Goal: Task Accomplishment & Management: Use online tool/utility

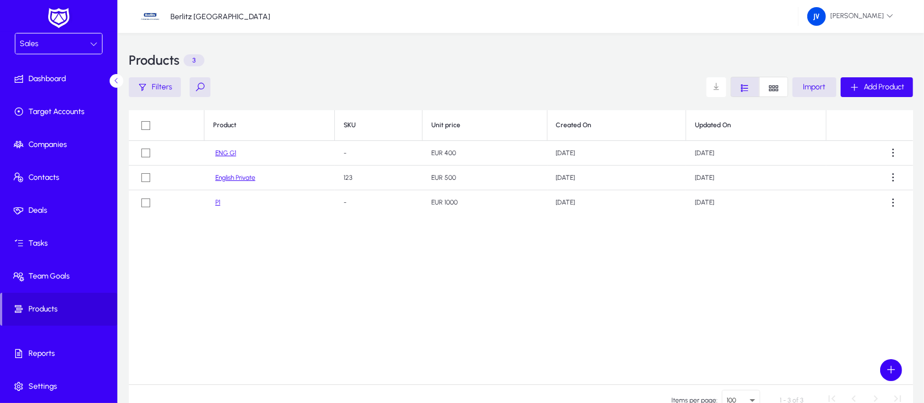
click at [878, 87] on span "Add Product" at bounding box center [884, 86] width 41 height 9
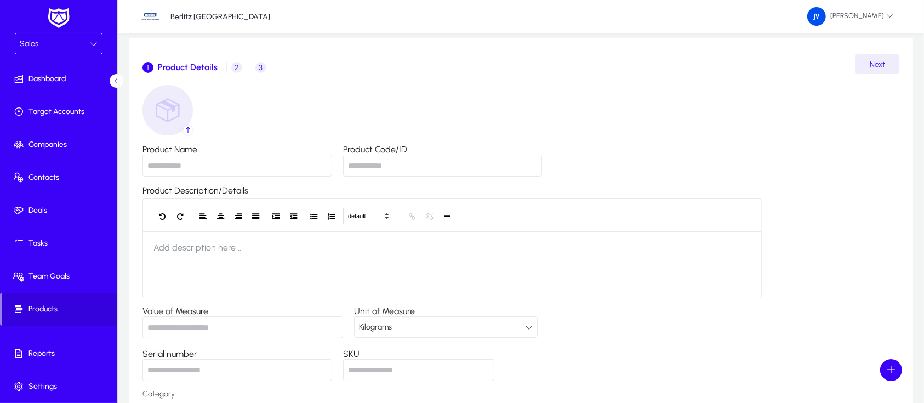
scroll to position [73, 0]
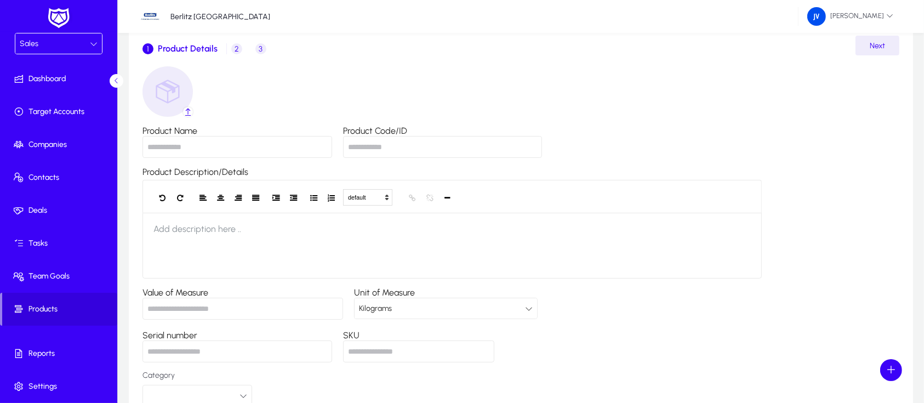
click at [172, 143] on input "Product Name" at bounding box center [238, 147] width 190 height 22
type input "**********"
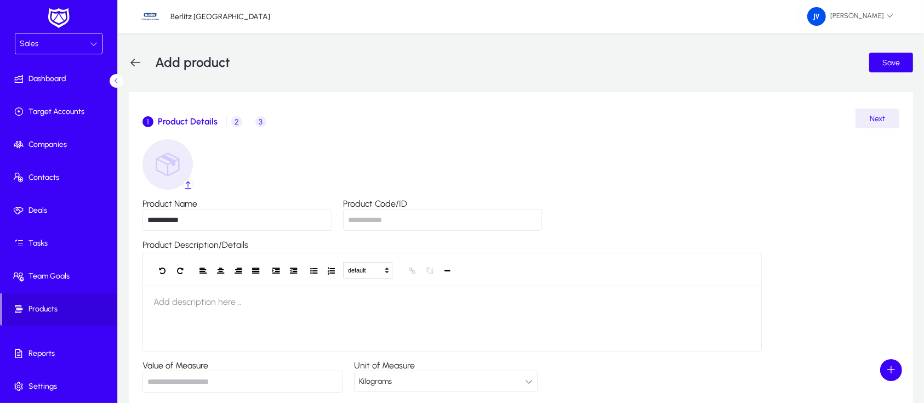
click at [190, 120] on span "Product Details" at bounding box center [188, 121] width 60 height 9
click at [136, 62] on icon at bounding box center [135, 62] width 13 height 13
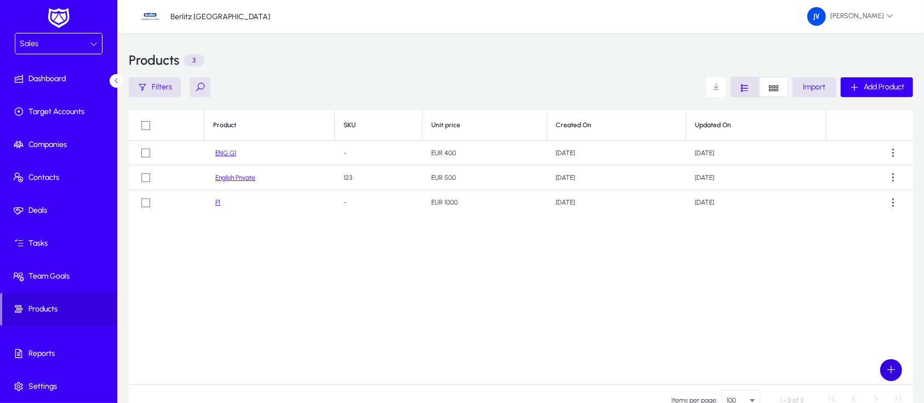
click at [886, 368] on span at bounding box center [891, 370] width 22 height 22
click at [716, 326] on div at bounding box center [462, 201] width 924 height 403
click at [886, 86] on span "Add Product" at bounding box center [884, 86] width 41 height 9
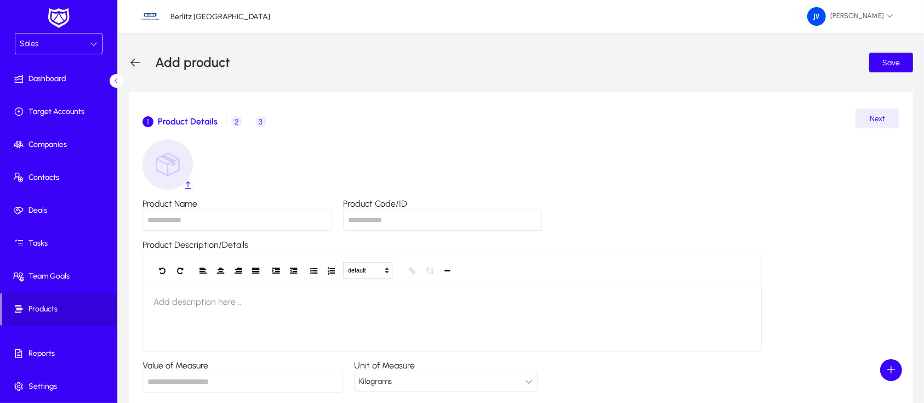
scroll to position [73, 0]
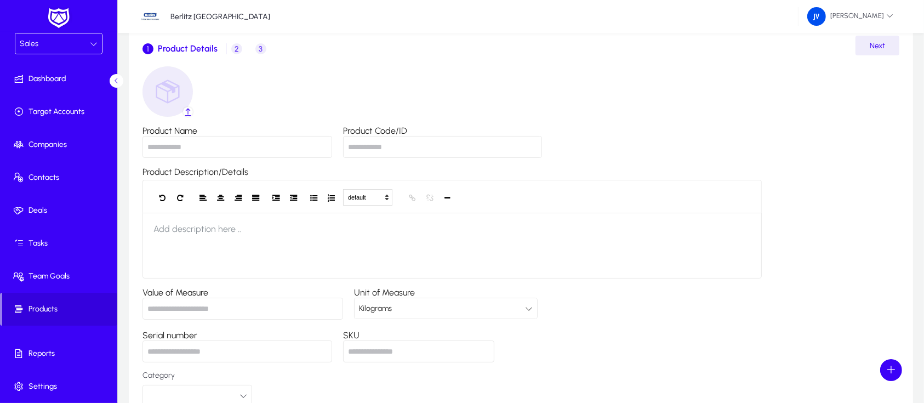
click at [192, 146] on input "Product Name" at bounding box center [238, 147] width 190 height 22
type input "**********"
click at [399, 150] on input "Product Code/ID" at bounding box center [442, 147] width 199 height 22
type input "***"
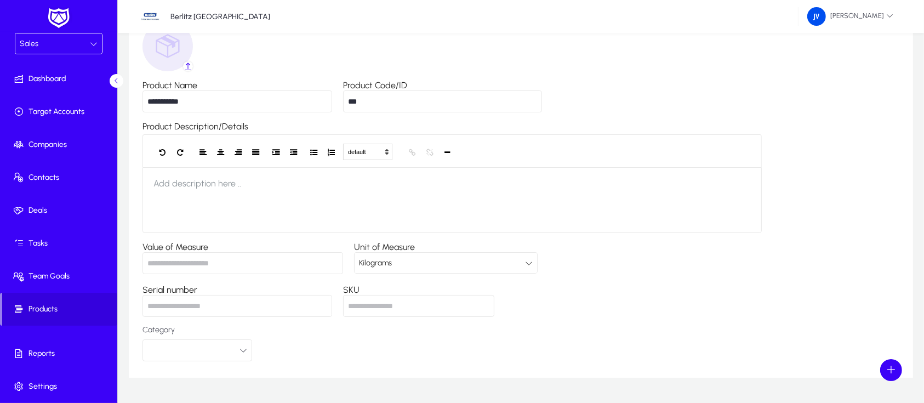
scroll to position [149, 0]
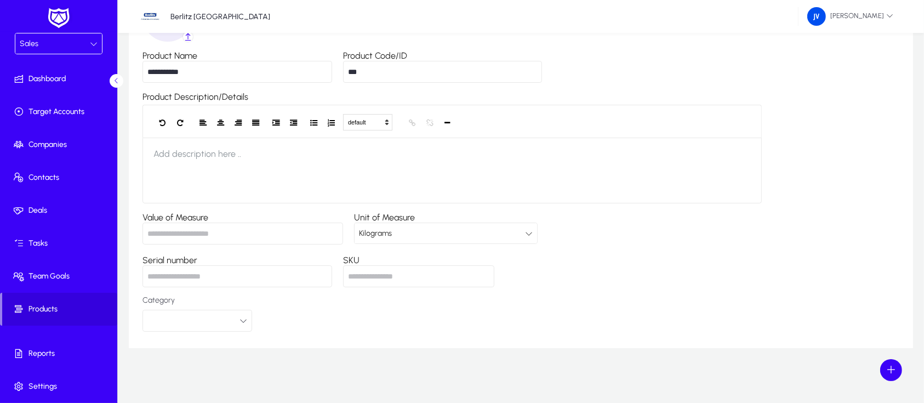
click at [493, 230] on div "Kilograms" at bounding box center [442, 233] width 166 height 14
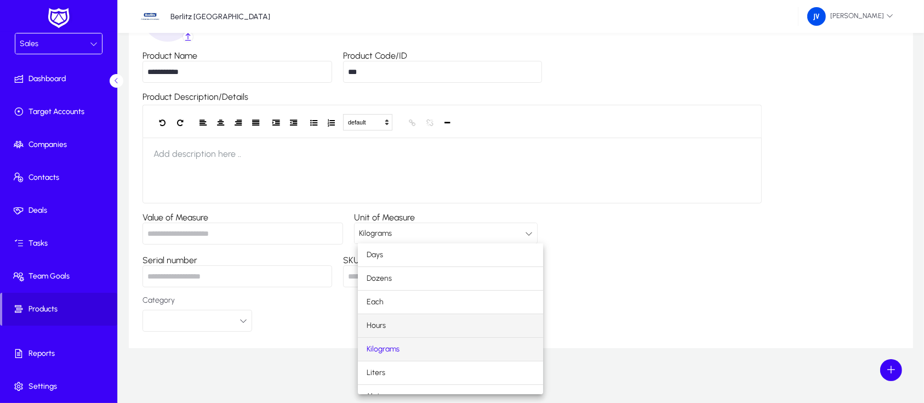
click at [460, 322] on mat-option "Hours" at bounding box center [450, 325] width 185 height 23
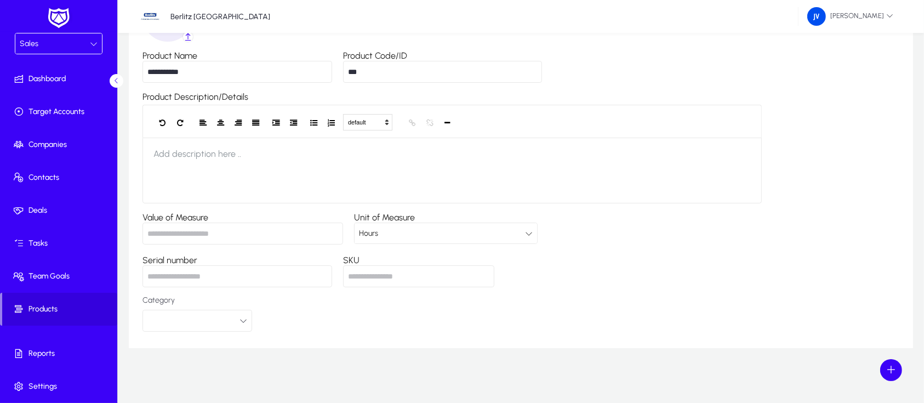
click at [259, 271] on input "Serial number" at bounding box center [238, 276] width 190 height 22
type input "***"
click at [651, 252] on div "**********" at bounding box center [521, 161] width 757 height 340
click at [241, 322] on icon "button" at bounding box center [244, 321] width 8 height 8
click at [241, 322] on div at bounding box center [462, 201] width 924 height 403
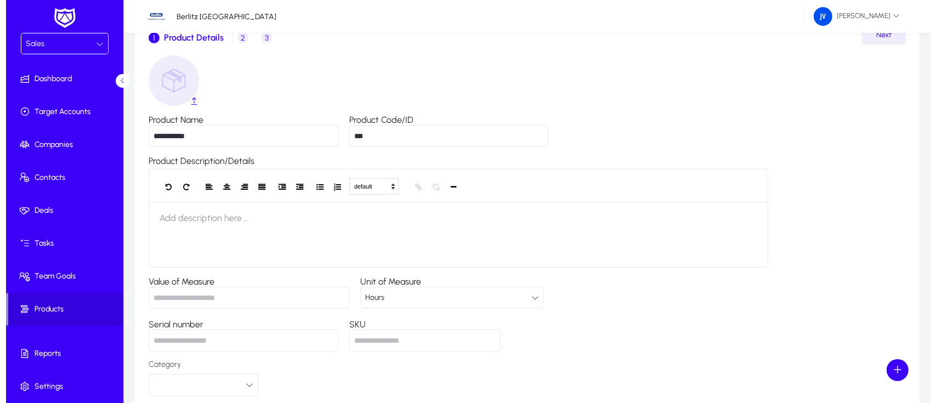
scroll to position [0, 0]
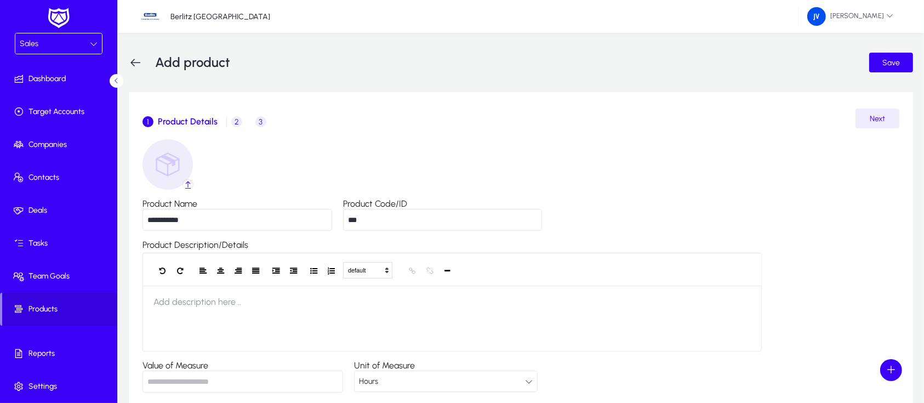
click at [233, 119] on span "2" at bounding box center [236, 121] width 11 height 11
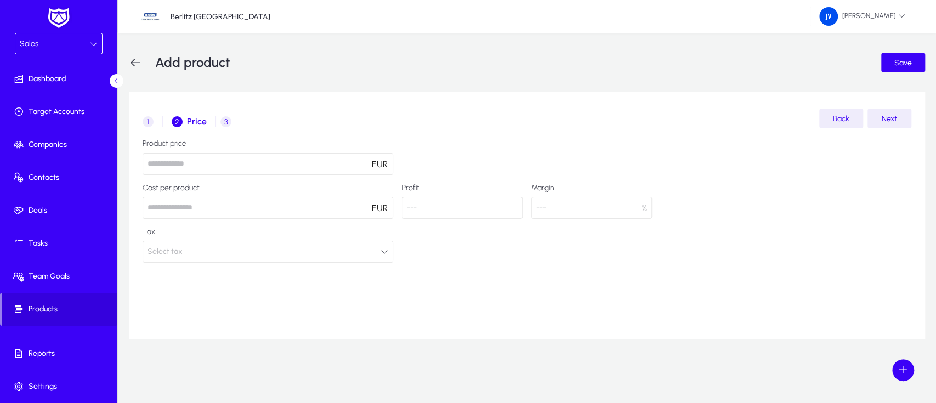
click at [276, 163] on input "number" at bounding box center [268, 164] width 250 height 22
type input "***"
click at [488, 147] on div "Product price *** EUR Cost per product EUR Profit --- Margin --- % Tax Select t…" at bounding box center [527, 200] width 768 height 123
click at [383, 247] on button "Select tax" at bounding box center [268, 252] width 250 height 22
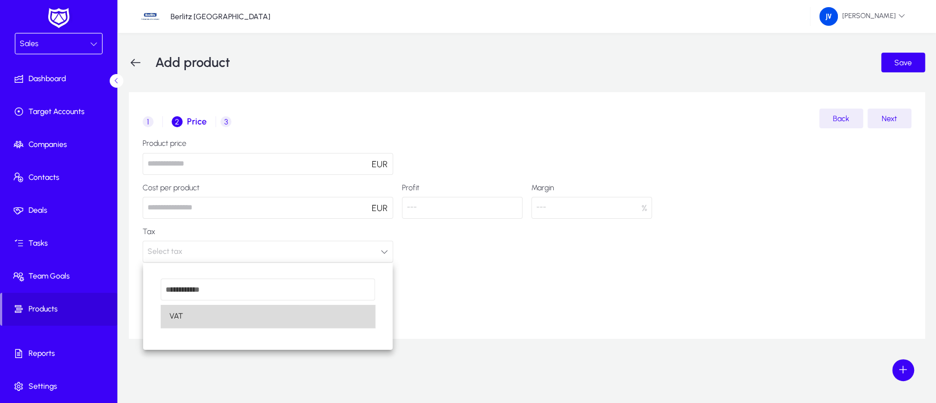
click at [348, 321] on mat-option "VAT" at bounding box center [268, 316] width 214 height 23
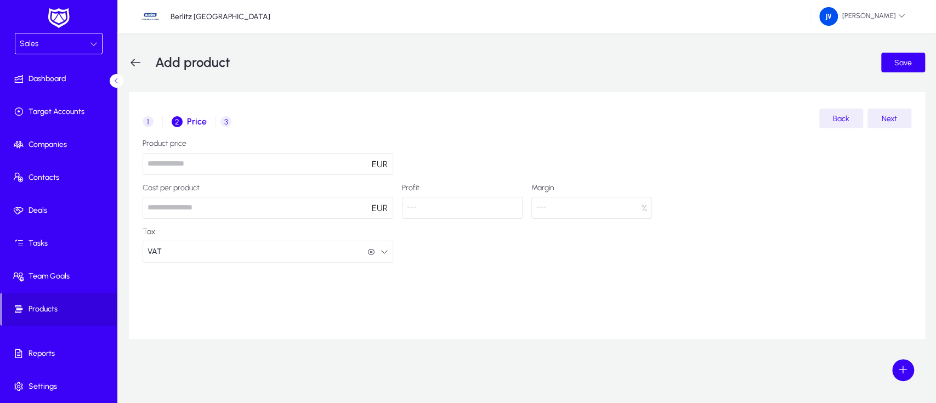
click at [221, 119] on span "3" at bounding box center [225, 121] width 11 height 11
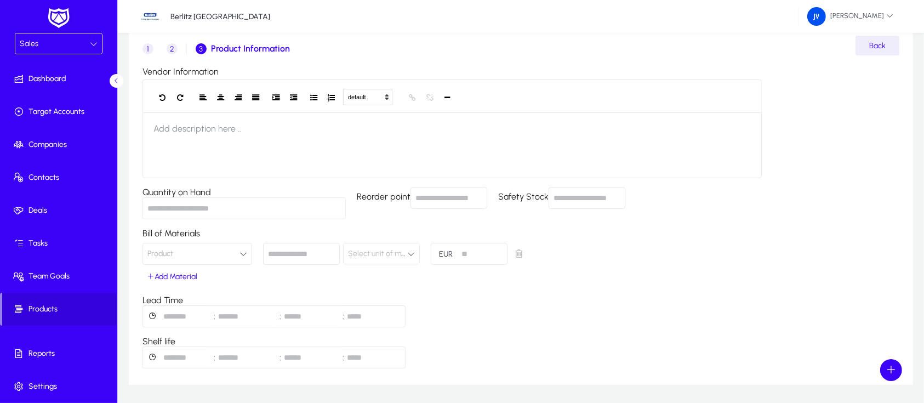
scroll to position [111, 0]
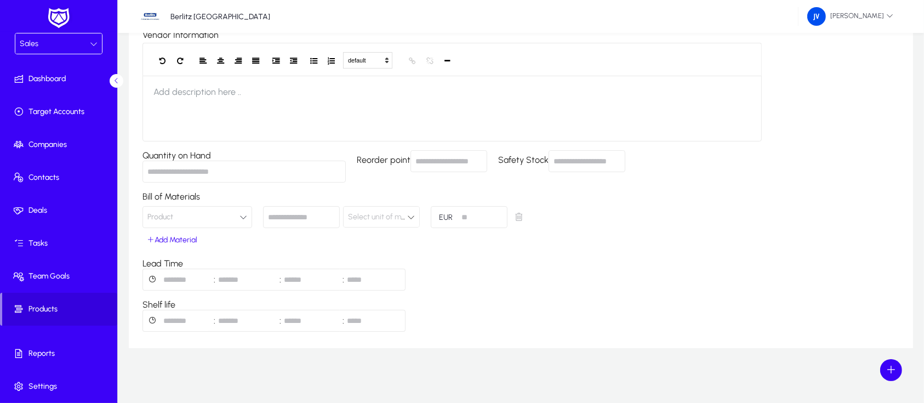
click at [242, 217] on icon "button" at bounding box center [244, 217] width 8 height 8
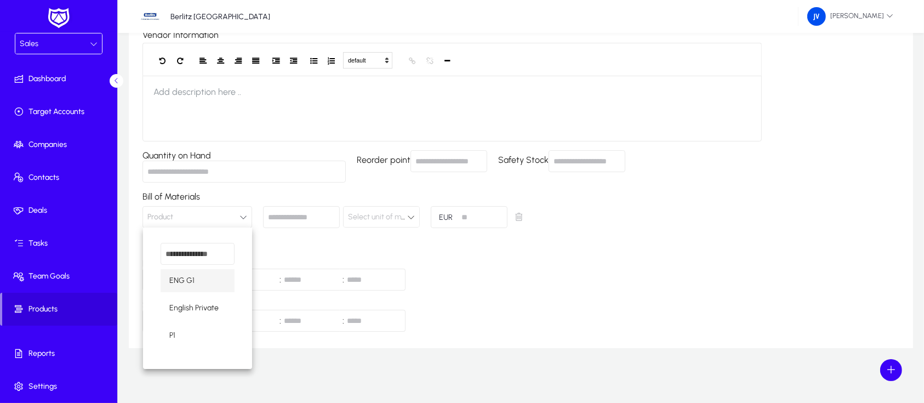
click at [591, 255] on div at bounding box center [462, 201] width 924 height 403
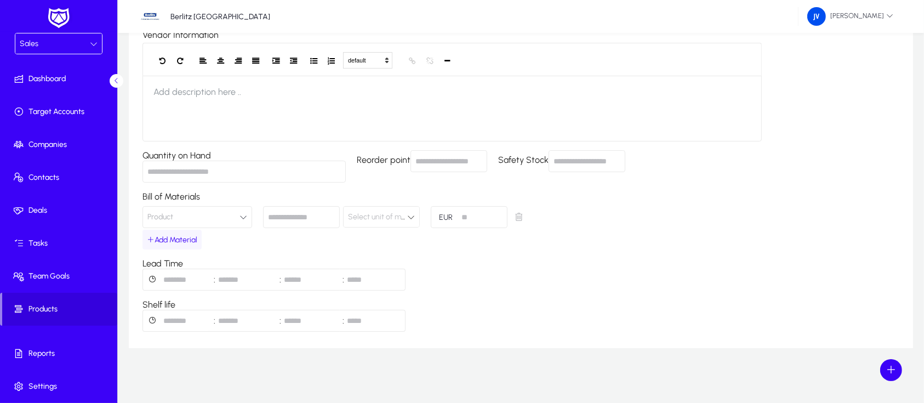
click at [160, 240] on span "Add Material" at bounding box center [172, 239] width 50 height 9
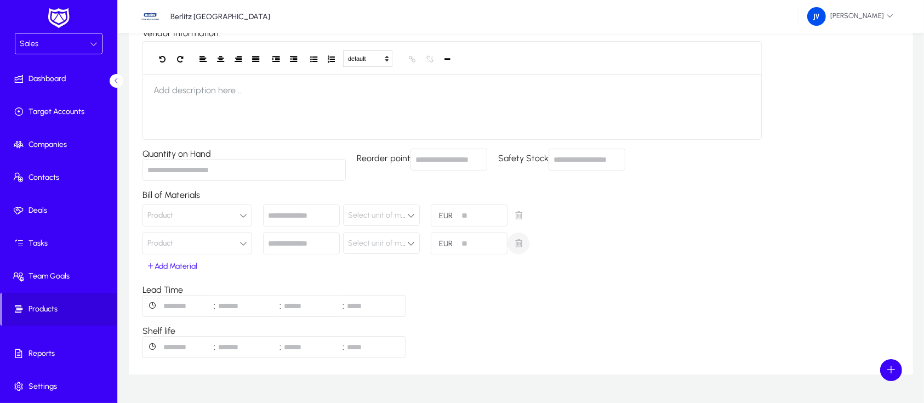
click at [522, 243] on span "button" at bounding box center [519, 243] width 22 height 22
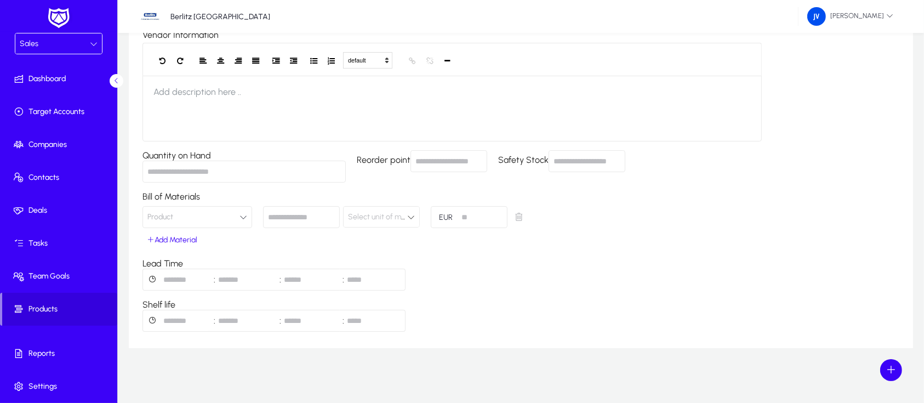
click at [470, 211] on input "number" at bounding box center [469, 217] width 77 height 22
type input "**"
click at [655, 272] on div "Vendor Information default Heading 1 Heading 2 Heading 3 Heading 4 Heading 5 He…" at bounding box center [521, 181] width 757 height 302
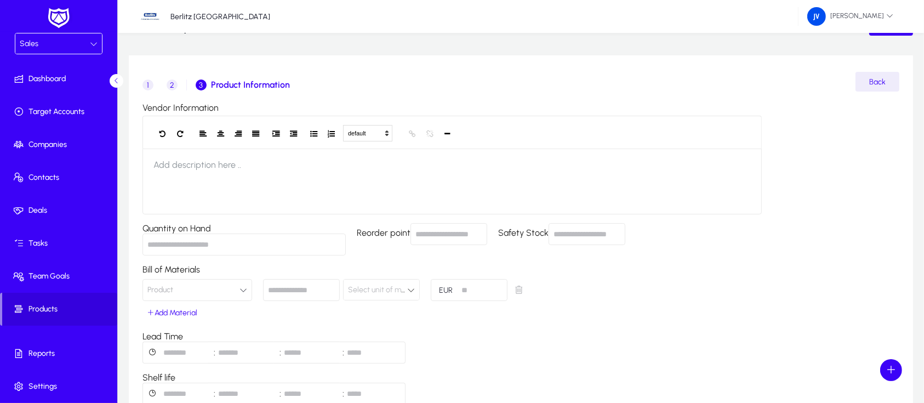
scroll to position [0, 0]
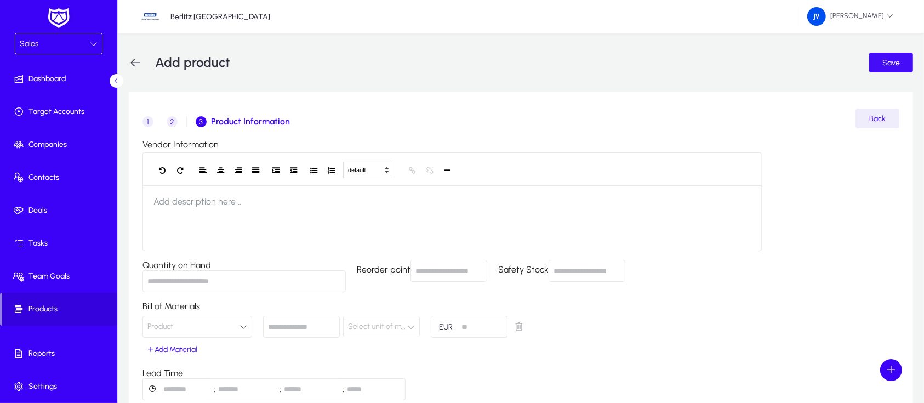
click at [886, 60] on span "Save" at bounding box center [891, 62] width 18 height 9
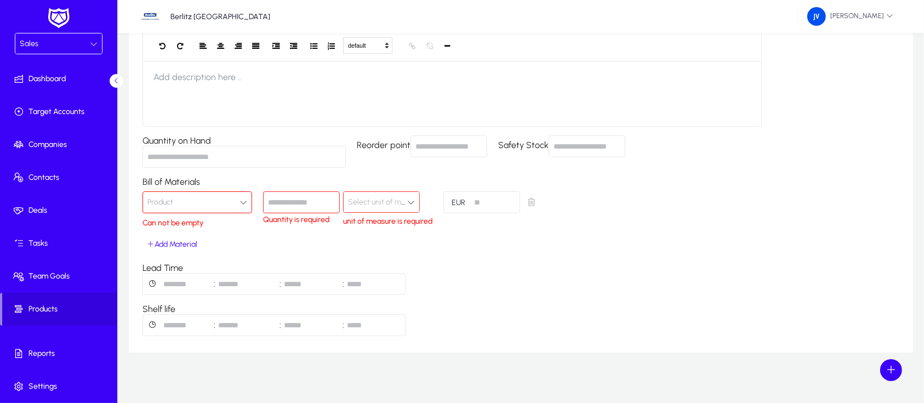
scroll to position [130, 0]
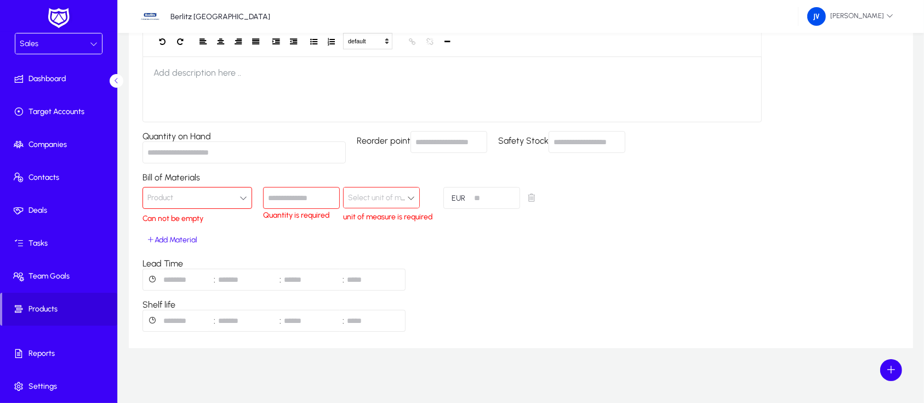
click at [244, 196] on icon "button" at bounding box center [244, 198] width 8 height 8
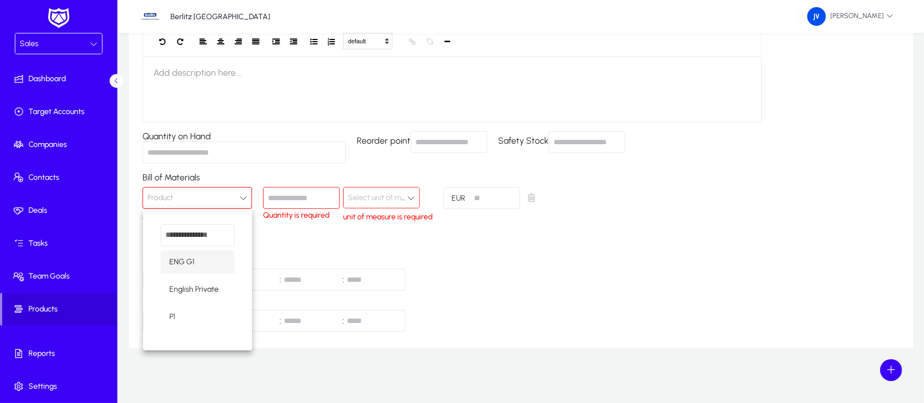
click at [188, 197] on div at bounding box center [462, 201] width 924 height 403
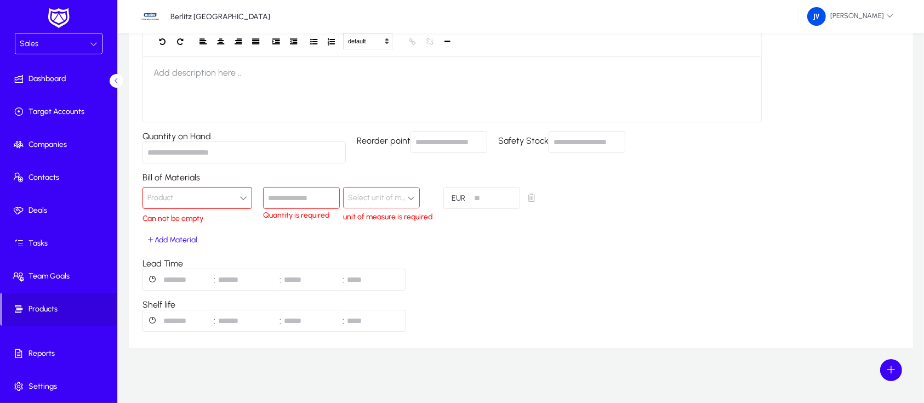
click at [289, 199] on input "number" at bounding box center [301, 198] width 77 height 22
type input "*"
click at [406, 195] on span "Select unit of measure" at bounding box center [386, 197] width 76 height 9
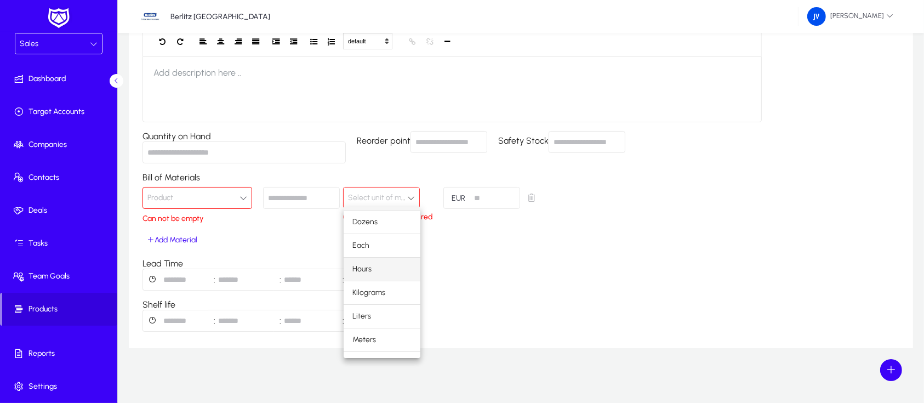
scroll to position [0, 0]
click at [408, 191] on div at bounding box center [462, 201] width 924 height 403
click at [499, 195] on input "**" at bounding box center [481, 198] width 77 height 22
type input "*"
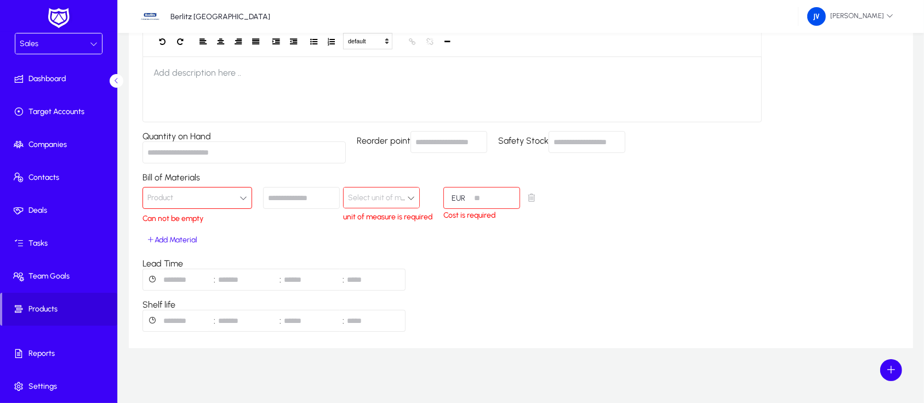
click at [581, 244] on div "Vendor Information default Heading 1 Heading 2 Heading 3 Heading 4 Heading 5 He…" at bounding box center [521, 170] width 757 height 321
click at [294, 196] on input "*" at bounding box center [301, 198] width 77 height 22
click at [736, 224] on div "Vendor Information default Heading 1 Heading 2 Heading 3 Heading 4 Heading 5 He…" at bounding box center [521, 170] width 757 height 321
click at [235, 241] on div "Bill of Materials Product Can not be empty Quantity is required Select unit of …" at bounding box center [343, 210] width 400 height 77
click at [699, 200] on div "Vendor Information default Heading 1 Heading 2 Heading 3 Heading 4 Heading 5 He…" at bounding box center [521, 170] width 757 height 321
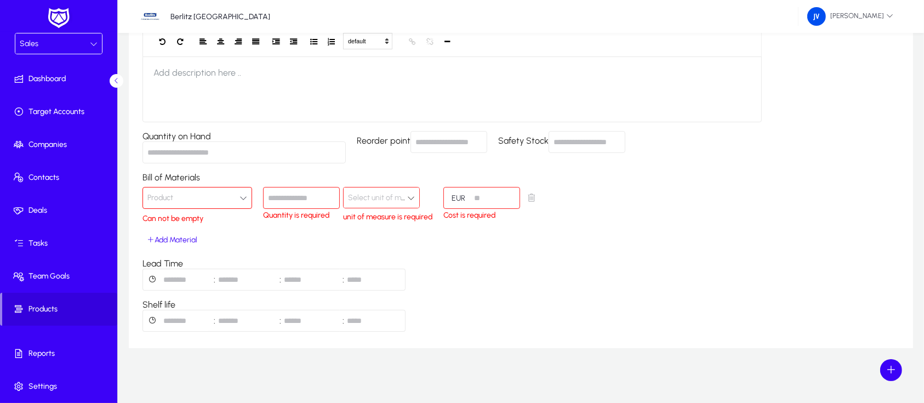
click at [694, 180] on div "Vendor Information default Heading 1 Heading 2 Heading 3 Heading 4 Heading 5 He…" at bounding box center [521, 170] width 757 height 321
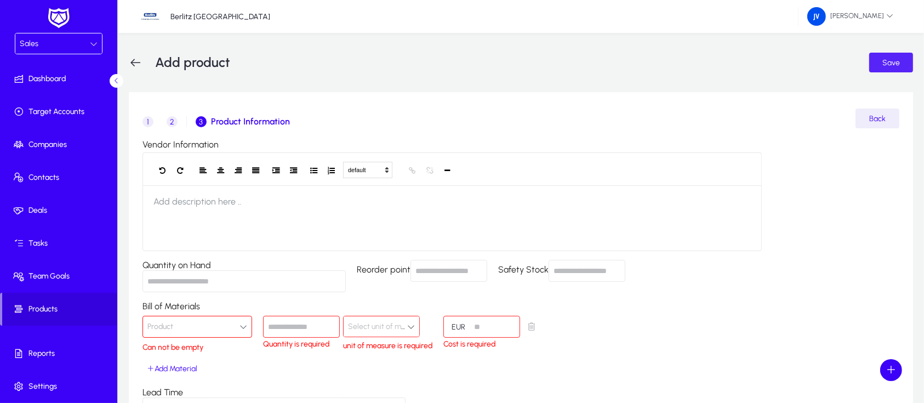
click at [879, 59] on span "submit" at bounding box center [891, 62] width 44 height 26
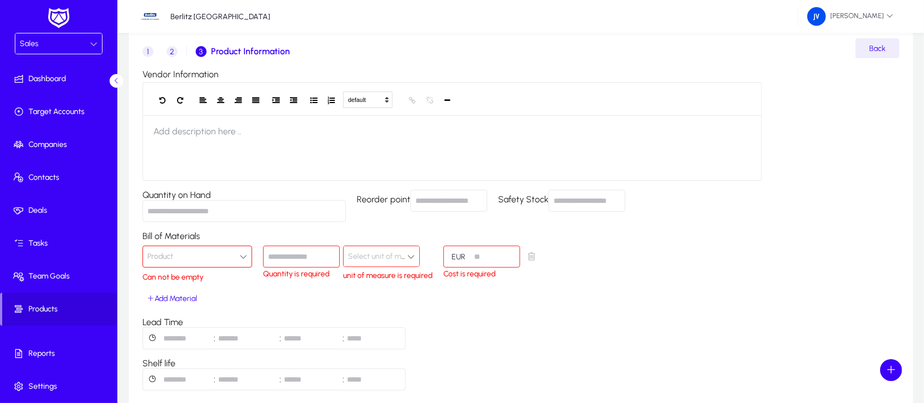
scroll to position [130, 0]
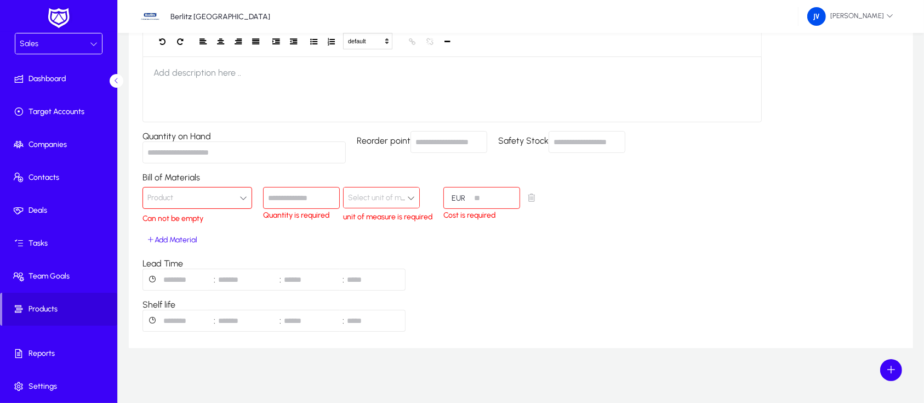
click at [243, 197] on icon "button" at bounding box center [244, 198] width 8 height 8
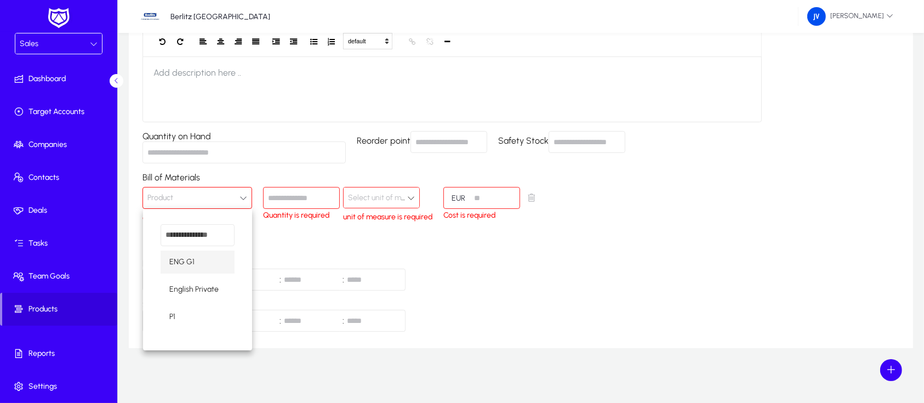
click at [243, 196] on div at bounding box center [462, 201] width 924 height 403
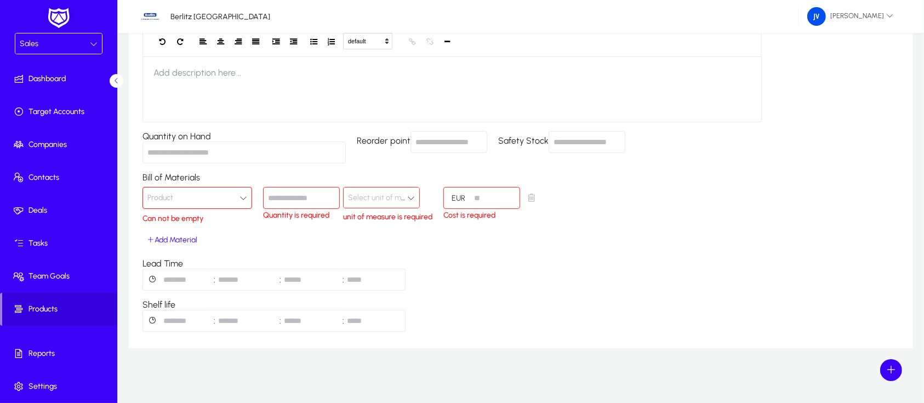
click at [270, 242] on div "Bill of Materials Product Can not be empty Quantity is required Select unit of …" at bounding box center [343, 210] width 400 height 77
click at [535, 197] on span "button" at bounding box center [531, 198] width 22 height 22
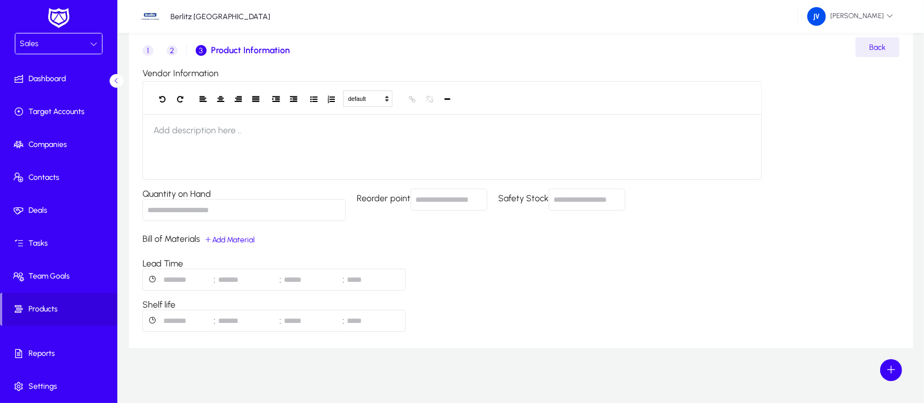
scroll to position [72, 0]
click at [333, 209] on input "Quantity on Hand" at bounding box center [244, 210] width 203 height 22
click at [468, 243] on div "Vendor Information default Heading 1 Heading 2 Heading 3 Heading 4 Heading 5 He…" at bounding box center [521, 200] width 757 height 264
drag, startPoint x: 246, startPoint y: 212, endPoint x: 239, endPoint y: 218, distance: 9.3
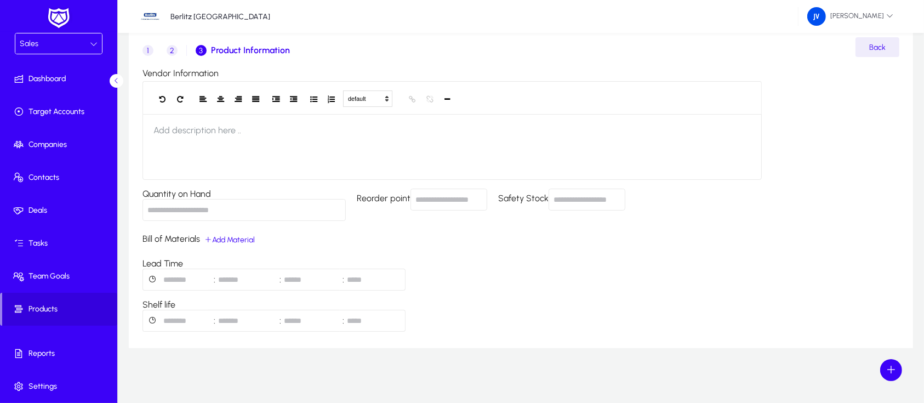
click at [246, 212] on input "Quantity on Hand" at bounding box center [244, 210] width 203 height 22
type input "*"
click at [513, 243] on div "Vendor Information default Heading 1 Heading 2 Heading 3 Heading 4 Heading 5 He…" at bounding box center [521, 200] width 757 height 264
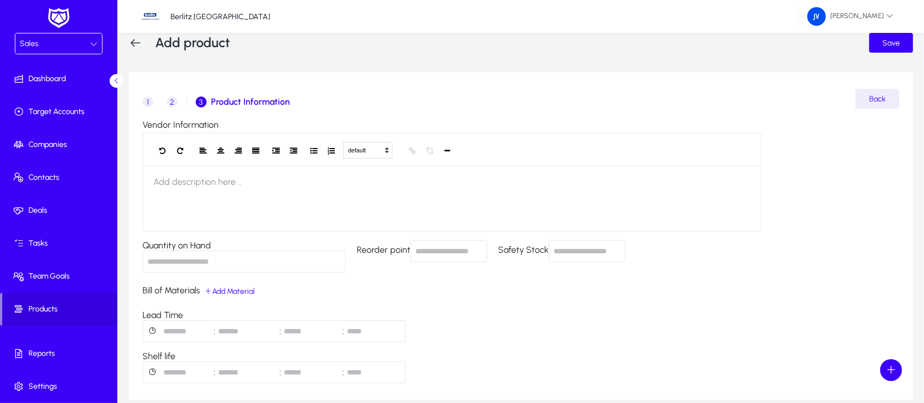
scroll to position [0, 0]
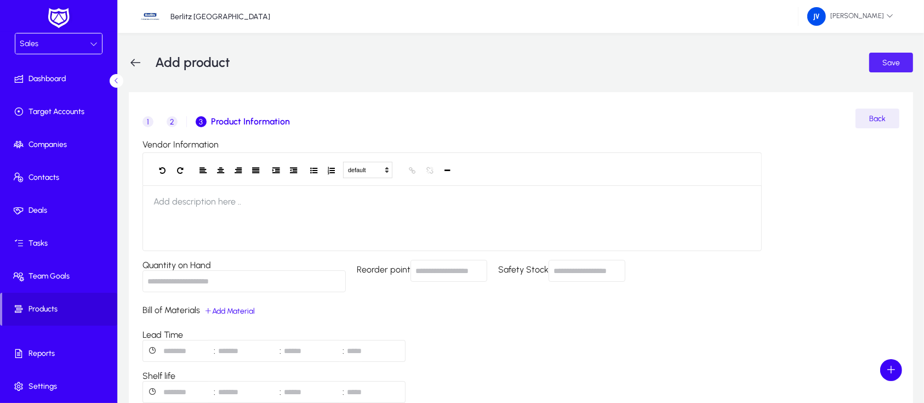
click at [892, 66] on span "Save" at bounding box center [891, 62] width 18 height 9
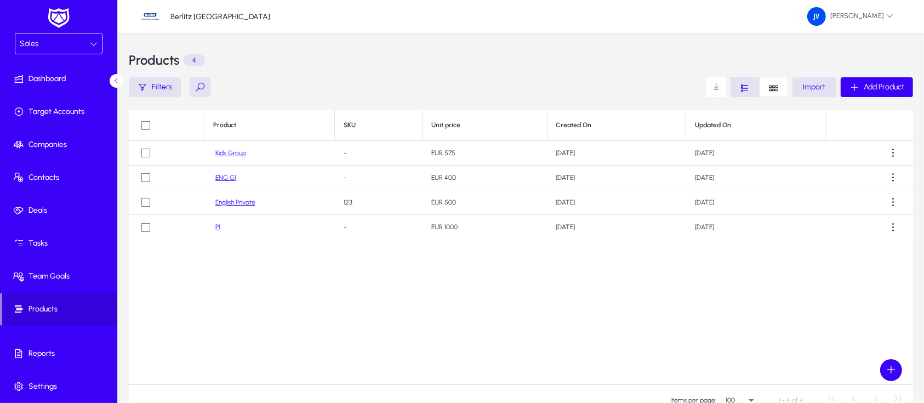
click at [224, 154] on link "Kids Group" at bounding box center [230, 153] width 31 height 8
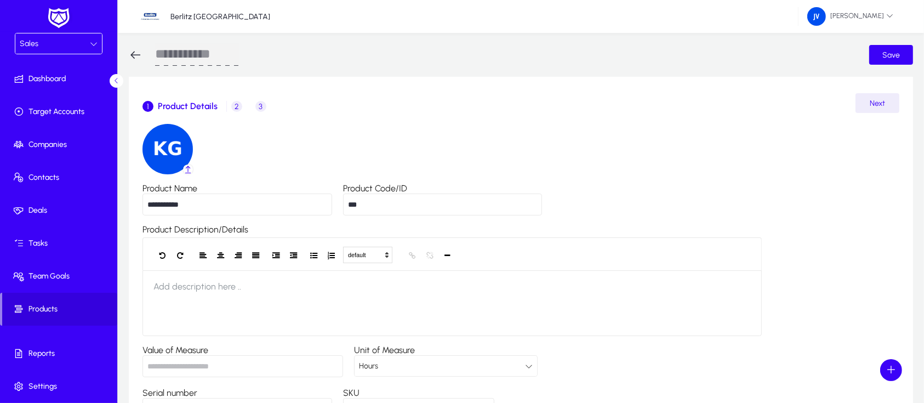
click at [132, 49] on icon at bounding box center [135, 54] width 13 height 13
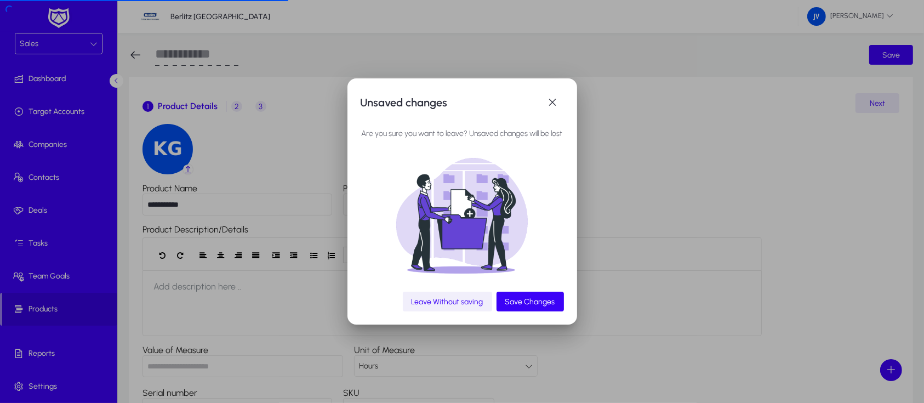
click at [456, 303] on span "Leave Without saving" at bounding box center [448, 301] width 72 height 9
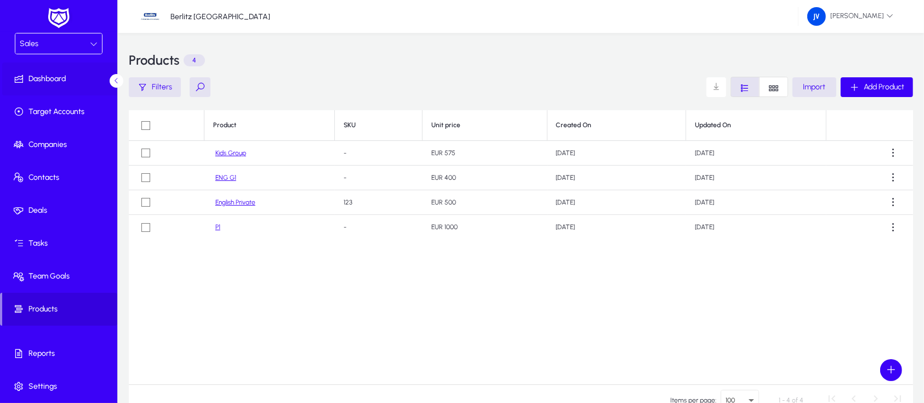
click at [48, 78] on span "Dashboard" at bounding box center [60, 78] width 117 height 11
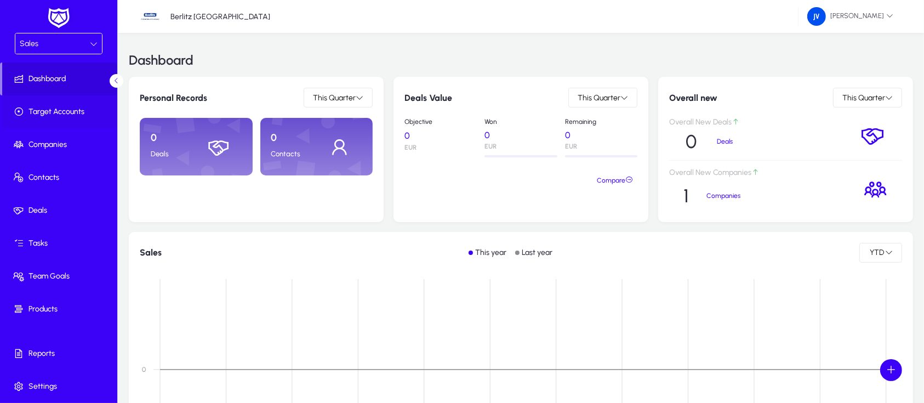
click at [53, 110] on span "Target Accounts" at bounding box center [60, 111] width 117 height 11
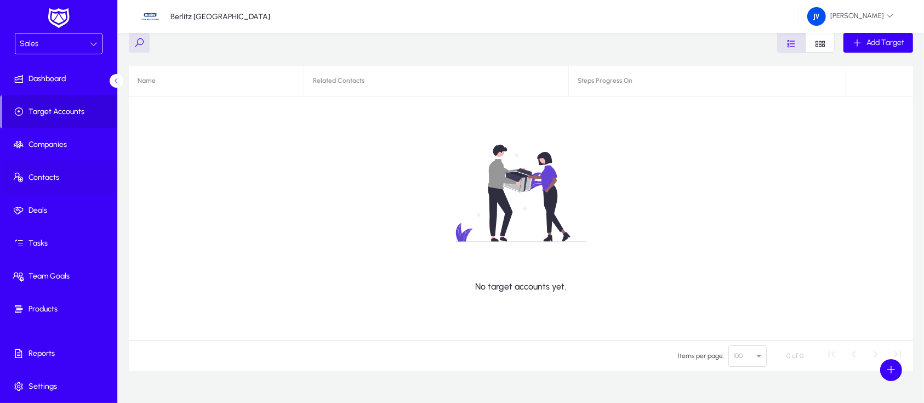
scroll to position [67, 0]
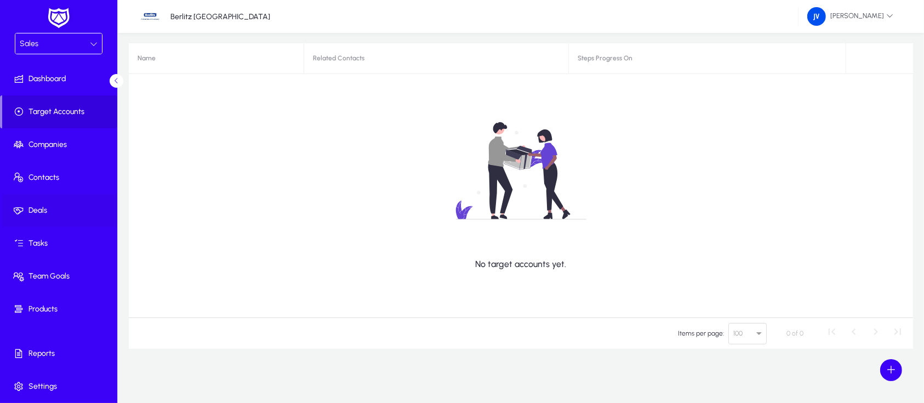
click at [42, 208] on span "Deals" at bounding box center [60, 210] width 117 height 11
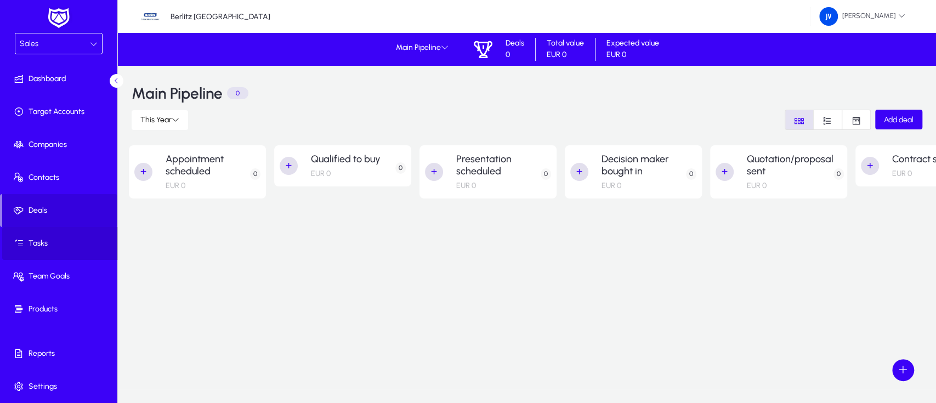
click at [43, 243] on span "Tasks" at bounding box center [60, 243] width 117 height 11
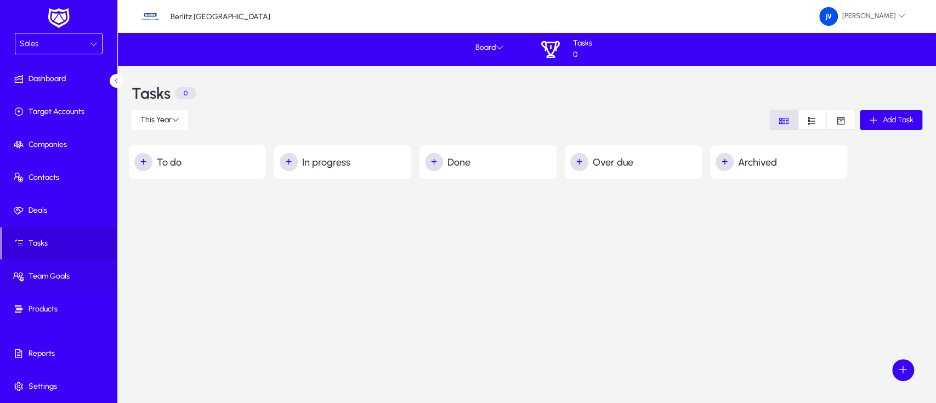
click at [53, 277] on span "Team Goals" at bounding box center [60, 276] width 117 height 11
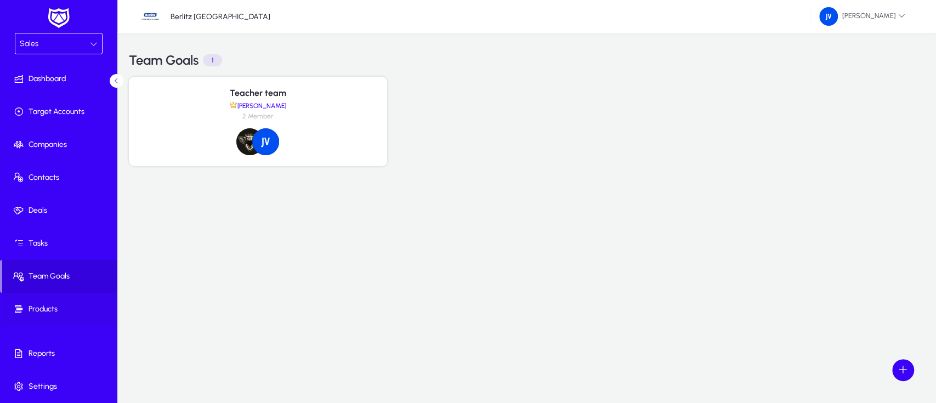
click at [56, 306] on span "Products" at bounding box center [60, 309] width 117 height 11
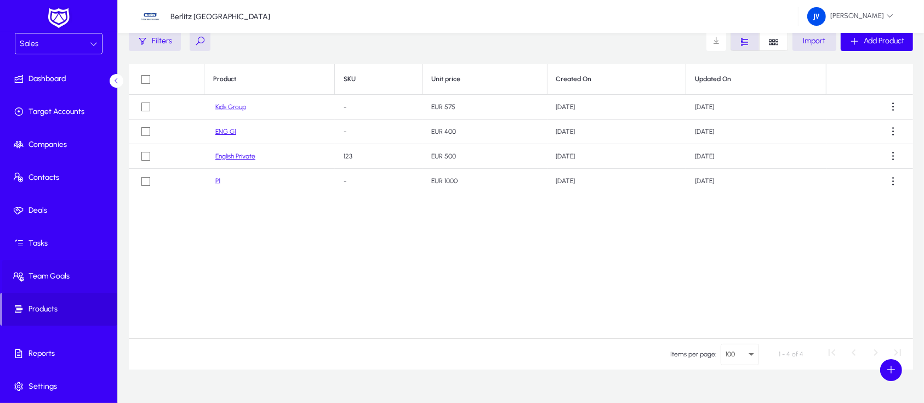
scroll to position [67, 0]
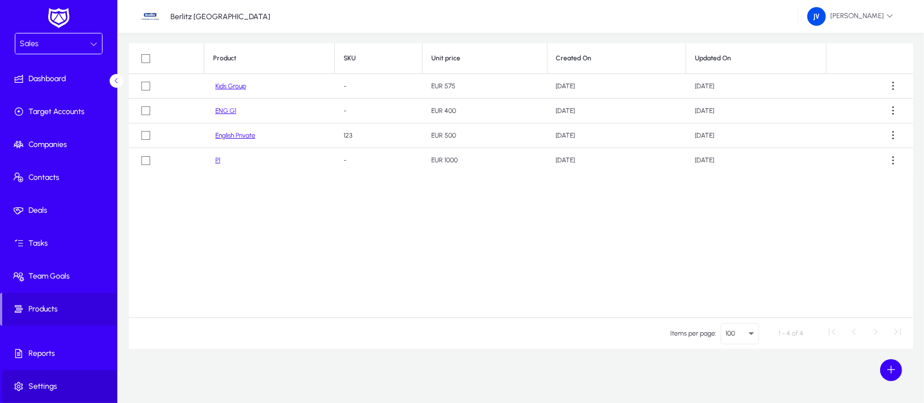
click at [47, 383] on span "Settings" at bounding box center [60, 386] width 117 height 11
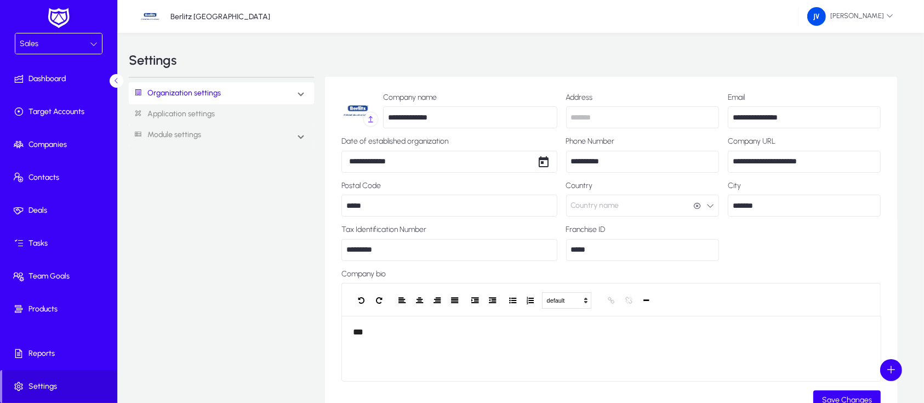
click at [303, 96] on span at bounding box center [301, 93] width 4 height 9
click at [303, 95] on span at bounding box center [301, 93] width 4 height 9
click at [299, 139] on span at bounding box center [301, 134] width 4 height 9
click at [169, 221] on link "Operations" at bounding box center [161, 224] width 39 height 13
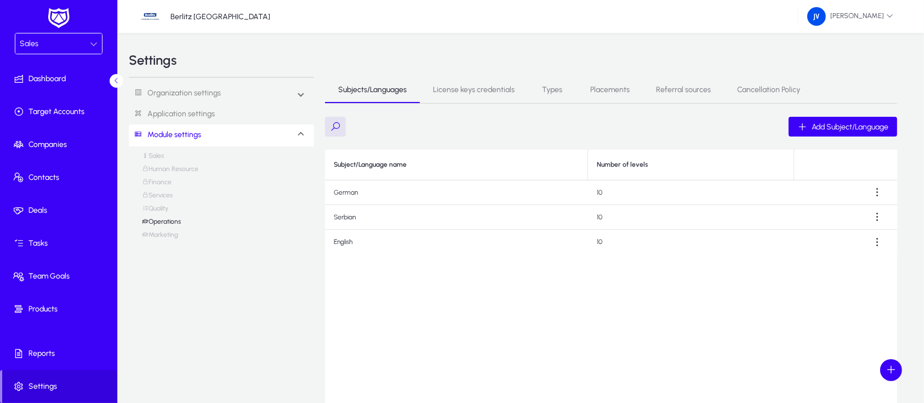
click at [483, 90] on span "License keys credentials" at bounding box center [474, 90] width 82 height 8
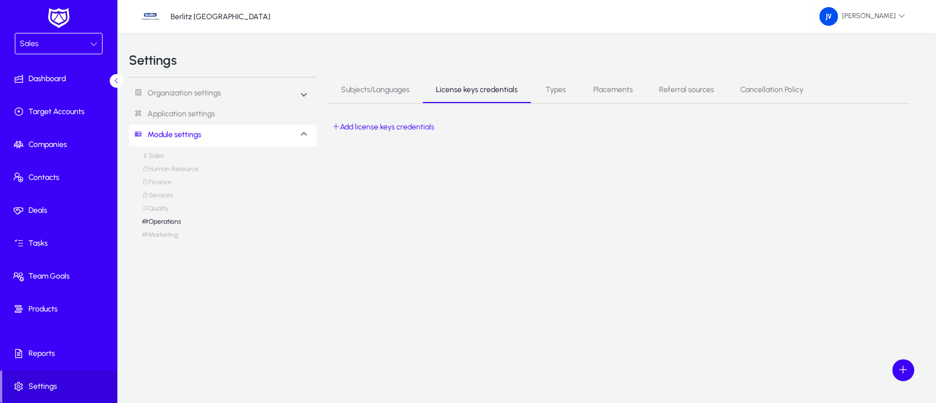
click at [554, 90] on span "Types" at bounding box center [555, 90] width 20 height 8
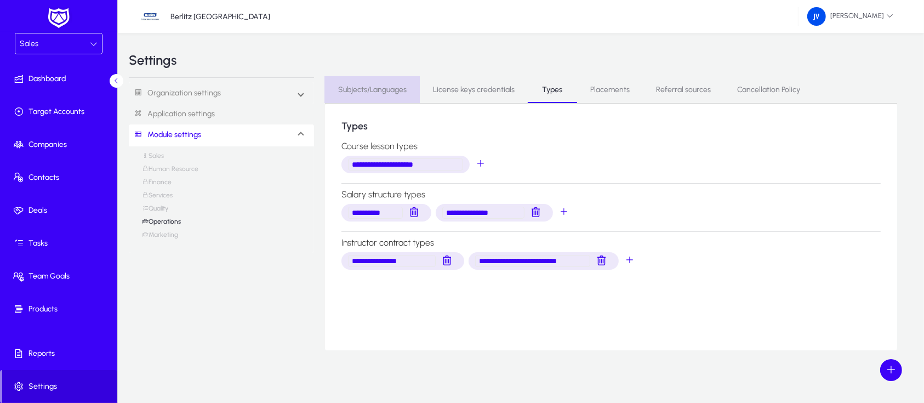
click at [363, 86] on span "Subjects/Languages" at bounding box center [372, 90] width 69 height 8
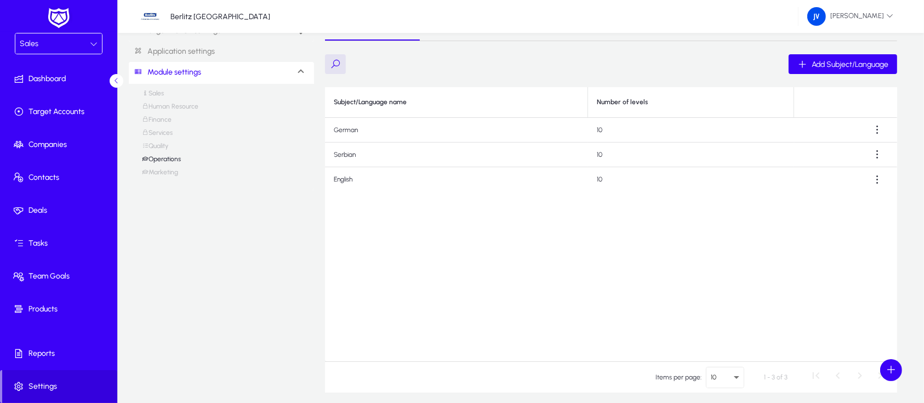
scroll to position [33, 0]
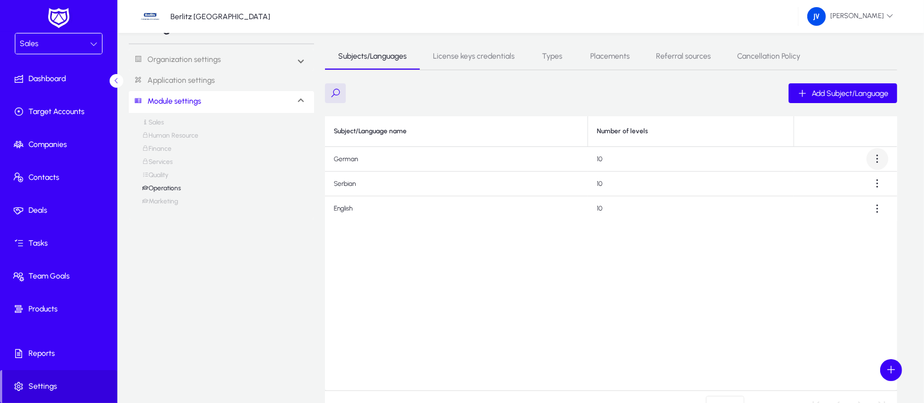
click at [881, 156] on span at bounding box center [878, 159] width 22 height 22
click at [880, 156] on div at bounding box center [462, 201] width 924 height 403
click at [467, 56] on span "License keys credentials" at bounding box center [474, 57] width 82 height 8
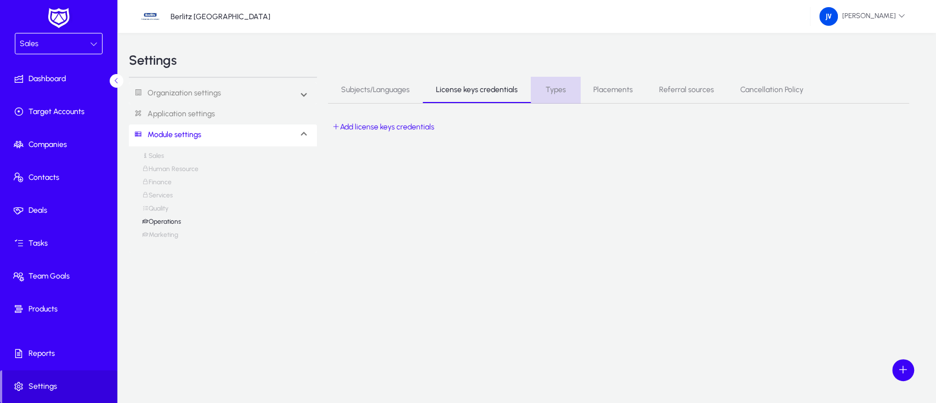
click at [556, 94] on span "Types" at bounding box center [555, 90] width 20 height 8
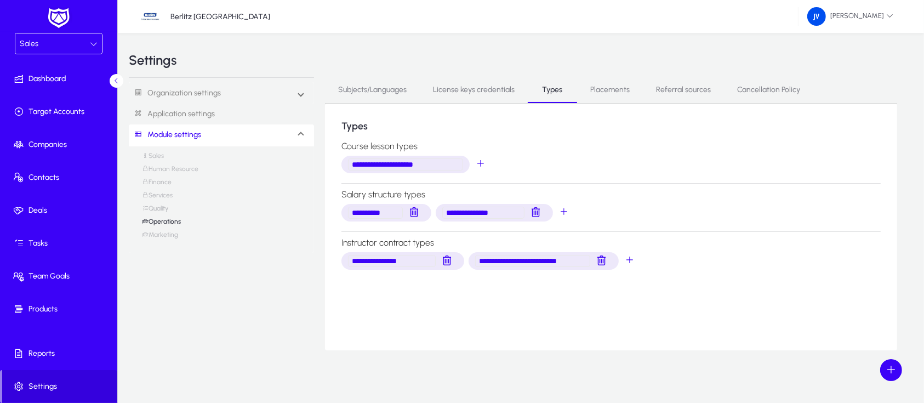
scroll to position [2, 0]
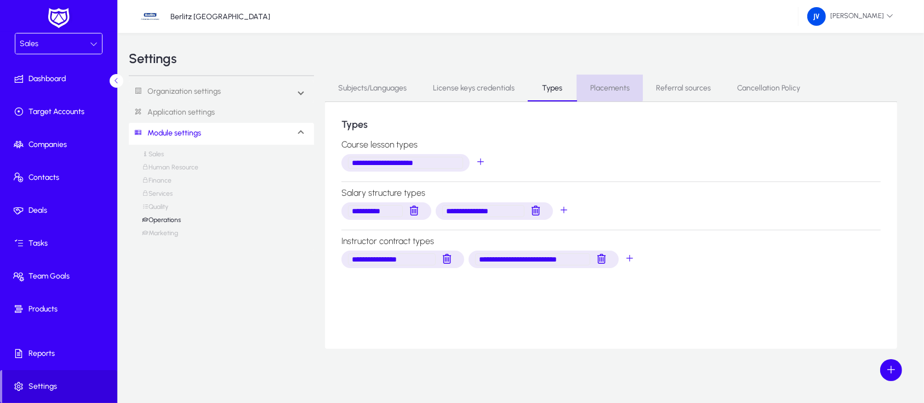
click at [605, 86] on span "Placements" at bounding box center [609, 88] width 39 height 8
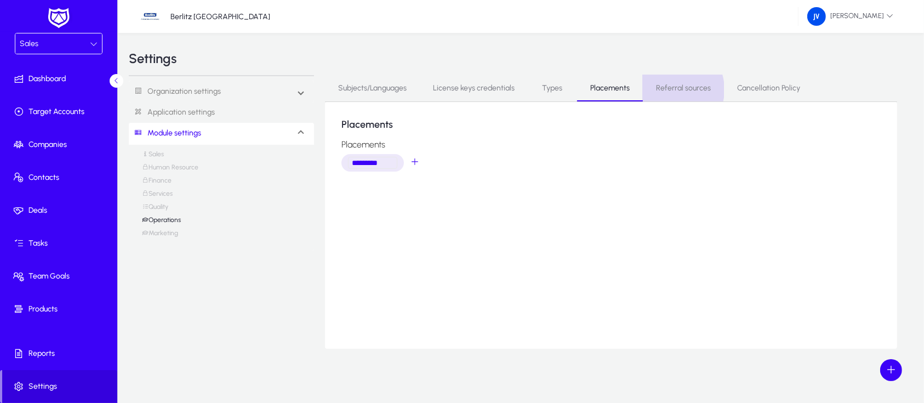
click at [665, 89] on span "Referral sources" at bounding box center [683, 88] width 55 height 8
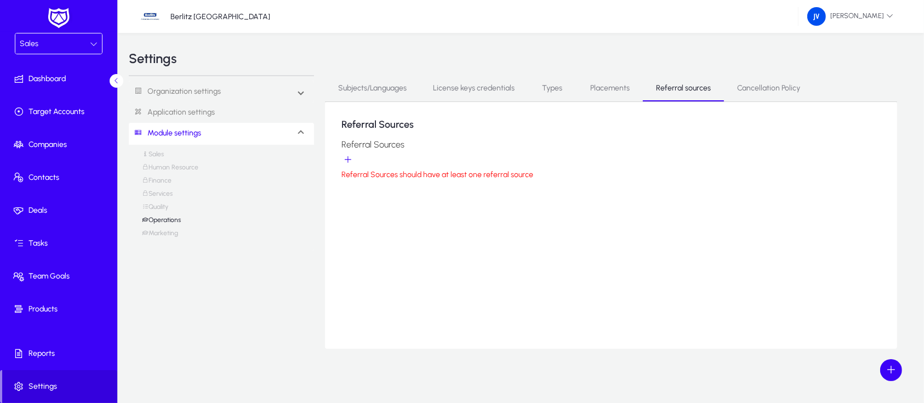
click at [758, 84] on span "Cancellation Policy" at bounding box center [768, 88] width 63 height 8
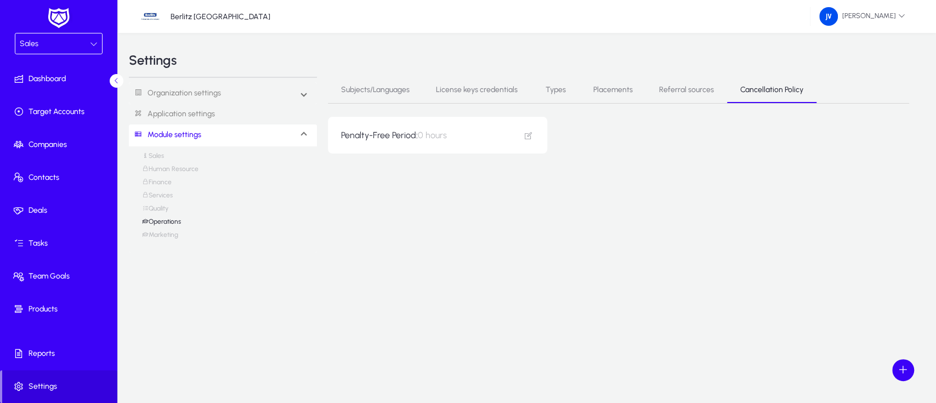
click at [713, 208] on div "Subjects/Languages License keys credentials Types Placements Referral sources C…" at bounding box center [618, 165] width 581 height 176
click at [158, 153] on link "Sales" at bounding box center [153, 158] width 22 height 13
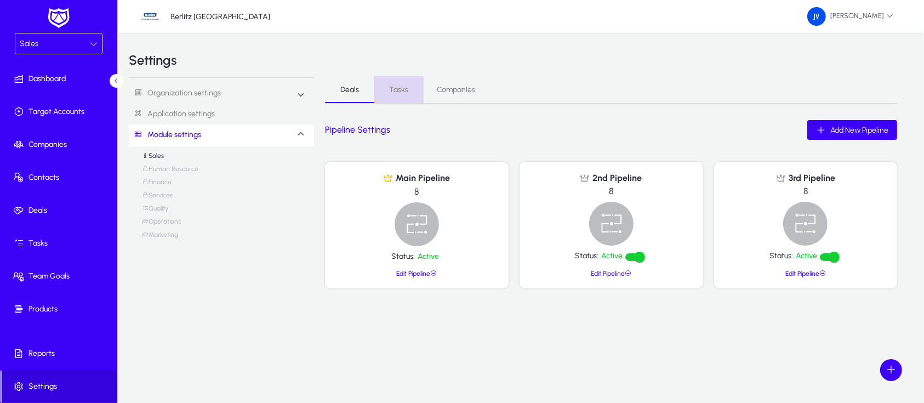
click at [395, 90] on span "Tasks" at bounding box center [398, 90] width 19 height 8
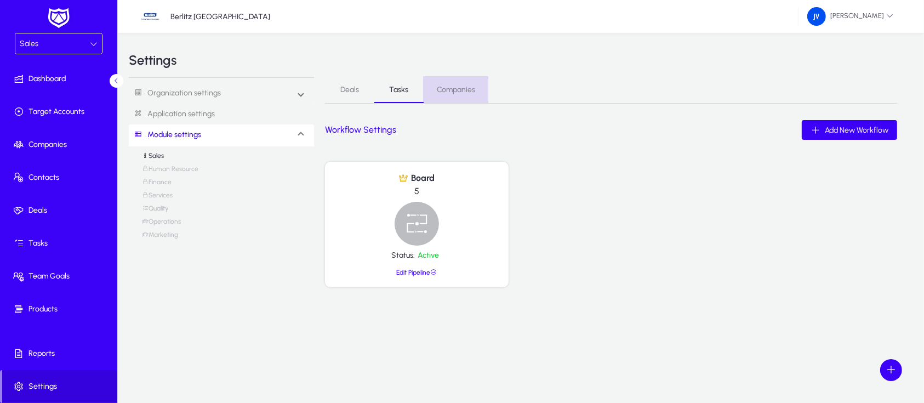
click at [451, 86] on span "Companies" at bounding box center [456, 90] width 38 height 8
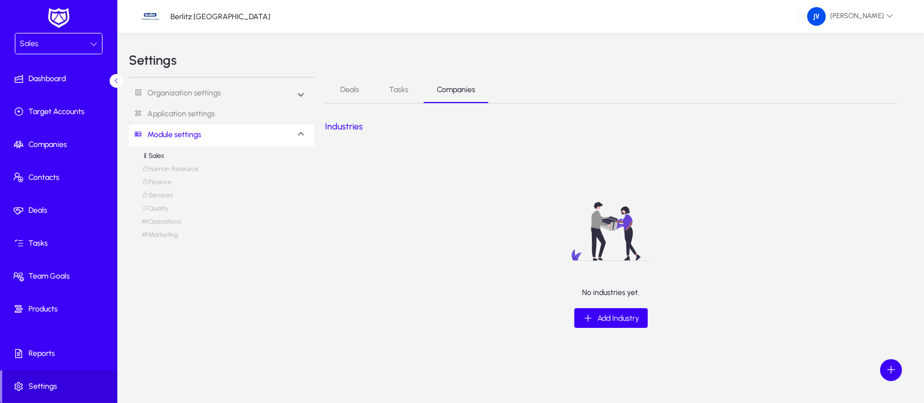
click at [164, 156] on link "Sales" at bounding box center [153, 158] width 22 height 13
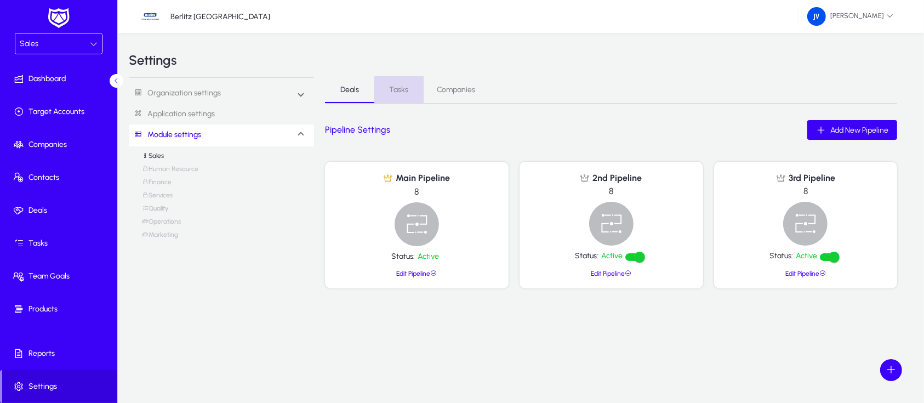
click at [405, 90] on span "Tasks" at bounding box center [398, 90] width 19 height 8
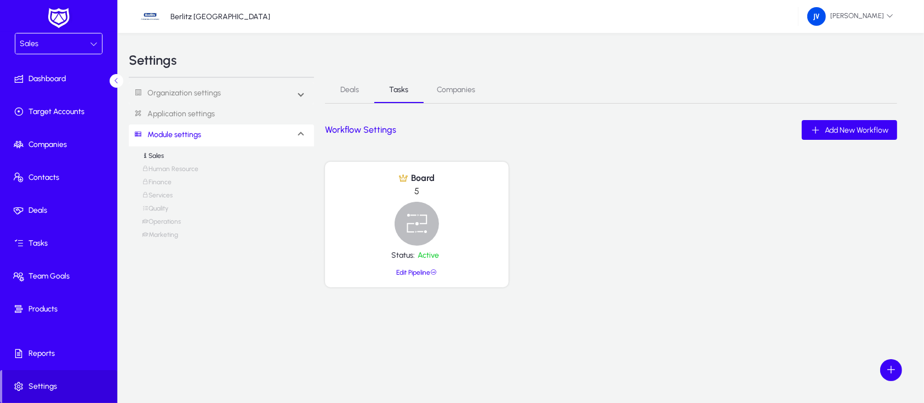
click at [421, 226] on img at bounding box center [417, 224] width 44 height 44
click at [421, 177] on span "Board" at bounding box center [421, 178] width 26 height 10
click at [407, 272] on link "Edit Pipeline" at bounding box center [416, 273] width 41 height 8
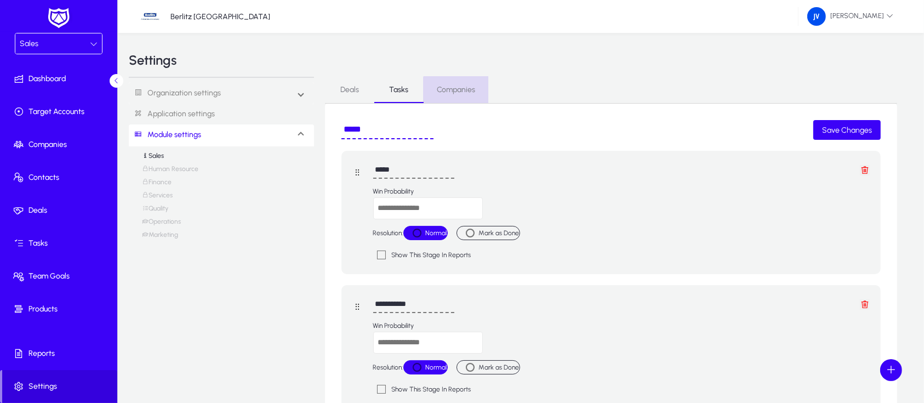
click at [464, 93] on span "Companies" at bounding box center [456, 90] width 38 height 8
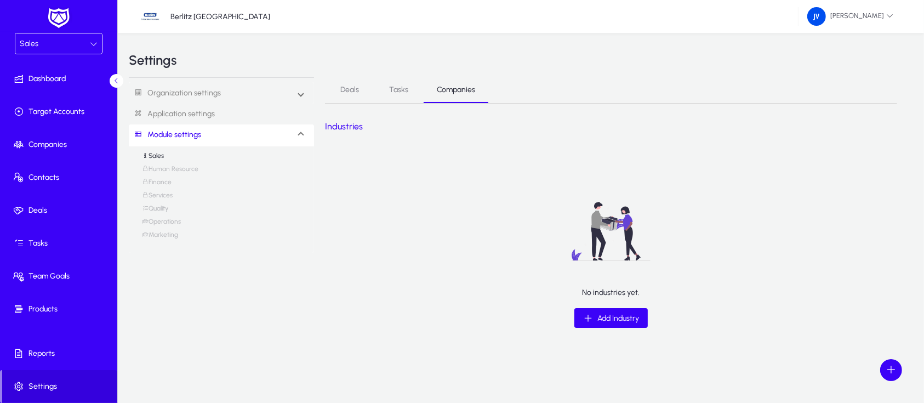
click at [172, 169] on link "Human Resource" at bounding box center [170, 171] width 56 height 13
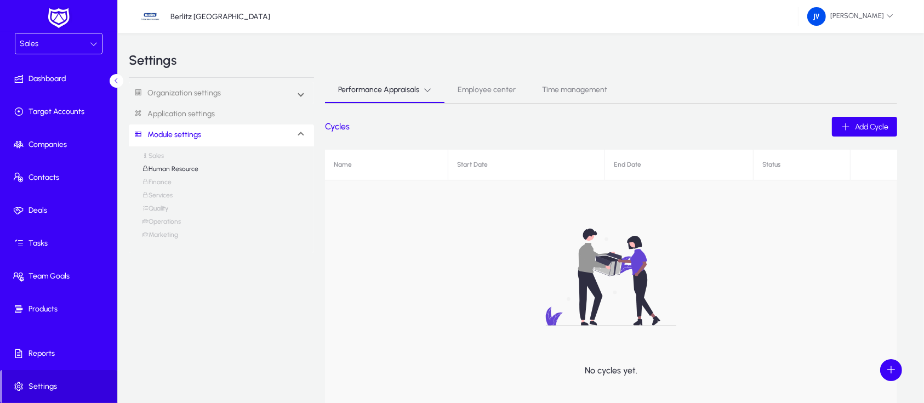
click at [426, 90] on icon at bounding box center [428, 90] width 8 height 8
click at [426, 90] on div at bounding box center [462, 201] width 924 height 403
click at [487, 88] on span "Employee center" at bounding box center [487, 90] width 58 height 8
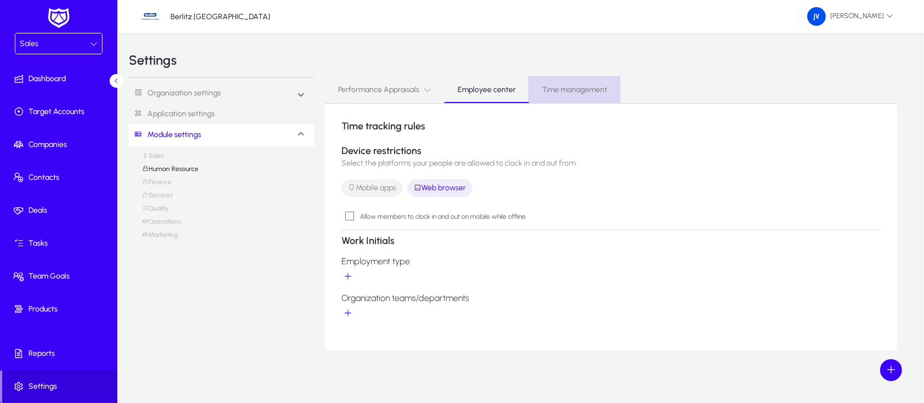
click at [551, 84] on span "Time management" at bounding box center [574, 90] width 65 height 26
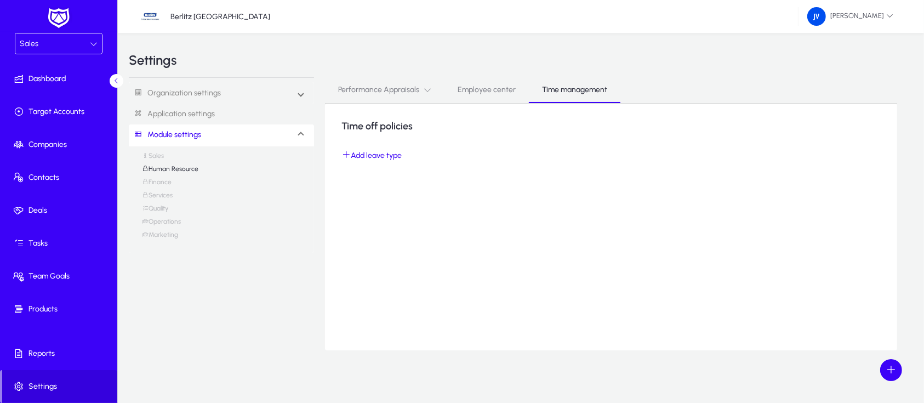
click at [162, 178] on link "Finance" at bounding box center [157, 184] width 30 height 13
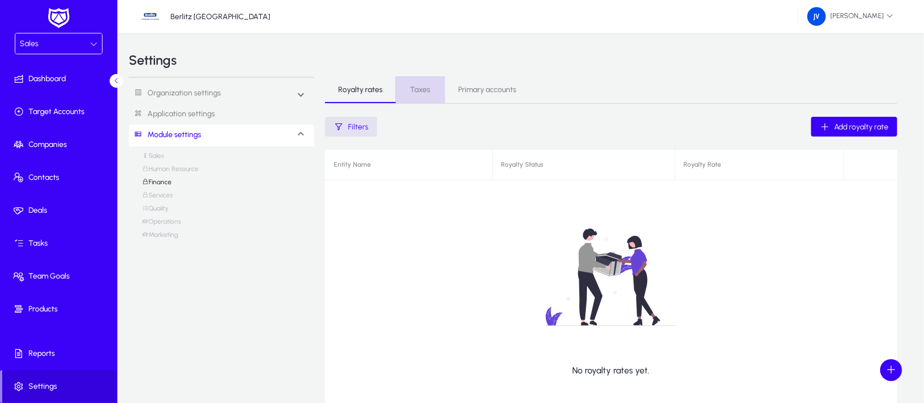
click at [420, 90] on span "Taxes" at bounding box center [420, 90] width 20 height 8
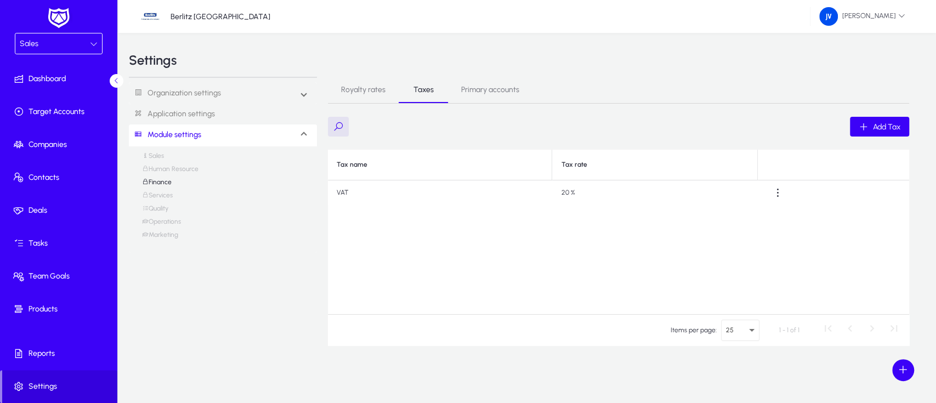
click at [489, 90] on span "Primary accounts" at bounding box center [490, 90] width 58 height 8
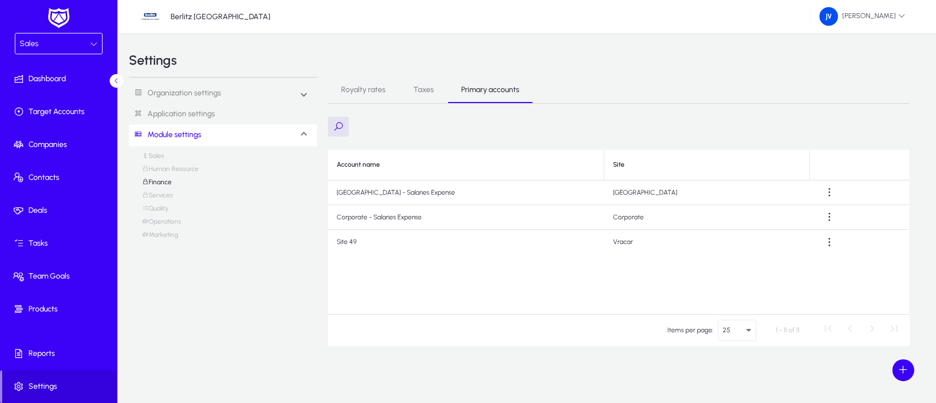
click at [378, 90] on span "Royalty rates" at bounding box center [363, 90] width 44 height 8
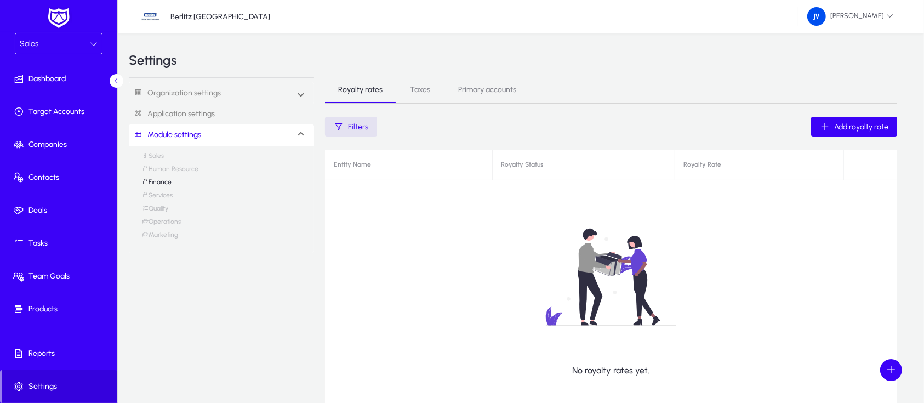
click at [164, 195] on link "Services" at bounding box center [157, 197] width 31 height 13
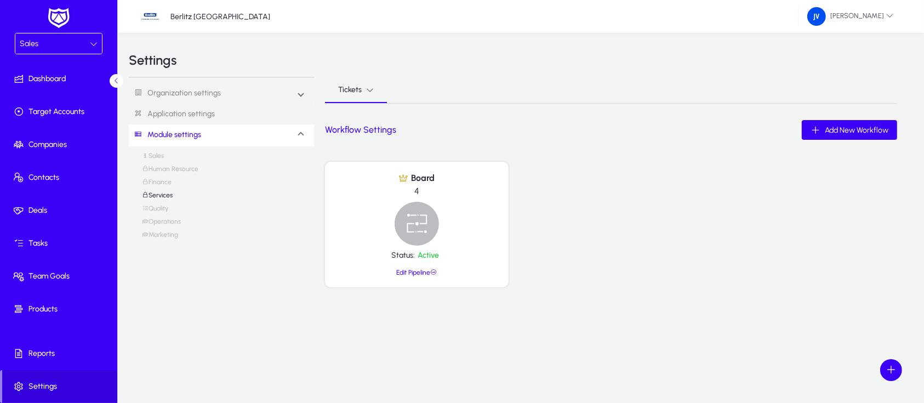
click at [161, 210] on link "Quality" at bounding box center [155, 210] width 26 height 13
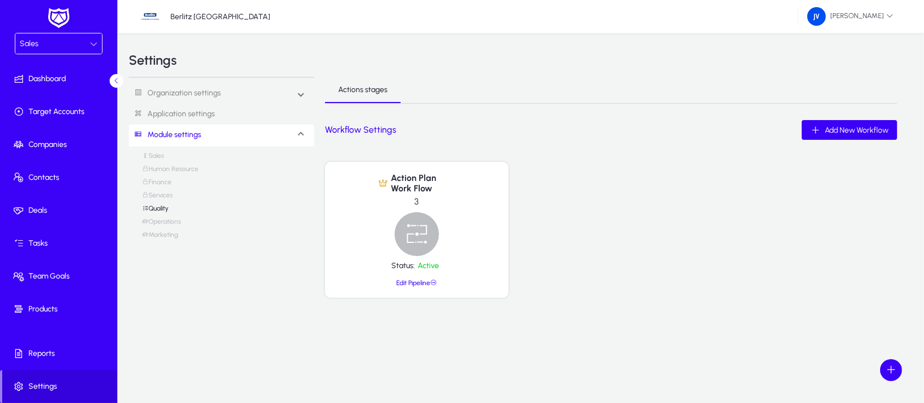
click at [163, 221] on link "Operations" at bounding box center [161, 224] width 39 height 13
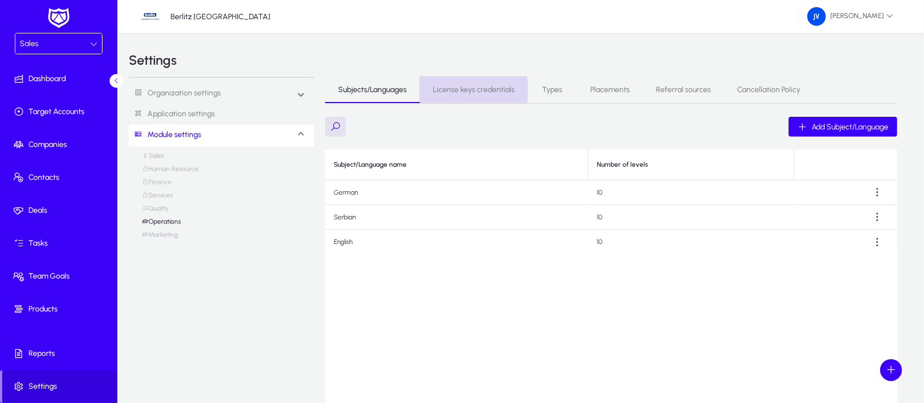
click at [462, 89] on span "License keys credentials" at bounding box center [474, 90] width 82 height 8
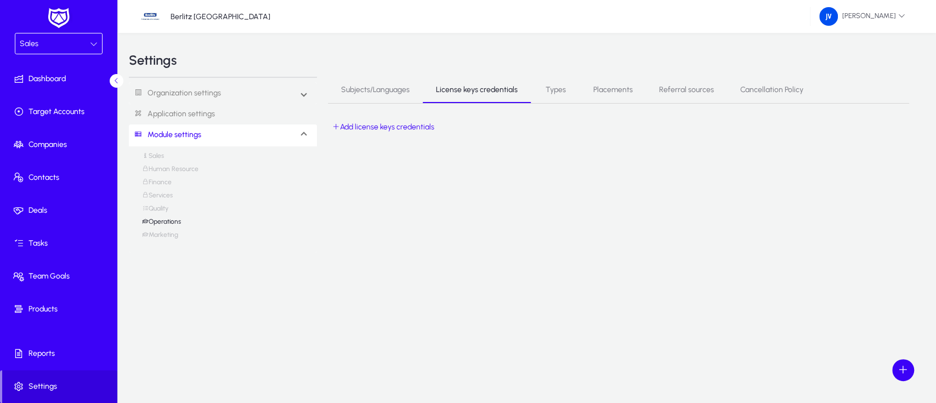
click at [558, 88] on span "Types" at bounding box center [555, 90] width 20 height 8
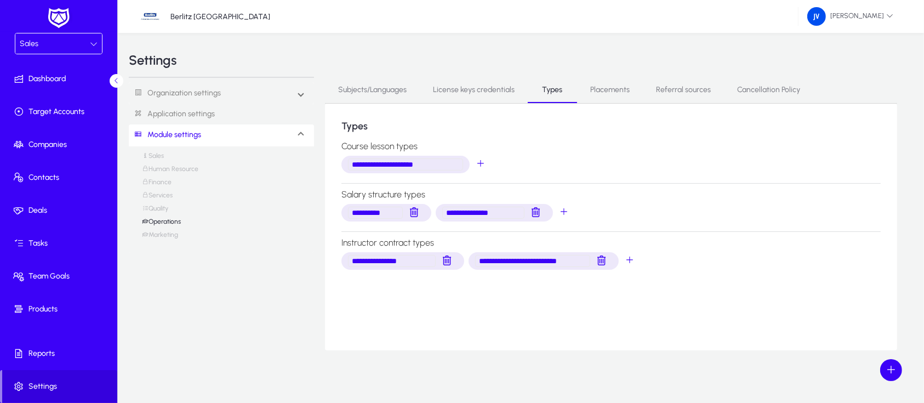
click at [613, 88] on span "Placements" at bounding box center [609, 90] width 39 height 8
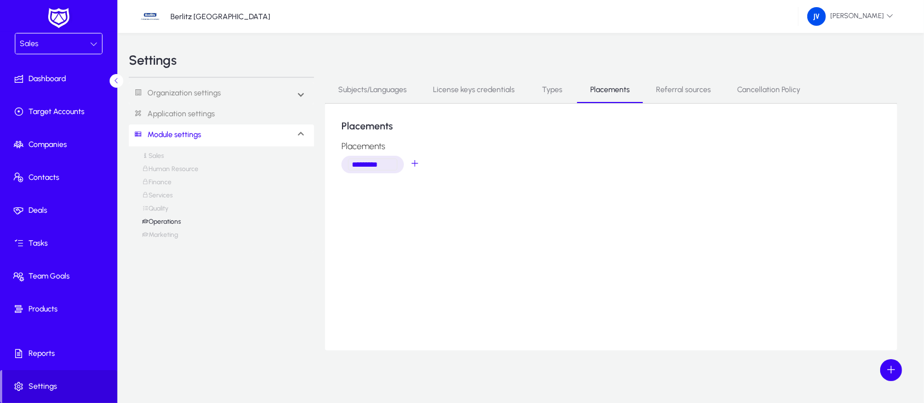
click at [171, 232] on link "Marketing" at bounding box center [160, 237] width 36 height 13
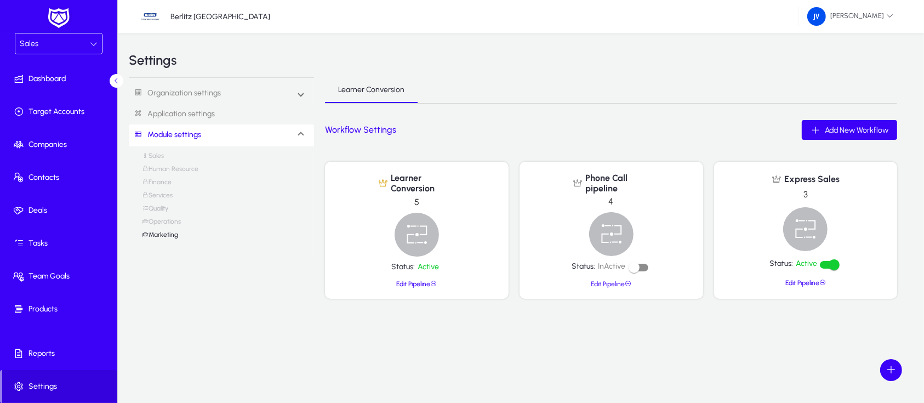
click at [268, 228] on div "Sales Human Resource Finance Services Quality Operations Marketing" at bounding box center [221, 198] width 159 height 92
click at [299, 93] on span at bounding box center [301, 93] width 4 height 9
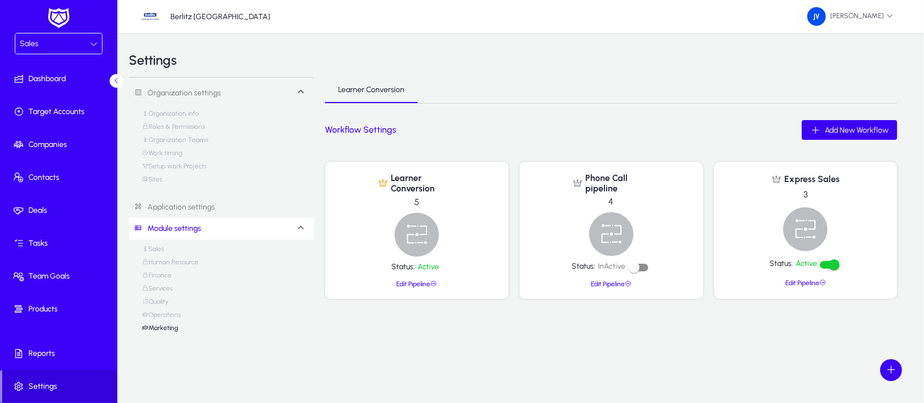
click at [193, 113] on link "Organization info" at bounding box center [170, 116] width 57 height 13
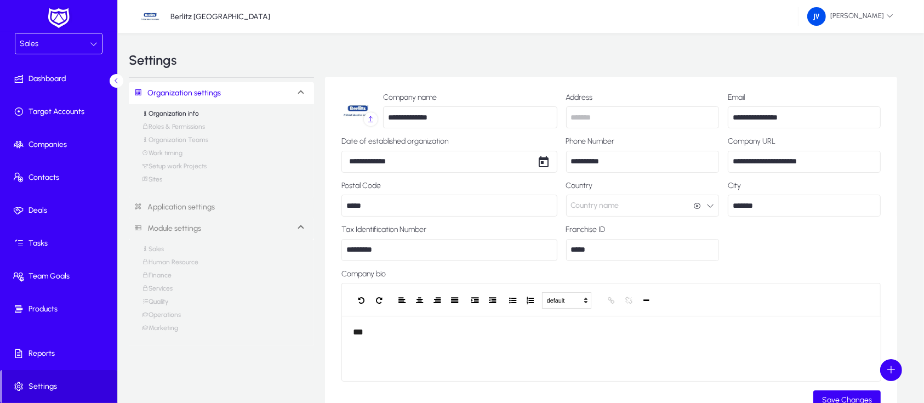
click at [190, 126] on link "Roles & Permissions" at bounding box center [173, 129] width 63 height 13
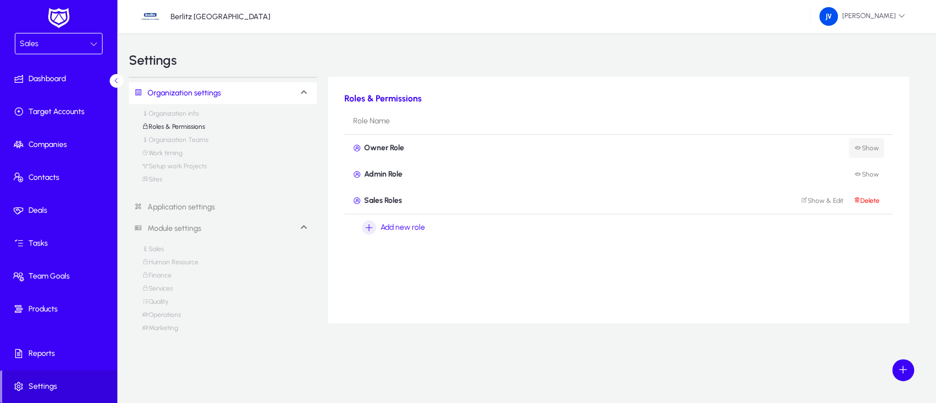
click at [871, 145] on span "Show" at bounding box center [865, 148] width 25 height 8
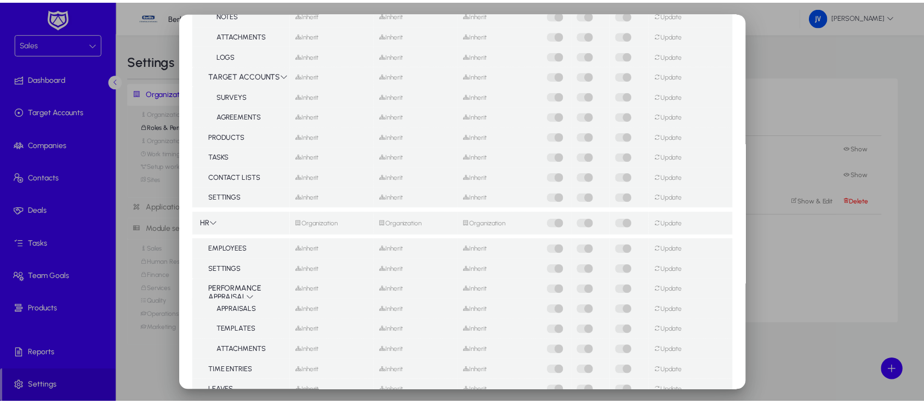
scroll to position [365, 0]
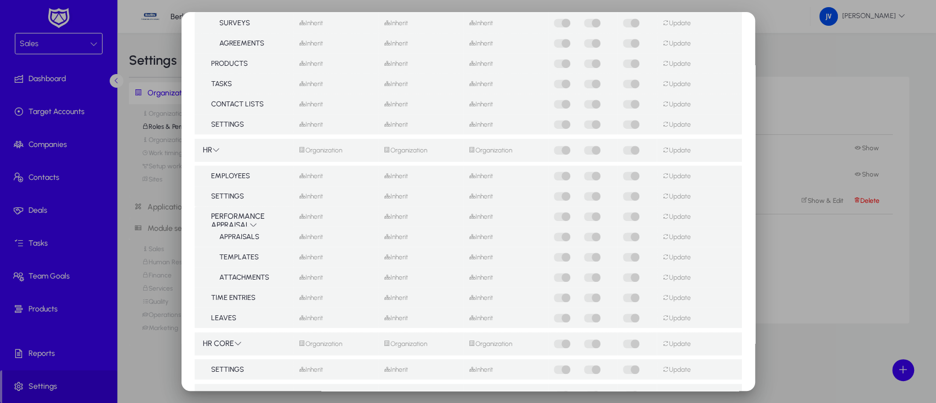
click at [811, 56] on div at bounding box center [468, 201] width 936 height 403
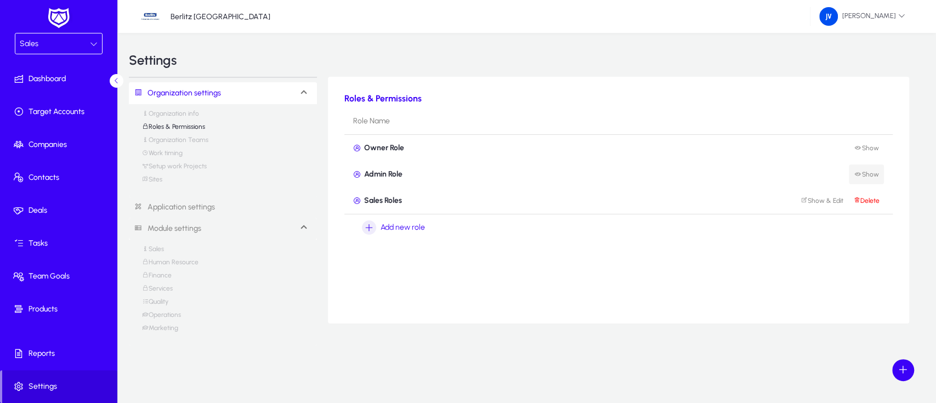
click at [869, 174] on span "Show" at bounding box center [865, 174] width 25 height 8
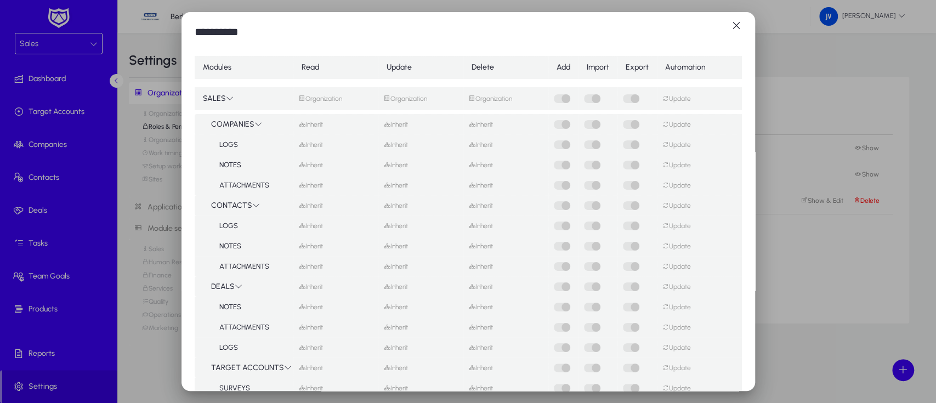
click at [791, 50] on div at bounding box center [468, 201] width 936 height 403
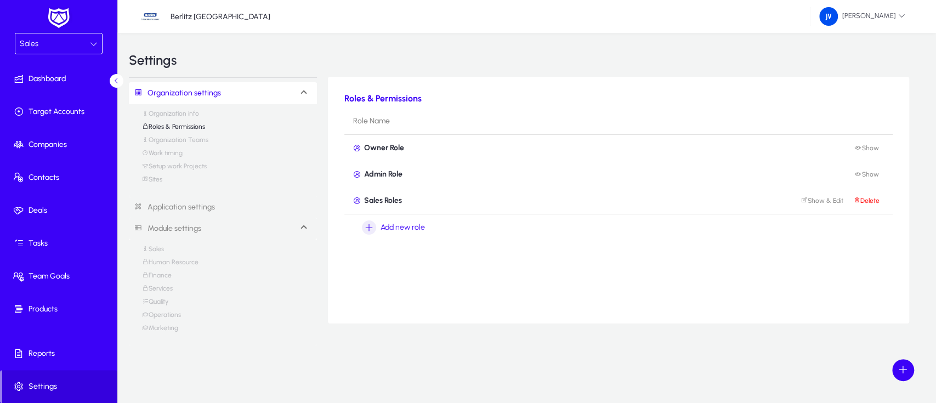
click at [202, 140] on link "Organization Teams" at bounding box center [175, 142] width 66 height 13
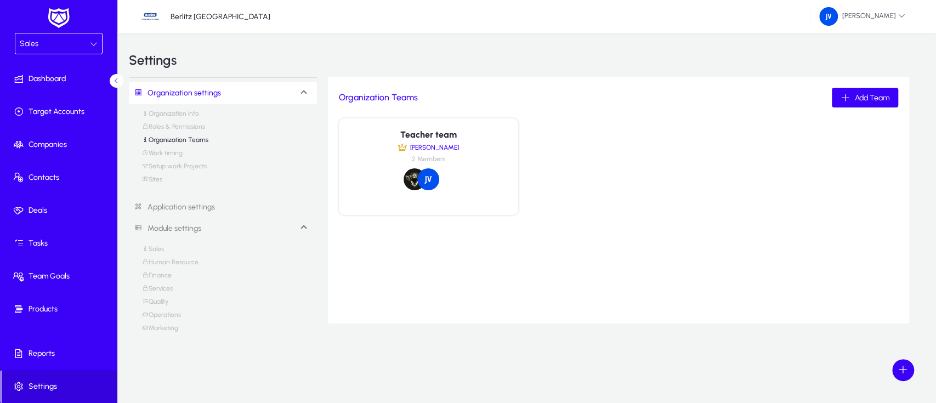
click at [179, 155] on link "Work timing" at bounding box center [162, 155] width 41 height 13
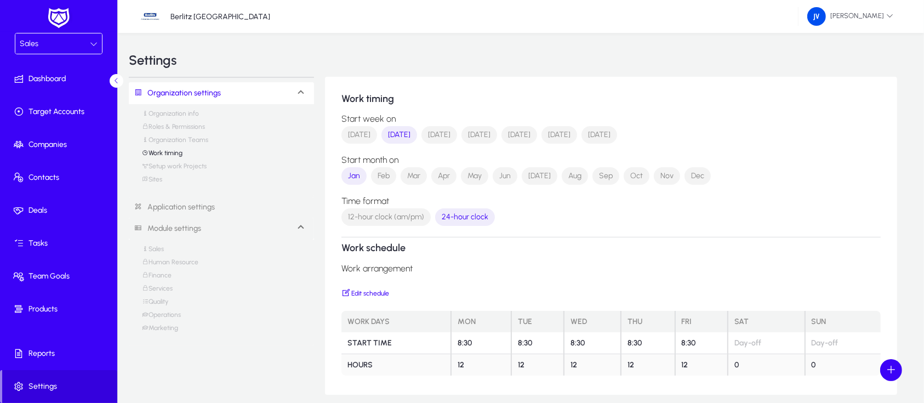
click at [193, 169] on link "Setup work Projects" at bounding box center [174, 168] width 65 height 13
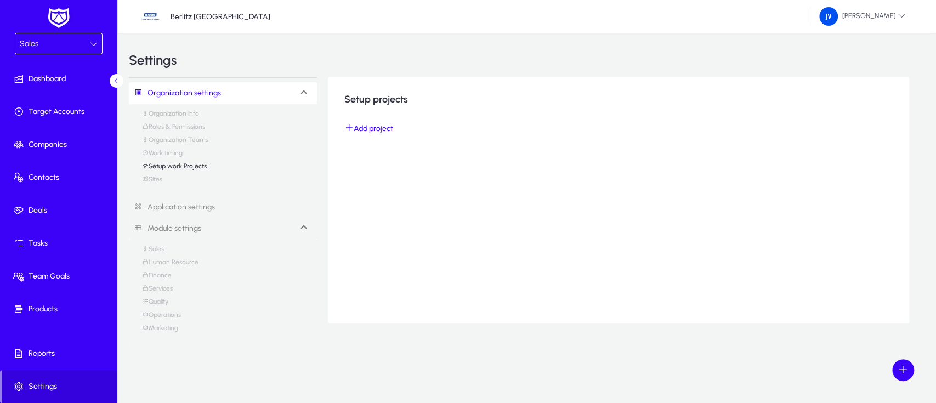
click at [158, 179] on link "Sites" at bounding box center [152, 181] width 20 height 13
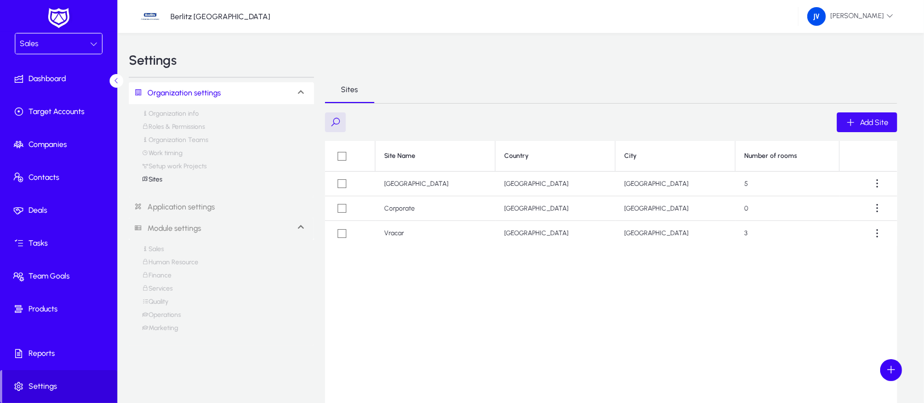
click at [873, 116] on span "button" at bounding box center [867, 122] width 60 height 26
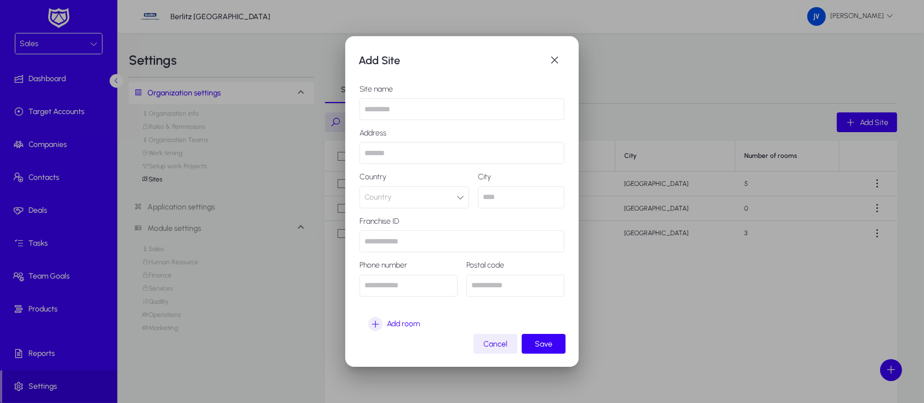
click at [409, 114] on input "text" at bounding box center [462, 109] width 205 height 22
type input "**********"
click at [372, 153] on input "text" at bounding box center [462, 153] width 205 height 22
type input "**********"
click at [457, 195] on icon "button" at bounding box center [461, 197] width 8 height 8
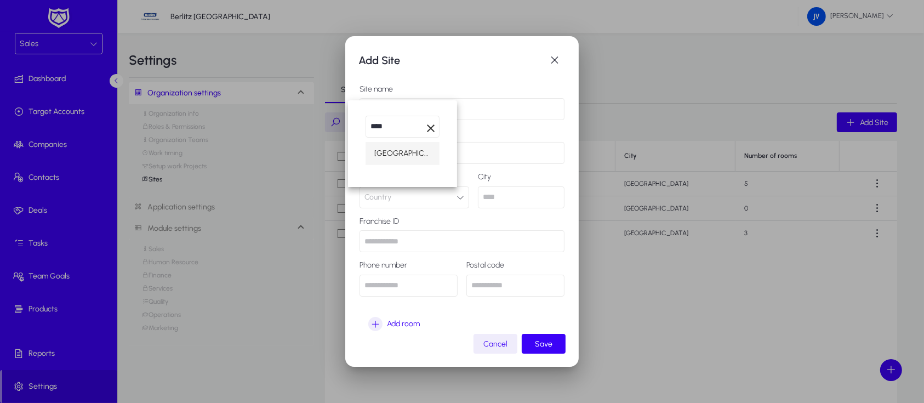
type input "****"
click at [408, 155] on mat-option "Serbia" at bounding box center [403, 153] width 74 height 23
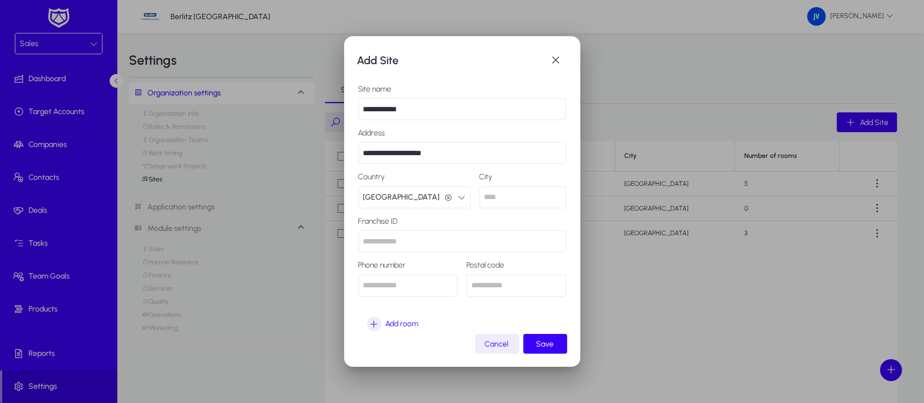
click at [493, 196] on input "text" at bounding box center [523, 197] width 87 height 22
type input "********"
click at [420, 288] on input "text" at bounding box center [408, 286] width 100 height 22
type input "*********"
click at [529, 278] on input "text" at bounding box center [516, 286] width 100 height 22
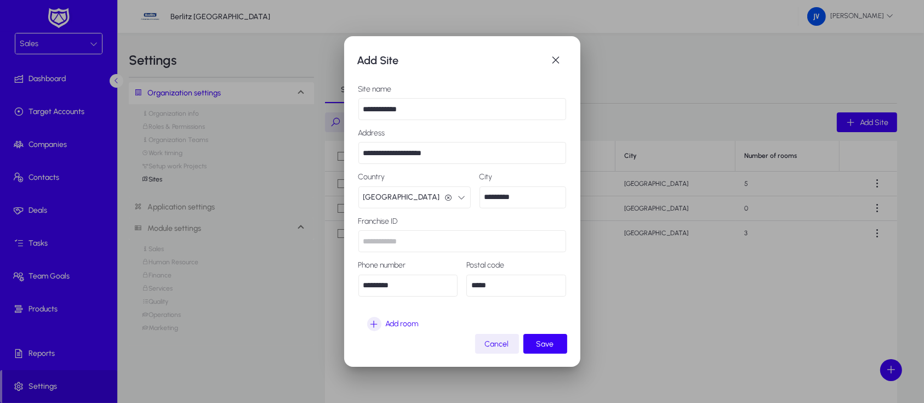
type input "*****"
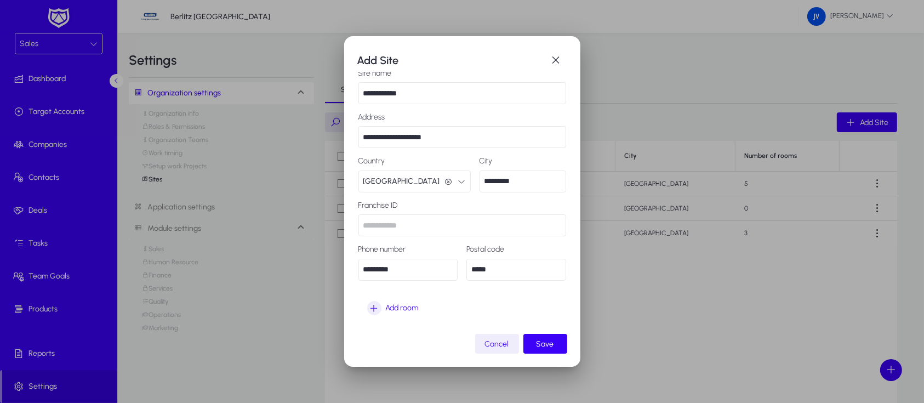
scroll to position [18, 0]
click at [399, 305] on span "Add room" at bounding box center [402, 306] width 33 height 13
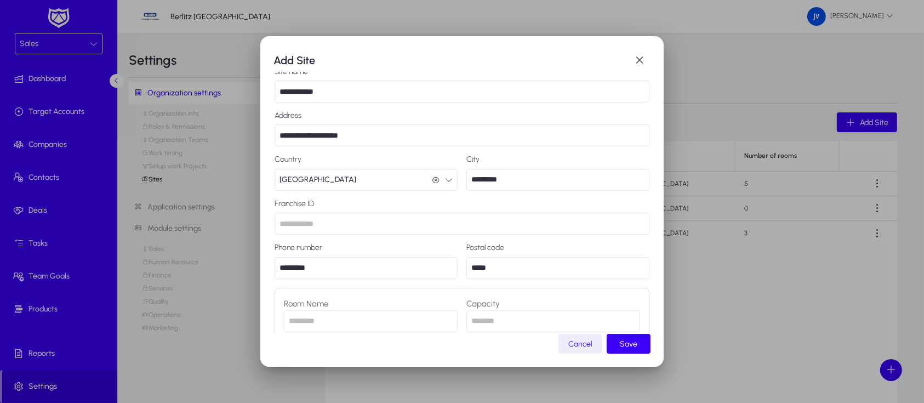
click at [511, 323] on input "number" at bounding box center [553, 321] width 174 height 22
click at [637, 341] on span "Save" at bounding box center [629, 343] width 18 height 9
click at [548, 321] on input "number" at bounding box center [553, 321] width 174 height 22
click at [409, 324] on input "text" at bounding box center [371, 321] width 174 height 22
click at [475, 322] on input "number" at bounding box center [553, 321] width 174 height 22
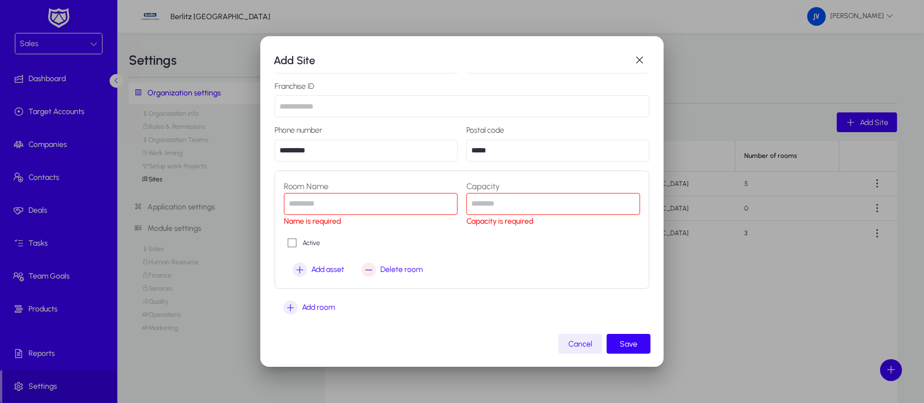
scroll to position [136, 0]
click at [408, 264] on span "Delete room" at bounding box center [401, 268] width 42 height 13
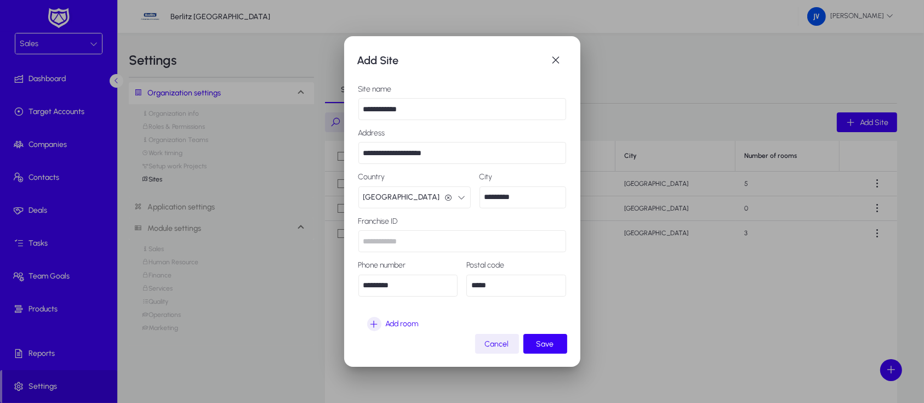
scroll to position [18, 0]
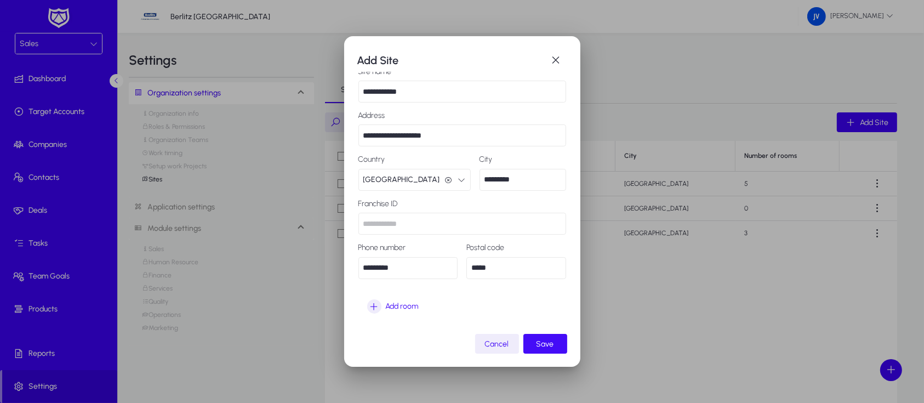
click at [553, 341] on span "Save" at bounding box center [546, 343] width 18 height 9
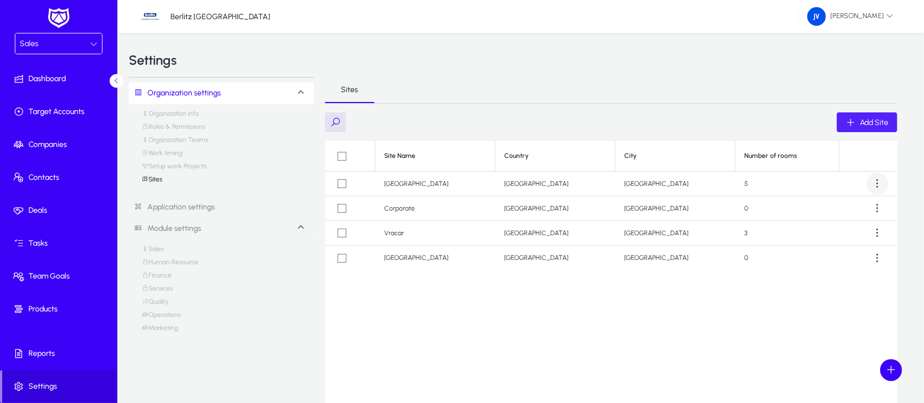
click at [880, 185] on span at bounding box center [878, 184] width 22 height 22
click at [838, 210] on span "Edit" at bounding box center [858, 211] width 44 height 10
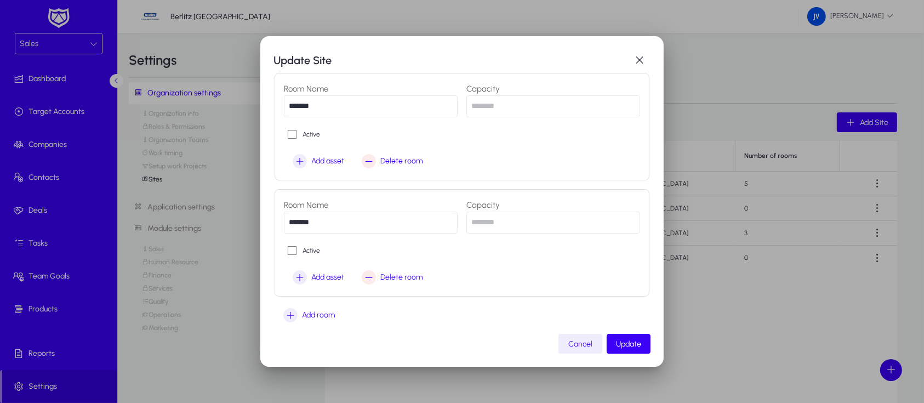
scroll to position [589, 0]
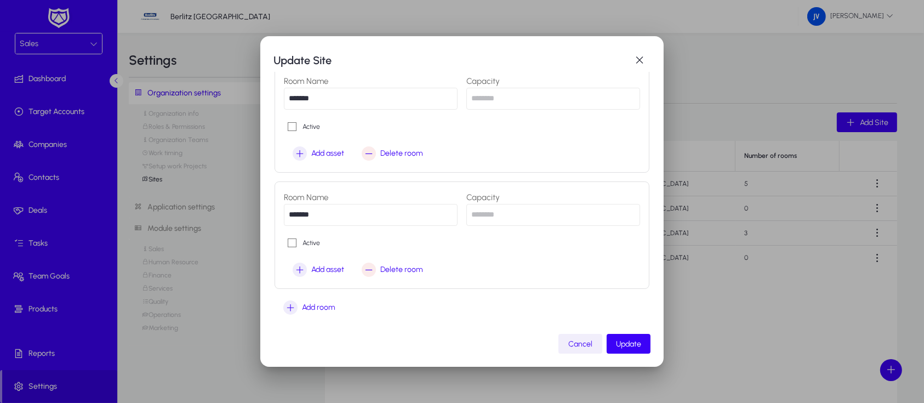
click at [593, 344] on span "Cancel" at bounding box center [580, 343] width 24 height 9
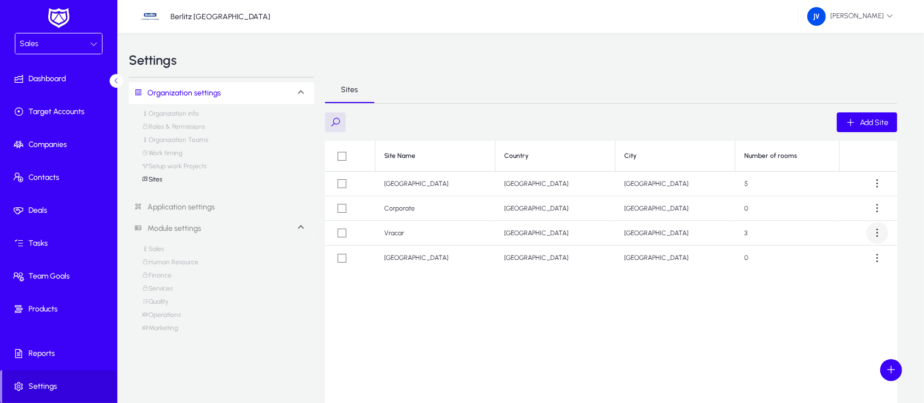
click at [880, 233] on span at bounding box center [878, 233] width 22 height 22
click at [848, 256] on span "Edit" at bounding box center [858, 260] width 44 height 10
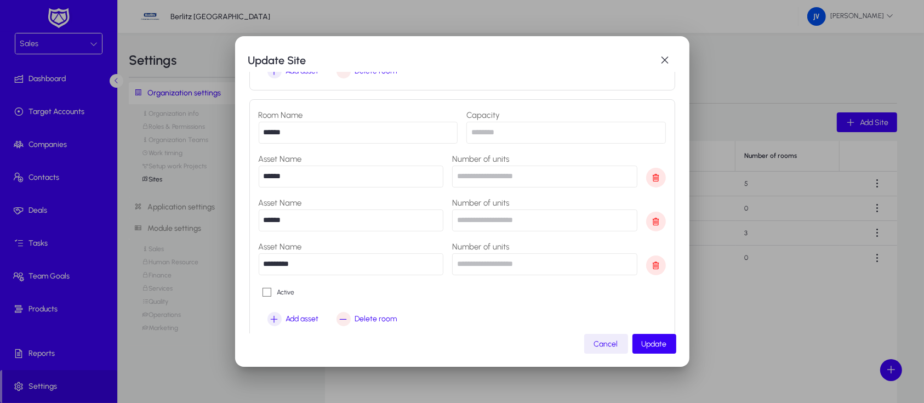
scroll to position [488, 0]
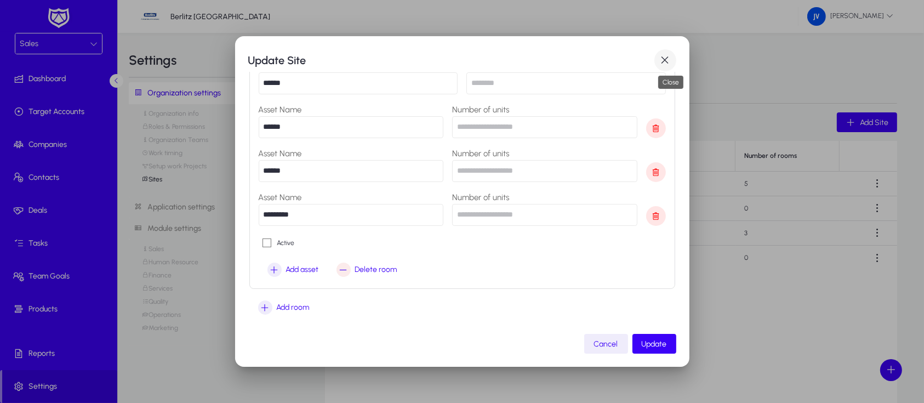
click at [668, 56] on span "button" at bounding box center [665, 60] width 22 height 22
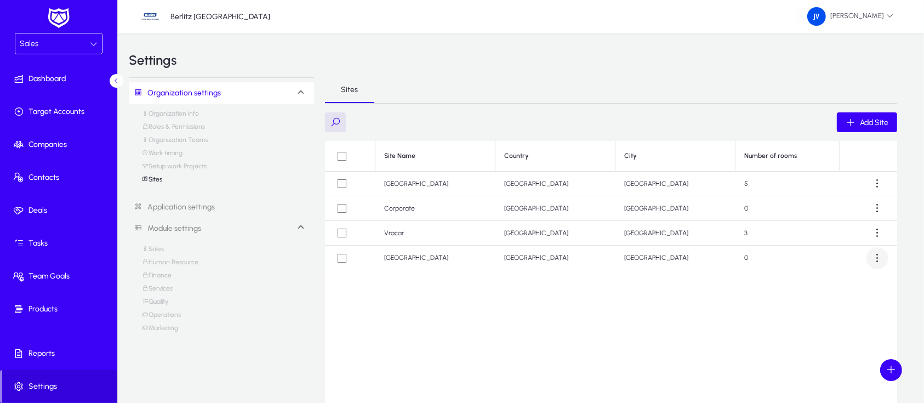
click at [876, 257] on span at bounding box center [878, 258] width 22 height 22
click at [839, 281] on span "Edit" at bounding box center [858, 285] width 44 height 10
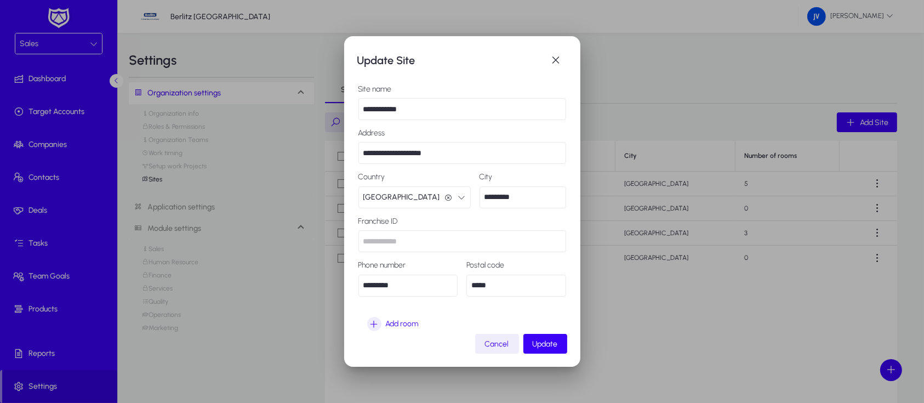
scroll to position [18, 0]
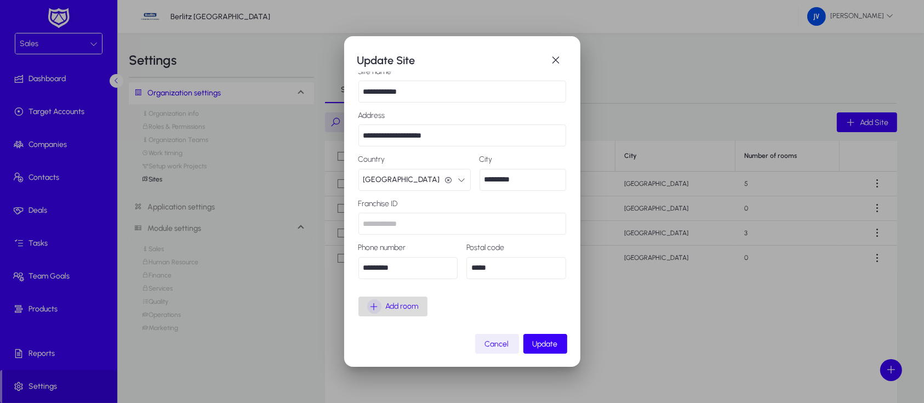
click at [400, 303] on span "Add room" at bounding box center [402, 306] width 33 height 13
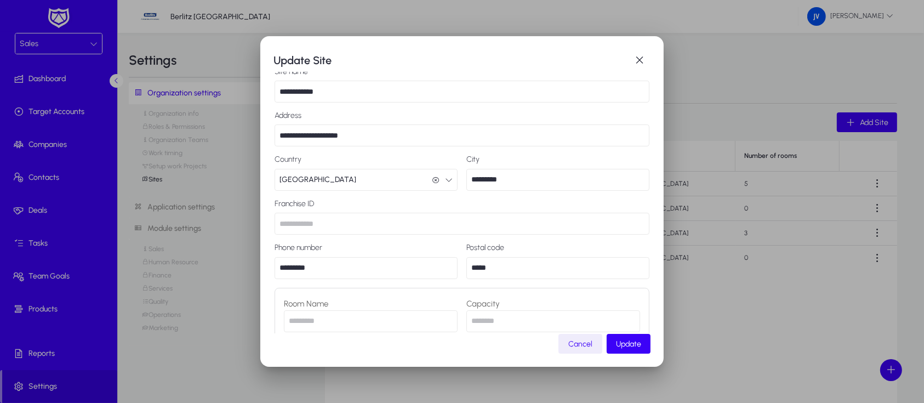
click at [355, 319] on input "text" at bounding box center [371, 321] width 174 height 22
type input "*"
click at [544, 322] on input "number" at bounding box center [553, 321] width 174 height 22
type input "*"
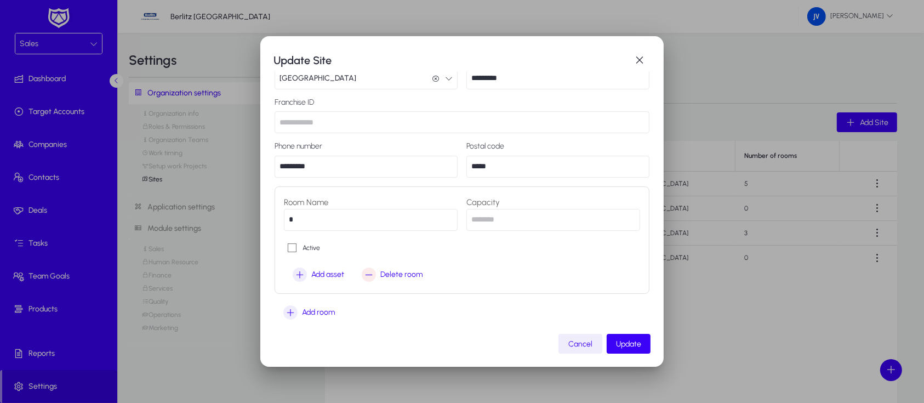
scroll to position [124, 0]
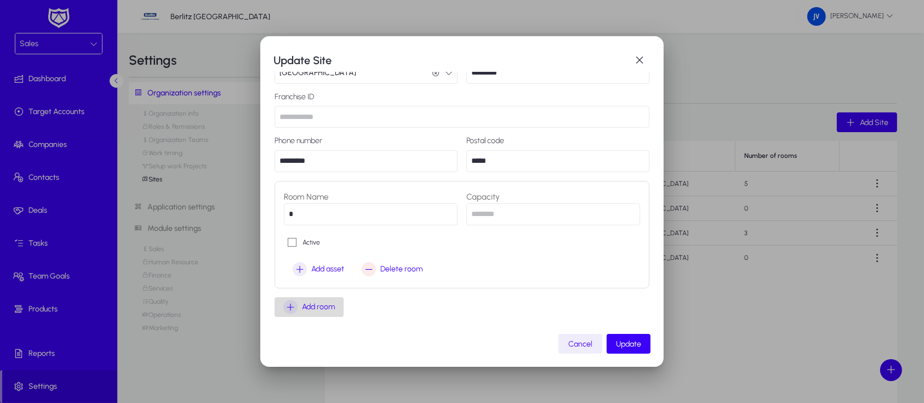
click at [311, 305] on span "Add room" at bounding box center [318, 306] width 33 height 13
click at [318, 331] on input "text" at bounding box center [371, 331] width 174 height 22
type input "*"
click at [479, 328] on input "number" at bounding box center [553, 329] width 174 height 22
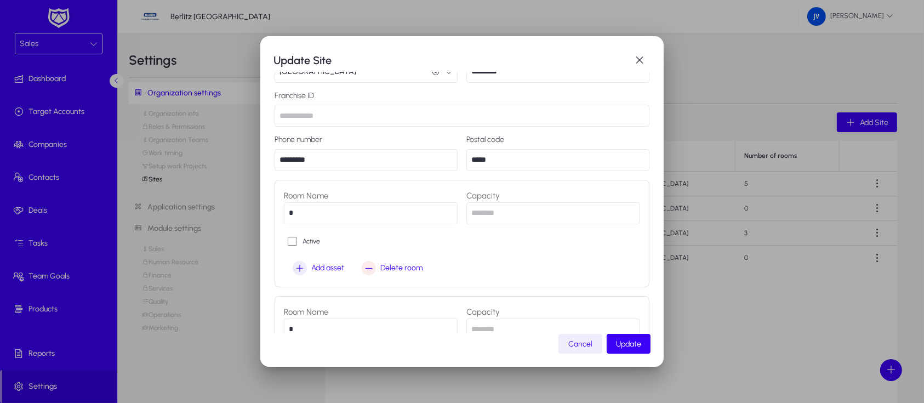
type input "*"
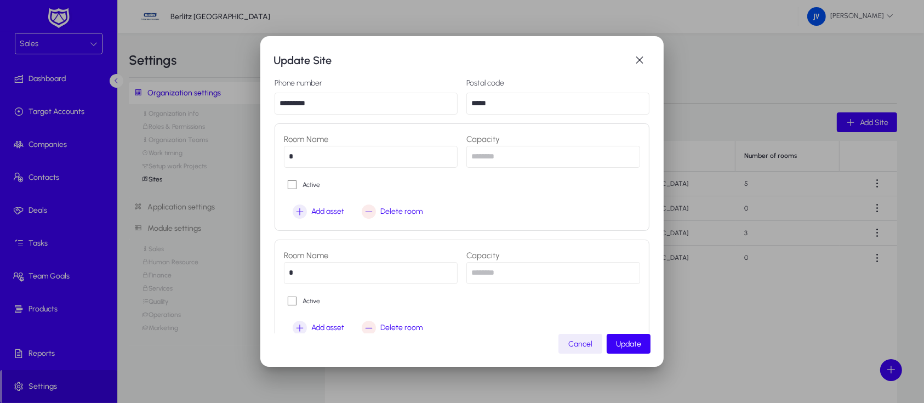
scroll to position [241, 0]
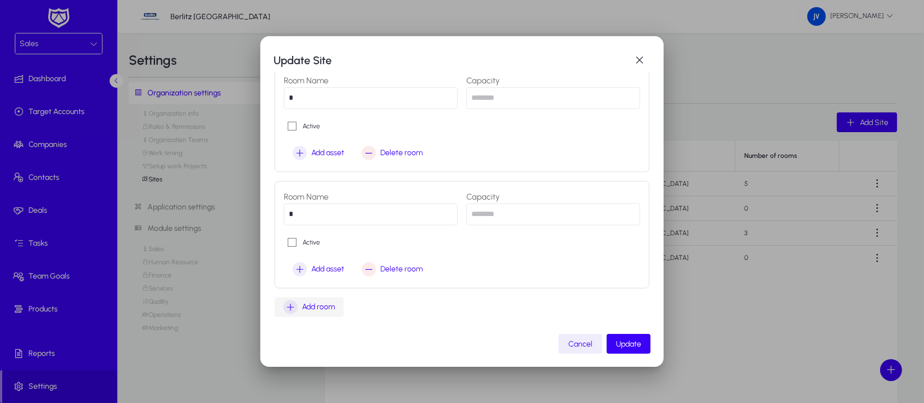
click at [317, 307] on span "Add room" at bounding box center [318, 306] width 33 height 13
click at [324, 218] on input "text" at bounding box center [371, 215] width 174 height 22
type input "*"
click at [487, 215] on input "number" at bounding box center [553, 215] width 174 height 22
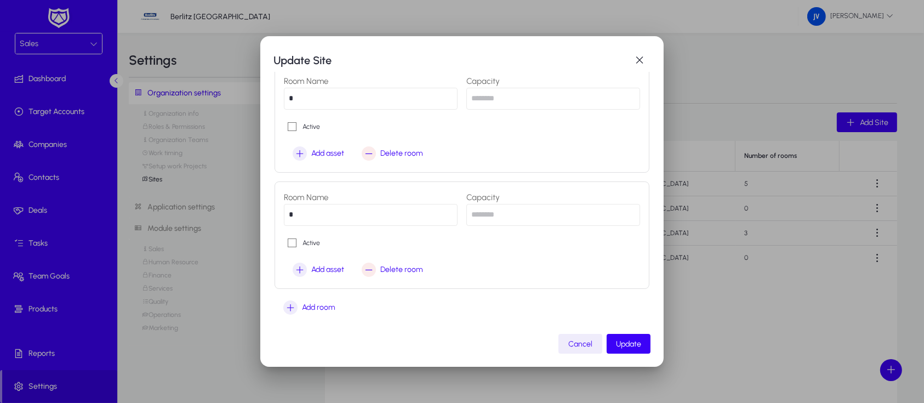
type input "*"
click at [323, 310] on span "Add room" at bounding box center [318, 307] width 33 height 13
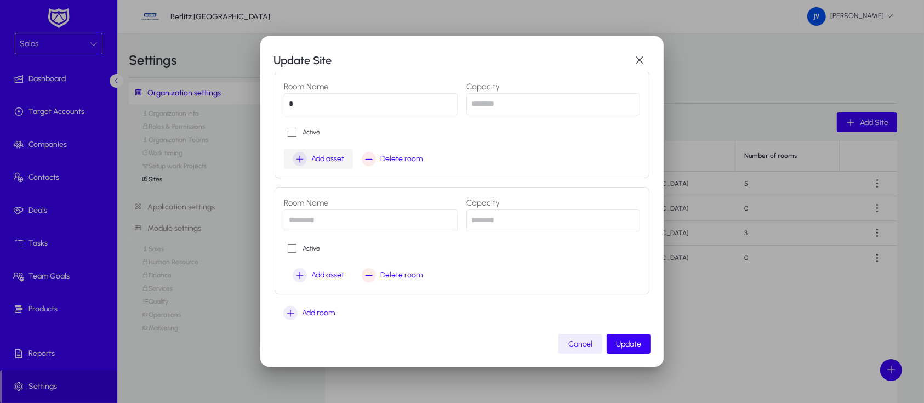
scroll to position [473, 0]
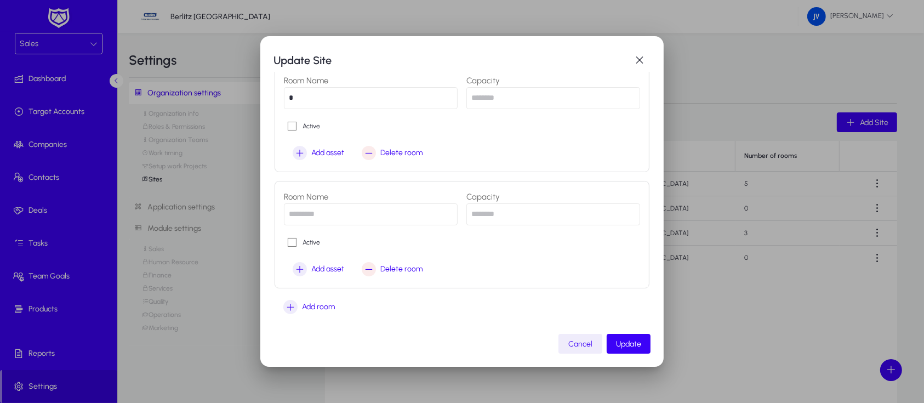
click at [329, 213] on input "text" at bounding box center [371, 214] width 174 height 22
type input "*"
click at [481, 213] on input "number" at bounding box center [553, 214] width 174 height 22
type input "*"
click at [317, 302] on span "Add room" at bounding box center [318, 306] width 33 height 13
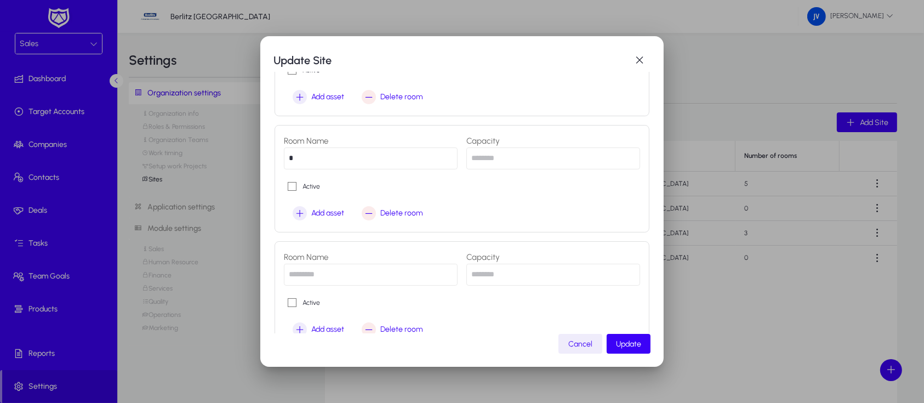
scroll to position [546, 0]
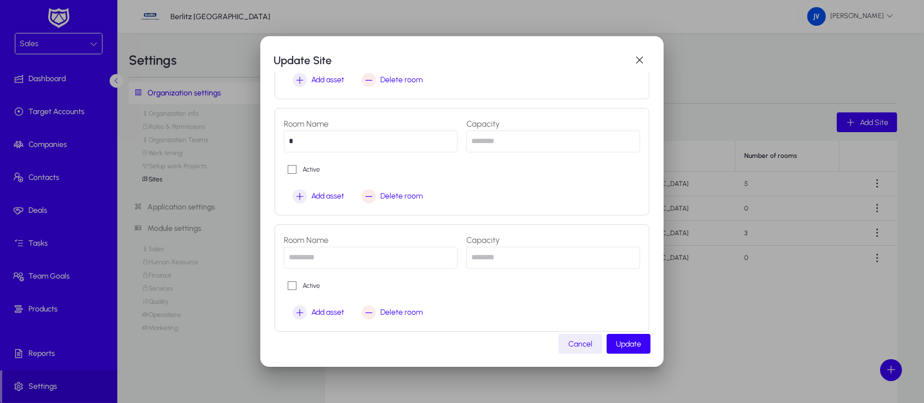
click at [335, 259] on input "text" at bounding box center [371, 258] width 174 height 22
type input "*"
click at [481, 258] on input "number" at bounding box center [553, 258] width 174 height 22
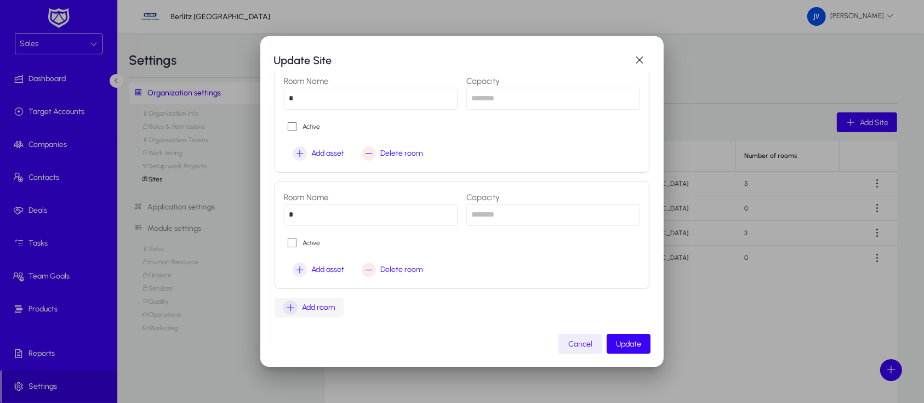
type input "*"
click at [320, 309] on span "Add room" at bounding box center [318, 307] width 33 height 13
click at [330, 331] on input "text" at bounding box center [371, 331] width 174 height 22
type input "*"
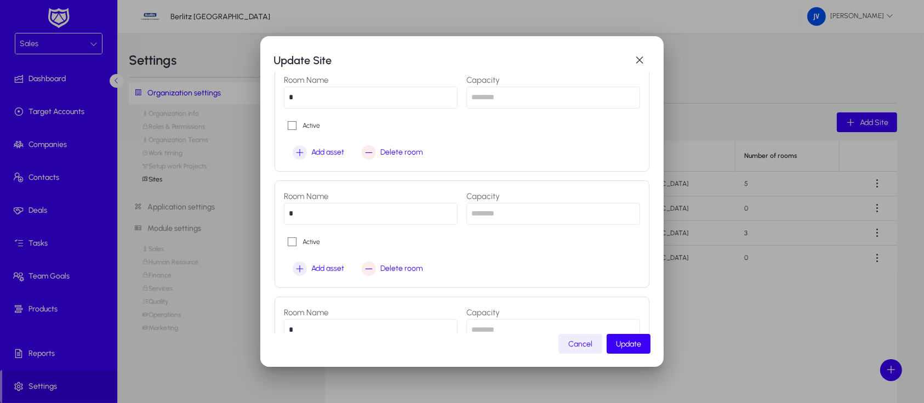
click at [487, 325] on input "number" at bounding box center [553, 330] width 174 height 22
type input "*"
click at [311, 308] on span "Add room" at bounding box center [318, 307] width 33 height 13
click at [333, 329] on input "text" at bounding box center [371, 331] width 174 height 22
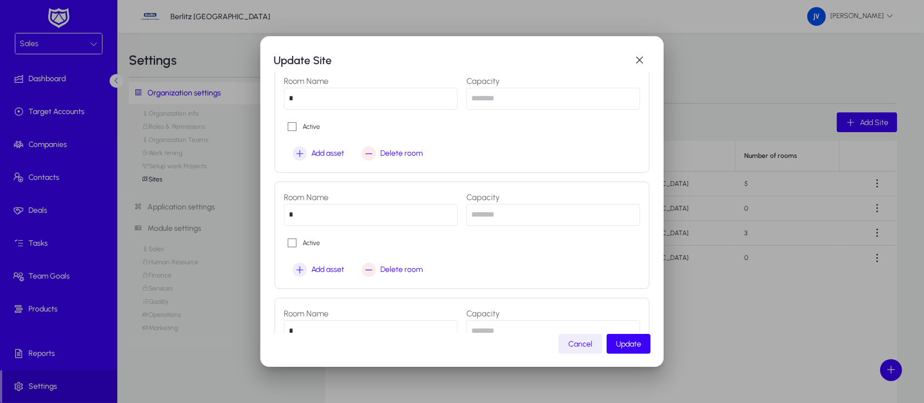
scroll to position [706, 0]
type input "*"
click at [486, 330] on input "number" at bounding box center [553, 330] width 174 height 22
type input "*"
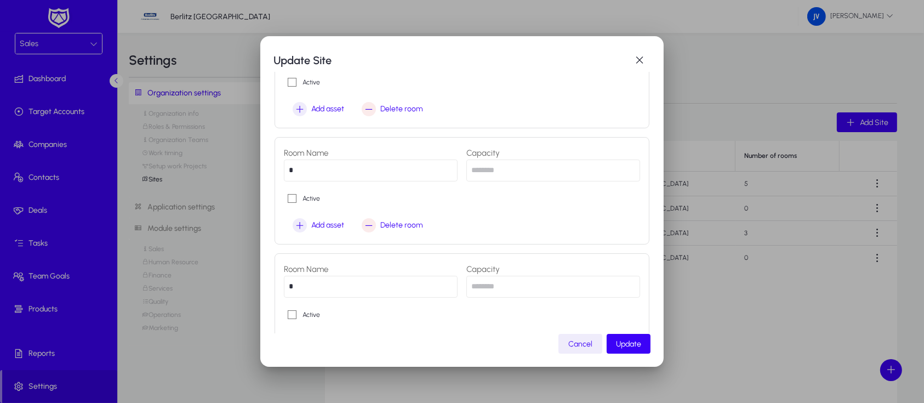
scroll to position [821, 0]
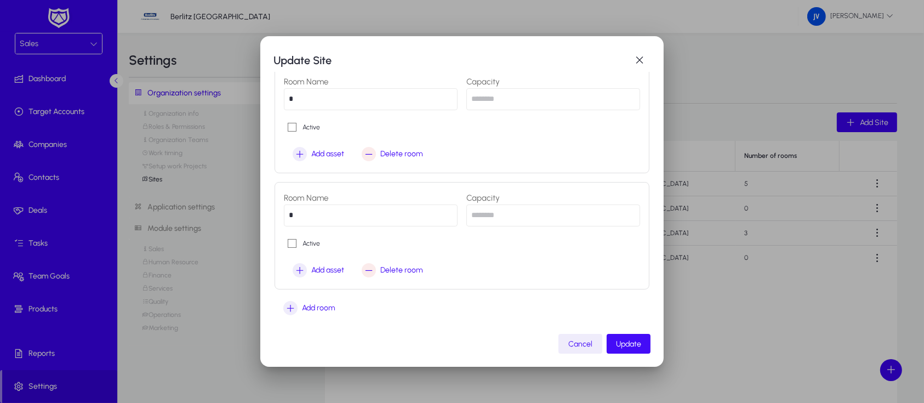
click at [633, 345] on span "Update" at bounding box center [628, 343] width 25 height 9
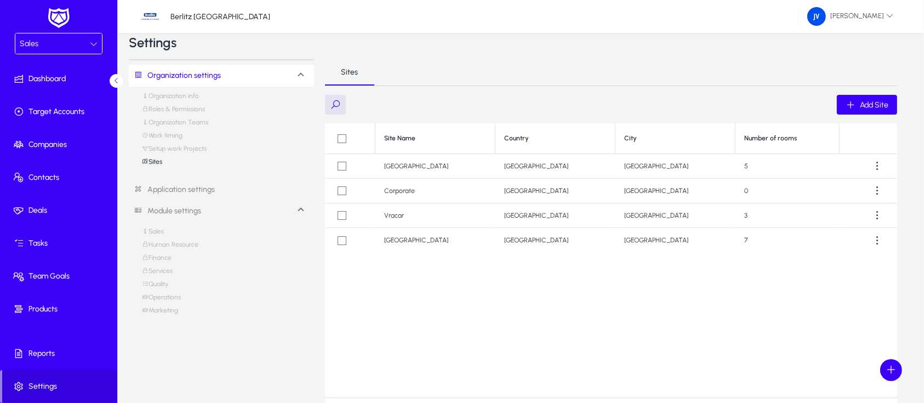
scroll to position [0, 0]
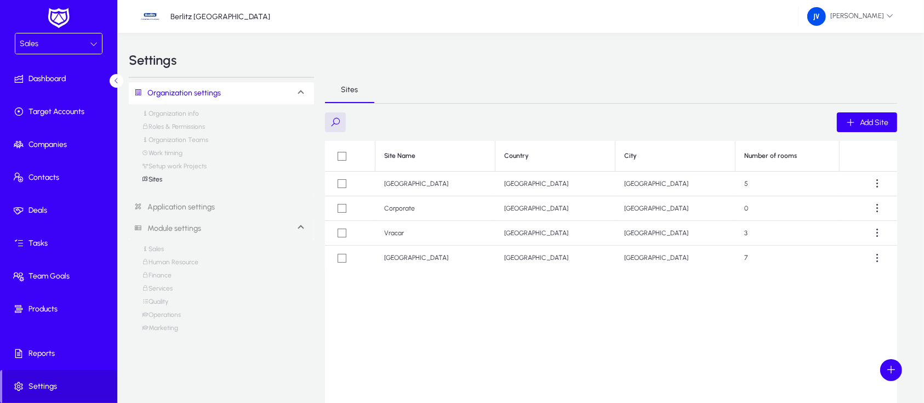
click at [91, 42] on icon at bounding box center [94, 44] width 8 height 8
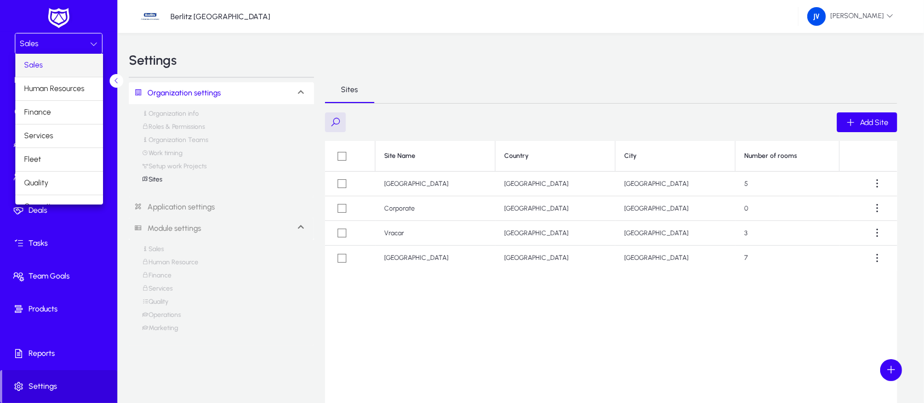
click at [56, 65] on mat-option "Sales" at bounding box center [59, 65] width 88 height 23
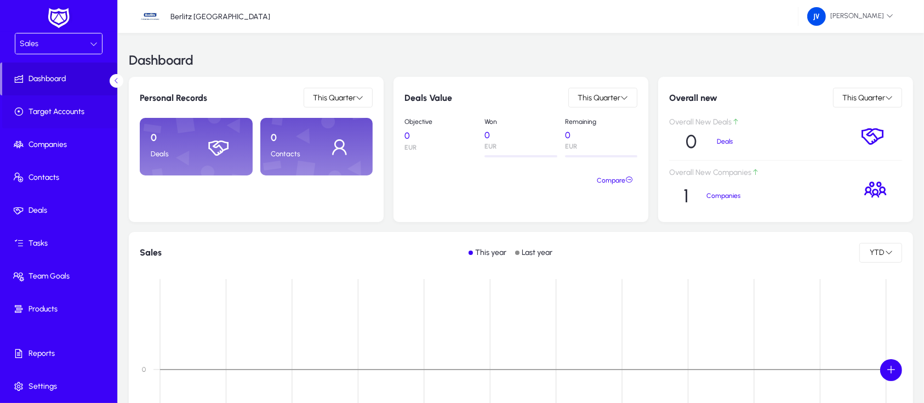
click at [72, 109] on span "Target Accounts" at bounding box center [60, 111] width 117 height 11
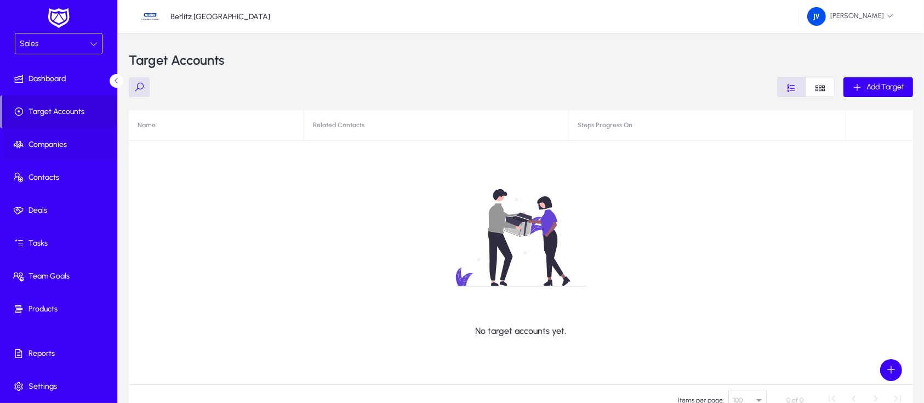
click at [45, 151] on span at bounding box center [60, 145] width 117 height 26
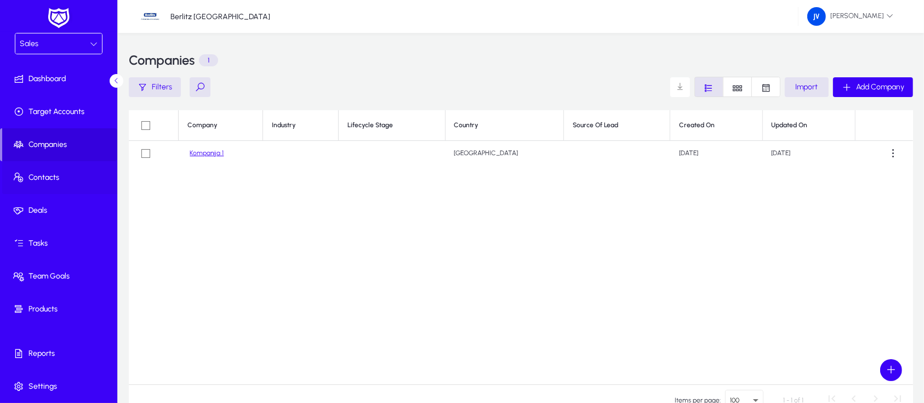
click at [43, 173] on span "Contacts" at bounding box center [60, 177] width 117 height 11
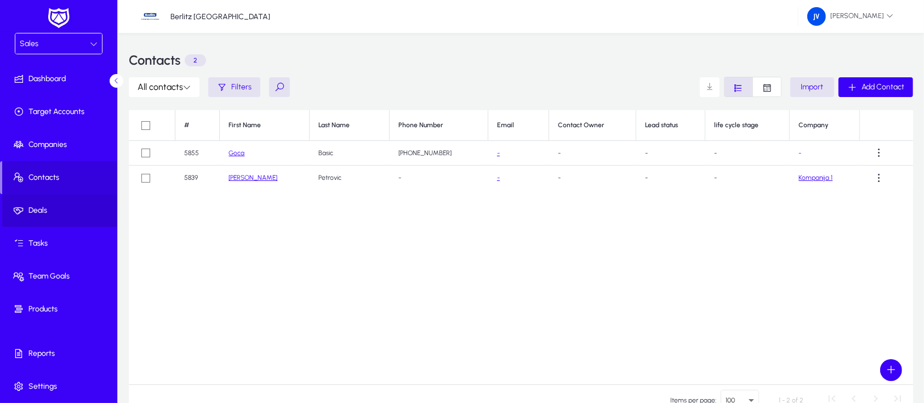
click at [37, 208] on span "Deals" at bounding box center [60, 210] width 117 height 11
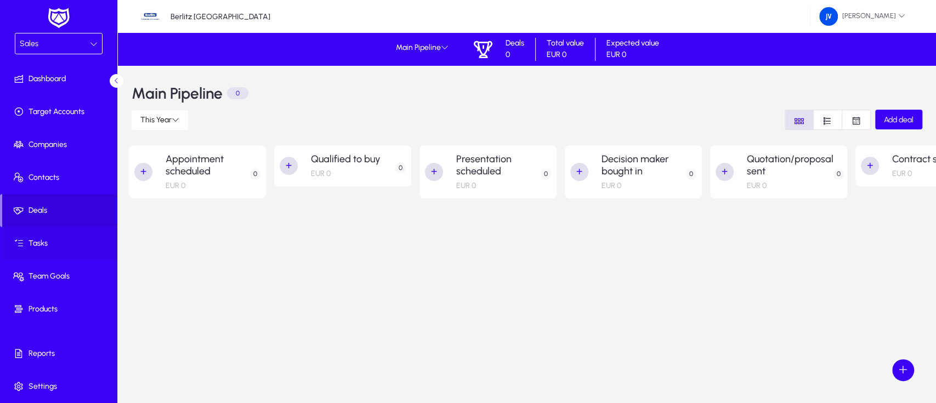
click at [42, 240] on span "Tasks" at bounding box center [60, 243] width 117 height 11
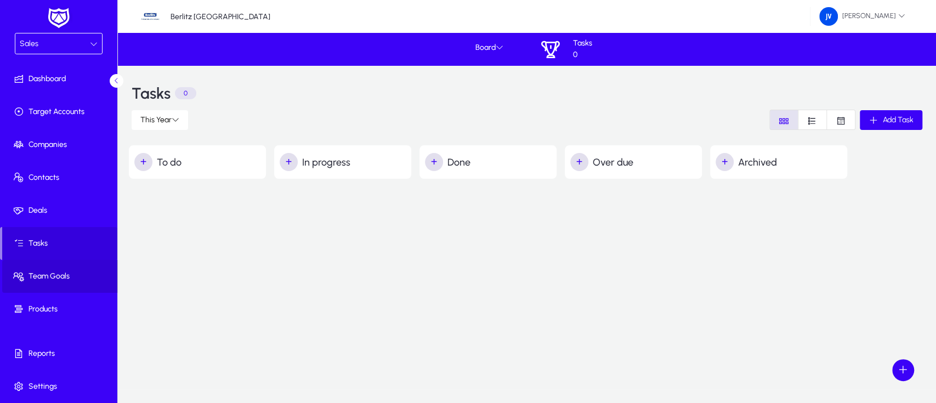
click at [58, 277] on span "Team Goals" at bounding box center [60, 276] width 117 height 11
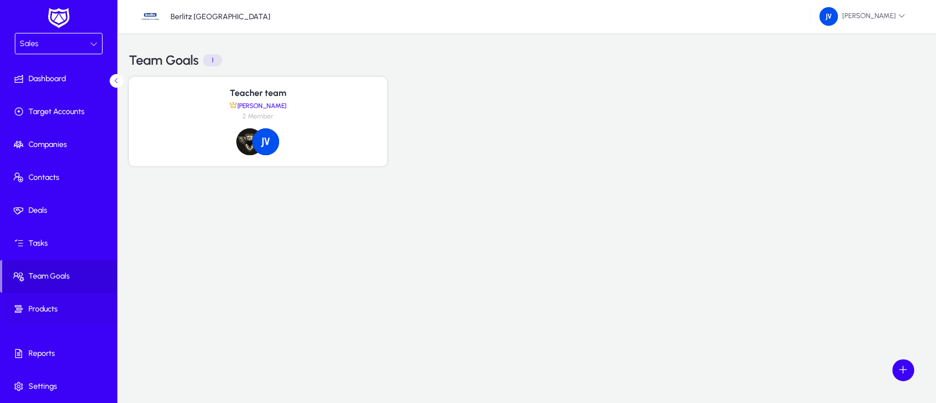
click at [47, 306] on span "Products" at bounding box center [60, 309] width 117 height 11
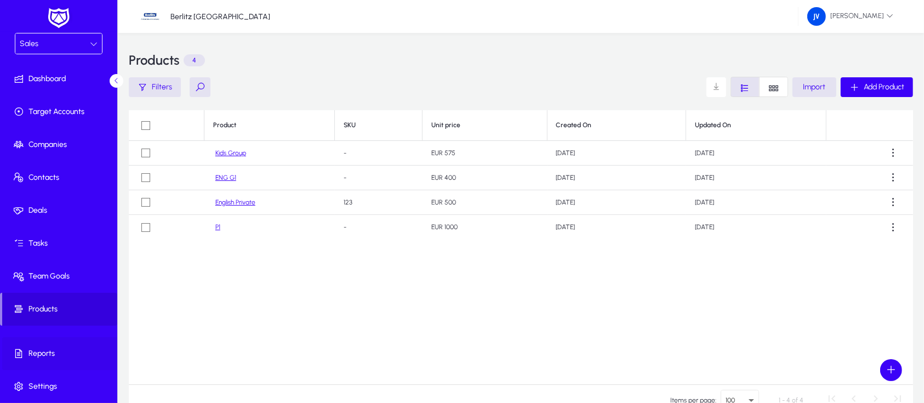
click at [45, 345] on span at bounding box center [60, 353] width 117 height 26
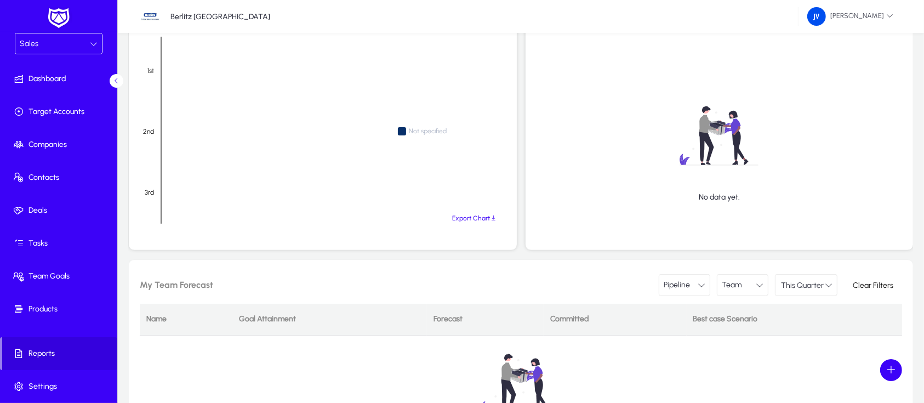
scroll to position [417, 0]
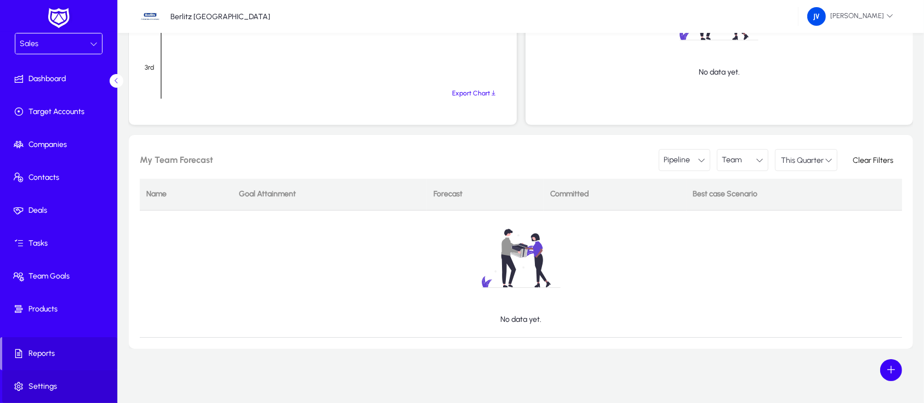
click at [49, 386] on span "Settings" at bounding box center [60, 386] width 117 height 11
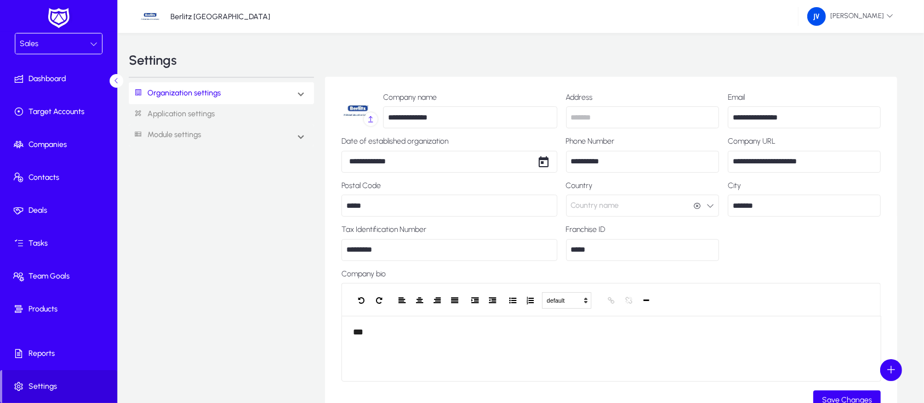
click at [197, 111] on link "Application settings" at bounding box center [221, 114] width 185 height 20
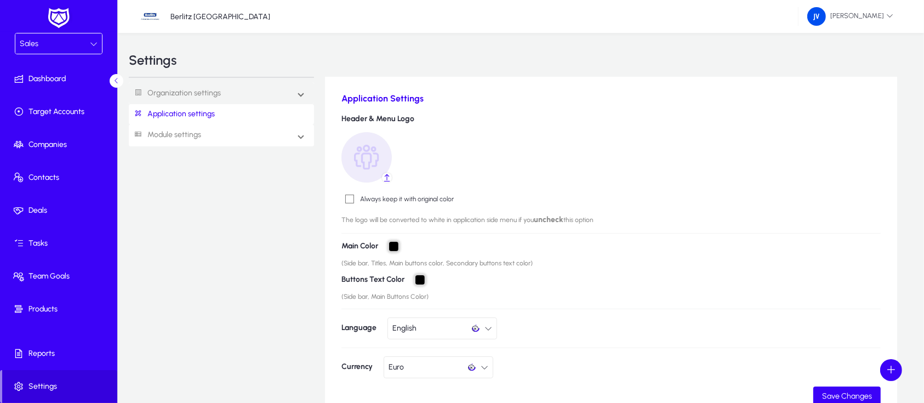
click at [195, 134] on link "Module settings" at bounding box center [165, 135] width 72 height 20
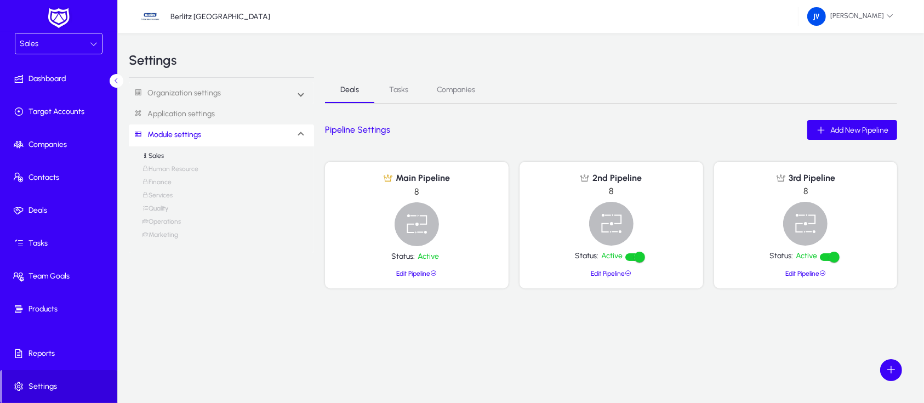
click at [92, 40] on icon at bounding box center [94, 44] width 8 height 8
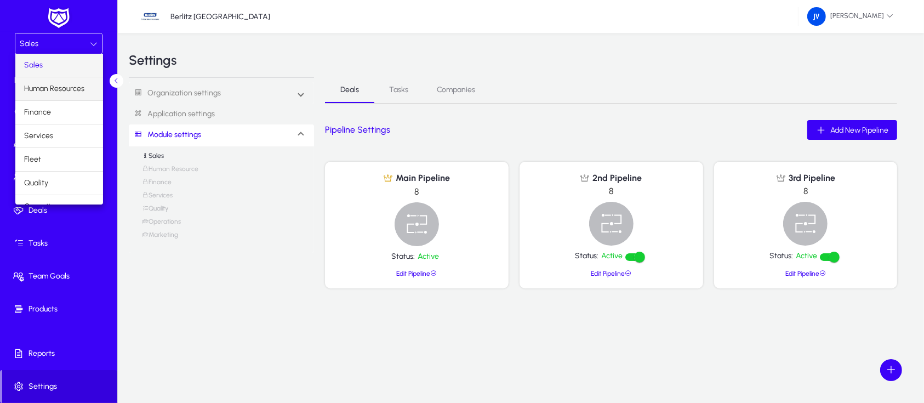
click at [61, 86] on span "Human Resources" at bounding box center [54, 88] width 60 height 13
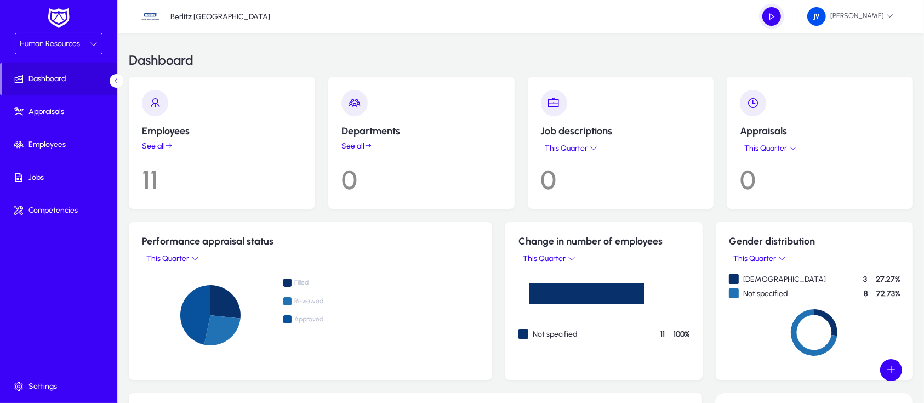
click at [194, 152] on app-dashboard-employees-count "Employees See all 11" at bounding box center [222, 143] width 160 height 106
click at [147, 143] on link "See all" at bounding box center [222, 145] width 160 height 9
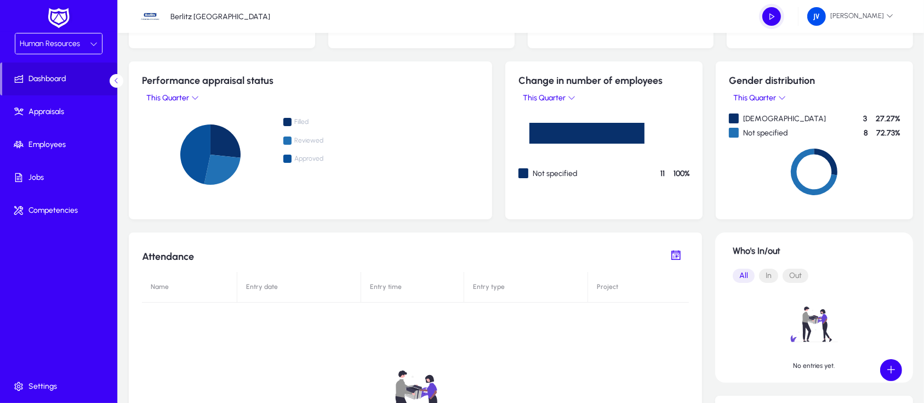
scroll to position [146, 0]
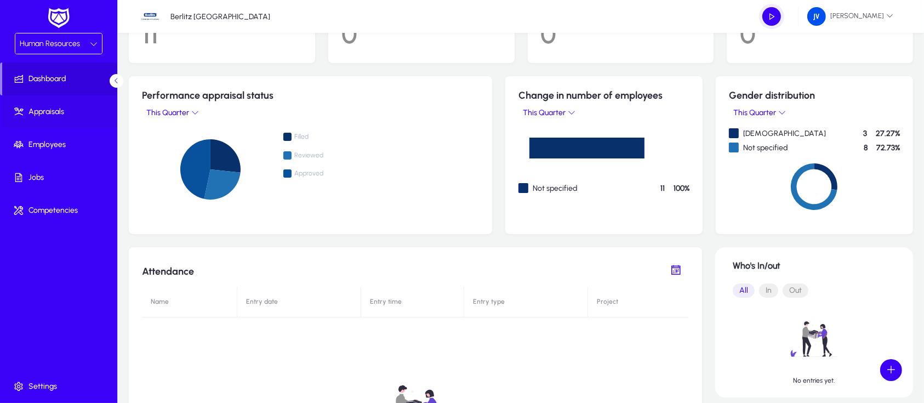
click at [53, 112] on span "Appraisals" at bounding box center [60, 111] width 117 height 11
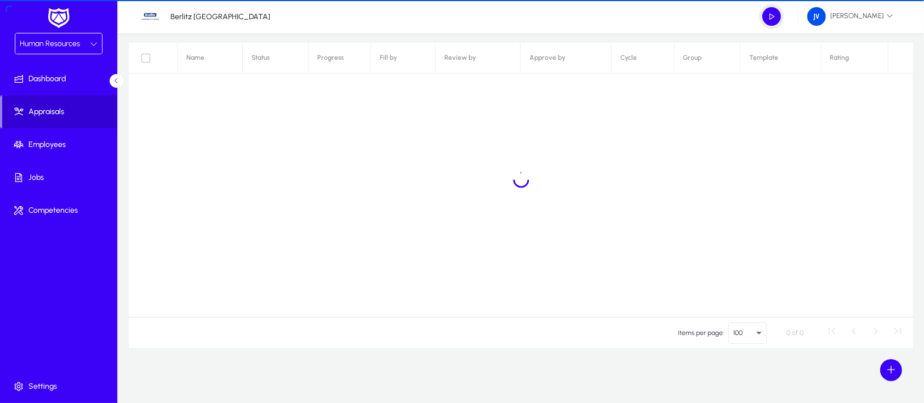
scroll to position [107, 0]
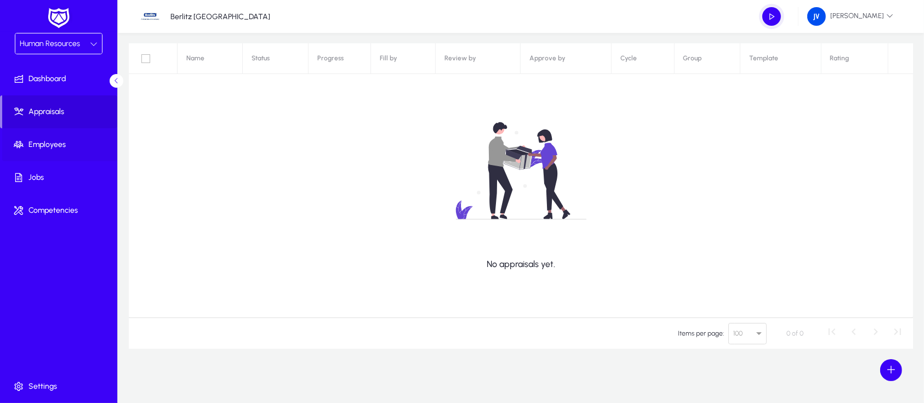
click at [49, 145] on span "Employees" at bounding box center [60, 144] width 117 height 11
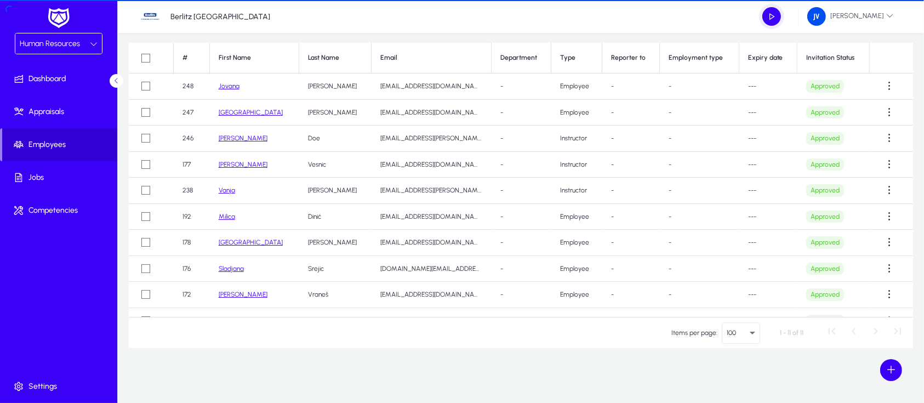
scroll to position [67, 0]
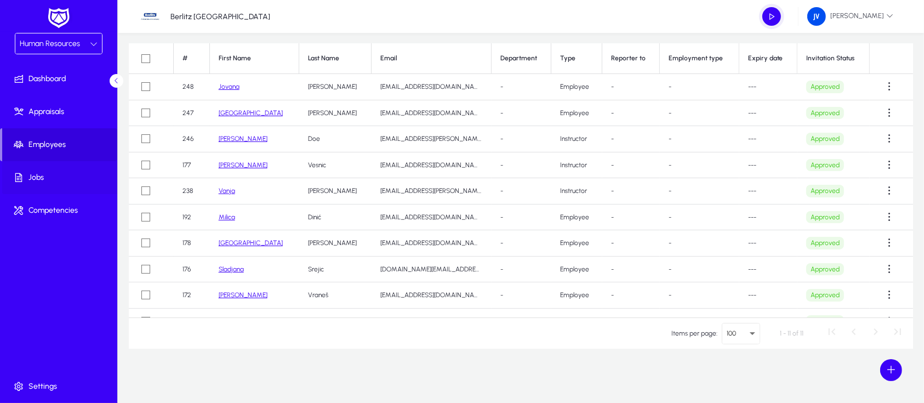
click at [45, 175] on span "Jobs" at bounding box center [60, 177] width 117 height 11
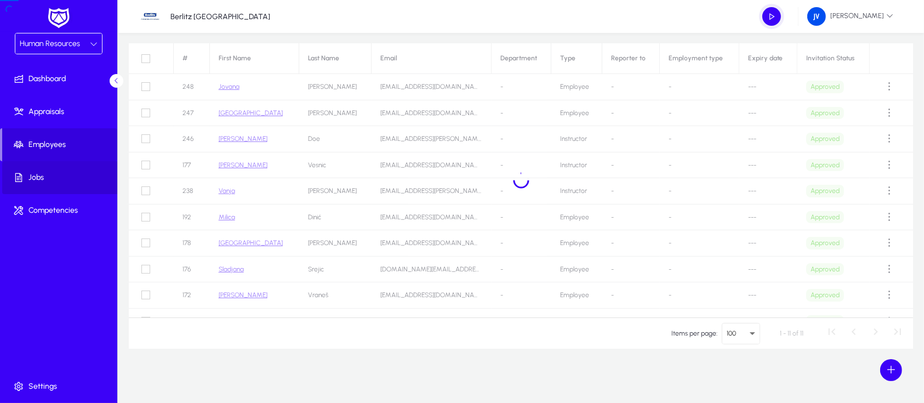
scroll to position [66, 0]
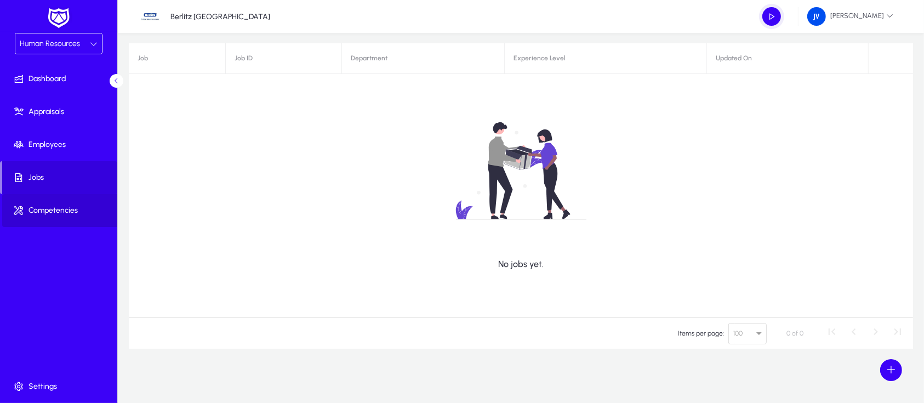
click at [53, 204] on span at bounding box center [60, 210] width 117 height 26
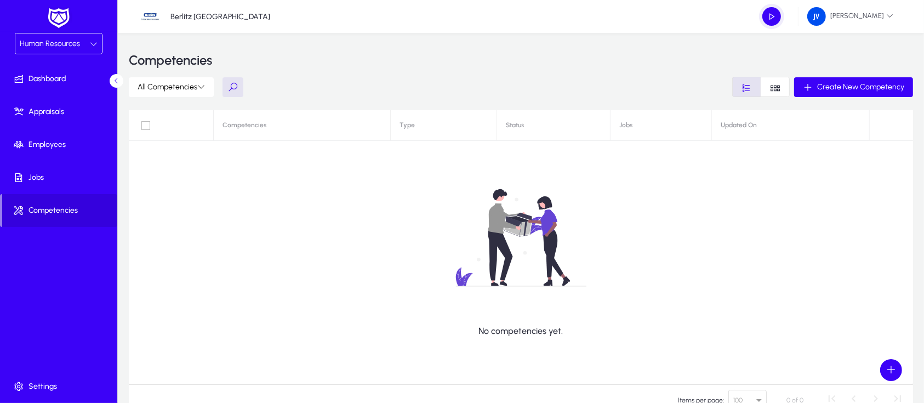
click at [90, 42] on icon at bounding box center [94, 44] width 8 height 8
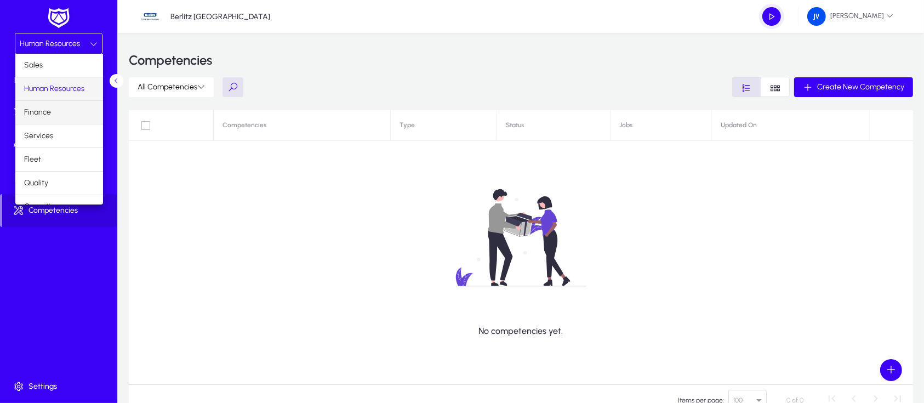
click at [48, 111] on span "Finance" at bounding box center [37, 112] width 27 height 13
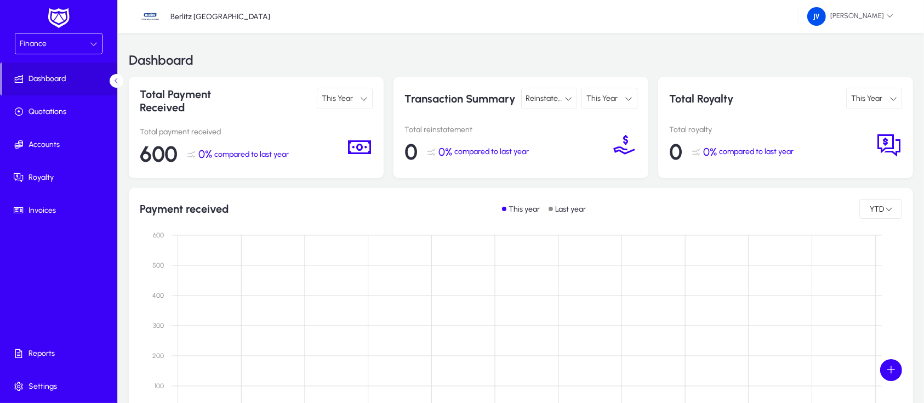
click at [94, 40] on icon at bounding box center [94, 44] width 8 height 8
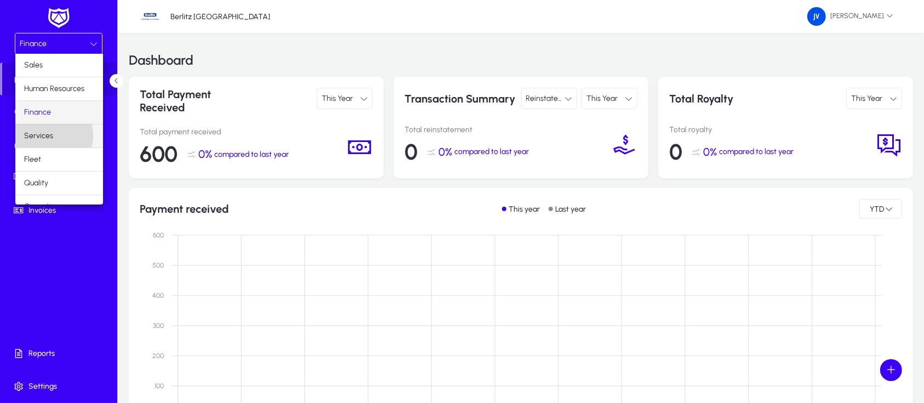
click at [47, 135] on span "Services" at bounding box center [38, 135] width 29 height 13
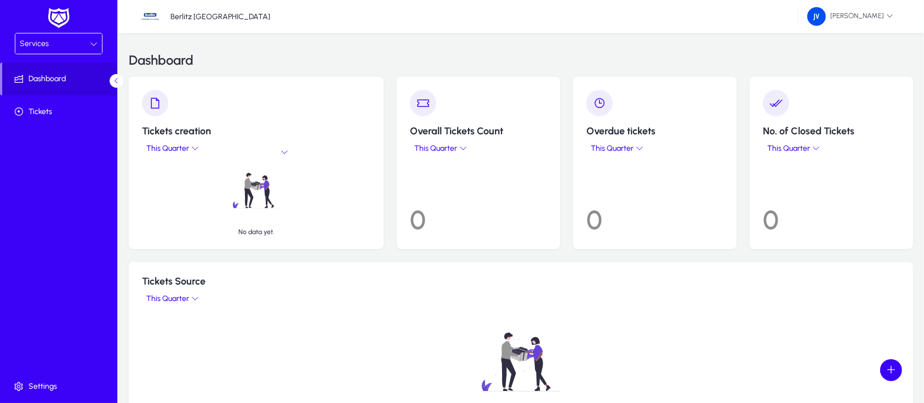
click at [88, 44] on div "Services" at bounding box center [55, 44] width 70 height 14
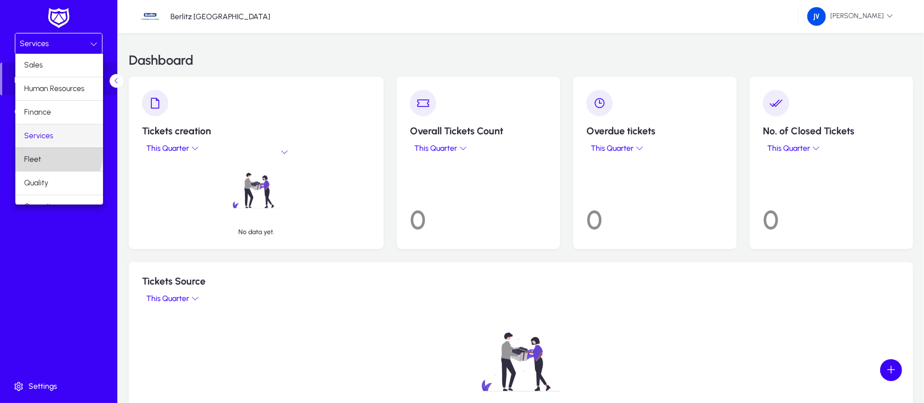
click at [58, 153] on mat-option "Fleet" at bounding box center [59, 159] width 88 height 23
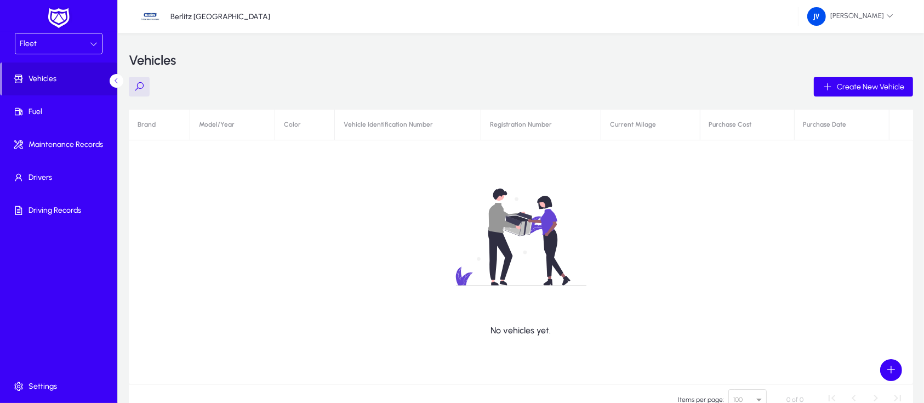
click at [94, 43] on icon at bounding box center [94, 44] width 8 height 8
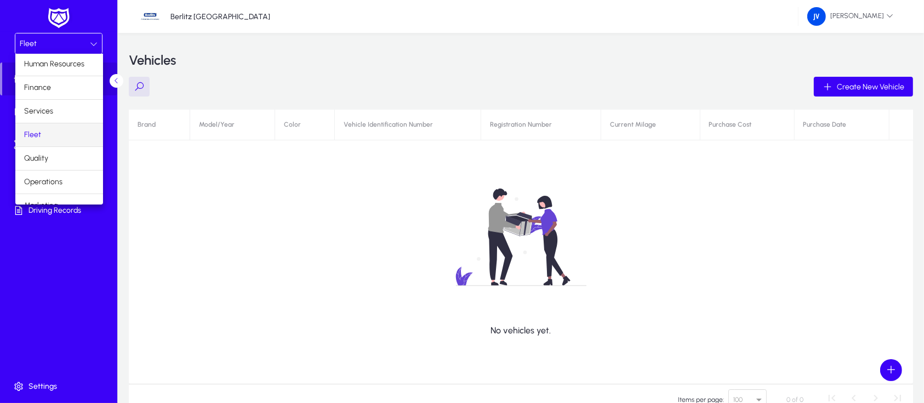
scroll to position [36, 0]
click at [49, 143] on mat-option "Quality" at bounding box center [59, 146] width 88 height 23
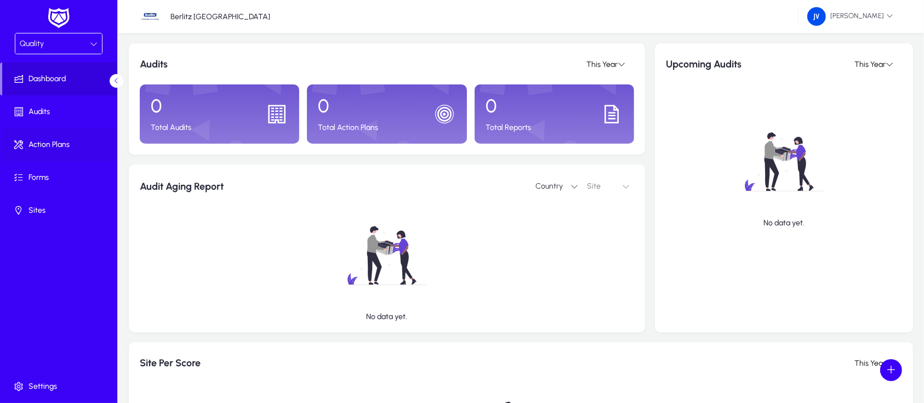
scroll to position [17, 0]
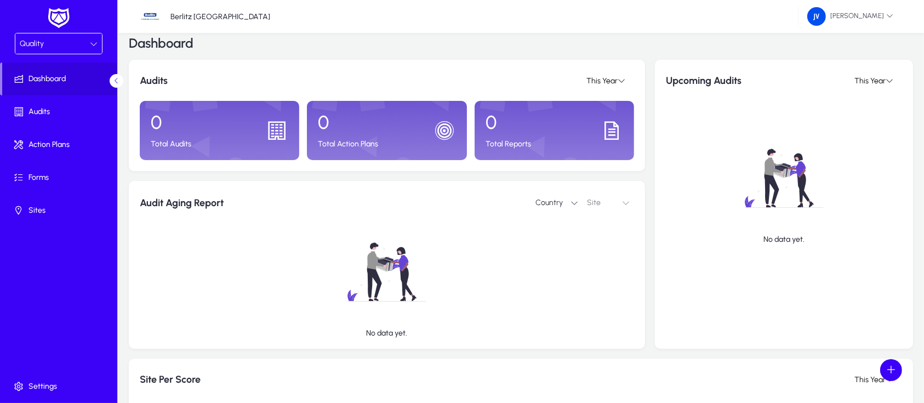
click at [98, 40] on div "Quality" at bounding box center [58, 43] width 87 height 20
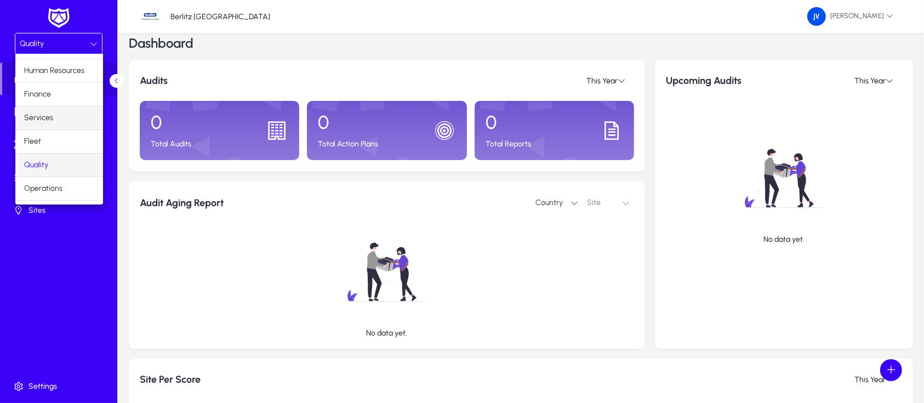
scroll to position [36, 0]
click at [56, 169] on span "Operations" at bounding box center [43, 170] width 38 height 13
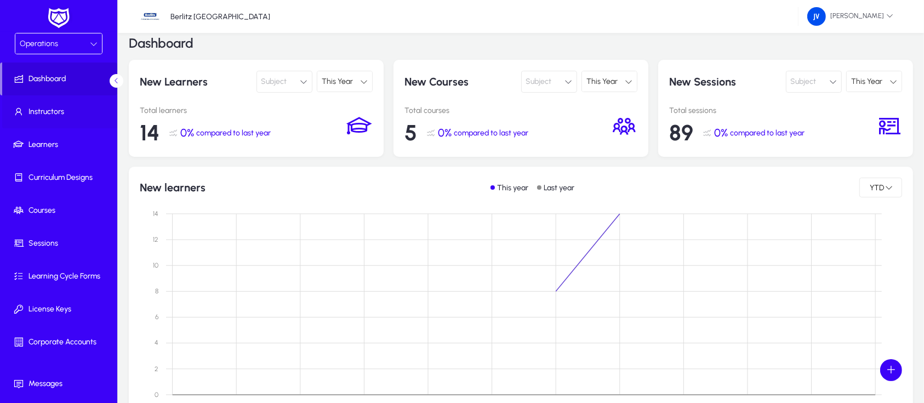
click at [45, 111] on span "Instructors" at bounding box center [60, 111] width 117 height 11
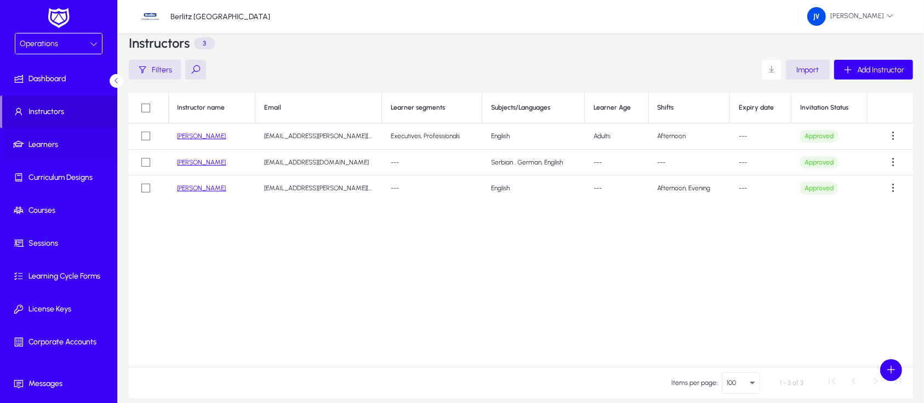
click at [44, 139] on span "Learners" at bounding box center [60, 144] width 117 height 11
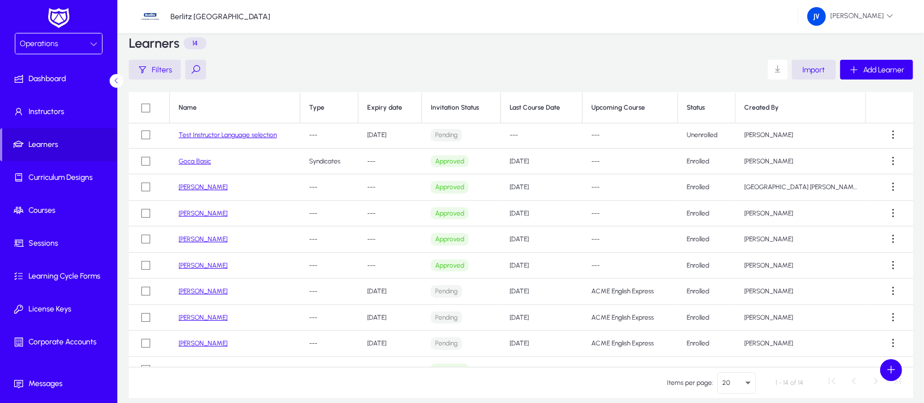
scroll to position [119, 0]
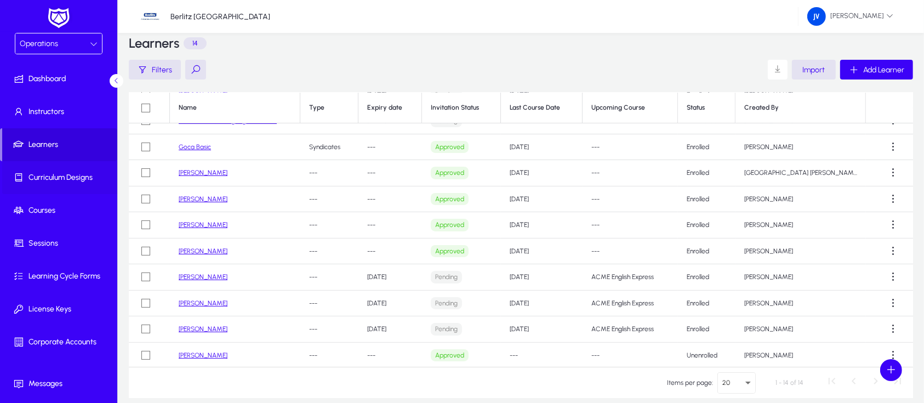
click at [68, 178] on span "Curriculum Designs" at bounding box center [60, 177] width 117 height 11
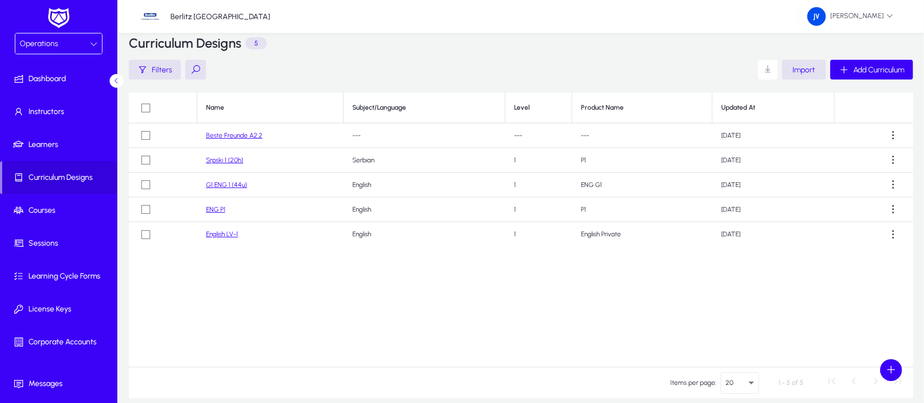
click at [229, 136] on link "Beste Freunde A2.2" at bounding box center [234, 136] width 56 height 8
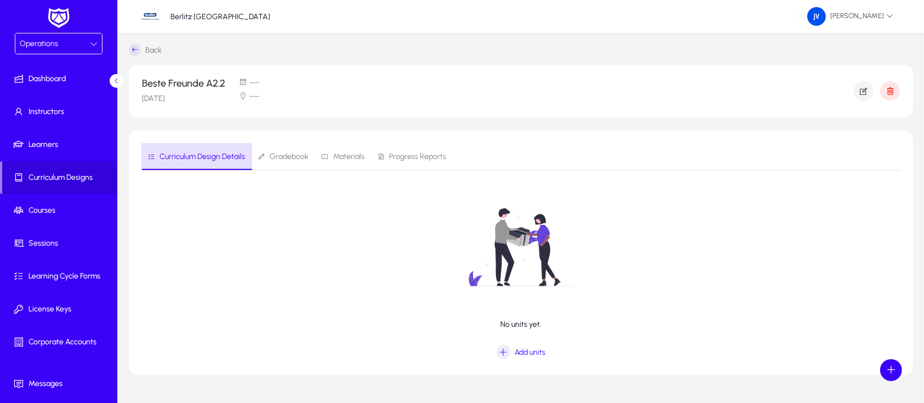
click at [194, 157] on span "Curriculum Design Details" at bounding box center [203, 157] width 86 height 8
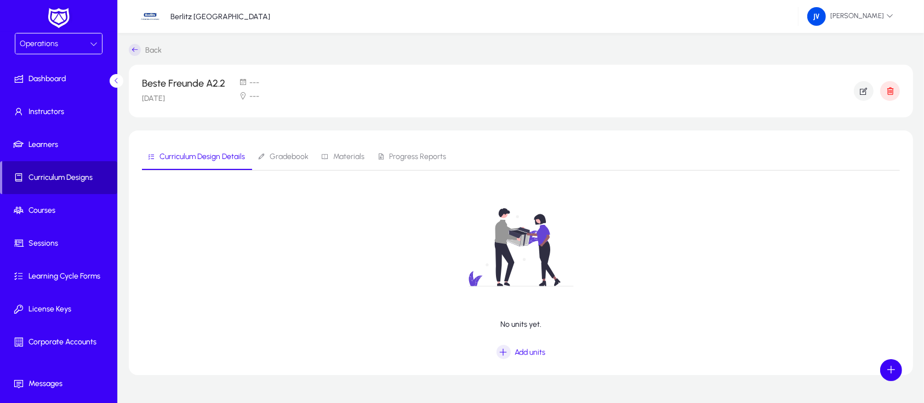
click at [64, 170] on span at bounding box center [59, 177] width 115 height 26
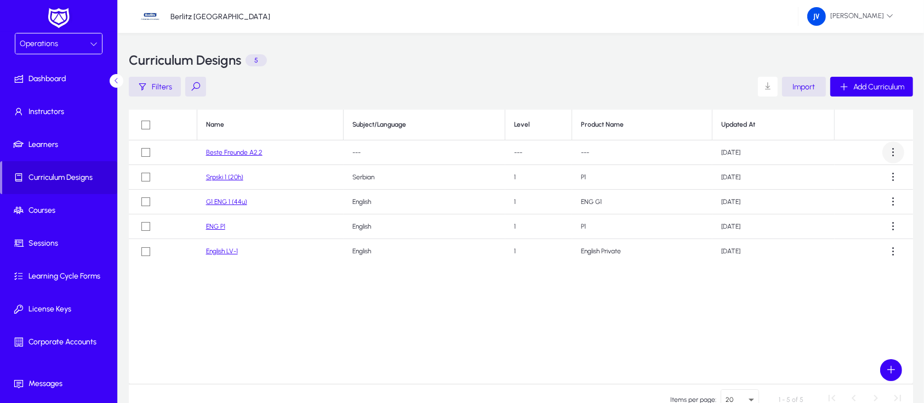
click at [892, 151] on span at bounding box center [893, 152] width 22 height 22
click at [858, 199] on span "Edit" at bounding box center [874, 202] width 44 height 10
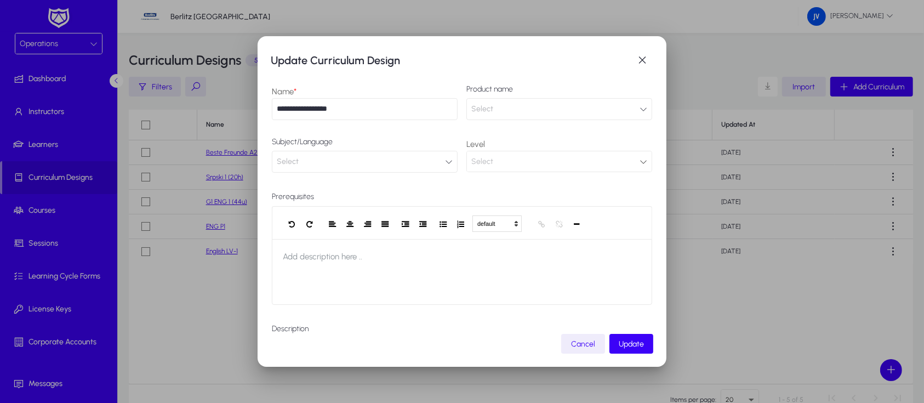
click at [640, 107] on icon "button" at bounding box center [644, 109] width 8 height 8
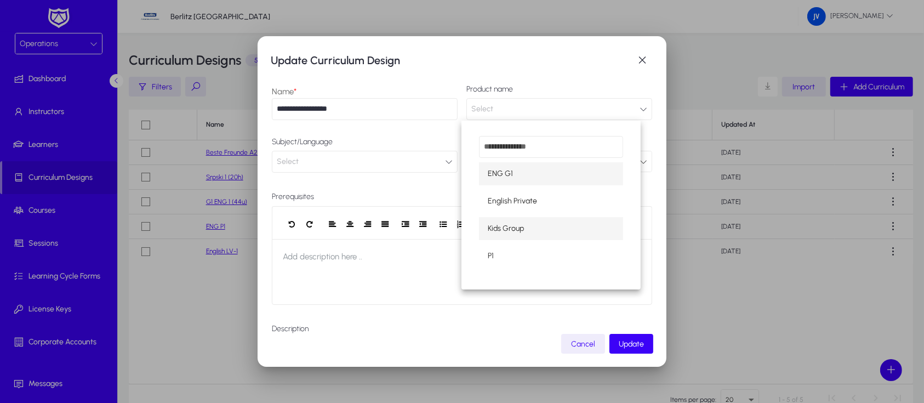
click at [534, 224] on mat-option "Kids Group" at bounding box center [551, 228] width 144 height 23
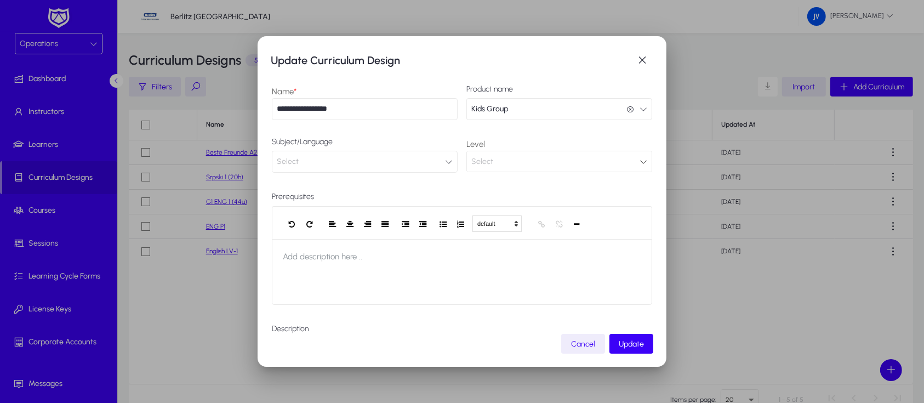
click at [445, 162] on icon "button" at bounding box center [449, 162] width 8 height 8
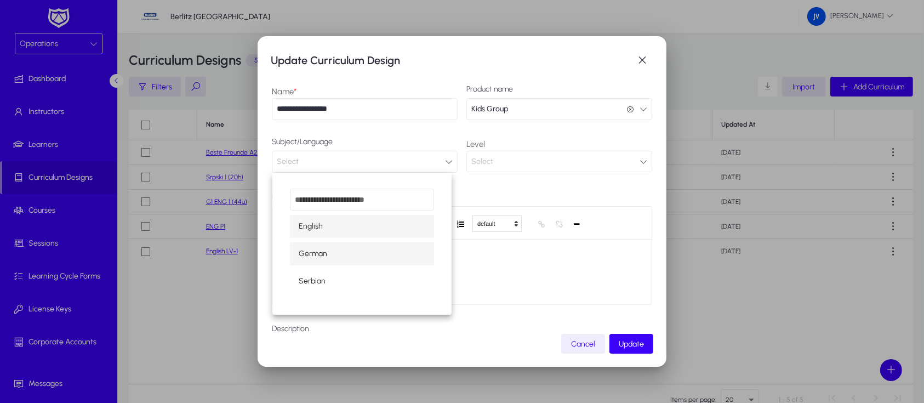
click at [346, 252] on mat-option "German" at bounding box center [362, 253] width 144 height 23
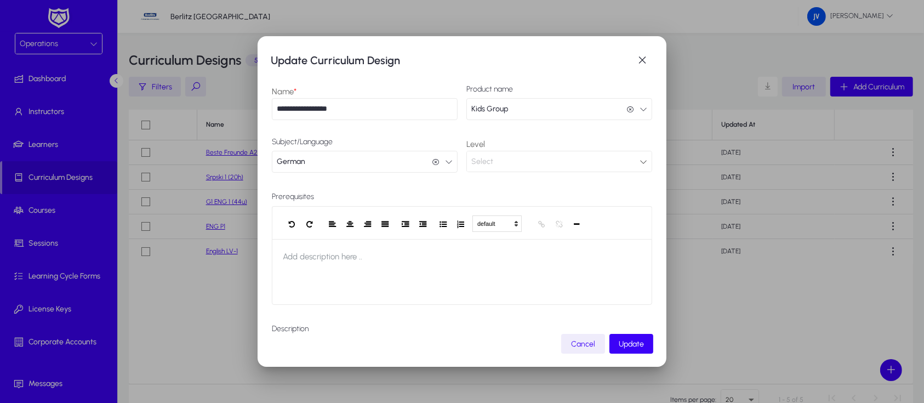
click at [640, 160] on icon at bounding box center [644, 162] width 8 height 8
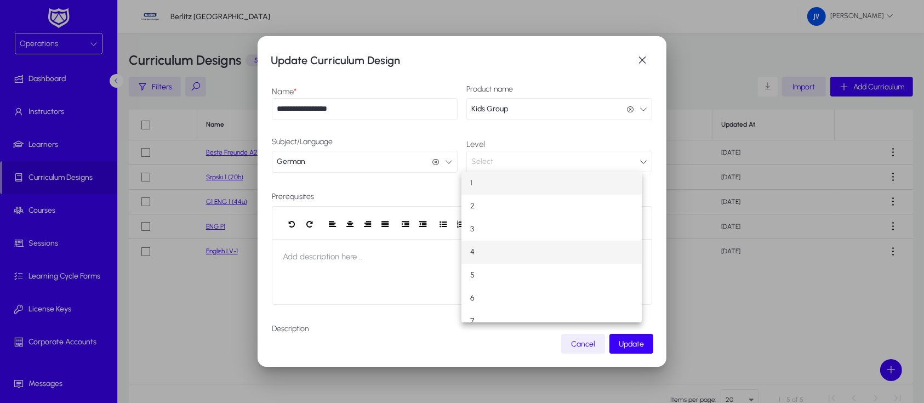
click at [521, 246] on mat-option "4" at bounding box center [552, 252] width 180 height 23
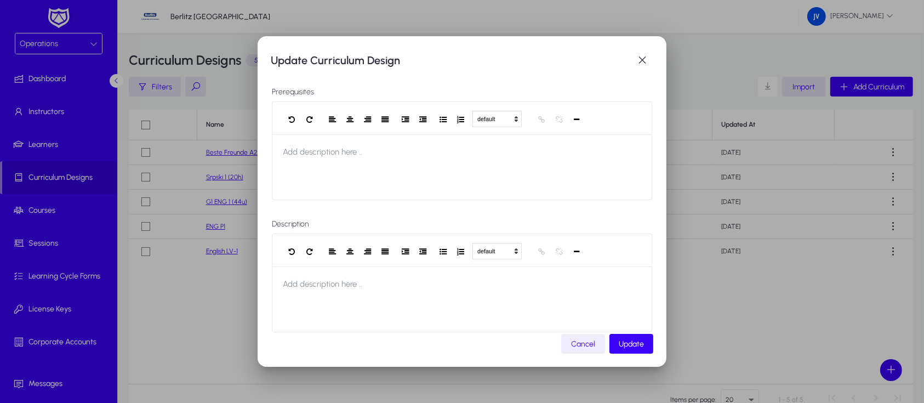
scroll to position [121, 0]
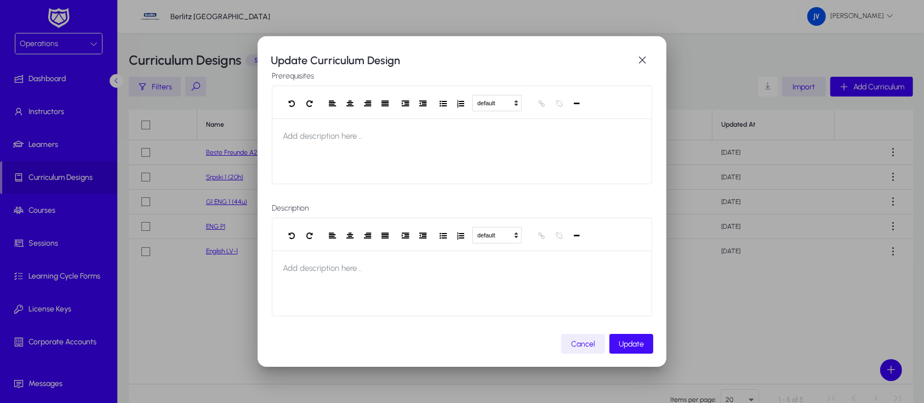
click at [633, 339] on span "Update" at bounding box center [631, 343] width 25 height 9
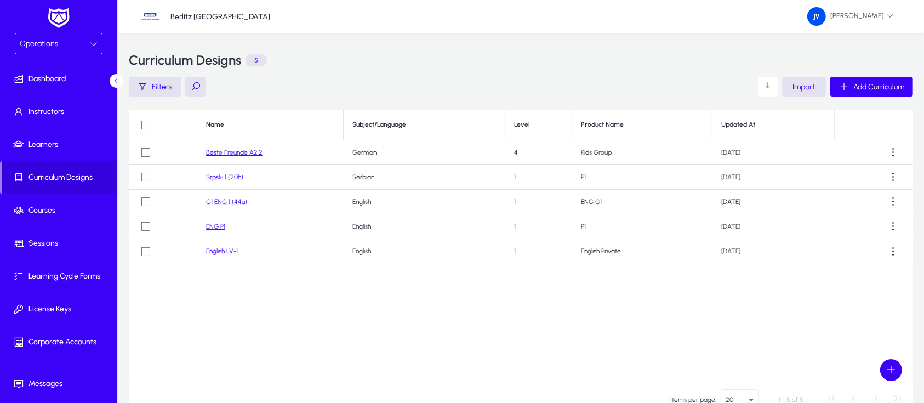
click at [253, 152] on link "Beste Freunde A2.2" at bounding box center [234, 153] width 56 height 8
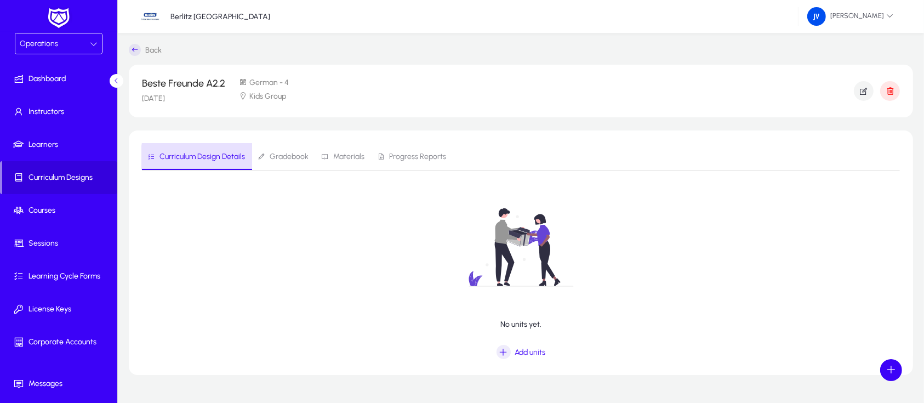
click at [215, 158] on span "Curriculum Design Details" at bounding box center [203, 157] width 86 height 8
click at [139, 48] on icon at bounding box center [135, 50] width 12 height 12
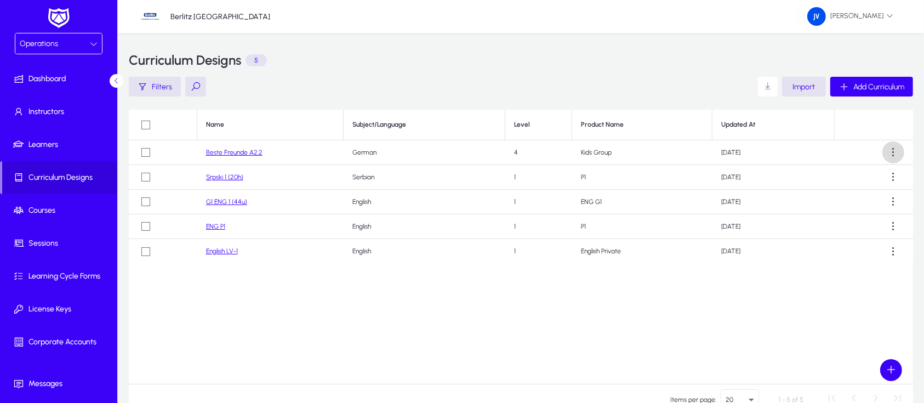
click at [895, 153] on span at bounding box center [893, 152] width 22 height 22
click at [851, 200] on button "Edit" at bounding box center [873, 202] width 61 height 23
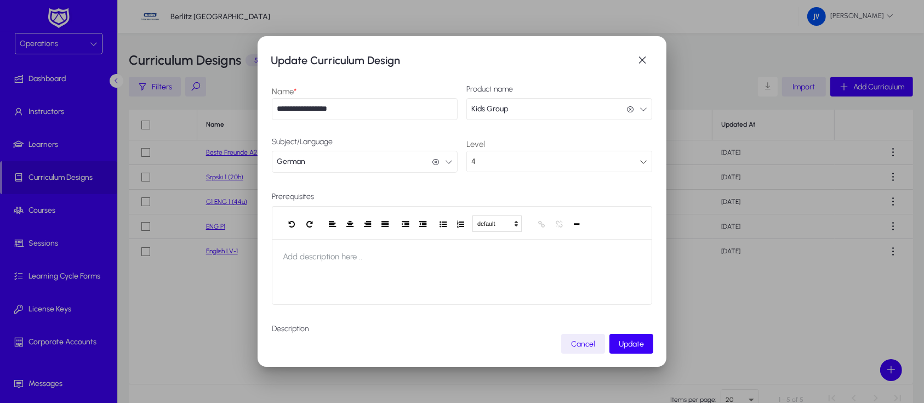
scroll to position [121, 0]
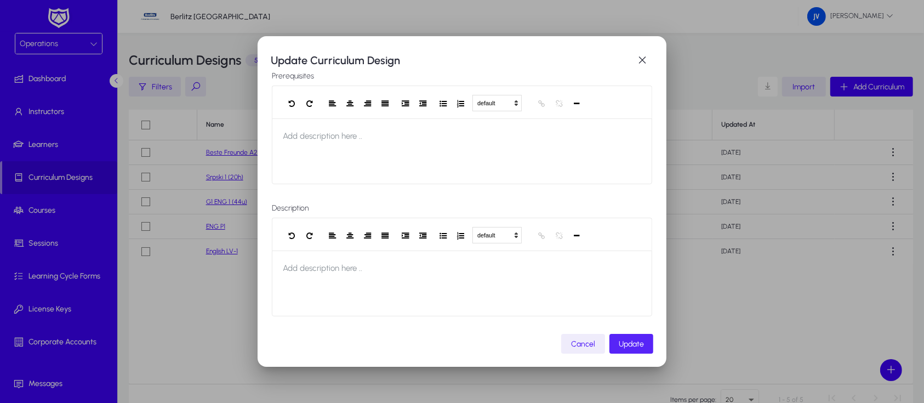
click at [628, 341] on span "Update" at bounding box center [631, 343] width 25 height 9
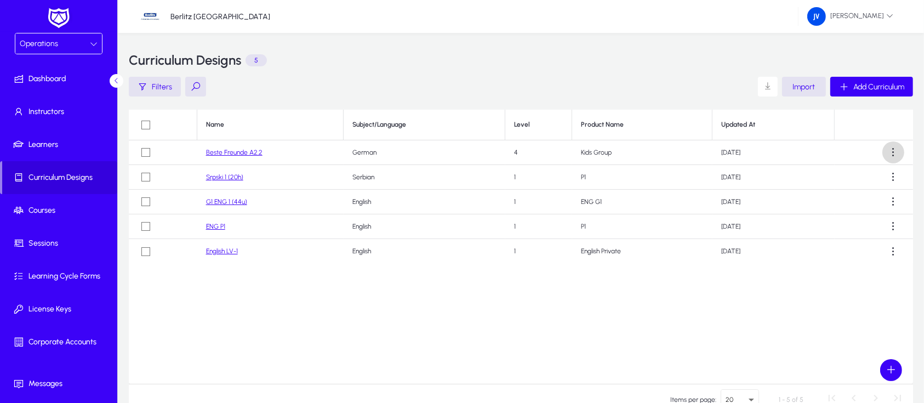
click at [893, 152] on span at bounding box center [893, 152] width 22 height 22
click at [864, 201] on span "Edit" at bounding box center [874, 202] width 44 height 10
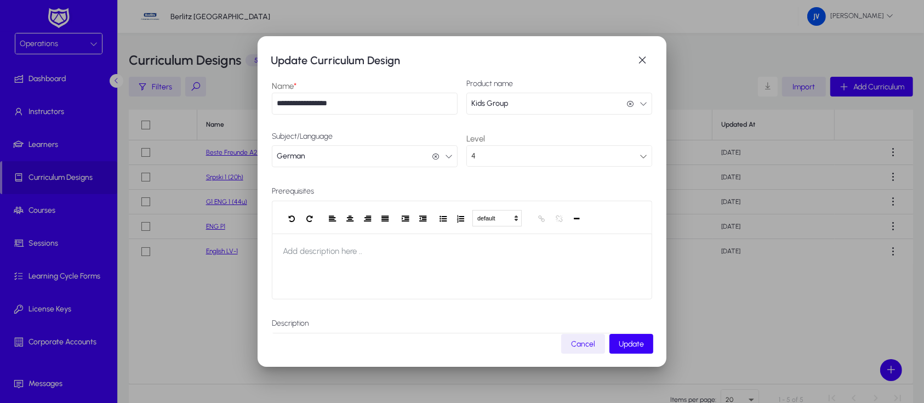
scroll to position [0, 0]
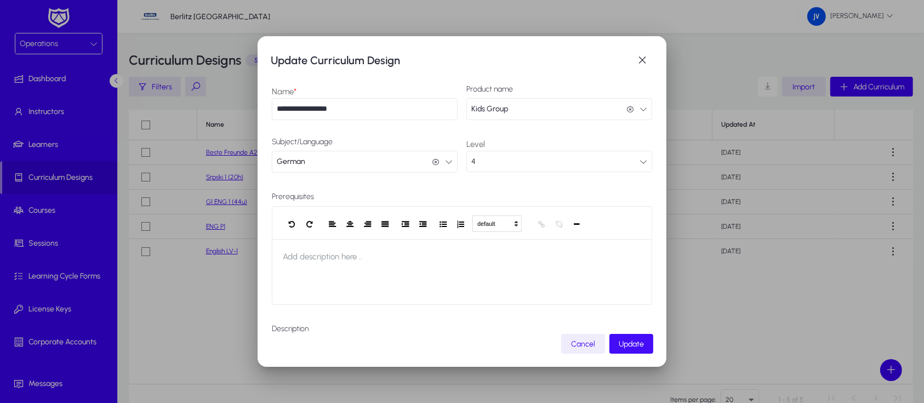
click at [627, 343] on span "Update" at bounding box center [631, 343] width 25 height 9
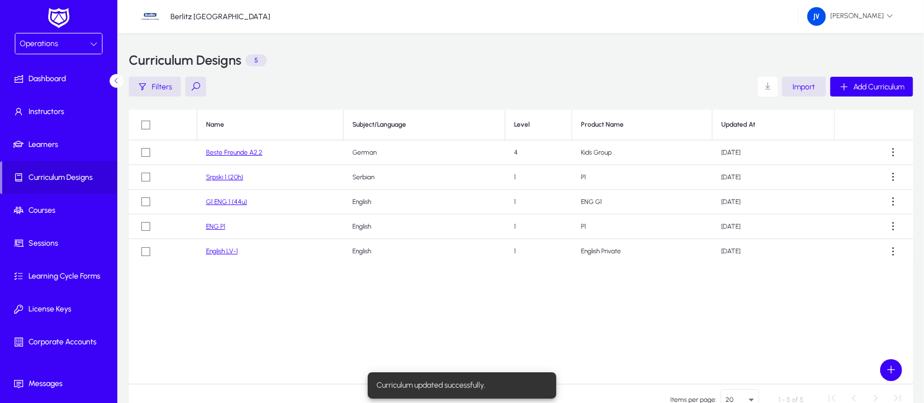
click at [246, 155] on link "Beste Freunde A2.2" at bounding box center [234, 153] width 56 height 8
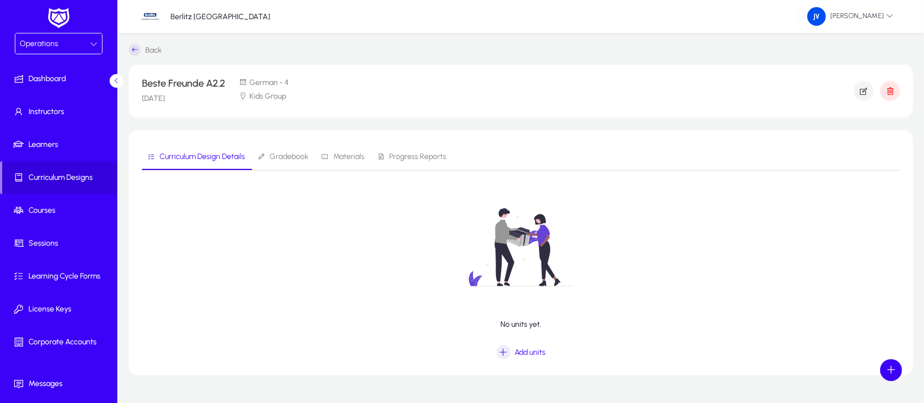
scroll to position [26, 0]
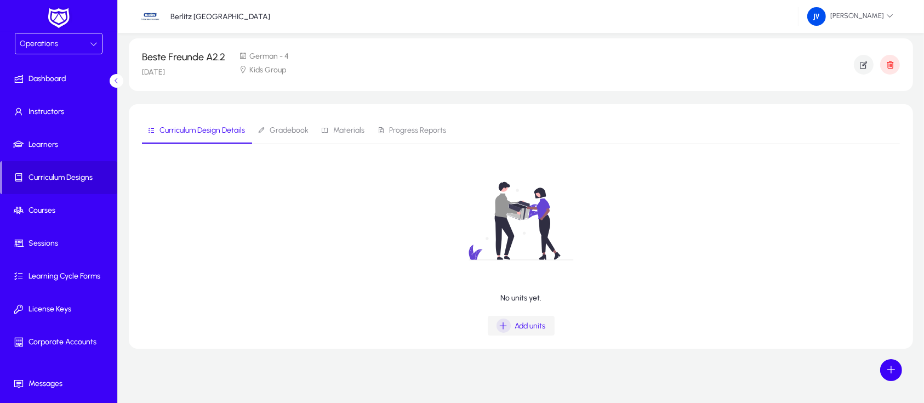
click at [525, 322] on span "Add units" at bounding box center [530, 325] width 31 height 9
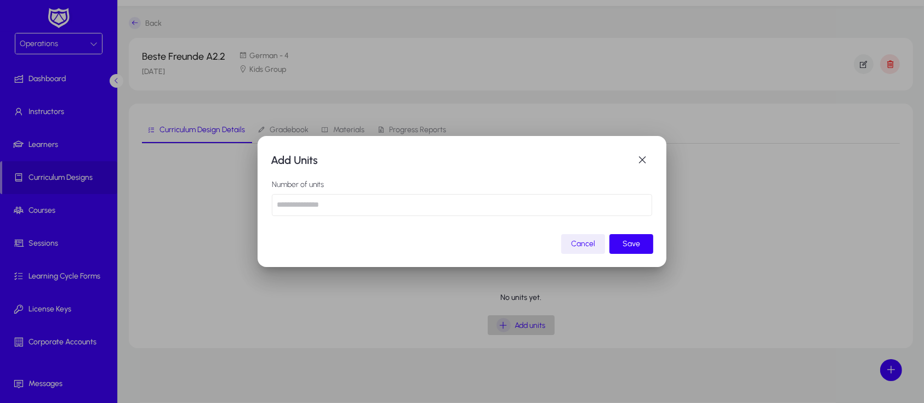
scroll to position [0, 0]
click at [347, 204] on input "number" at bounding box center [462, 205] width 380 height 22
type input "**"
click at [617, 243] on span "submit" at bounding box center [632, 244] width 44 height 26
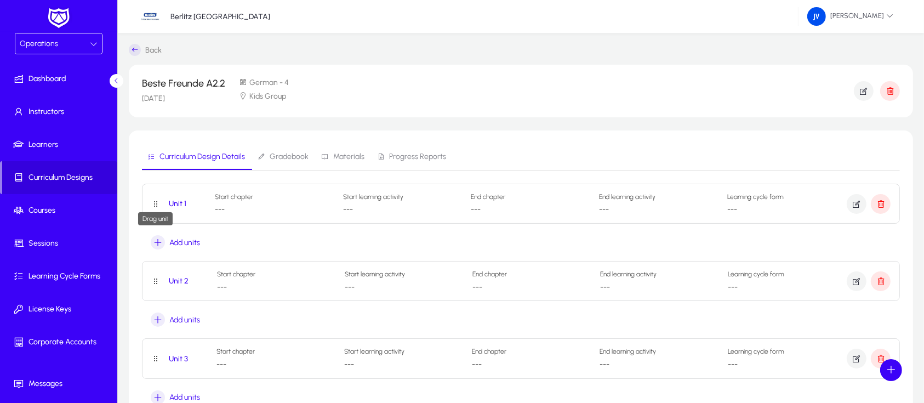
click at [155, 204] on icon "Button that displays a tooltip to drag this unit" at bounding box center [155, 204] width 9 height 9
click at [226, 206] on p "Start chapter ---" at bounding box center [270, 203] width 111 height 21
click at [222, 210] on span "---" at bounding box center [220, 209] width 10 height 9
click at [248, 197] on span "Start chapter" at bounding box center [234, 197] width 38 height 8
click at [390, 200] on span "Start learning activity" at bounding box center [373, 197] width 60 height 8
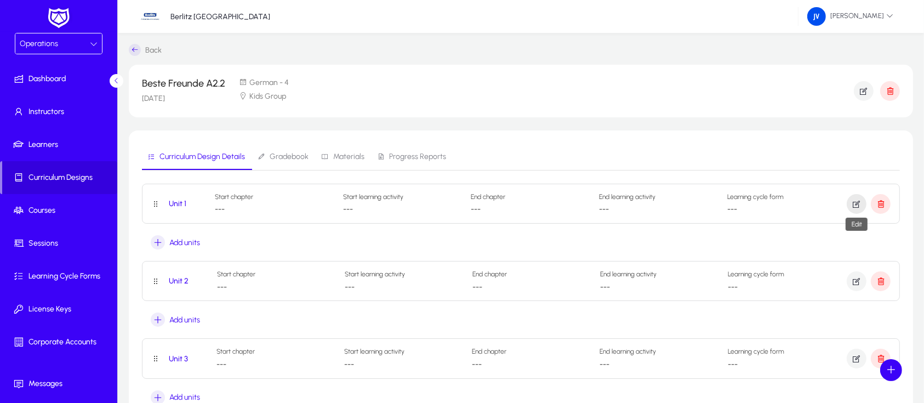
click at [858, 204] on icon "button" at bounding box center [857, 204] width 10 height 10
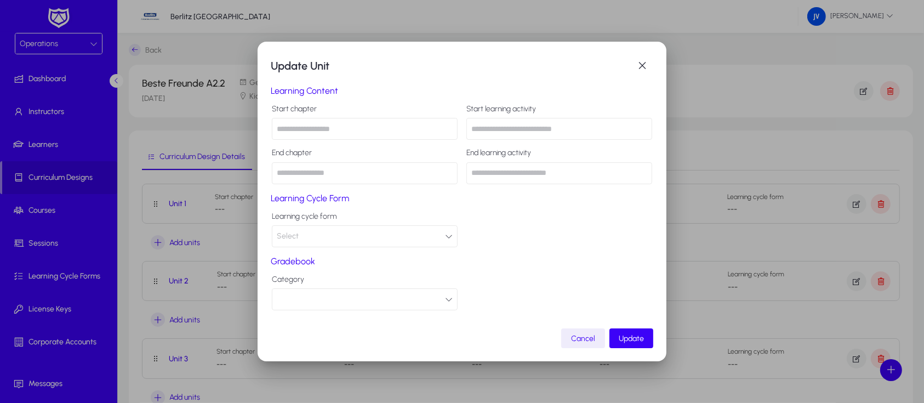
click at [351, 123] on input "text" at bounding box center [365, 129] width 186 height 22
type input "**********"
click at [449, 238] on icon "button" at bounding box center [449, 236] width 8 height 8
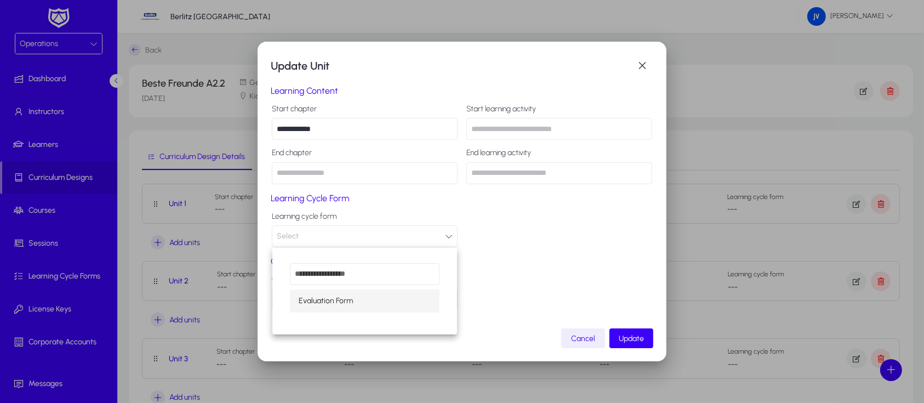
click at [449, 238] on div at bounding box center [462, 201] width 924 height 403
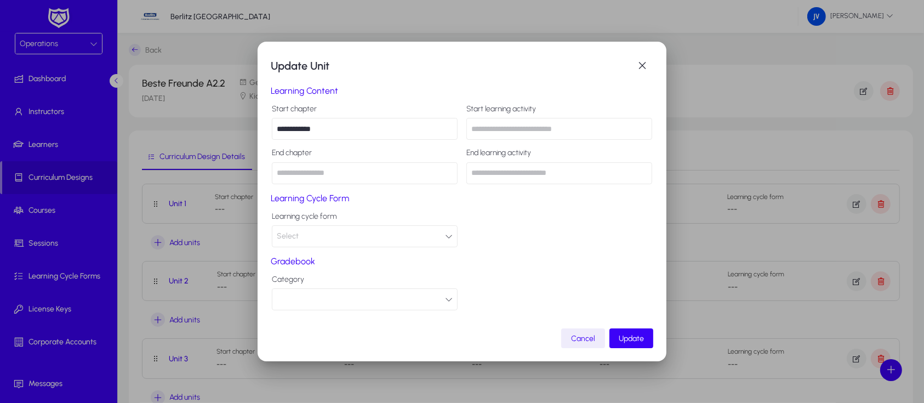
click at [448, 298] on icon "button" at bounding box center [449, 299] width 8 height 8
click at [448, 298] on div at bounding box center [462, 201] width 924 height 403
click at [641, 339] on span "Update" at bounding box center [631, 338] width 25 height 9
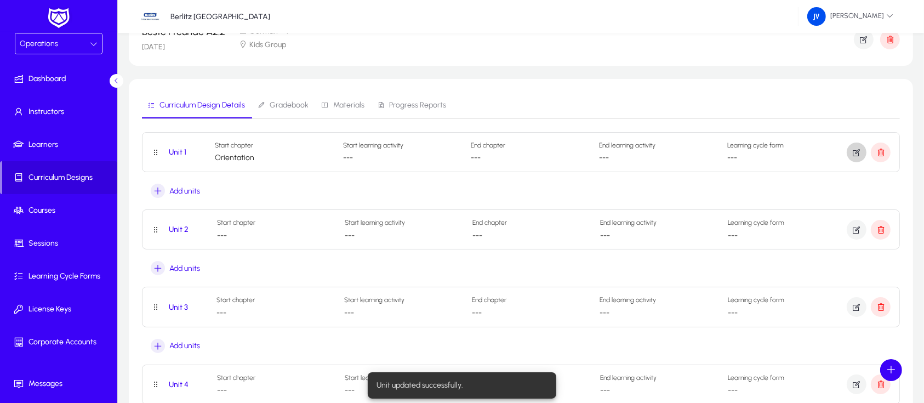
scroll to position [73, 0]
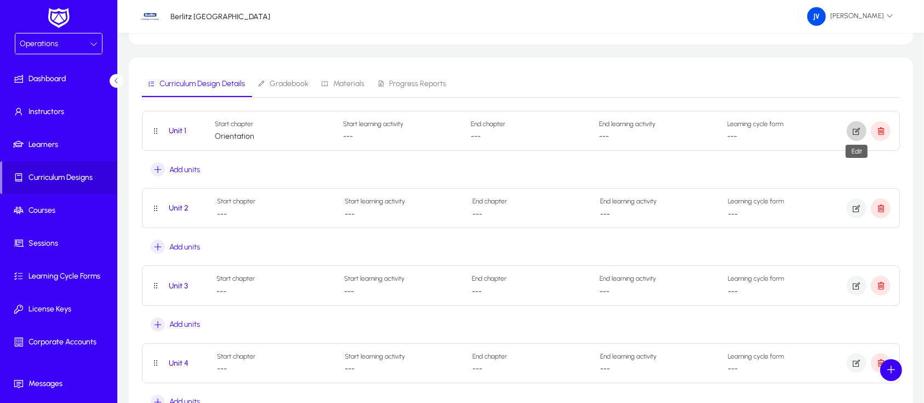
click at [855, 131] on icon "button" at bounding box center [857, 131] width 10 height 10
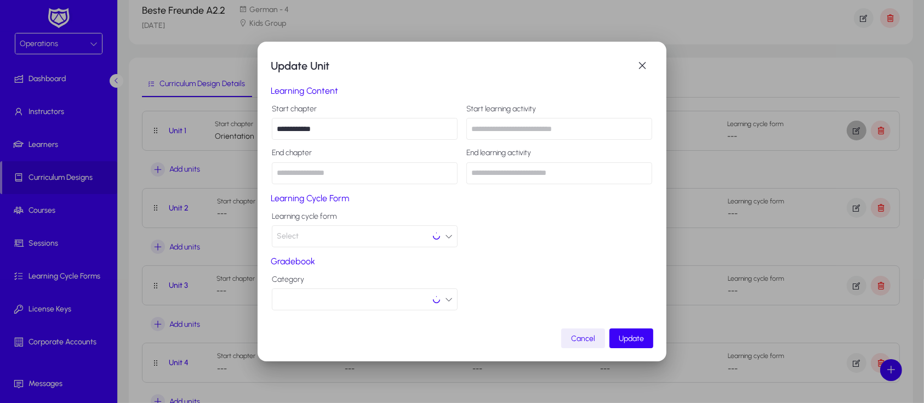
scroll to position [0, 0]
click at [358, 125] on input "**********" at bounding box center [365, 129] width 186 height 22
click at [624, 335] on span "Update" at bounding box center [631, 338] width 25 height 9
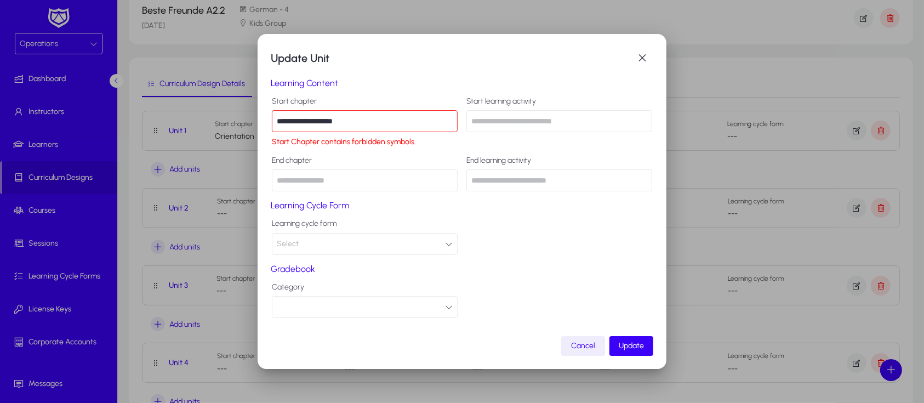
click at [318, 118] on input "**********" at bounding box center [365, 121] width 186 height 22
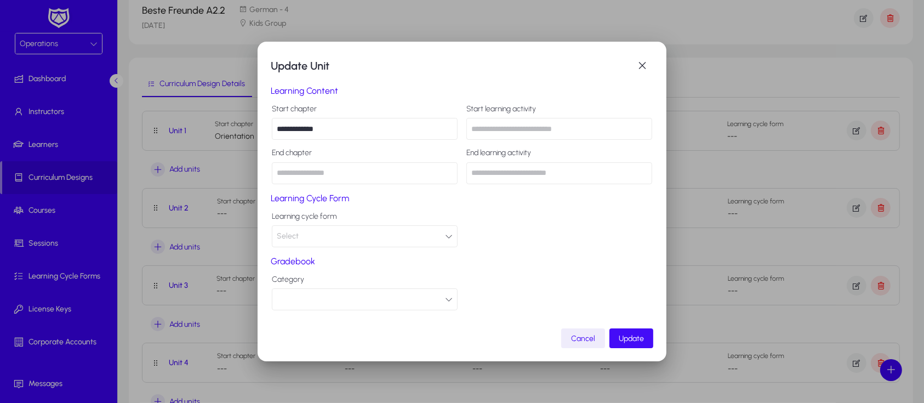
type input "**********"
click at [628, 339] on span "Update" at bounding box center [631, 338] width 25 height 9
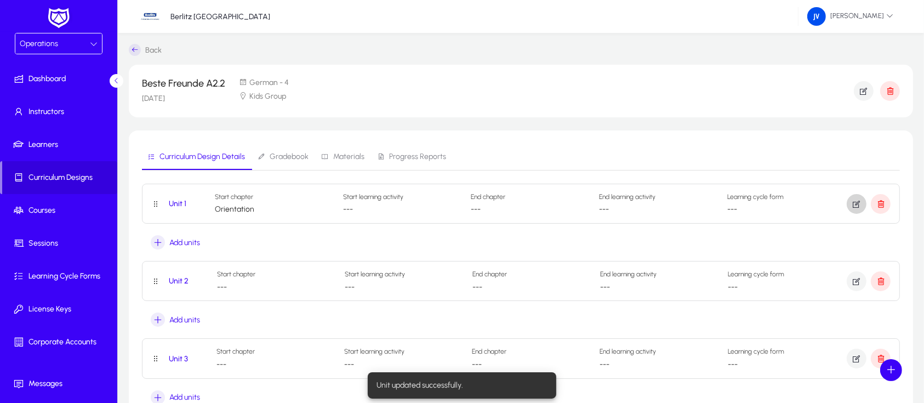
scroll to position [73, 0]
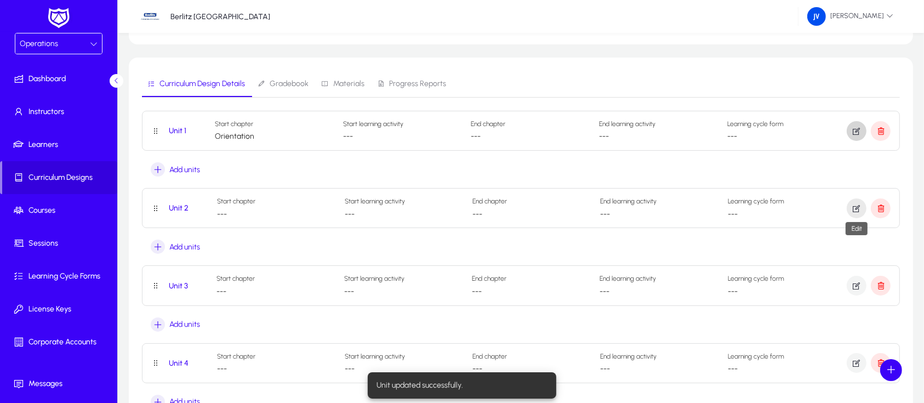
click at [853, 205] on icon "button" at bounding box center [857, 208] width 10 height 10
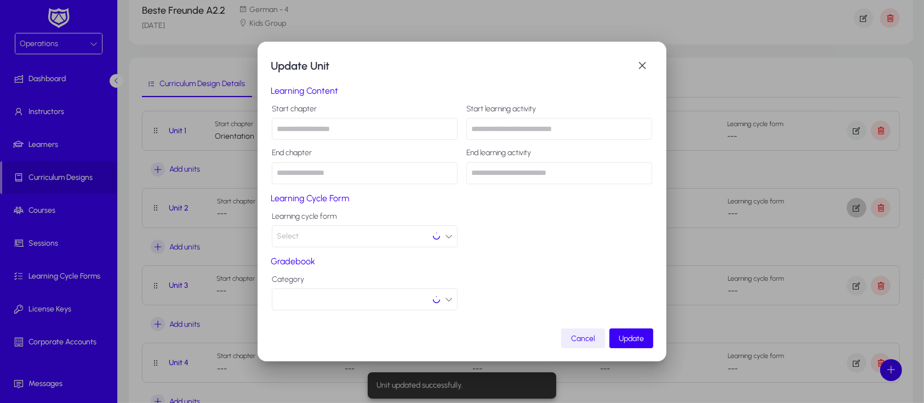
scroll to position [0, 0]
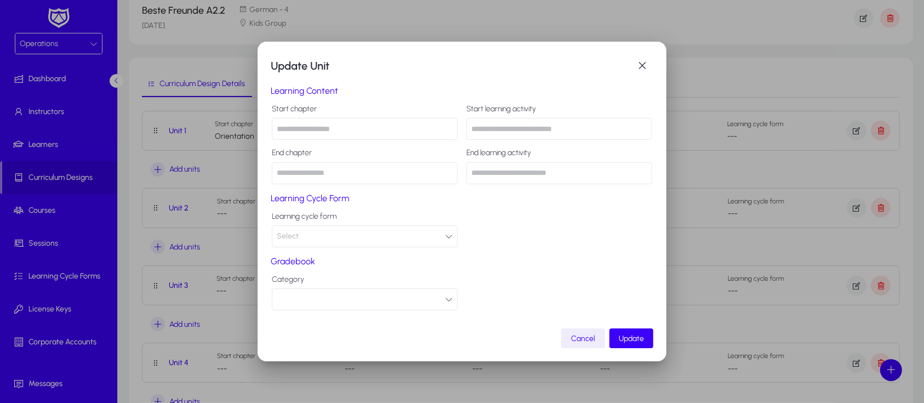
click at [309, 129] on input "text" at bounding box center [365, 129] width 186 height 22
type input "******"
click at [629, 332] on span "submit" at bounding box center [632, 338] width 44 height 26
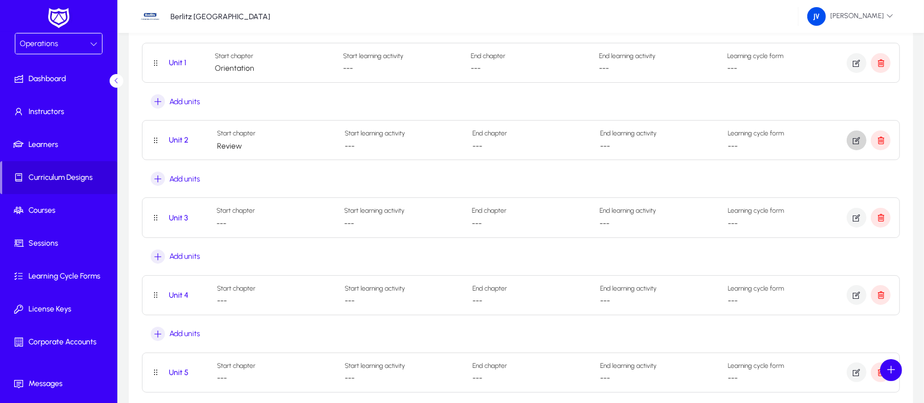
scroll to position [146, 0]
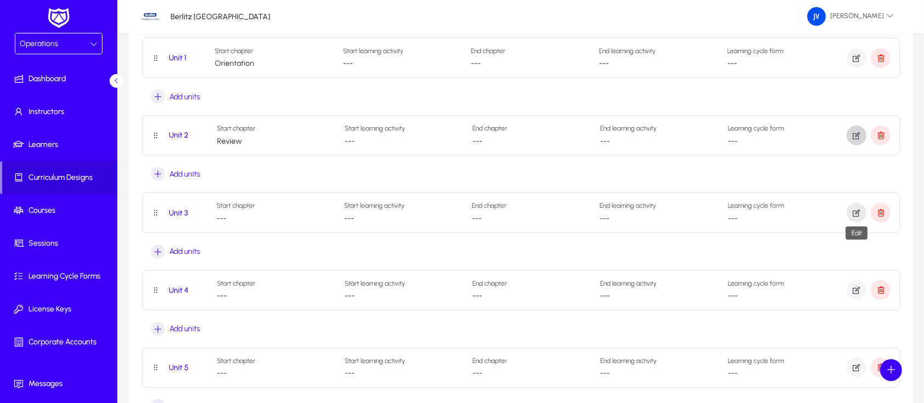
click at [854, 213] on icon "button" at bounding box center [857, 213] width 10 height 10
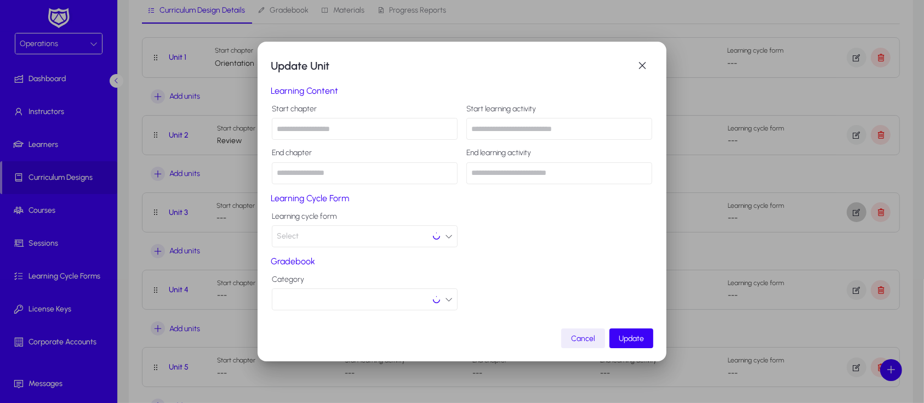
scroll to position [0, 0]
click at [346, 134] on input "text" at bounding box center [365, 129] width 186 height 22
type input "**********"
click at [630, 336] on span "Update" at bounding box center [631, 338] width 25 height 9
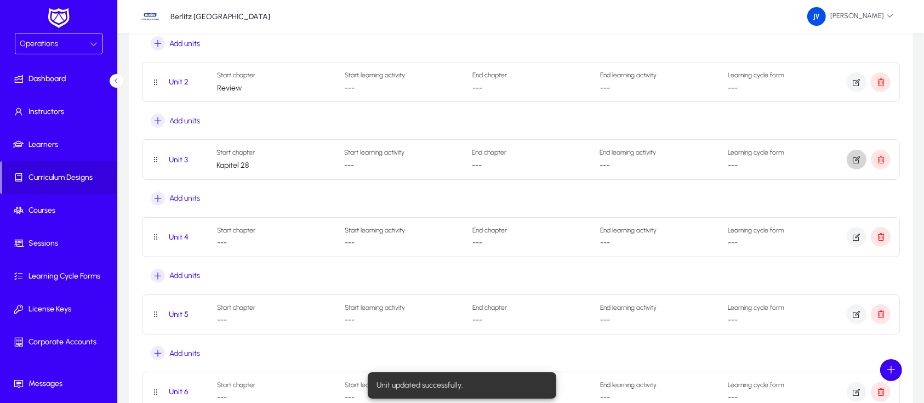
scroll to position [219, 0]
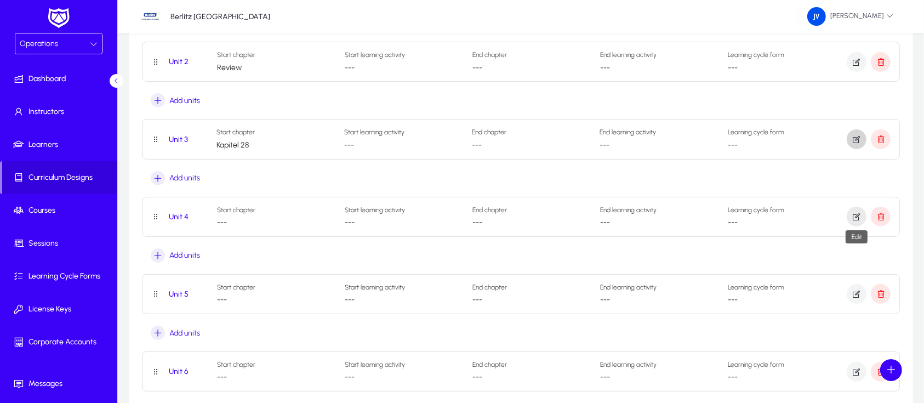
click at [853, 216] on icon "button" at bounding box center [857, 217] width 10 height 10
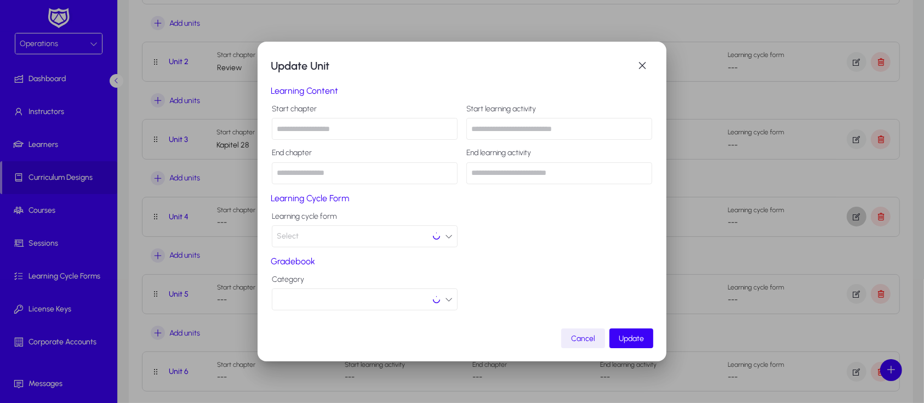
scroll to position [0, 0]
click at [307, 129] on input "text" at bounding box center [365, 129] width 186 height 22
type input "**********"
click at [617, 334] on span "submit" at bounding box center [632, 338] width 44 height 26
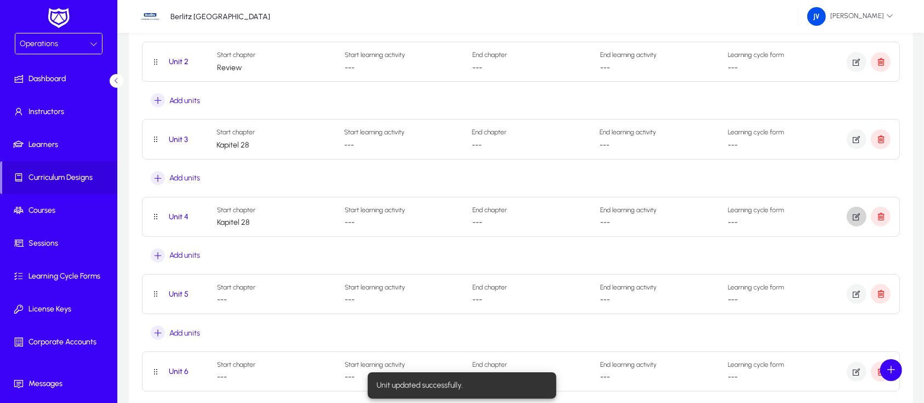
scroll to position [292, 0]
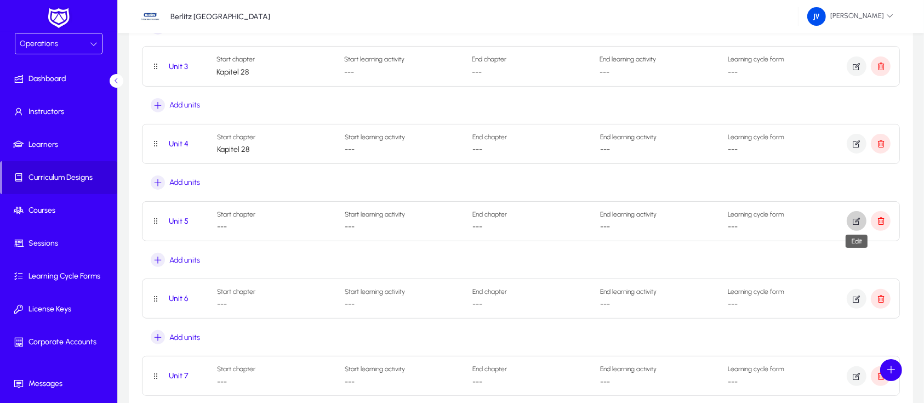
click at [855, 222] on icon "button" at bounding box center [857, 221] width 10 height 10
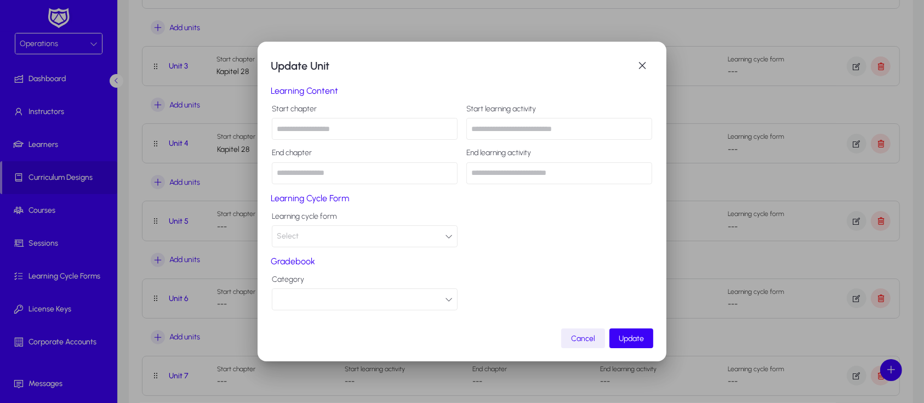
click at [364, 133] on input "text" at bounding box center [365, 129] width 186 height 22
type input "**********"
click at [619, 340] on span "Update" at bounding box center [631, 338] width 25 height 9
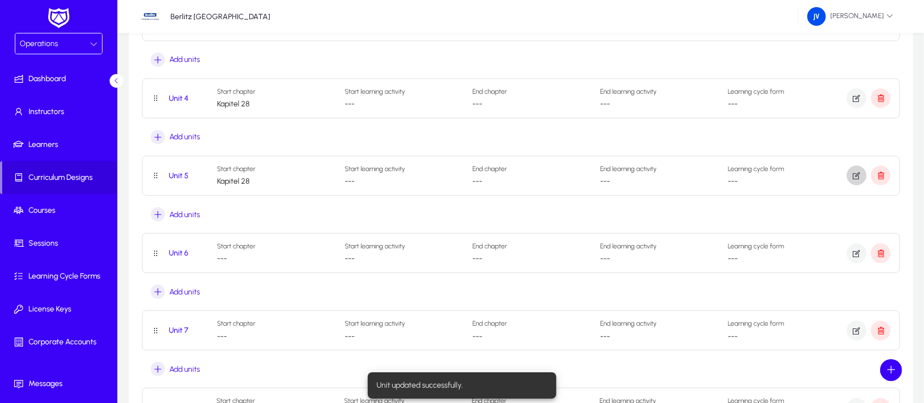
scroll to position [365, 0]
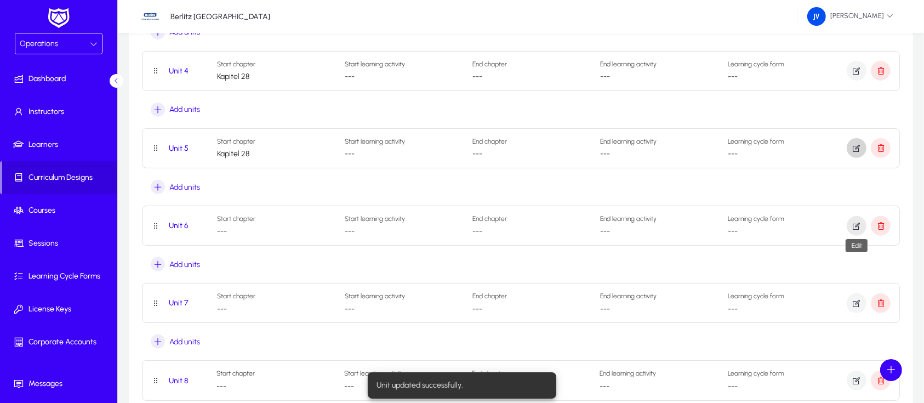
click at [864, 226] on span "button" at bounding box center [857, 226] width 20 height 26
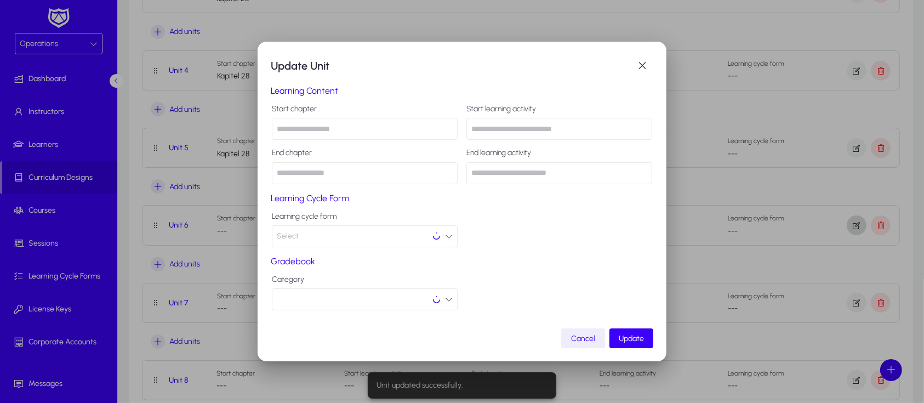
scroll to position [0, 0]
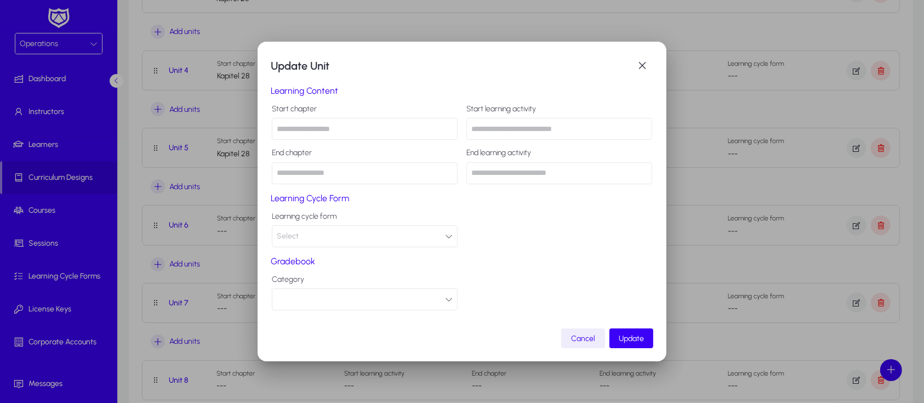
click at [335, 135] on input "text" at bounding box center [365, 129] width 186 height 22
type input "**********"
click at [642, 338] on span "Update" at bounding box center [631, 338] width 25 height 9
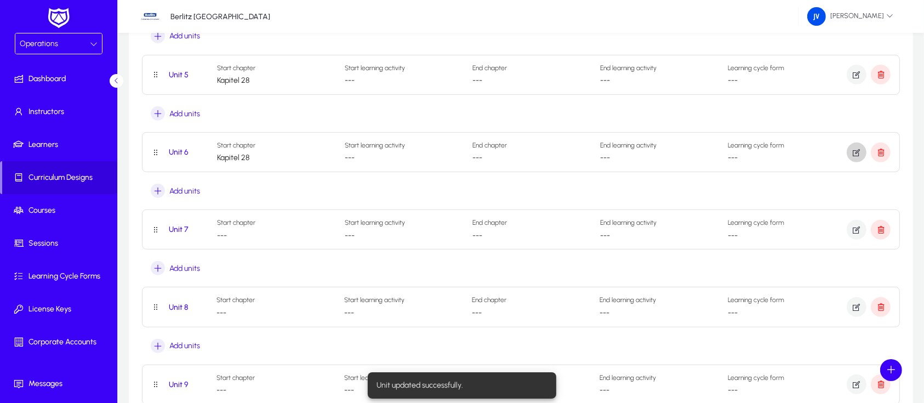
scroll to position [511, 0]
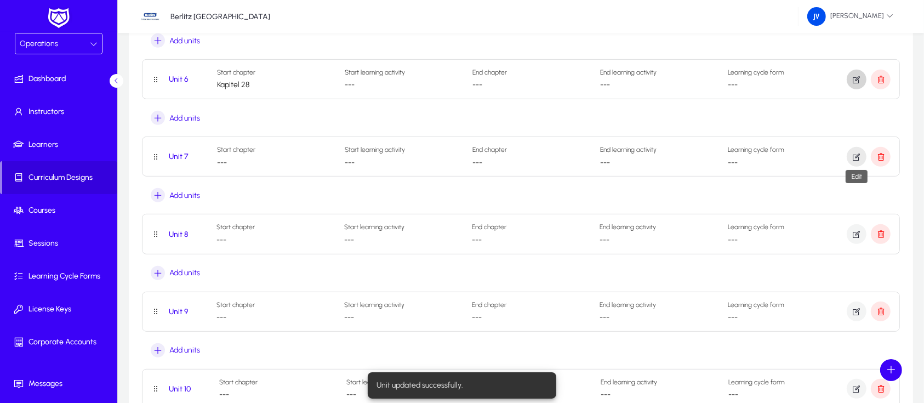
click at [855, 156] on icon "button" at bounding box center [857, 157] width 10 height 10
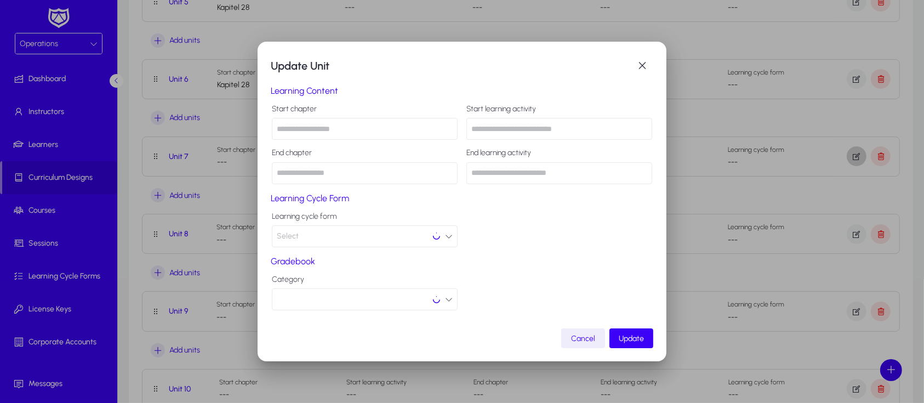
scroll to position [0, 0]
click at [317, 129] on input "text" at bounding box center [365, 129] width 186 height 22
type input "**********"
click at [624, 337] on span "Update" at bounding box center [631, 338] width 25 height 9
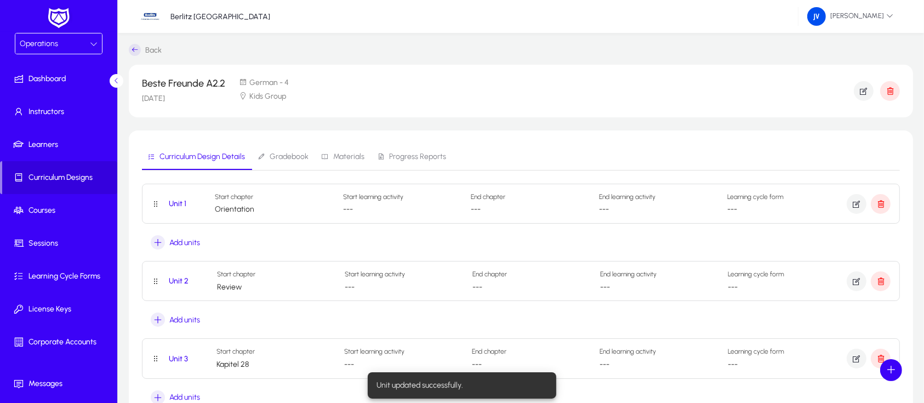
scroll to position [511, 0]
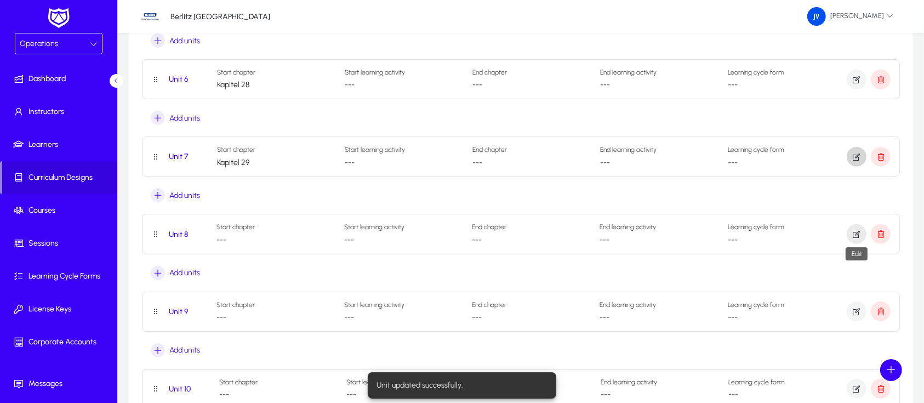
click at [861, 235] on icon "button" at bounding box center [857, 234] width 10 height 10
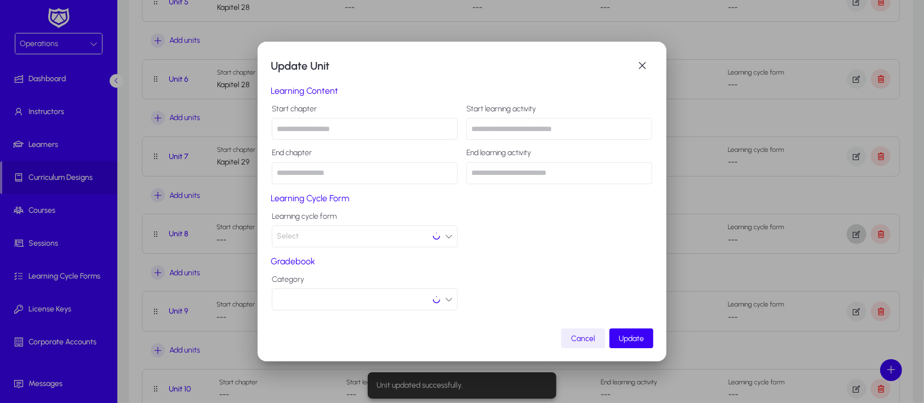
scroll to position [0, 0]
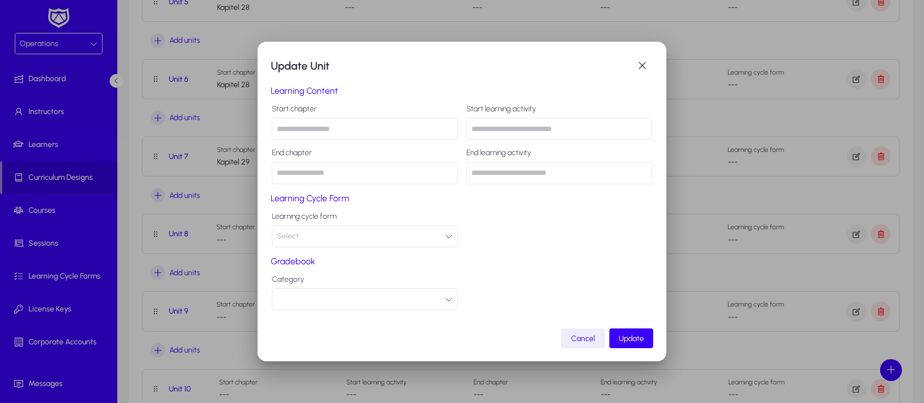
click at [323, 126] on input "text" at bounding box center [365, 129] width 186 height 22
type input "**********"
click at [640, 339] on span "Update" at bounding box center [631, 338] width 25 height 9
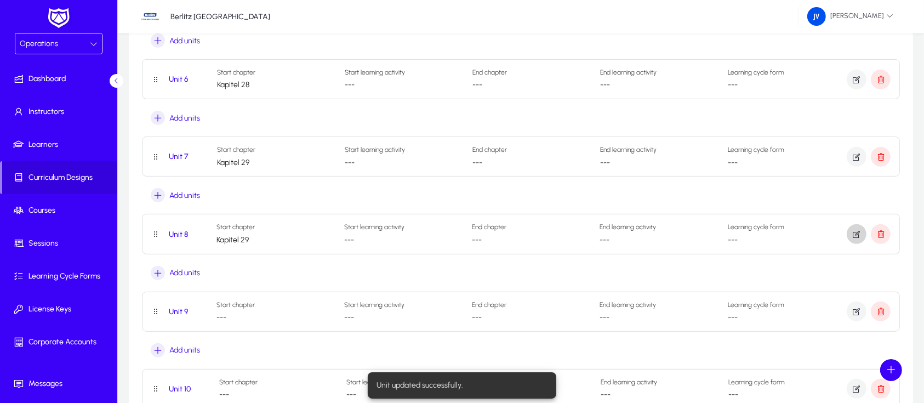
scroll to position [584, 0]
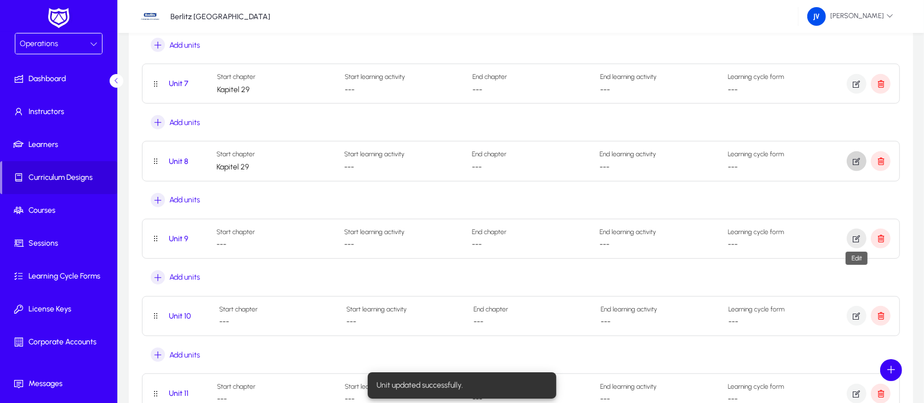
click at [855, 240] on icon "button" at bounding box center [857, 238] width 10 height 10
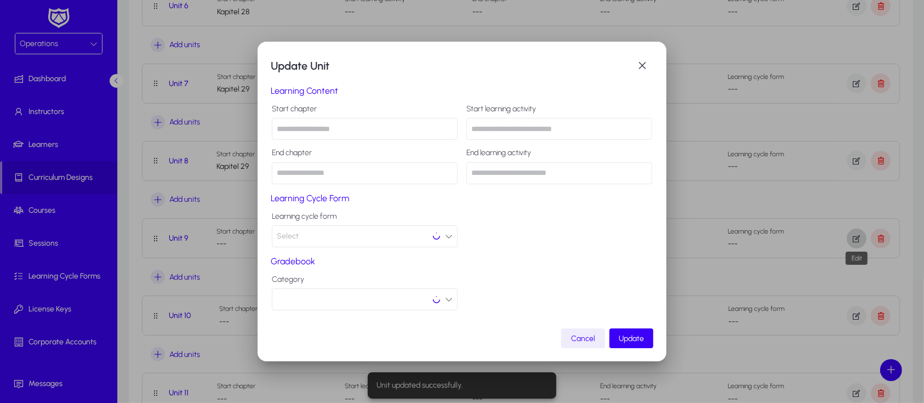
scroll to position [0, 0]
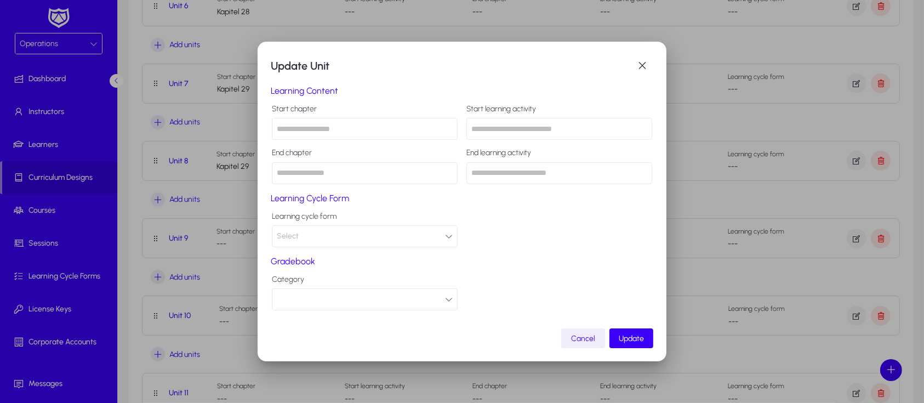
click at [317, 125] on input "text" at bounding box center [365, 129] width 186 height 22
type input "*********"
click at [625, 334] on span "Update" at bounding box center [631, 338] width 25 height 9
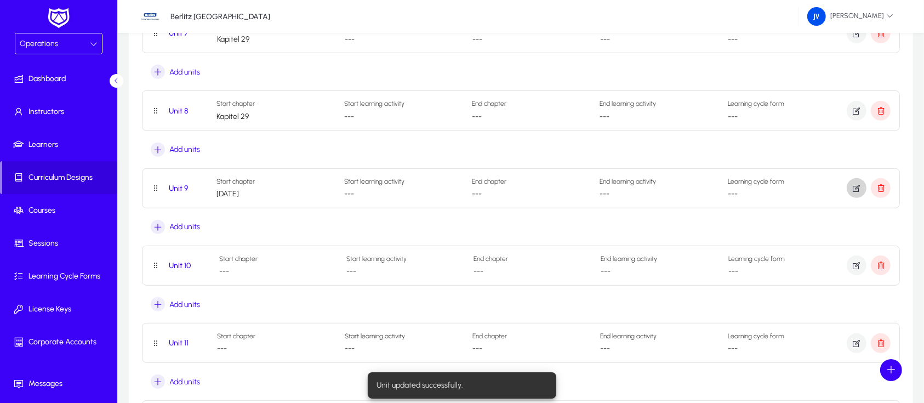
scroll to position [658, 0]
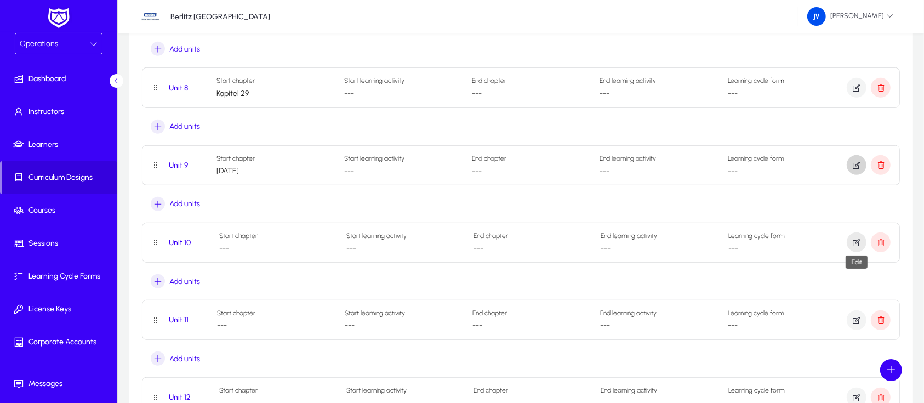
click at [858, 240] on icon "button" at bounding box center [857, 242] width 10 height 10
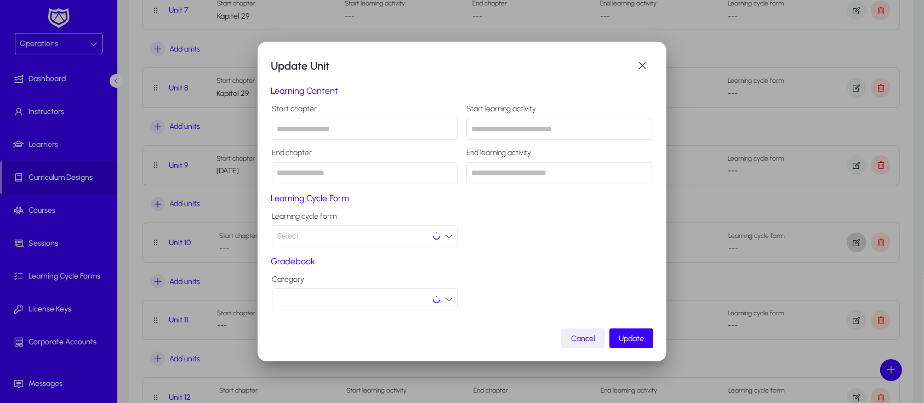
scroll to position [0, 0]
click at [295, 130] on input "text" at bounding box center [365, 129] width 186 height 22
type input "*********"
click at [633, 334] on span "Update" at bounding box center [631, 338] width 25 height 9
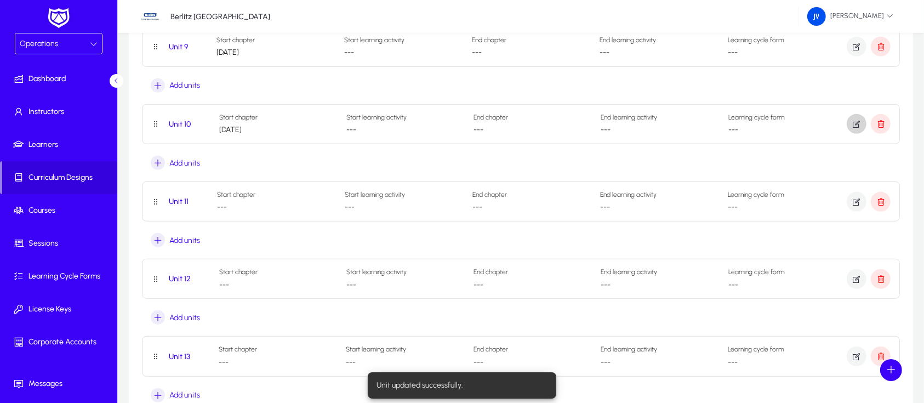
scroll to position [804, 0]
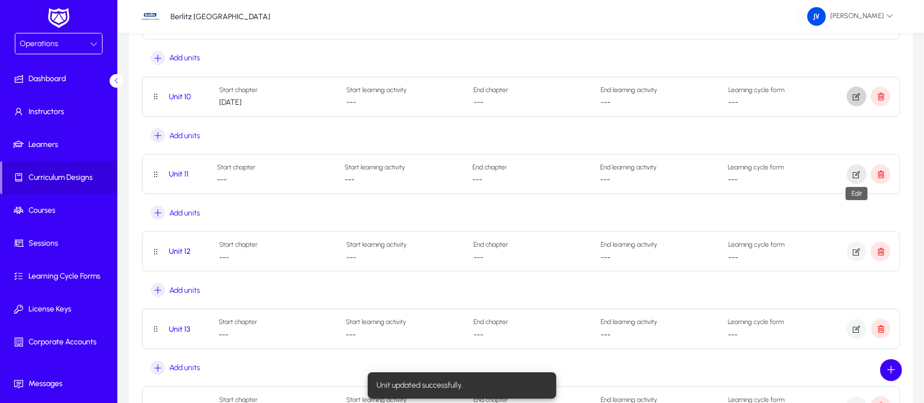
click at [855, 172] on icon "button" at bounding box center [857, 174] width 10 height 10
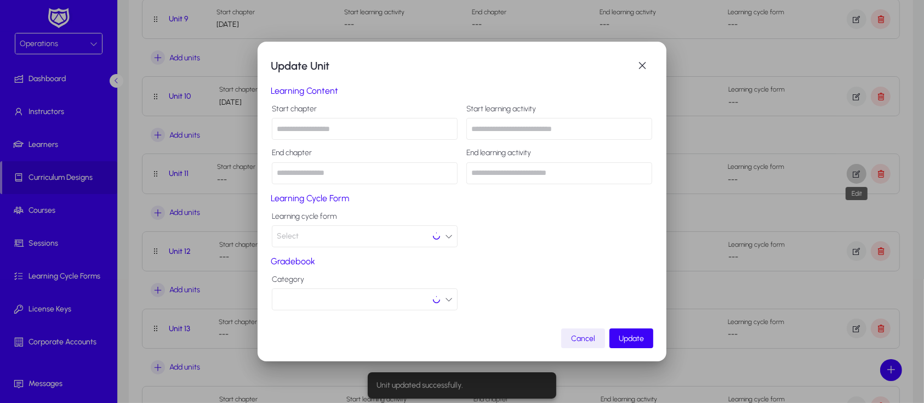
scroll to position [0, 0]
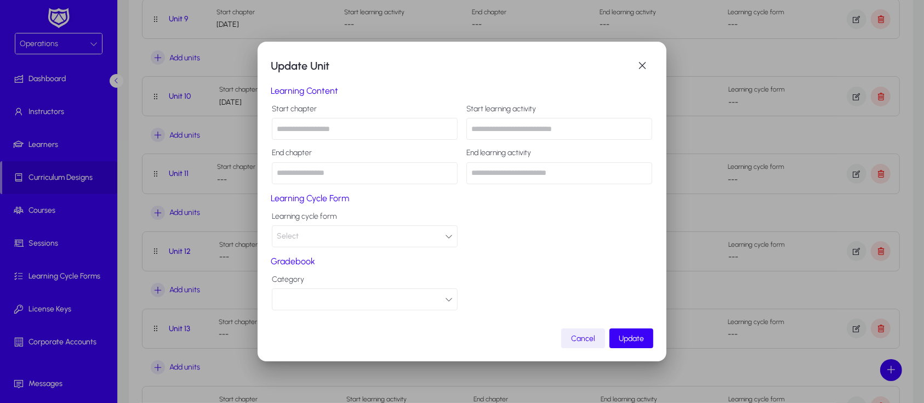
click at [346, 138] on input "text" at bounding box center [365, 129] width 186 height 22
type input "**********"
click at [625, 338] on span "Update" at bounding box center [631, 338] width 25 height 9
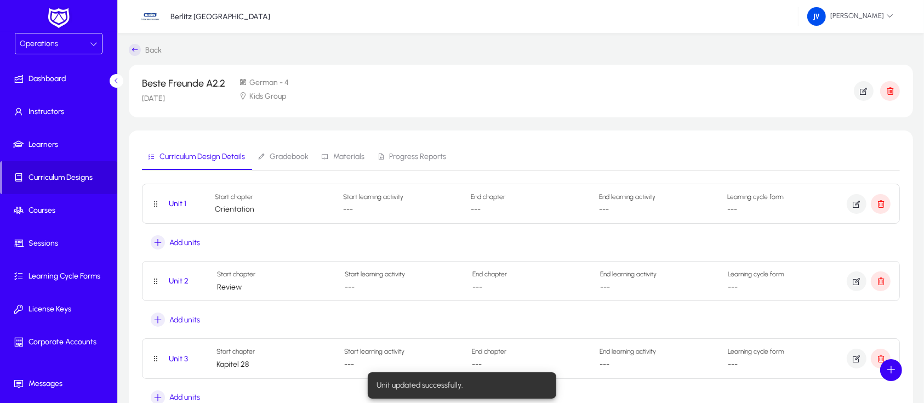
scroll to position [804, 0]
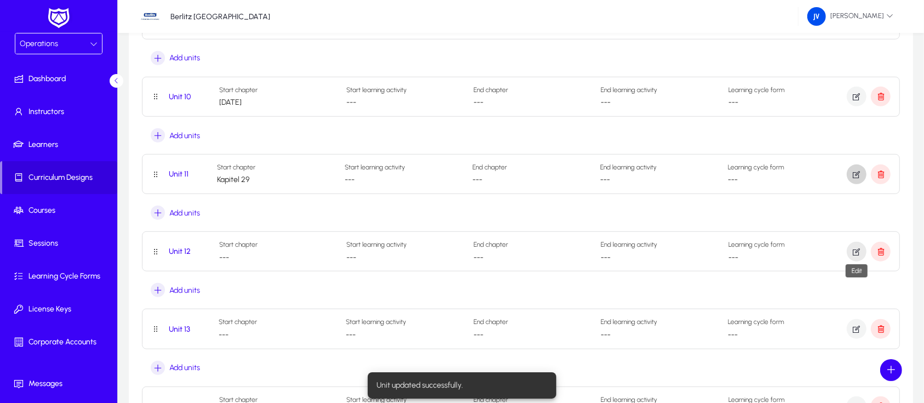
click at [853, 252] on icon "button" at bounding box center [857, 252] width 10 height 10
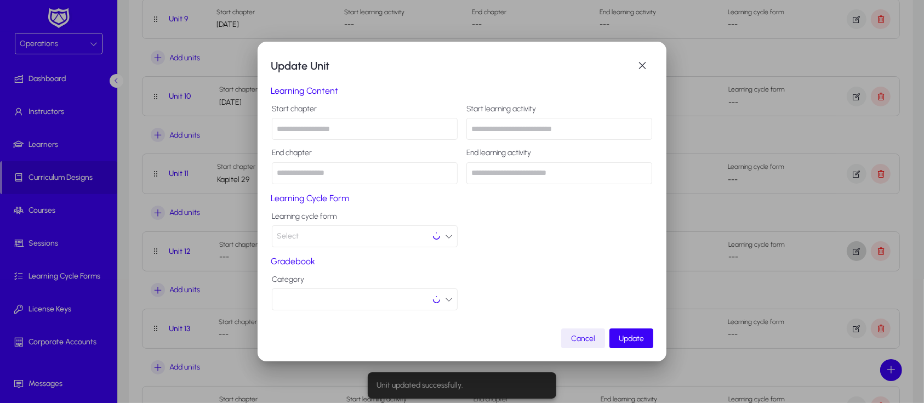
scroll to position [0, 0]
click at [296, 129] on input "text" at bounding box center [365, 129] width 186 height 22
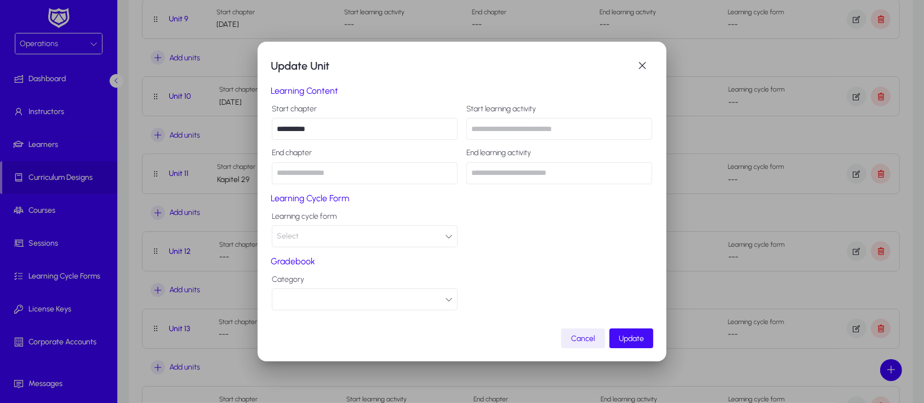
type input "**********"
click at [639, 334] on span "Update" at bounding box center [631, 338] width 25 height 9
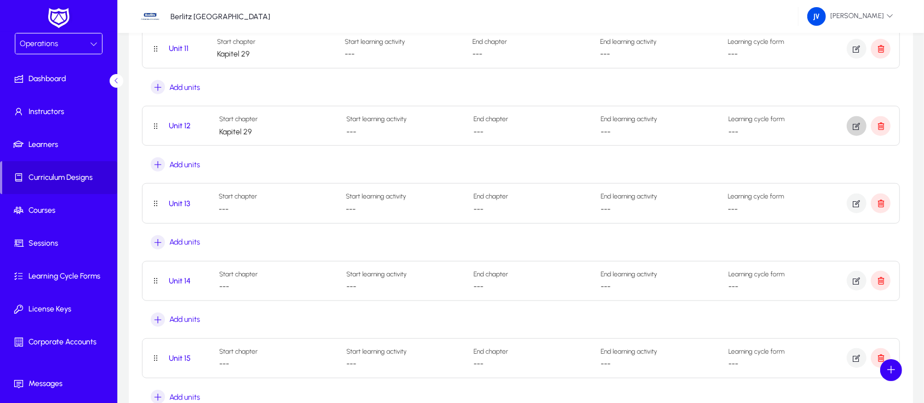
scroll to position [950, 0]
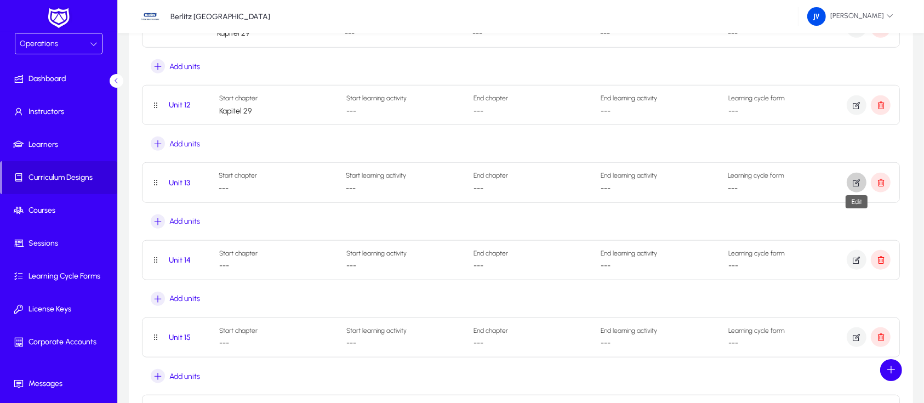
click at [852, 181] on icon "button" at bounding box center [857, 183] width 10 height 10
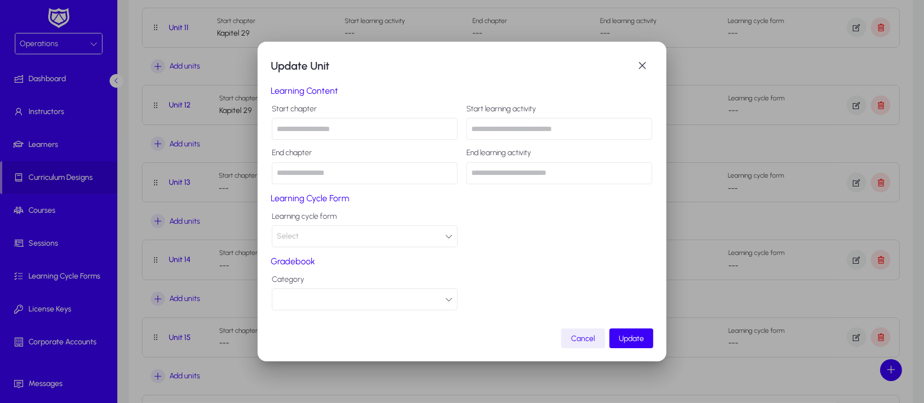
click at [321, 128] on input "text" at bounding box center [365, 129] width 186 height 22
type input "**********"
click at [640, 338] on span "Update" at bounding box center [631, 338] width 25 height 9
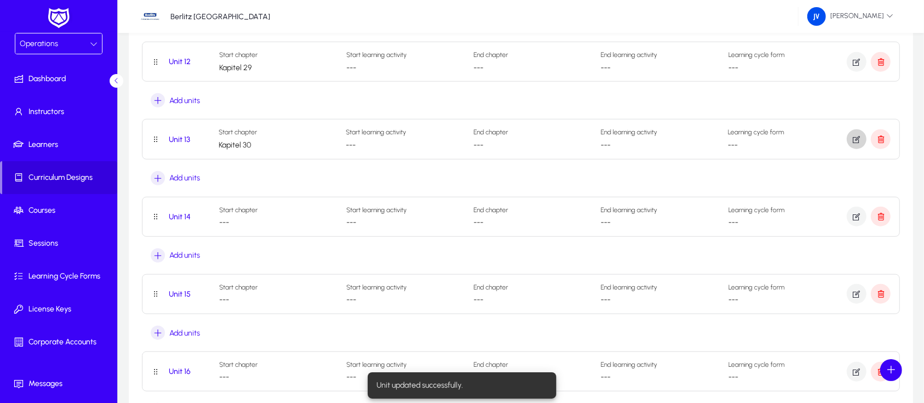
scroll to position [1023, 0]
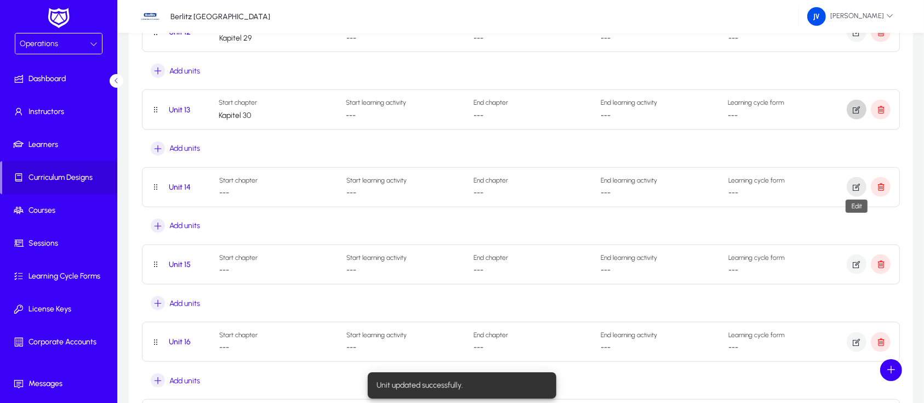
click at [857, 184] on icon "button" at bounding box center [857, 187] width 10 height 10
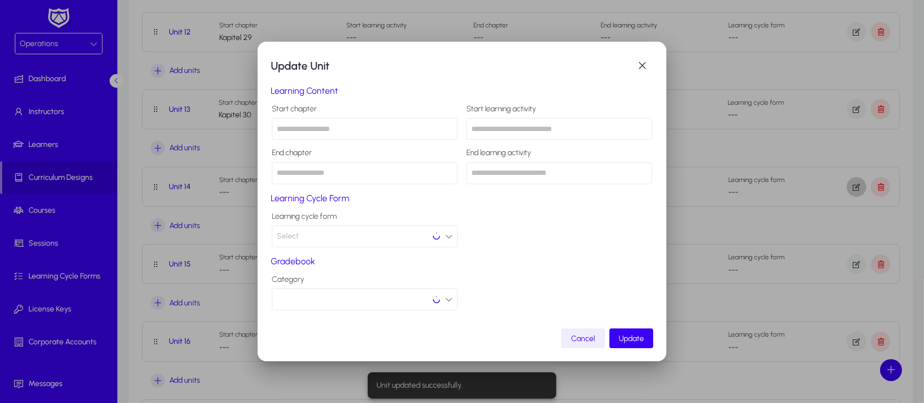
scroll to position [0, 0]
click at [349, 131] on input "text" at bounding box center [365, 129] width 186 height 22
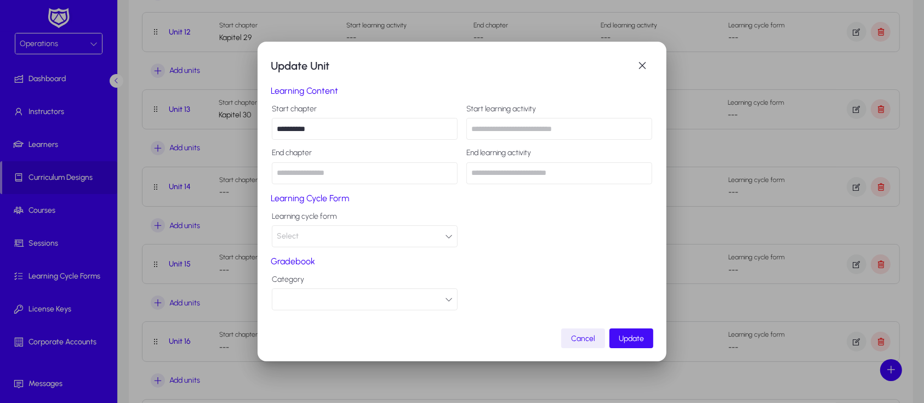
type input "**********"
click at [623, 334] on span "Update" at bounding box center [631, 338] width 25 height 9
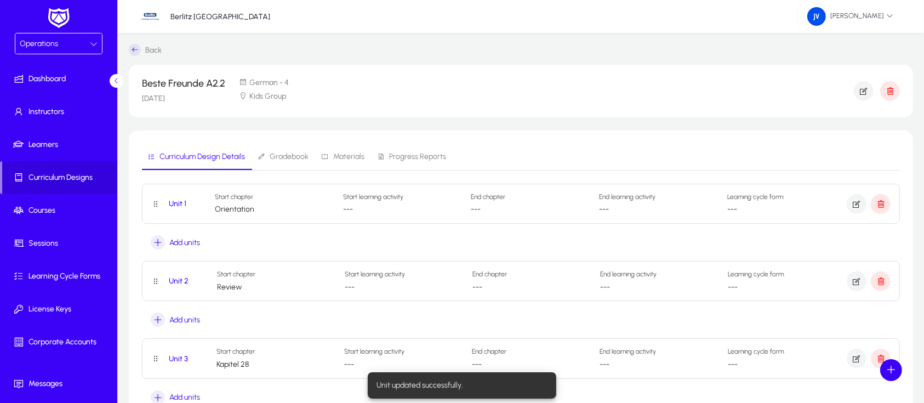
scroll to position [1023, 0]
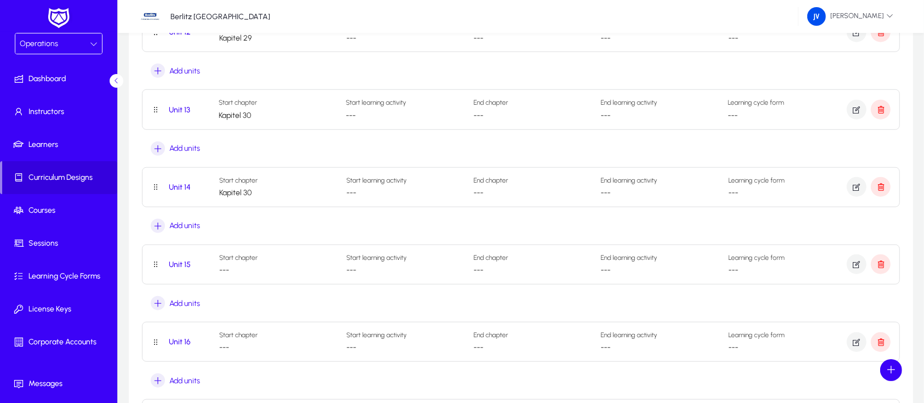
drag, startPoint x: 238, startPoint y: 190, endPoint x: 218, endPoint y: 151, distance: 43.9
click at [218, 151] on div "Unit 13 Start chapter Kapitel 30 Start learning activity --- End chapter --- En…" at bounding box center [521, 123] width 758 height 69
click at [857, 186] on icon "button" at bounding box center [857, 187] width 10 height 10
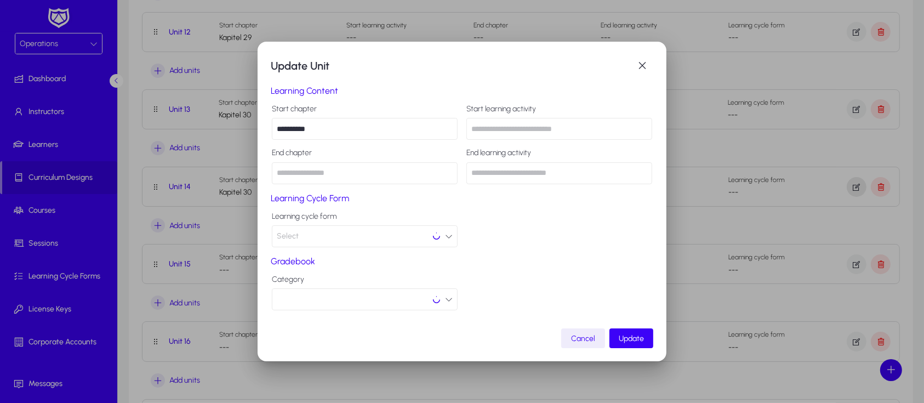
scroll to position [0, 0]
click at [339, 129] on input "**********" at bounding box center [365, 129] width 186 height 22
drag, startPoint x: 339, startPoint y: 129, endPoint x: 264, endPoint y: 125, distance: 75.2
click at [264, 125] on div "**********" at bounding box center [462, 202] width 409 height 320
click at [637, 337] on span "Update" at bounding box center [631, 338] width 25 height 9
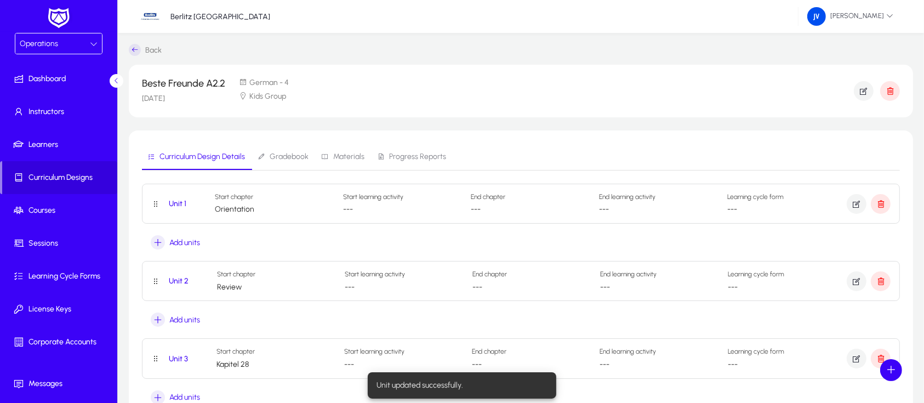
scroll to position [1023, 0]
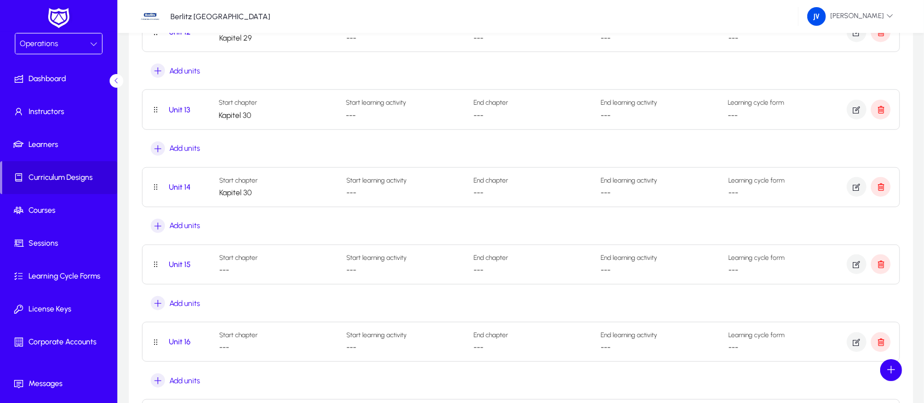
drag, startPoint x: 227, startPoint y: 262, endPoint x: 579, endPoint y: 227, distance: 353.6
click at [579, 227] on div "Unit 14 Start chapter Kapitel 30 Start learning activity --- End chapter --- En…" at bounding box center [521, 201] width 758 height 69
click at [857, 259] on icon "button" at bounding box center [857, 264] width 10 height 10
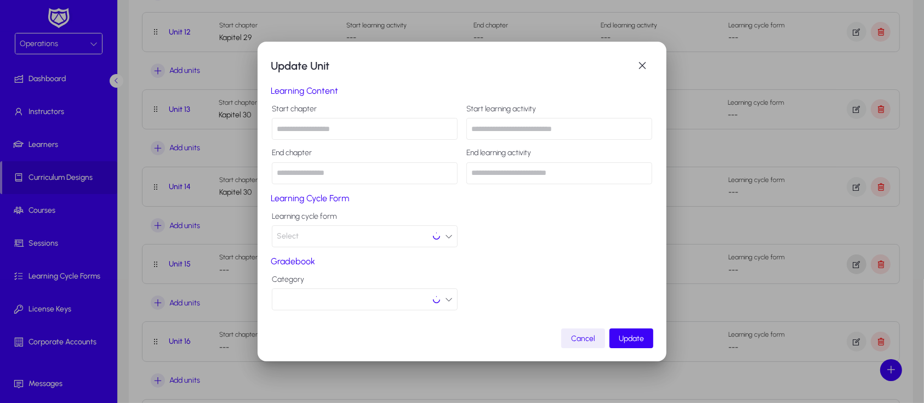
scroll to position [0, 0]
click at [647, 64] on span "button" at bounding box center [642, 66] width 22 height 22
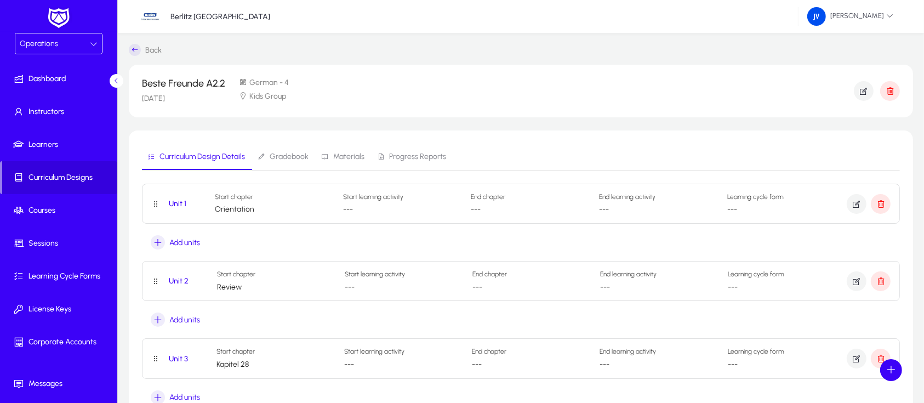
scroll to position [1023, 0]
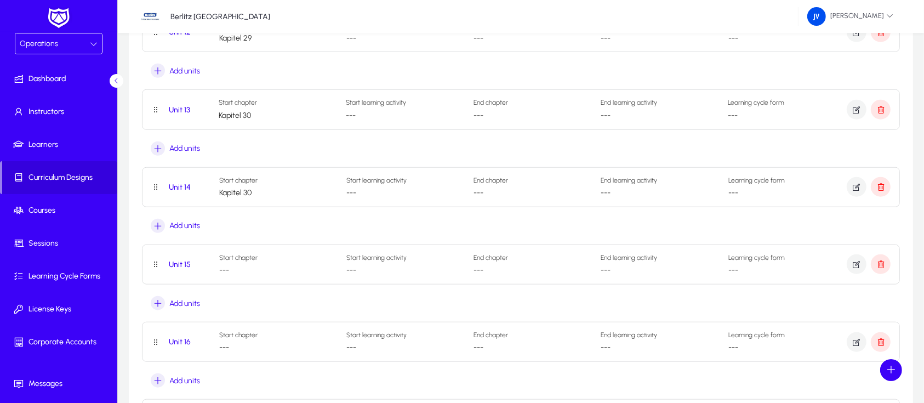
drag, startPoint x: 172, startPoint y: 183, endPoint x: 457, endPoint y: 230, distance: 288.3
click at [457, 230] on div "Unit 14 Start chapter Kapitel 30 Start learning activity --- End chapter --- En…" at bounding box center [521, 201] width 758 height 69
click at [158, 185] on icon "Button that displays a tooltip to drag this unit" at bounding box center [155, 187] width 9 height 9
click at [154, 186] on icon "Button that displays a tooltip to drag this unit" at bounding box center [155, 187] width 9 height 9
click at [859, 262] on icon "button" at bounding box center [857, 264] width 10 height 10
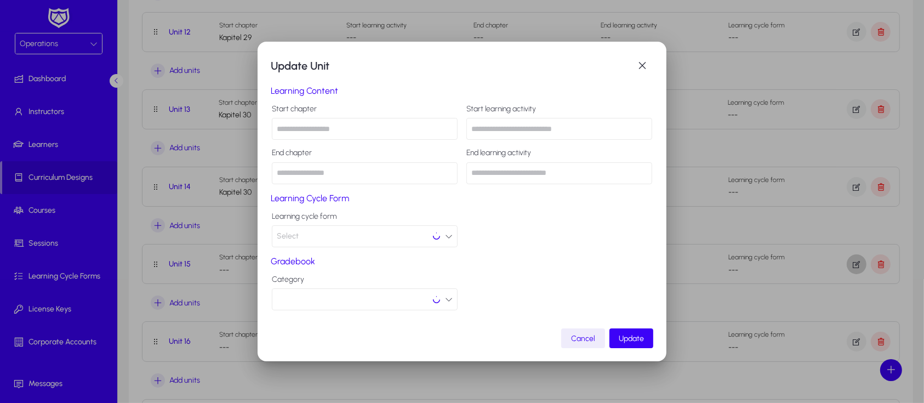
scroll to position [0, 0]
click at [302, 124] on input "text" at bounding box center [365, 129] width 186 height 22
drag, startPoint x: 302, startPoint y: 124, endPoint x: 298, endPoint y: 133, distance: 9.6
paste input "**********"
type input "**********"
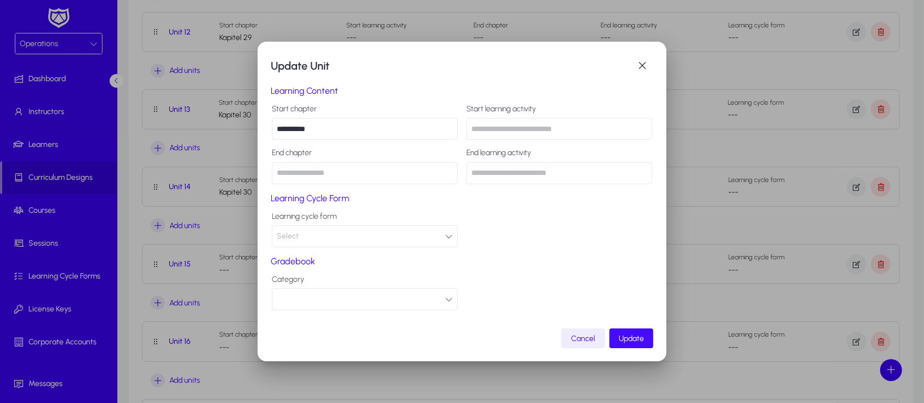
click at [633, 336] on span "Update" at bounding box center [631, 338] width 25 height 9
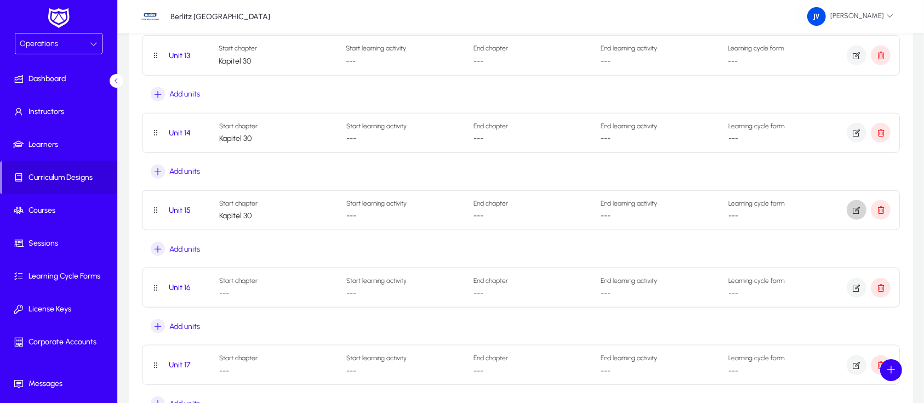
scroll to position [1096, 0]
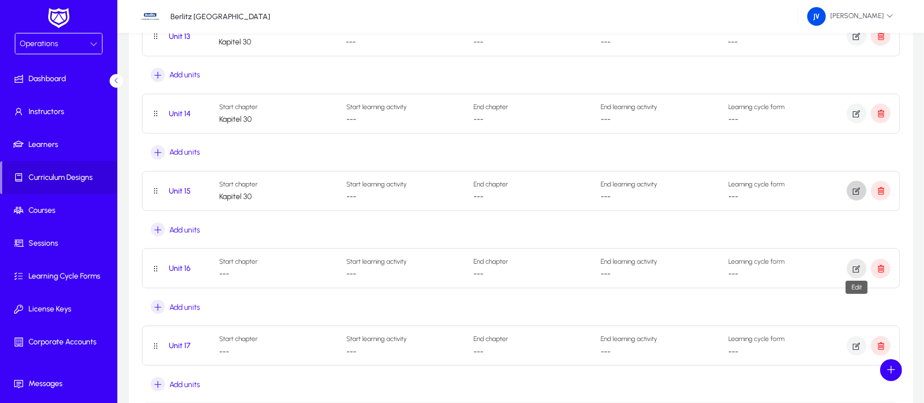
click at [854, 267] on icon "button" at bounding box center [857, 269] width 10 height 10
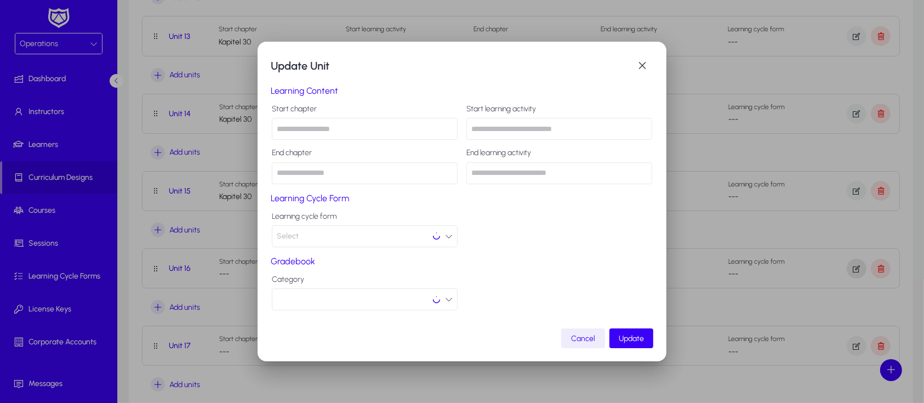
scroll to position [0, 0]
paste input "**********"
type input "**********"
click at [634, 337] on span "Update" at bounding box center [631, 338] width 25 height 9
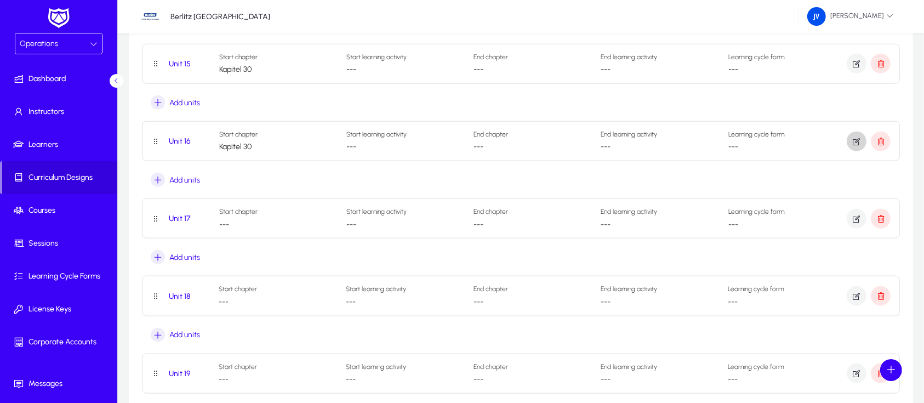
scroll to position [1242, 0]
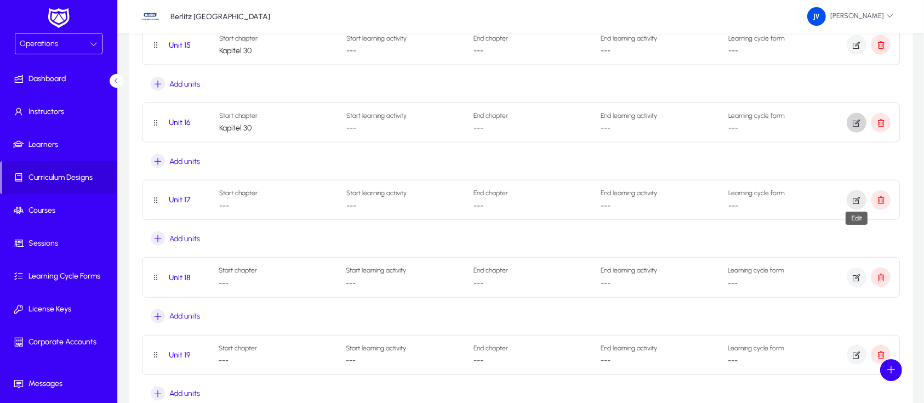
click at [855, 200] on icon "button" at bounding box center [857, 200] width 10 height 10
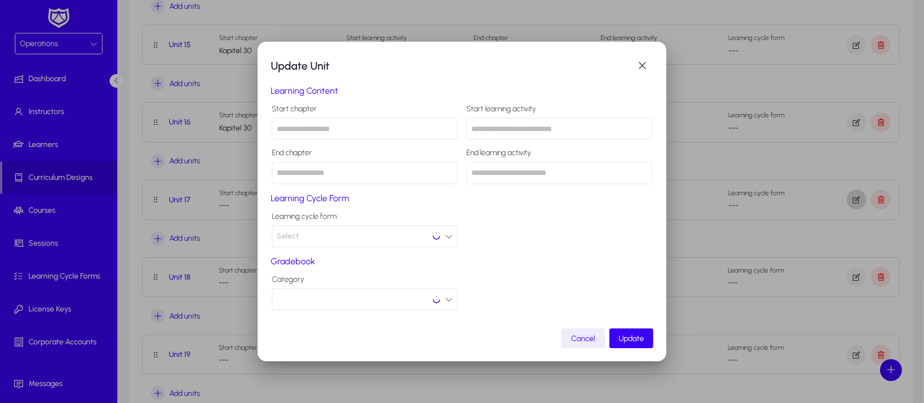
scroll to position [0, 0]
click at [299, 130] on input "text" at bounding box center [365, 129] width 186 height 22
type input "**********"
click at [624, 340] on span "Update" at bounding box center [631, 338] width 25 height 9
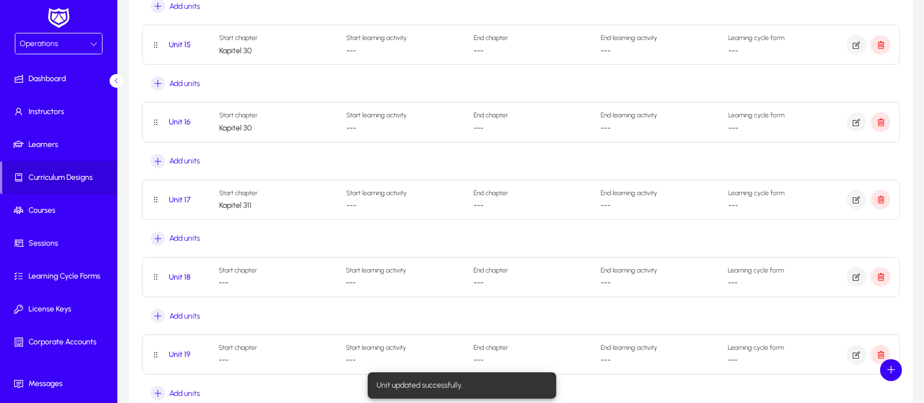
scroll to position [1242, 0]
click at [856, 196] on icon "button" at bounding box center [857, 200] width 10 height 10
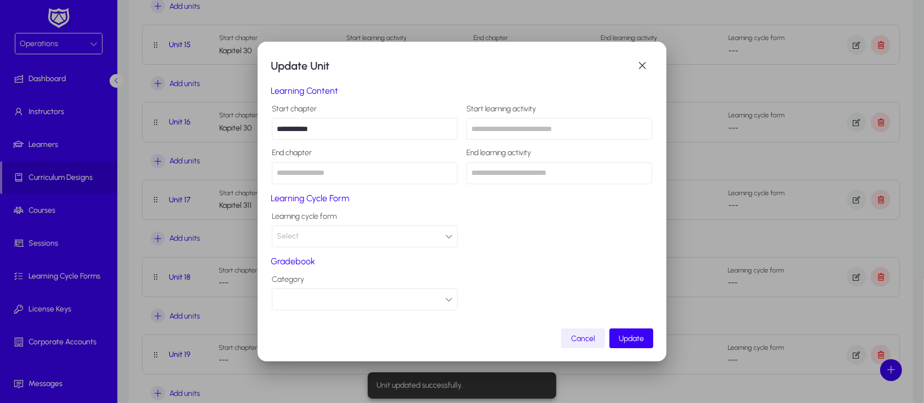
click at [339, 129] on input "**********" at bounding box center [365, 129] width 186 height 22
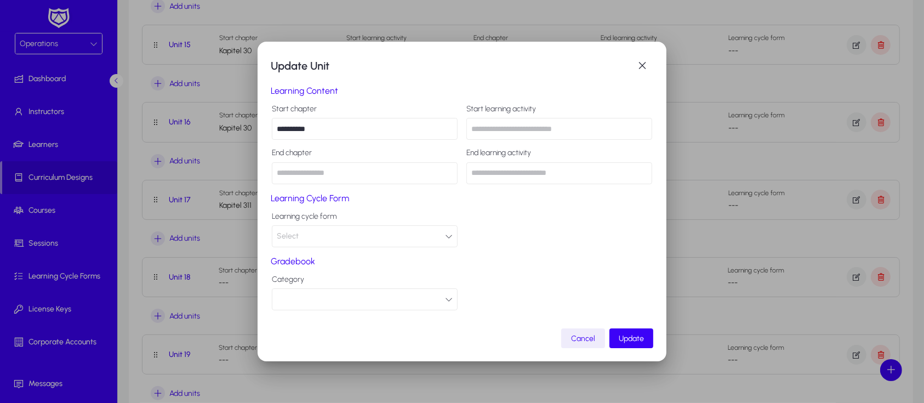
drag, startPoint x: 335, startPoint y: 127, endPoint x: 272, endPoint y: 125, distance: 63.1
click at [272, 125] on input "**********" at bounding box center [365, 129] width 186 height 22
type input "**********"
click at [626, 338] on span "Update" at bounding box center [631, 338] width 25 height 9
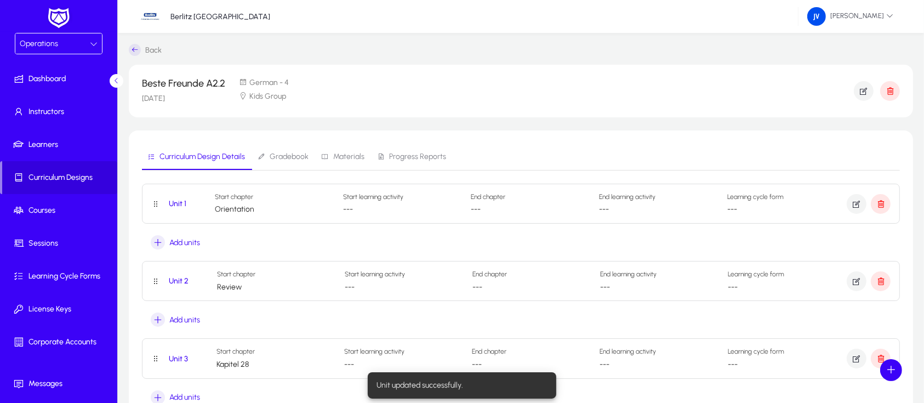
scroll to position [1242, 0]
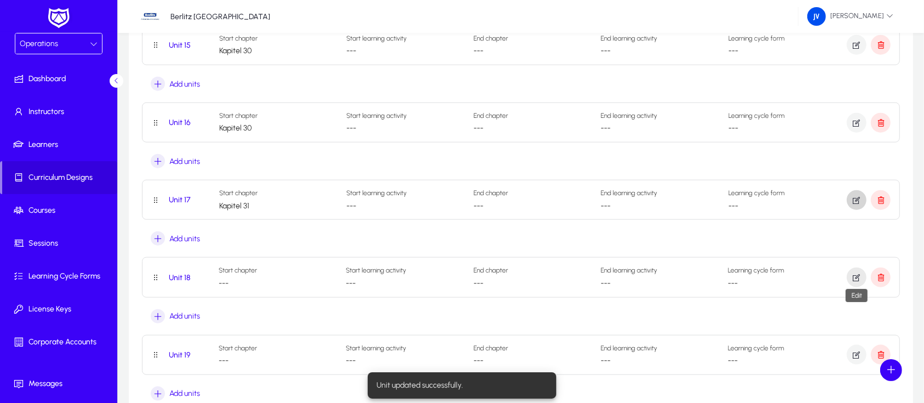
click at [852, 274] on icon "button" at bounding box center [857, 277] width 10 height 10
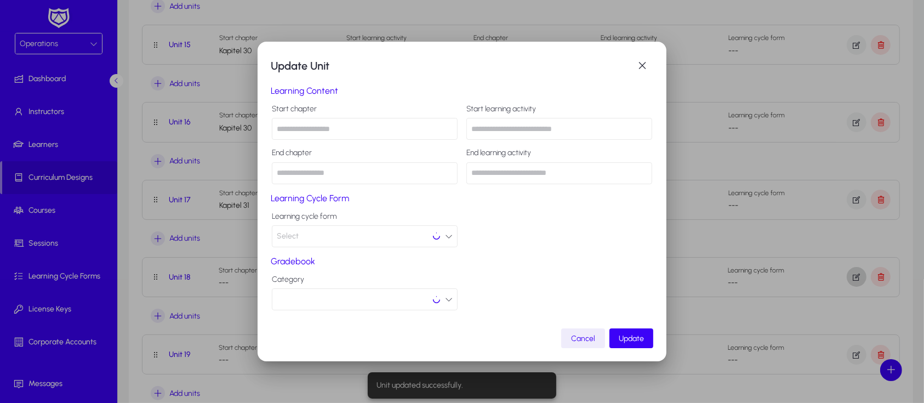
scroll to position [0, 0]
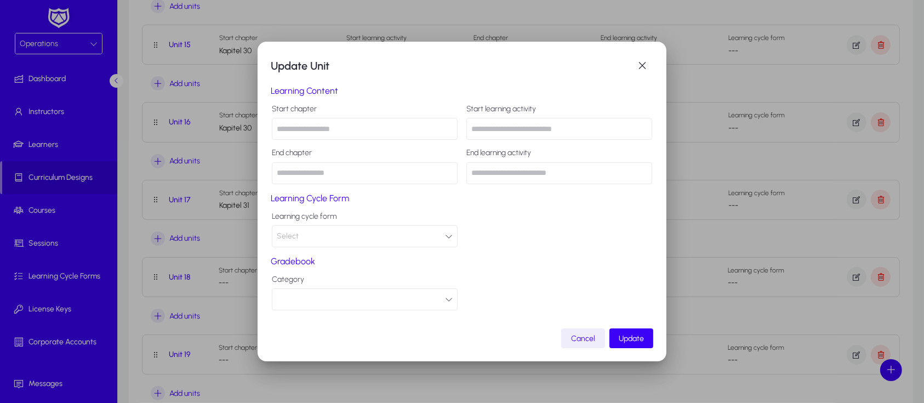
paste input "**********"
type input "**********"
click at [625, 341] on span "Update" at bounding box center [631, 338] width 25 height 9
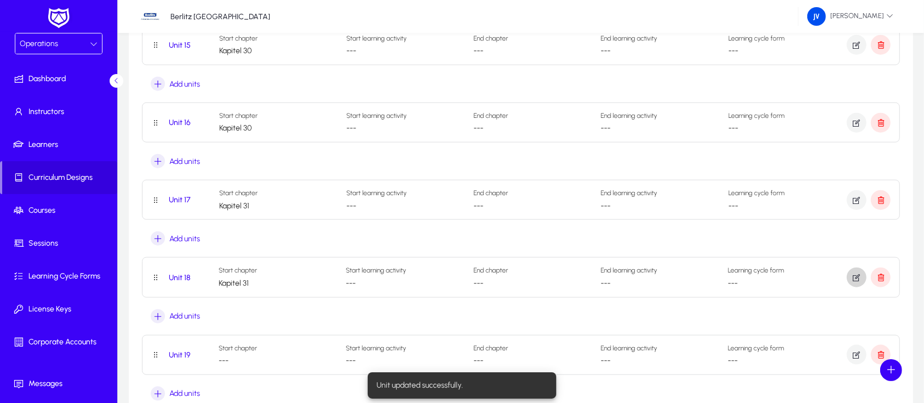
scroll to position [1315, 0]
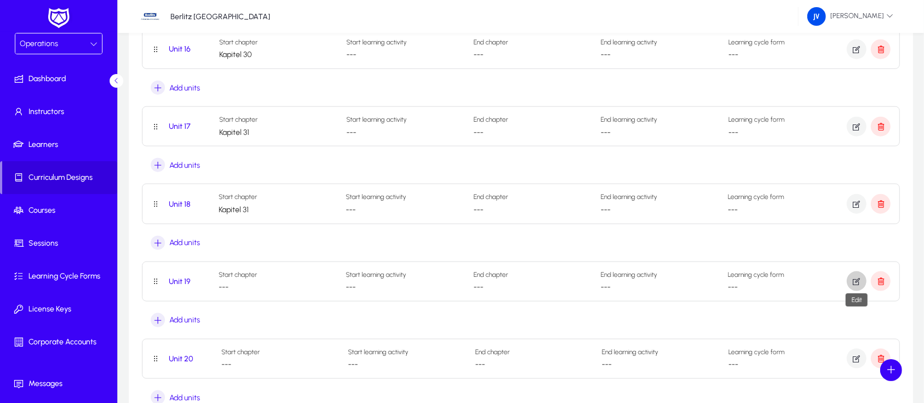
click at [857, 284] on span "button" at bounding box center [857, 281] width 20 height 26
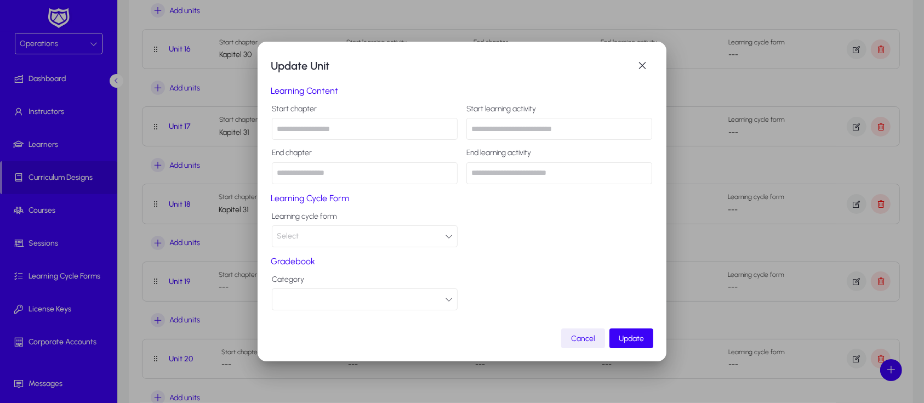
paste input "**********"
type input "**********"
click at [637, 334] on span "Update" at bounding box center [631, 338] width 25 height 9
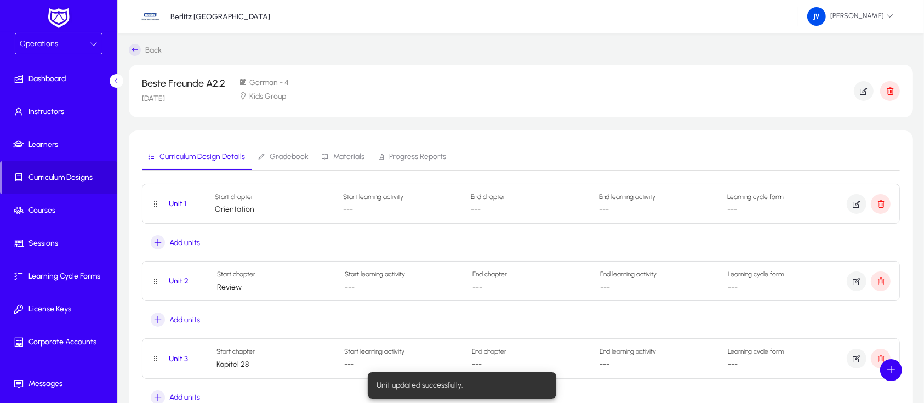
scroll to position [1315, 0]
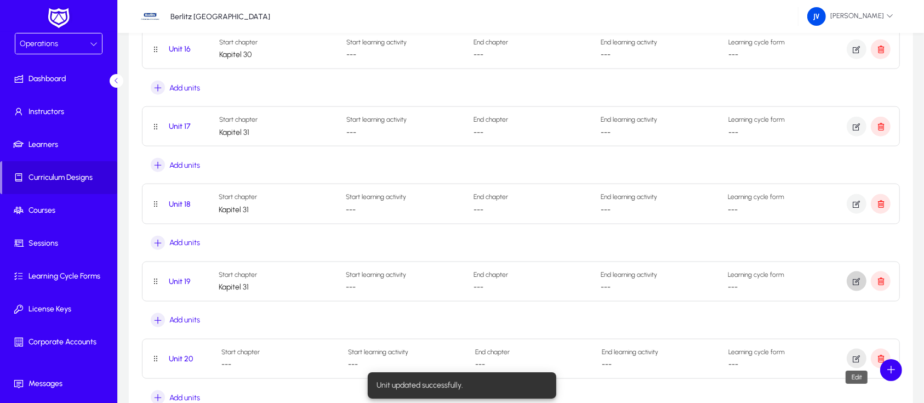
click at [856, 354] on icon "button" at bounding box center [857, 359] width 10 height 10
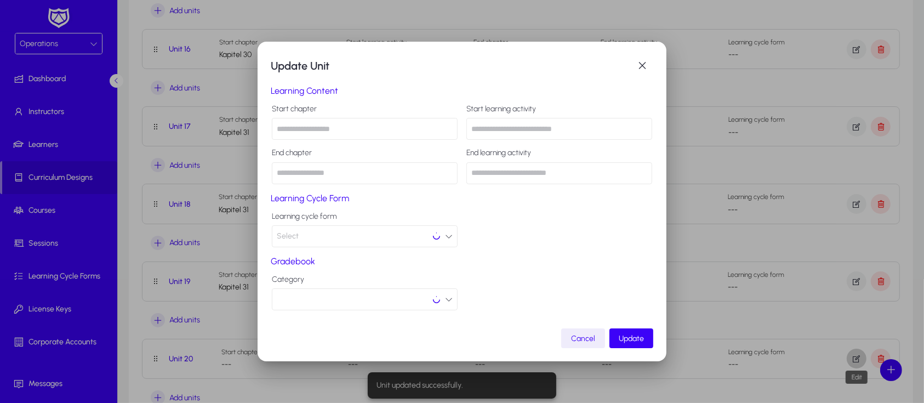
scroll to position [0, 0]
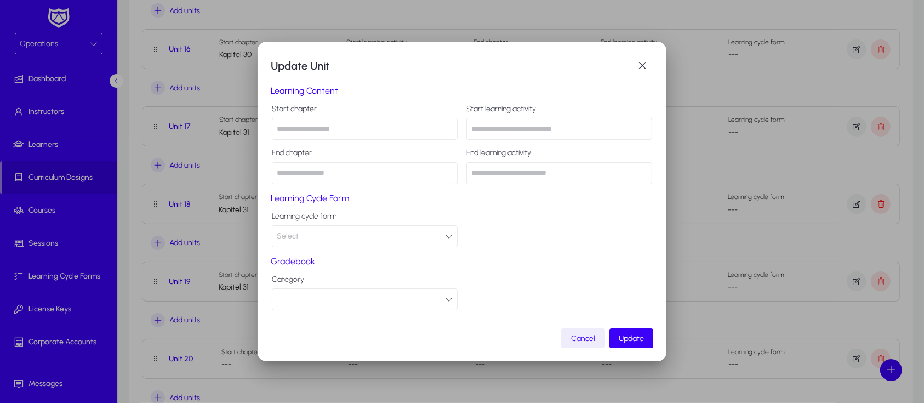
paste input "**********"
type input "**********"
click at [636, 343] on span "submit" at bounding box center [632, 338] width 44 height 26
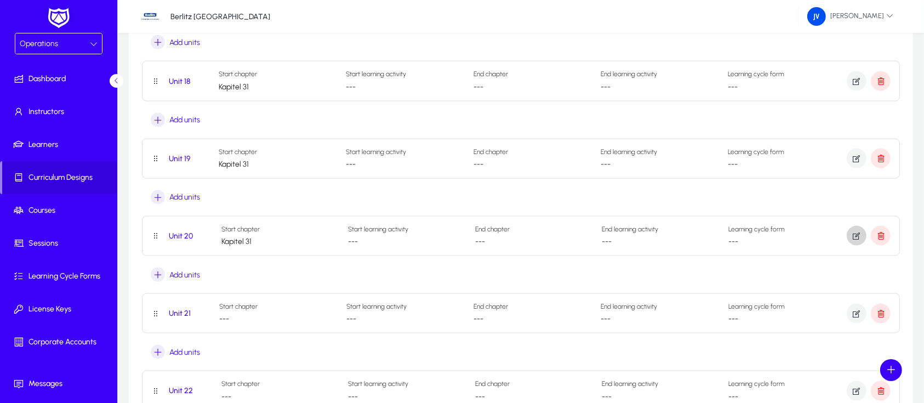
scroll to position [1461, 0]
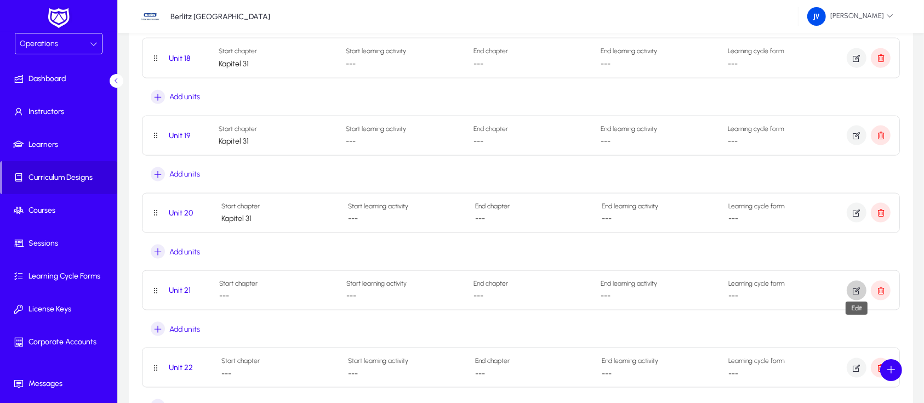
click at [856, 287] on icon "button" at bounding box center [857, 291] width 10 height 10
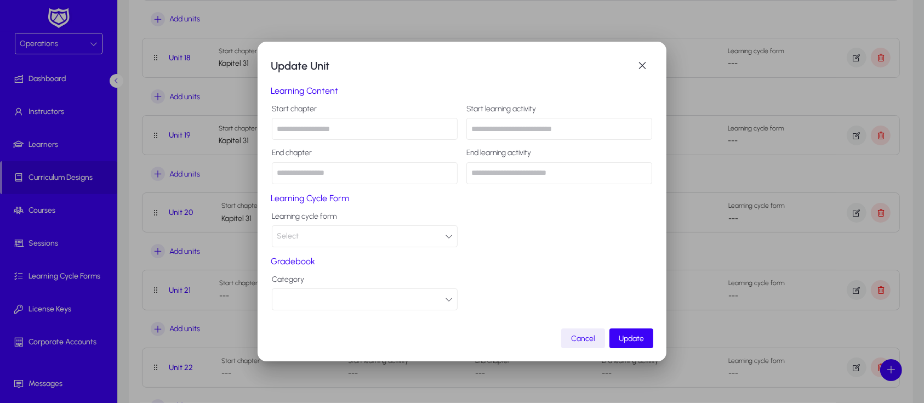
click at [329, 129] on input "text" at bounding box center [365, 129] width 186 height 22
type input "********"
click at [632, 333] on span "submit" at bounding box center [632, 338] width 44 height 26
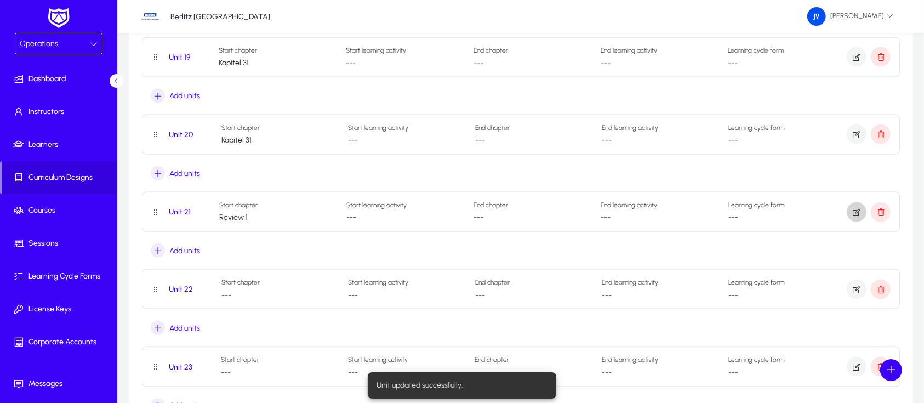
scroll to position [1608, 0]
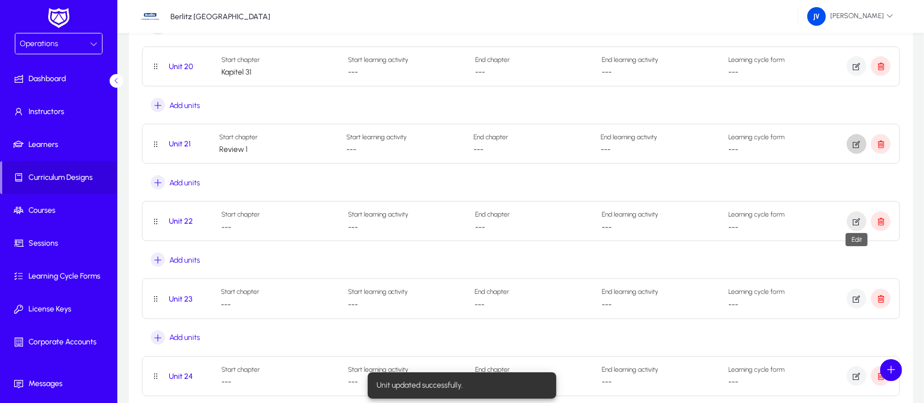
click at [850, 220] on span "button" at bounding box center [857, 221] width 20 height 26
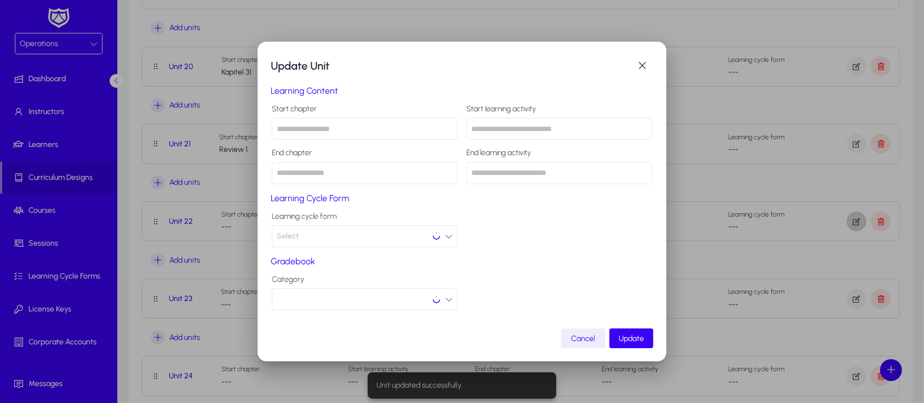
scroll to position [0, 0]
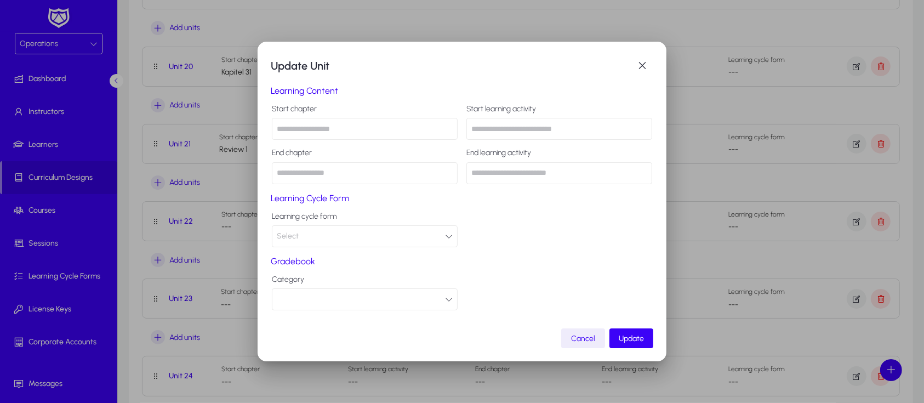
click at [349, 131] on input "text" at bounding box center [365, 129] width 186 height 22
type input "********"
click at [629, 334] on span "Update" at bounding box center [631, 338] width 25 height 9
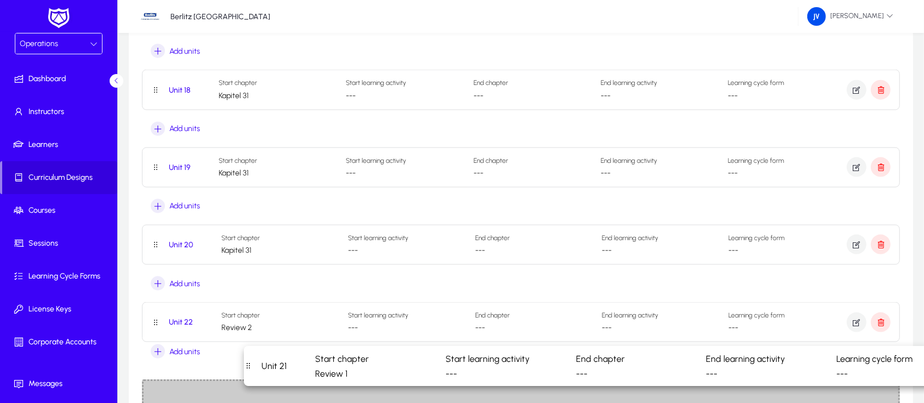
scroll to position [1430, 0]
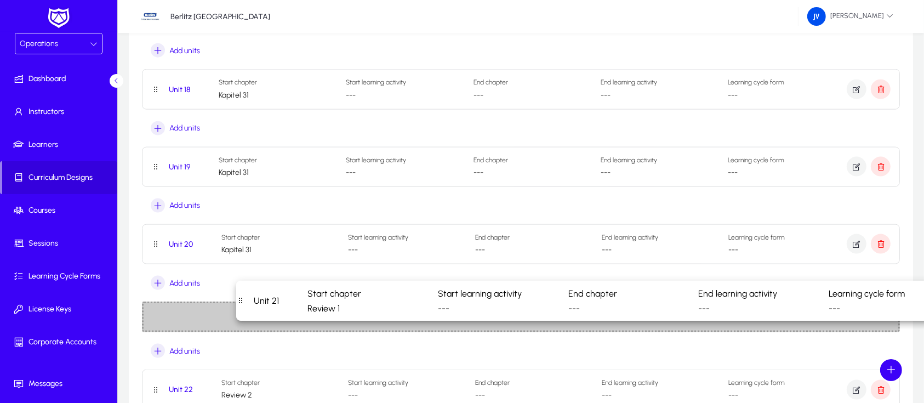
drag, startPoint x: 158, startPoint y: 363, endPoint x: 252, endPoint y: 303, distance: 111.9
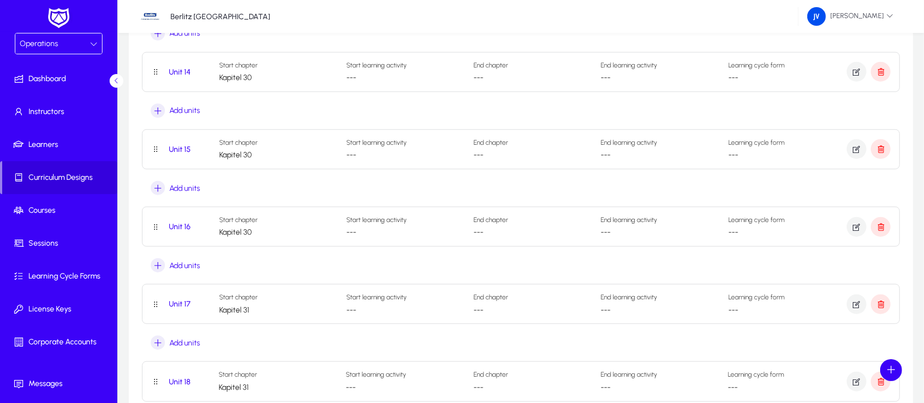
scroll to position [1211, 0]
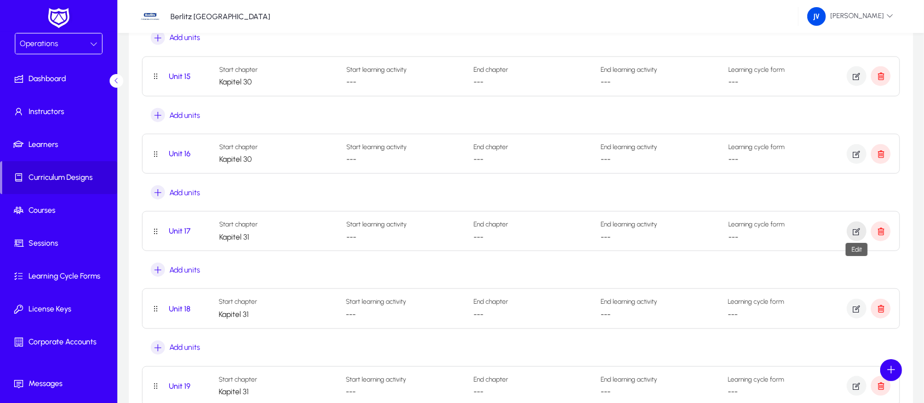
click at [854, 230] on icon "button" at bounding box center [857, 231] width 10 height 10
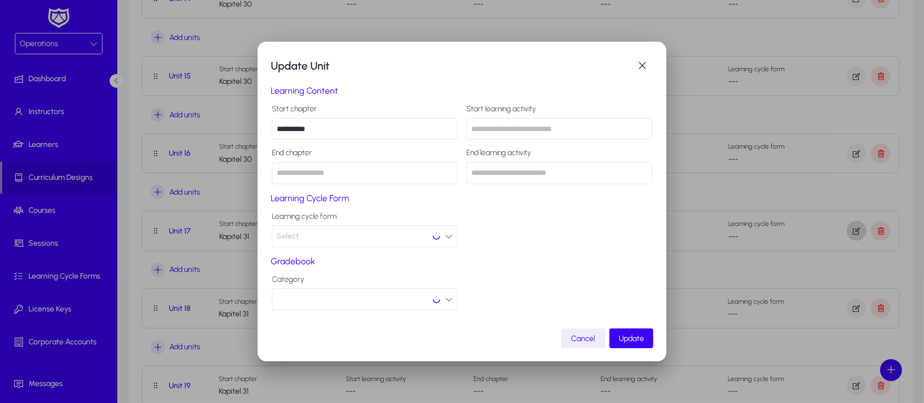
scroll to position [0, 0]
click at [340, 127] on input "**********" at bounding box center [365, 129] width 186 height 22
type input "*"
type input "********"
click at [637, 331] on span "submit" at bounding box center [632, 338] width 44 height 26
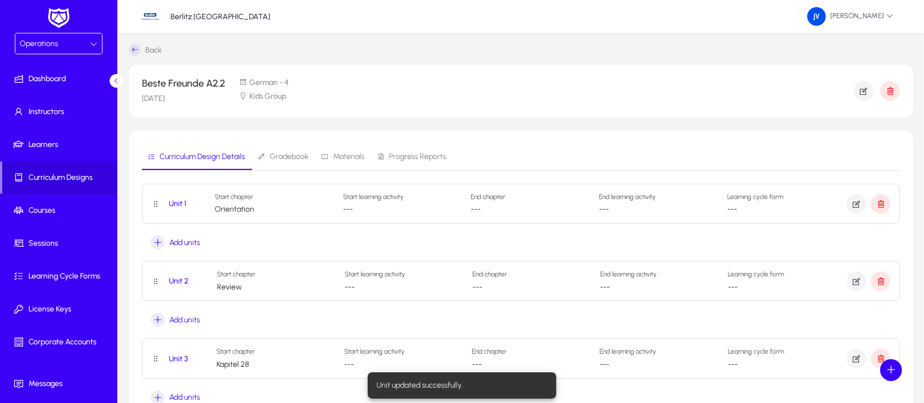
scroll to position [1211, 0]
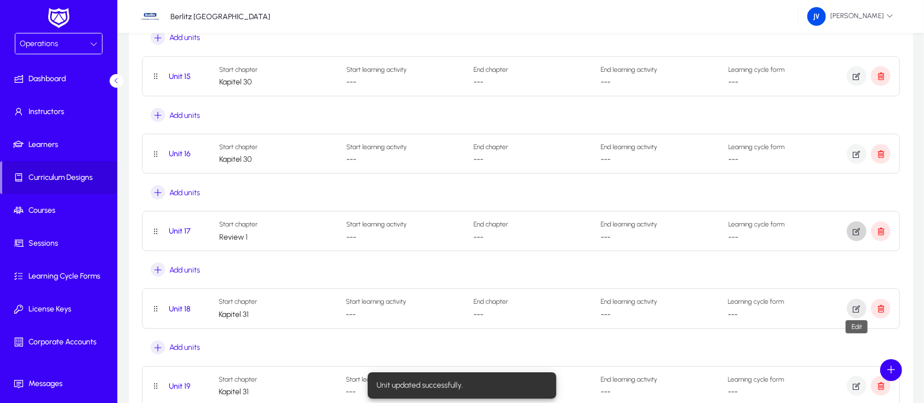
click at [861, 309] on icon "button" at bounding box center [857, 309] width 10 height 10
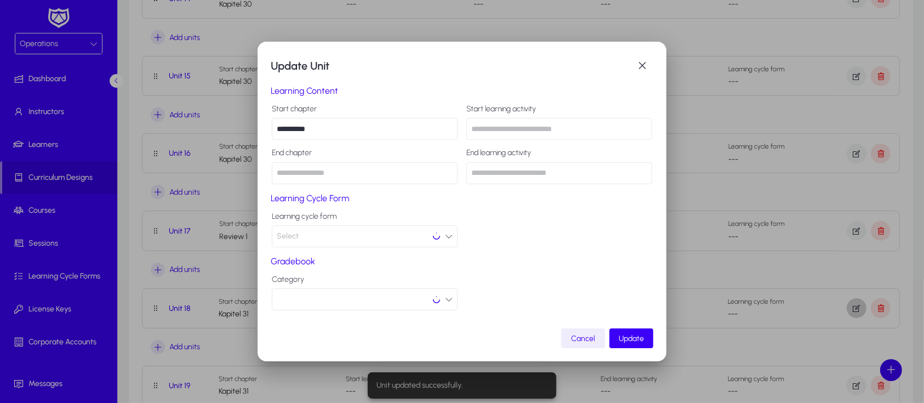
scroll to position [0, 0]
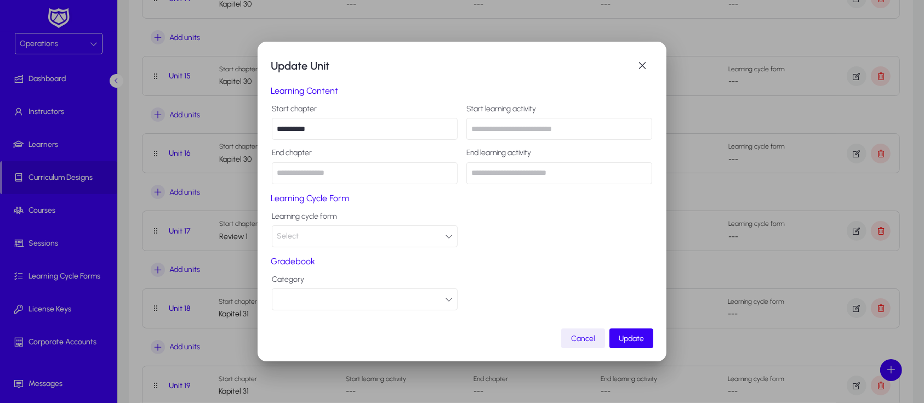
click at [355, 131] on input "**********" at bounding box center [365, 129] width 186 height 22
type input "*"
type input "********"
click at [625, 334] on span "Update" at bounding box center [631, 338] width 25 height 9
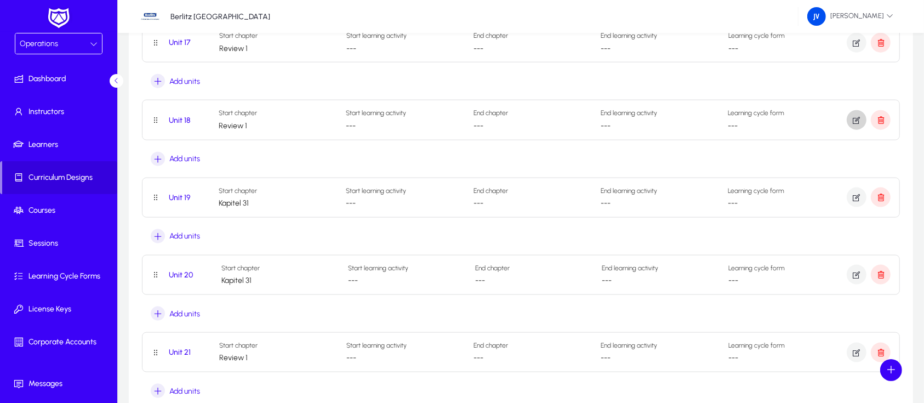
scroll to position [1430, 0]
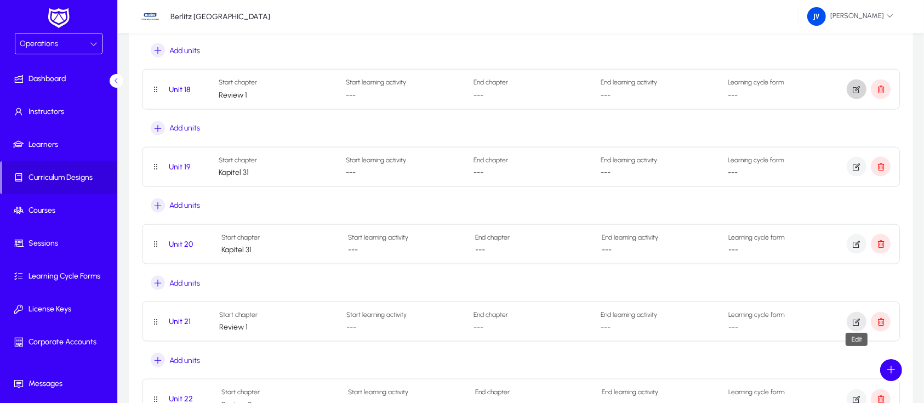
click at [854, 322] on icon "button" at bounding box center [857, 322] width 10 height 10
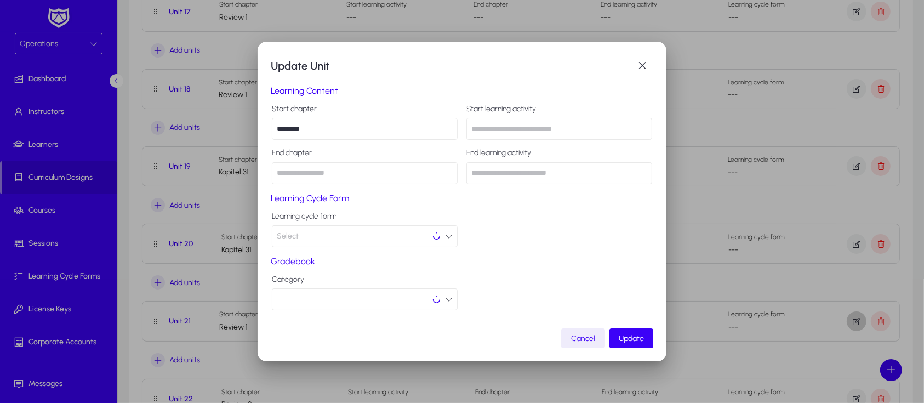
scroll to position [0, 0]
drag, startPoint x: 318, startPoint y: 127, endPoint x: 253, endPoint y: 127, distance: 65.8
click at [253, 127] on div "Update Unit Learning Content Start chapter ******** Start learning activity End…" at bounding box center [462, 201] width 924 height 403
type input "**********"
click at [628, 336] on span "Update" at bounding box center [631, 338] width 25 height 9
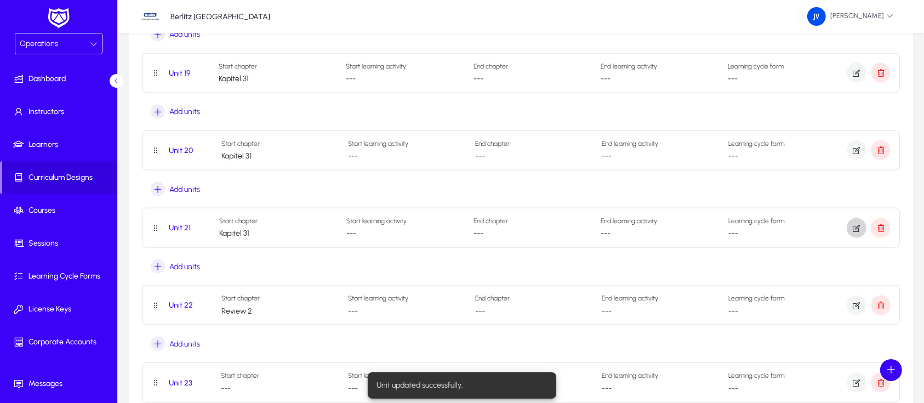
scroll to position [1576, 0]
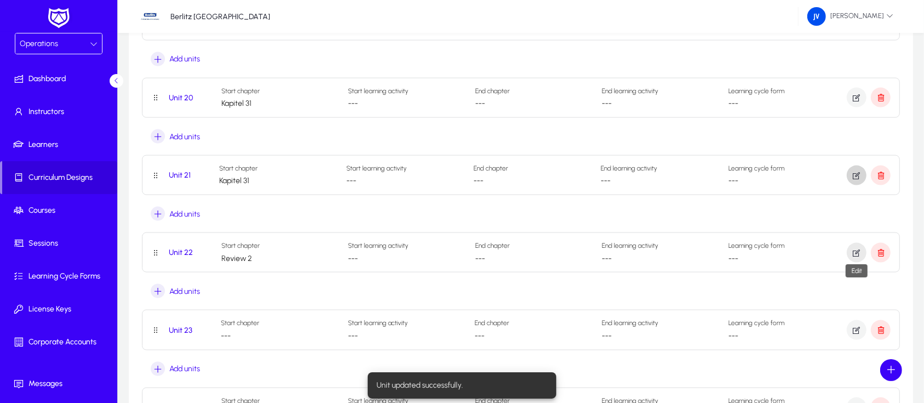
click at [859, 248] on icon "button" at bounding box center [857, 253] width 10 height 10
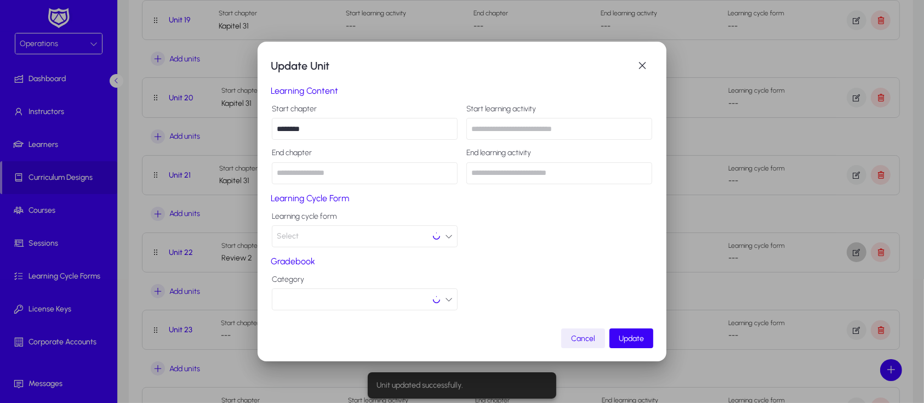
scroll to position [0, 0]
drag, startPoint x: 360, startPoint y: 130, endPoint x: 241, endPoint y: 124, distance: 118.5
click at [241, 124] on div "Unit updated successfully. Update Unit Learning Content Start chapter ******** …" at bounding box center [462, 201] width 924 height 403
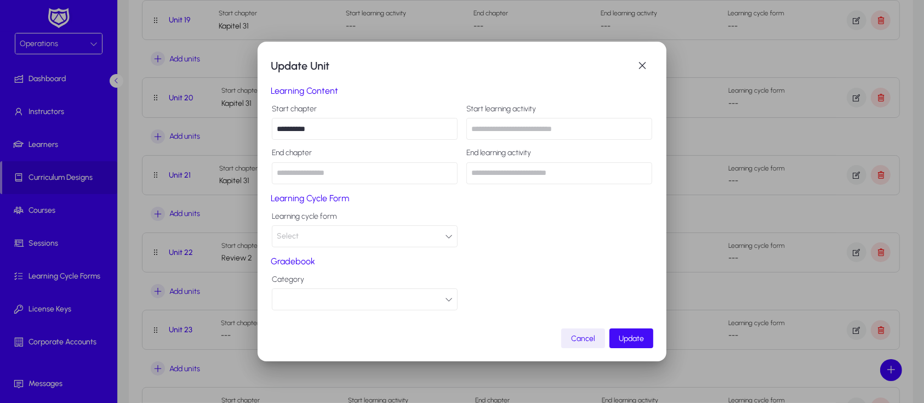
type input "**********"
click at [638, 338] on span "Update" at bounding box center [631, 338] width 25 height 9
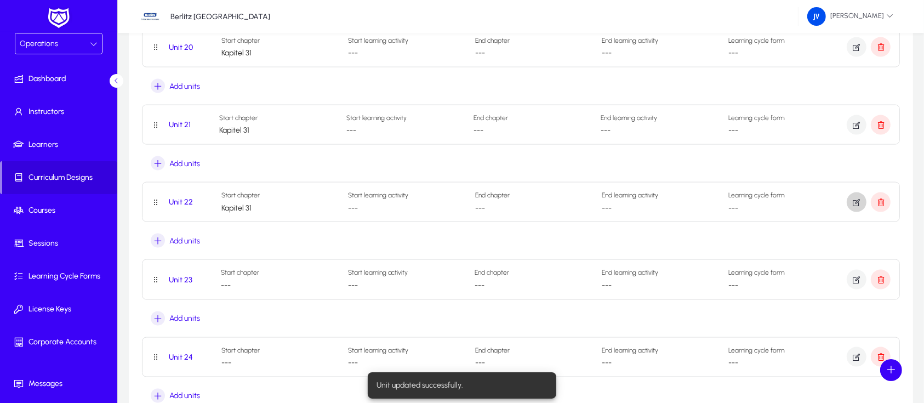
scroll to position [1649, 0]
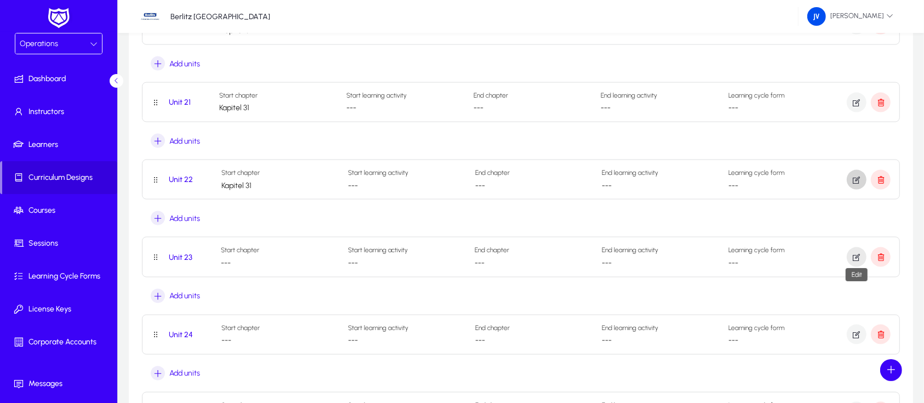
click at [858, 254] on icon "button" at bounding box center [857, 257] width 10 height 10
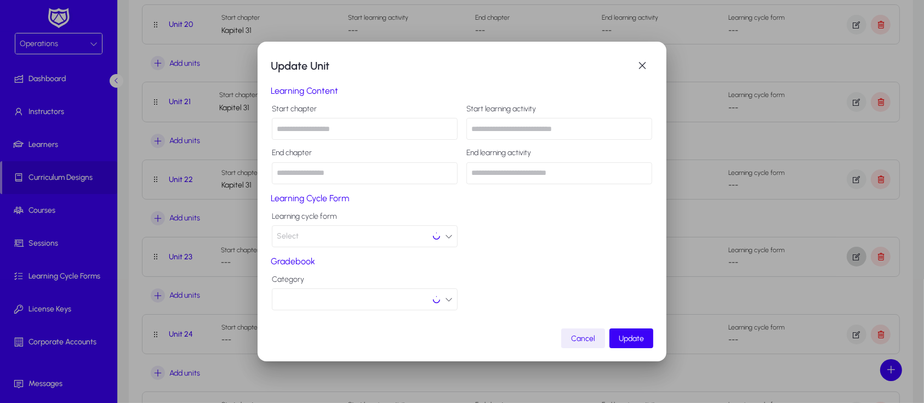
scroll to position [0, 0]
click at [338, 124] on input "text" at bounding box center [365, 129] width 186 height 22
drag, startPoint x: 343, startPoint y: 134, endPoint x: 277, endPoint y: 129, distance: 66.0
click at [277, 129] on input "**********" at bounding box center [365, 129] width 186 height 22
type input "**********"
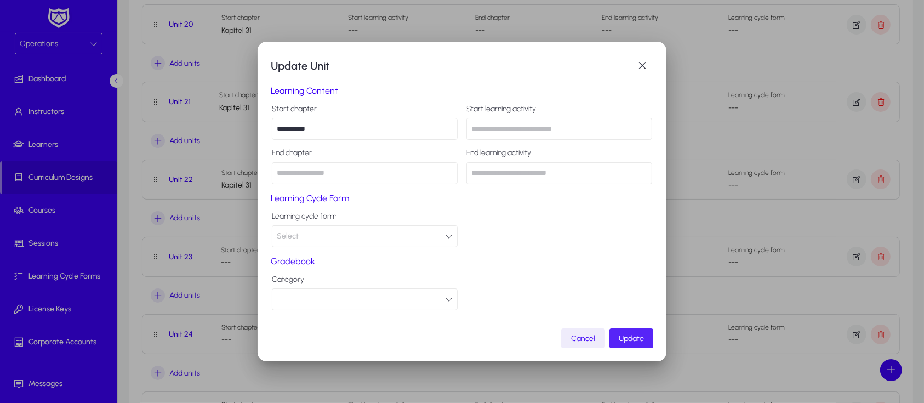
click at [630, 335] on span "Update" at bounding box center [631, 338] width 25 height 9
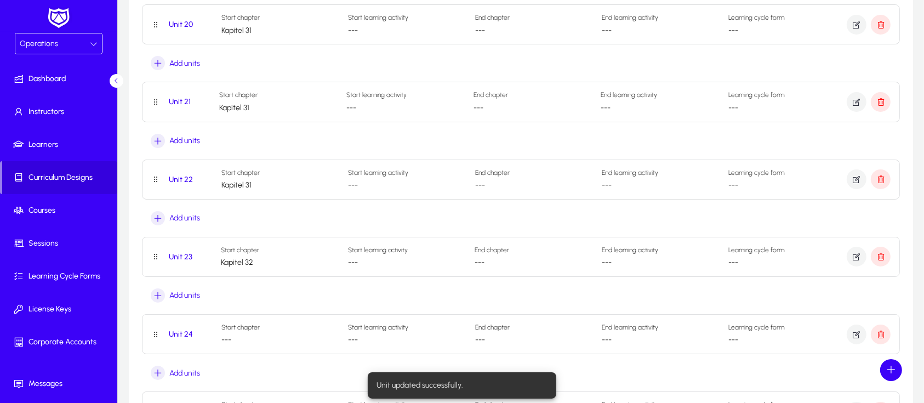
scroll to position [1649, 0]
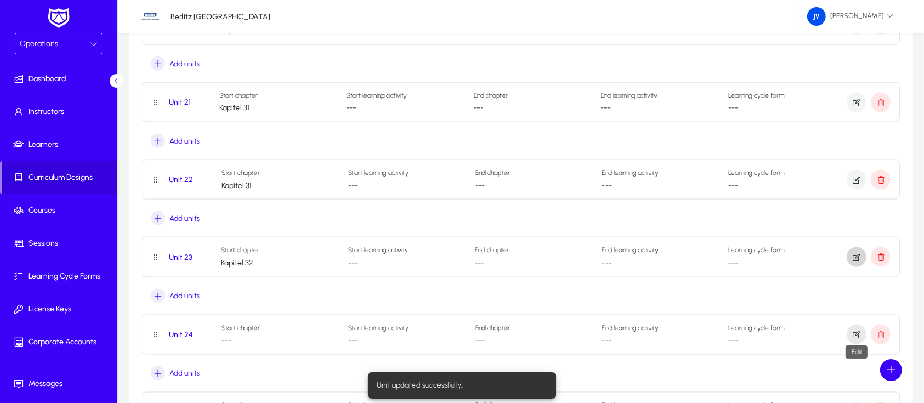
click at [853, 329] on icon "button" at bounding box center [857, 334] width 10 height 10
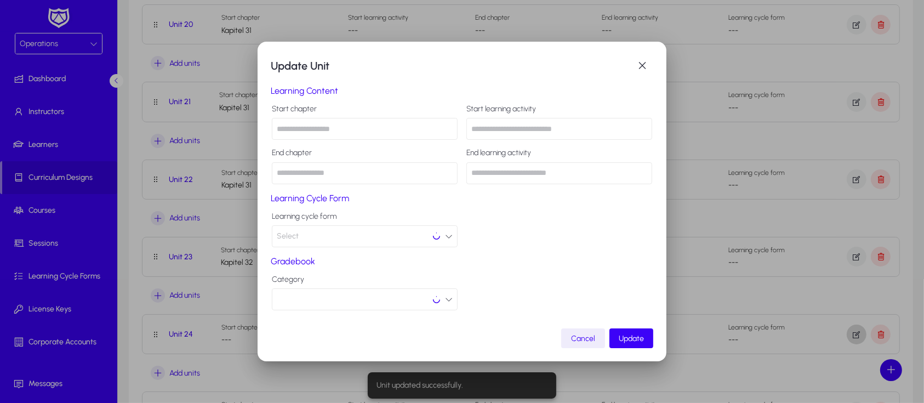
scroll to position [0, 0]
click at [320, 127] on input "text" at bounding box center [365, 129] width 186 height 22
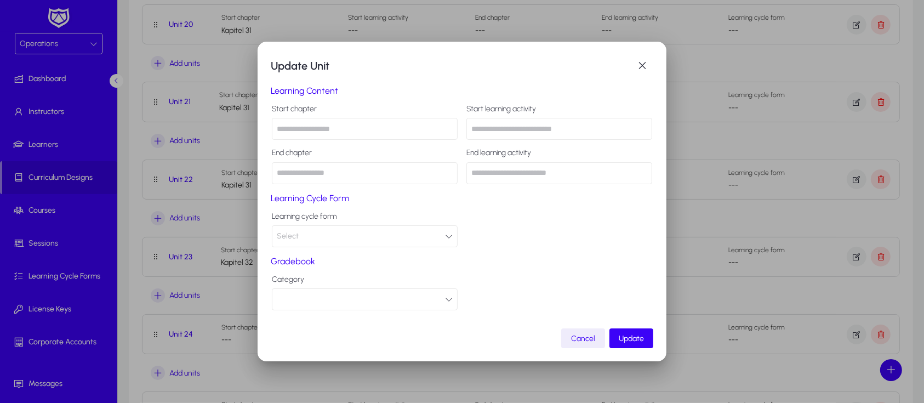
paste input "**********"
type input "**********"
click at [639, 342] on span "Update" at bounding box center [631, 338] width 25 height 9
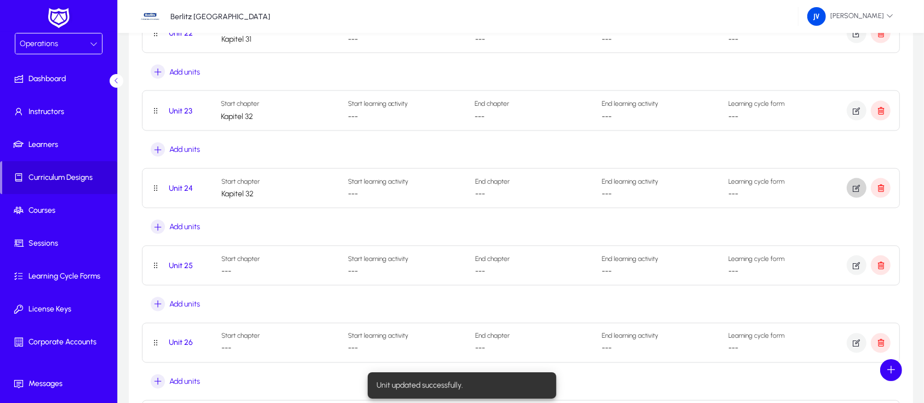
scroll to position [1869, 0]
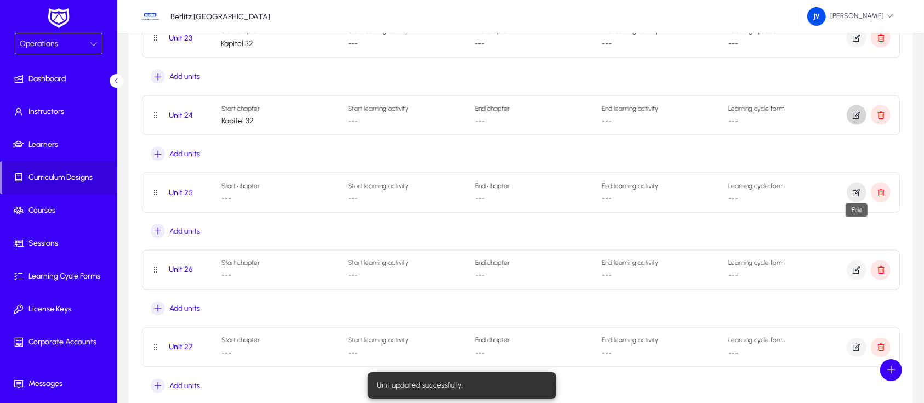
click at [852, 190] on icon "button" at bounding box center [857, 192] width 10 height 10
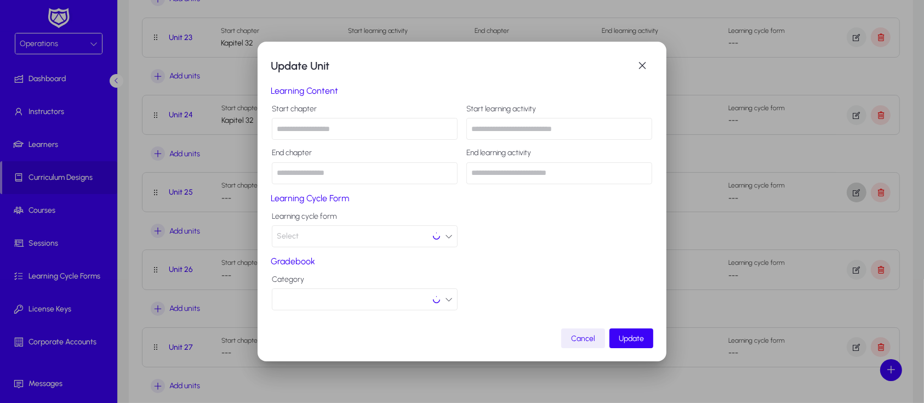
scroll to position [0, 0]
paste input "**********"
type input "**********"
click at [627, 331] on span "submit" at bounding box center [632, 338] width 44 height 26
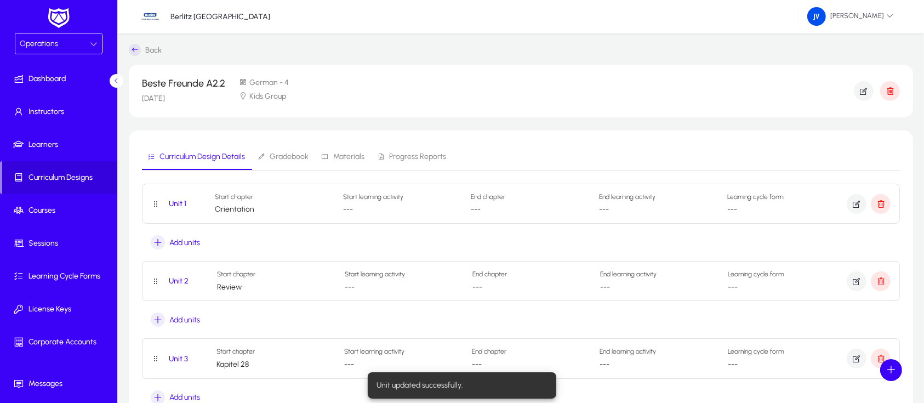
scroll to position [1869, 0]
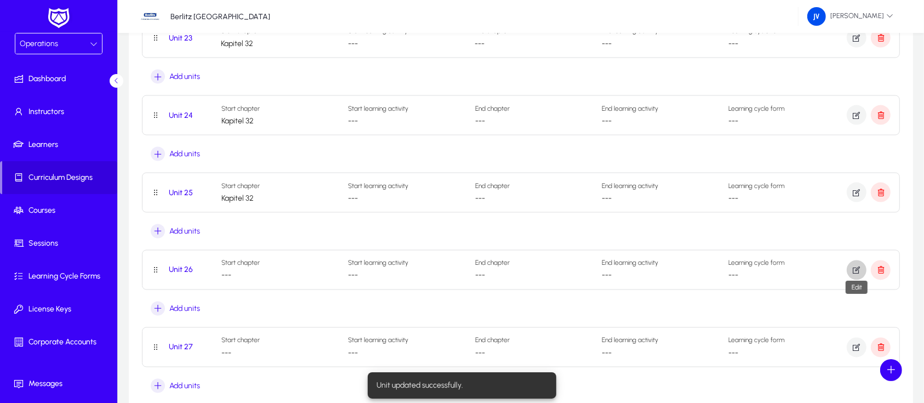
click at [856, 267] on icon "button" at bounding box center [857, 270] width 10 height 10
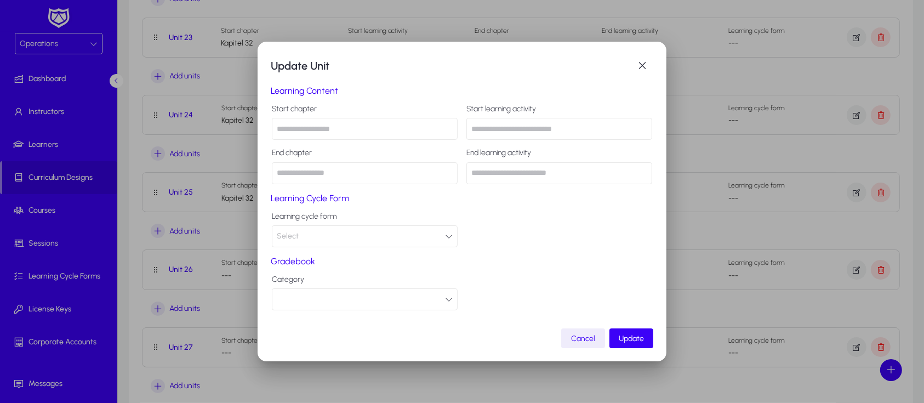
paste input "**********"
type input "**********"
click at [636, 337] on span "Update" at bounding box center [631, 338] width 25 height 9
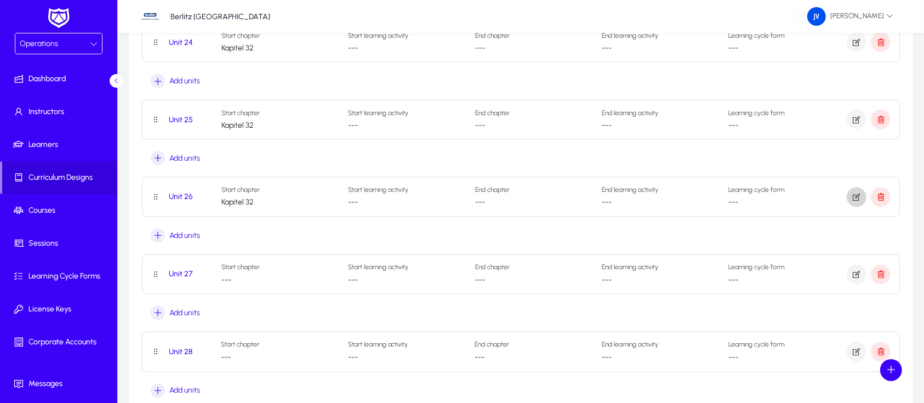
scroll to position [1942, 0]
click at [859, 273] on icon "button" at bounding box center [857, 274] width 10 height 10
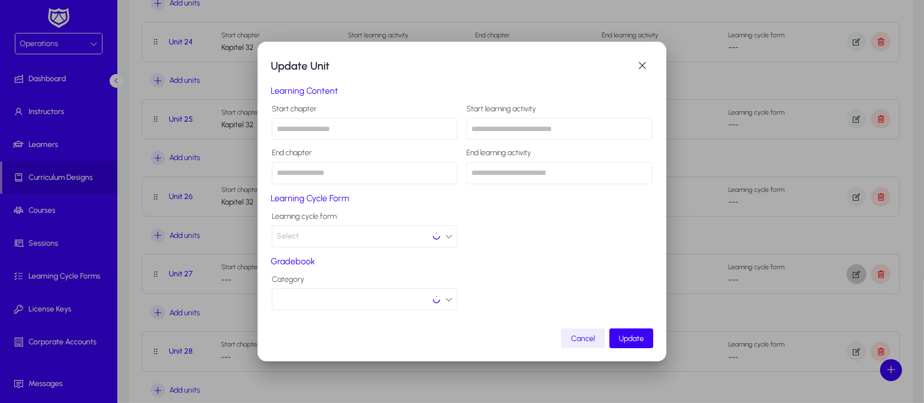
scroll to position [0, 0]
click at [645, 57] on span "button" at bounding box center [642, 66] width 22 height 22
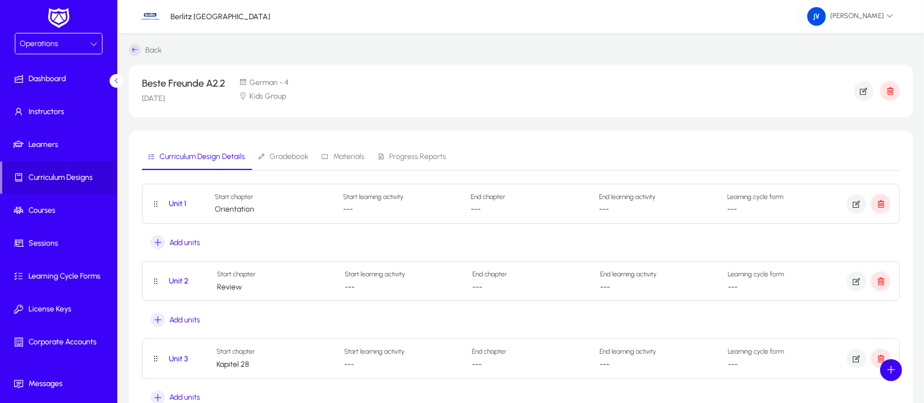
scroll to position [1942, 0]
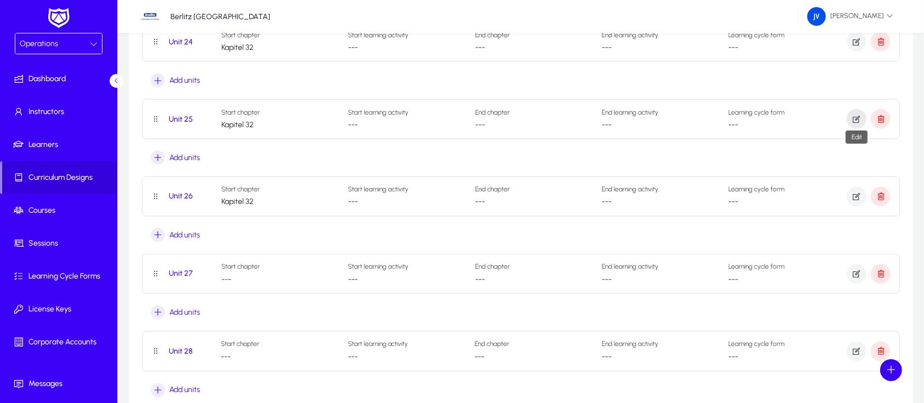
click at [860, 117] on icon "button" at bounding box center [857, 119] width 10 height 10
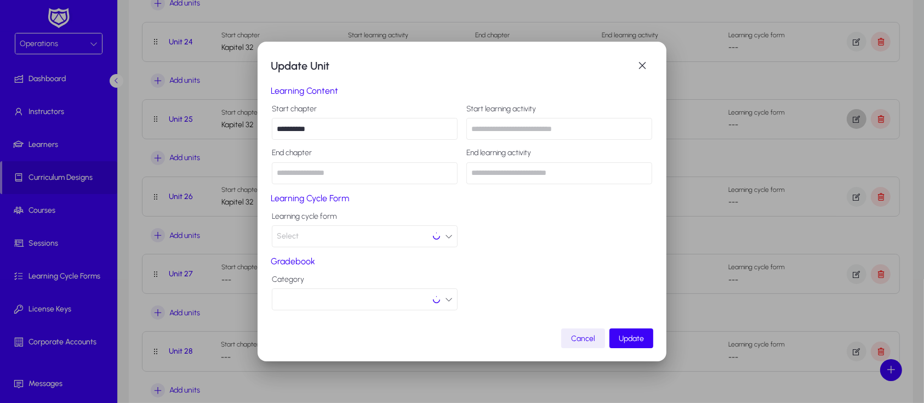
scroll to position [0, 0]
drag, startPoint x: 303, startPoint y: 135, endPoint x: 271, endPoint y: 132, distance: 32.0
click at [271, 133] on mat-dialog-content "**********" at bounding box center [462, 140] width 383 height 88
type input "**********"
click at [636, 340] on span "Update" at bounding box center [631, 338] width 25 height 9
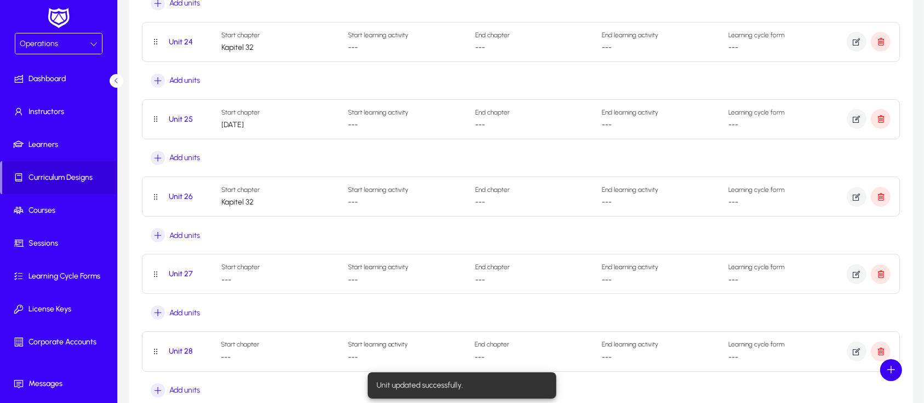
scroll to position [1942, 0]
click at [855, 193] on icon "button" at bounding box center [857, 197] width 10 height 10
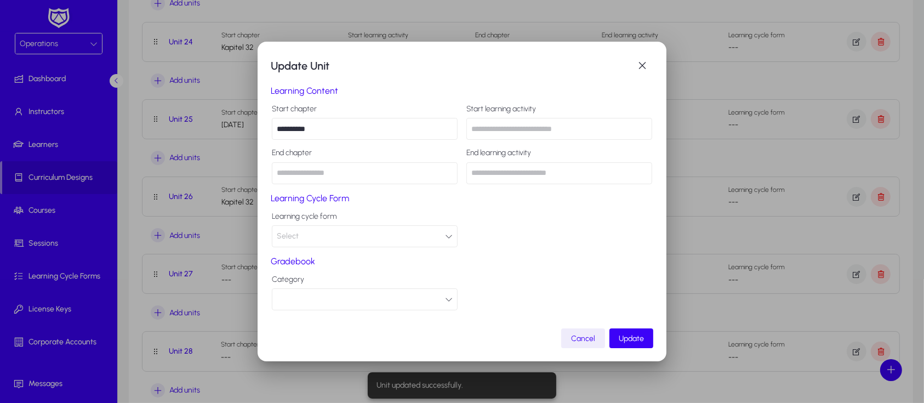
click at [370, 130] on input "**********" at bounding box center [365, 129] width 186 height 22
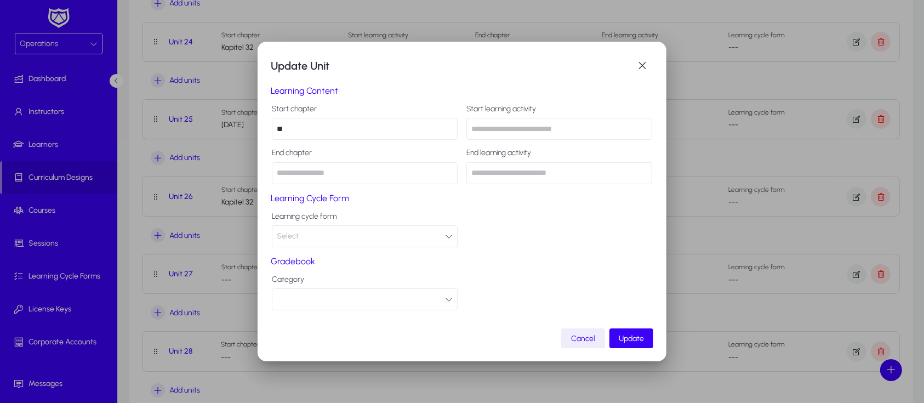
type input "*"
type input "**********"
click at [619, 340] on span "Update" at bounding box center [631, 338] width 25 height 9
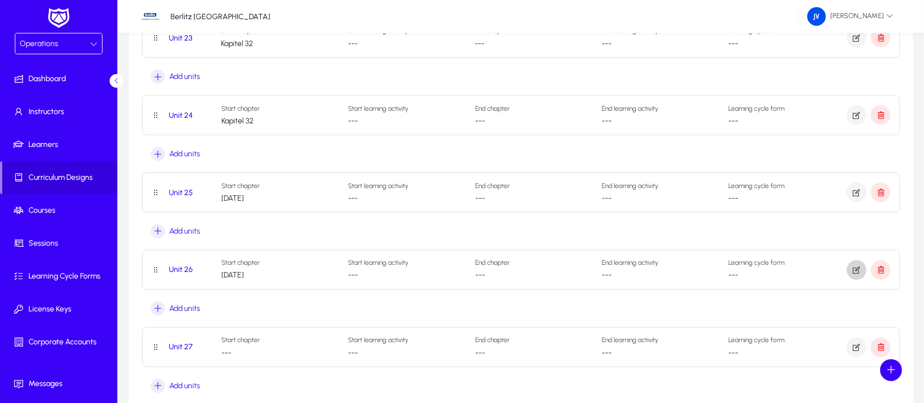
scroll to position [1942, 0]
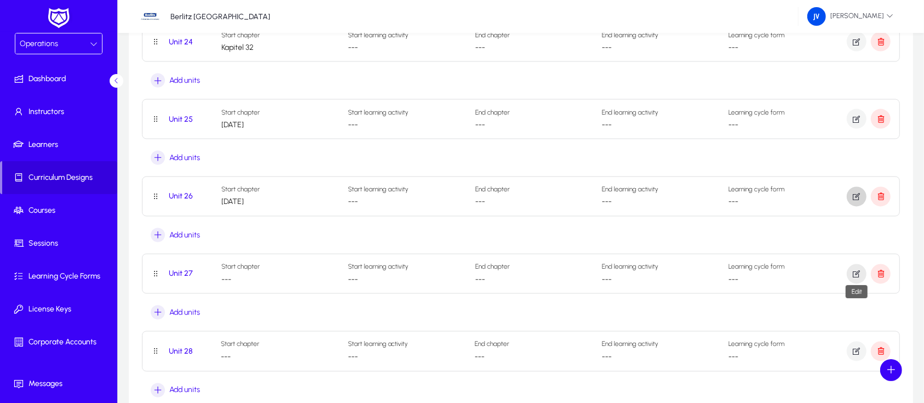
click at [856, 274] on icon "button" at bounding box center [857, 274] width 10 height 10
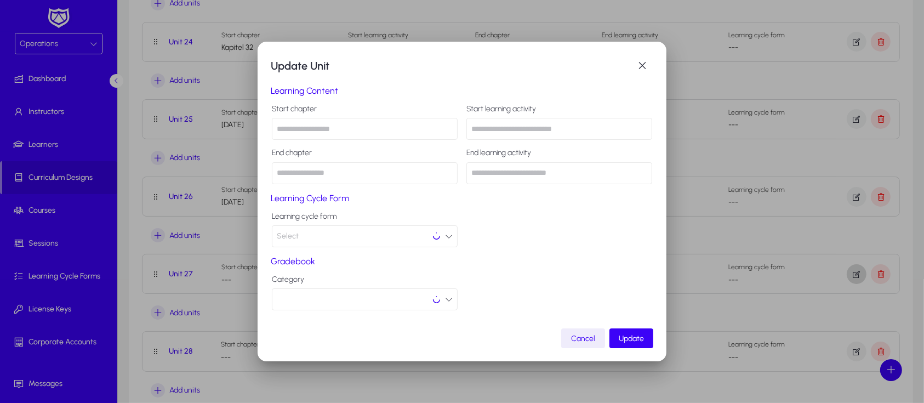
scroll to position [0, 0]
click at [300, 132] on input "text" at bounding box center [365, 129] width 186 height 22
type input "******"
click at [623, 335] on span "Update" at bounding box center [631, 338] width 25 height 9
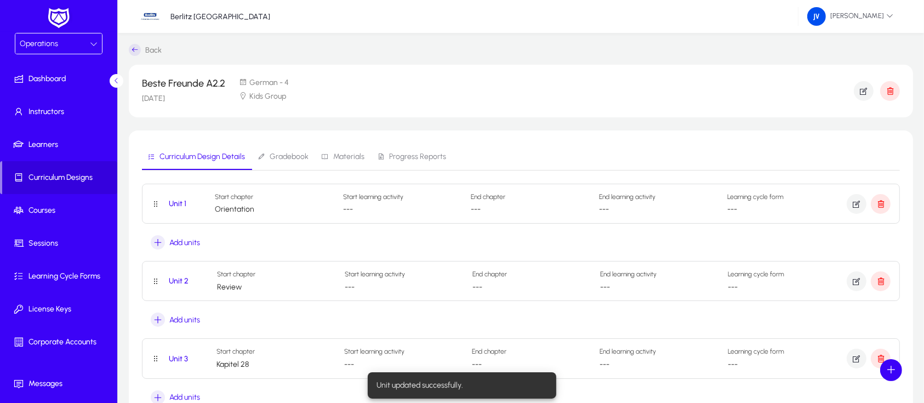
scroll to position [1942, 0]
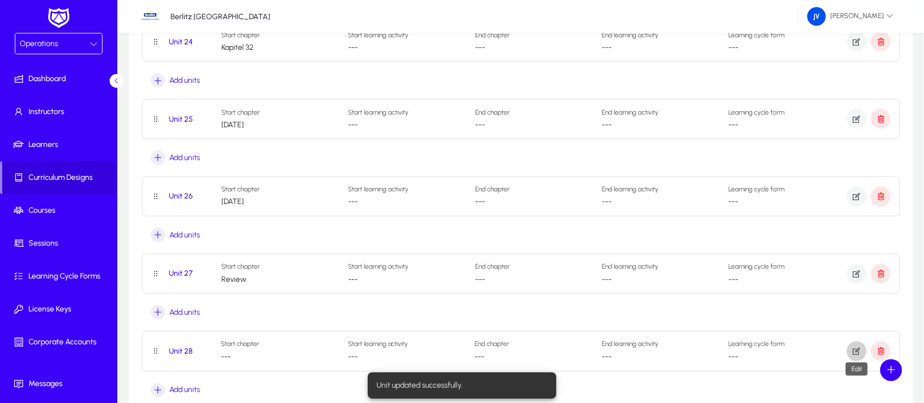
click at [858, 347] on icon "button" at bounding box center [857, 351] width 10 height 10
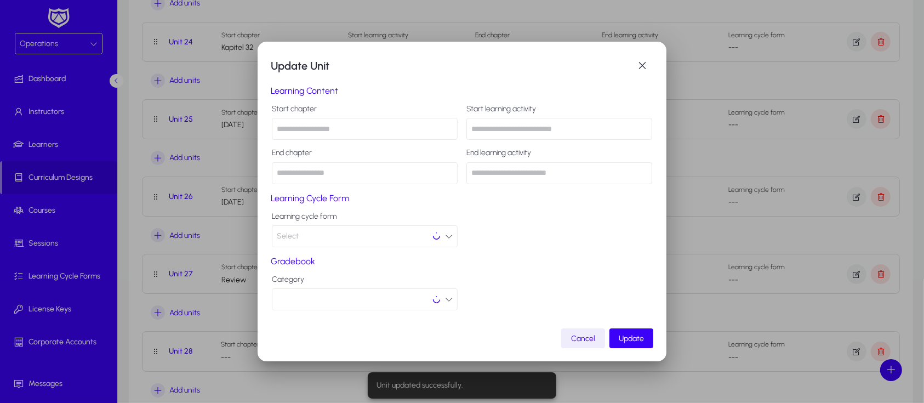
scroll to position [0, 0]
click at [331, 134] on input "text" at bounding box center [365, 129] width 186 height 22
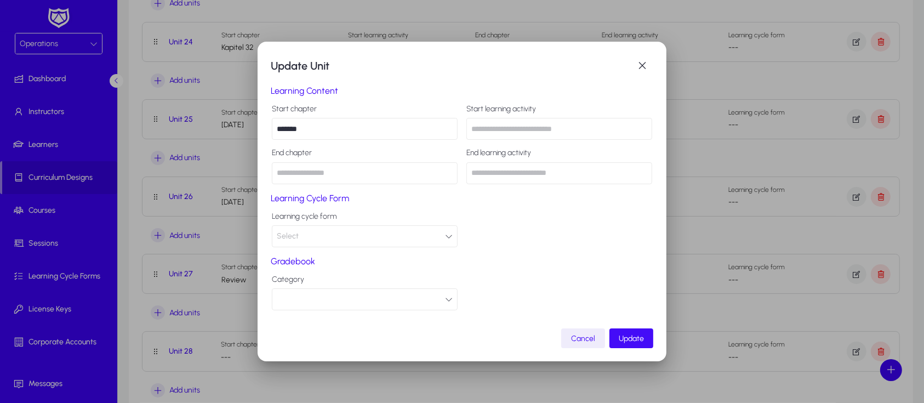
type input "******"
click at [636, 337] on span "Update" at bounding box center [631, 338] width 25 height 9
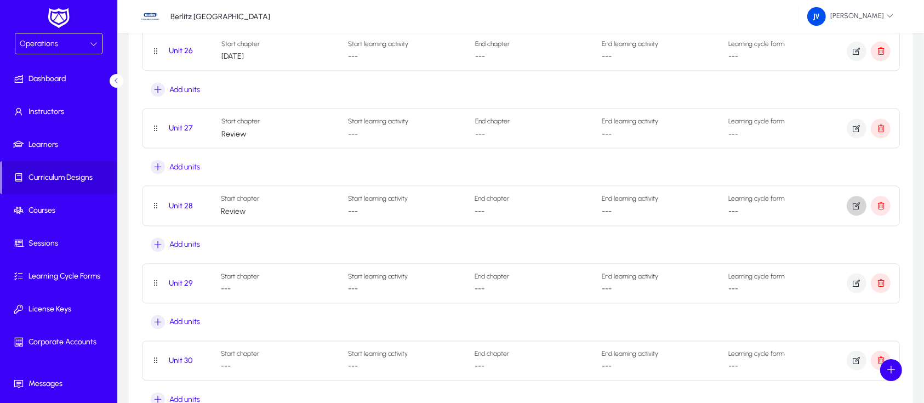
scroll to position [2161, 0]
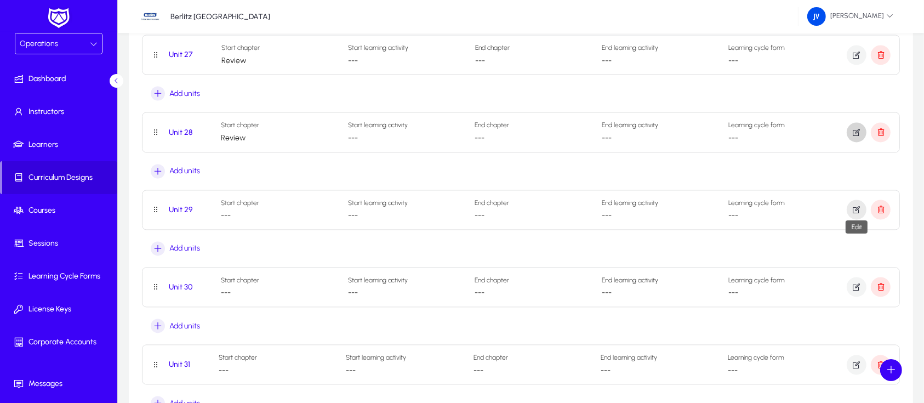
click at [851, 206] on span "button" at bounding box center [857, 209] width 20 height 26
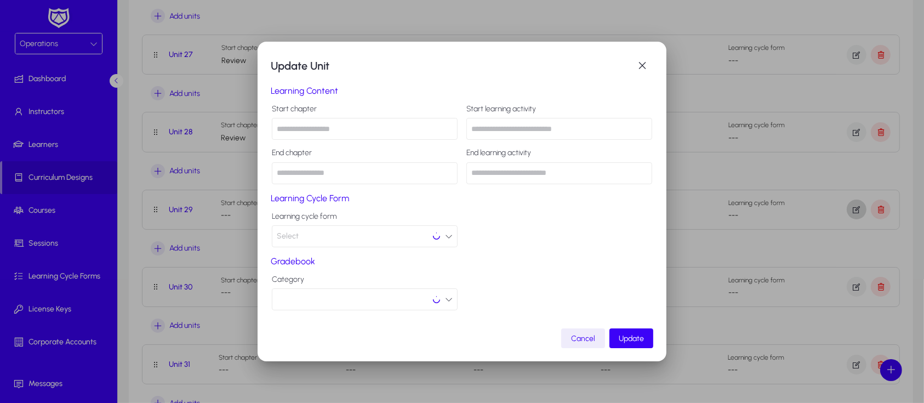
scroll to position [0, 0]
click at [346, 134] on input "text" at bounding box center [365, 129] width 186 height 22
type input "**********"
click at [635, 337] on span "Update" at bounding box center [631, 338] width 25 height 9
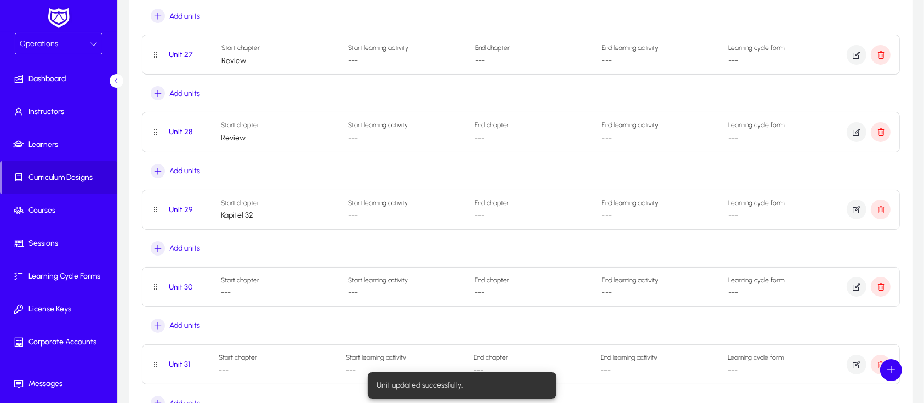
scroll to position [2161, 0]
click at [859, 287] on icon "button" at bounding box center [857, 287] width 10 height 10
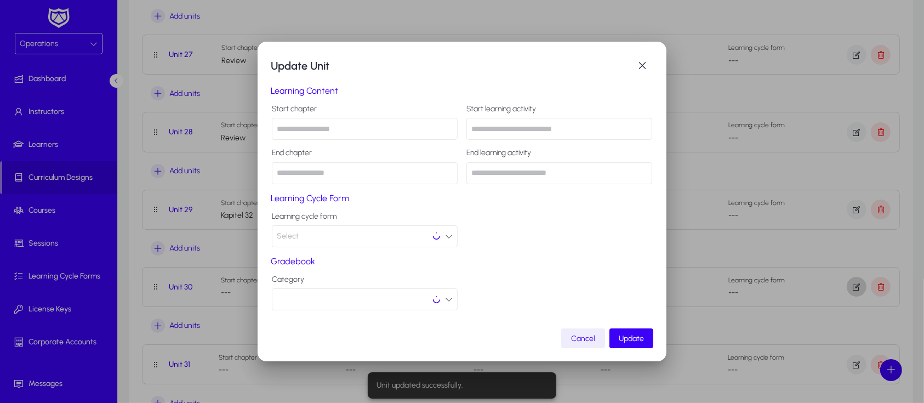
scroll to position [0, 0]
click at [340, 127] on input "text" at bounding box center [365, 129] width 186 height 22
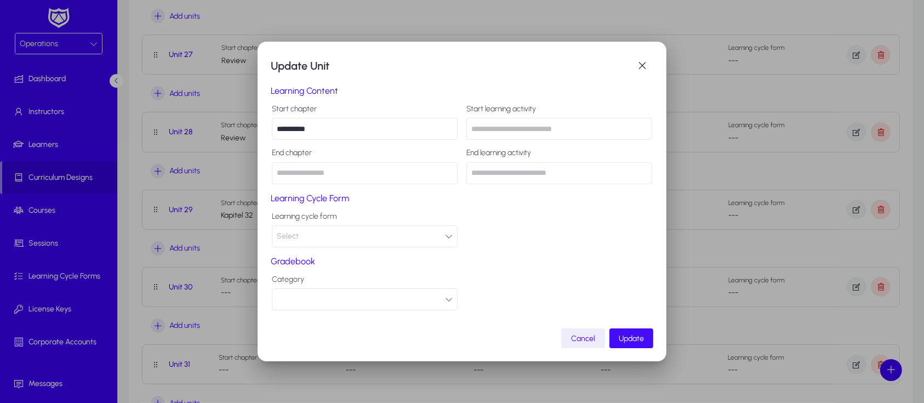
type input "**********"
click at [622, 337] on span "Update" at bounding box center [631, 338] width 25 height 9
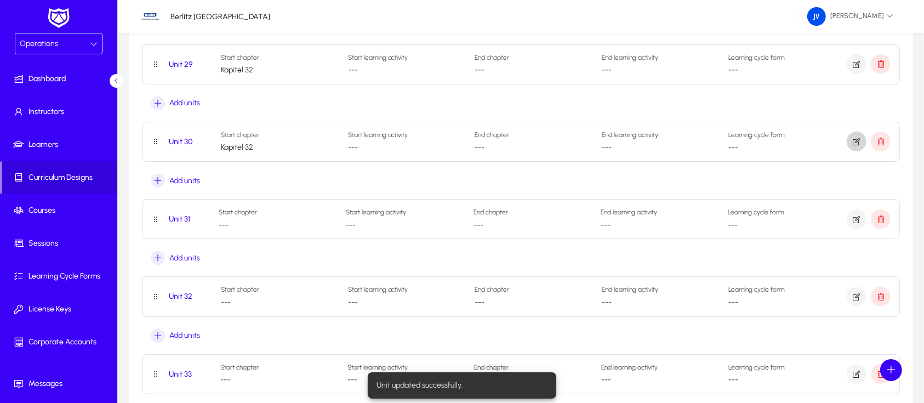
scroll to position [2307, 0]
click at [856, 214] on icon "button" at bounding box center [857, 219] width 10 height 10
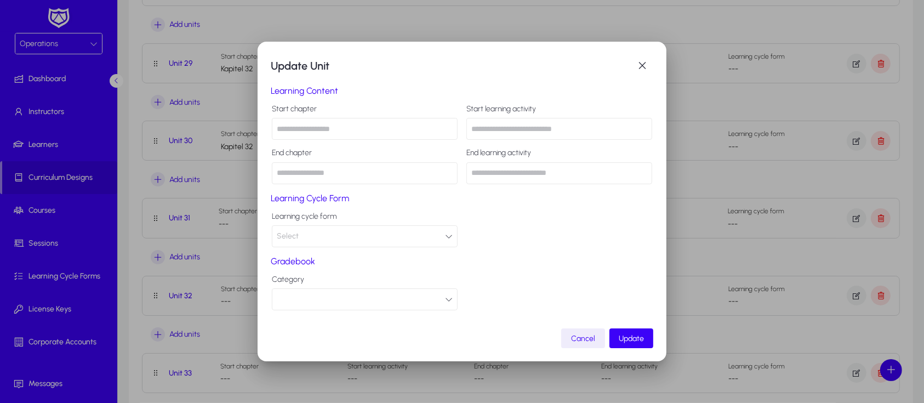
click at [320, 130] on input "text" at bounding box center [365, 129] width 186 height 22
type input "********"
click at [631, 328] on span "submit" at bounding box center [632, 338] width 44 height 26
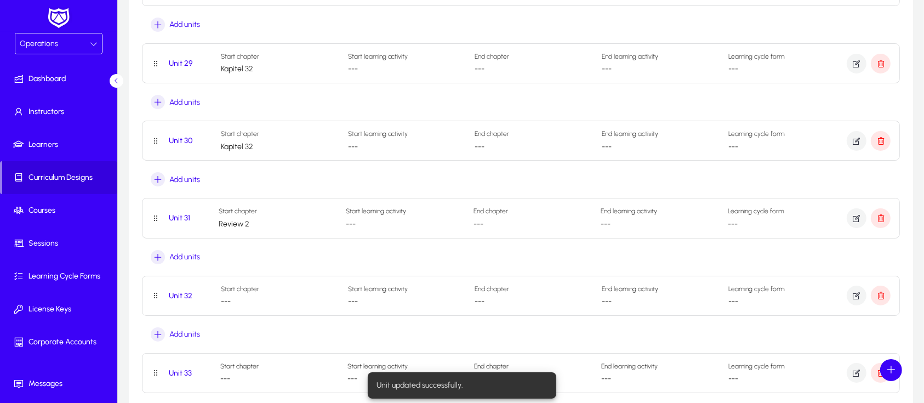
scroll to position [2307, 0]
click at [856, 292] on icon "button" at bounding box center [857, 296] width 10 height 10
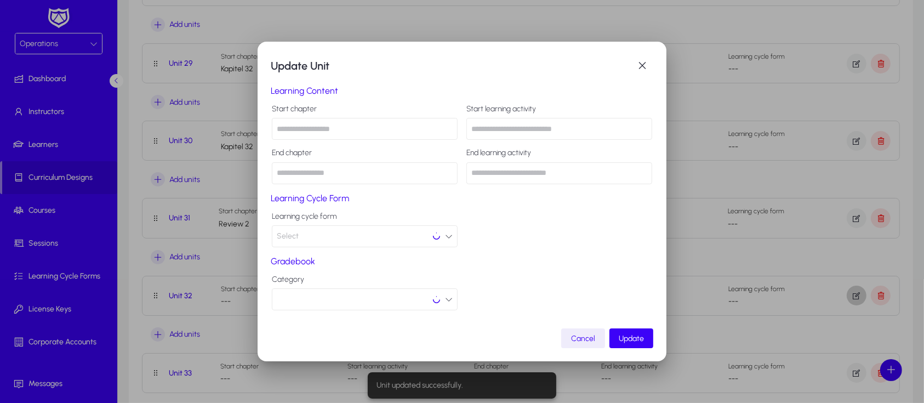
scroll to position [0, 0]
click at [316, 129] on input "text" at bounding box center [365, 129] width 186 height 22
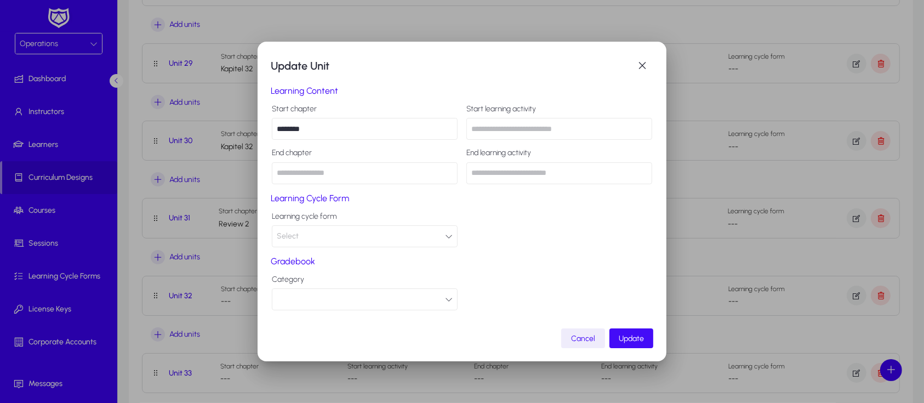
type input "********"
click at [629, 338] on span "Update" at bounding box center [631, 338] width 25 height 9
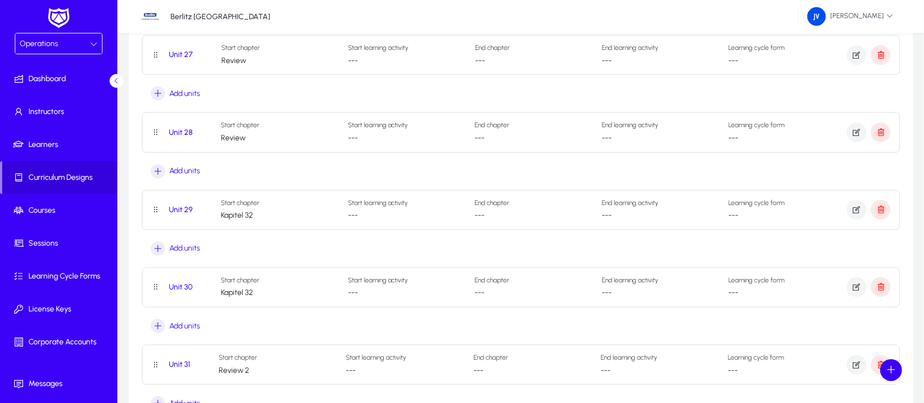
scroll to position [2234, 0]
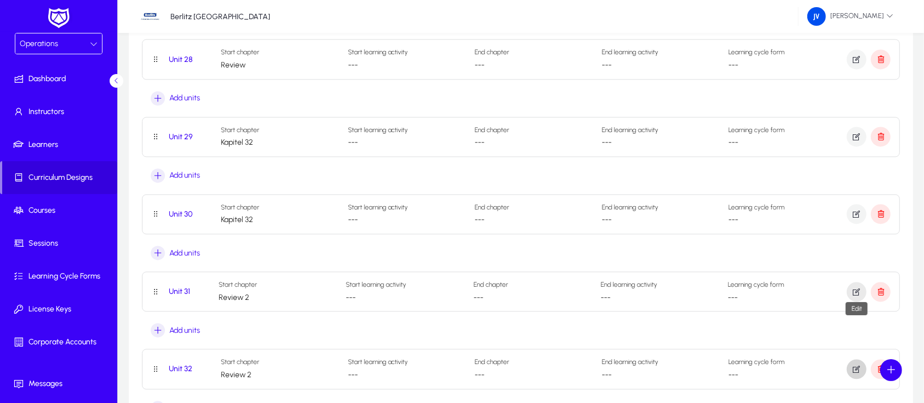
click at [856, 288] on icon "button" at bounding box center [857, 292] width 10 height 10
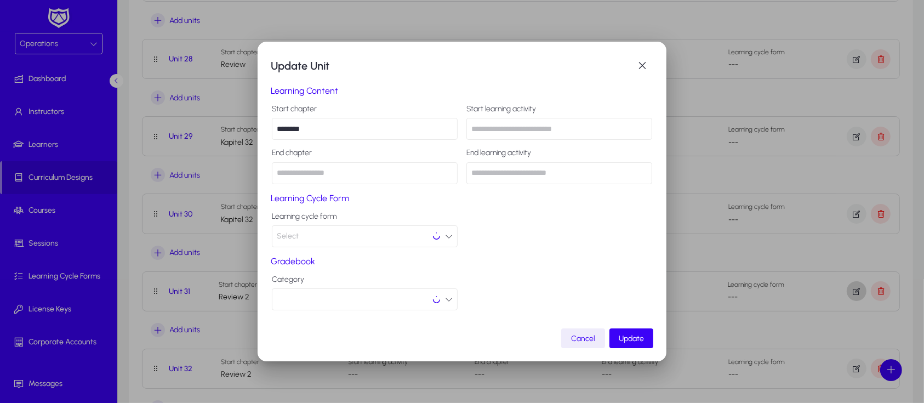
scroll to position [0, 0]
drag, startPoint x: 334, startPoint y: 129, endPoint x: 230, endPoint y: 124, distance: 103.7
click at [230, 124] on div "Update Unit Learning Content Start chapter ******** Start learning activity End…" at bounding box center [462, 201] width 924 height 403
drag, startPoint x: 335, startPoint y: 134, endPoint x: 271, endPoint y: 126, distance: 64.6
click at [271, 126] on mat-dialog-content "**********" at bounding box center [462, 140] width 383 height 88
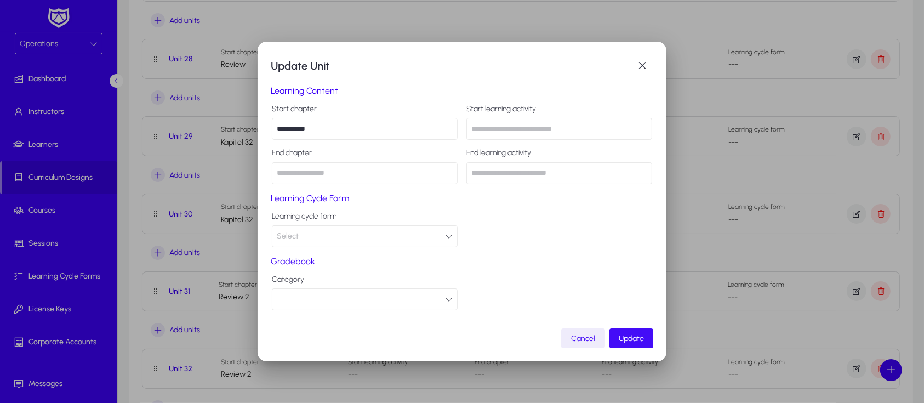
type input "**********"
click at [636, 334] on span "Update" at bounding box center [631, 338] width 25 height 9
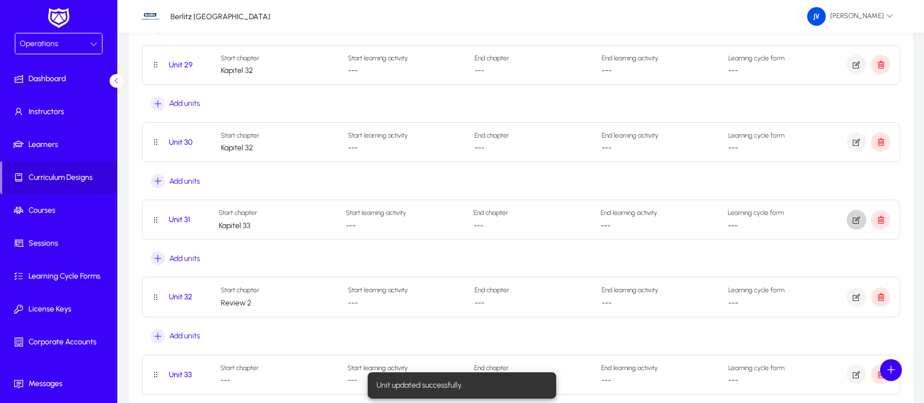
scroll to position [2380, 0]
click at [858, 218] on icon "button" at bounding box center [857, 223] width 10 height 10
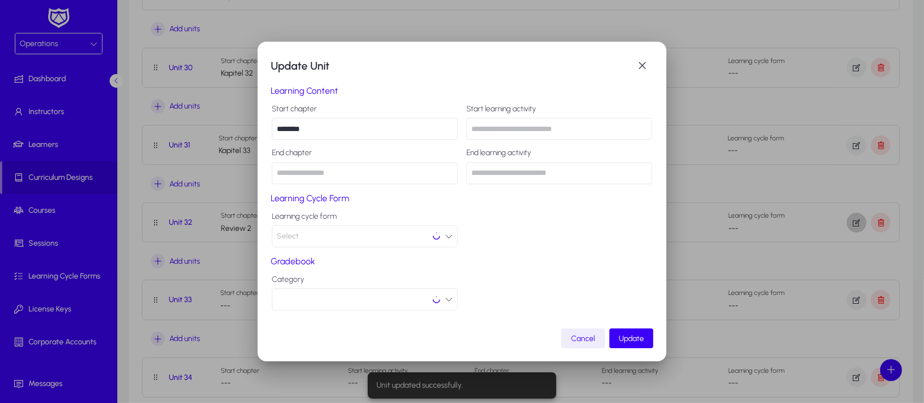
scroll to position [0, 0]
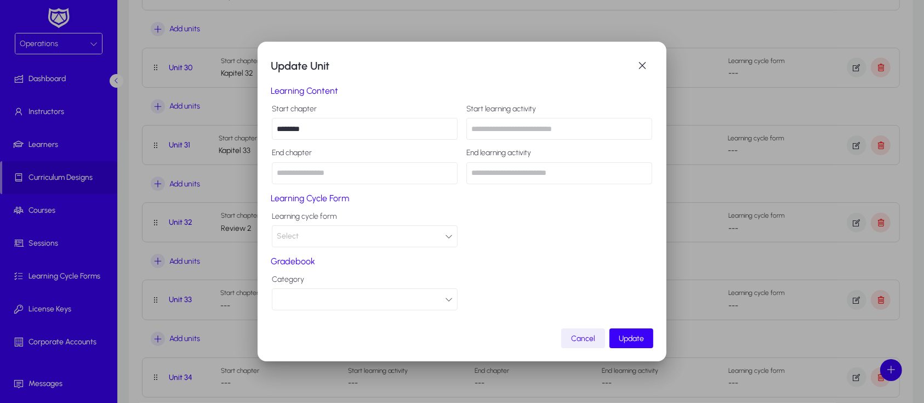
drag, startPoint x: 321, startPoint y: 129, endPoint x: 257, endPoint y: 126, distance: 64.2
click at [258, 126] on div "Update Unit Learning Content Start chapter ******** Start learning activity End…" at bounding box center [462, 202] width 409 height 320
paste input "**"
type input "**********"
click at [640, 337] on span "Update" at bounding box center [631, 338] width 25 height 9
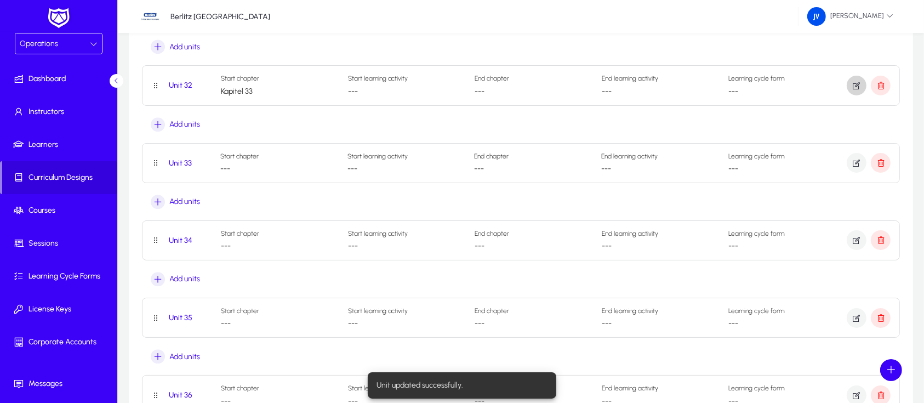
scroll to position [2526, 0]
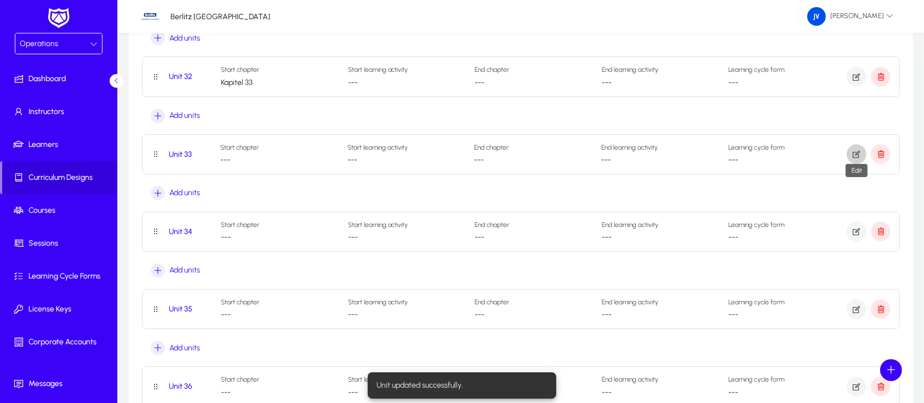
click at [857, 149] on icon "button" at bounding box center [857, 154] width 10 height 10
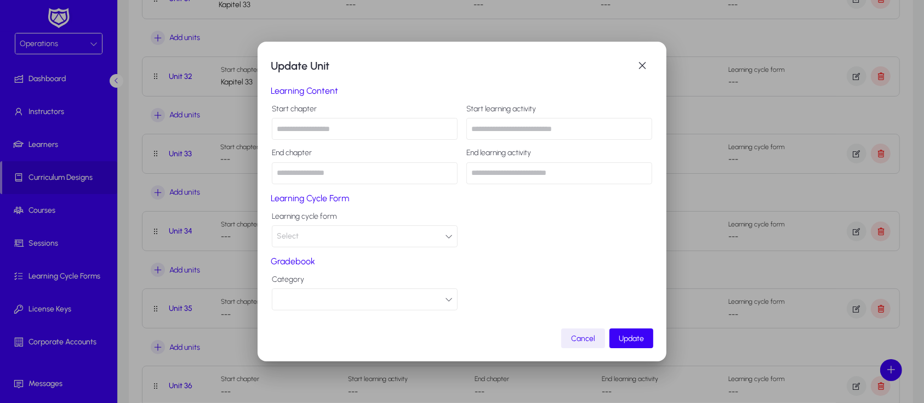
paste input "**********"
type input "**********"
click at [637, 332] on span "submit" at bounding box center [632, 338] width 44 height 26
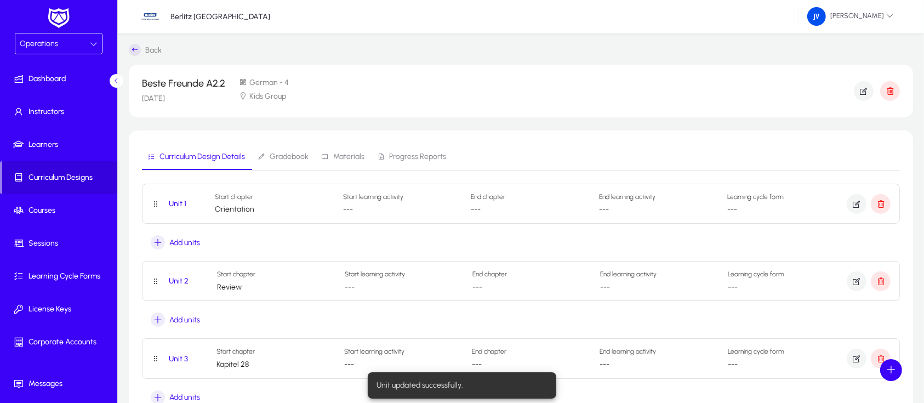
scroll to position [2526, 0]
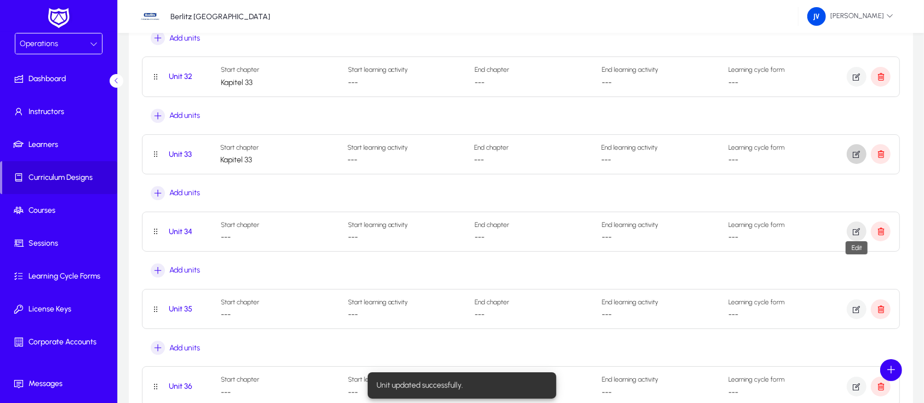
click at [856, 228] on icon "button" at bounding box center [857, 231] width 10 height 10
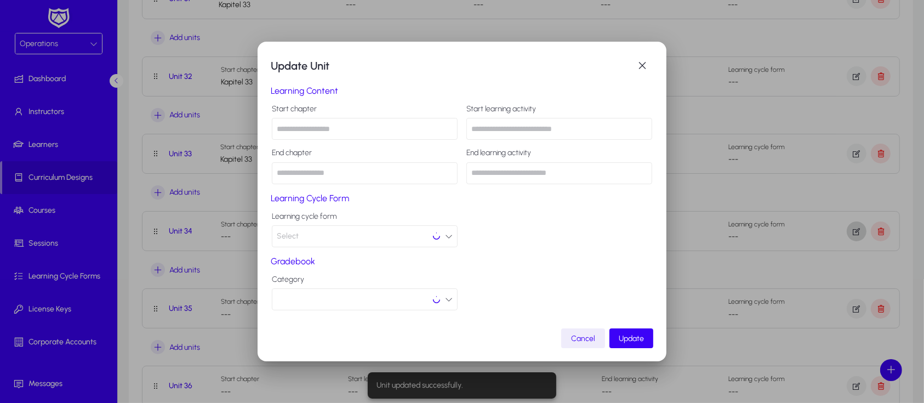
scroll to position [0, 0]
click at [317, 125] on input "text" at bounding box center [365, 129] width 186 height 22
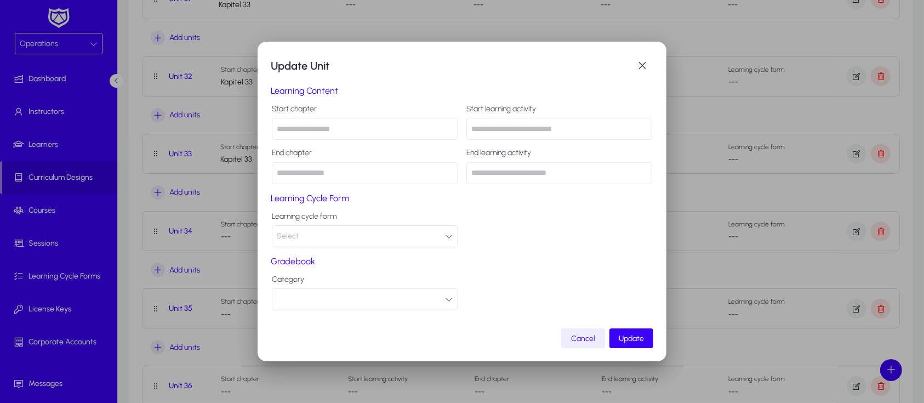
paste input "**********"
type input "**********"
click at [641, 337] on span "Update" at bounding box center [631, 338] width 25 height 9
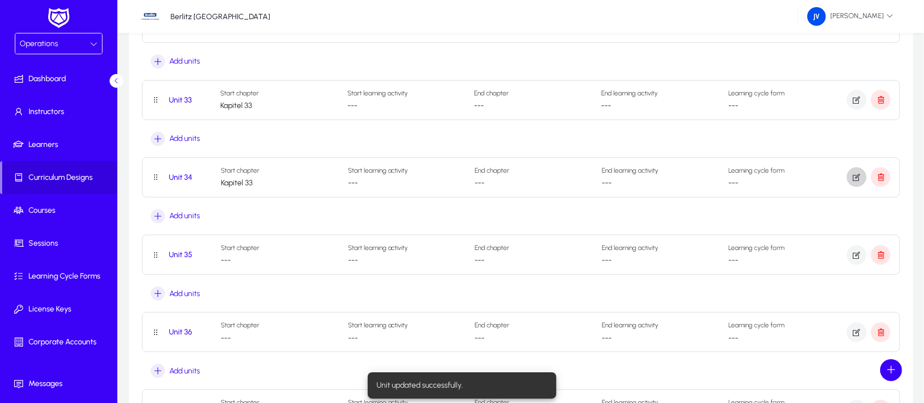
scroll to position [2600, 0]
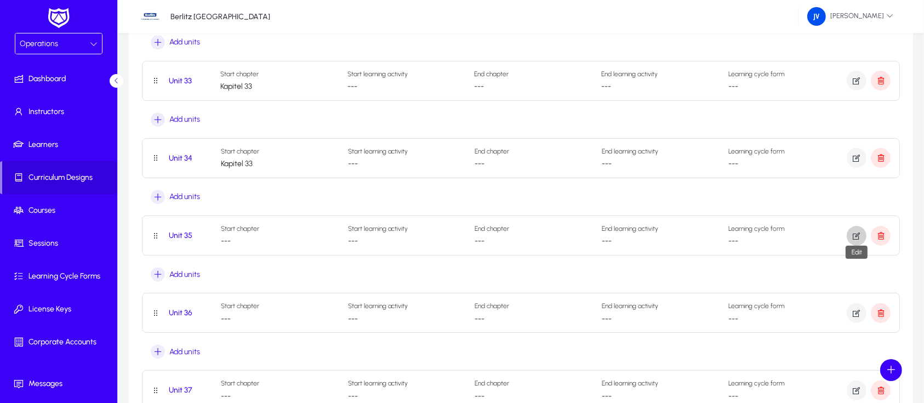
click at [856, 231] on icon "button" at bounding box center [857, 236] width 10 height 10
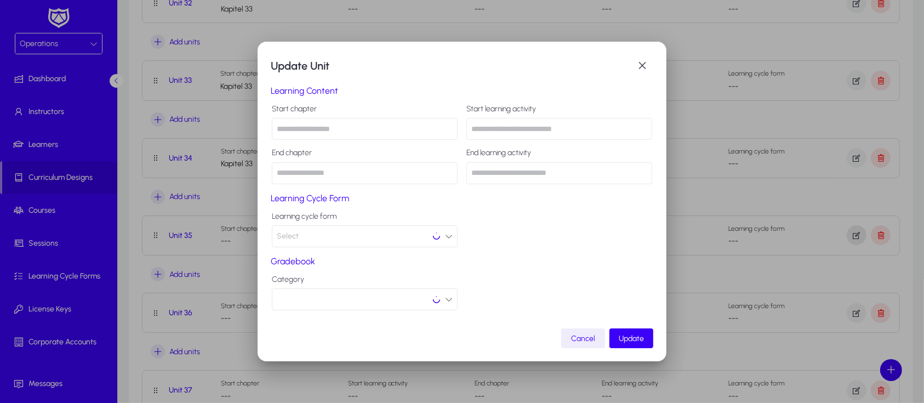
scroll to position [0, 0]
click at [311, 131] on input "text" at bounding box center [365, 129] width 186 height 22
type input "********"
click at [639, 335] on span "Update" at bounding box center [631, 338] width 25 height 9
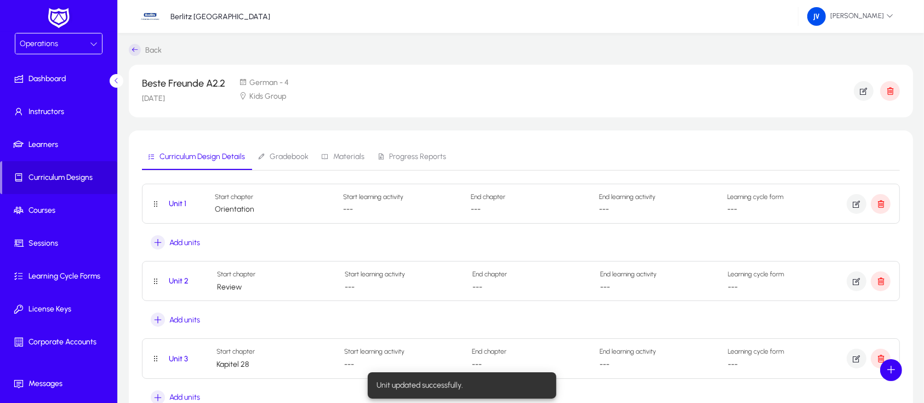
scroll to position [2600, 0]
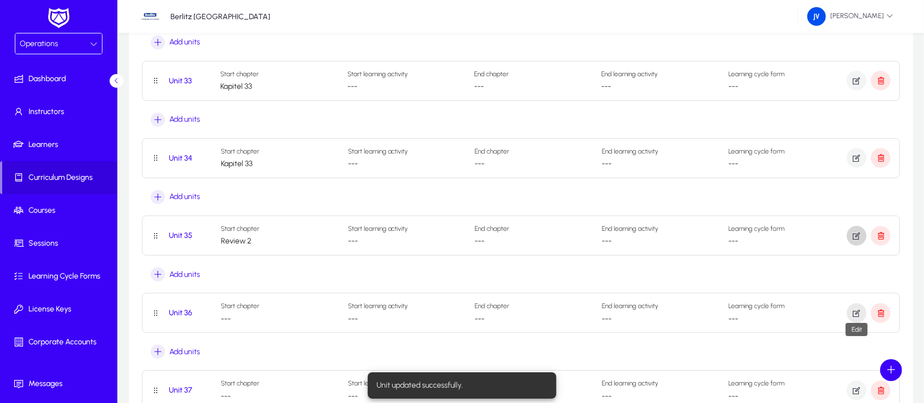
click at [855, 308] on icon "button" at bounding box center [857, 313] width 10 height 10
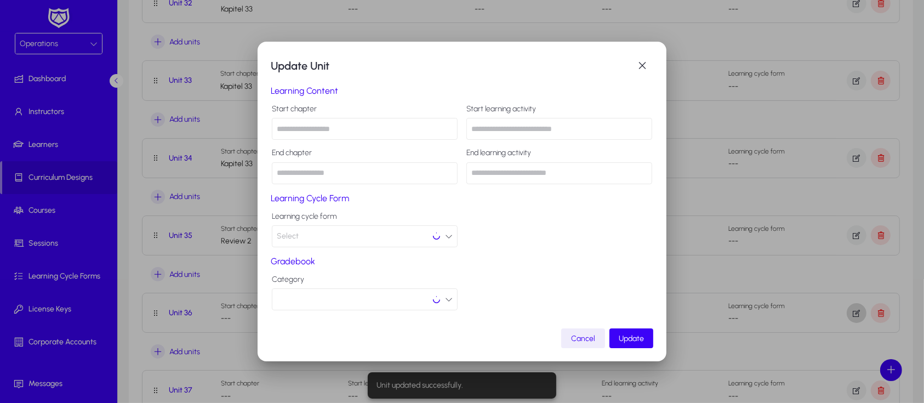
scroll to position [0, 0]
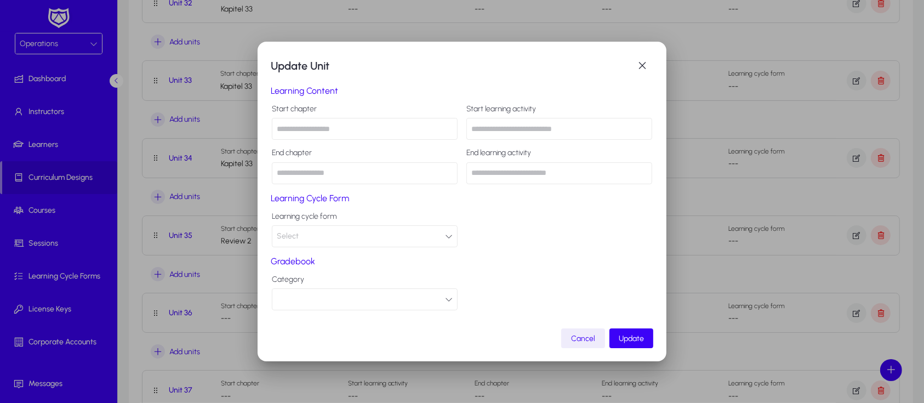
click at [320, 127] on input "text" at bounding box center [365, 129] width 186 height 22
type input "********"
click at [627, 340] on span "Update" at bounding box center [631, 338] width 25 height 9
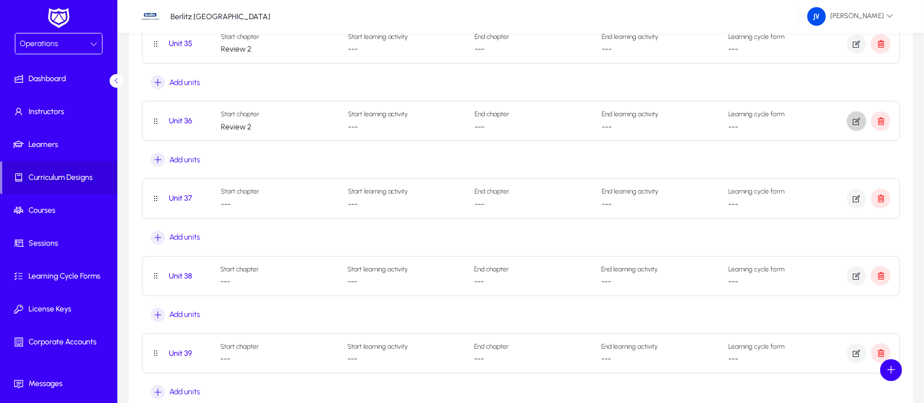
scroll to position [2819, 0]
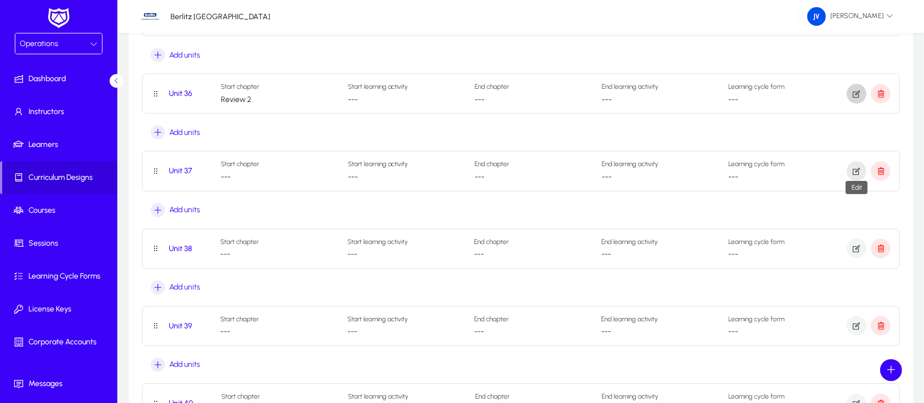
click at [855, 172] on span "button" at bounding box center [857, 171] width 20 height 26
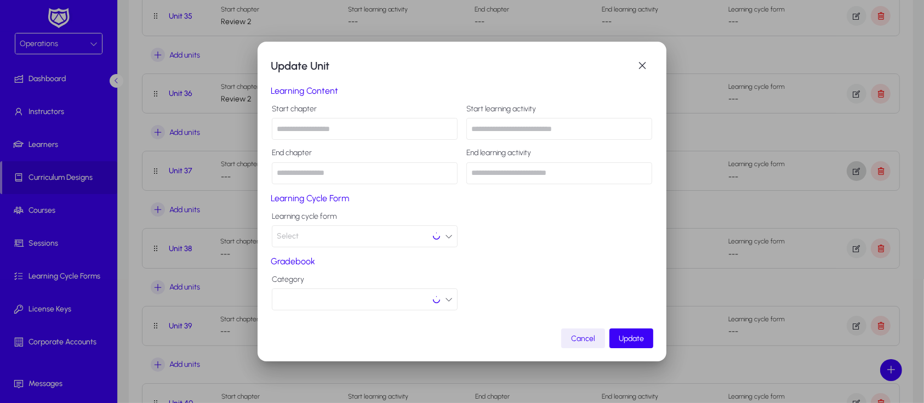
scroll to position [0, 0]
click at [357, 131] on input "text" at bounding box center [365, 129] width 186 height 22
drag, startPoint x: 329, startPoint y: 132, endPoint x: 273, endPoint y: 131, distance: 55.9
click at [273, 131] on input "**********" at bounding box center [365, 129] width 186 height 22
type input "**********"
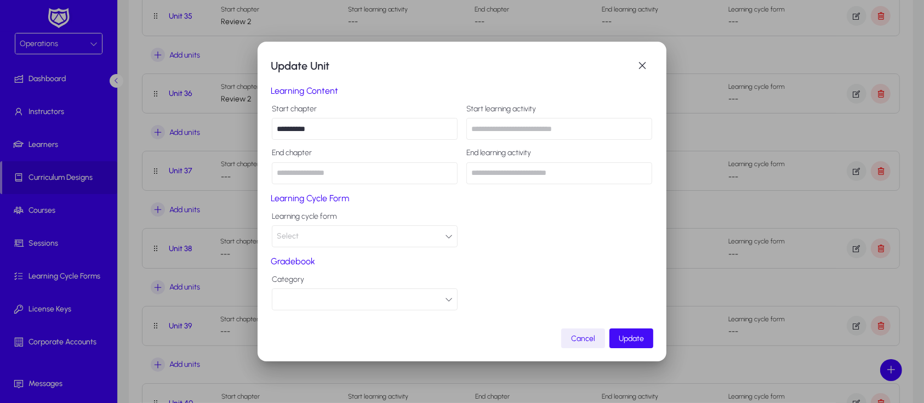
click at [634, 339] on span "Update" at bounding box center [631, 338] width 25 height 9
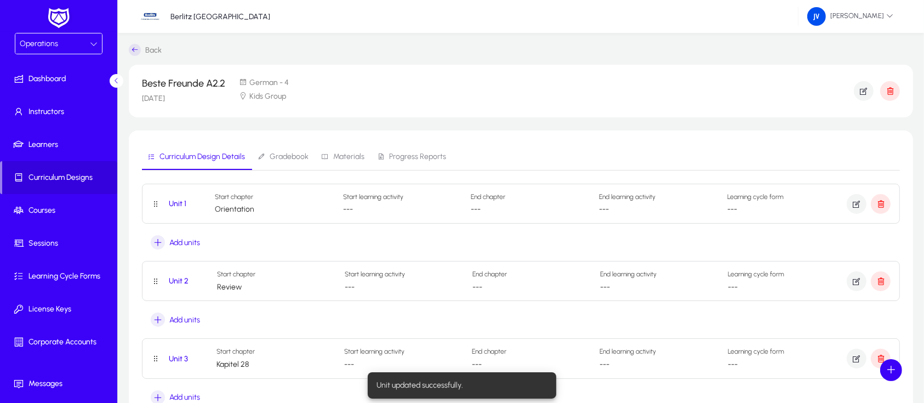
scroll to position [2819, 0]
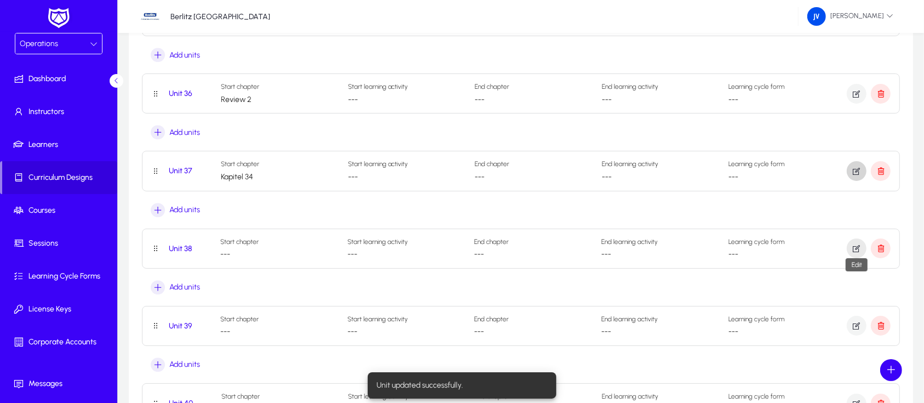
click at [853, 243] on icon "button" at bounding box center [857, 248] width 10 height 10
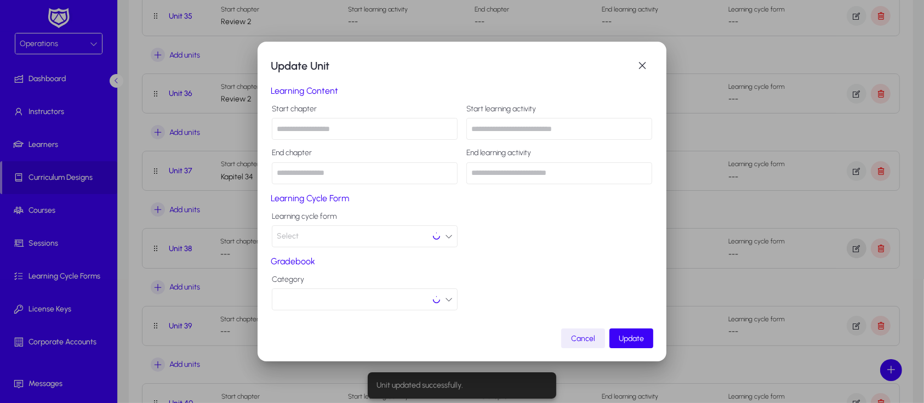
scroll to position [0, 0]
click at [316, 127] on input "text" at bounding box center [365, 129] width 186 height 22
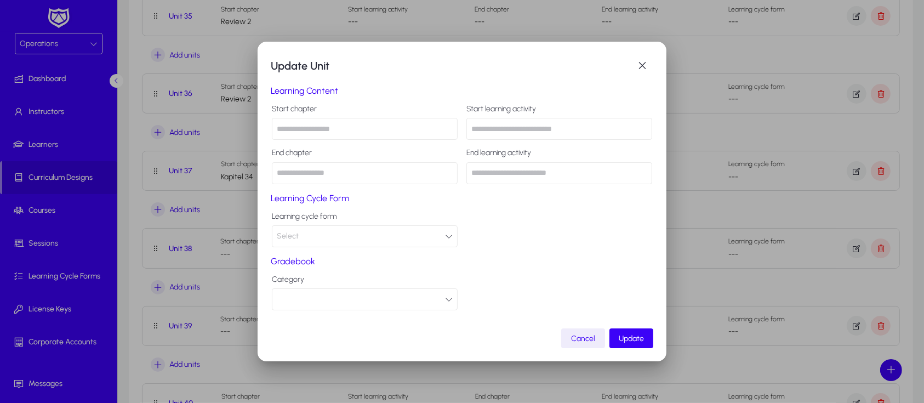
paste input "**********"
type input "**********"
click at [633, 338] on span "Update" at bounding box center [631, 338] width 25 height 9
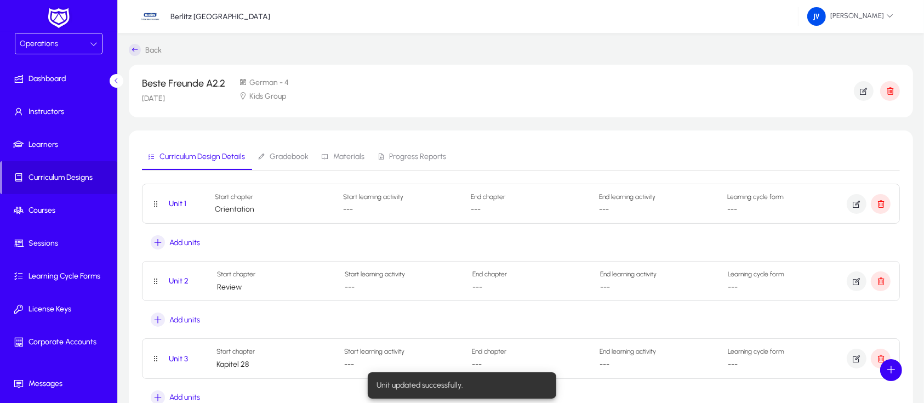
scroll to position [2819, 0]
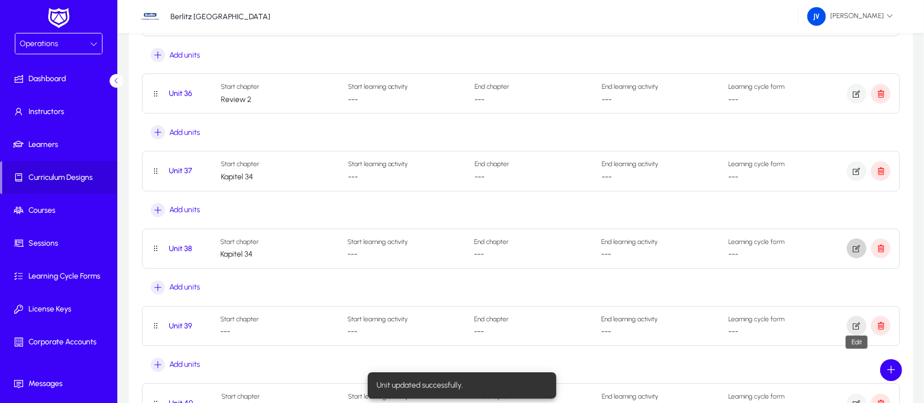
click at [856, 322] on icon "button" at bounding box center [857, 326] width 10 height 10
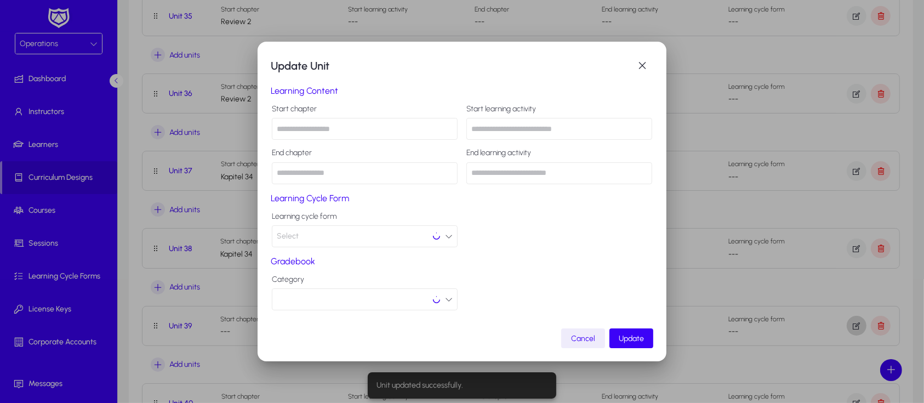
scroll to position [0, 0]
click at [304, 129] on input "text" at bounding box center [365, 129] width 186 height 22
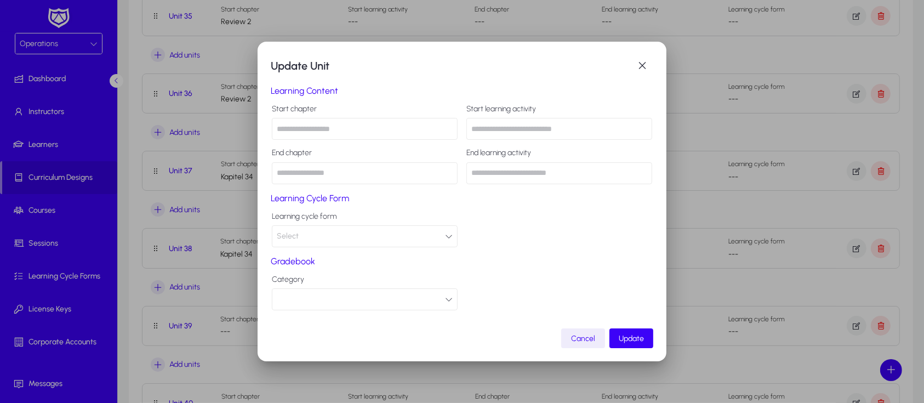
paste input "**********"
type input "**********"
click at [628, 338] on span "Update" at bounding box center [631, 338] width 25 height 9
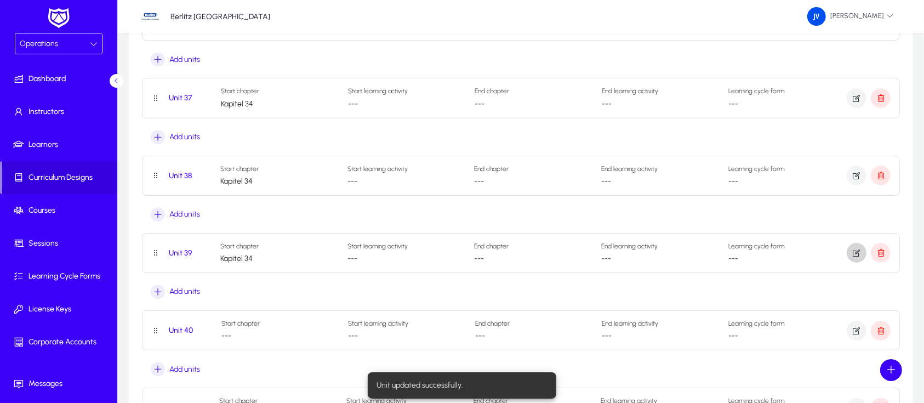
scroll to position [2965, 0]
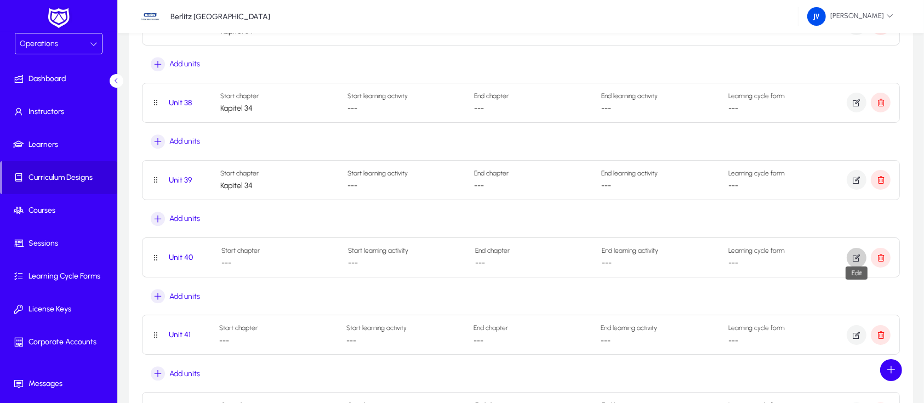
click at [852, 253] on icon "button" at bounding box center [857, 258] width 10 height 10
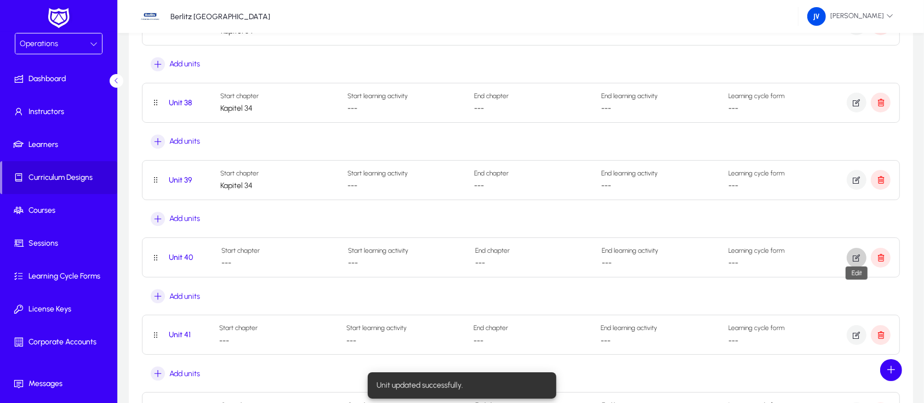
scroll to position [0, 0]
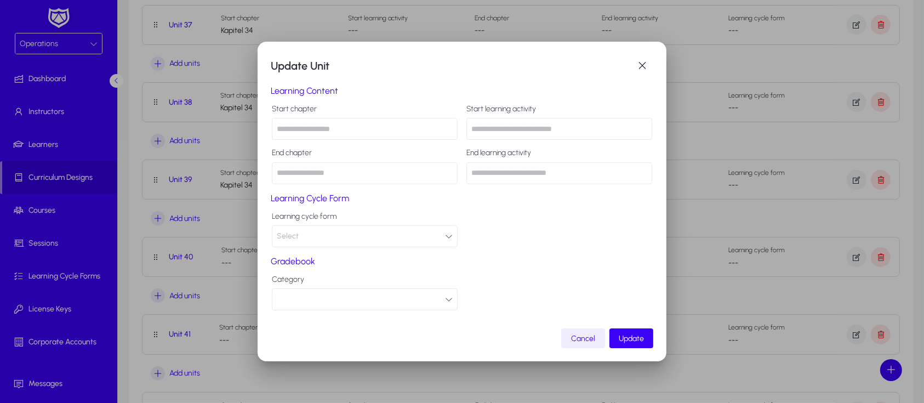
click at [307, 127] on input "text" at bounding box center [365, 129] width 186 height 22
paste input "**********"
type input "**********"
click at [628, 338] on span "Update" at bounding box center [631, 338] width 25 height 9
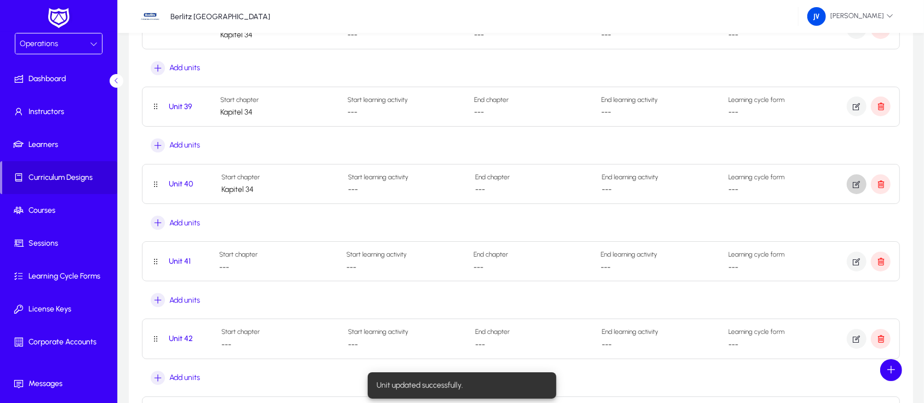
scroll to position [3111, 0]
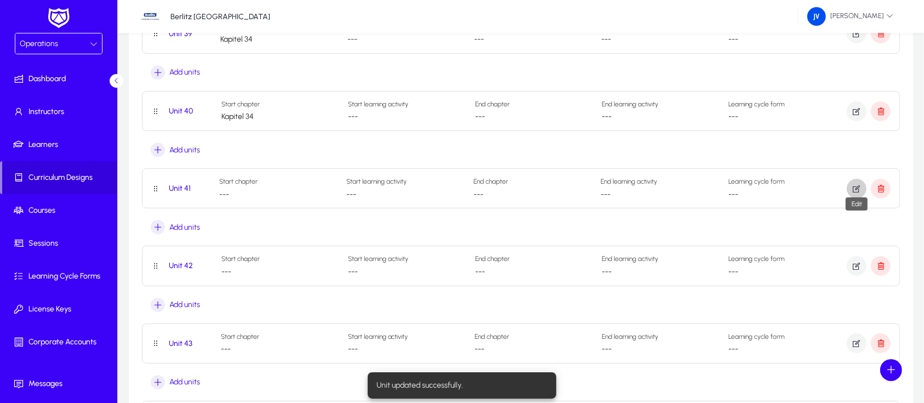
click at [856, 184] on icon "button" at bounding box center [857, 189] width 10 height 10
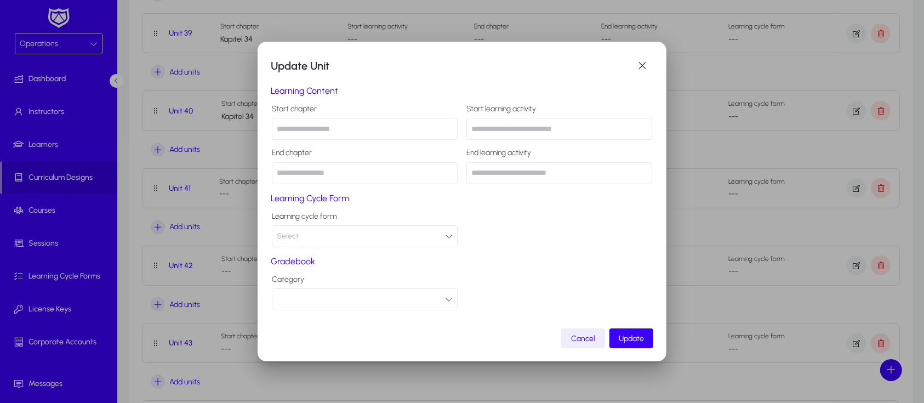
click at [338, 132] on input "text" at bounding box center [365, 129] width 186 height 22
paste input "**********"
drag, startPoint x: 340, startPoint y: 131, endPoint x: 253, endPoint y: 129, distance: 87.2
click at [253, 129] on div "**********" at bounding box center [462, 201] width 924 height 403
type input "**********"
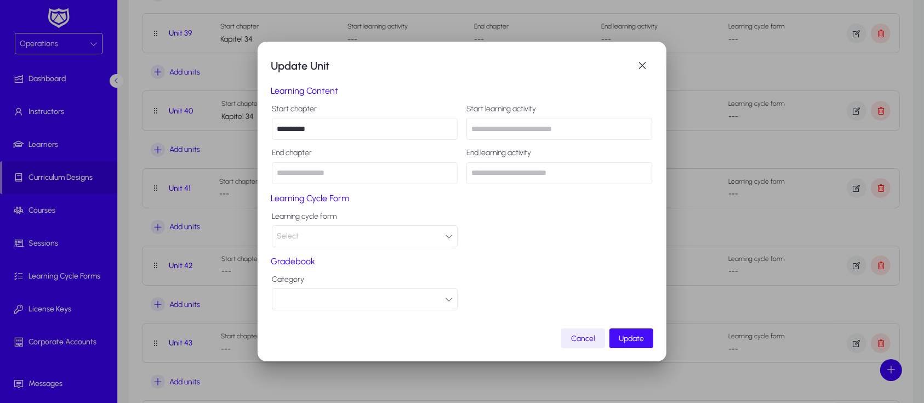
click at [639, 337] on span "Update" at bounding box center [631, 338] width 25 height 9
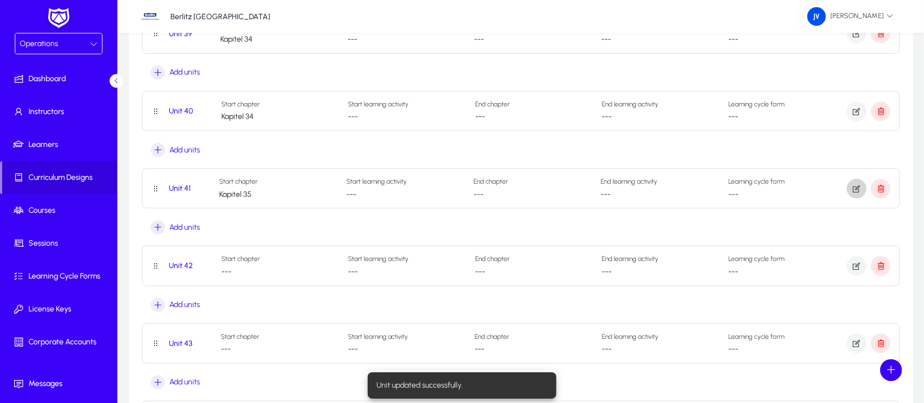
scroll to position [3184, 0]
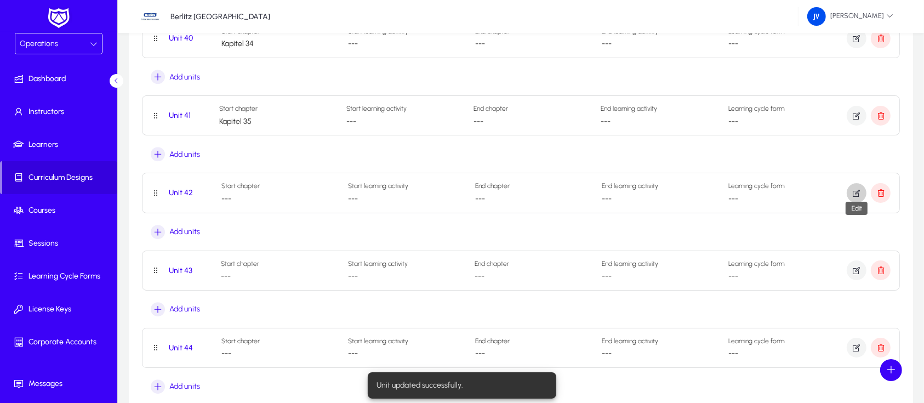
click at [855, 188] on icon "button" at bounding box center [857, 193] width 10 height 10
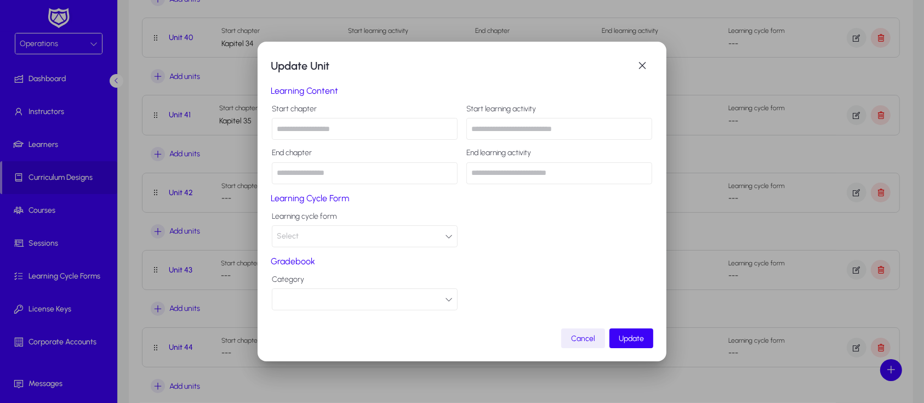
click at [351, 133] on input "text" at bounding box center [365, 129] width 186 height 22
paste input "**********"
type input "**********"
click at [631, 338] on span "Update" at bounding box center [631, 338] width 25 height 9
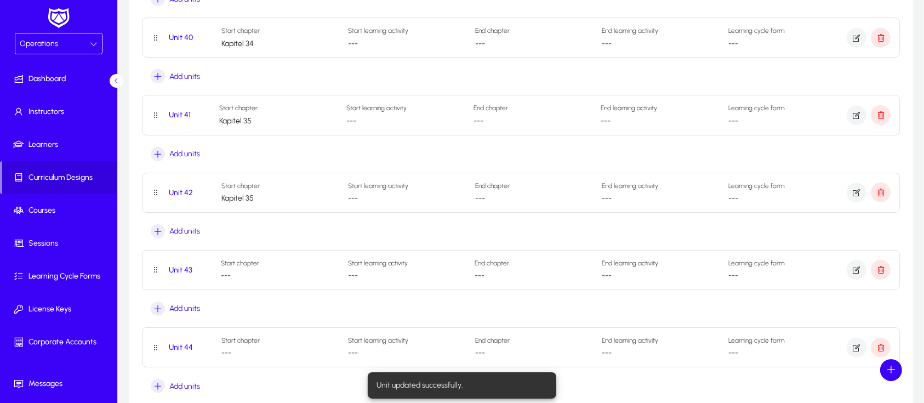
scroll to position [3184, 0]
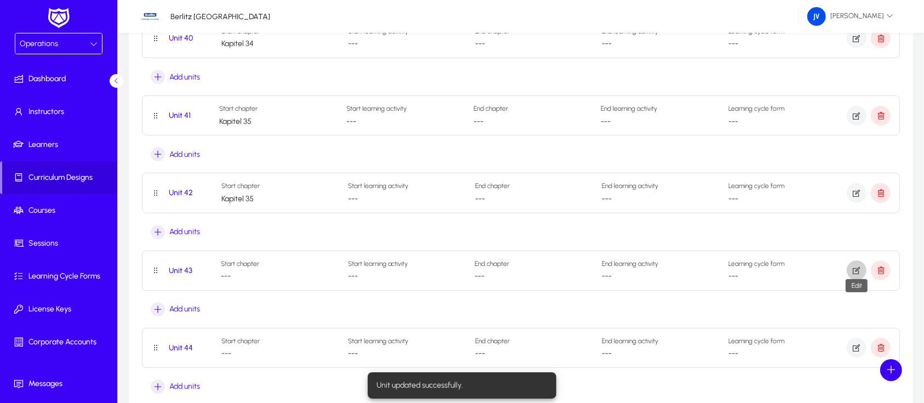
click at [856, 265] on icon "button" at bounding box center [857, 270] width 10 height 10
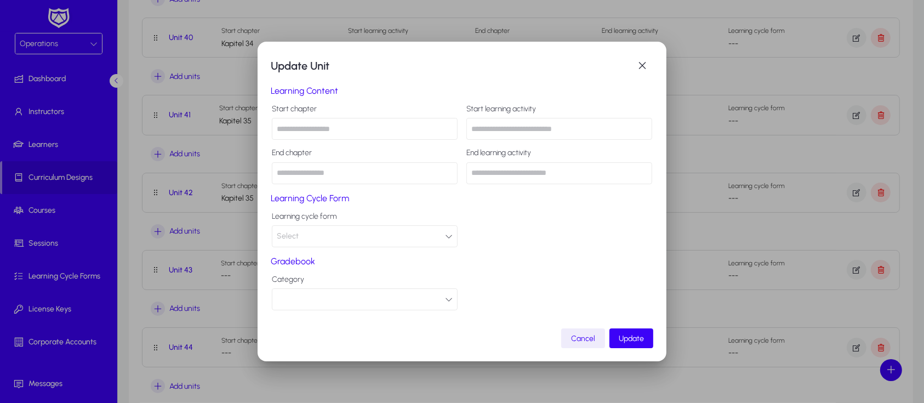
paste input "**********"
type input "**********"
click at [640, 340] on span "Update" at bounding box center [631, 338] width 25 height 9
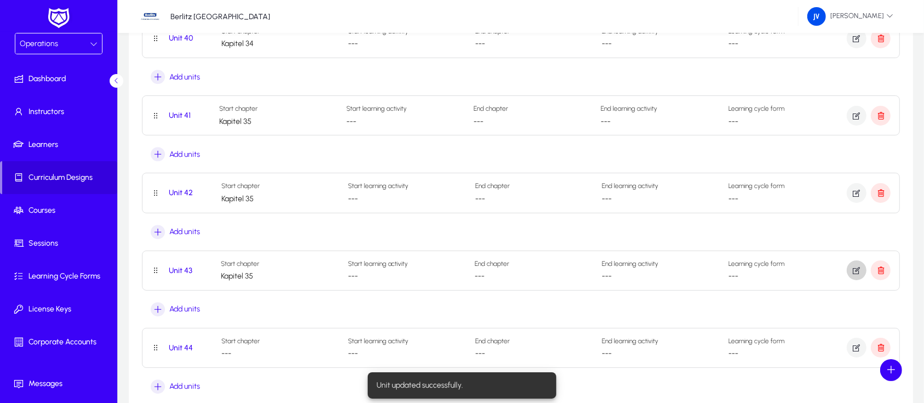
scroll to position [3257, 0]
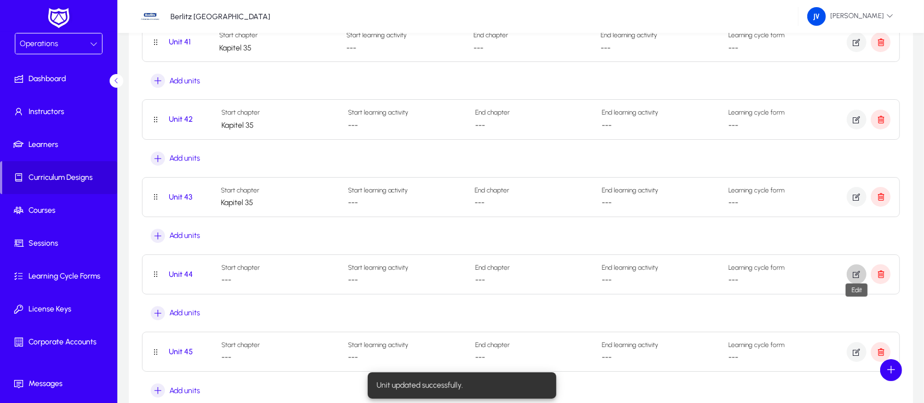
click at [853, 269] on icon "button" at bounding box center [857, 274] width 10 height 10
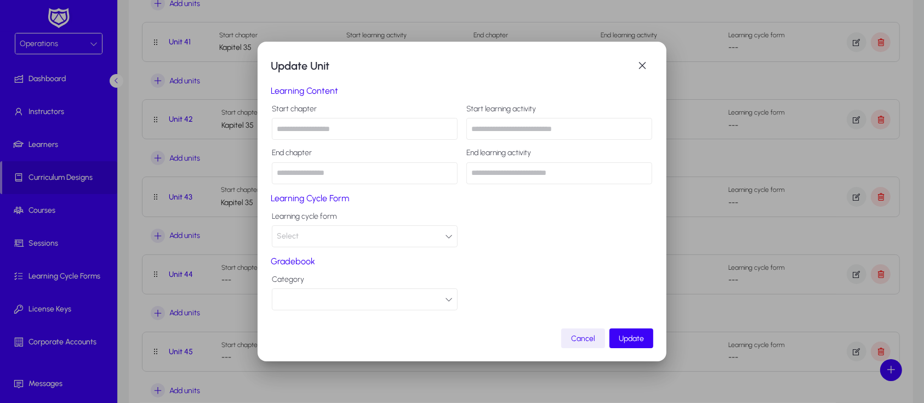
click at [312, 127] on input "text" at bounding box center [365, 129] width 186 height 22
paste input "**********"
type input "**********"
click at [631, 340] on span "Update" at bounding box center [631, 338] width 25 height 9
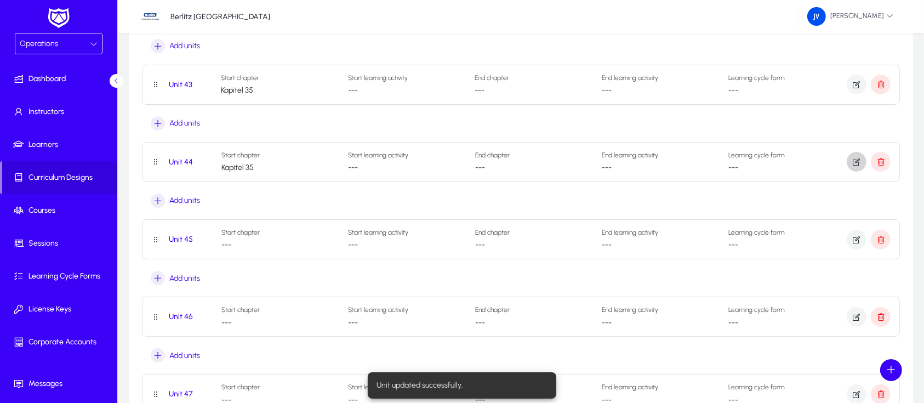
scroll to position [3403, 0]
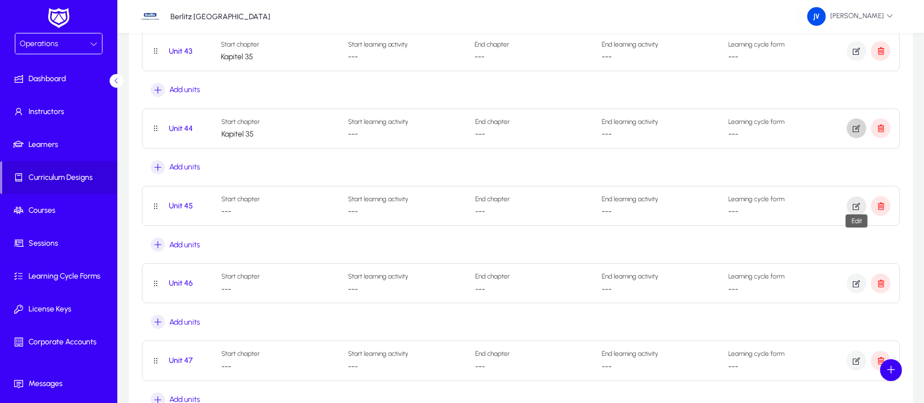
click at [853, 201] on icon "button" at bounding box center [857, 206] width 10 height 10
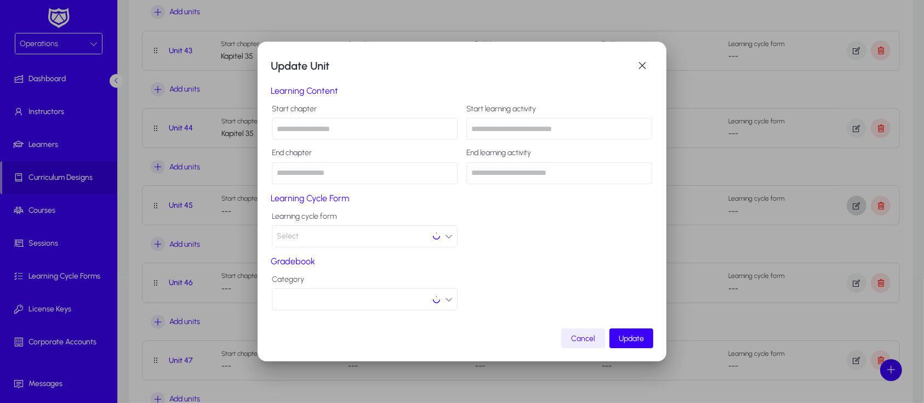
scroll to position [0, 0]
click at [293, 126] on input "text" at bounding box center [365, 129] width 186 height 22
paste input "**********"
drag, startPoint x: 326, startPoint y: 132, endPoint x: 273, endPoint y: 128, distance: 52.8
click at [273, 128] on input "**********" at bounding box center [365, 129] width 186 height 22
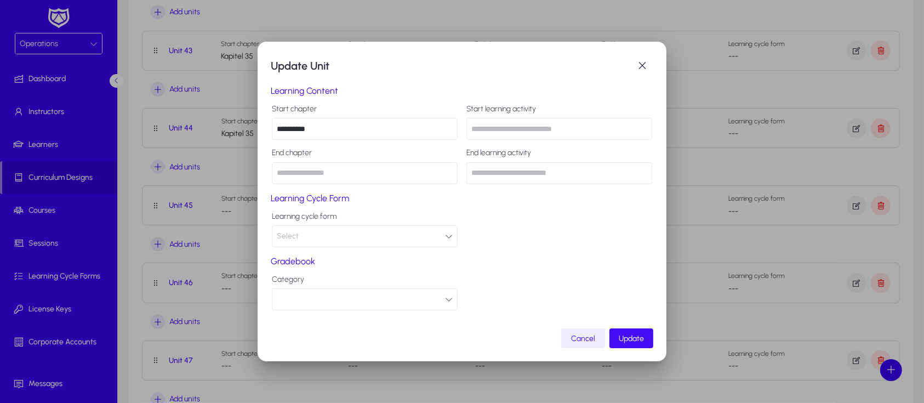
type input "**********"
click at [629, 340] on span "Update" at bounding box center [631, 338] width 25 height 9
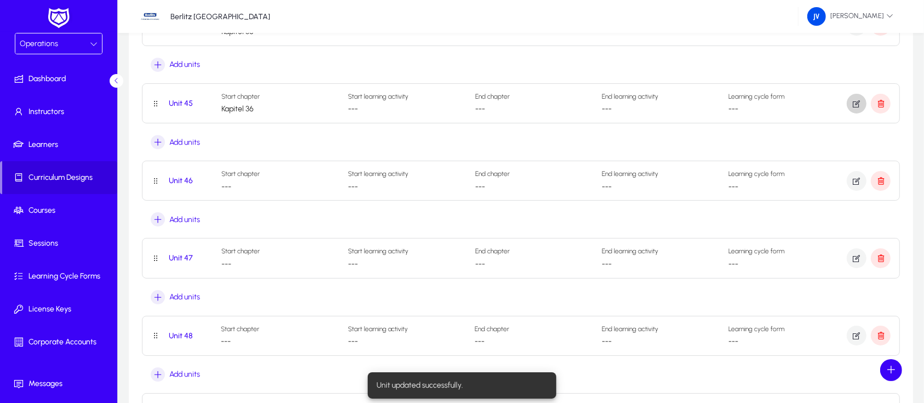
scroll to position [3550, 0]
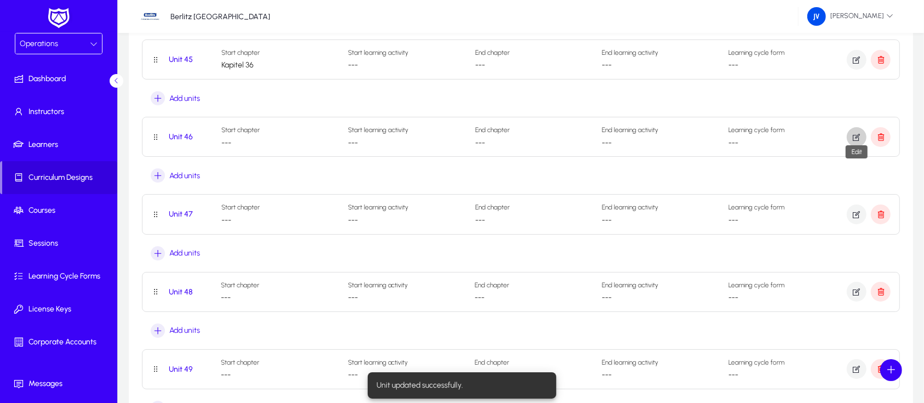
click at [856, 133] on icon "button" at bounding box center [857, 137] width 10 height 10
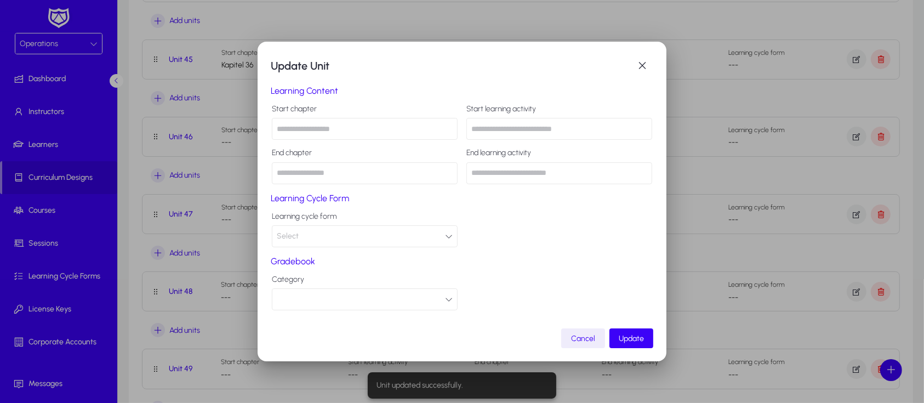
click at [397, 133] on input "text" at bounding box center [365, 129] width 186 height 22
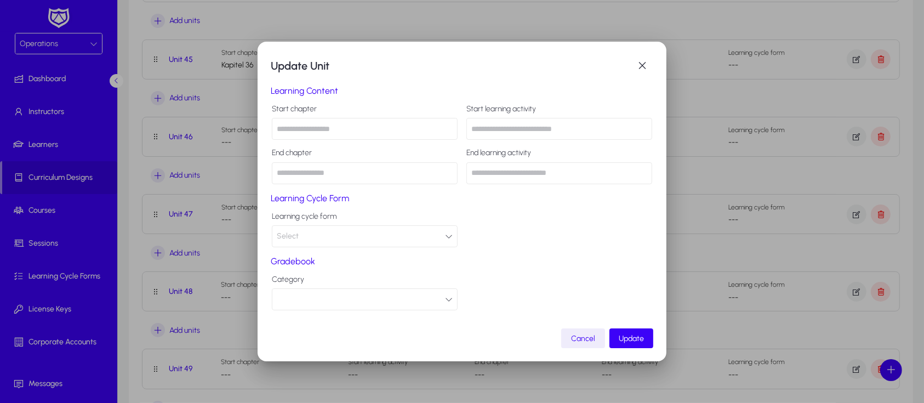
paste input "**********"
type input "**********"
click at [634, 337] on span "Update" at bounding box center [631, 338] width 25 height 9
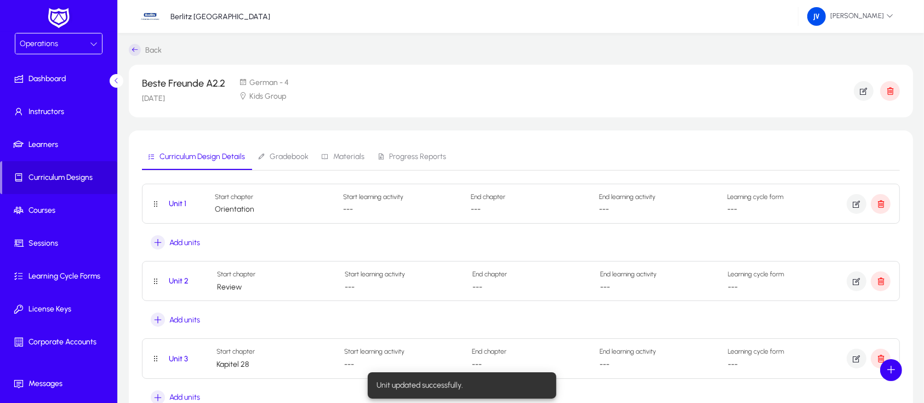
scroll to position [3550, 0]
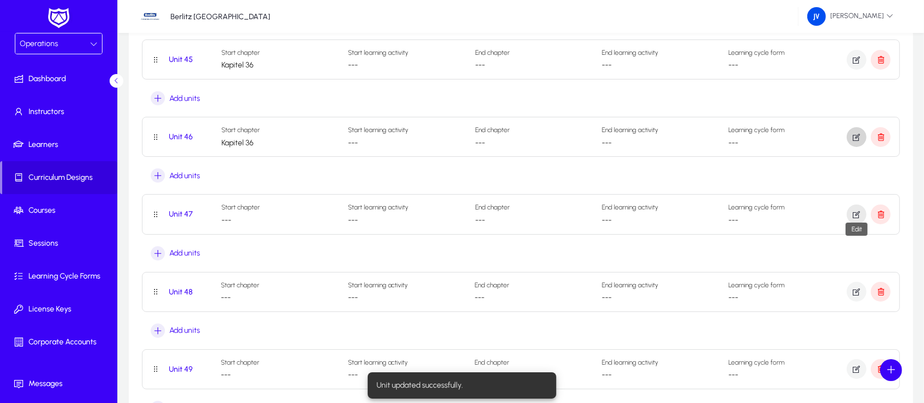
click at [855, 209] on icon "button" at bounding box center [857, 214] width 10 height 10
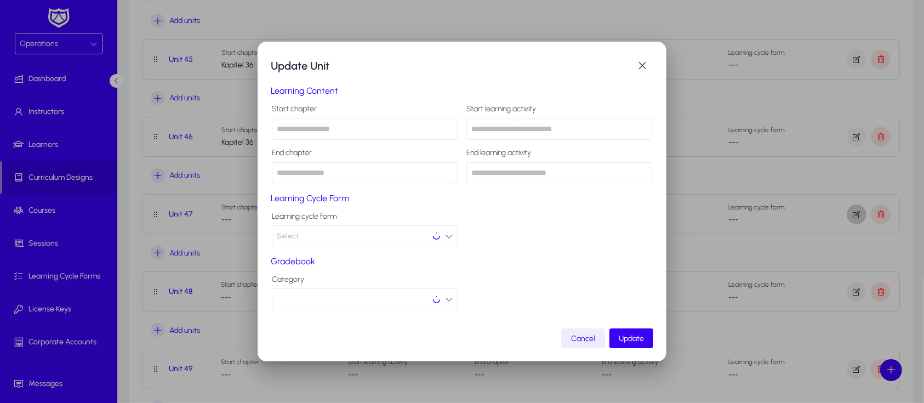
scroll to position [0, 0]
click at [339, 130] on input "text" at bounding box center [365, 129] width 186 height 22
paste input "**********"
type input "**********"
click at [627, 338] on span "Update" at bounding box center [631, 338] width 25 height 9
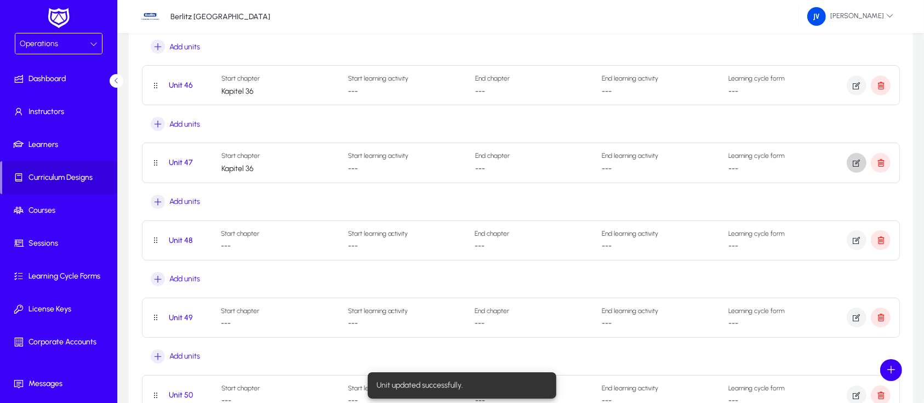
scroll to position [3623, 0]
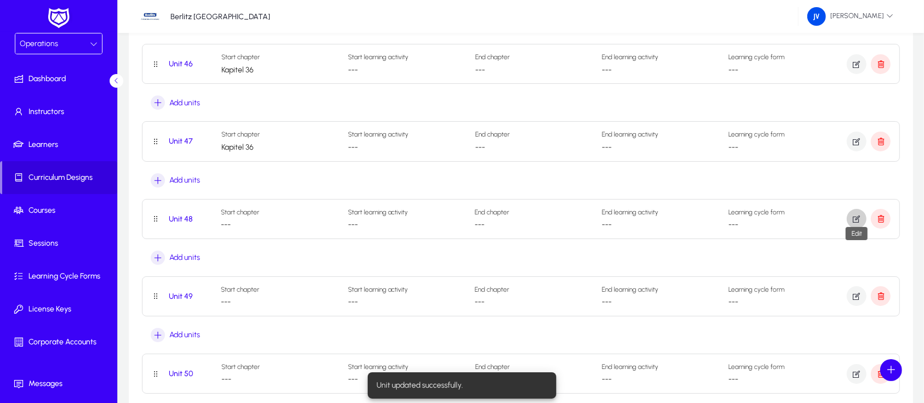
click at [853, 214] on icon "button" at bounding box center [857, 219] width 10 height 10
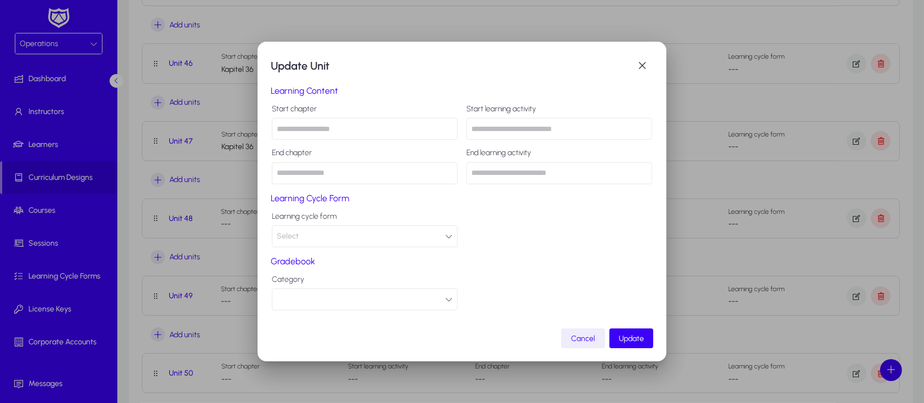
click at [329, 129] on input "text" at bounding box center [365, 129] width 186 height 22
paste input "**********"
type input "**********"
click at [627, 339] on span "Update" at bounding box center [631, 338] width 25 height 9
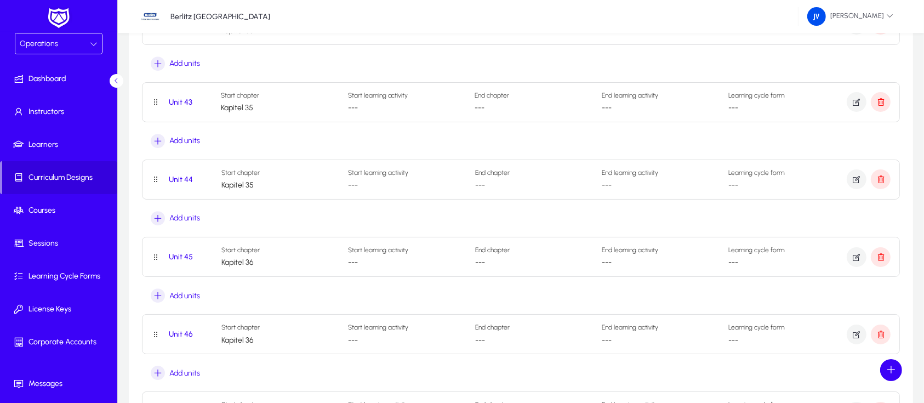
scroll to position [3330, 0]
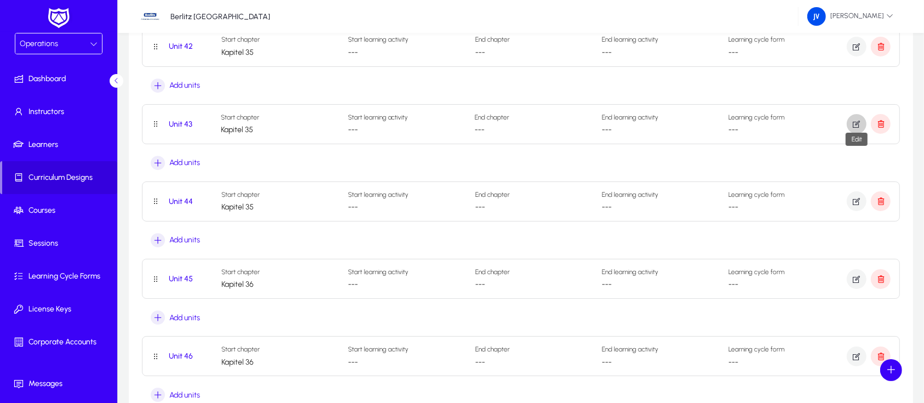
click at [854, 121] on icon "button" at bounding box center [857, 124] width 10 height 10
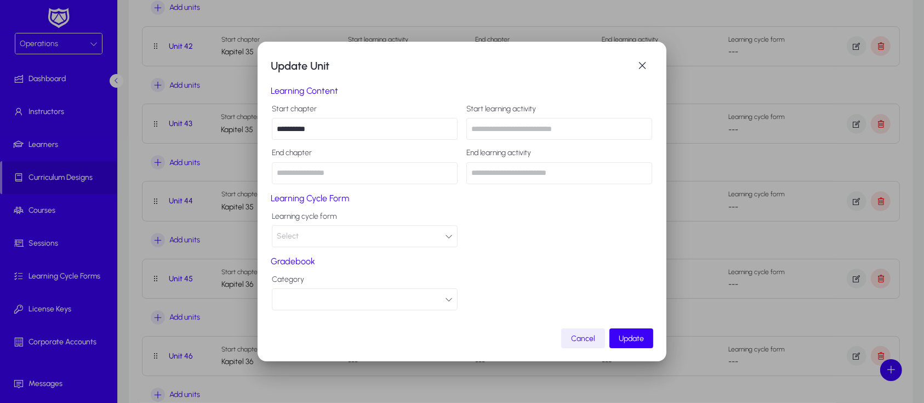
click at [367, 128] on input "**********" at bounding box center [365, 129] width 186 height 22
type input "*"
type input "******"
click at [629, 335] on span "Update" at bounding box center [631, 338] width 25 height 9
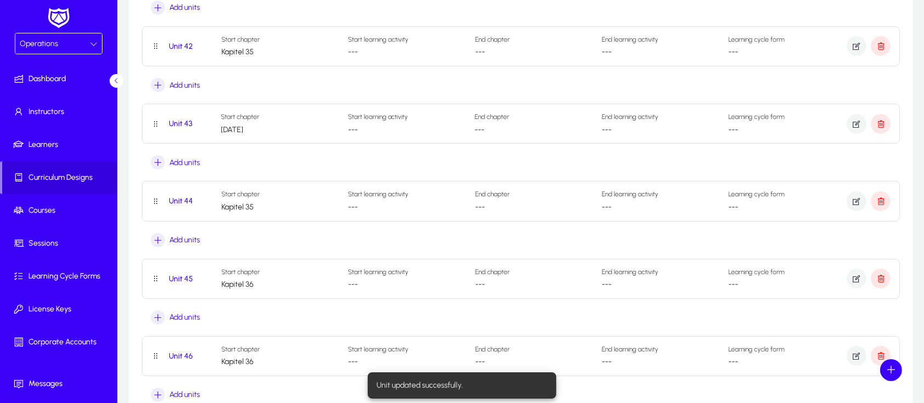
scroll to position [3330, 0]
click at [862, 197] on span "button" at bounding box center [857, 201] width 20 height 26
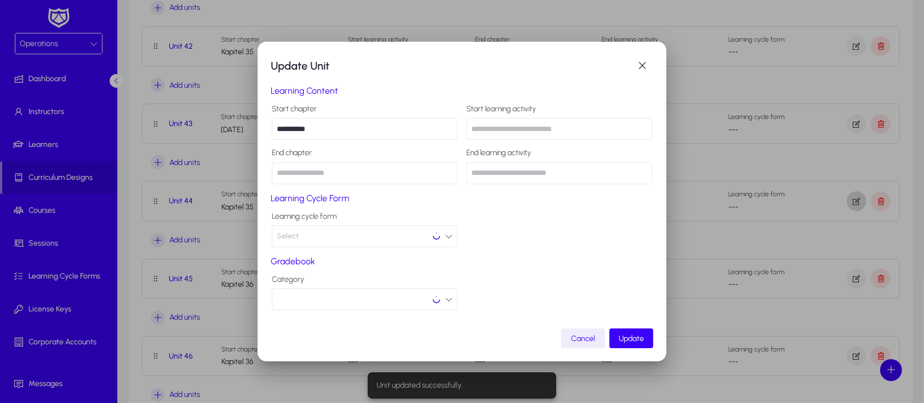
scroll to position [0, 0]
click at [344, 129] on input "**********" at bounding box center [365, 129] width 186 height 22
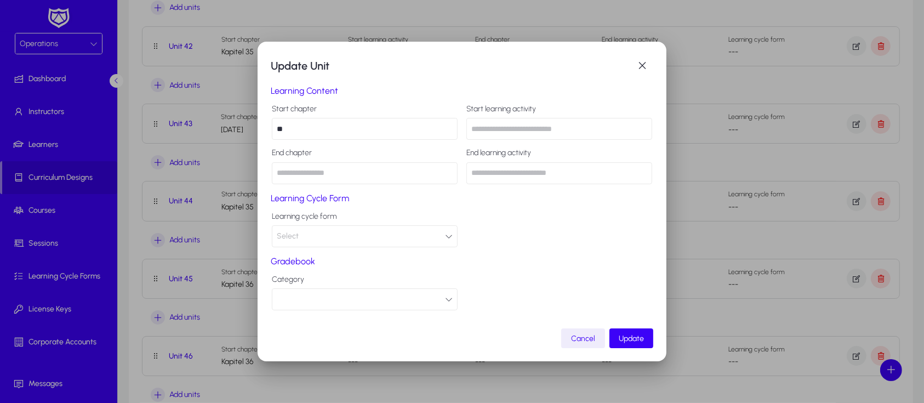
type input "*"
type input "******"
click at [635, 340] on span "Update" at bounding box center [631, 338] width 25 height 9
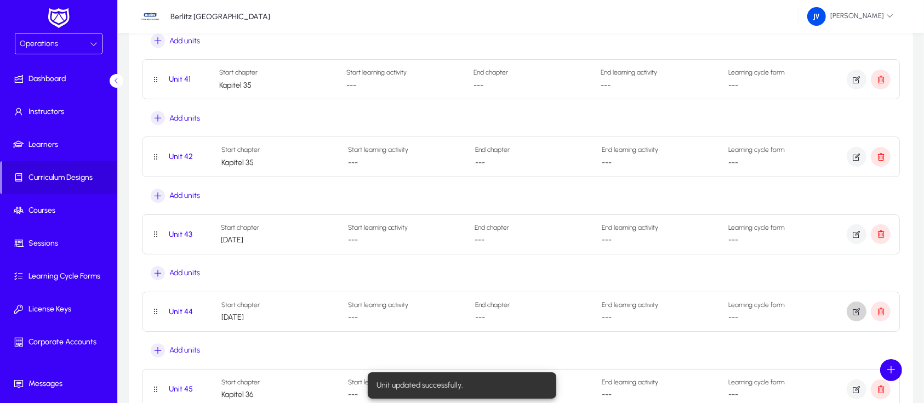
scroll to position [3111, 0]
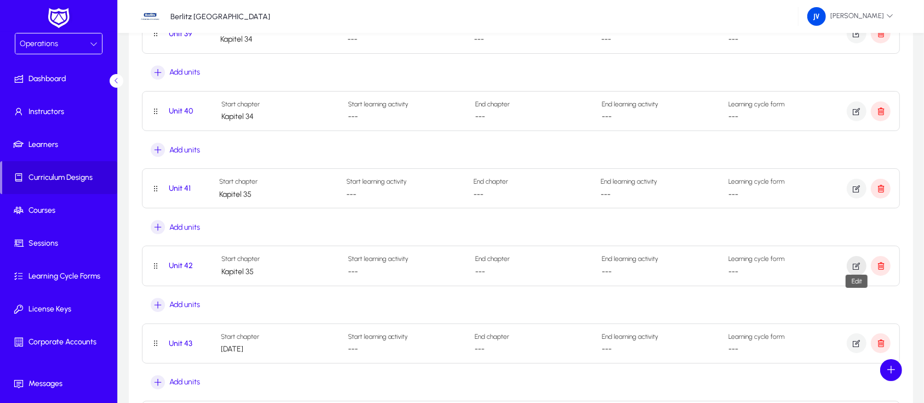
click at [859, 261] on icon "button" at bounding box center [857, 266] width 10 height 10
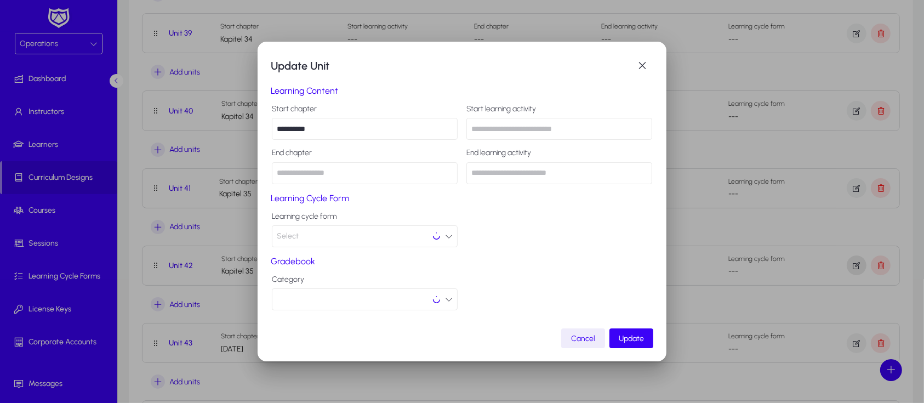
scroll to position [0, 0]
drag, startPoint x: 326, startPoint y: 133, endPoint x: 265, endPoint y: 128, distance: 61.0
click at [265, 128] on div "**********" at bounding box center [462, 202] width 409 height 320
click at [624, 332] on span "submit" at bounding box center [632, 338] width 44 height 26
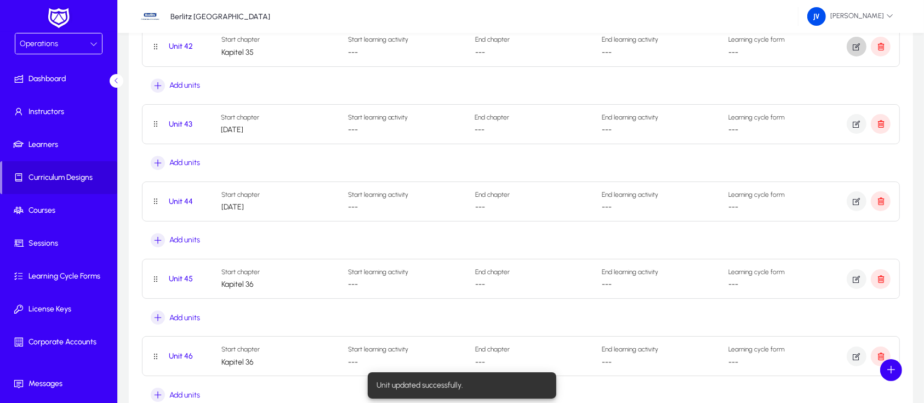
scroll to position [3403, 0]
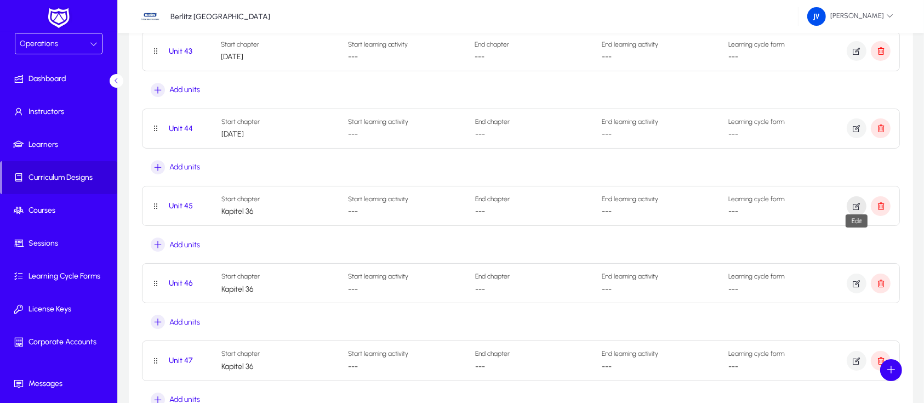
click at [853, 201] on icon "button" at bounding box center [857, 206] width 10 height 10
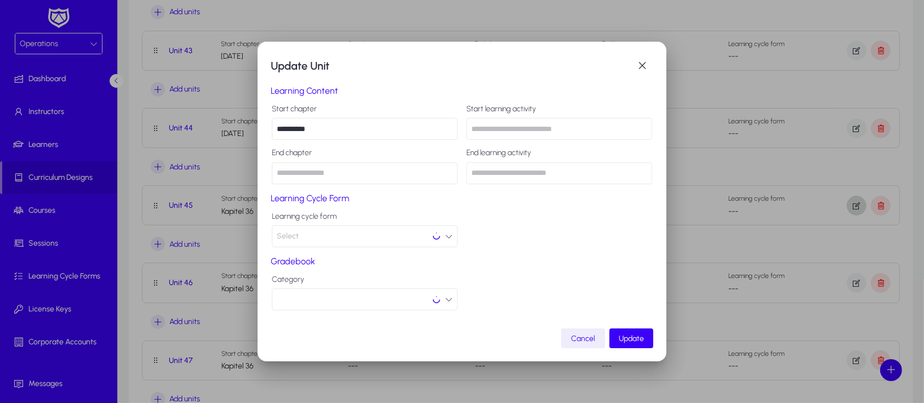
scroll to position [0, 0]
drag, startPoint x: 350, startPoint y: 129, endPoint x: 239, endPoint y: 127, distance: 111.3
click at [239, 127] on div "**********" at bounding box center [462, 201] width 924 height 403
paste input "text"
type input "**********"
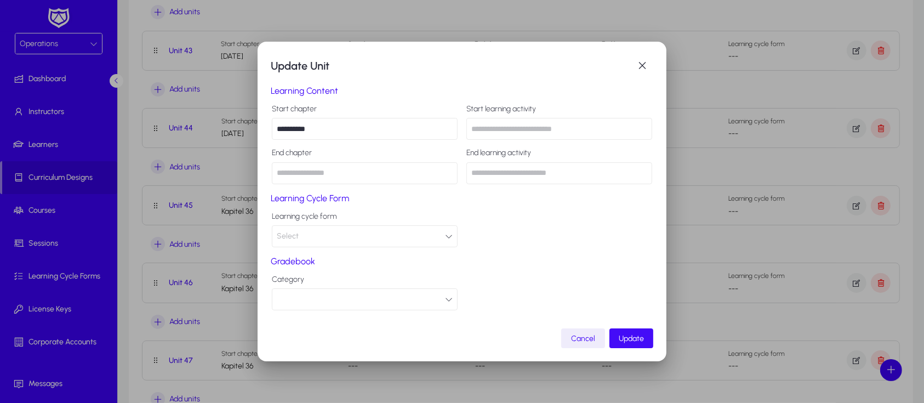
click at [628, 331] on span "submit" at bounding box center [632, 338] width 44 height 26
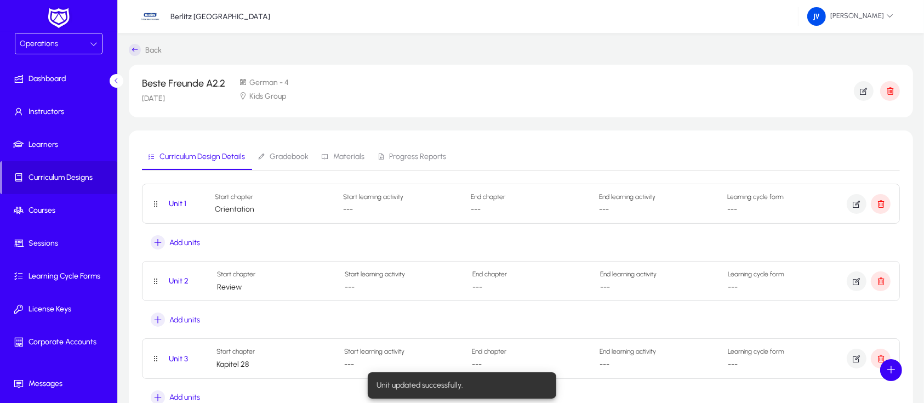
scroll to position [3403, 0]
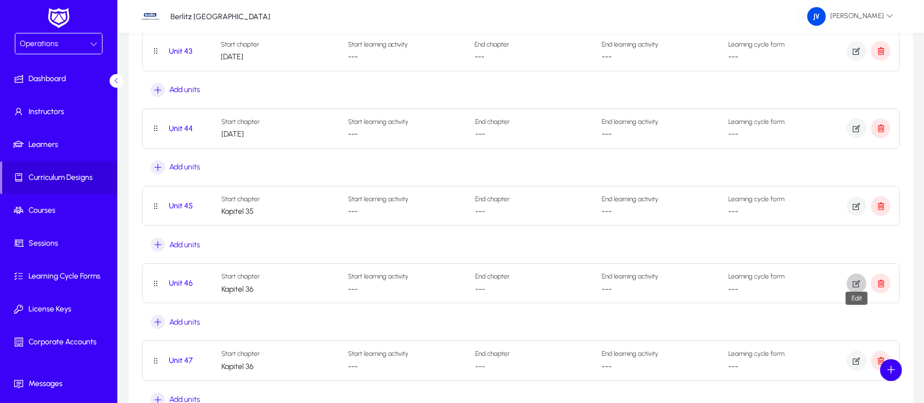
click at [852, 278] on icon "button" at bounding box center [857, 283] width 10 height 10
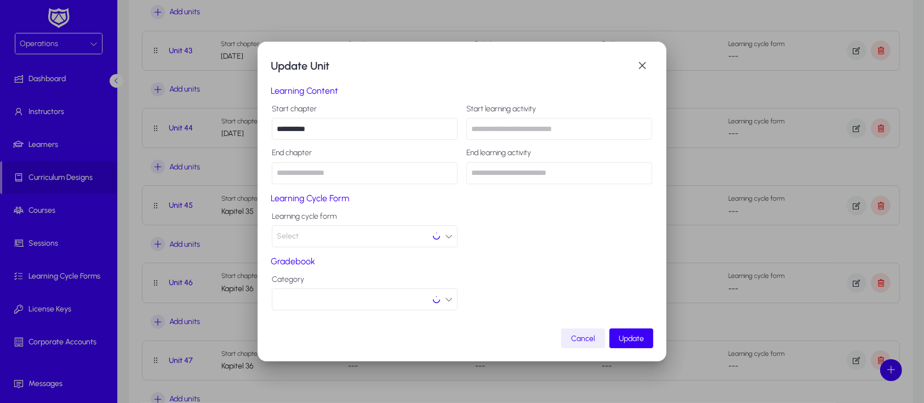
scroll to position [0, 0]
click at [351, 123] on input "**********" at bounding box center [365, 129] width 186 height 22
type input "**********"
click at [627, 332] on span "submit" at bounding box center [632, 338] width 44 height 26
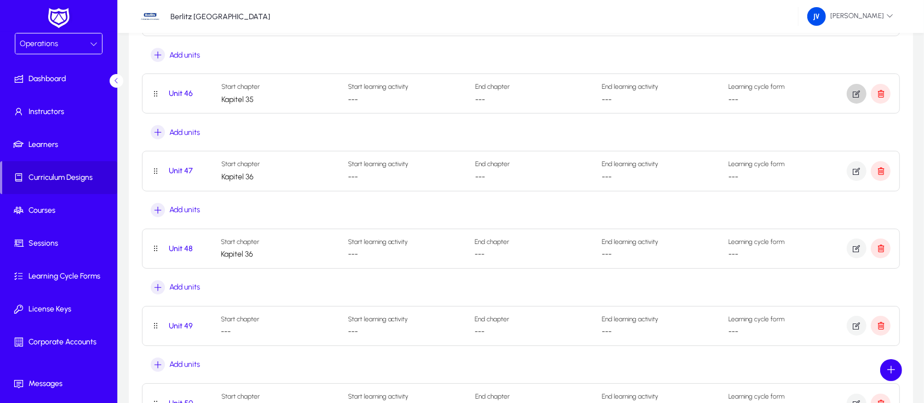
scroll to position [3623, 0]
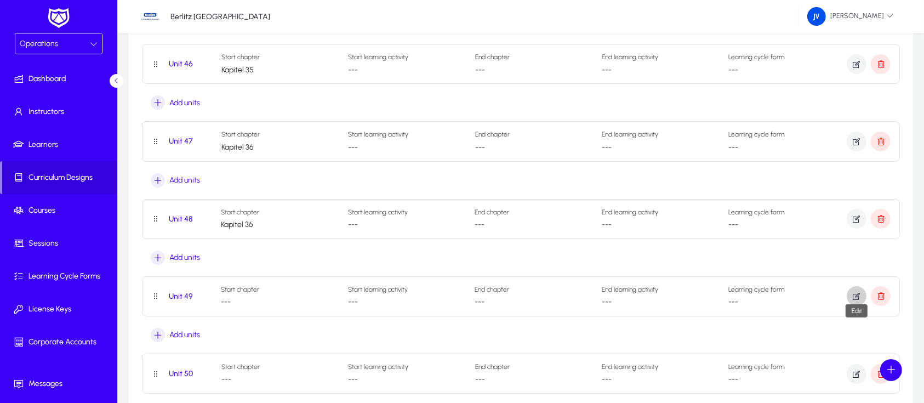
click at [855, 291] on icon "button" at bounding box center [857, 296] width 10 height 10
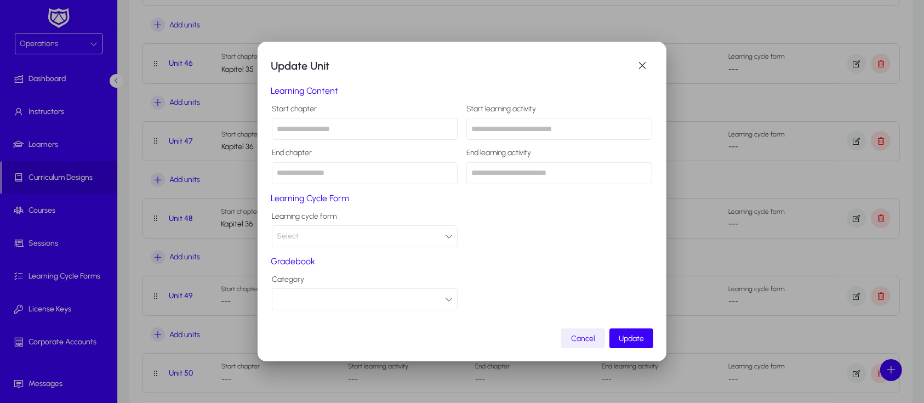
click at [314, 134] on input "text" at bounding box center [365, 129] width 186 height 22
paste input "**********"
click at [337, 129] on input "**********" at bounding box center [365, 129] width 186 height 22
type input "**********"
click at [630, 341] on span "Update" at bounding box center [631, 338] width 25 height 9
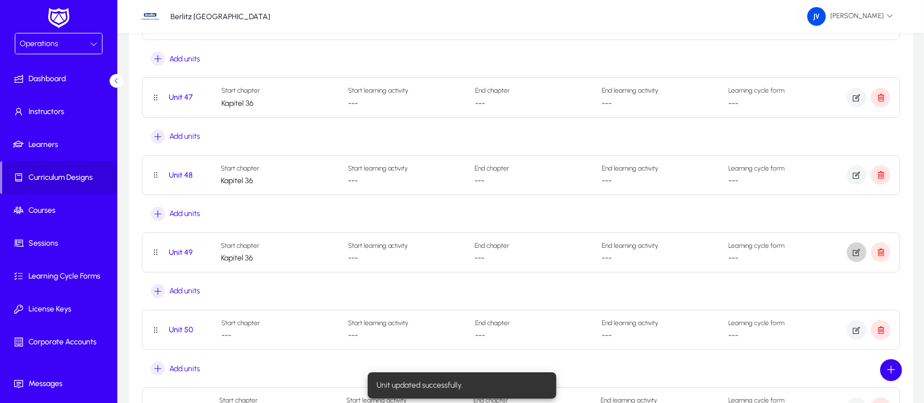
scroll to position [3696, 0]
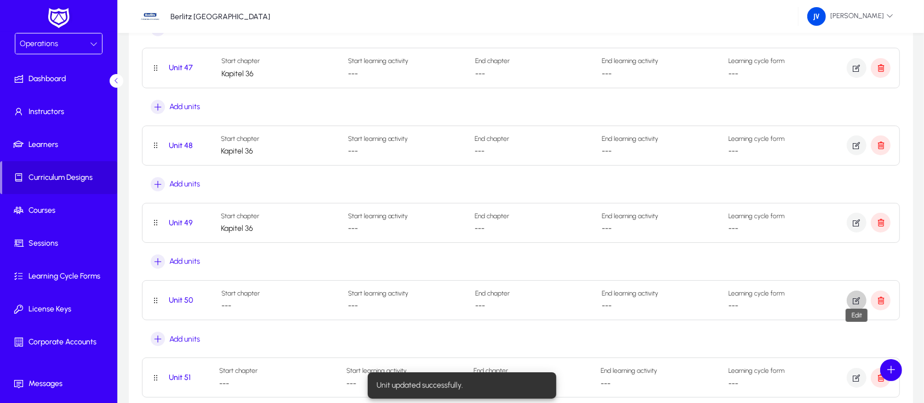
click at [855, 295] on icon "button" at bounding box center [857, 300] width 10 height 10
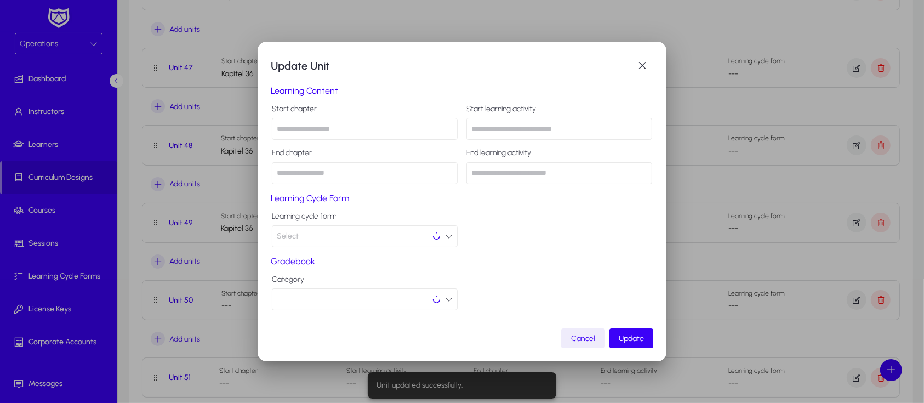
scroll to position [0, 0]
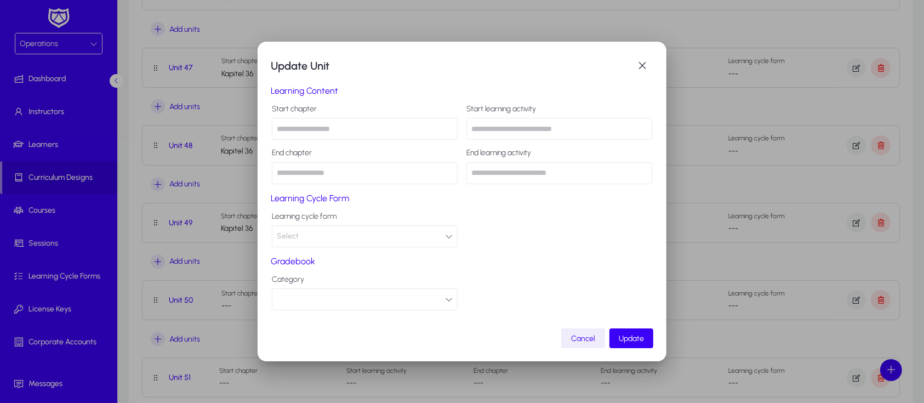
click at [342, 131] on input "text" at bounding box center [365, 129] width 186 height 22
paste input "**********"
type input "**********"
click at [626, 340] on span "Update" at bounding box center [631, 338] width 25 height 9
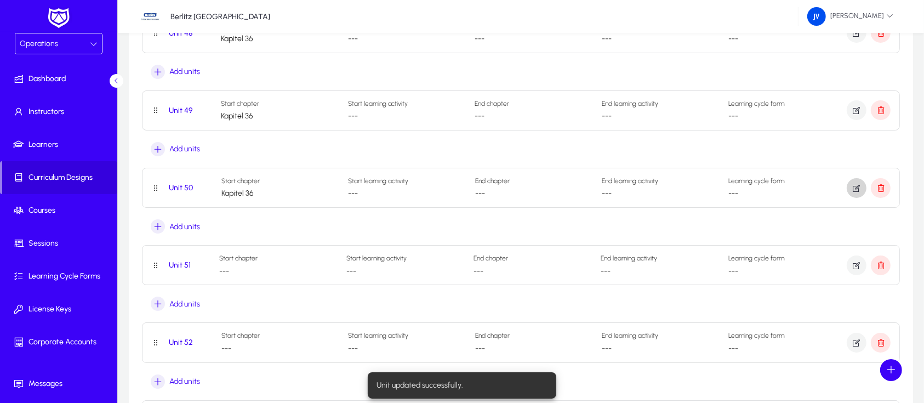
scroll to position [3842, 0]
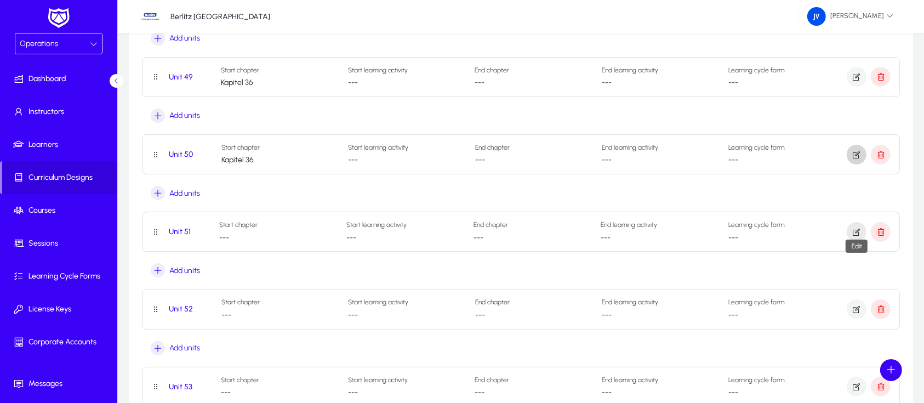
click at [852, 227] on icon "button" at bounding box center [857, 232] width 10 height 10
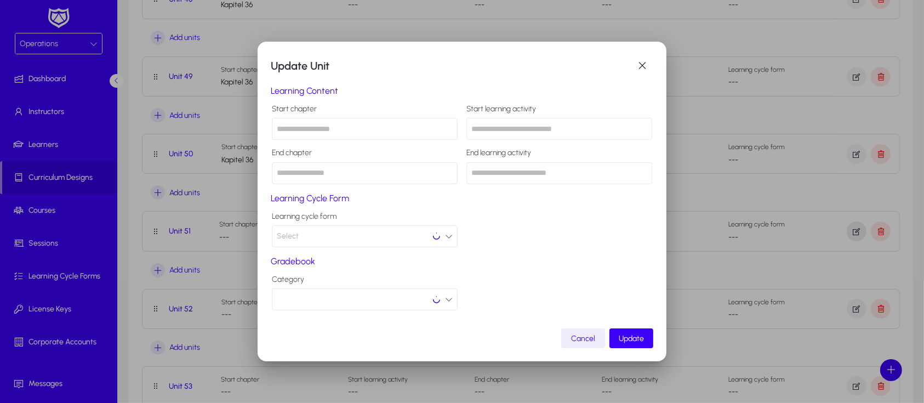
scroll to position [0, 0]
click at [316, 132] on input "text" at bounding box center [365, 129] width 186 height 22
type input "********"
click at [622, 337] on span "Update" at bounding box center [631, 338] width 25 height 9
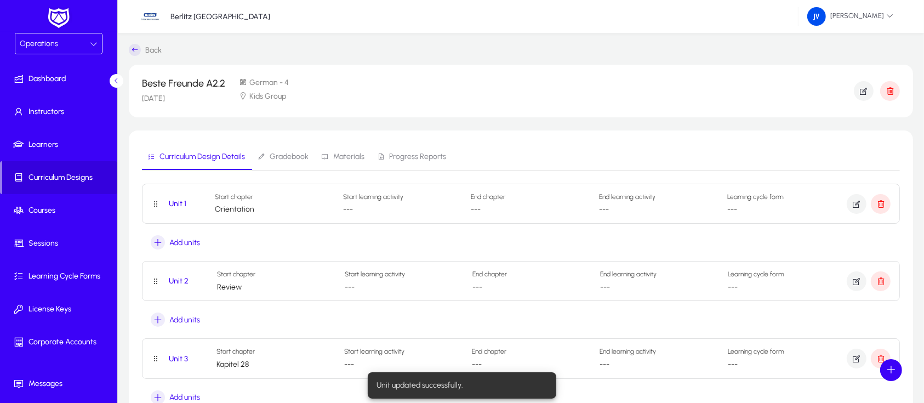
scroll to position [3842, 0]
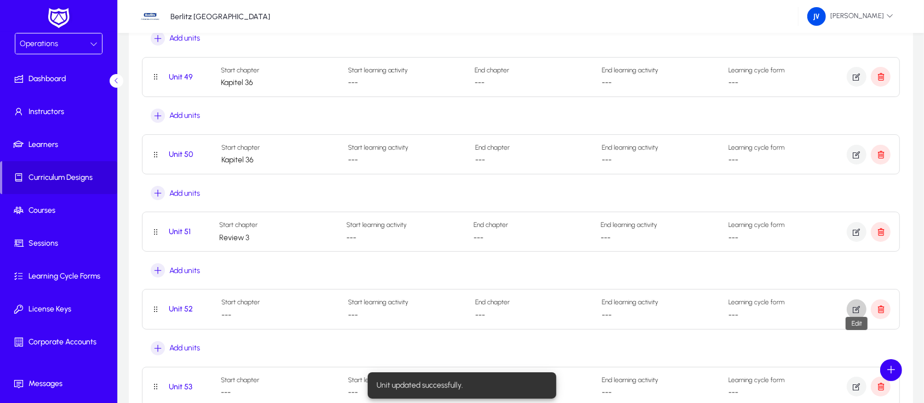
click at [855, 304] on icon "button" at bounding box center [857, 309] width 10 height 10
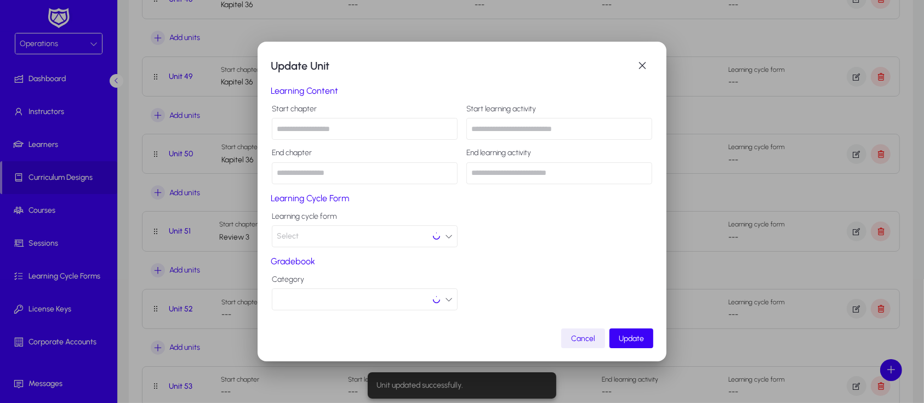
scroll to position [0, 0]
click at [349, 129] on input "text" at bounding box center [365, 129] width 186 height 22
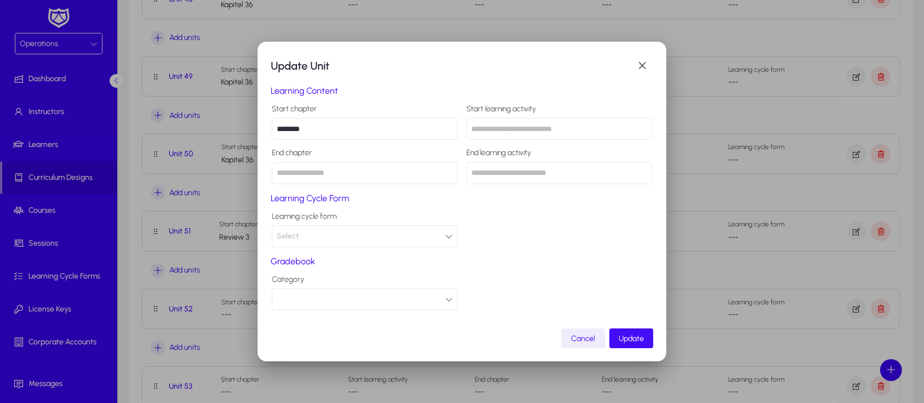
type input "********"
click at [630, 340] on span "Update" at bounding box center [631, 338] width 25 height 9
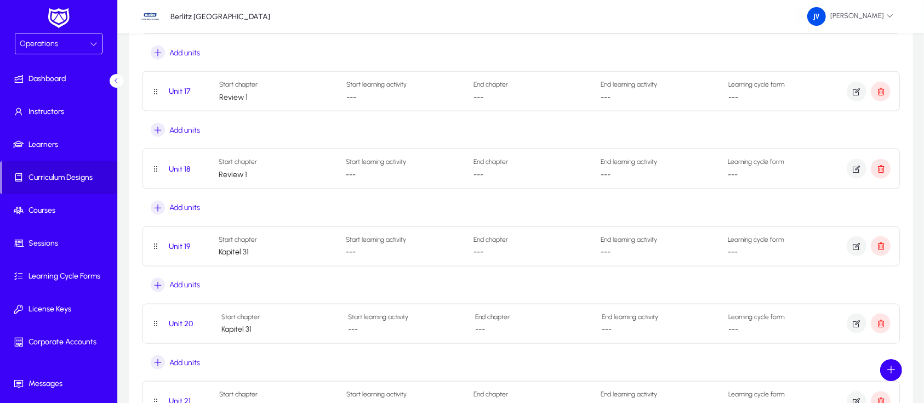
scroll to position [1347, 0]
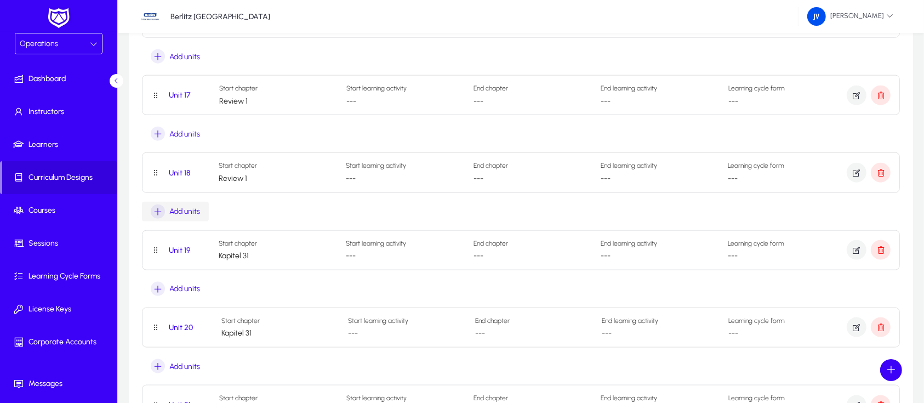
click at [175, 207] on span "Add units" at bounding box center [184, 211] width 31 height 9
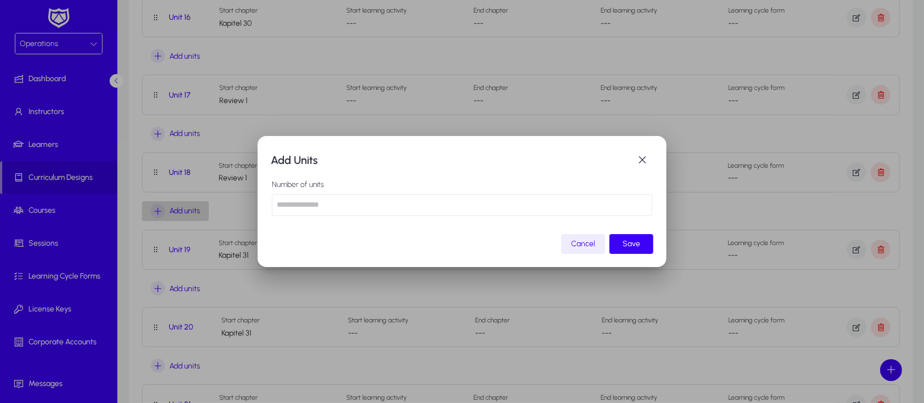
scroll to position [0, 0]
click at [302, 206] on input "number" at bounding box center [462, 205] width 380 height 22
click at [580, 243] on span "Cancel" at bounding box center [583, 243] width 24 height 9
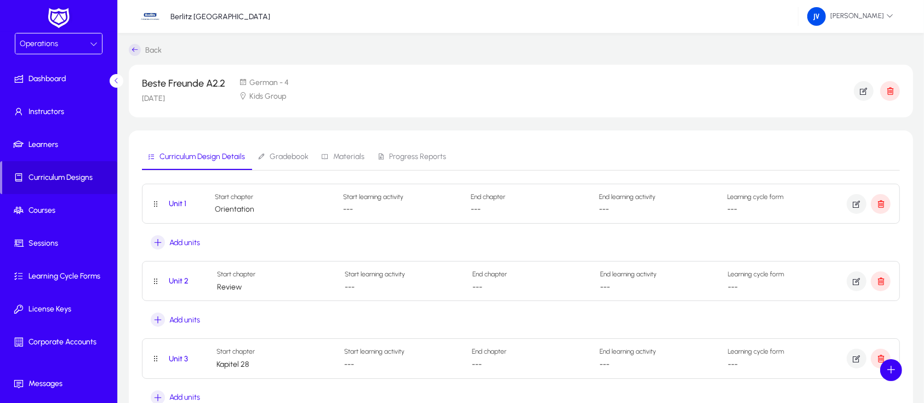
scroll to position [1347, 0]
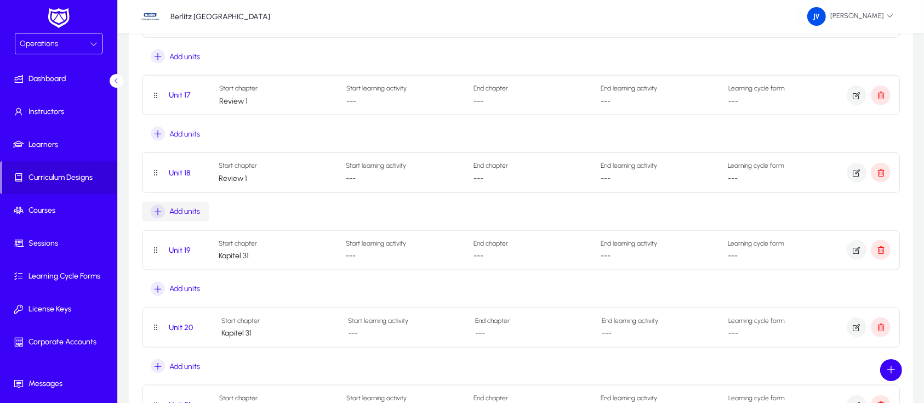
click at [185, 209] on span "Add units" at bounding box center [184, 211] width 31 height 9
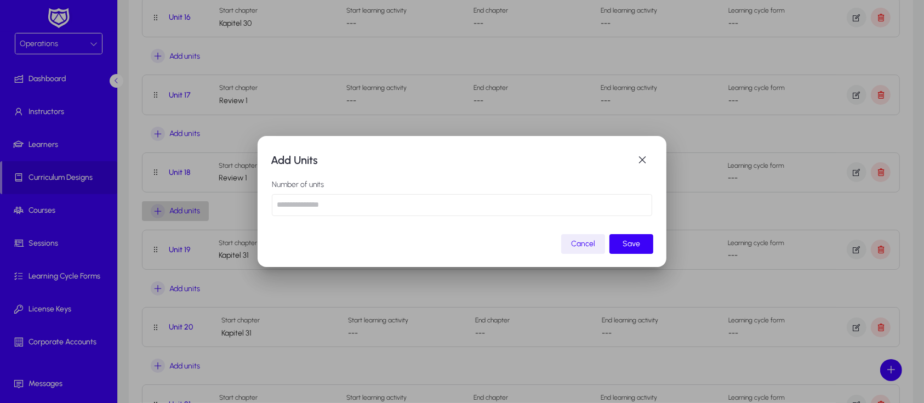
scroll to position [0, 0]
click at [327, 211] on input "number" at bounding box center [462, 205] width 380 height 22
type input "*"
click at [631, 246] on span "Save" at bounding box center [632, 243] width 18 height 9
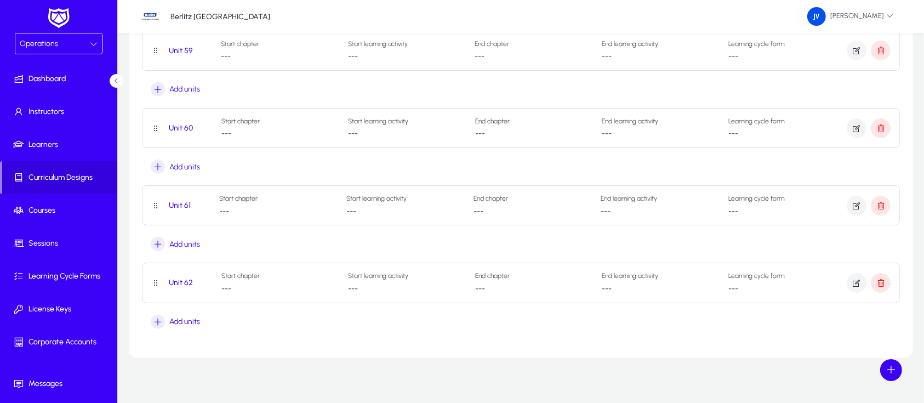
scroll to position [4644, 0]
click at [885, 276] on icon "button" at bounding box center [881, 281] width 10 height 10
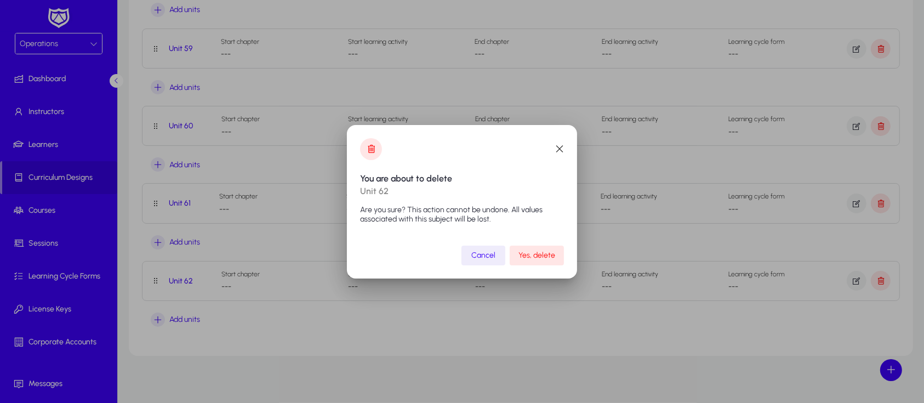
scroll to position [0, 0]
click at [492, 254] on span "Cancel" at bounding box center [483, 254] width 24 height 9
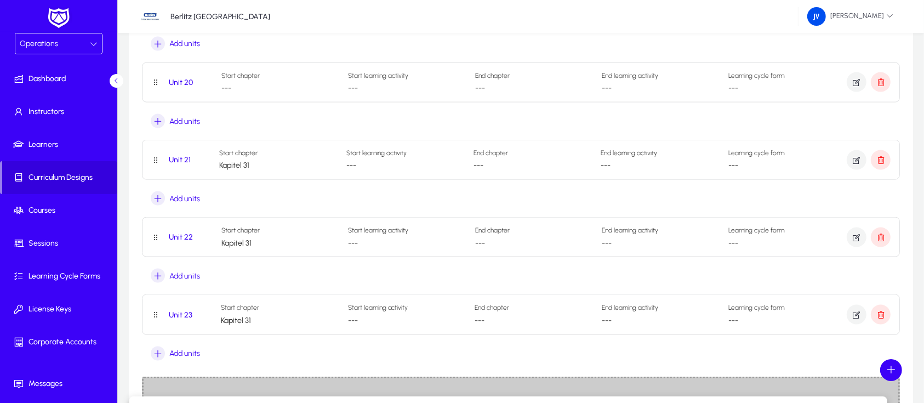
scroll to position [1597, 0]
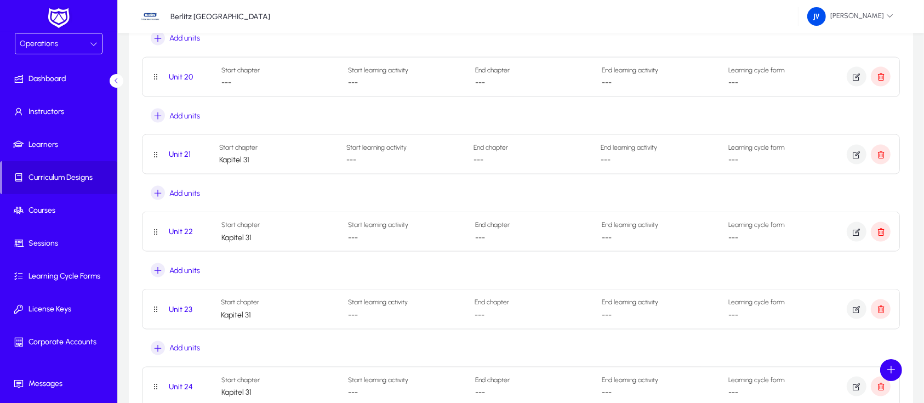
drag, startPoint x: 155, startPoint y: 276, endPoint x: 141, endPoint y: 430, distance: 154.6
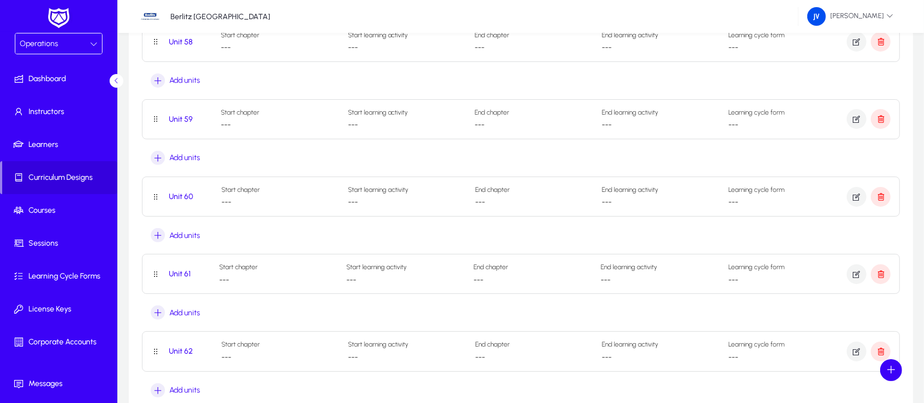
scroll to position [4613, 0]
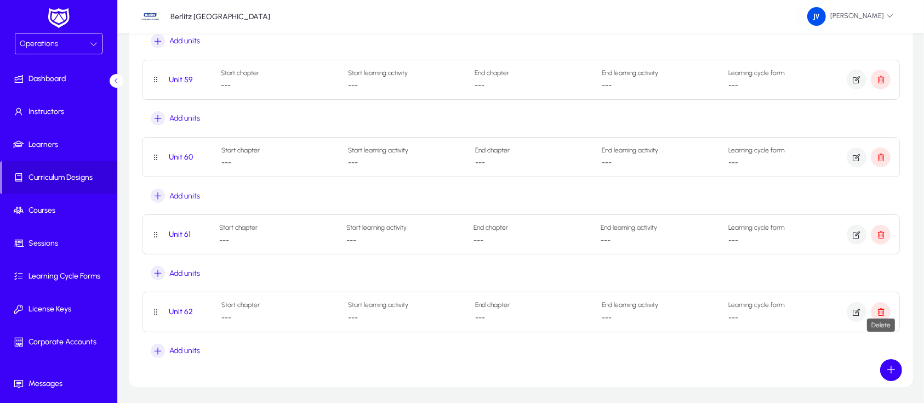
click at [883, 307] on icon "button" at bounding box center [881, 312] width 10 height 10
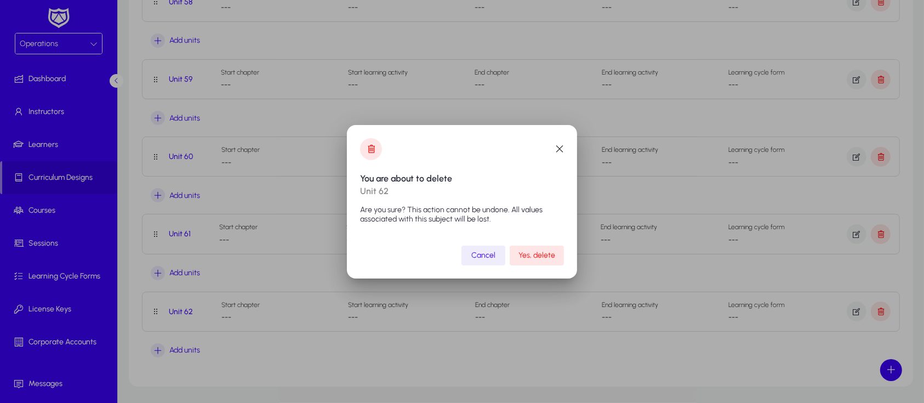
scroll to position [0, 0]
click at [534, 260] on span "Yes, delete" at bounding box center [537, 254] width 37 height 9
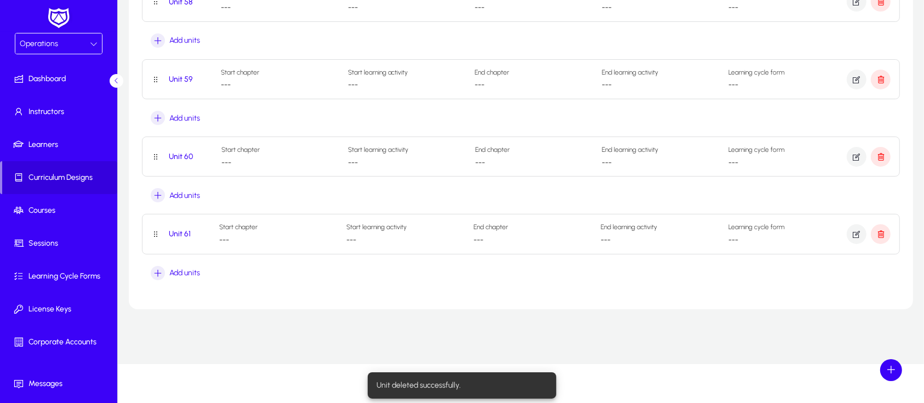
scroll to position [4566, 0]
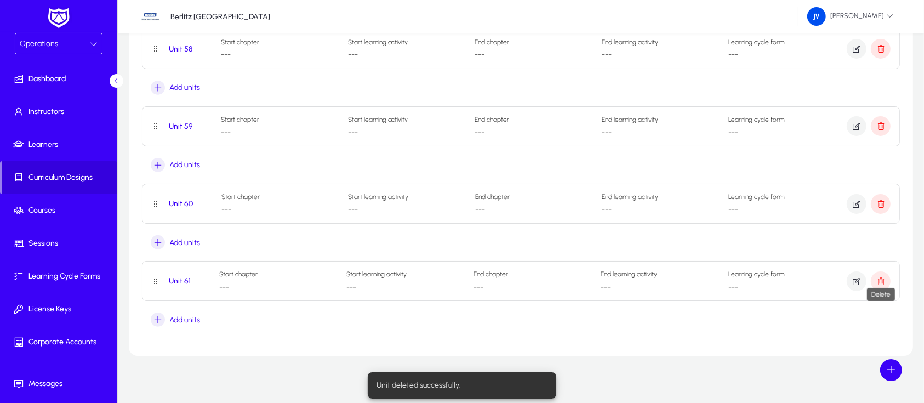
click at [881, 276] on icon "button" at bounding box center [881, 281] width 10 height 10
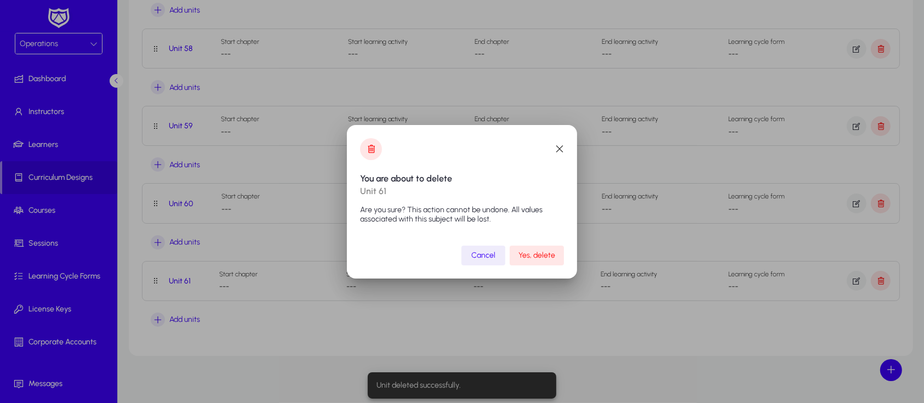
click at [544, 254] on span "Yes, delete" at bounding box center [537, 254] width 37 height 9
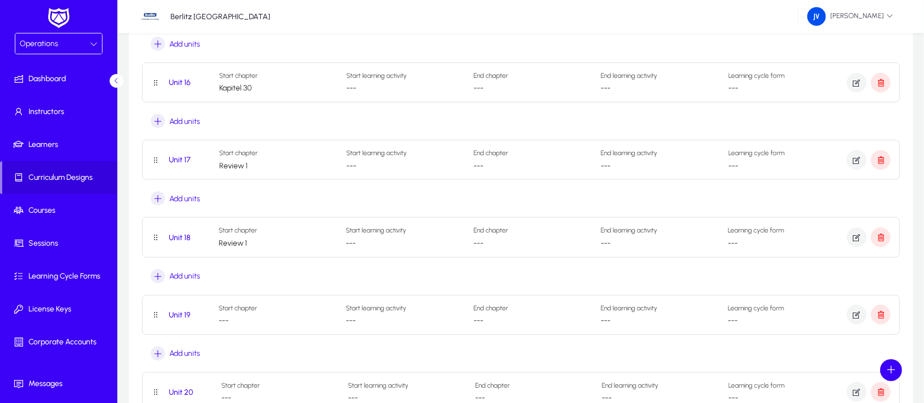
scroll to position [1315, 0]
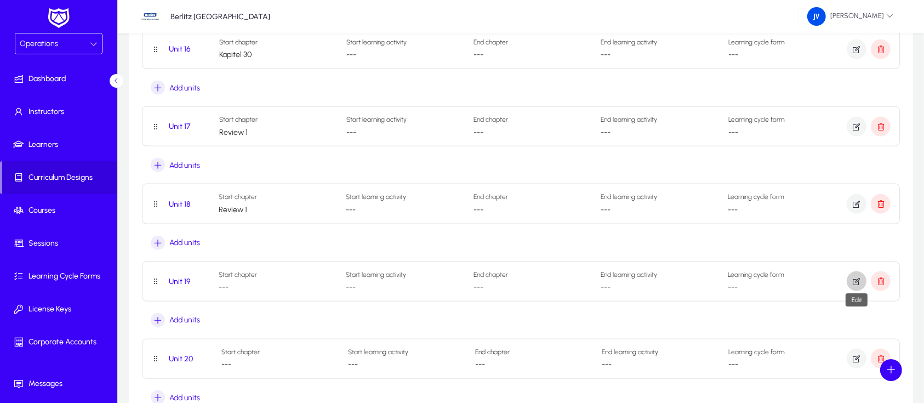
click at [850, 280] on span "button" at bounding box center [857, 281] width 20 height 26
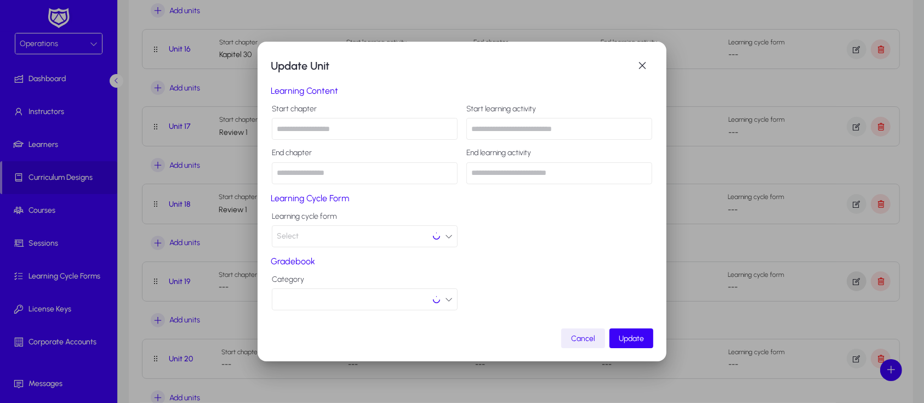
scroll to position [0, 0]
click at [304, 129] on input "text" at bounding box center [365, 129] width 186 height 22
type input "********"
click at [632, 341] on span "Update" at bounding box center [631, 338] width 25 height 9
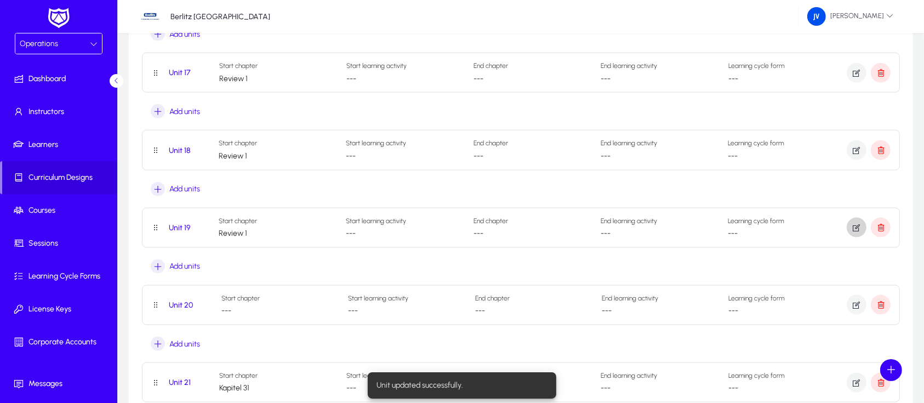
scroll to position [1388, 0]
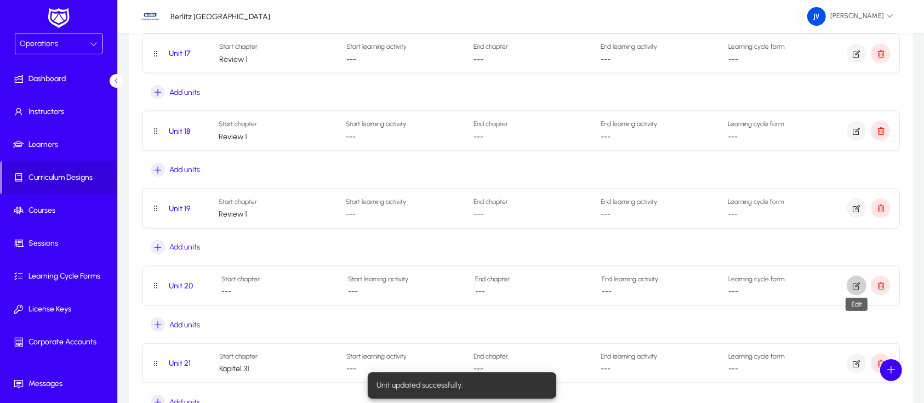
click at [861, 281] on icon "button" at bounding box center [857, 286] width 10 height 10
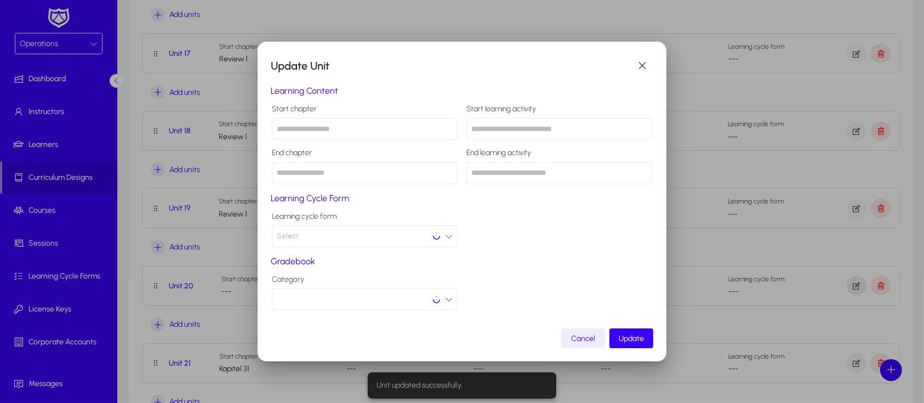
scroll to position [0, 0]
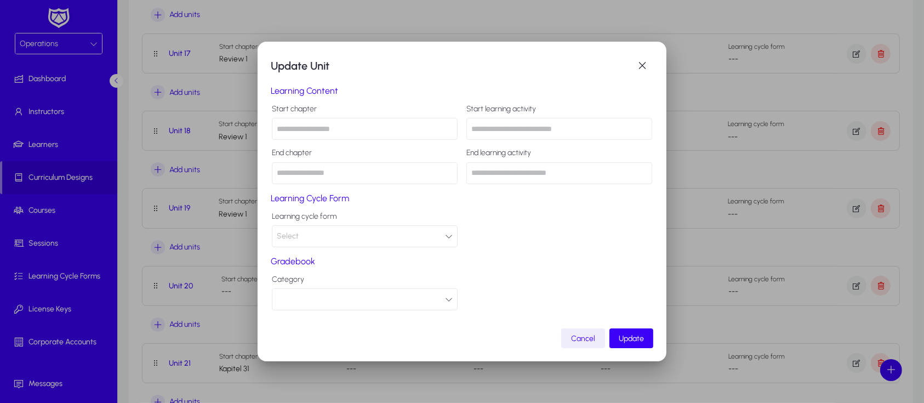
click at [315, 132] on input "text" at bounding box center [365, 129] width 186 height 22
type input "********"
click at [638, 336] on span "Update" at bounding box center [631, 338] width 25 height 9
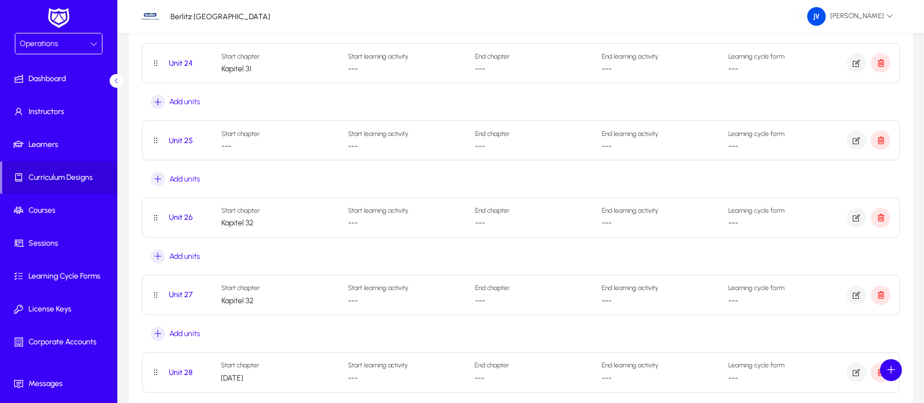
scroll to position [1900, 0]
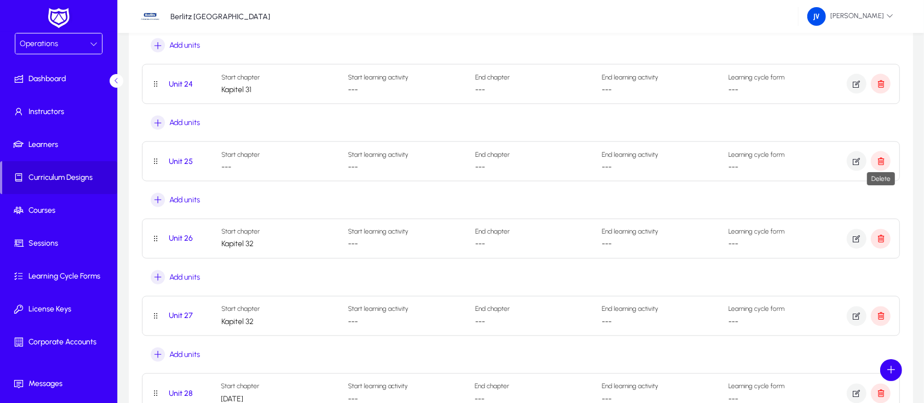
click at [882, 157] on icon "button" at bounding box center [881, 161] width 10 height 10
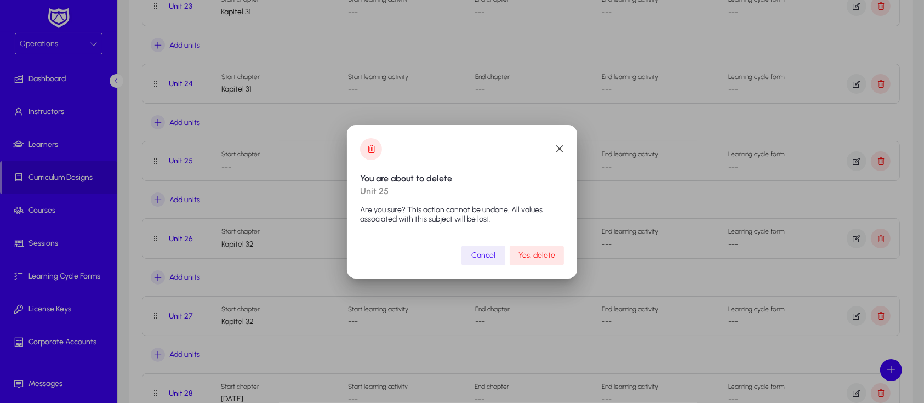
click at [529, 255] on span "Yes, delete" at bounding box center [537, 254] width 37 height 9
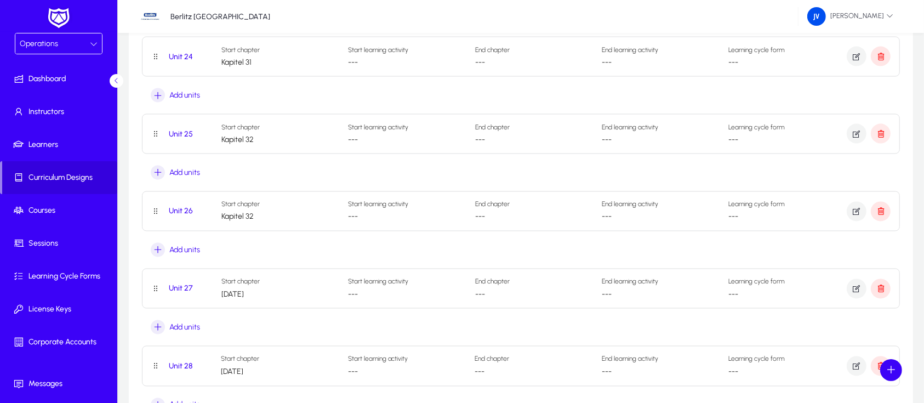
scroll to position [2000, 0]
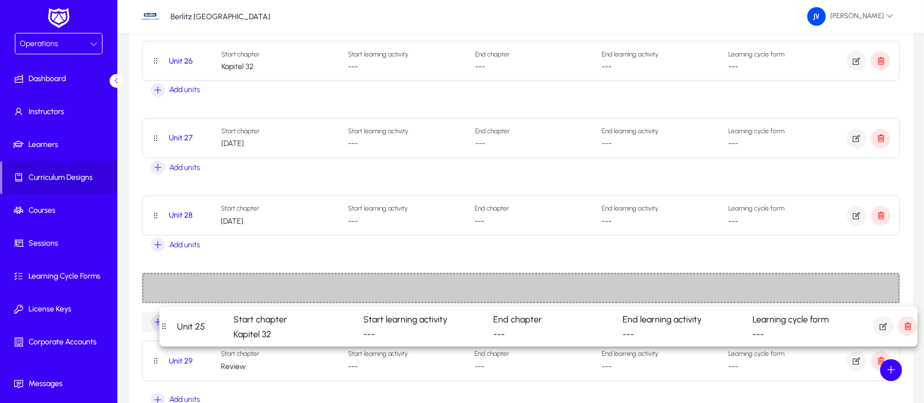
drag, startPoint x: 155, startPoint y: 56, endPoint x: 172, endPoint y: 324, distance: 269.2
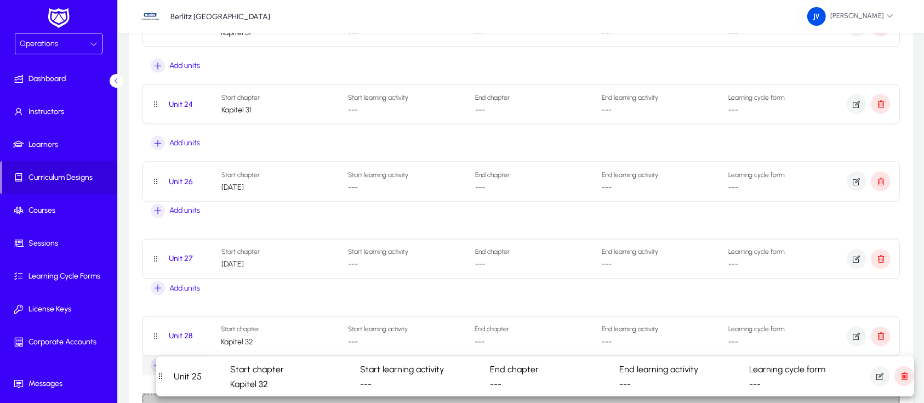
scroll to position [1881, 0]
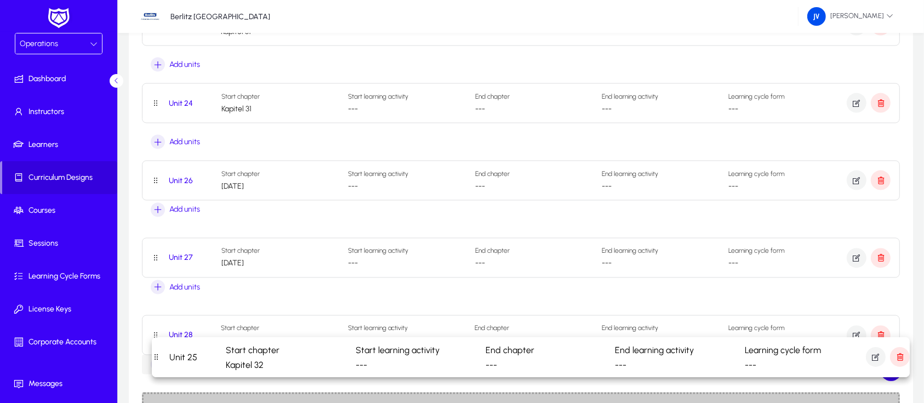
drag, startPoint x: 156, startPoint y: 206, endPoint x: 165, endPoint y: 360, distance: 153.8
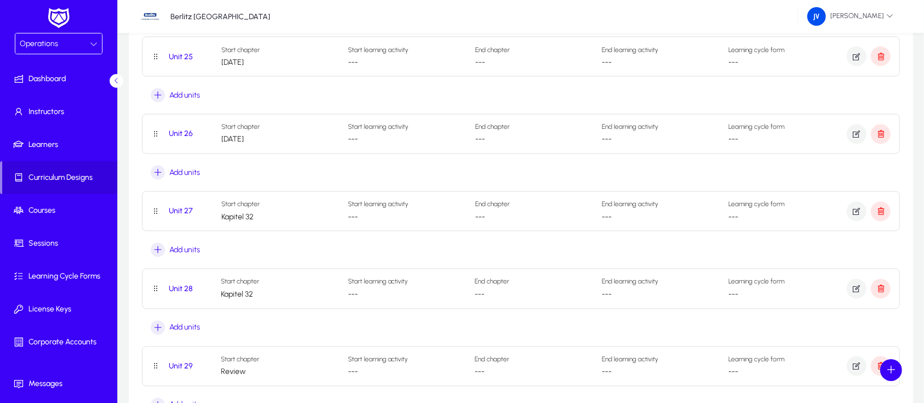
scroll to position [2026, 0]
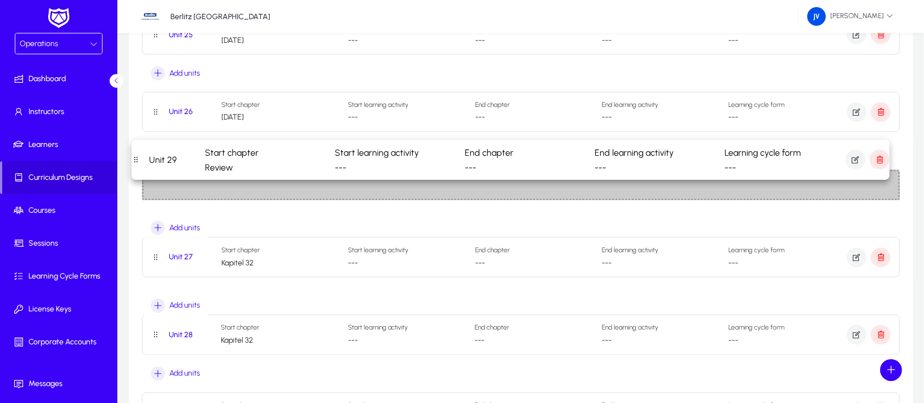
drag, startPoint x: 157, startPoint y: 343, endPoint x: 146, endPoint y: 162, distance: 181.2
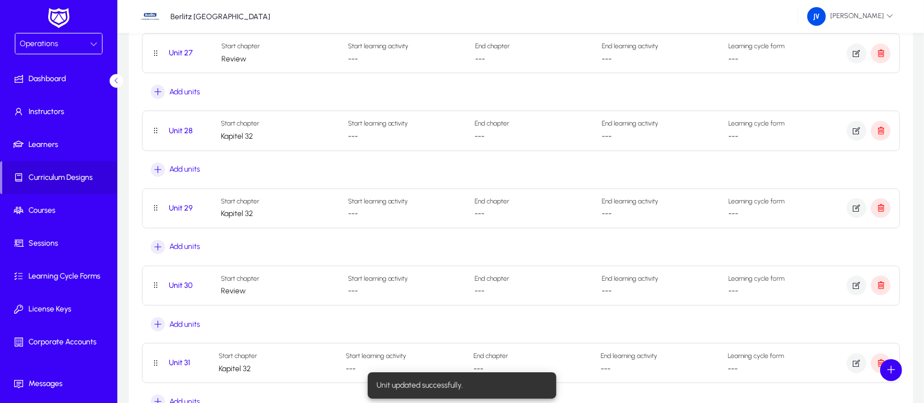
scroll to position [2173, 0]
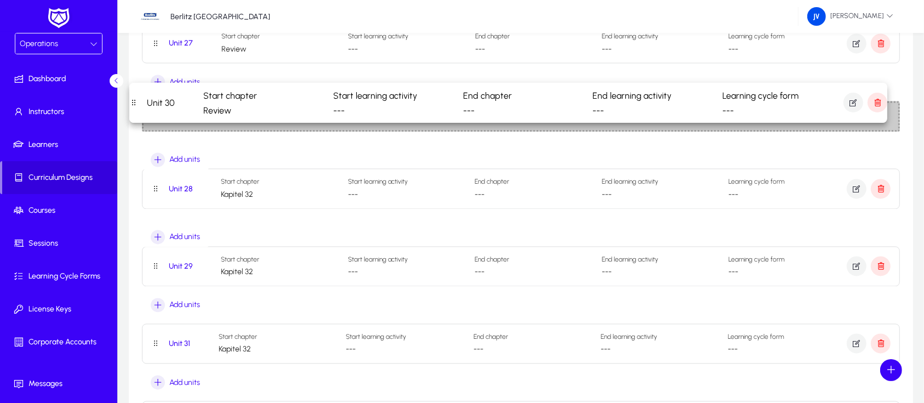
drag, startPoint x: 153, startPoint y: 271, endPoint x: 141, endPoint y: 102, distance: 168.7
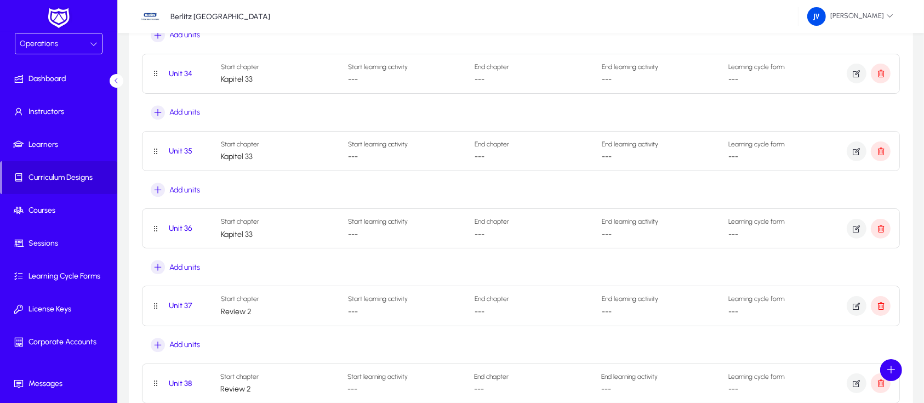
scroll to position [2758, 0]
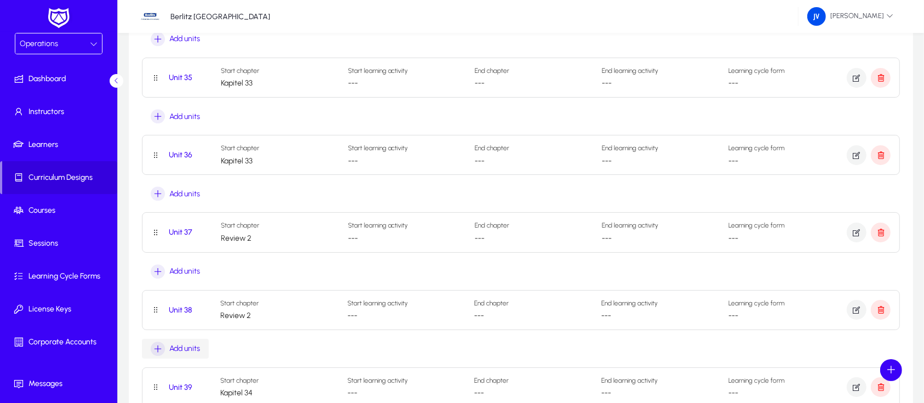
click at [158, 344] on icon "button" at bounding box center [158, 348] width 14 height 14
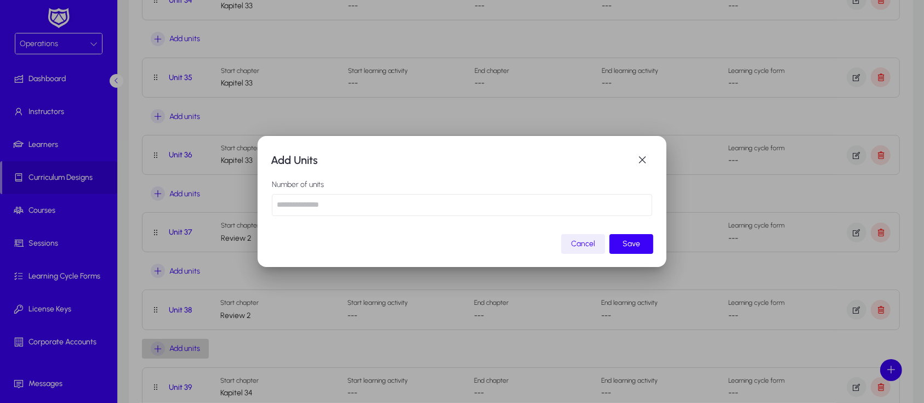
scroll to position [0, 0]
click at [304, 200] on input "number" at bounding box center [462, 205] width 380 height 22
type input "*"
click at [642, 236] on span "submit" at bounding box center [632, 244] width 44 height 26
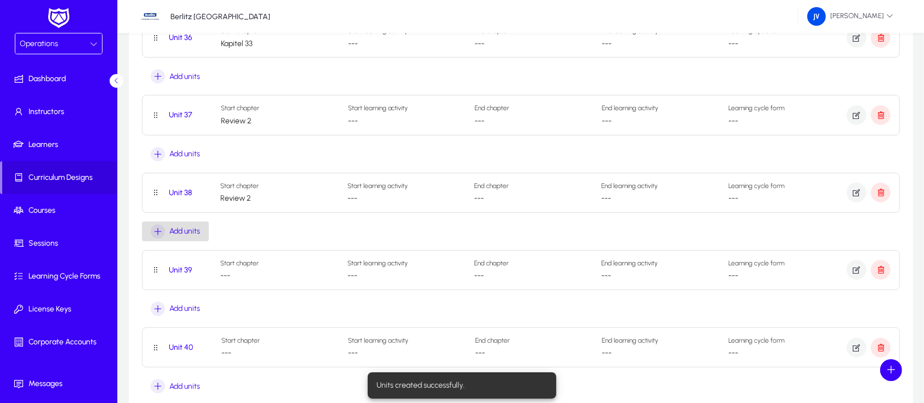
scroll to position [2903, 0]
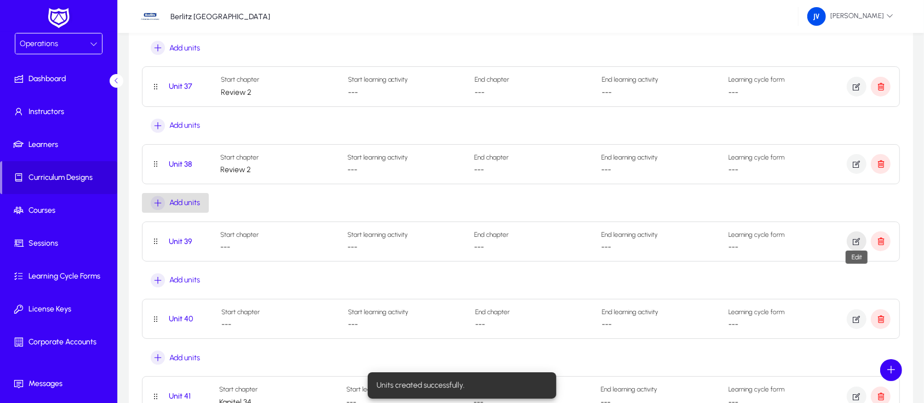
click at [857, 236] on icon "button" at bounding box center [857, 241] width 10 height 10
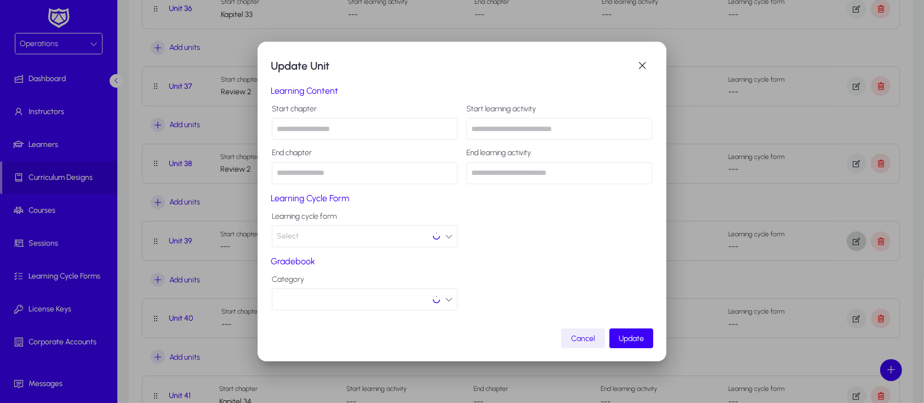
scroll to position [0, 0]
click at [299, 125] on input "text" at bounding box center [365, 129] width 186 height 22
type input "********"
click at [627, 335] on span "Update" at bounding box center [631, 338] width 25 height 9
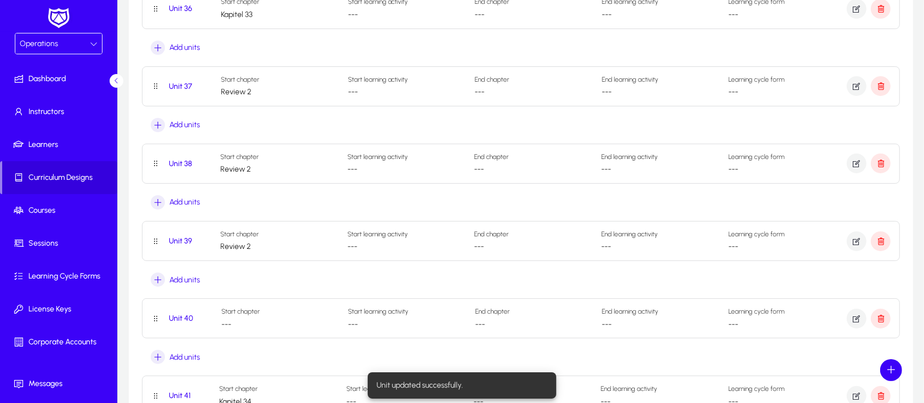
scroll to position [2903, 0]
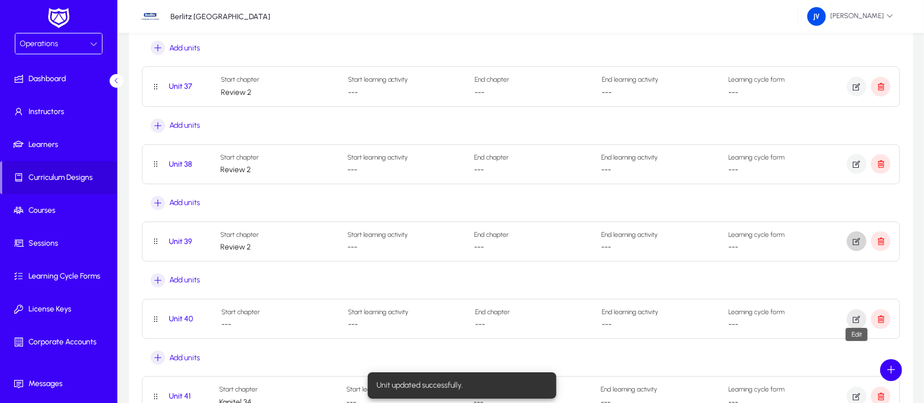
click at [855, 314] on icon "button" at bounding box center [857, 319] width 10 height 10
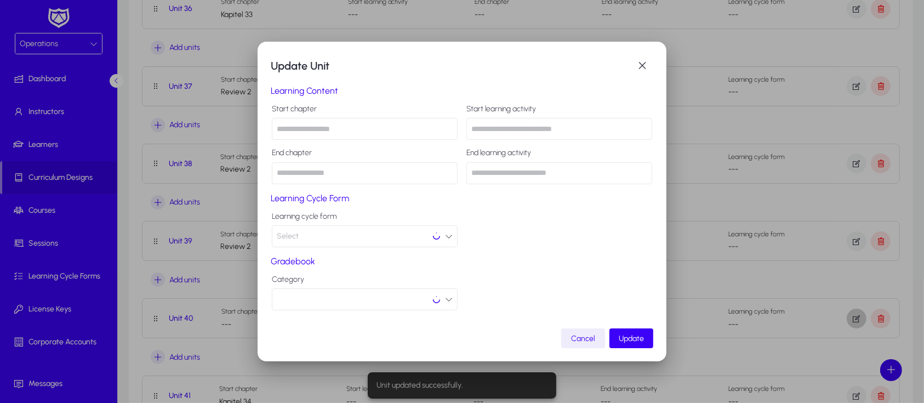
scroll to position [0, 0]
click at [301, 128] on input "text" at bounding box center [365, 129] width 186 height 22
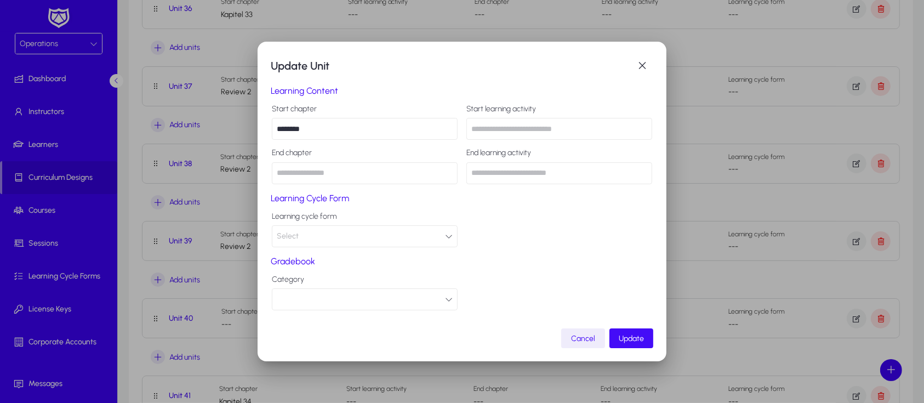
type input "********"
click at [640, 337] on span "Update" at bounding box center [631, 338] width 25 height 9
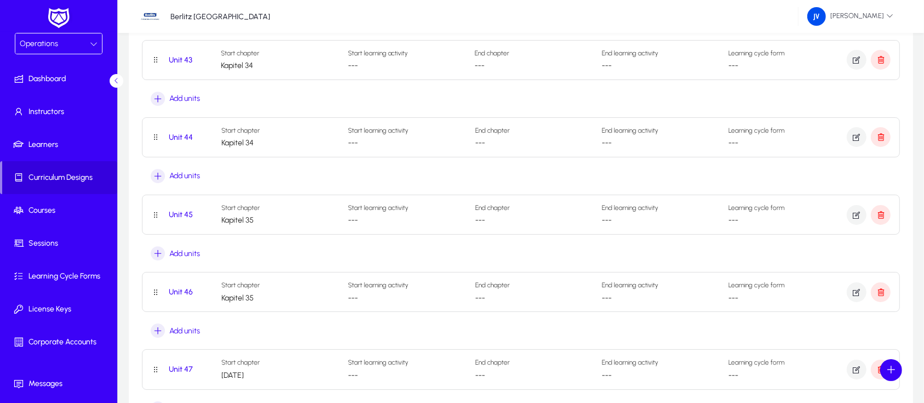
scroll to position [3415, 0]
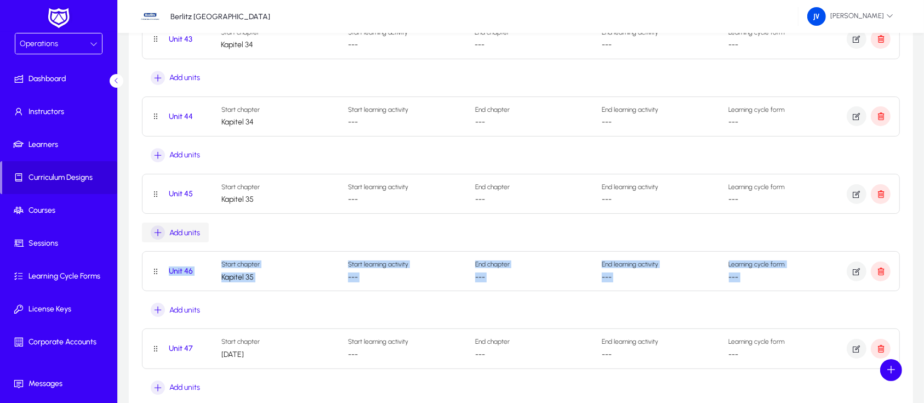
drag, startPoint x: 153, startPoint y: 347, endPoint x: 180, endPoint y: 216, distance: 133.8
click at [154, 344] on icon "Button that displays a tooltip to drag this unit" at bounding box center [155, 348] width 9 height 9
click at [295, 308] on div "Unit 46 Start chapter Kapitel 35 Start learning activity --- End chapter --- En…" at bounding box center [521, 285] width 758 height 69
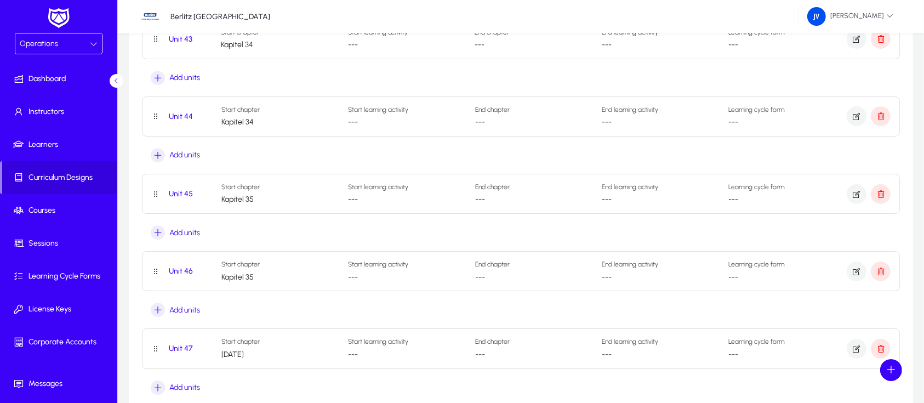
drag, startPoint x: 622, startPoint y: 24, endPoint x: 318, endPoint y: 335, distance: 434.9
click at [348, 231] on div "Unit 45 Start chapter Kapitel 35 Start learning activity --- End chapter --- En…" at bounding box center [521, 208] width 758 height 69
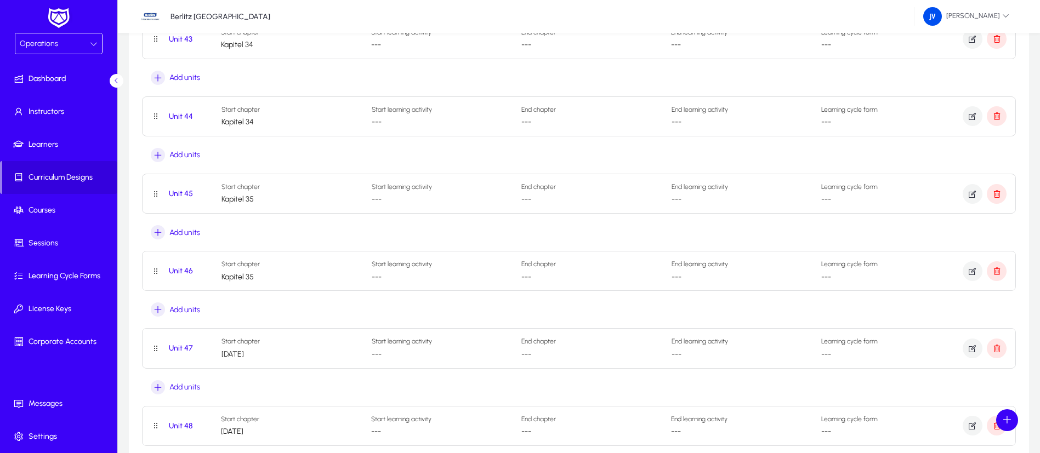
scroll to position [3333, 0]
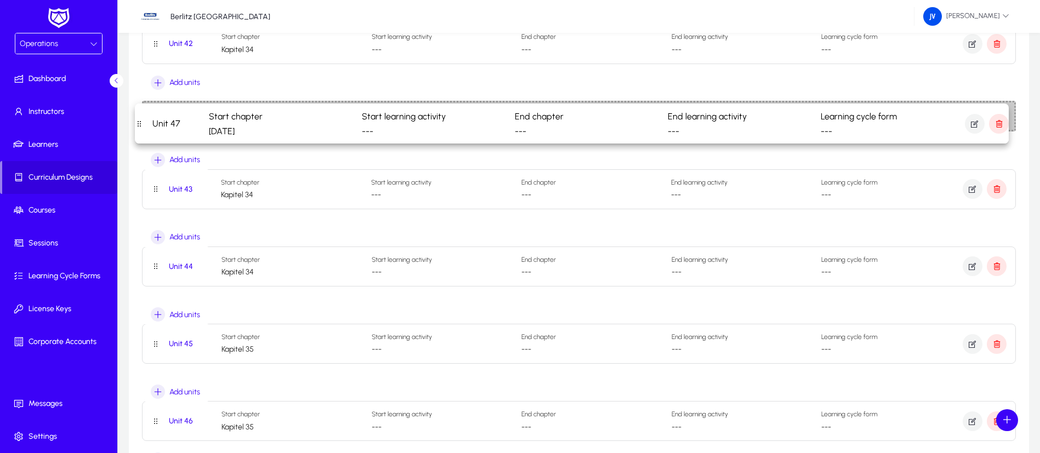
drag, startPoint x: 154, startPoint y: 430, endPoint x: 147, endPoint y: 123, distance: 306.5
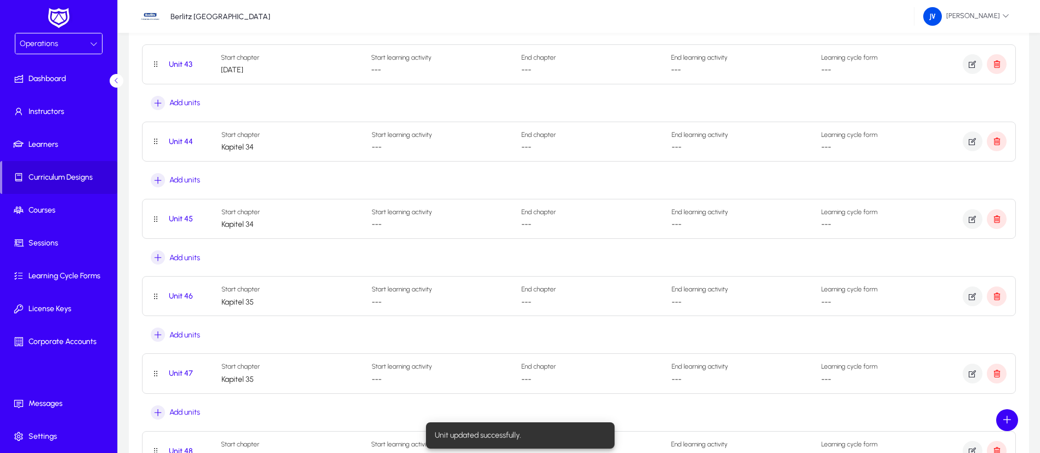
scroll to position [3415, 0]
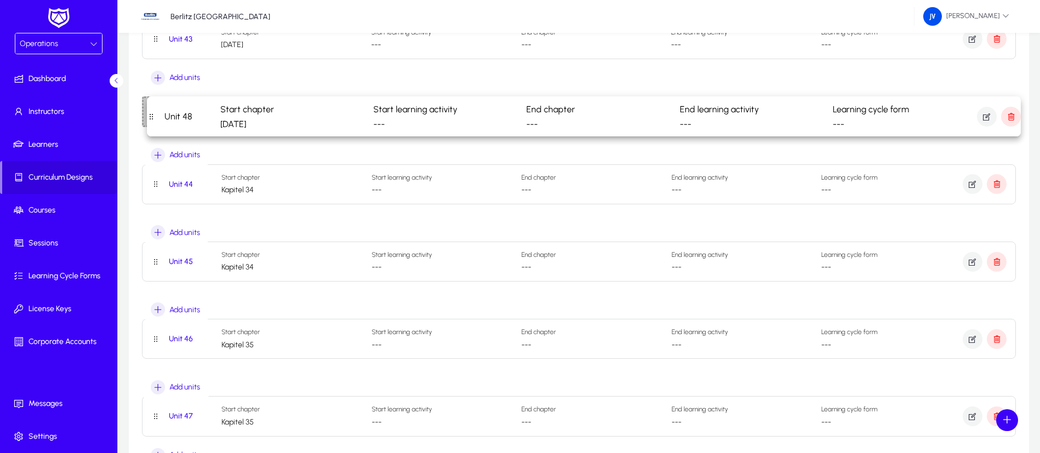
drag, startPoint x: 156, startPoint y: 429, endPoint x: 161, endPoint y: 119, distance: 309.7
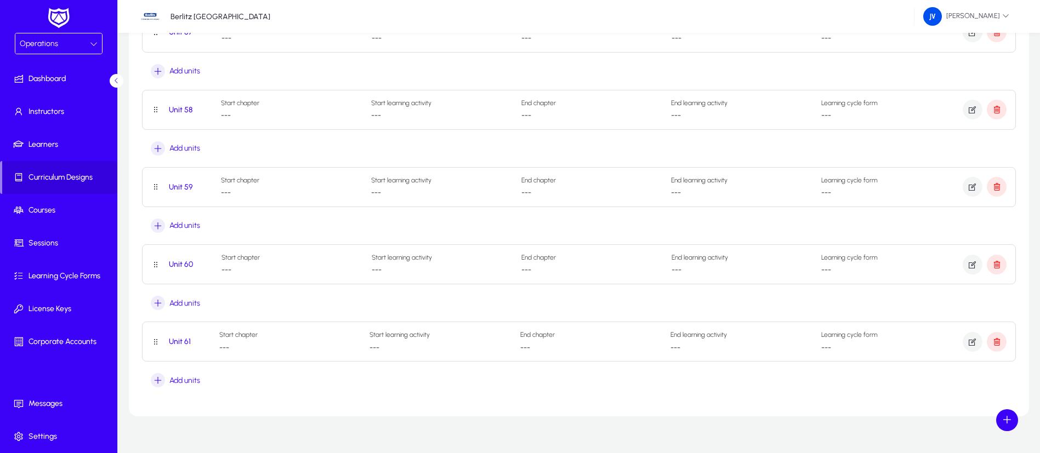
scroll to position [4524, 0]
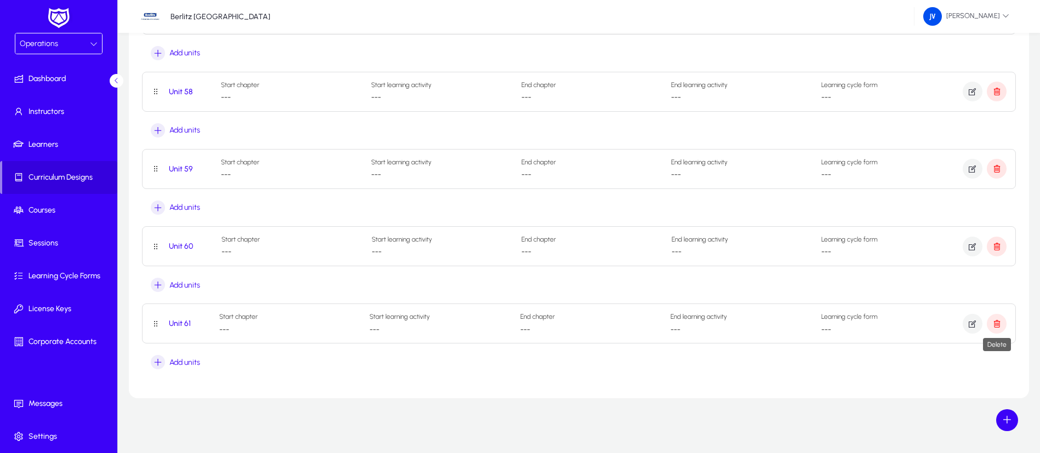
click at [924, 329] on span "button" at bounding box center [997, 324] width 20 height 26
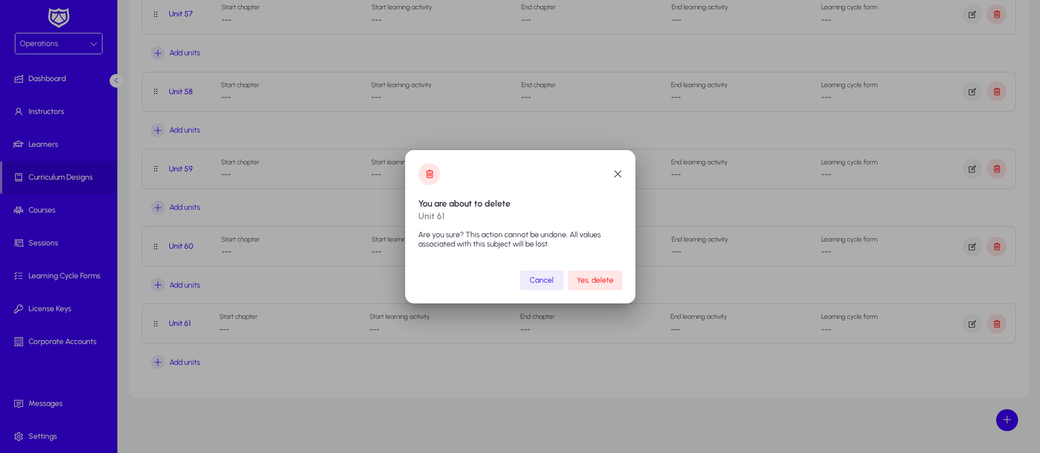
click at [589, 280] on span "Yes, delete" at bounding box center [595, 280] width 37 height 9
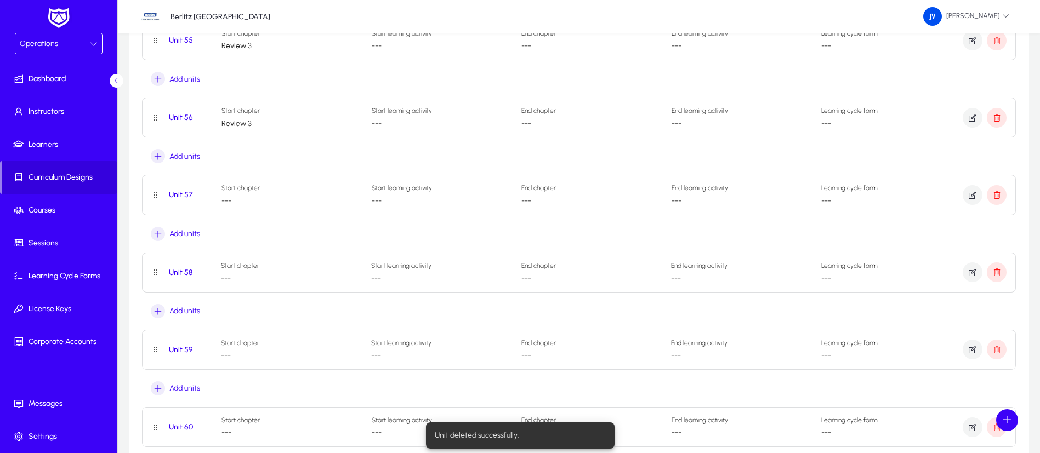
scroll to position [4364, 0]
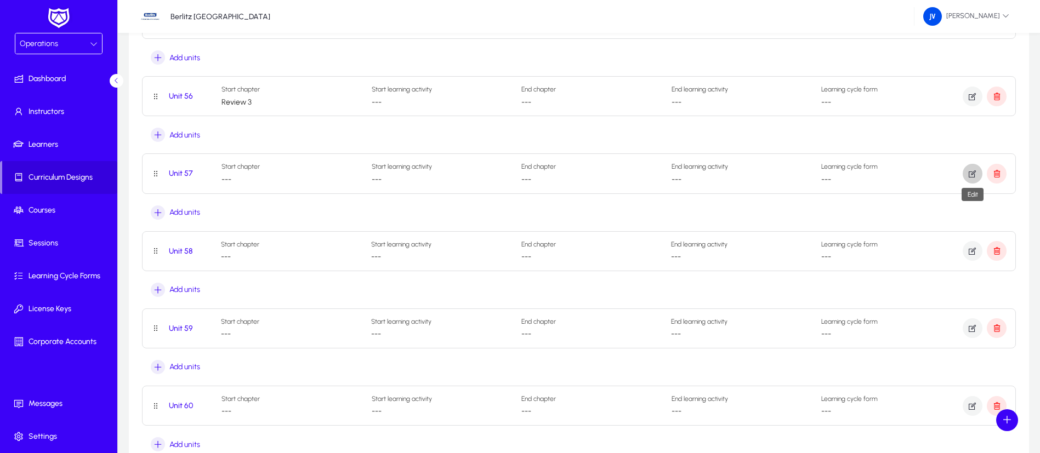
click at [924, 178] on icon "button" at bounding box center [972, 174] width 10 height 10
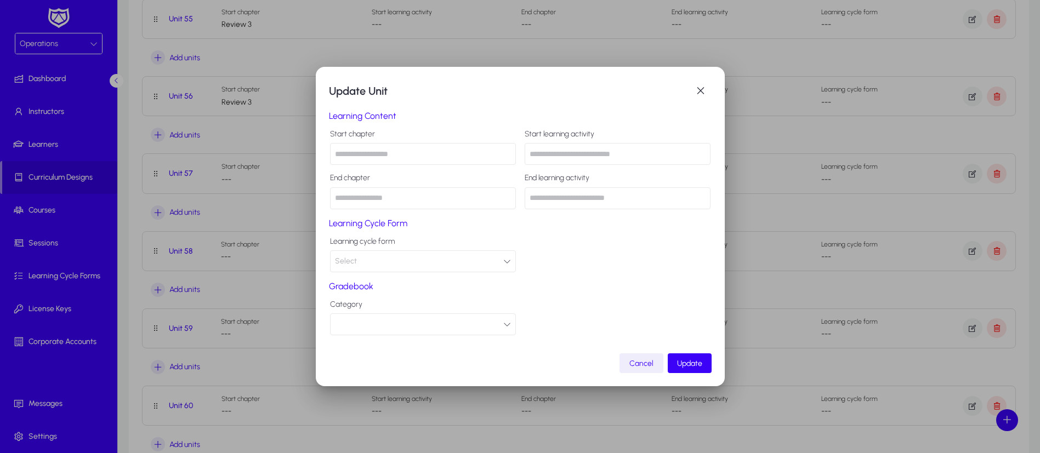
click at [366, 158] on input "text" at bounding box center [423, 154] width 186 height 22
type input "********"
click at [691, 361] on span "Update" at bounding box center [689, 363] width 25 height 9
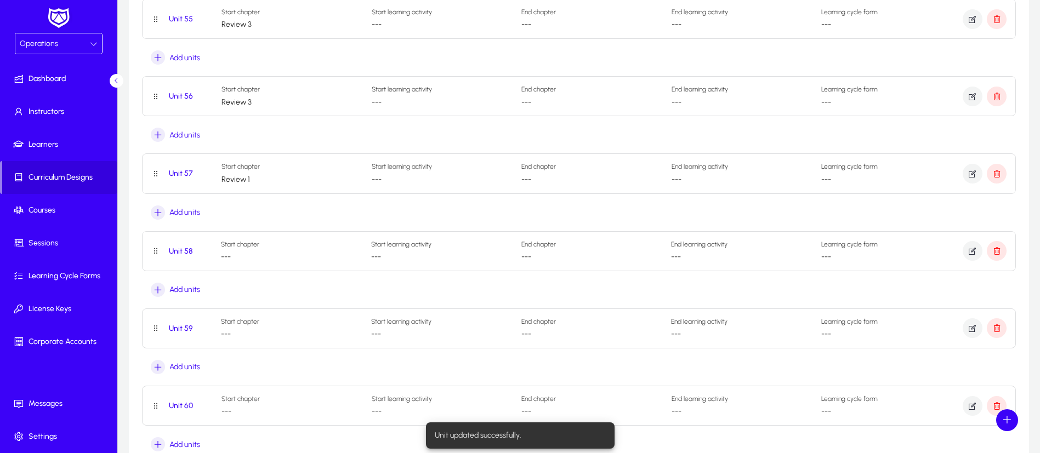
scroll to position [4364, 0]
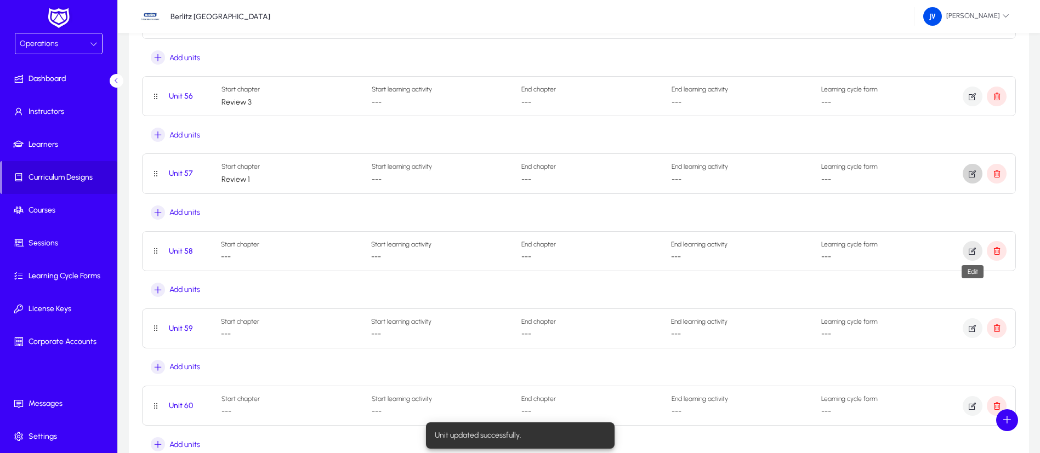
click at [924, 251] on span "button" at bounding box center [972, 251] width 20 height 26
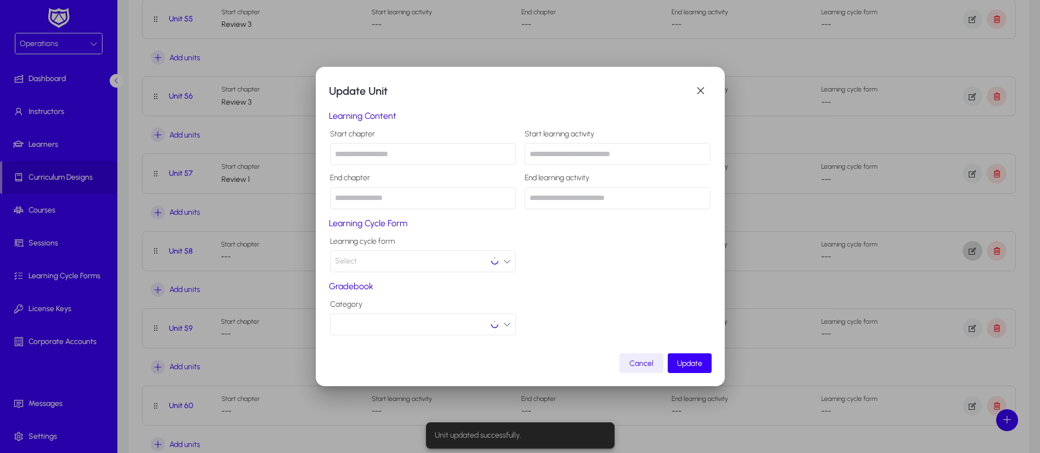
scroll to position [0, 0]
click at [364, 152] on input "text" at bounding box center [423, 154] width 186 height 22
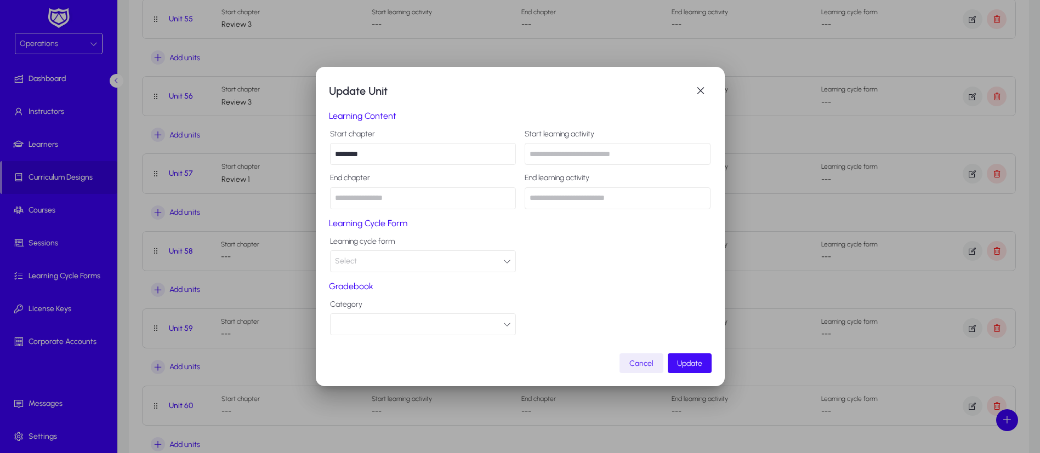
type input "********"
click at [696, 365] on span "Update" at bounding box center [689, 363] width 25 height 9
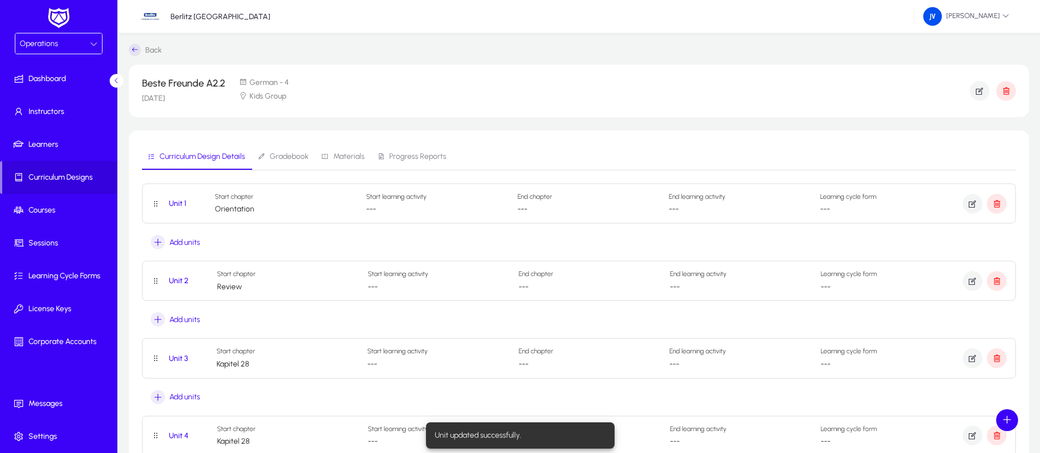
scroll to position [4364, 0]
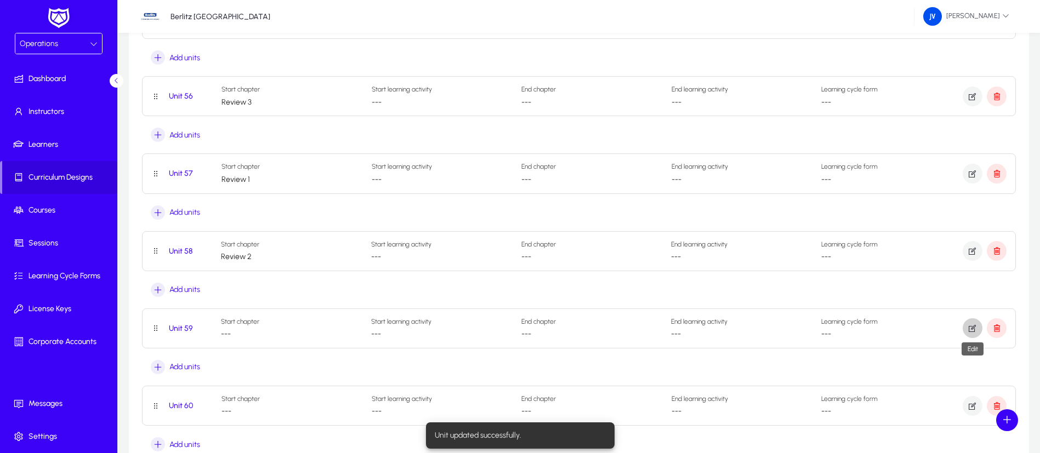
click at [924, 326] on icon "button" at bounding box center [972, 328] width 10 height 10
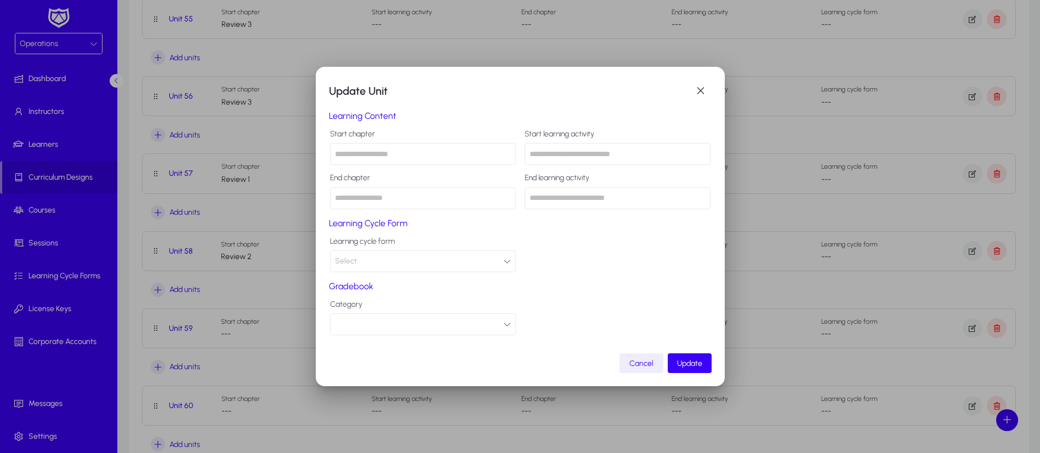
click at [354, 149] on input "text" at bounding box center [423, 154] width 186 height 22
type input "********"
click at [688, 359] on span "Update" at bounding box center [689, 363] width 25 height 9
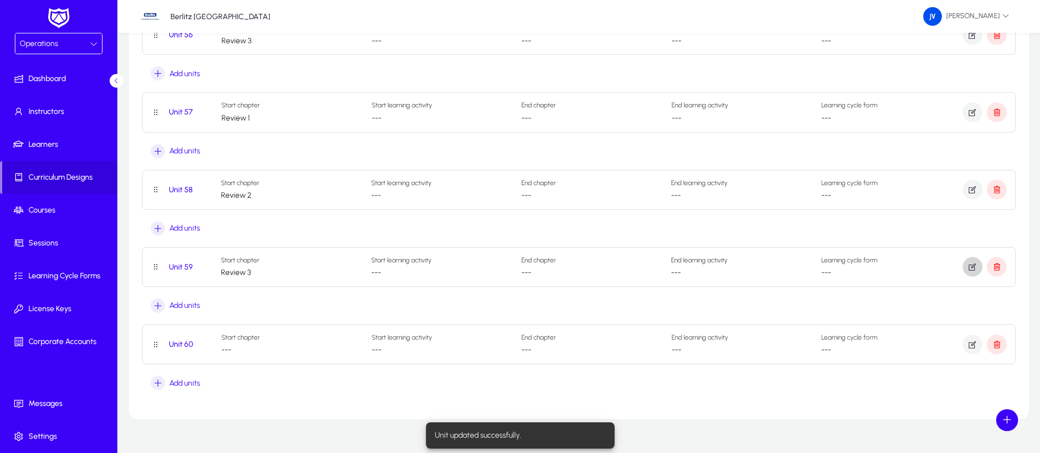
scroll to position [4446, 0]
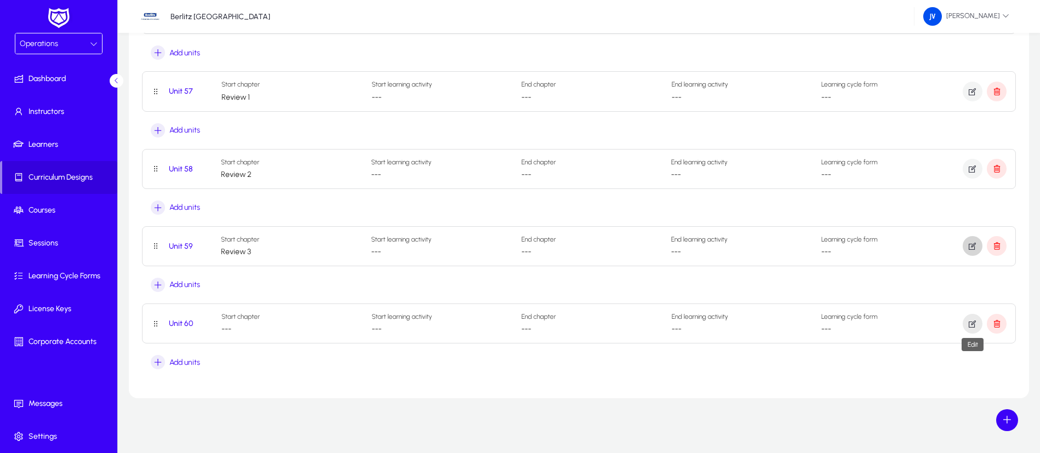
click at [924, 325] on icon "button" at bounding box center [972, 324] width 10 height 10
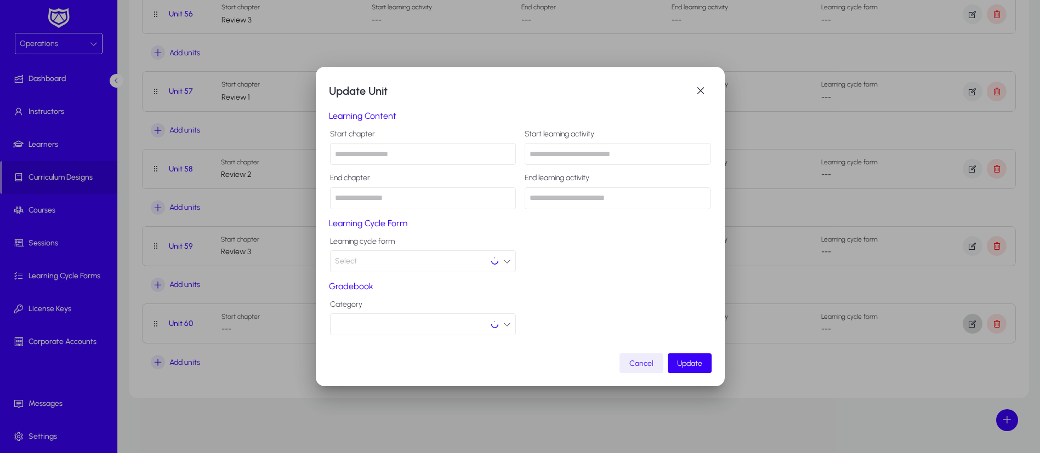
scroll to position [0, 0]
click at [358, 155] on input "text" at bounding box center [423, 154] width 186 height 22
type input "**********"
click at [684, 364] on span "Update" at bounding box center [689, 363] width 25 height 9
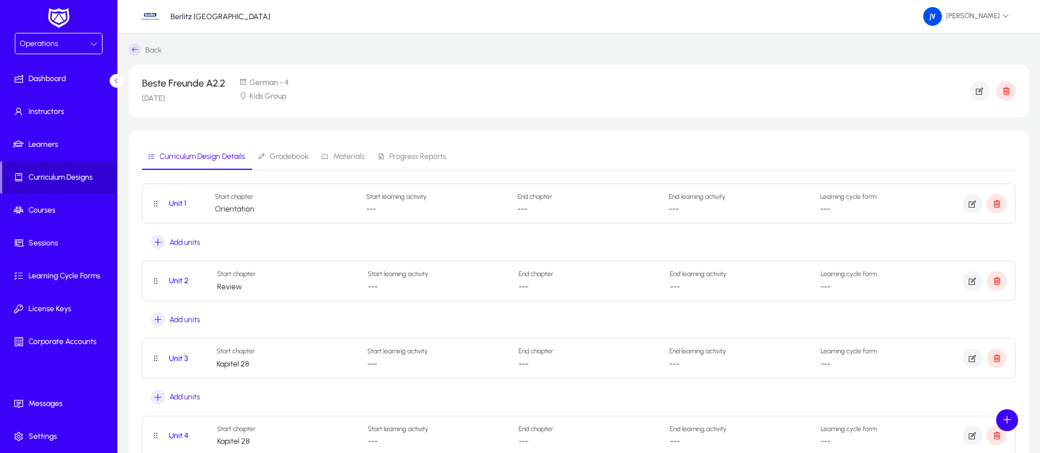
click at [60, 176] on span "Curriculum Designs" at bounding box center [59, 177] width 115 height 11
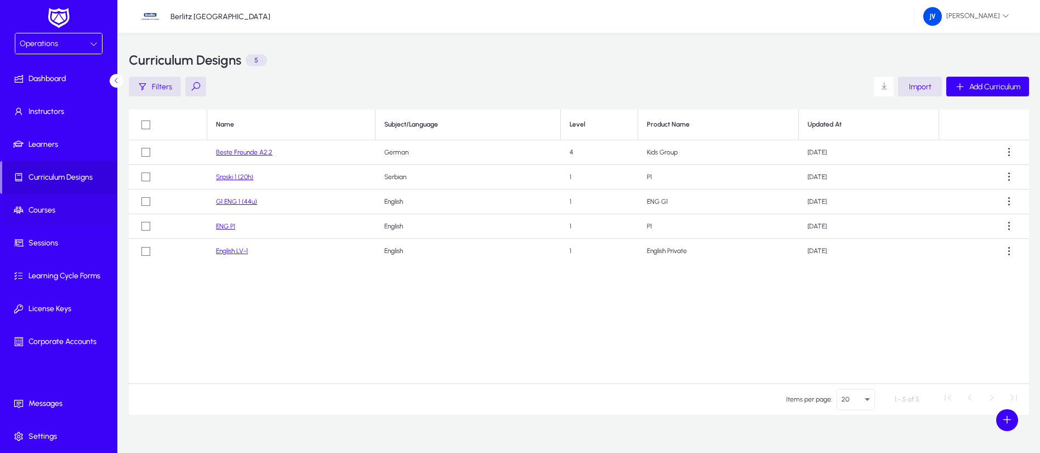
click at [50, 209] on span "Courses" at bounding box center [60, 210] width 117 height 11
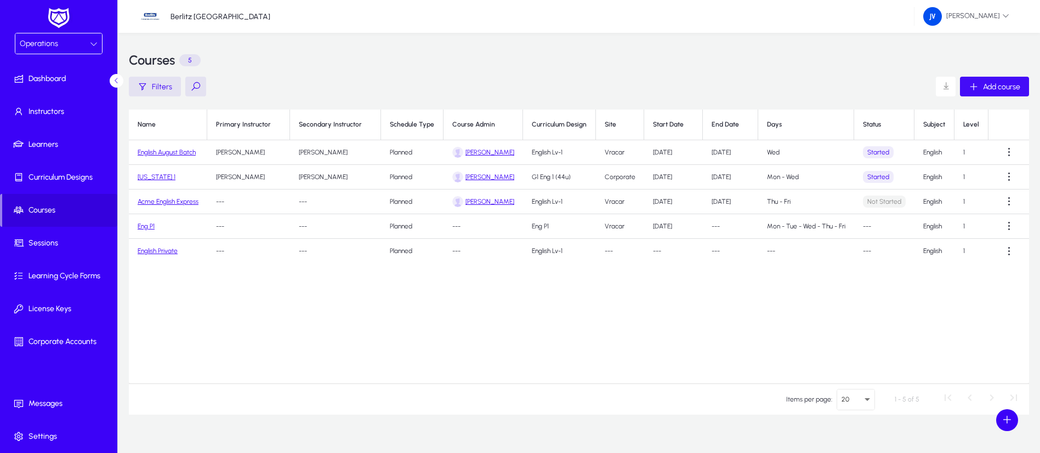
click at [924, 82] on div "Add course" at bounding box center [995, 87] width 52 height 10
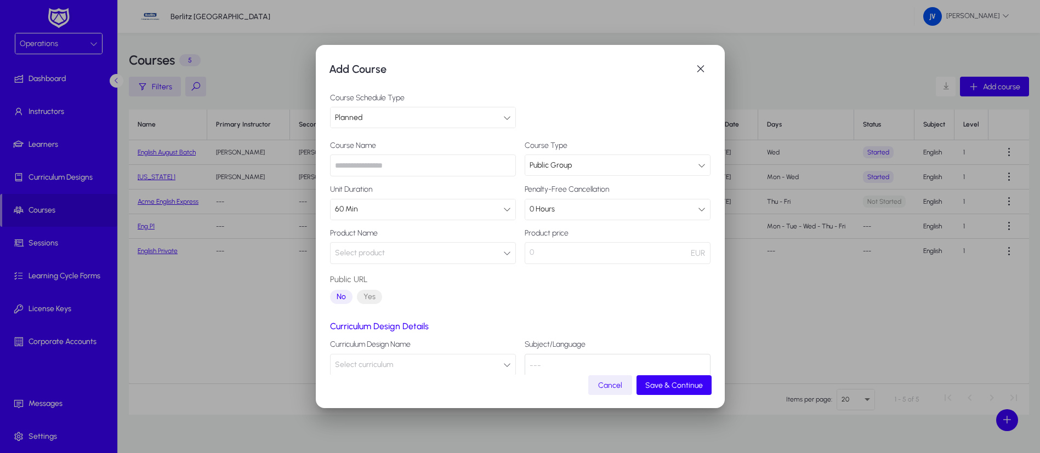
click at [503, 119] on icon at bounding box center [507, 118] width 8 height 8
click at [443, 133] on mat-option "Planned" at bounding box center [421, 139] width 180 height 23
click at [457, 161] on input "text" at bounding box center [423, 166] width 186 height 22
type input "**********"
click at [488, 185] on label "Unit Duration" at bounding box center [423, 189] width 186 height 9
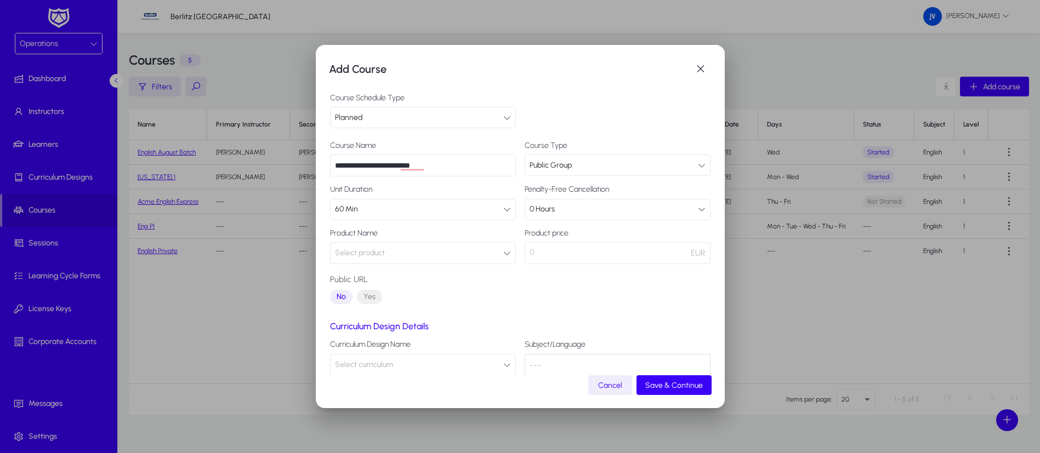
click at [698, 162] on icon at bounding box center [702, 166] width 8 height 8
click at [688, 162] on div at bounding box center [520, 226] width 1040 height 453
click at [503, 208] on icon at bounding box center [507, 210] width 8 height 8
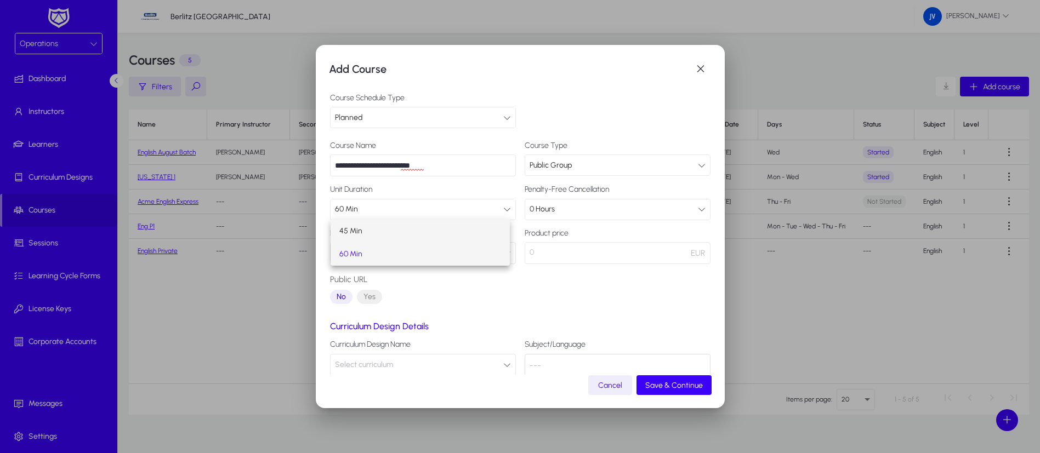
click at [448, 225] on mat-option "45 Min" at bounding box center [421, 231] width 180 height 23
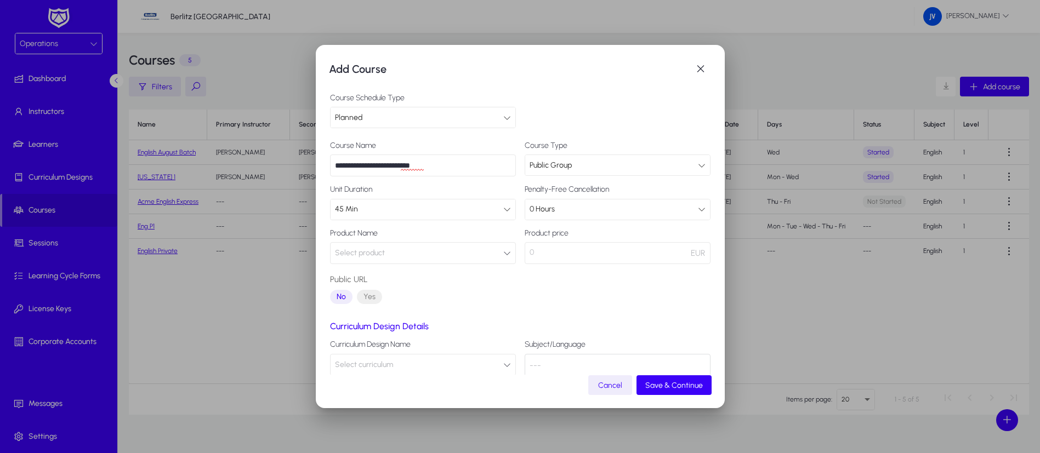
click at [503, 252] on icon "button" at bounding box center [507, 253] width 8 height 8
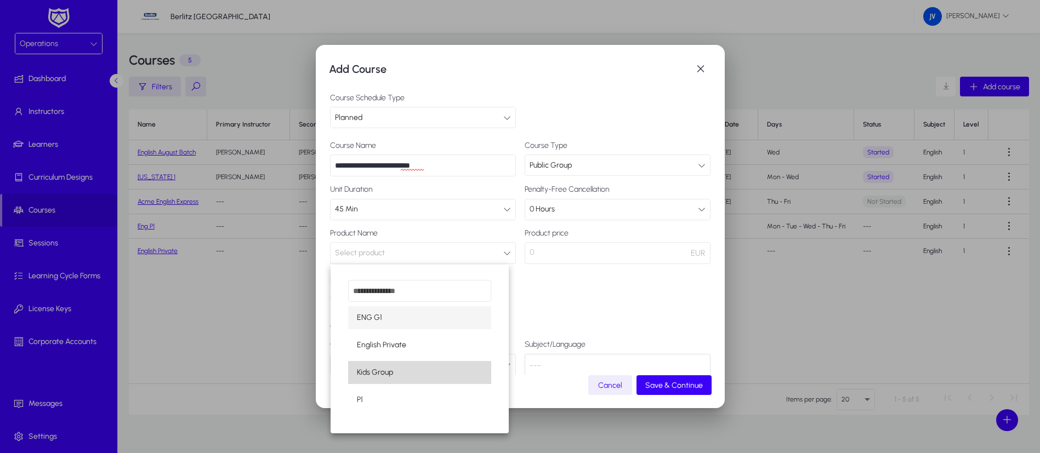
click at [405, 375] on mat-option "Kids Group" at bounding box center [420, 372] width 144 height 23
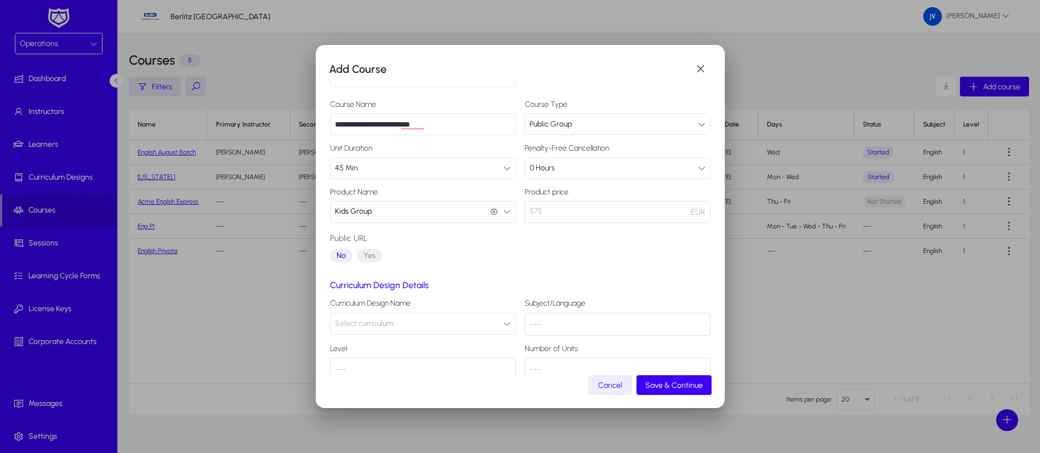
scroll to position [64, 0]
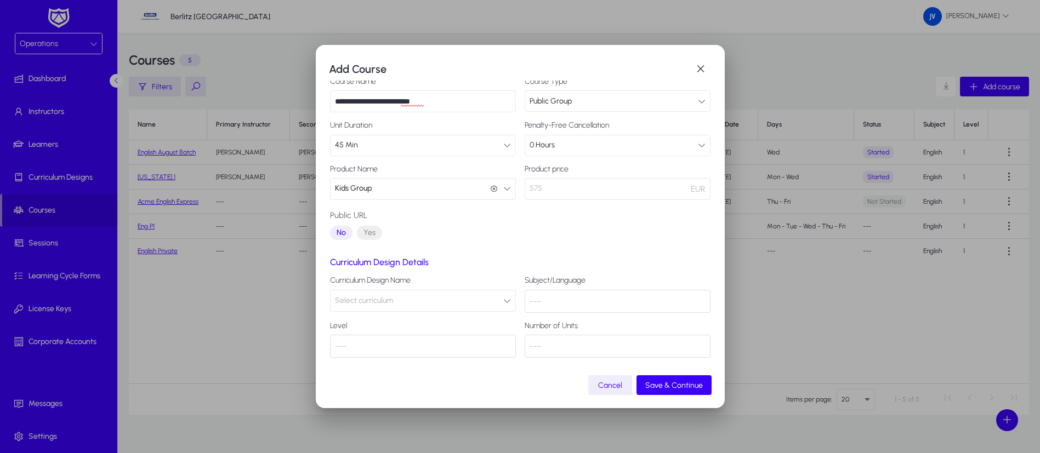
click at [503, 299] on icon "button" at bounding box center [507, 301] width 8 height 8
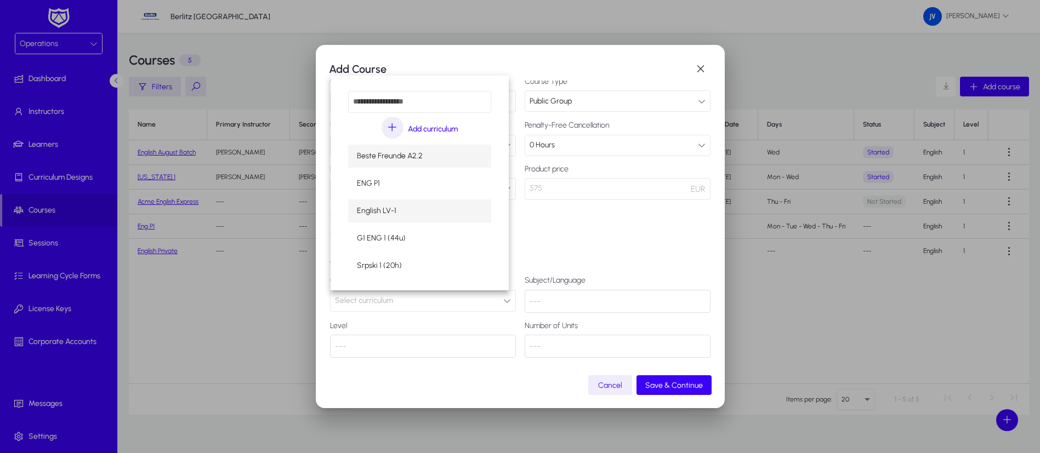
scroll to position [9, 0]
click at [408, 146] on span "Beste Freunde A2.2" at bounding box center [390, 147] width 66 height 13
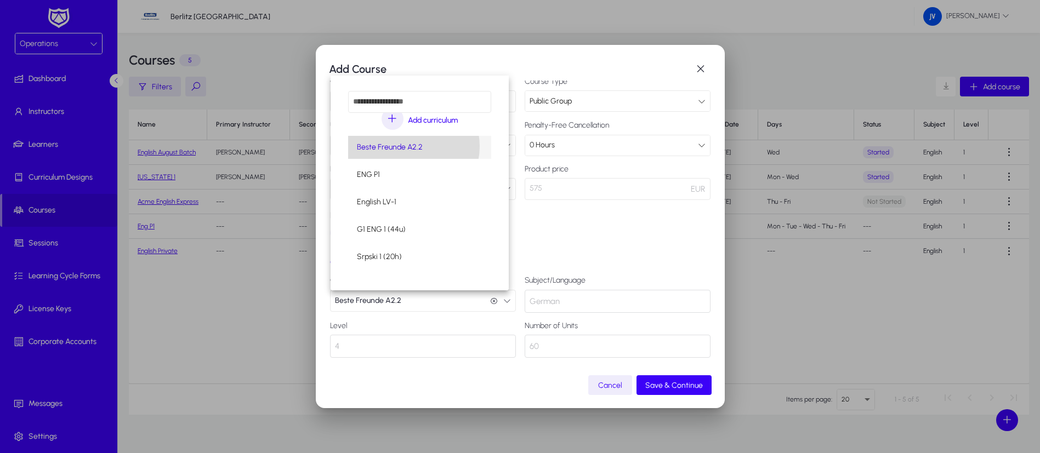
scroll to position [1, 0]
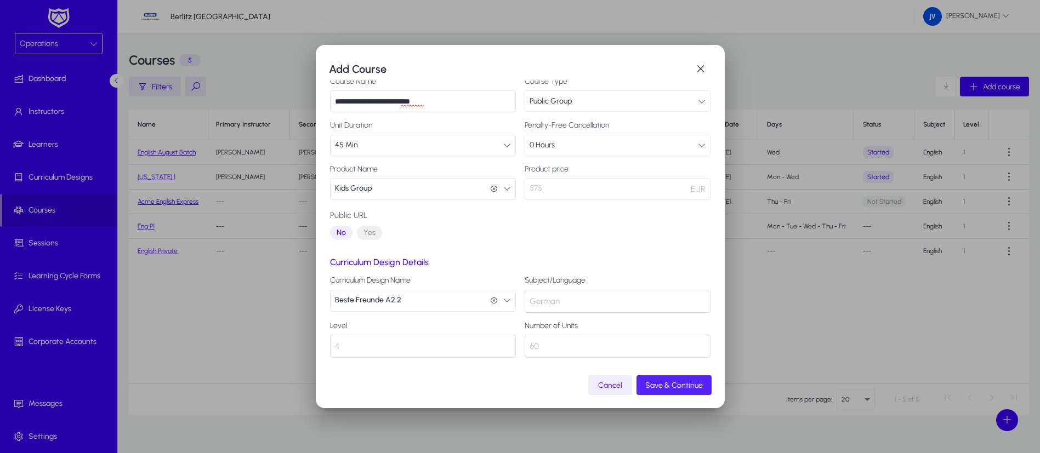
click at [681, 386] on span "Save & Continue" at bounding box center [674, 385] width 58 height 9
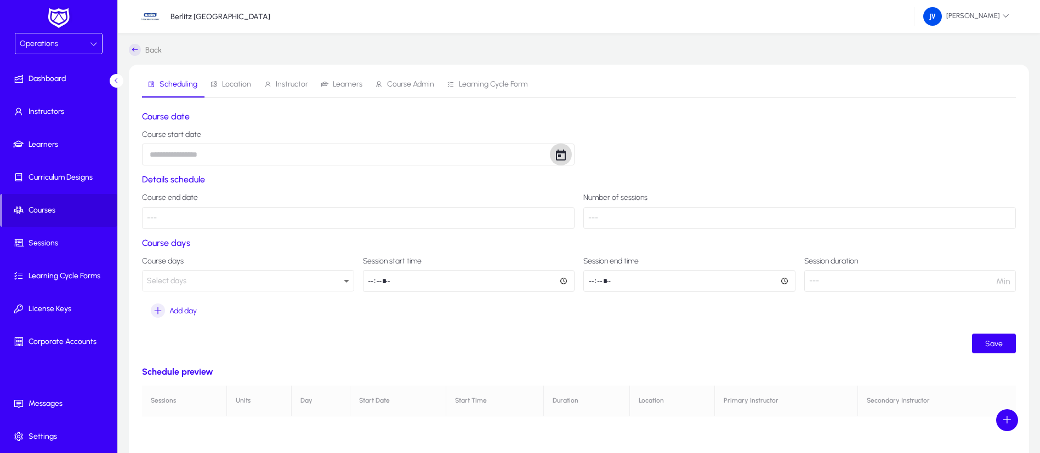
click at [565, 154] on span "Open calendar" at bounding box center [561, 155] width 22 height 22
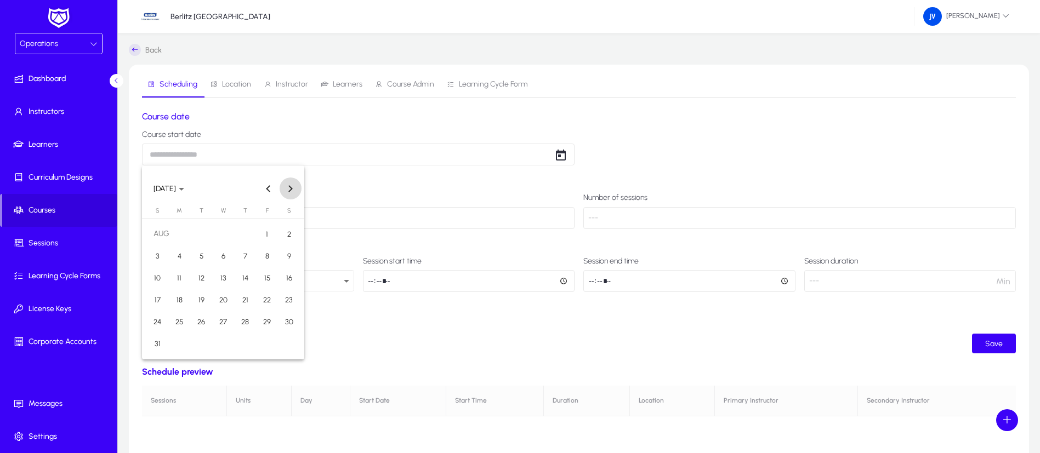
click at [286, 190] on span "Next month" at bounding box center [291, 189] width 22 height 22
click at [155, 339] on span "28" at bounding box center [157, 344] width 20 height 20
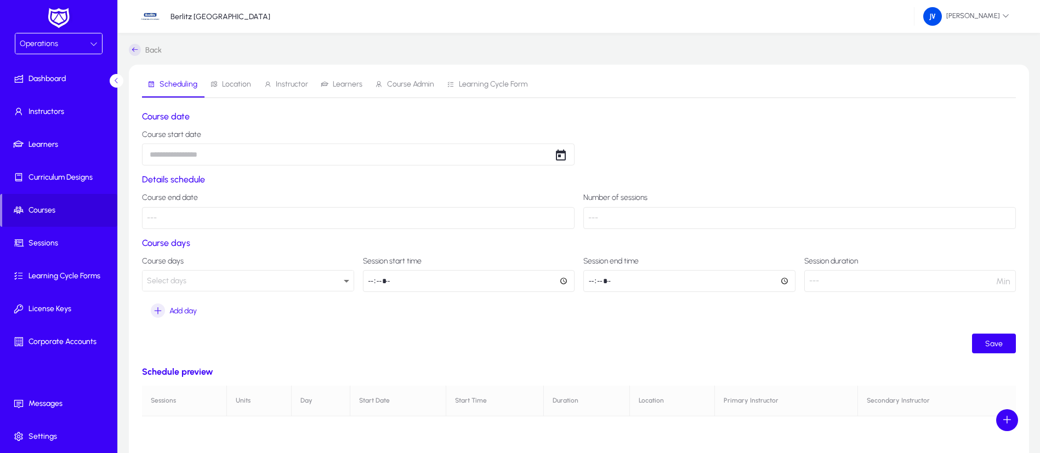
type input "**********"
click at [152, 217] on p "---" at bounding box center [358, 218] width 432 height 22
click at [624, 223] on p "---" at bounding box center [799, 218] width 432 height 22
click at [604, 214] on p "---" at bounding box center [799, 218] width 432 height 22
click at [594, 214] on p "---" at bounding box center [799, 218] width 432 height 22
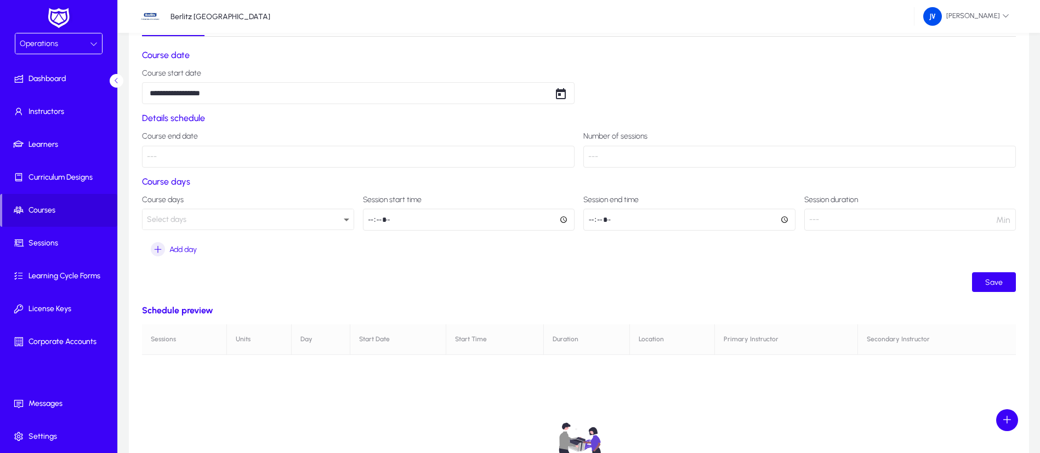
scroll to position [82, 0]
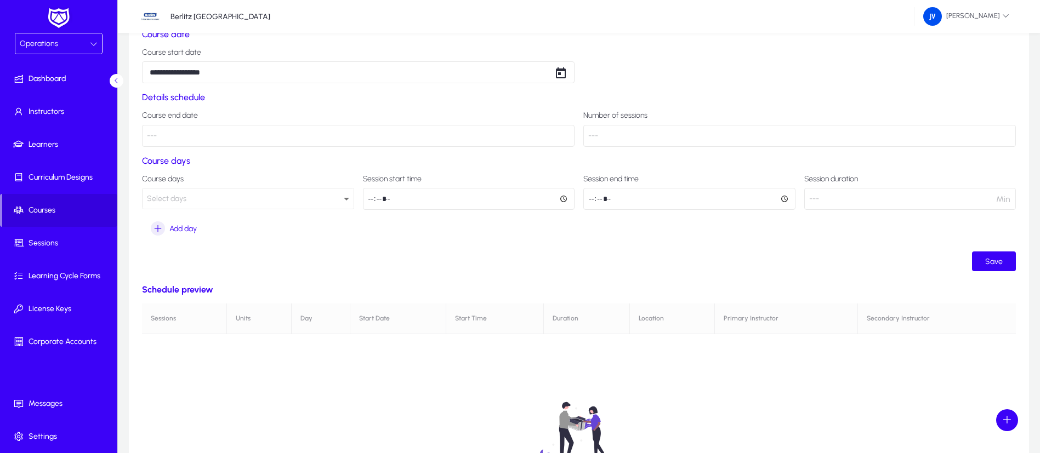
click at [343, 198] on icon at bounding box center [346, 198] width 13 height 13
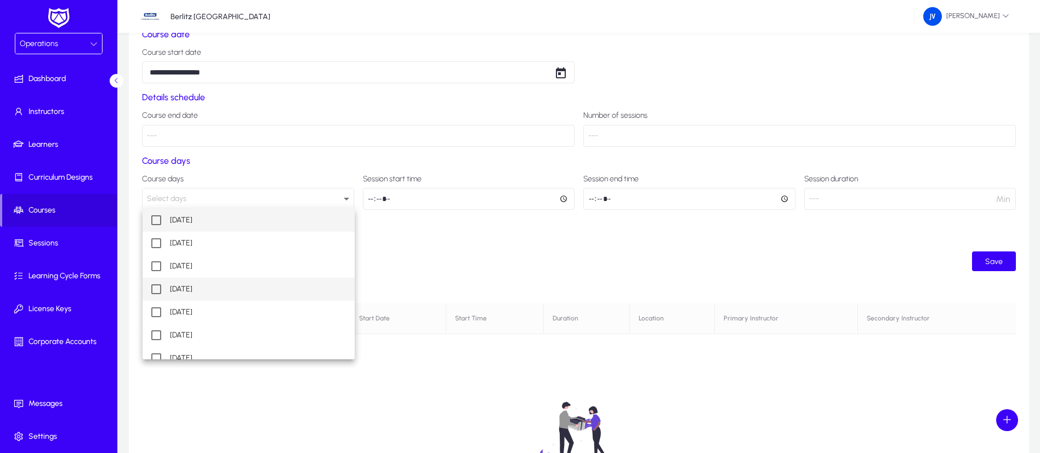
scroll to position [10, 0]
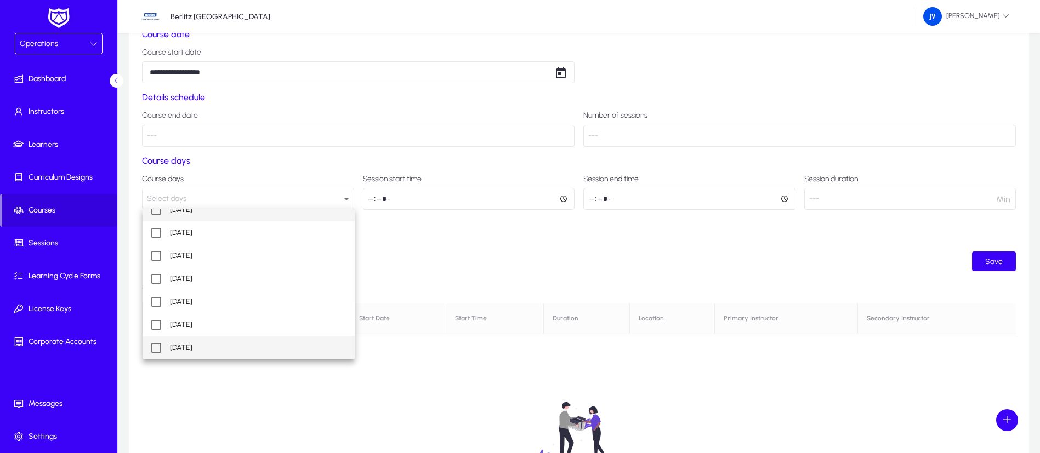
click at [154, 344] on mat-pseudo-checkbox at bounding box center [156, 348] width 10 height 10
click at [401, 283] on div at bounding box center [520, 226] width 1040 height 453
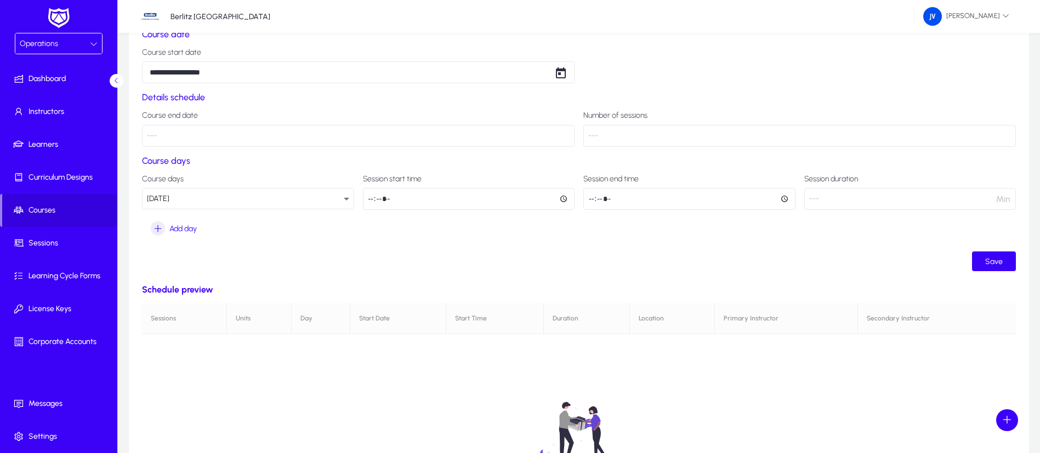
click at [561, 197] on input "time" at bounding box center [469, 199] width 212 height 22
type input "*****"
click at [515, 277] on div "**********" at bounding box center [579, 319] width 874 height 580
click at [616, 198] on input "time" at bounding box center [689, 199] width 212 height 22
click at [787, 198] on input "time" at bounding box center [689, 199] width 212 height 22
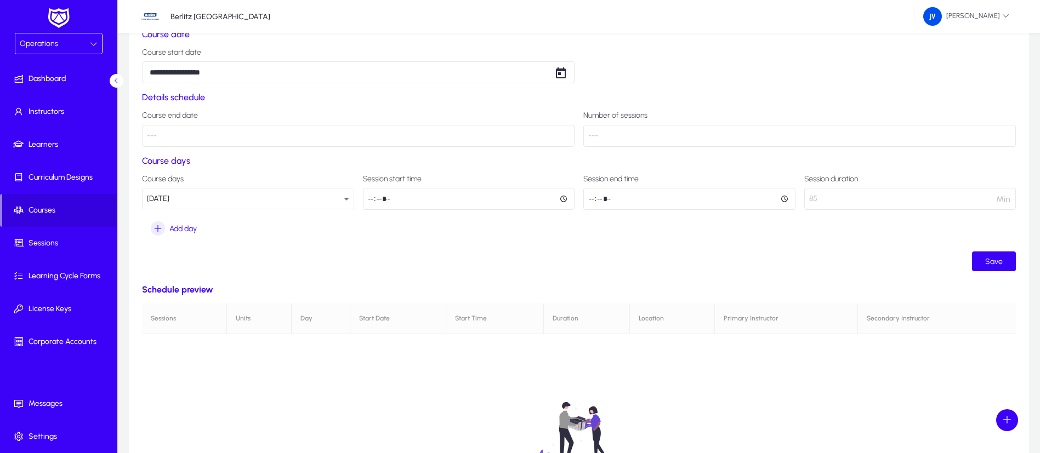
type input "*****"
click at [777, 264] on ui-button "Save" at bounding box center [579, 262] width 874 height 20
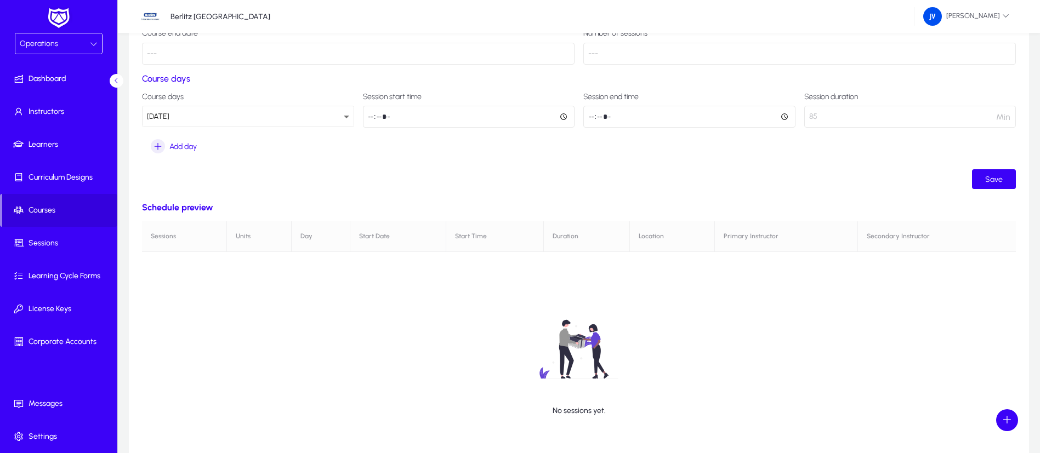
scroll to position [82, 0]
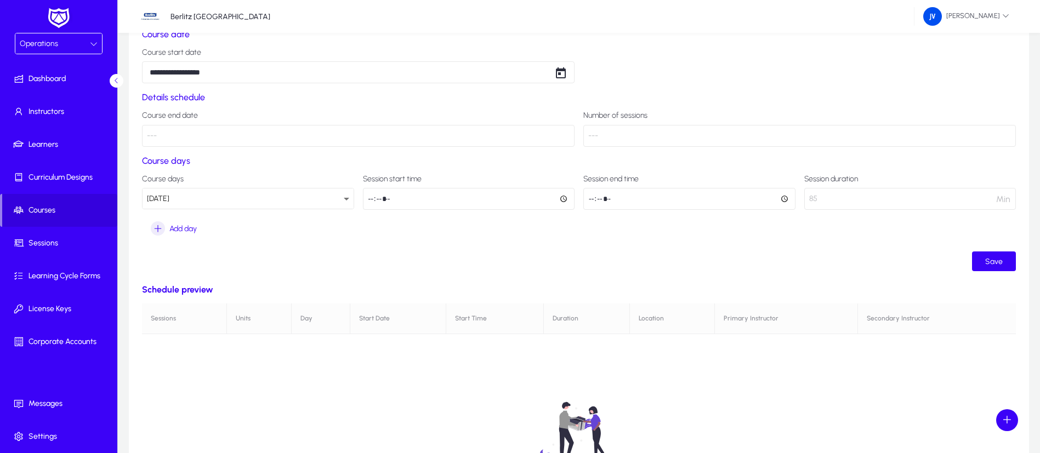
click at [413, 140] on p "---" at bounding box center [358, 136] width 432 height 22
click at [151, 133] on p "---" at bounding box center [358, 136] width 432 height 22
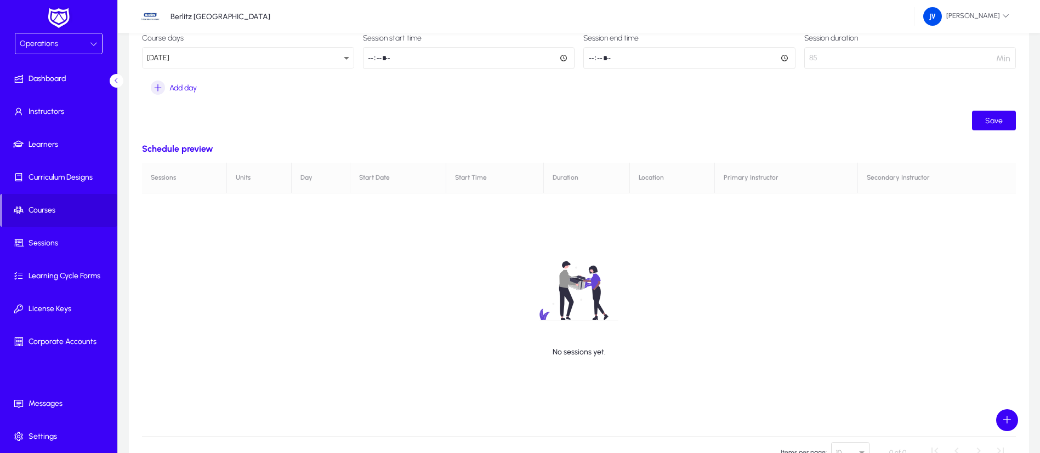
scroll to position [247, 0]
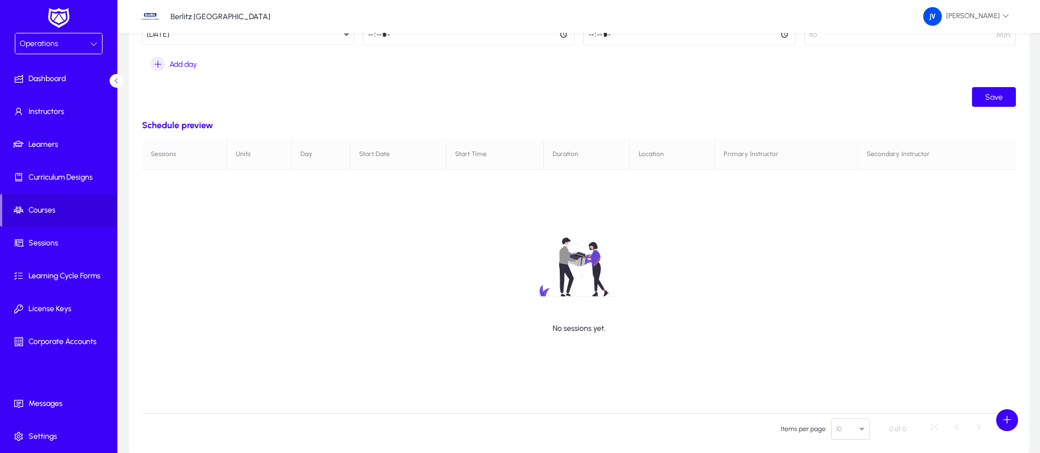
click at [164, 156] on div "No sessions yet." at bounding box center [579, 276] width 874 height 274
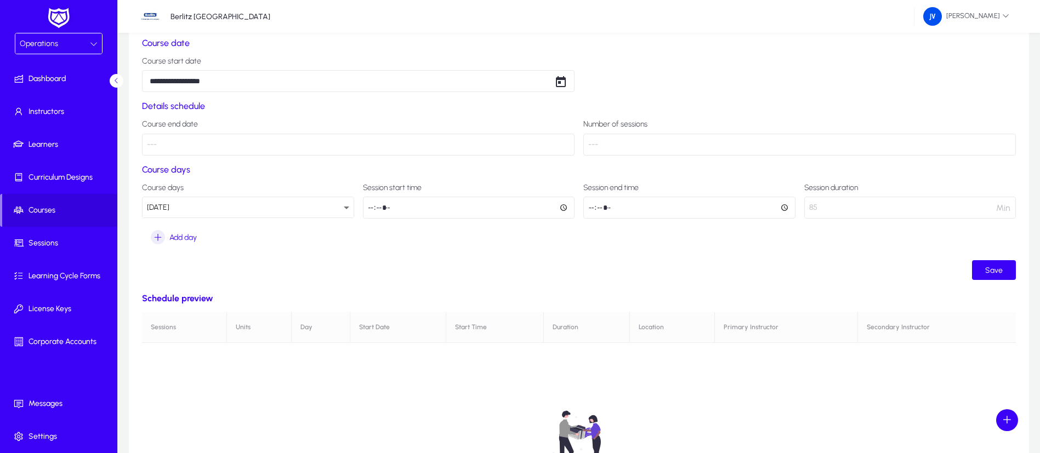
scroll to position [59, 0]
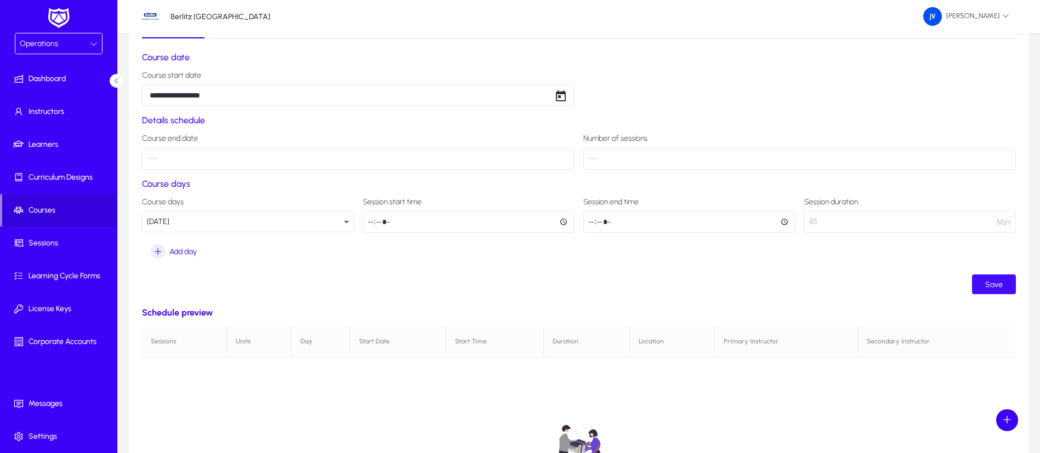
click at [924, 282] on span "Save" at bounding box center [994, 284] width 18 height 9
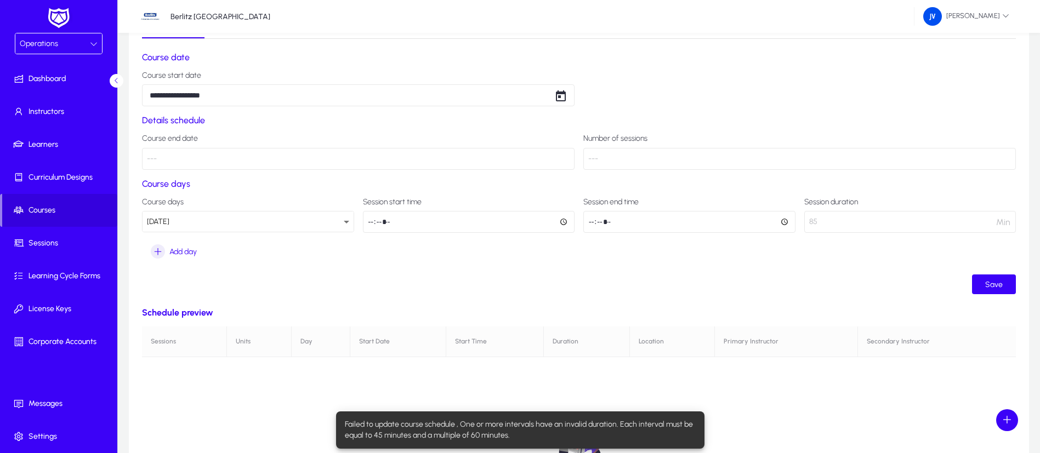
click at [396, 261] on section "Course days Course days Sunday Session start time ***** Session end time ***** …" at bounding box center [579, 220] width 874 height 83
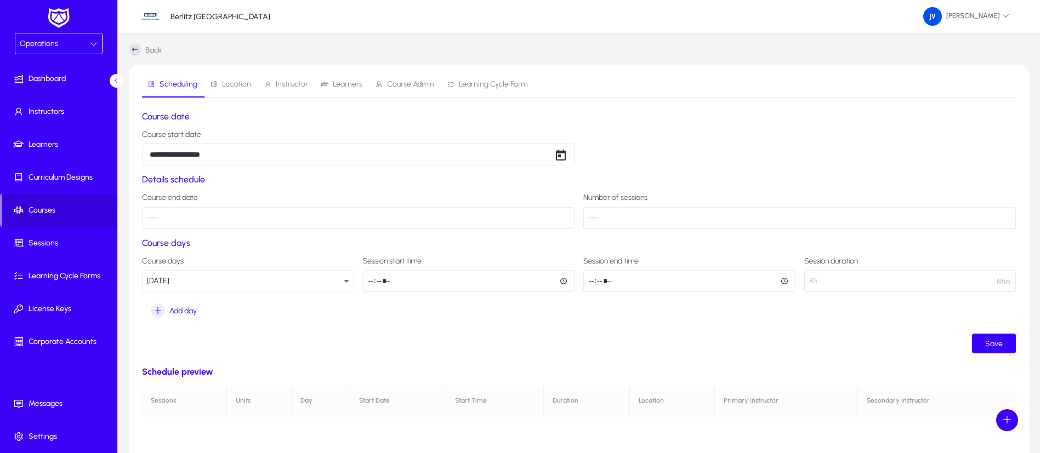
click at [591, 217] on p "---" at bounding box center [799, 218] width 432 height 22
click at [233, 81] on span "Location" at bounding box center [236, 85] width 29 height 8
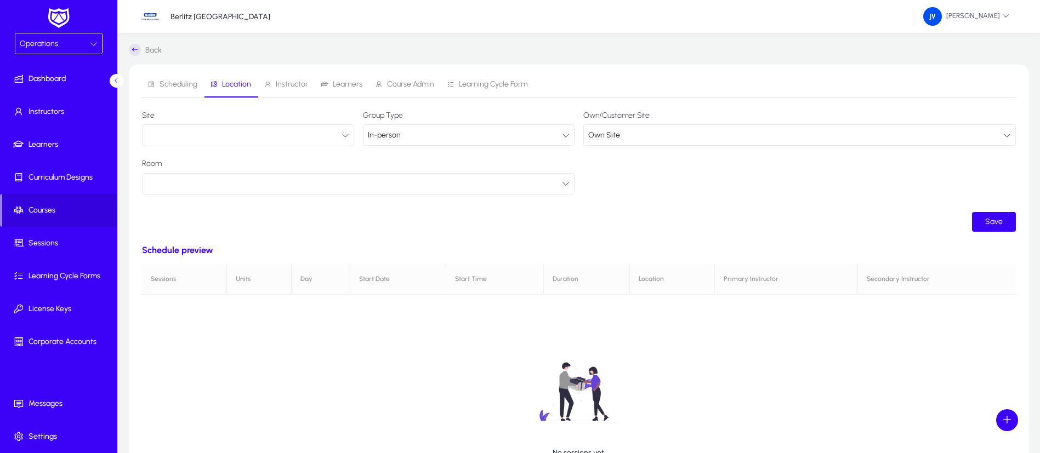
click at [345, 138] on icon "button" at bounding box center [345, 136] width 8 height 8
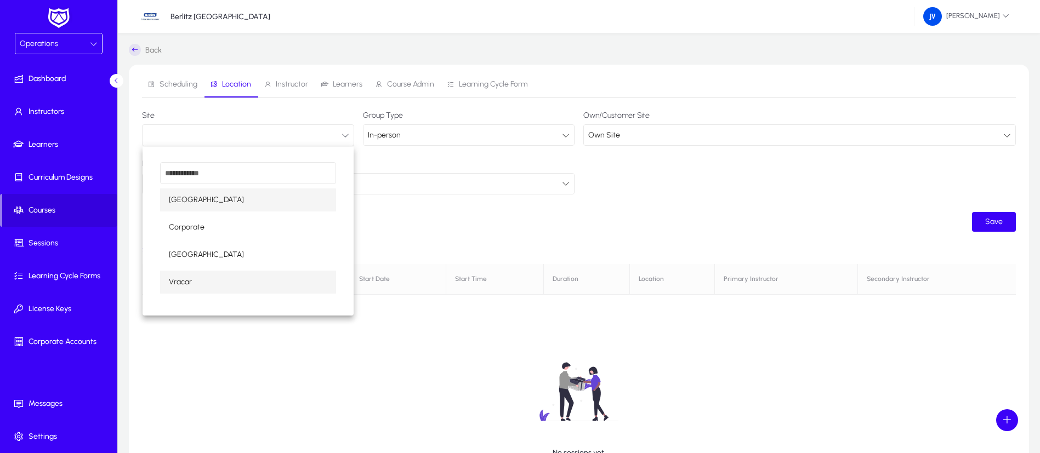
click at [217, 277] on mat-option "Vracar" at bounding box center [248, 282] width 176 height 23
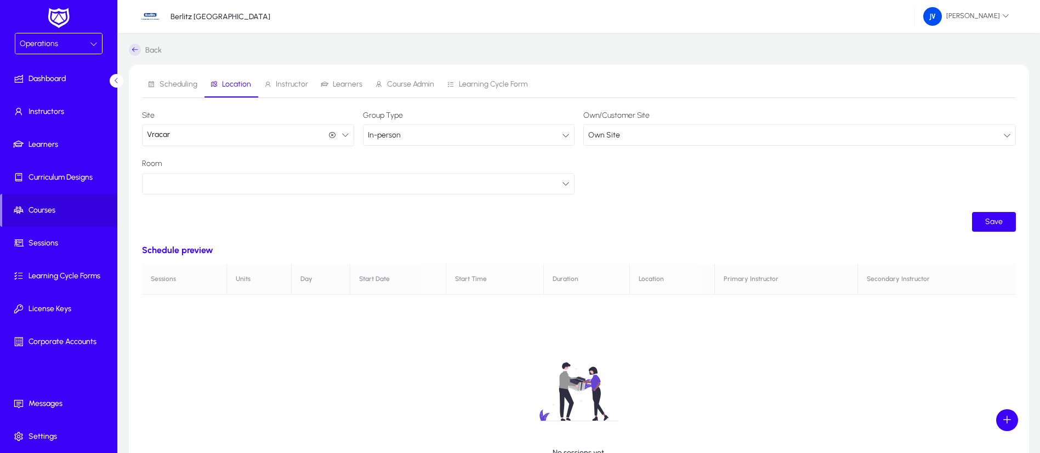
click at [564, 180] on icon at bounding box center [566, 184] width 8 height 8
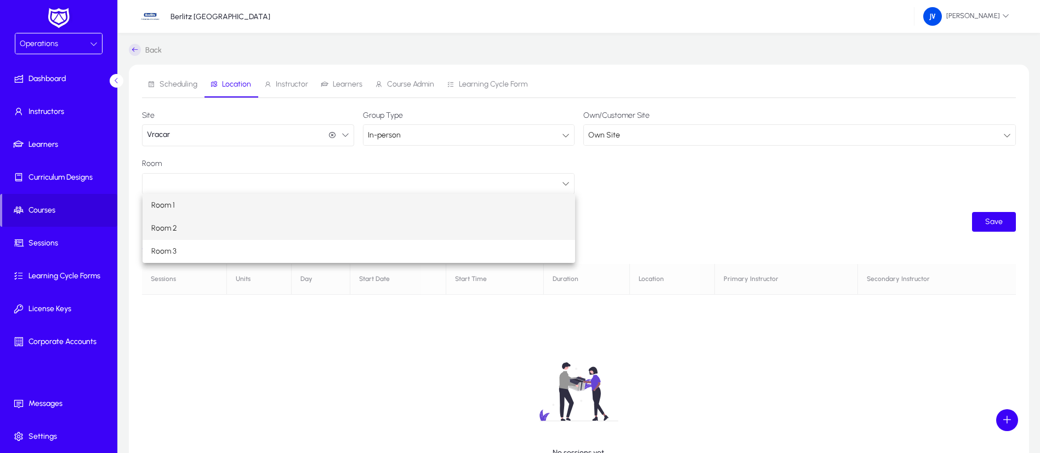
click at [239, 225] on mat-option "Room 2" at bounding box center [359, 228] width 432 height 23
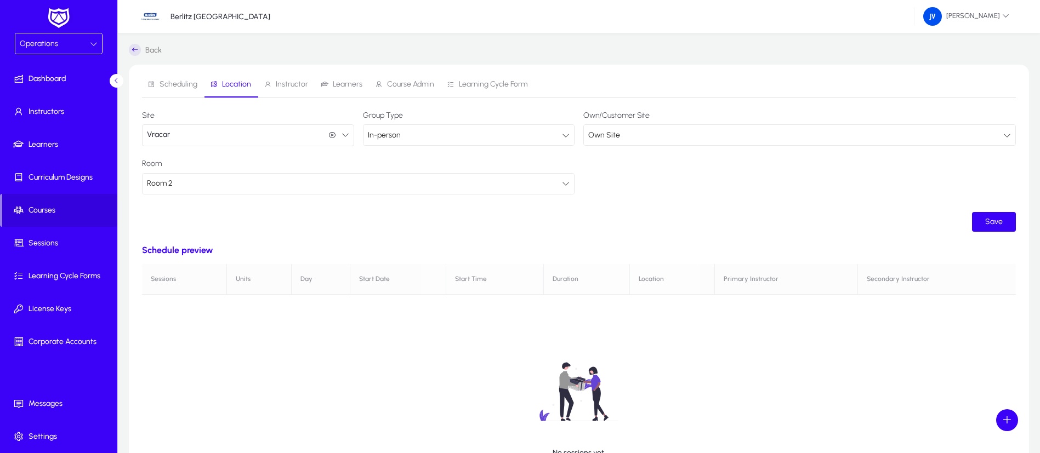
click at [340, 221] on form "Site Vracar Vracar Group Type In-person Own/Customer Site Own Site Room Room 2 …" at bounding box center [579, 171] width 874 height 121
click at [924, 214] on span "submit" at bounding box center [994, 222] width 44 height 26
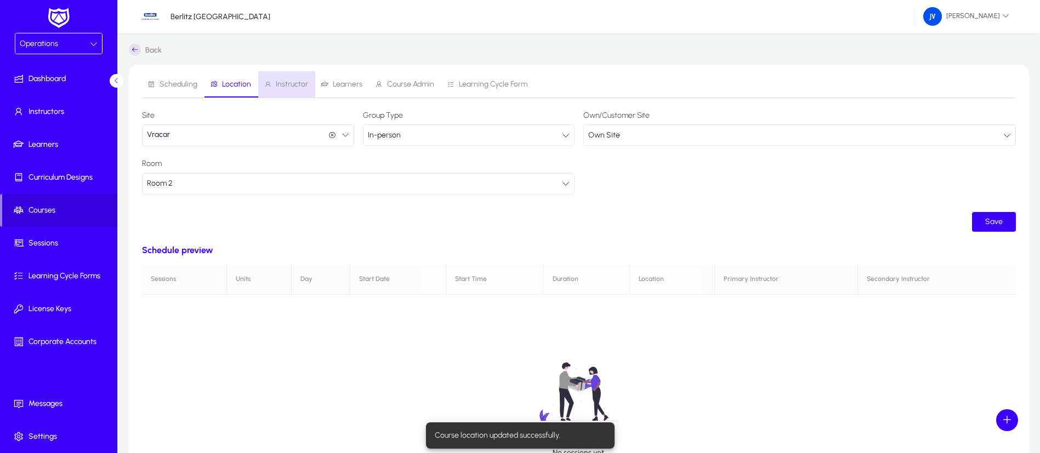
click at [284, 82] on span "Instructor" at bounding box center [292, 85] width 32 height 8
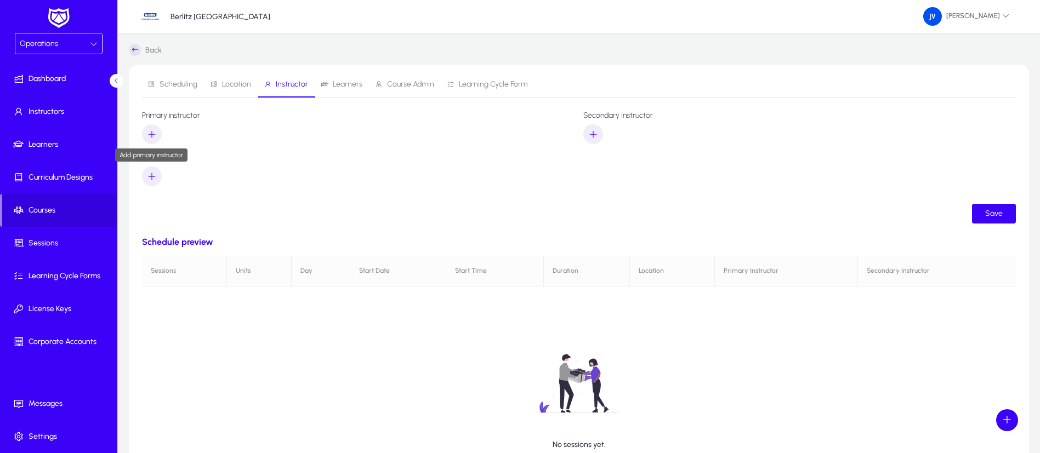
click at [151, 134] on icon "button" at bounding box center [152, 134] width 10 height 10
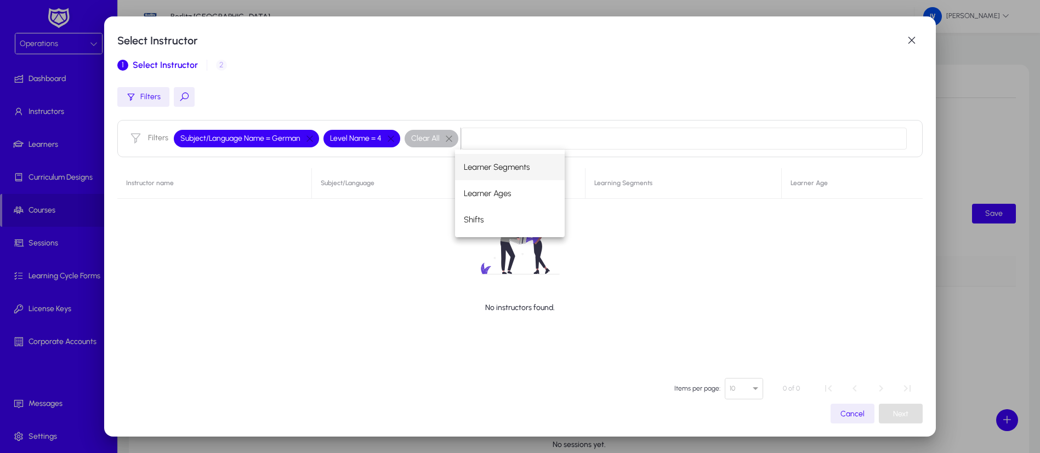
click at [367, 218] on div "No instructors found." at bounding box center [520, 255] width 806 height 175
click at [259, 140] on span "Subject/Language Name = German" at bounding box center [240, 138] width 120 height 11
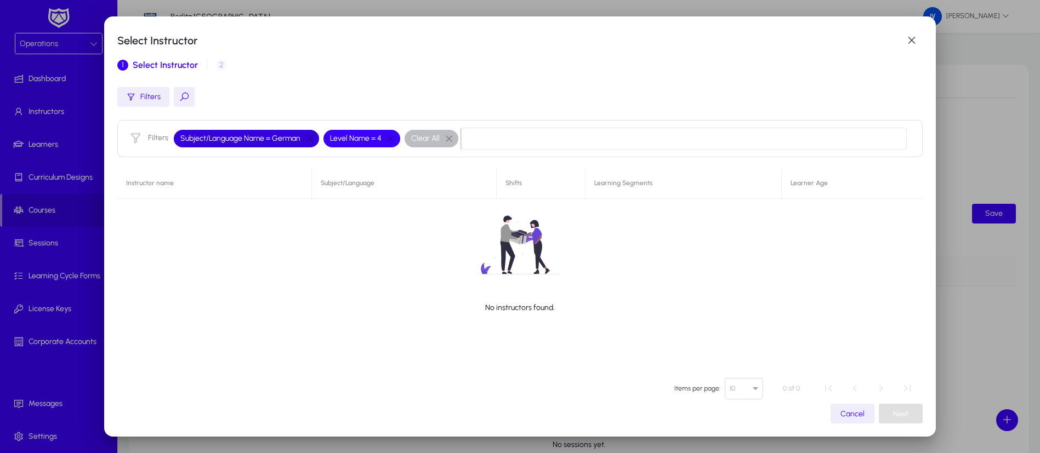
click at [185, 196] on div "No instructors found." at bounding box center [520, 255] width 806 height 175
click at [163, 65] on span "Select Instructor" at bounding box center [165, 65] width 65 height 9
click at [155, 182] on div "No instructors found." at bounding box center [520, 255] width 806 height 175
click at [446, 139] on button "button" at bounding box center [449, 139] width 19 height 10
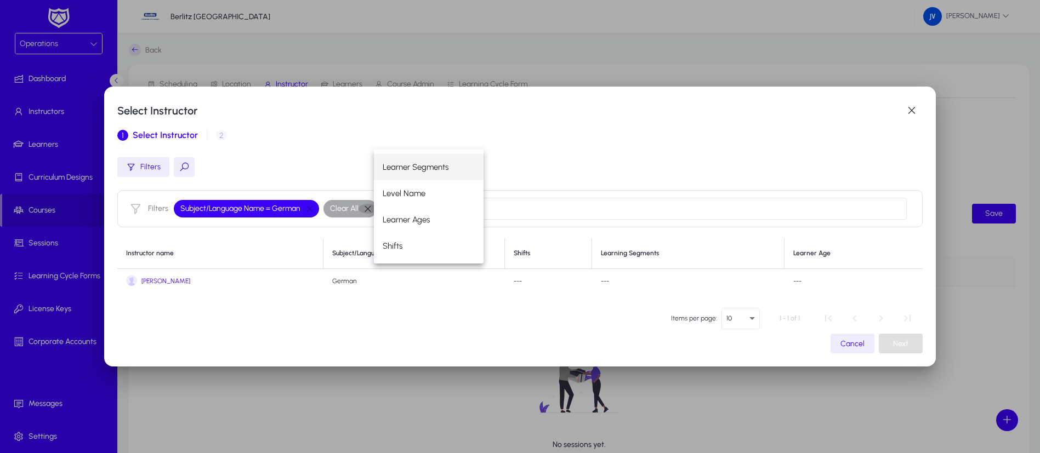
click at [363, 208] on button "button" at bounding box center [367, 209] width 19 height 10
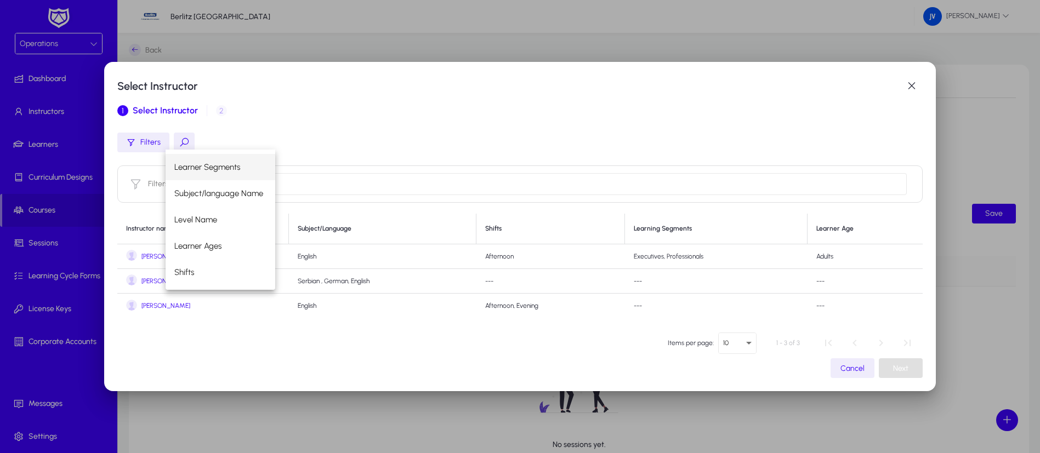
click at [314, 133] on div "Filters" at bounding box center [520, 143] width 806 height 20
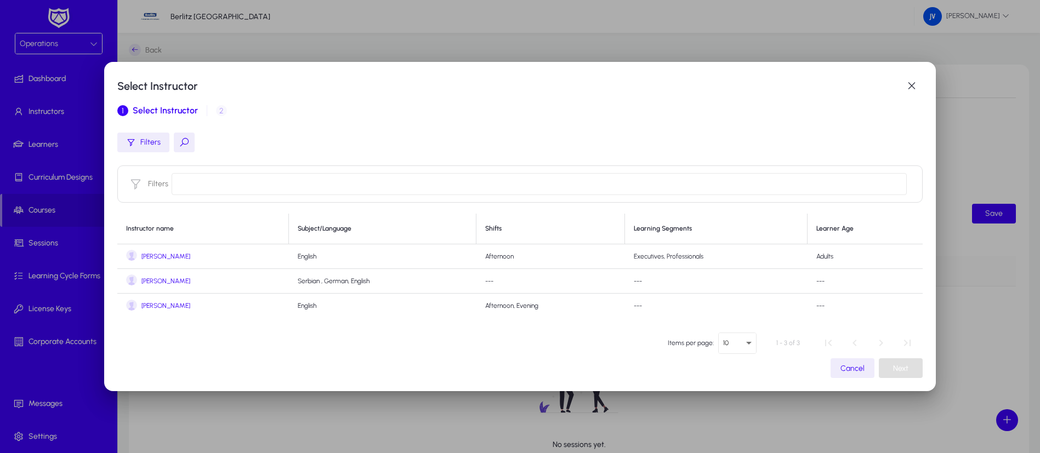
click at [164, 277] on span "[PERSON_NAME]" at bounding box center [165, 281] width 49 height 8
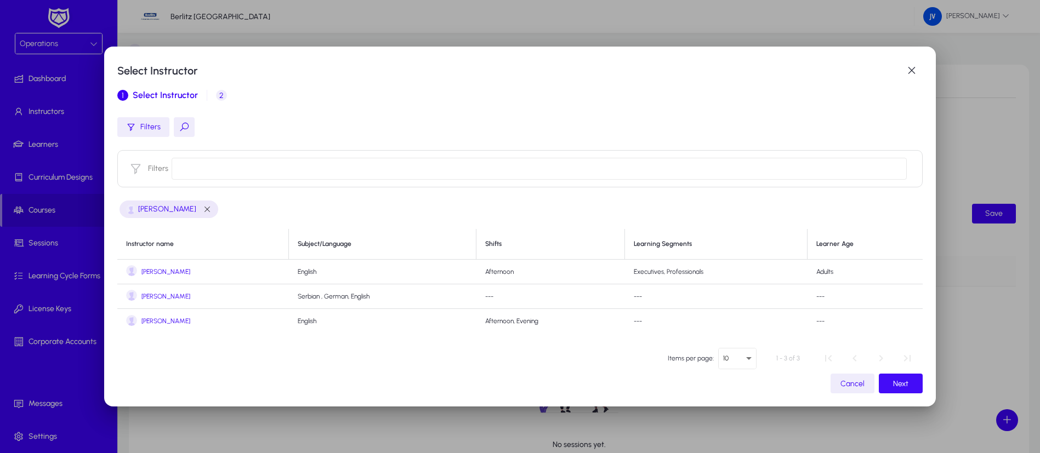
click at [893, 384] on span "Next" at bounding box center [900, 383] width 15 height 9
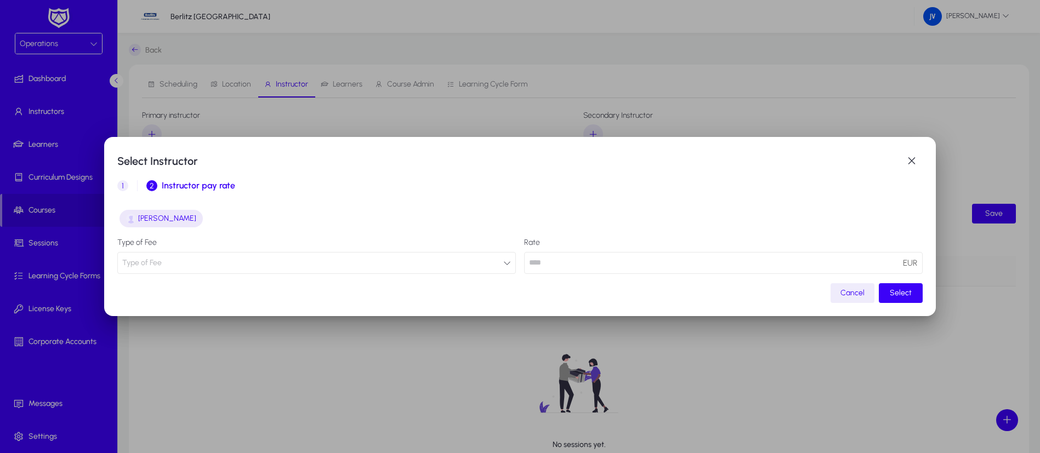
click at [503, 264] on icon "button" at bounding box center [507, 263] width 8 height 8
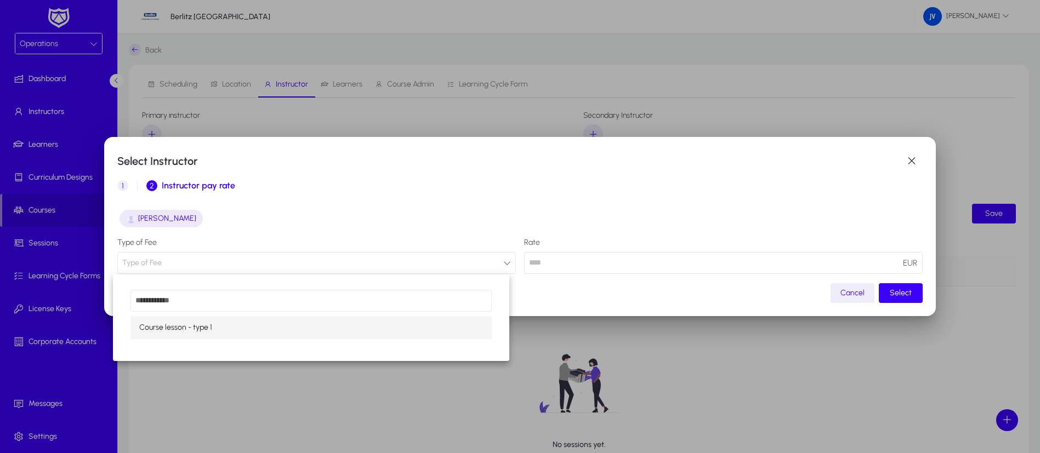
click at [404, 329] on mat-option "Course lesson - type 1" at bounding box center [310, 327] width 361 height 23
type input "**"
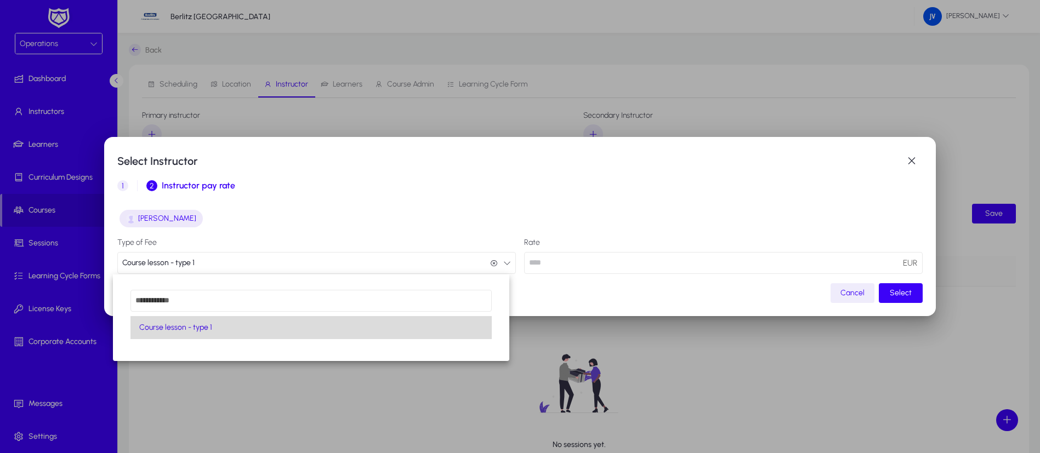
scroll to position [1, 0]
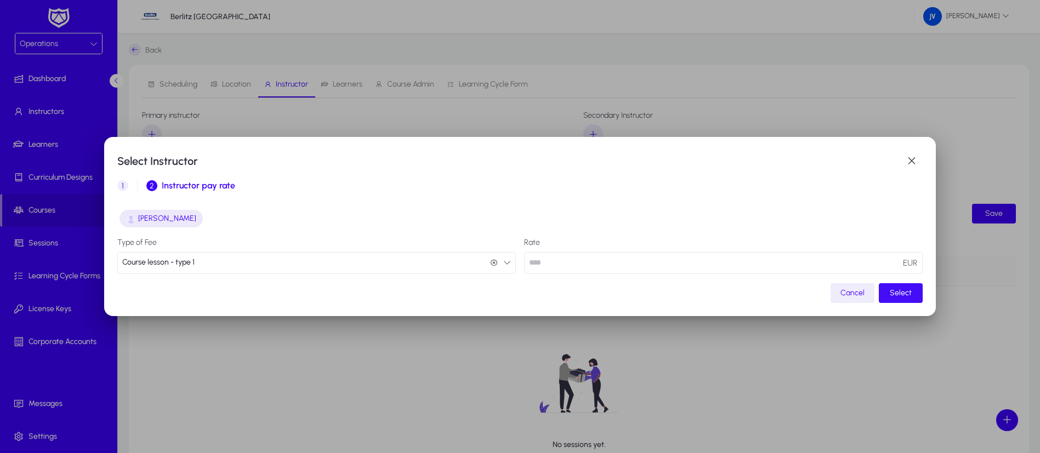
click at [890, 293] on span "Select" at bounding box center [901, 292] width 22 height 9
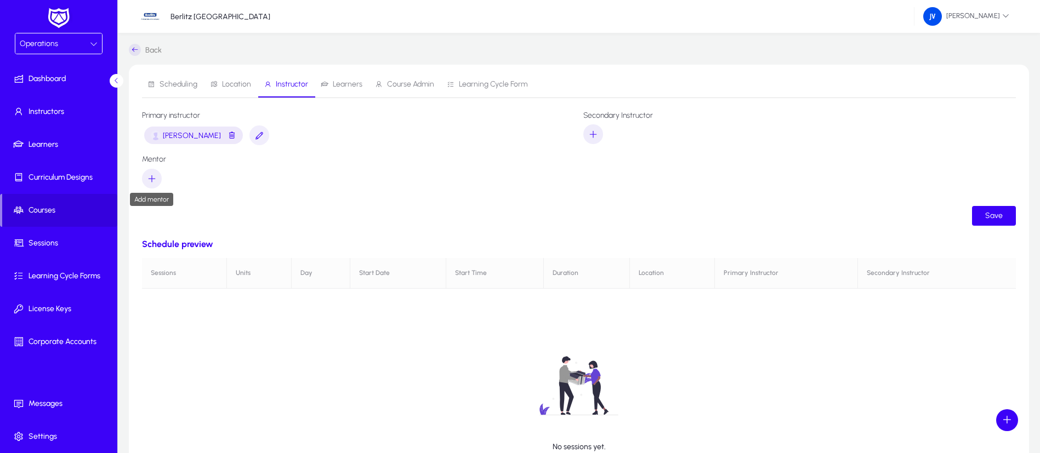
click at [146, 178] on span "button" at bounding box center [152, 179] width 20 height 26
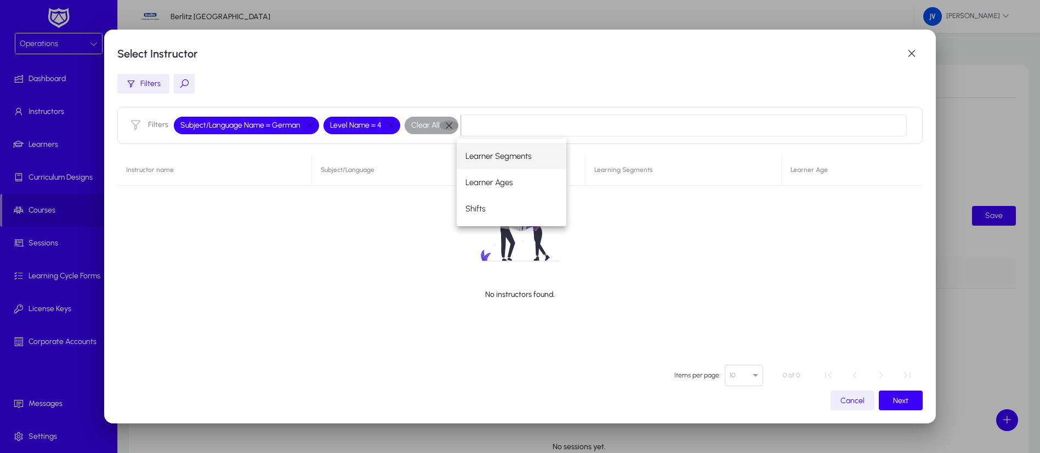
click at [446, 126] on button "button" at bounding box center [449, 126] width 19 height 10
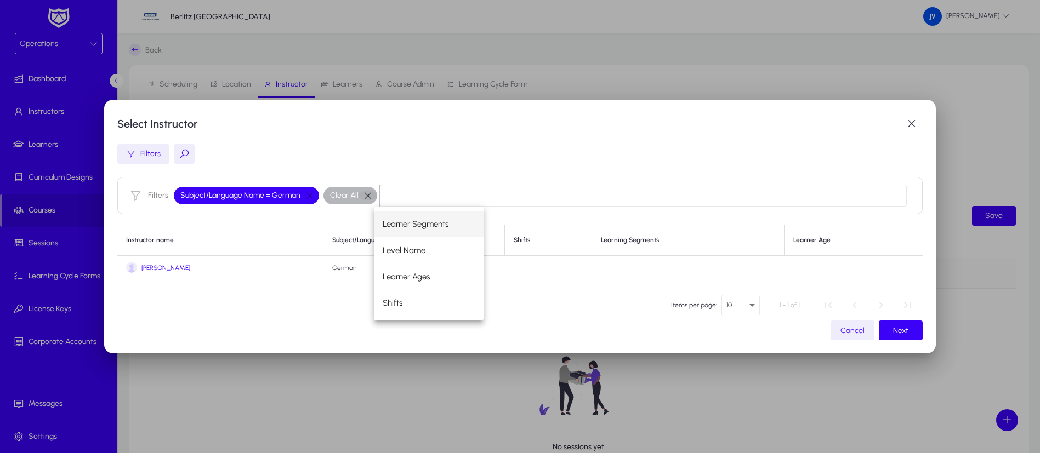
click at [364, 194] on button "button" at bounding box center [367, 196] width 19 height 10
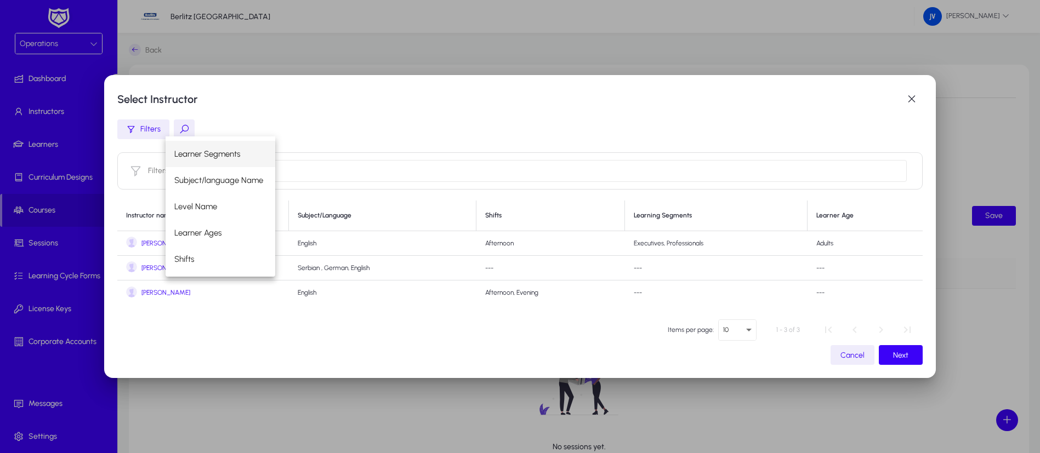
click at [198, 312] on mat-dialog-content "Filters Filters Instructor name Subject/Language Shifts Learning Segments Learn…" at bounding box center [520, 212] width 806 height 203
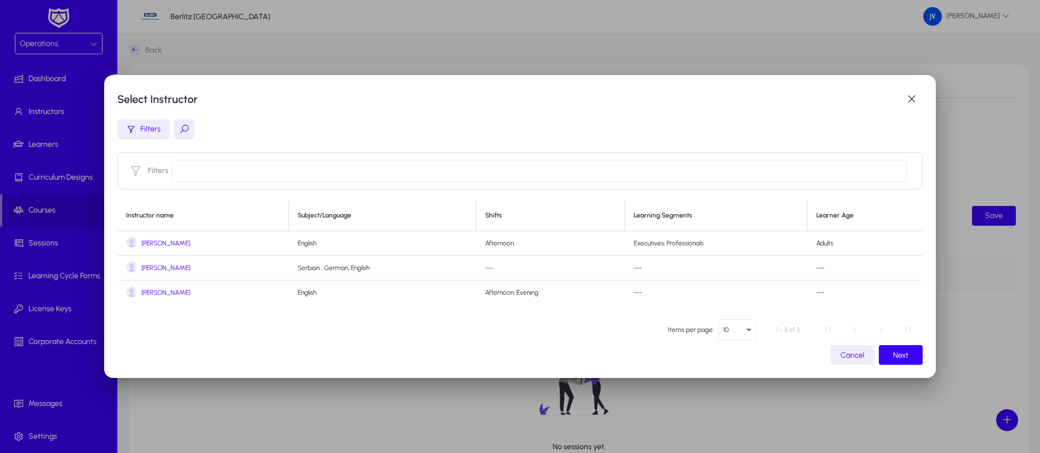
click at [845, 358] on span "Cancel" at bounding box center [852, 355] width 24 height 9
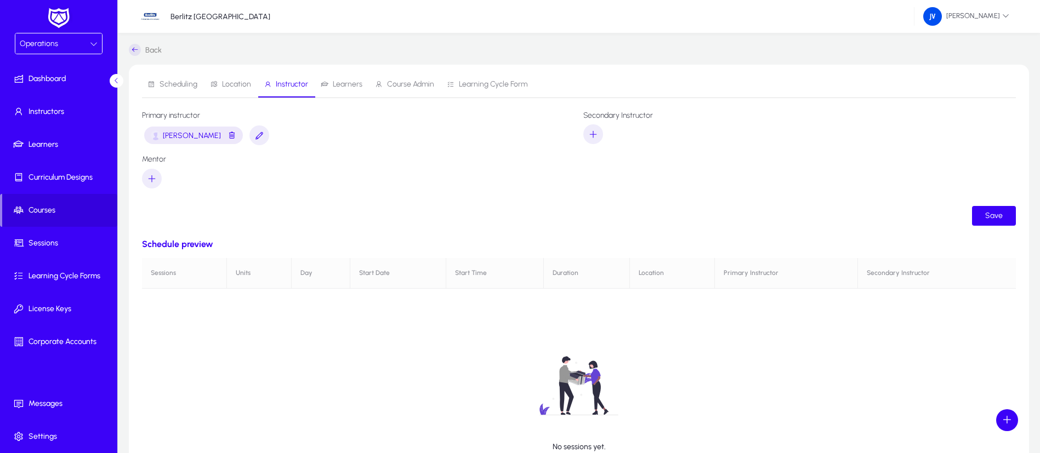
click at [343, 82] on span "Learners" at bounding box center [348, 85] width 30 height 8
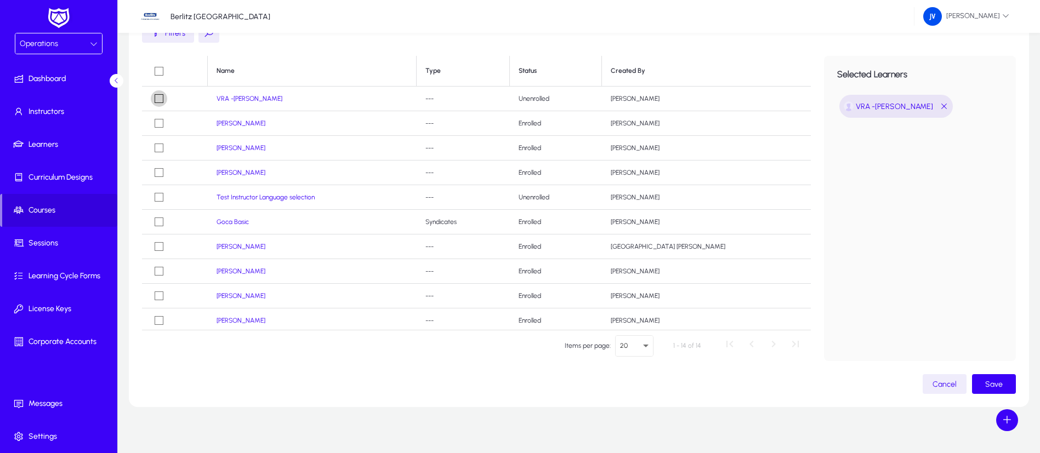
scroll to position [121, 0]
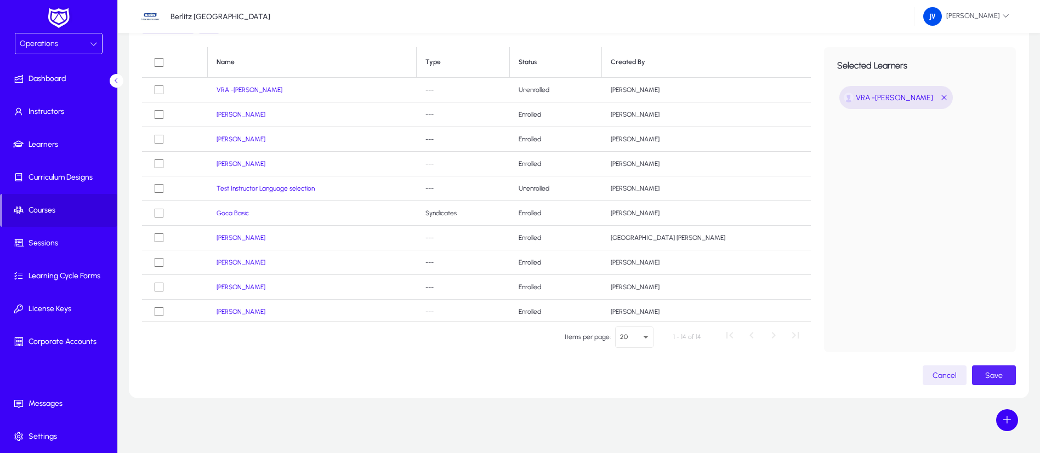
click at [924, 366] on span "button" at bounding box center [994, 375] width 44 height 26
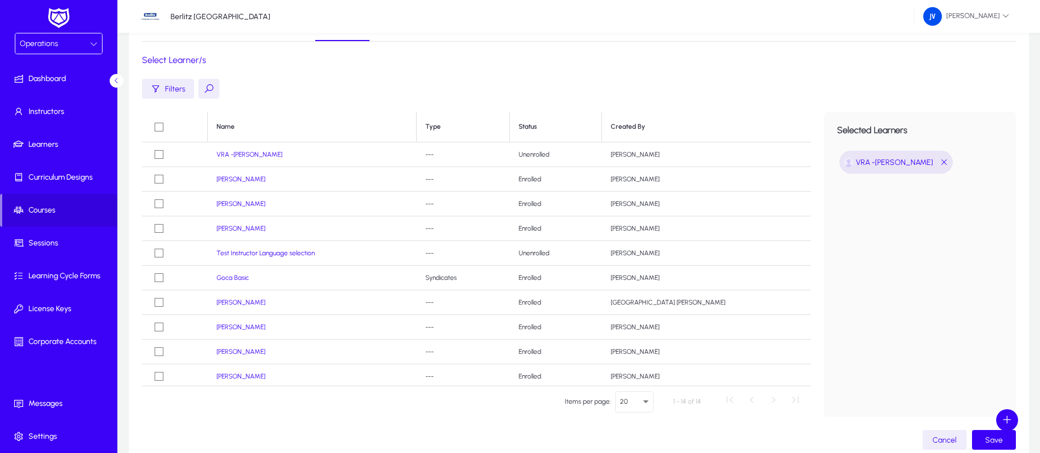
scroll to position [0, 0]
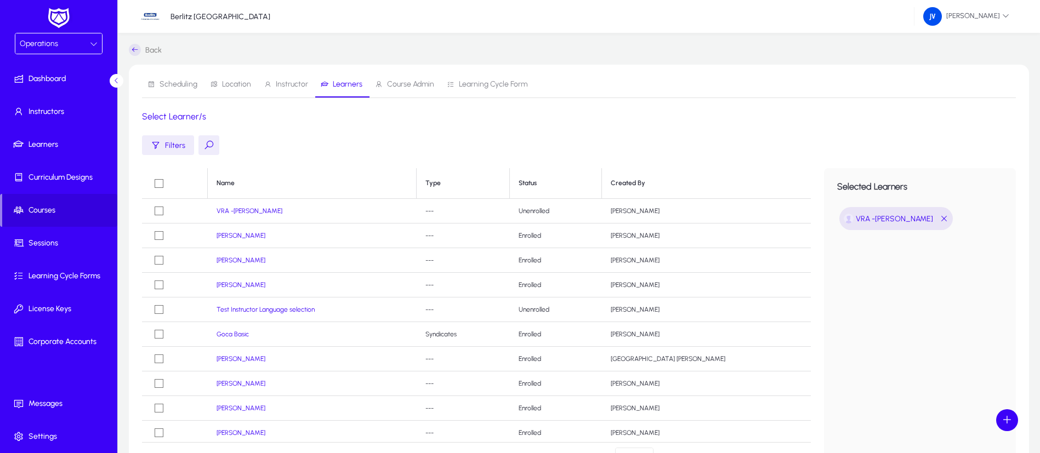
click at [399, 82] on span "Course Admin" at bounding box center [410, 85] width 47 height 8
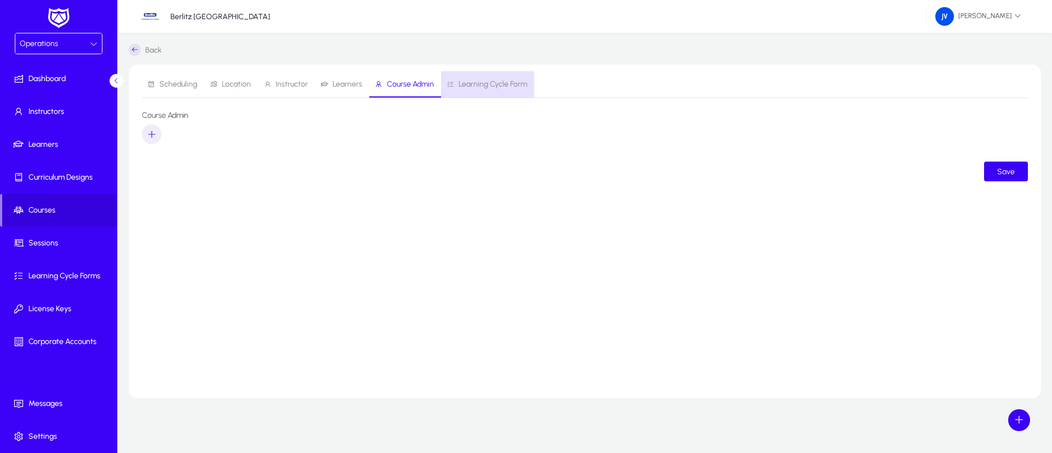
click at [477, 86] on span "Learning Cycle Form" at bounding box center [493, 85] width 69 height 8
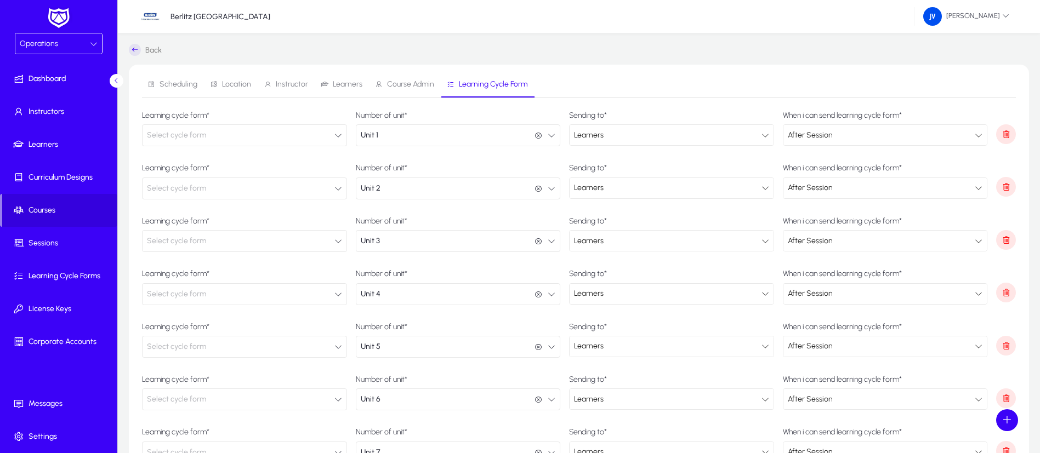
click at [340, 137] on icon "button" at bounding box center [338, 136] width 8 height 8
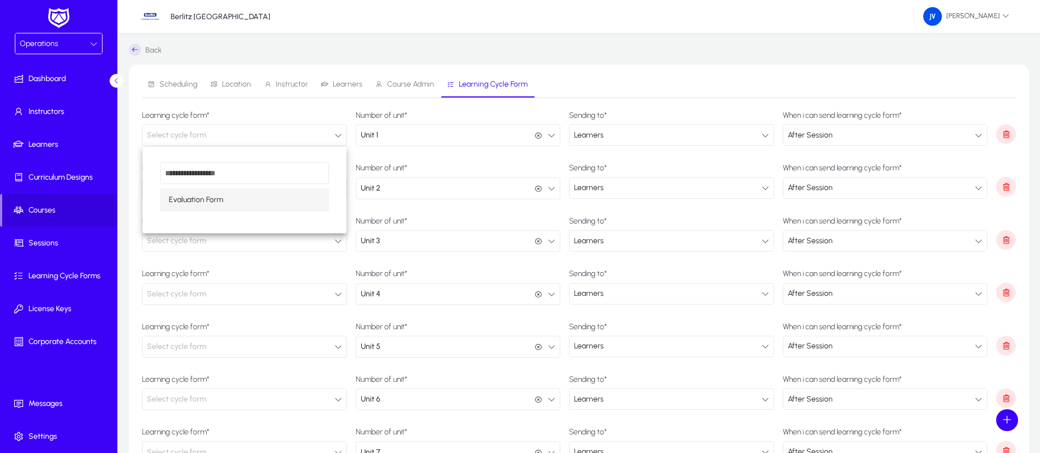
click at [340, 136] on div at bounding box center [520, 226] width 1040 height 453
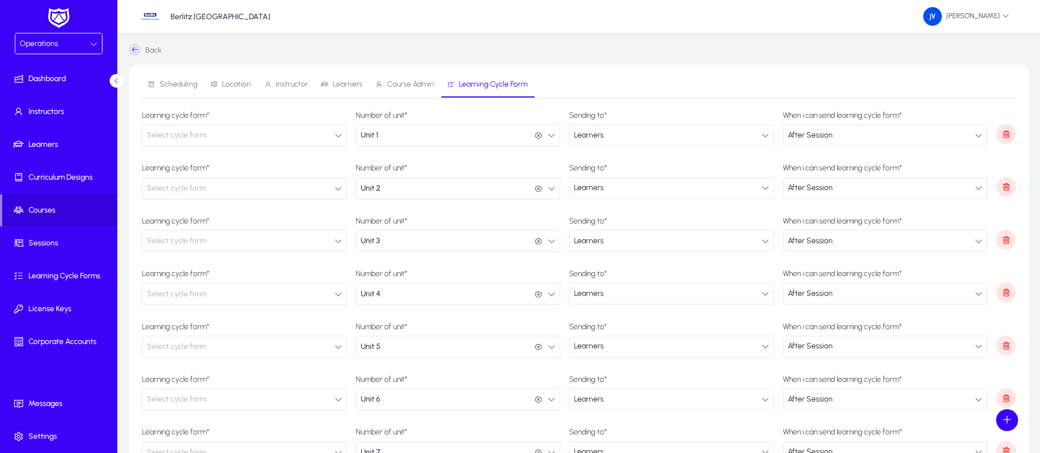
click at [181, 88] on span "Scheduling" at bounding box center [179, 85] width 38 height 8
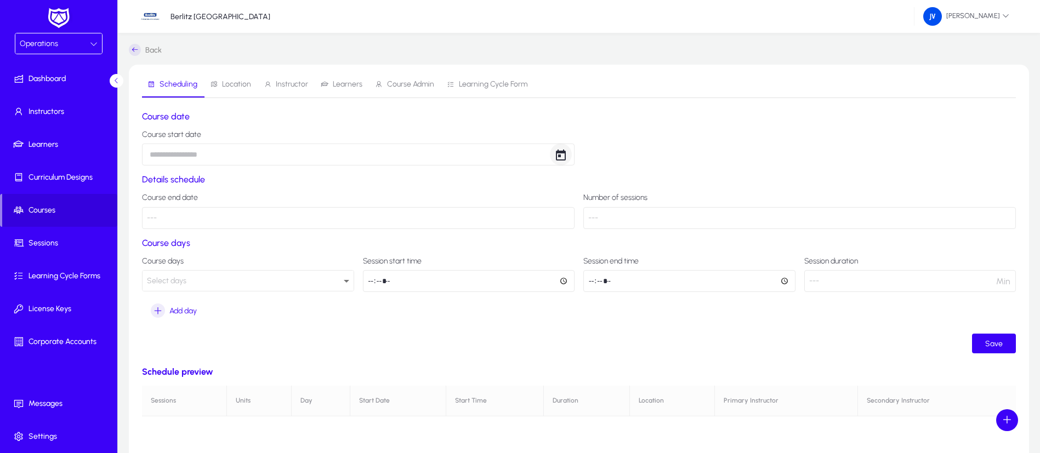
click at [563, 158] on span "Open calendar" at bounding box center [561, 155] width 22 height 22
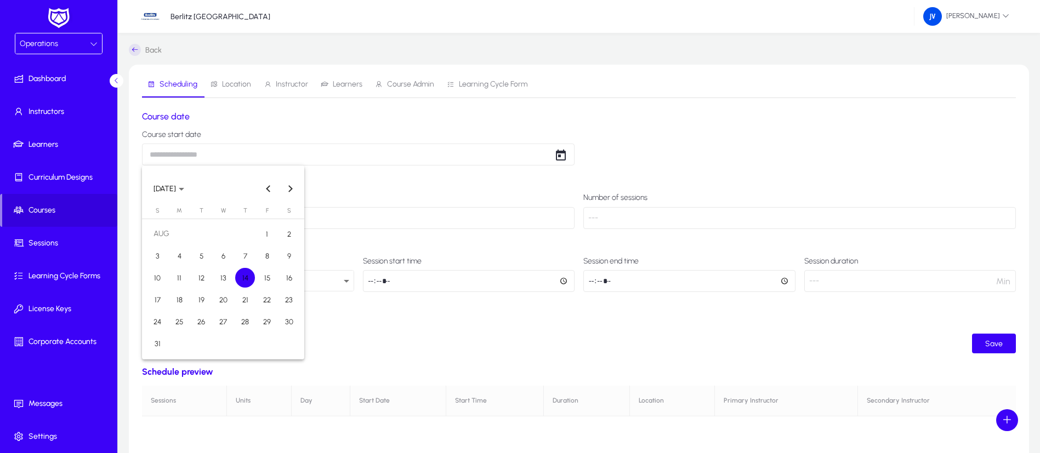
click at [561, 157] on div at bounding box center [520, 226] width 1040 height 453
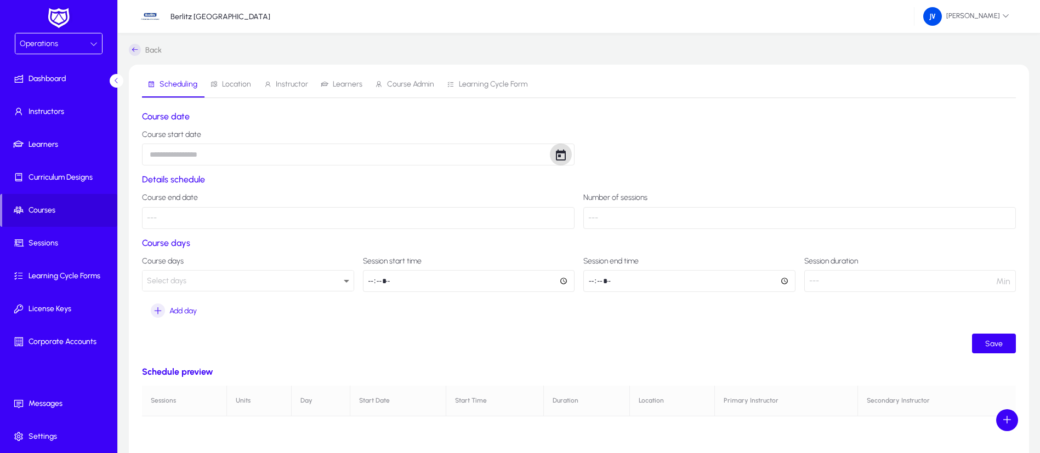
click at [692, 152] on div "Course start date" at bounding box center [579, 147] width 874 height 35
click at [314, 207] on p "---" at bounding box center [358, 218] width 432 height 22
click at [143, 214] on p "---" at bounding box center [358, 218] width 432 height 22
click at [152, 218] on p "---" at bounding box center [358, 218] width 432 height 22
click at [175, 82] on span "Scheduling" at bounding box center [179, 85] width 38 height 8
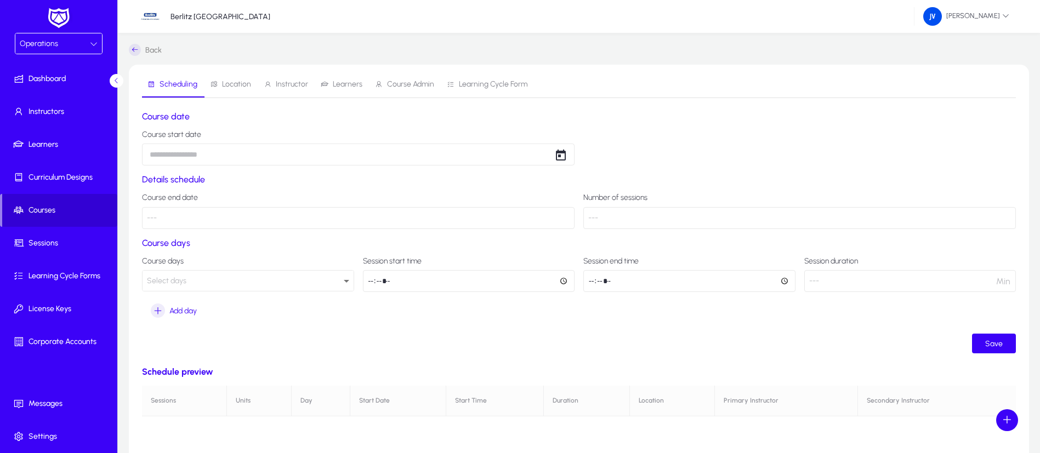
click at [45, 208] on span "Courses" at bounding box center [59, 210] width 115 height 11
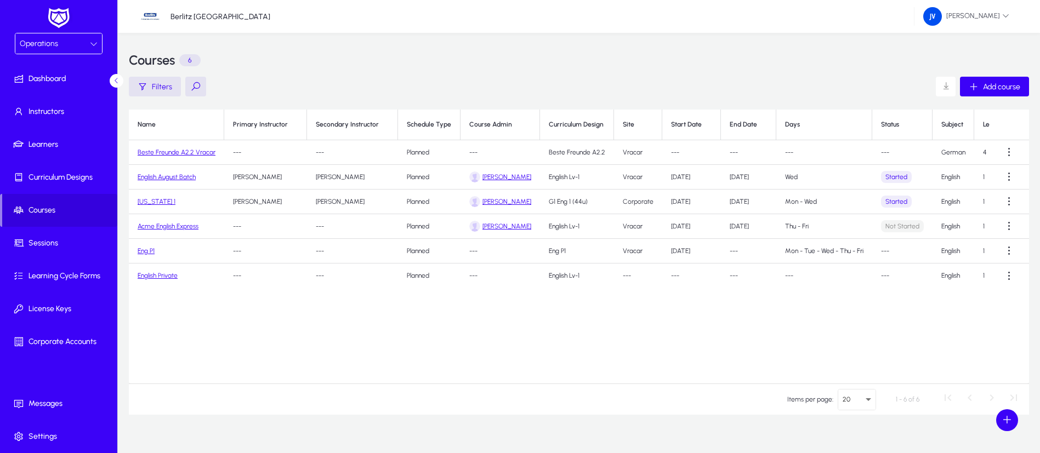
click at [180, 150] on link "Beste Freunde A2.2 Vracar" at bounding box center [177, 153] width 78 height 8
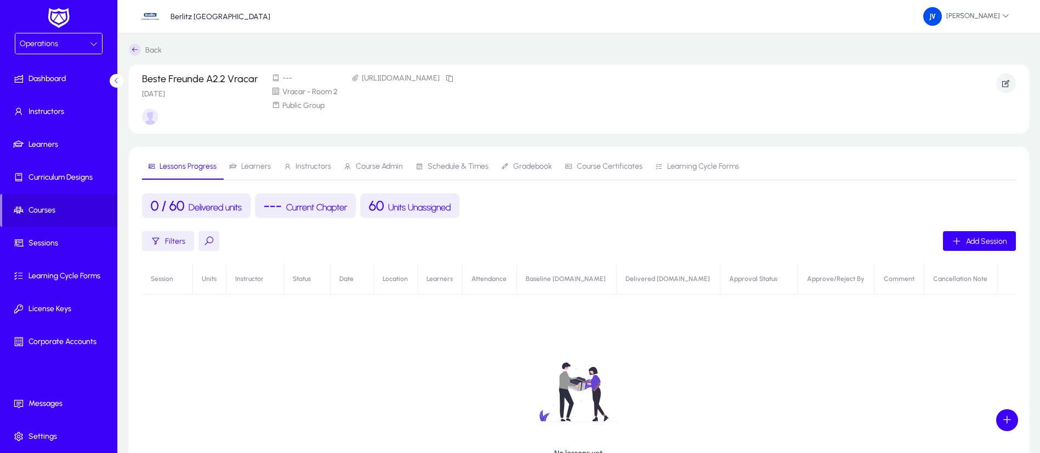
click at [250, 164] on span "Learners" at bounding box center [256, 167] width 30 height 8
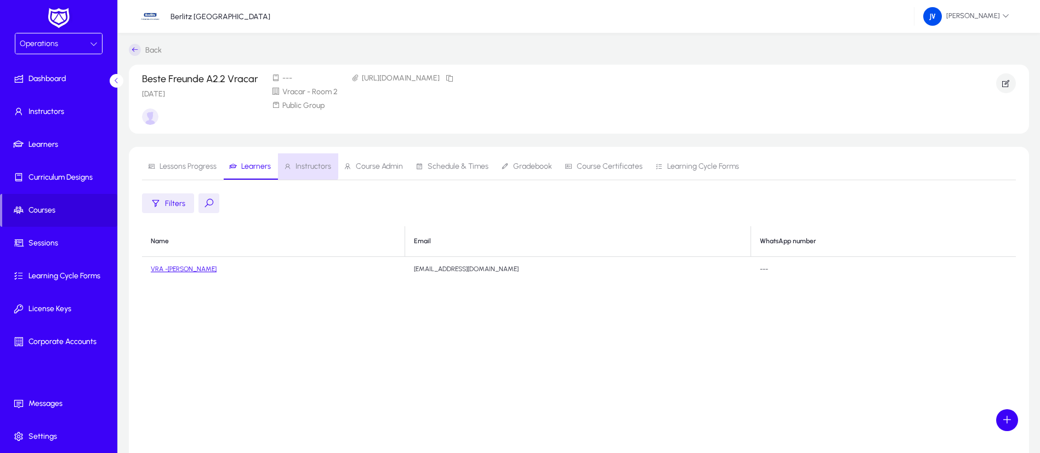
click at [299, 163] on span "Instructors" at bounding box center [313, 167] width 36 height 8
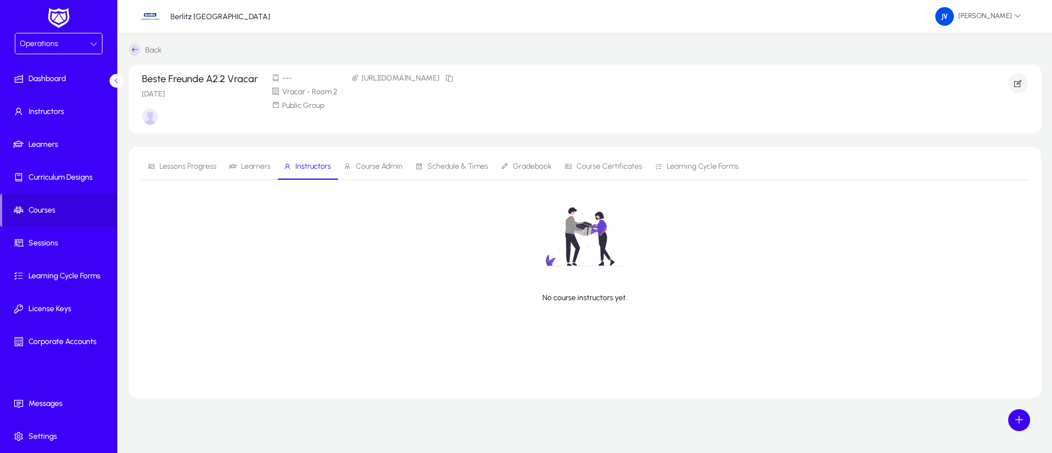
click at [376, 167] on span "Course Admin" at bounding box center [379, 167] width 47 height 8
click at [442, 168] on span "Schedule & Times" at bounding box center [458, 167] width 61 height 8
click at [415, 167] on icon at bounding box center [419, 167] width 8 height 8
click at [444, 164] on span "Schedule & Times" at bounding box center [458, 167] width 61 height 8
click at [538, 164] on span "Gradebook" at bounding box center [532, 167] width 39 height 8
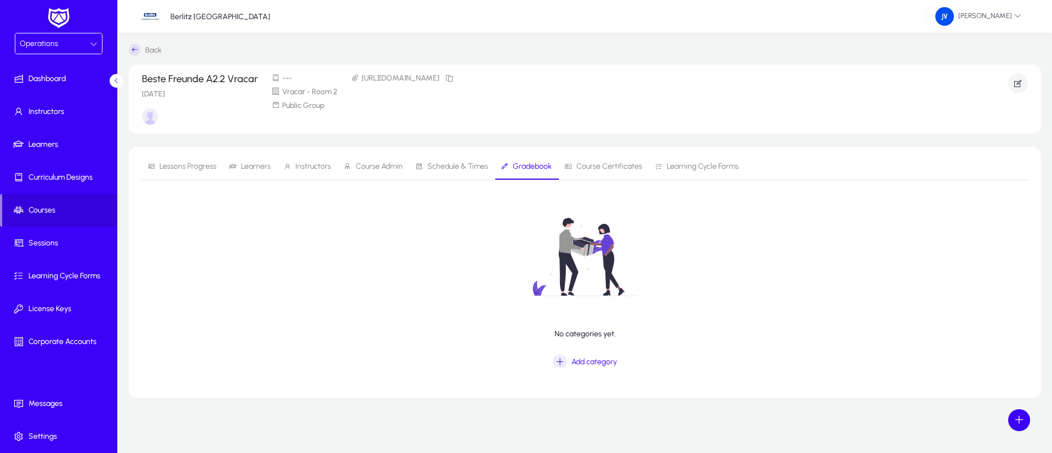
click at [584, 165] on span "Course Certificates" at bounding box center [610, 167] width 66 height 8
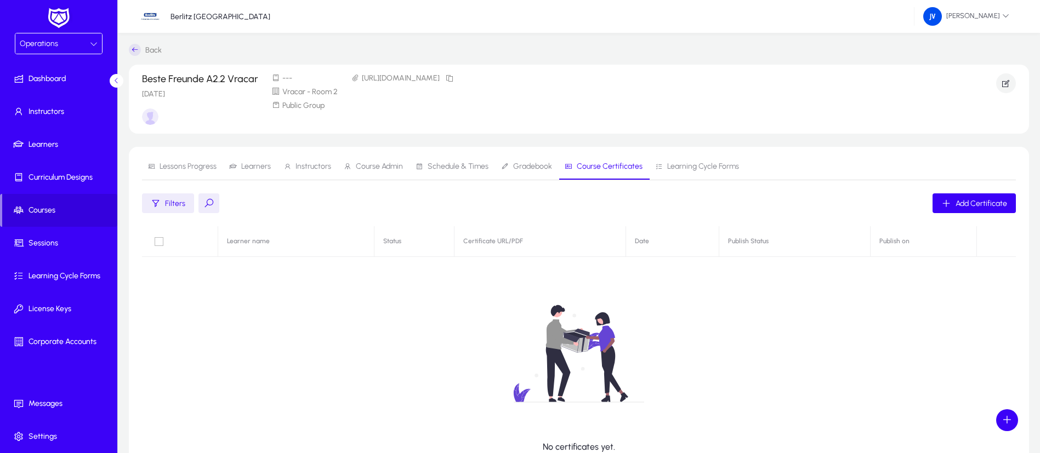
click at [697, 163] on span "Learning Cycle Forms" at bounding box center [703, 167] width 72 height 8
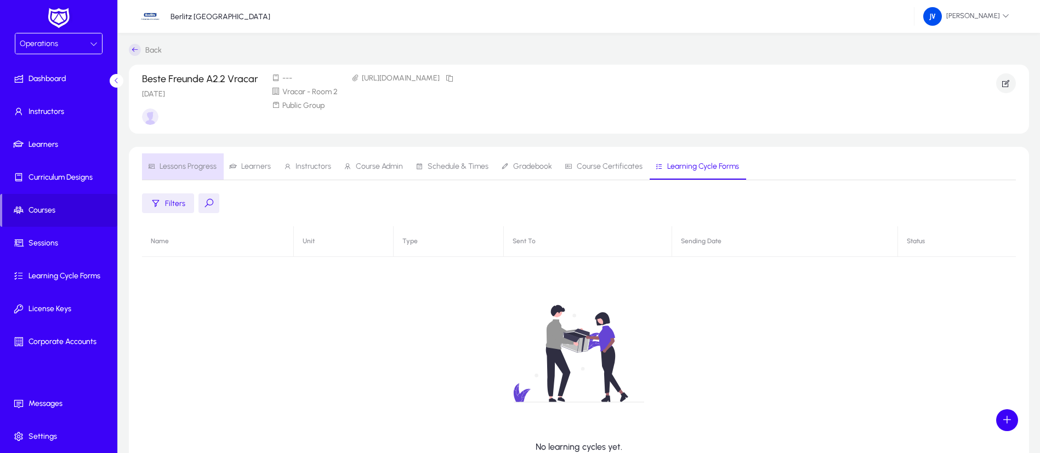
click at [194, 164] on span "Lessons Progress" at bounding box center [188, 167] width 57 height 8
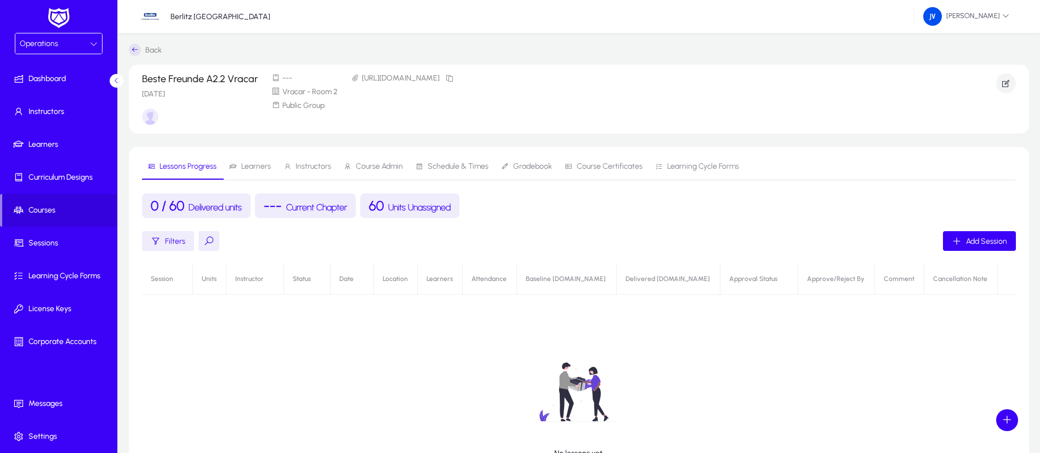
click at [255, 163] on span "Learners" at bounding box center [256, 167] width 30 height 8
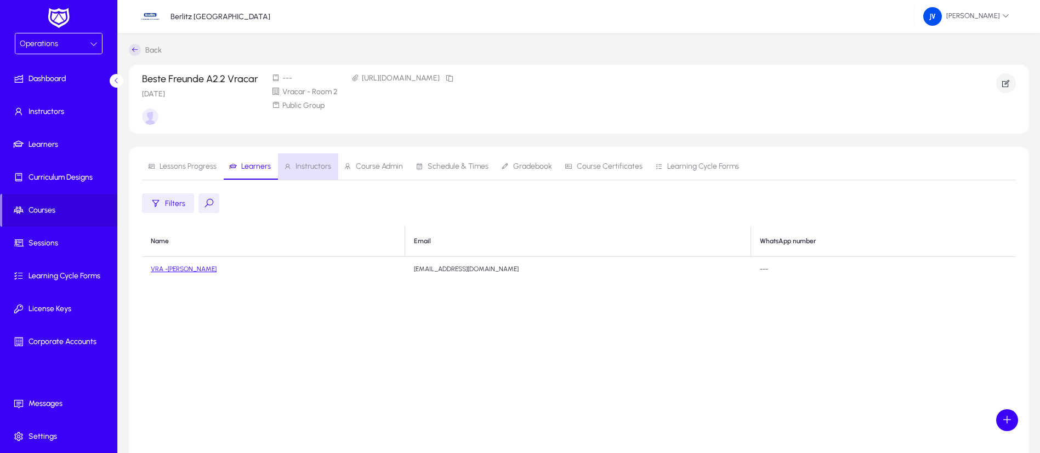
click at [322, 163] on span "Instructors" at bounding box center [313, 167] width 36 height 8
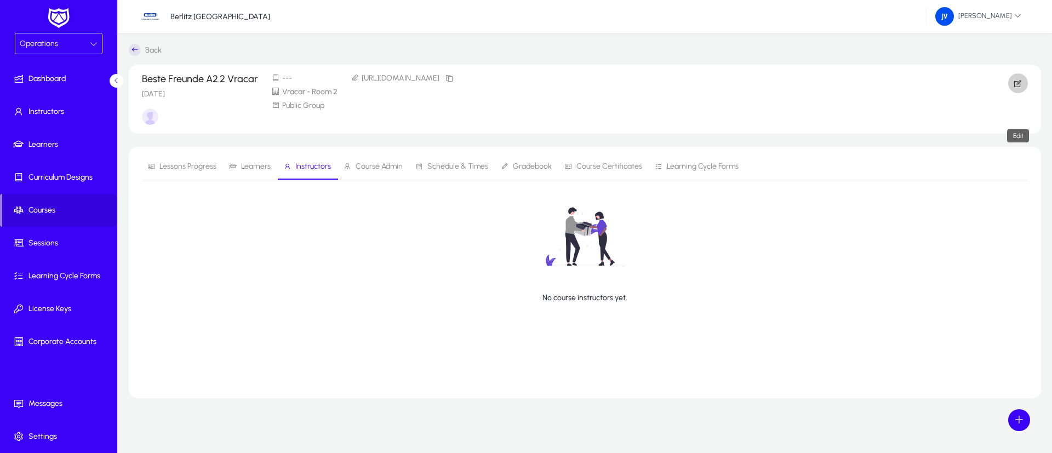
click at [924, 82] on icon "button" at bounding box center [1018, 83] width 10 height 10
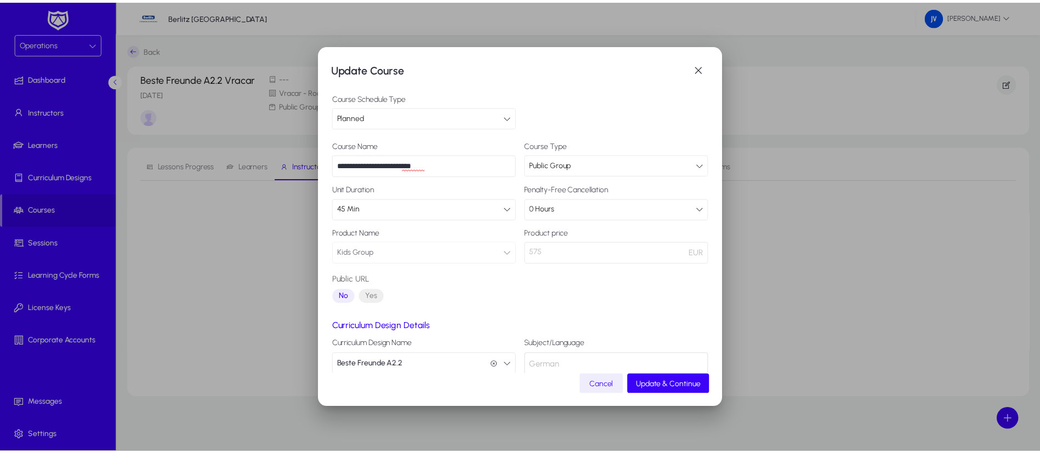
scroll to position [64, 0]
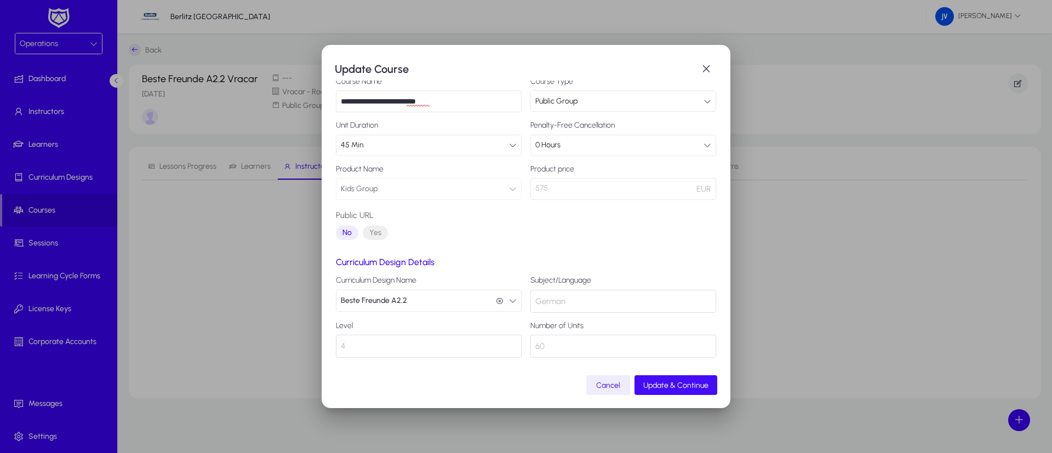
click at [691, 383] on span "Update & Continue" at bounding box center [675, 385] width 65 height 9
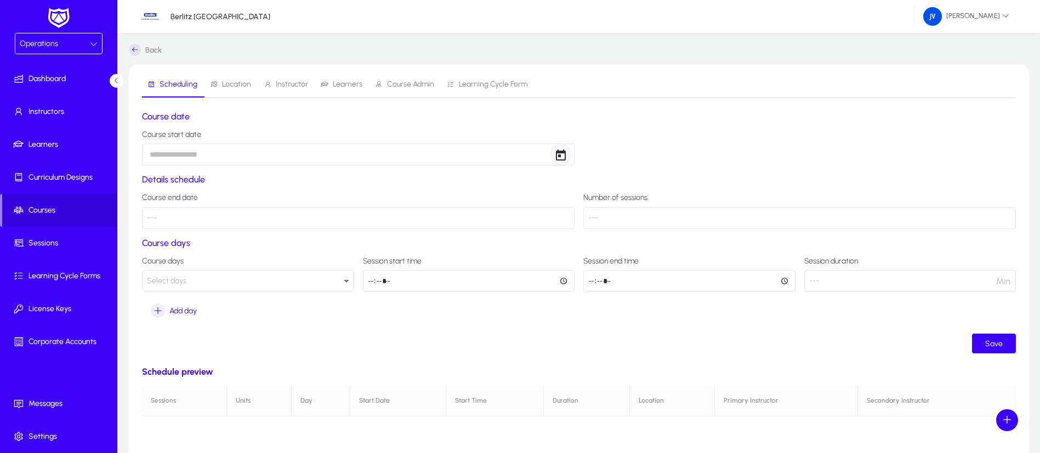
click at [562, 156] on span "Open calendar" at bounding box center [561, 155] width 22 height 22
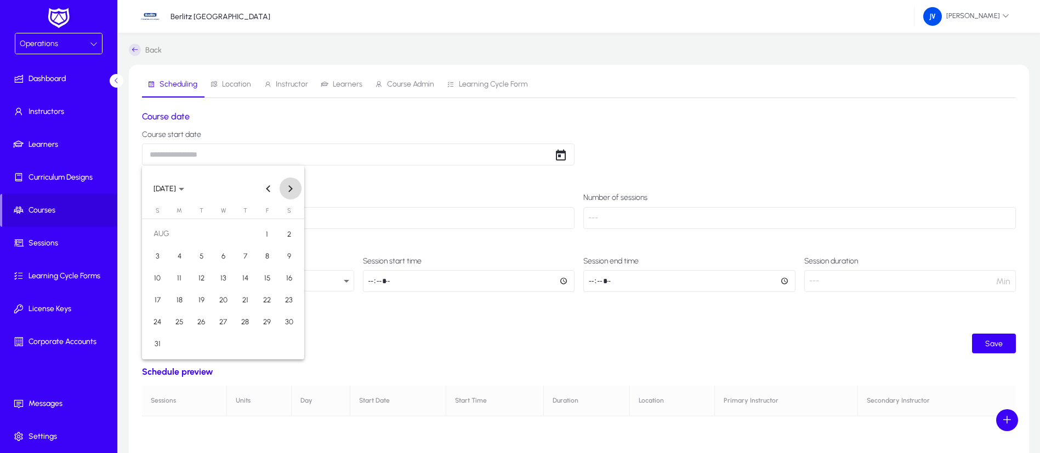
click at [292, 184] on span "Next month" at bounding box center [291, 189] width 22 height 22
click at [160, 345] on span "28" at bounding box center [157, 344] width 20 height 20
type input "**********"
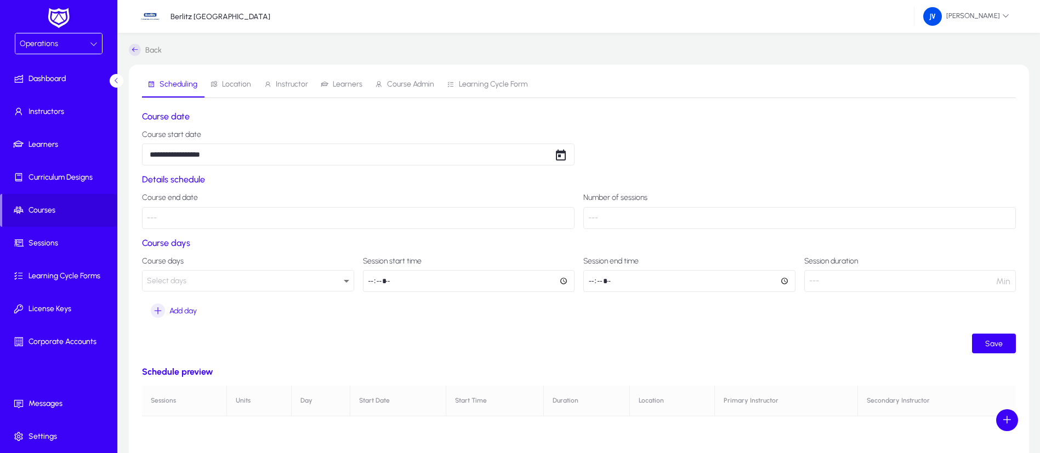
click at [343, 281] on icon at bounding box center [346, 281] width 13 height 13
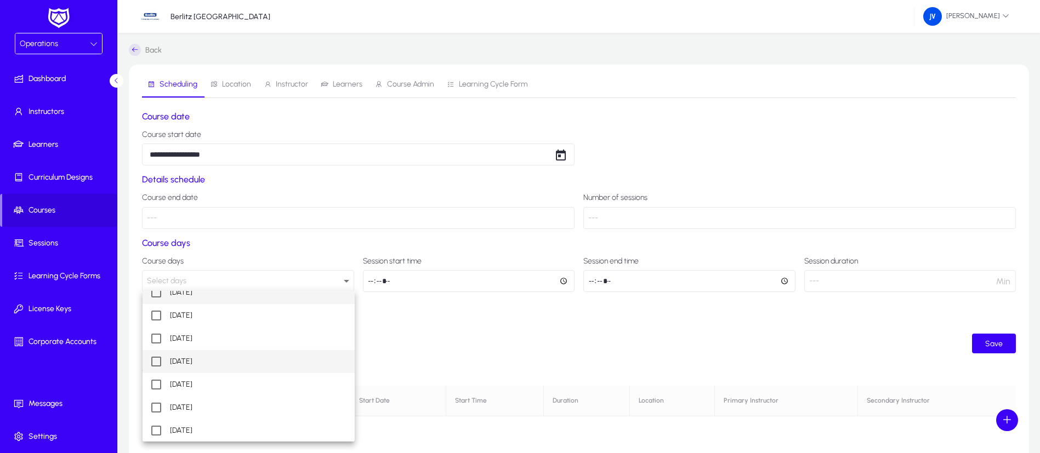
scroll to position [10, 0]
click at [156, 402] on mat-pseudo-checkbox at bounding box center [156, 430] width 10 height 10
click at [428, 348] on div at bounding box center [520, 226] width 1040 height 453
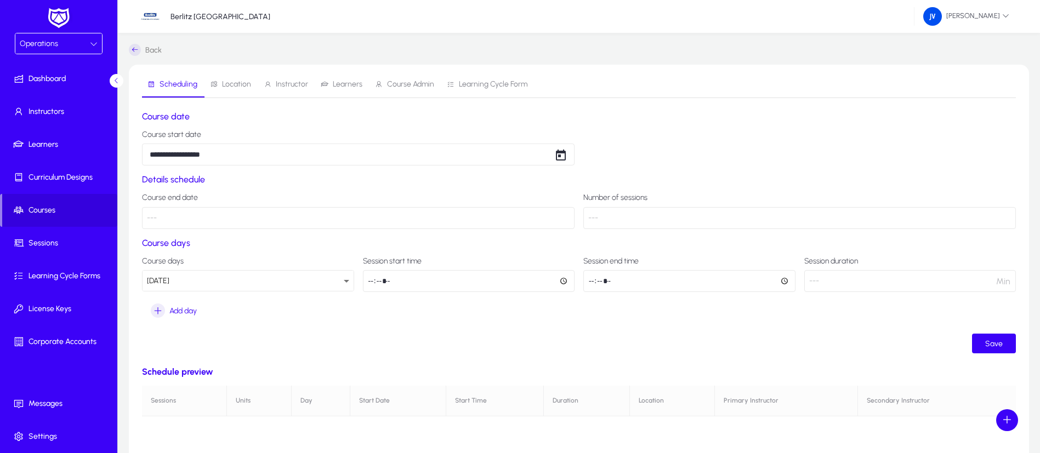
click at [565, 281] on input "time" at bounding box center [469, 281] width 212 height 22
type input "*****"
click at [520, 362] on div "**********" at bounding box center [579, 401] width 874 height 580
click at [784, 280] on input "time" at bounding box center [689, 281] width 212 height 22
click at [756, 358] on div "**********" at bounding box center [579, 401] width 874 height 580
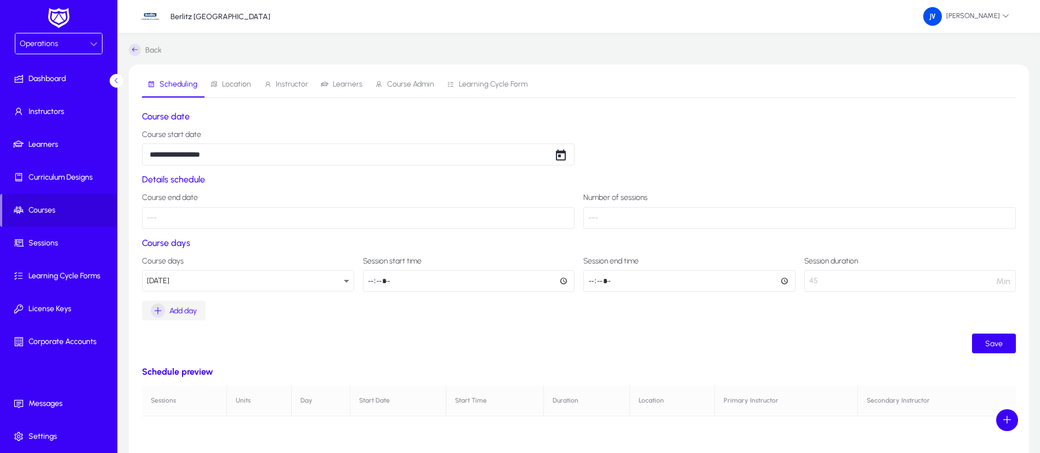
click at [169, 312] on span "Add day" at bounding box center [182, 310] width 27 height 9
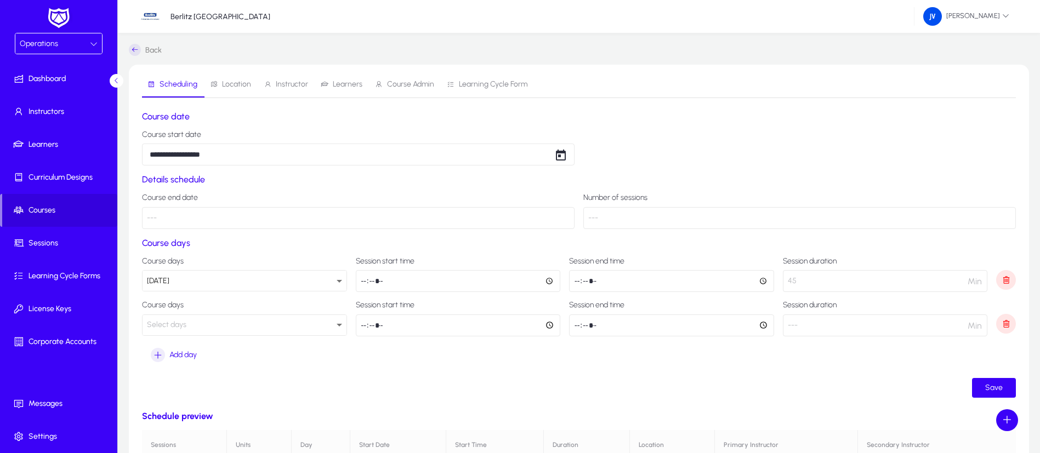
click at [335, 327] on icon at bounding box center [339, 324] width 13 height 13
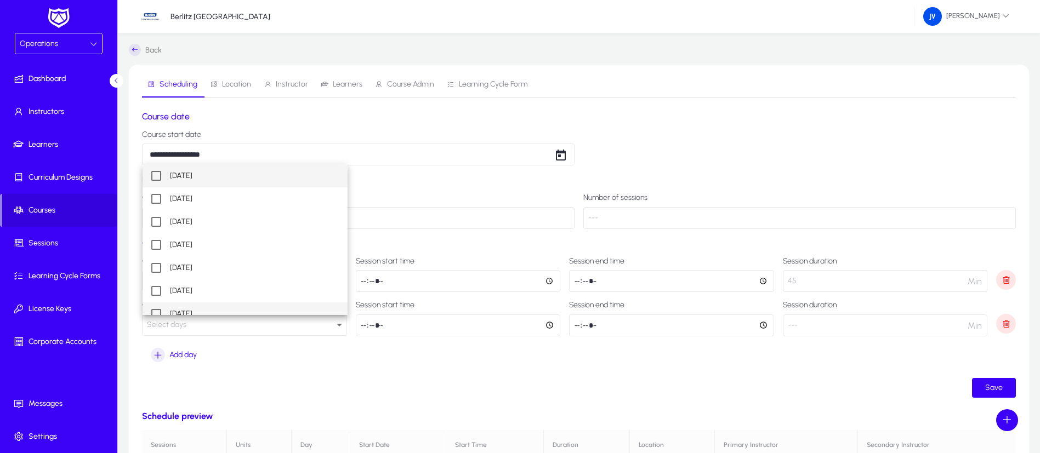
click at [187, 305] on mat-option "[DATE]" at bounding box center [245, 314] width 205 height 23
click at [763, 281] on div at bounding box center [520, 226] width 1040 height 453
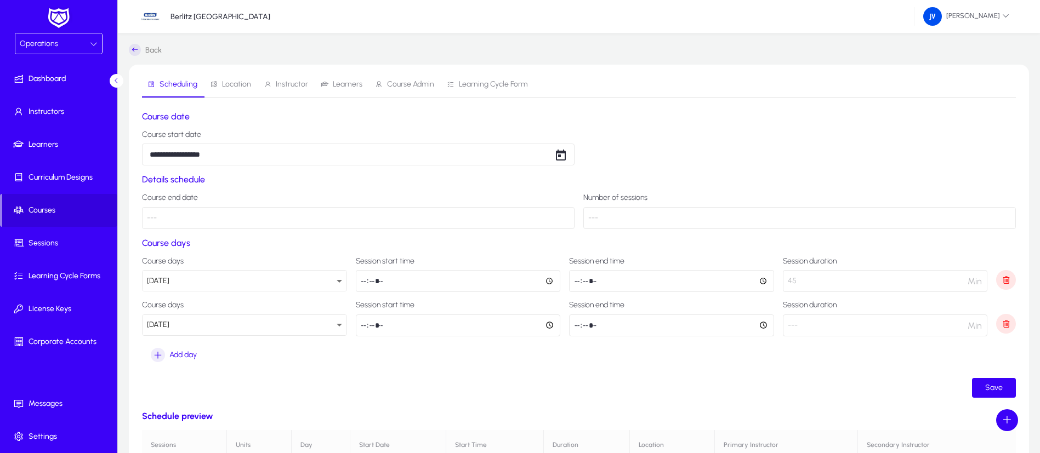
click at [762, 280] on input "*****" at bounding box center [671, 281] width 205 height 22
type input "*****"
click at [731, 364] on form "**********" at bounding box center [579, 254] width 874 height 287
click at [548, 325] on input "time" at bounding box center [458, 326] width 205 height 22
type input "*****"
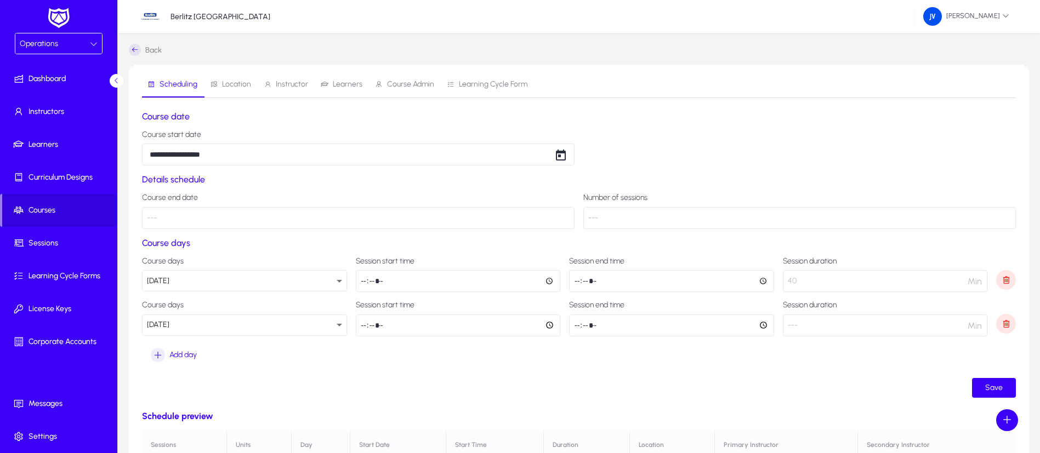
click at [465, 379] on ui-button "Save" at bounding box center [579, 388] width 874 height 20
click at [761, 324] on input "time" at bounding box center [671, 326] width 205 height 22
type input "*****"
click at [650, 377] on form "**********" at bounding box center [579, 254] width 874 height 287
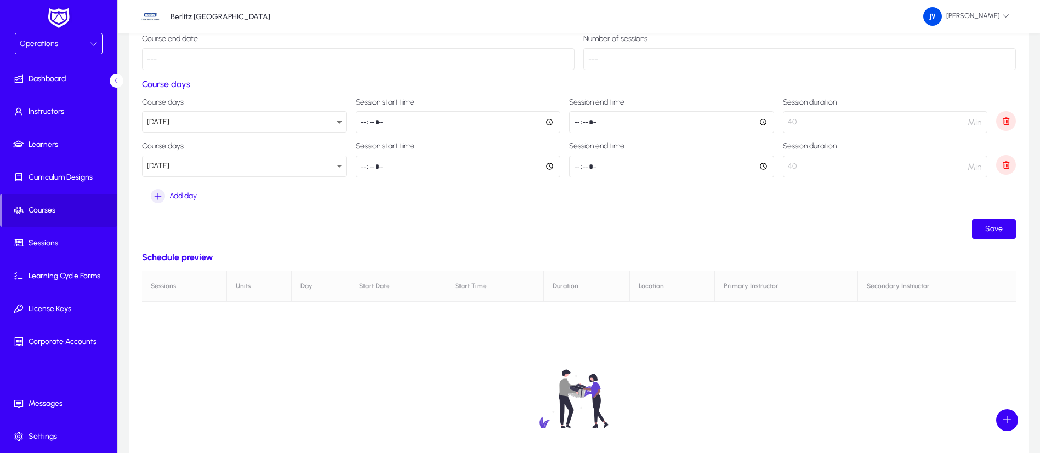
scroll to position [164, 0]
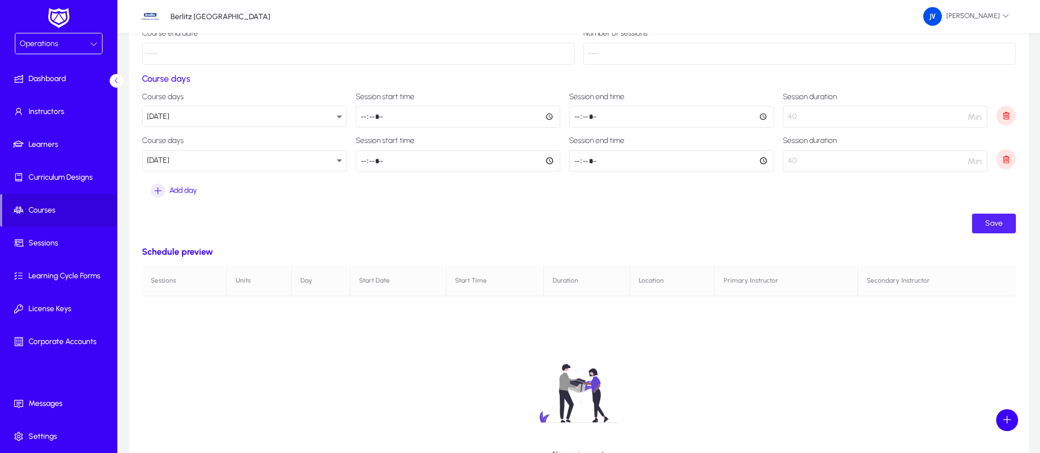
click at [993, 224] on span "Save" at bounding box center [994, 223] width 18 height 9
click at [763, 119] on input "*****" at bounding box center [671, 117] width 205 height 22
type input "*****"
click at [718, 218] on ui-button "Save" at bounding box center [579, 224] width 874 height 20
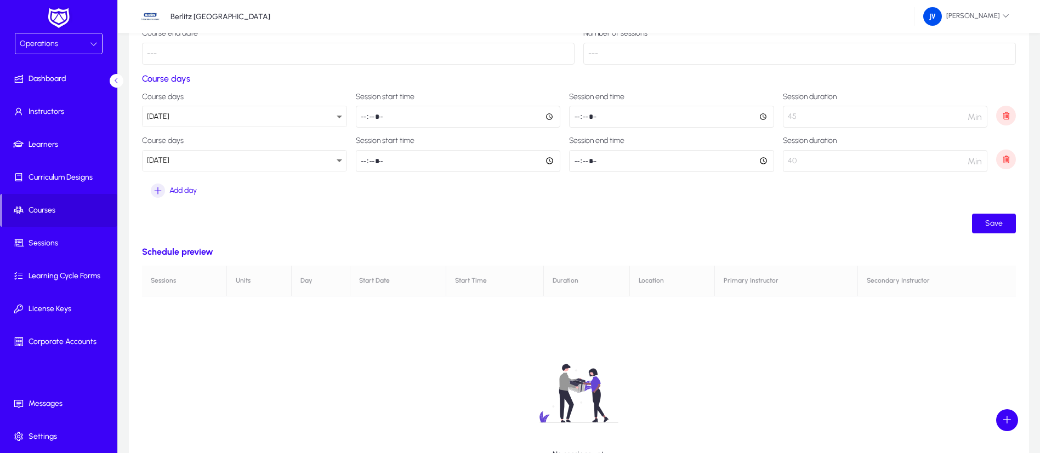
click at [761, 161] on input "*****" at bounding box center [671, 161] width 205 height 22
type input "*****"
click at [768, 238] on div "**********" at bounding box center [579, 259] width 874 height 624
click at [989, 224] on span "Save" at bounding box center [994, 223] width 18 height 9
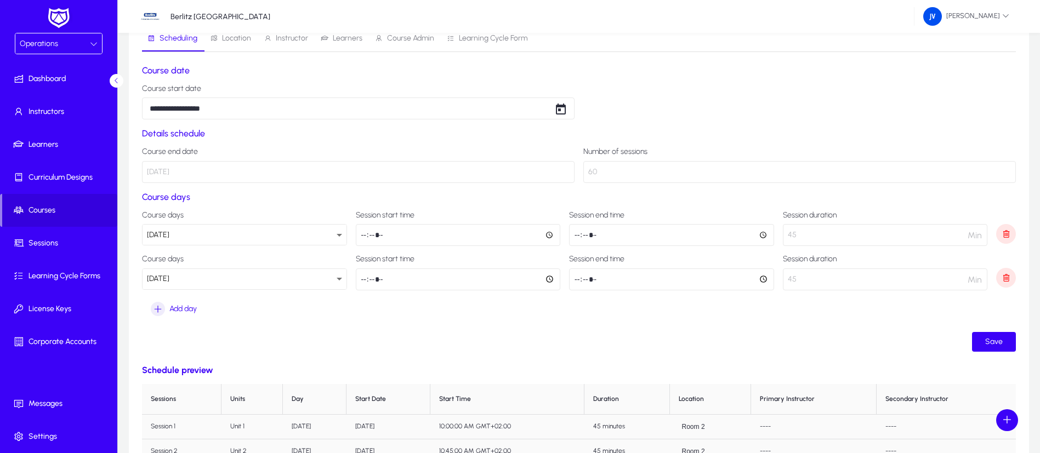
scroll to position [0, 0]
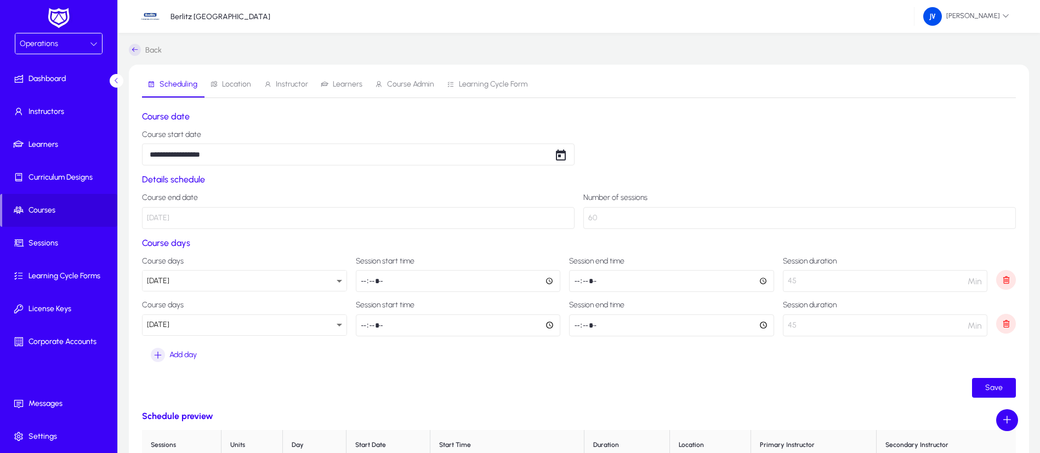
click at [245, 78] on span "Location" at bounding box center [230, 84] width 41 height 26
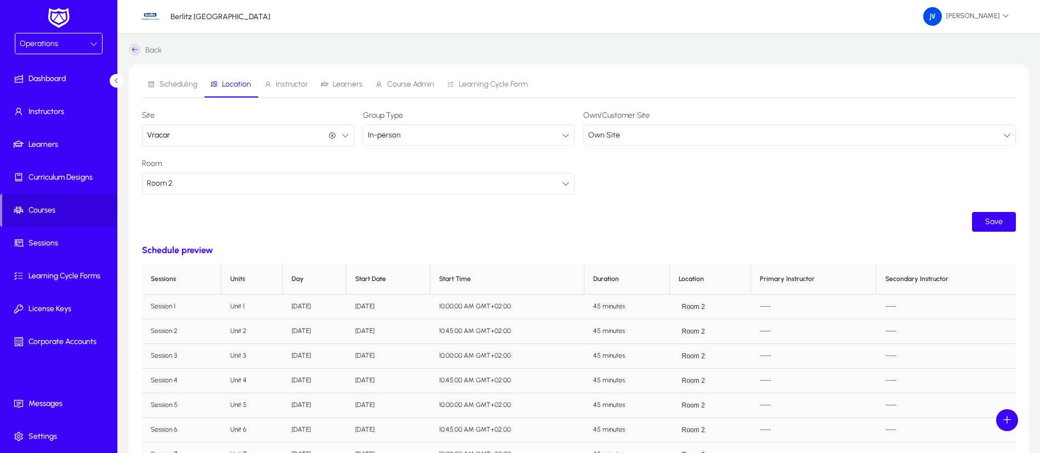
click at [299, 83] on span "Instructor" at bounding box center [292, 85] width 32 height 8
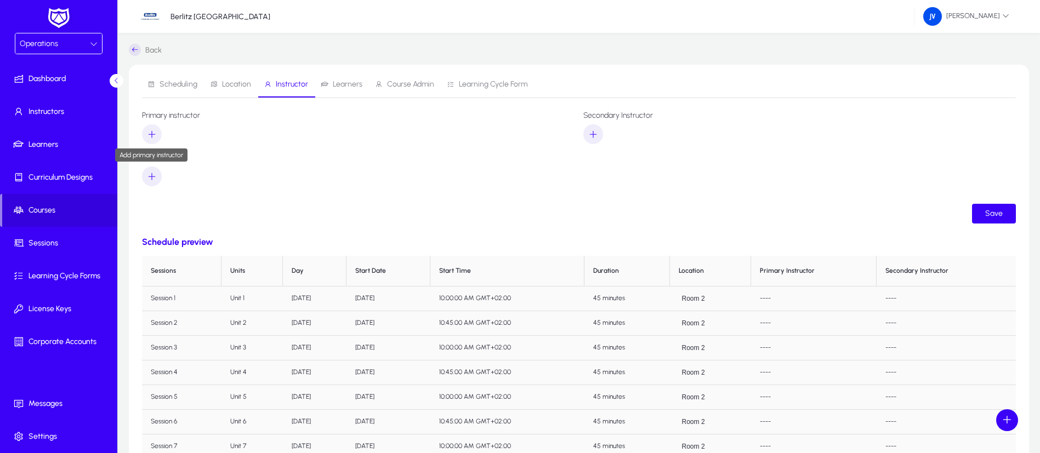
click at [150, 132] on icon "button" at bounding box center [152, 134] width 10 height 10
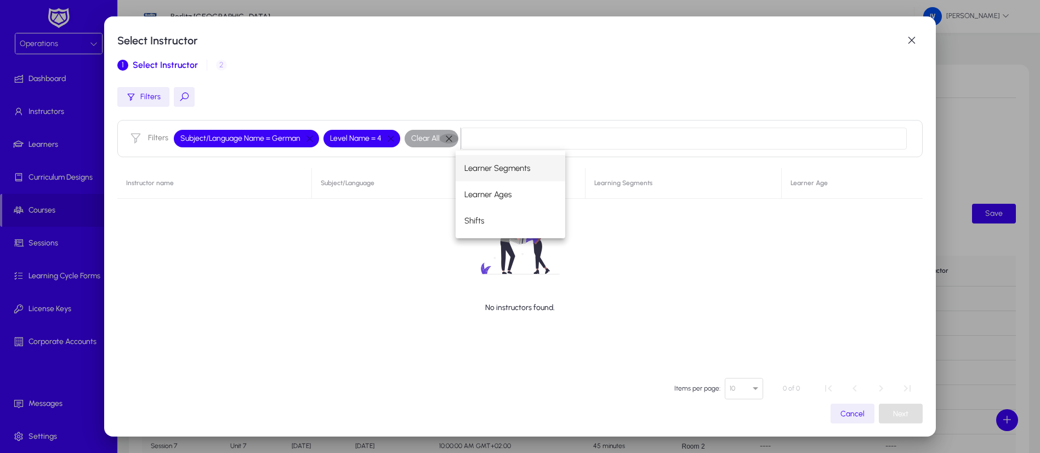
click at [440, 136] on button "button" at bounding box center [449, 139] width 19 height 10
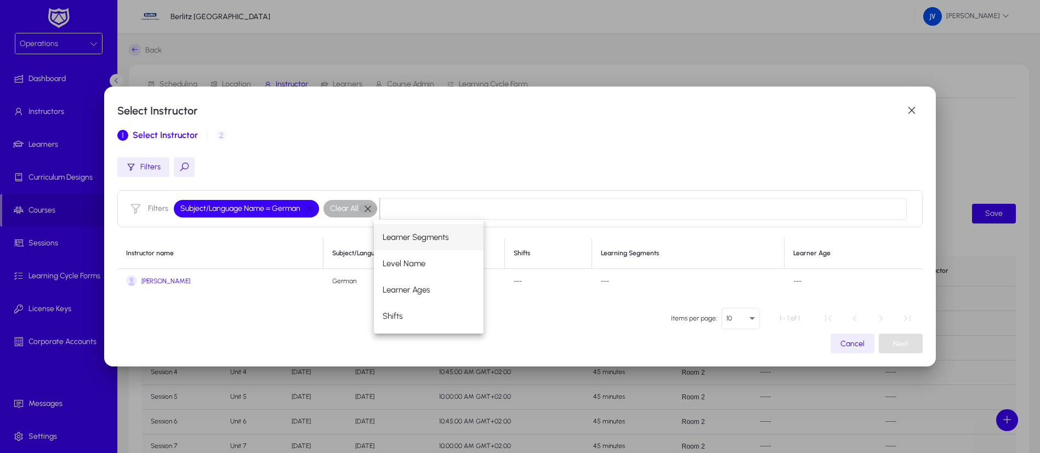
click at [366, 206] on button "button" at bounding box center [367, 209] width 19 height 10
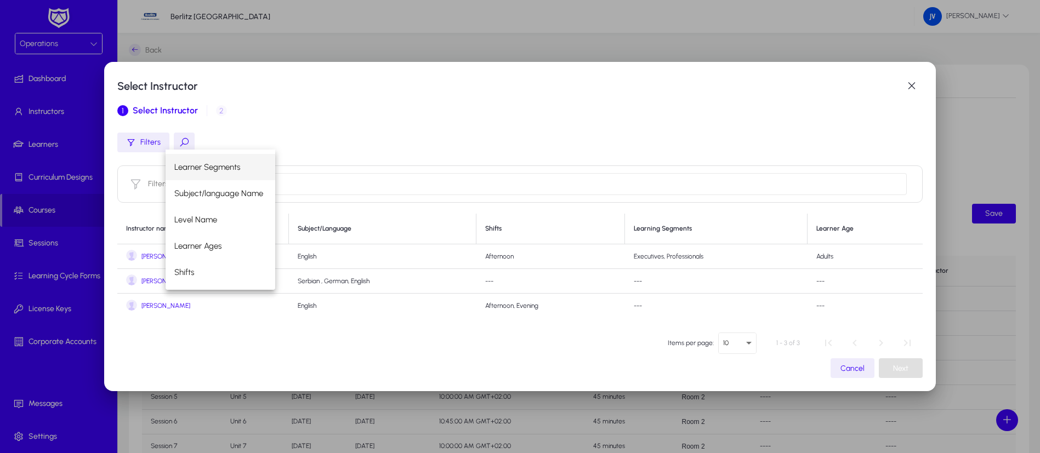
click at [141, 281] on span "[PERSON_NAME]" at bounding box center [165, 281] width 49 height 8
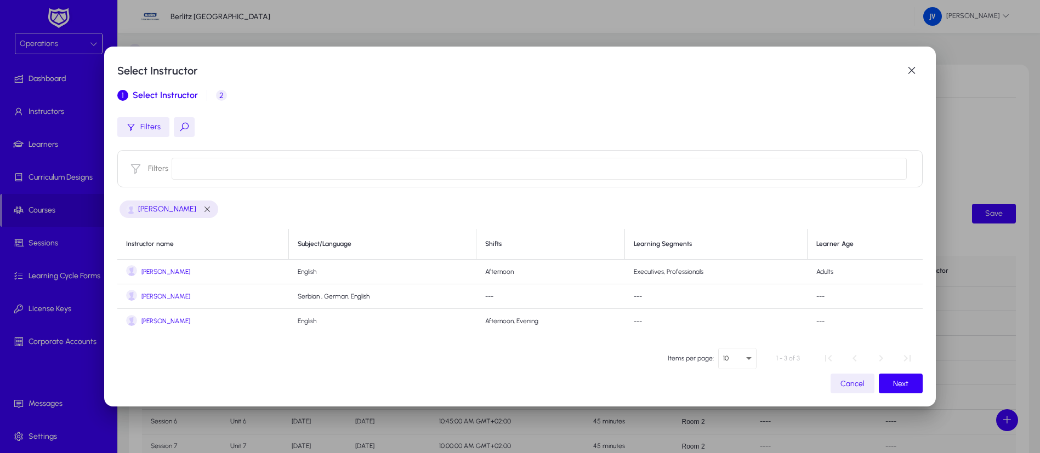
click at [163, 294] on span "[PERSON_NAME]" at bounding box center [165, 297] width 49 height 8
click at [143, 273] on span "[PERSON_NAME]" at bounding box center [165, 272] width 49 height 8
click at [203, 211] on span "button" at bounding box center [207, 209] width 9 height 9
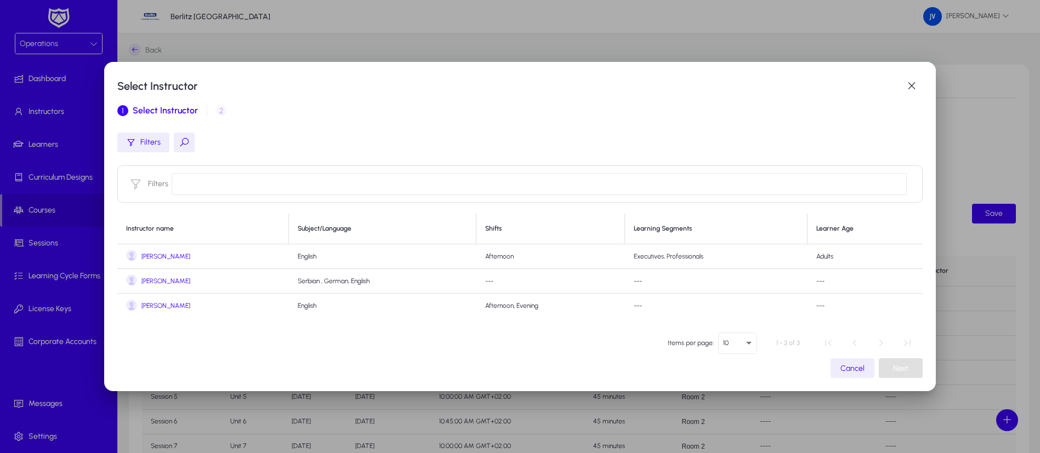
click at [161, 279] on span "[PERSON_NAME]" at bounding box center [165, 281] width 49 height 8
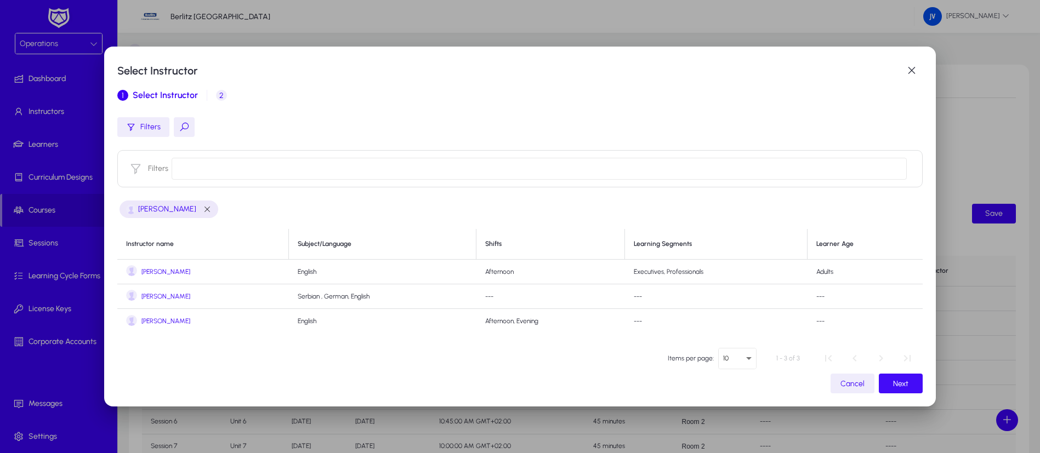
click at [897, 382] on span "Next" at bounding box center [900, 383] width 15 height 9
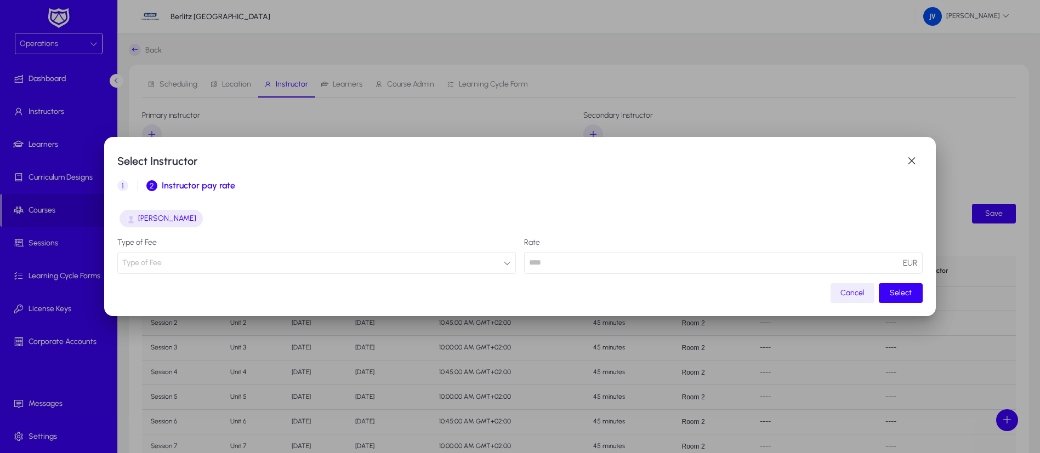
click at [503, 261] on icon "button" at bounding box center [507, 263] width 8 height 8
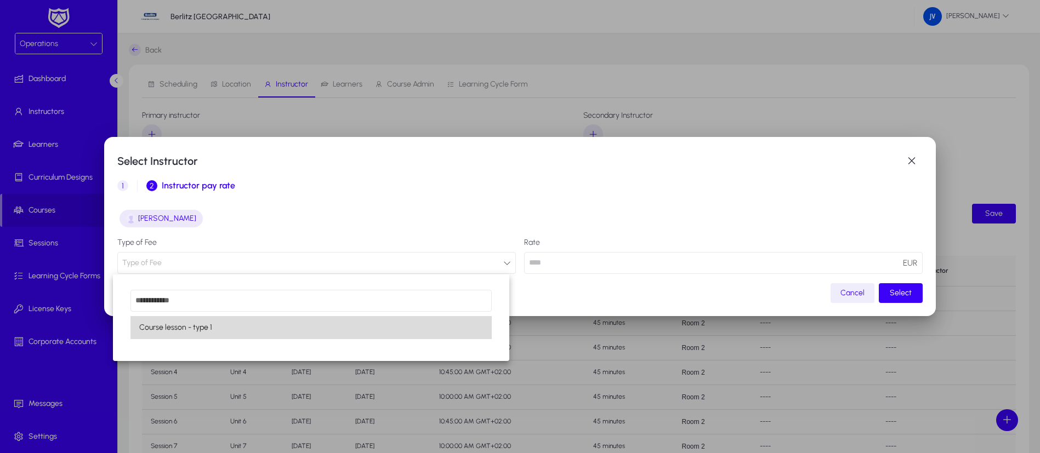
click at [383, 331] on mat-option "Course lesson - type 1" at bounding box center [310, 327] width 361 height 23
type input "**"
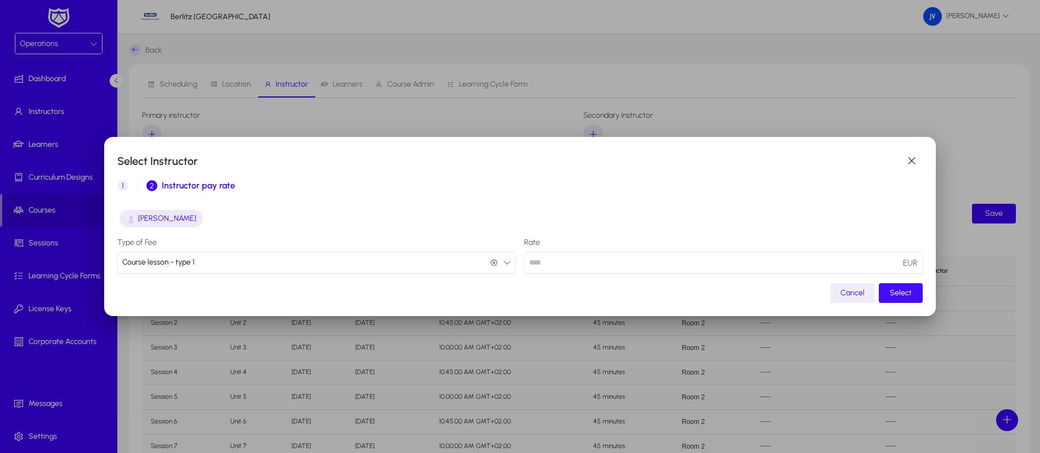
click at [890, 293] on span "Select" at bounding box center [901, 292] width 22 height 9
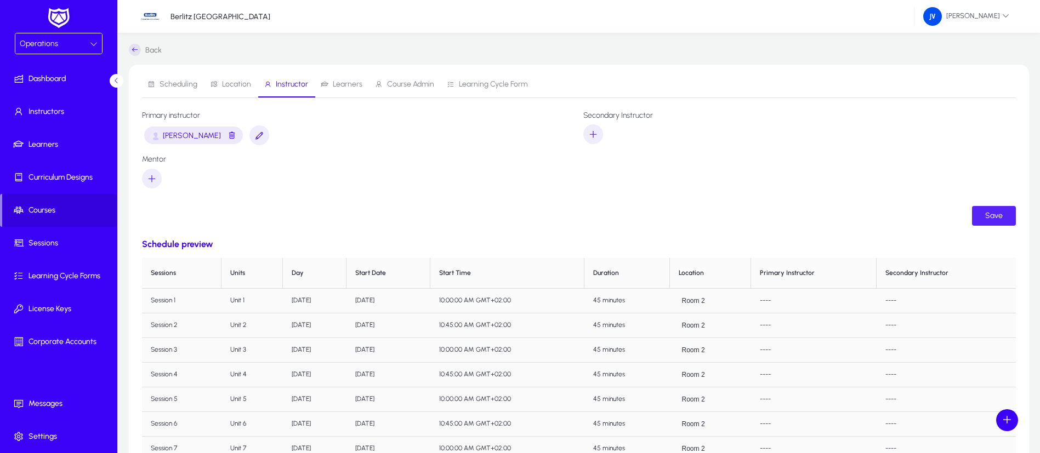
click at [995, 217] on span "Save" at bounding box center [994, 215] width 18 height 9
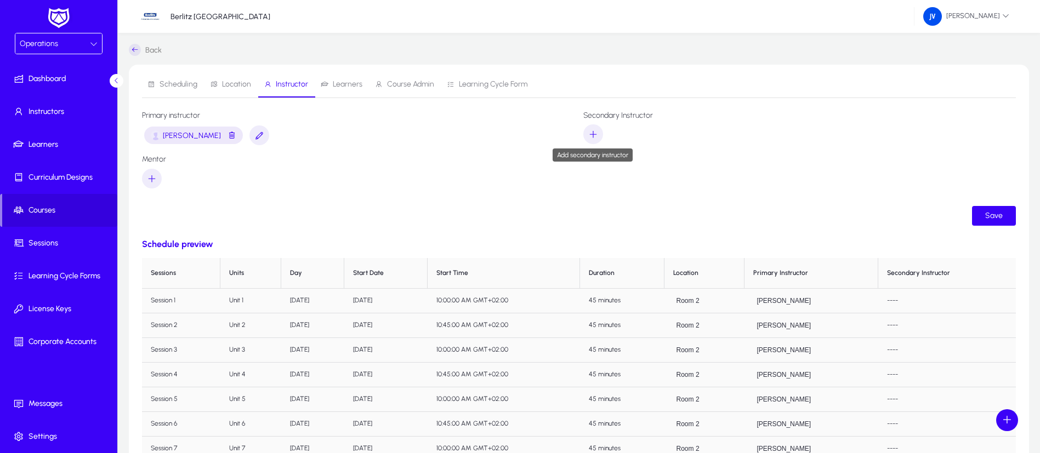
click at [597, 135] on icon "button" at bounding box center [593, 134] width 10 height 10
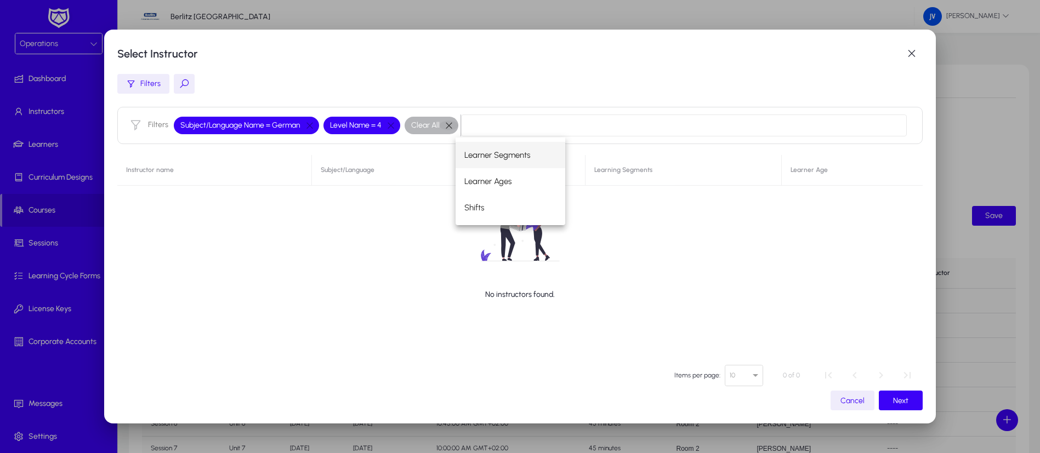
click at [445, 121] on button "button" at bounding box center [449, 126] width 19 height 10
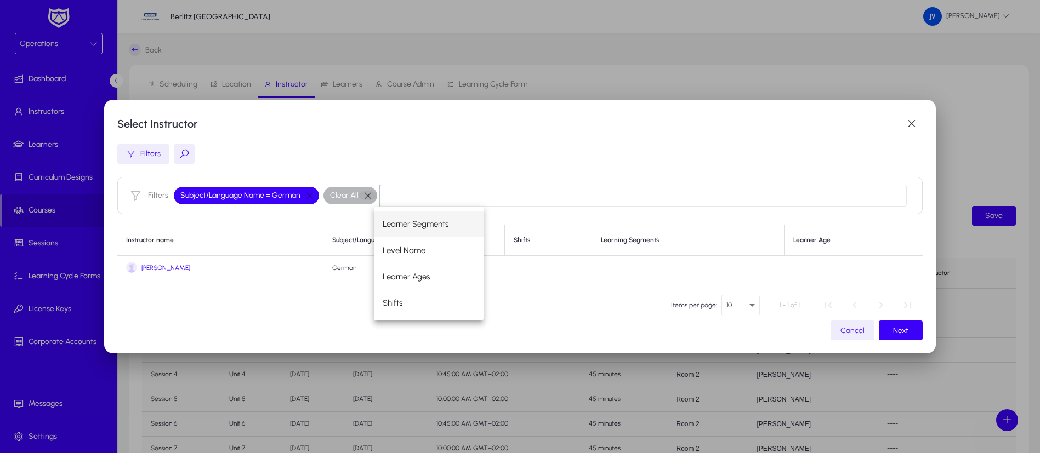
click at [364, 198] on button "button" at bounding box center [367, 196] width 19 height 10
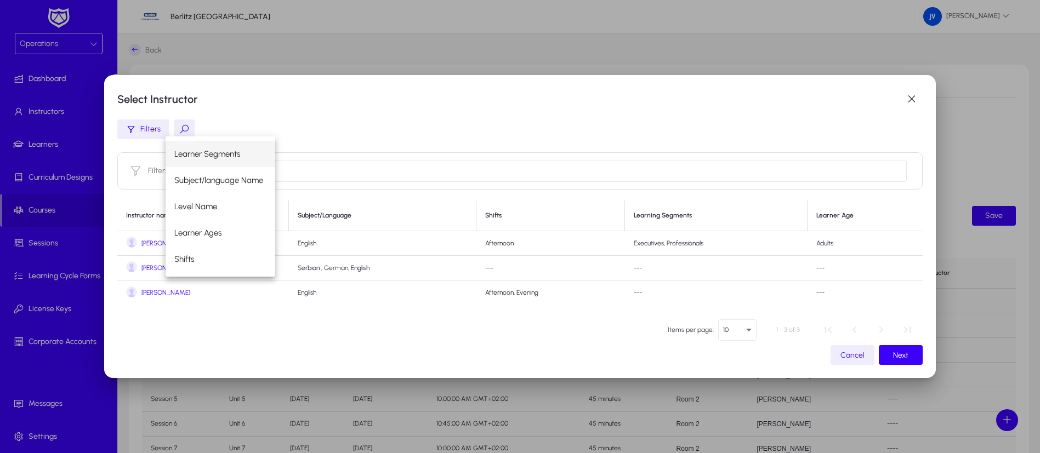
click at [162, 293] on span "[PERSON_NAME]" at bounding box center [165, 293] width 49 height 8
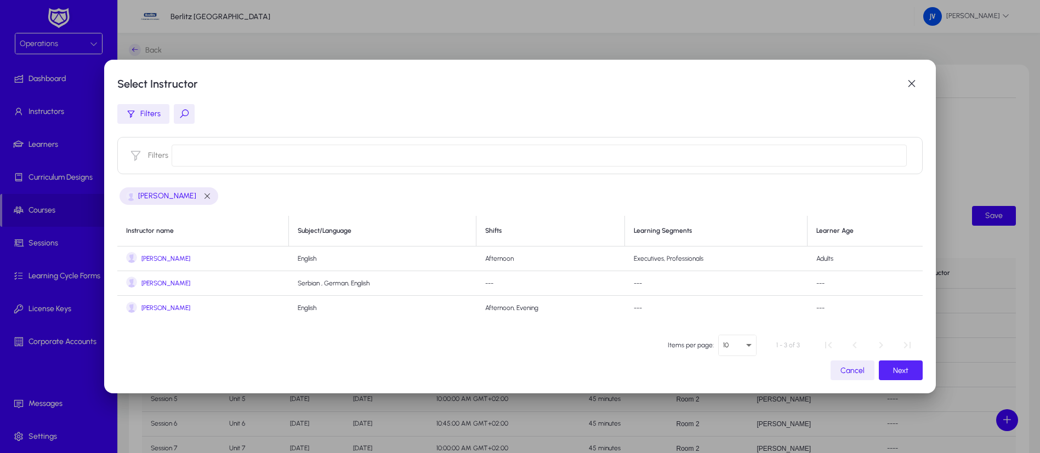
click at [894, 374] on span "Next" at bounding box center [900, 370] width 15 height 9
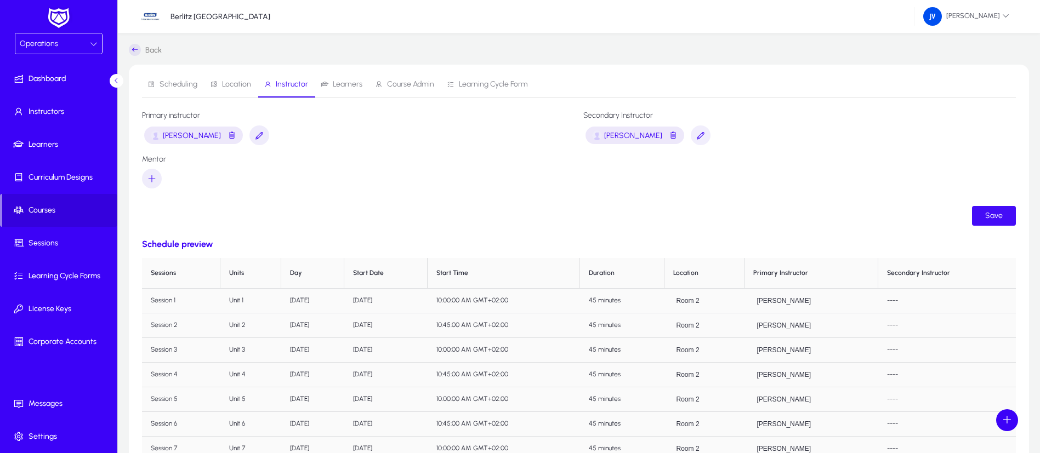
click at [997, 215] on span "Save" at bounding box center [994, 215] width 18 height 9
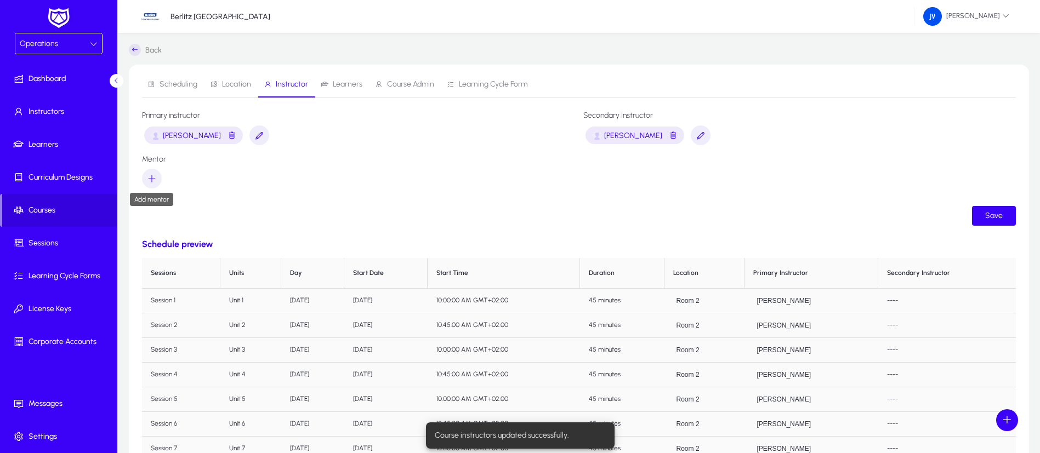
click at [150, 176] on icon "button" at bounding box center [152, 179] width 10 height 10
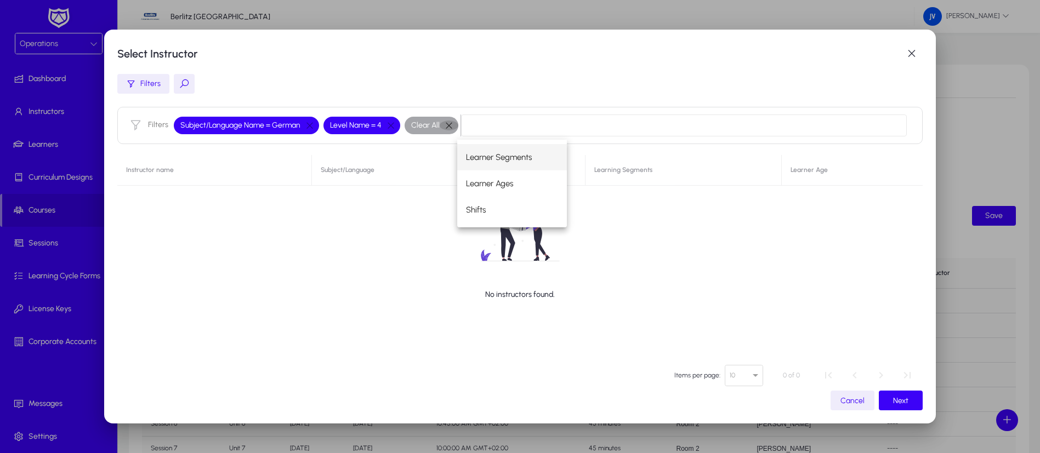
click at [441, 124] on button "button" at bounding box center [449, 126] width 19 height 10
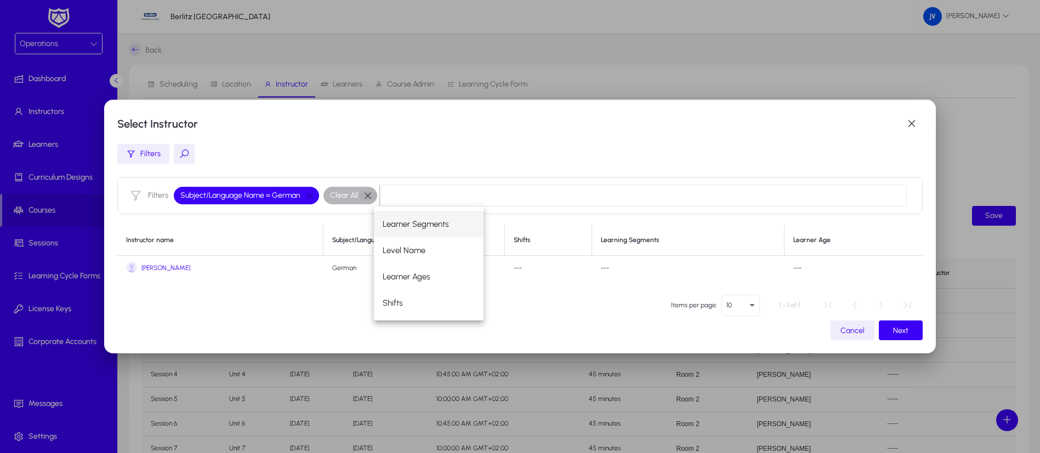
click at [366, 190] on span "button" at bounding box center [368, 196] width 22 height 22
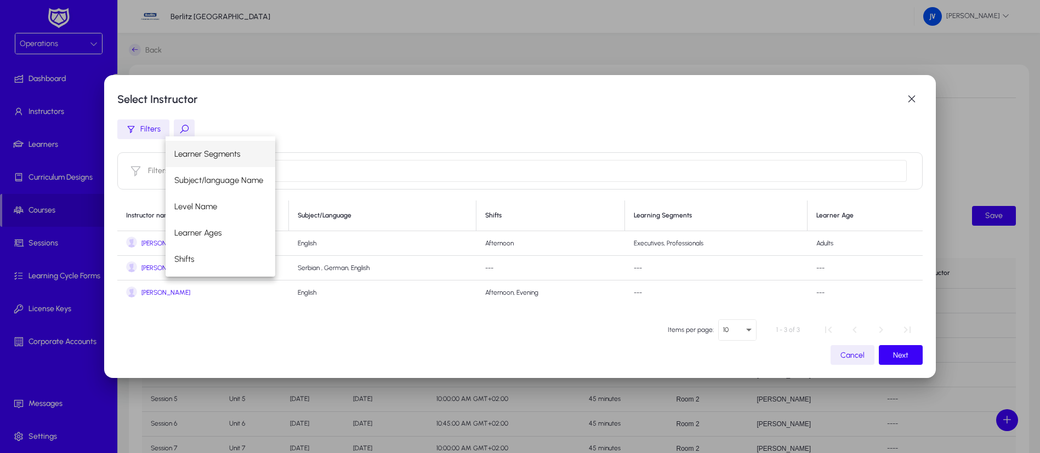
click at [336, 127] on div "Filters" at bounding box center [520, 129] width 806 height 20
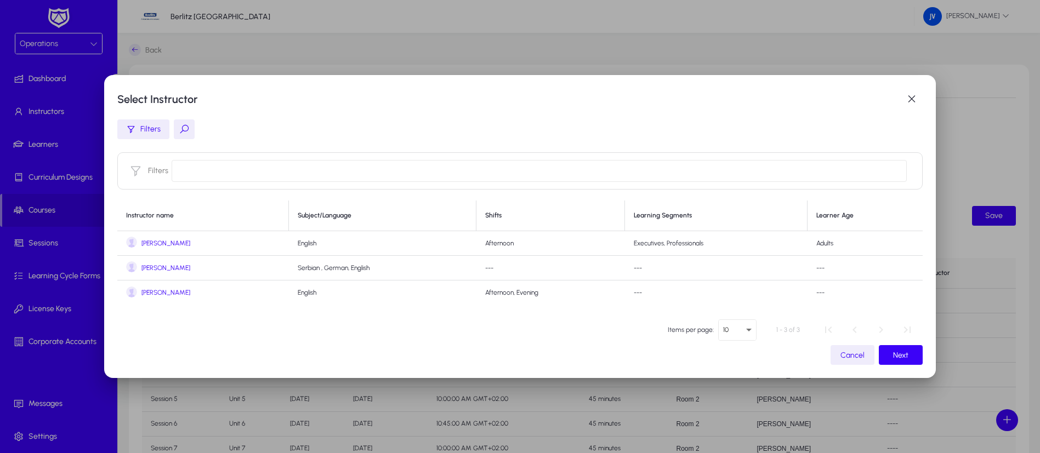
click at [151, 241] on span "[PERSON_NAME]" at bounding box center [165, 244] width 49 height 8
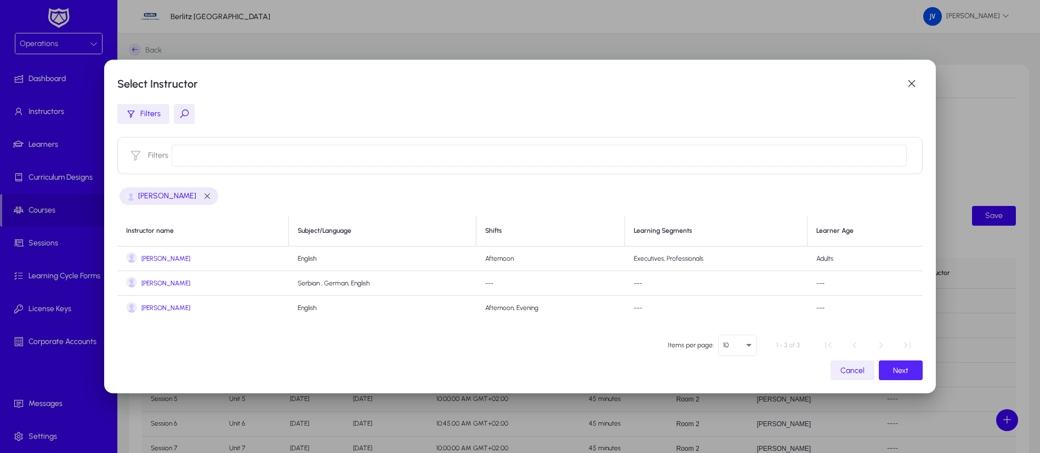
click at [893, 372] on span "Next" at bounding box center [900, 370] width 15 height 9
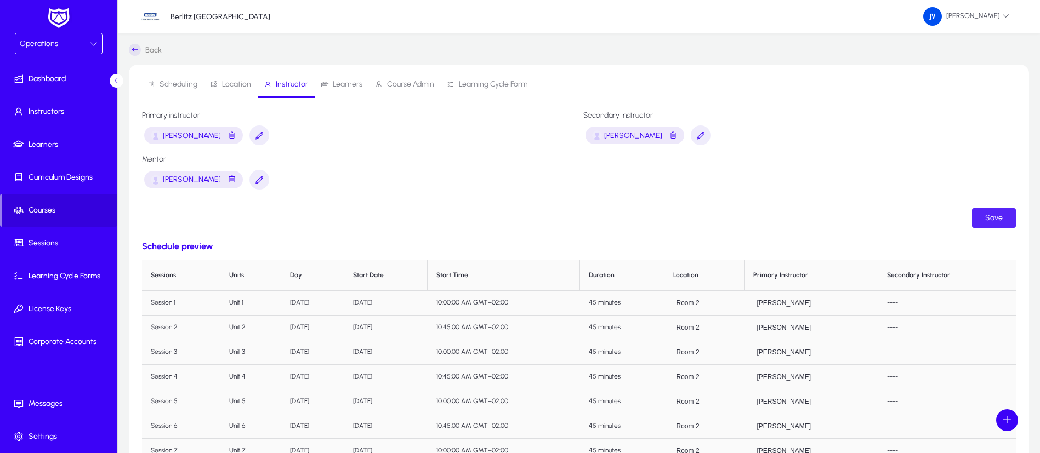
click at [990, 218] on span "Save" at bounding box center [994, 217] width 18 height 9
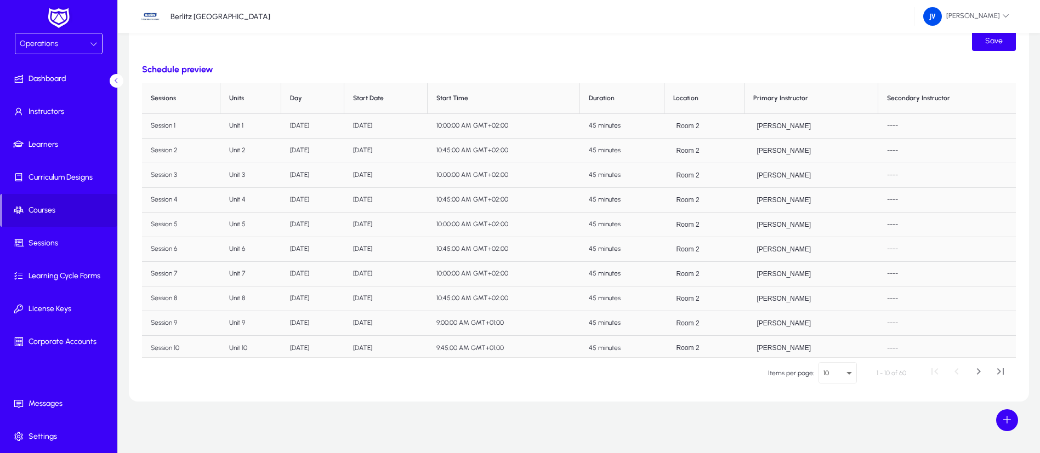
scroll to position [180, 0]
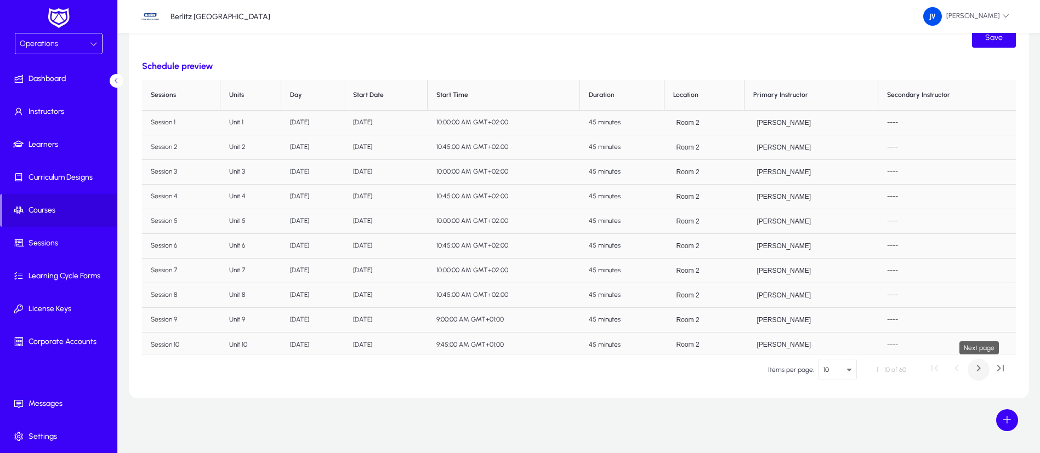
click at [982, 368] on span "Next page" at bounding box center [978, 370] width 22 height 22
click at [980, 369] on span "Next page" at bounding box center [978, 370] width 22 height 22
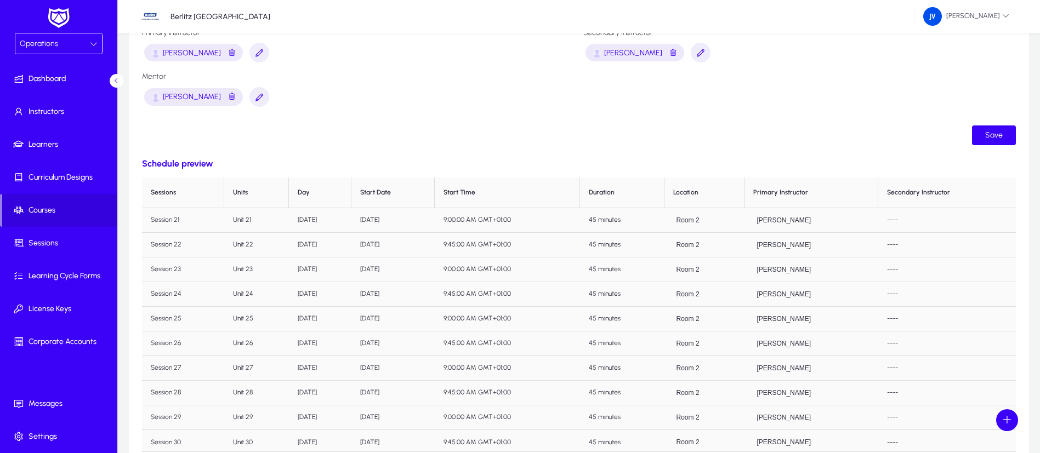
scroll to position [0, 0]
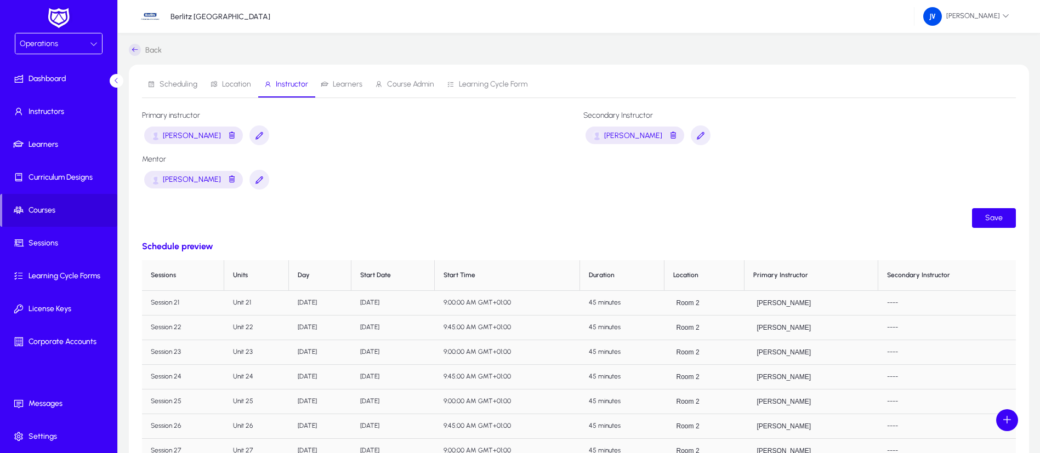
click at [314, 186] on div "[PERSON_NAME]" at bounding box center [358, 180] width 432 height 22
click at [350, 82] on span "Learners" at bounding box center [348, 85] width 30 height 8
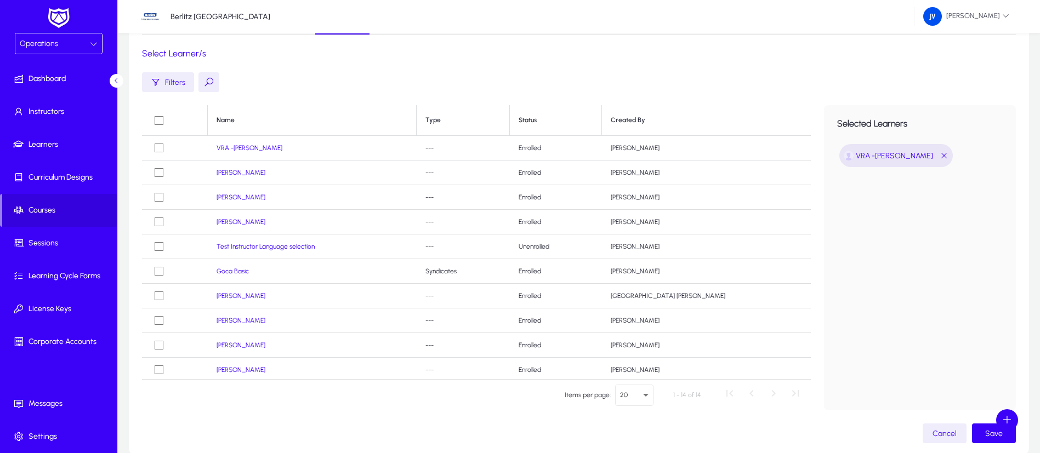
scroll to position [121, 0]
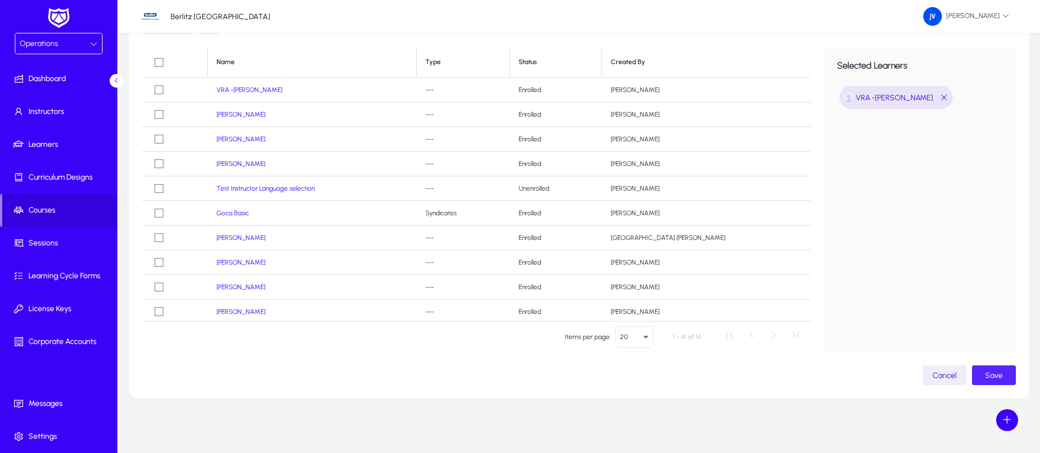
click at [1002, 375] on span "Save" at bounding box center [994, 375] width 18 height 9
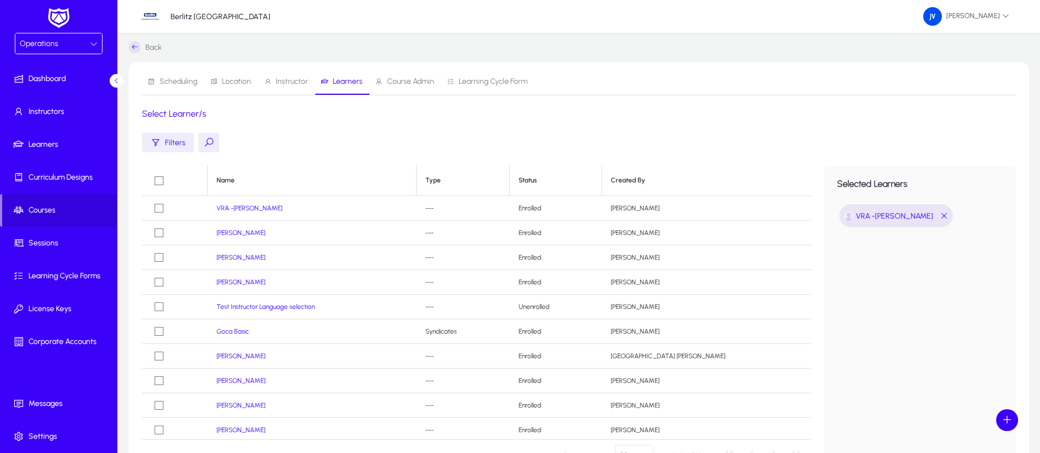
scroll to position [0, 0]
click at [407, 83] on span "Course Admin" at bounding box center [410, 85] width 47 height 8
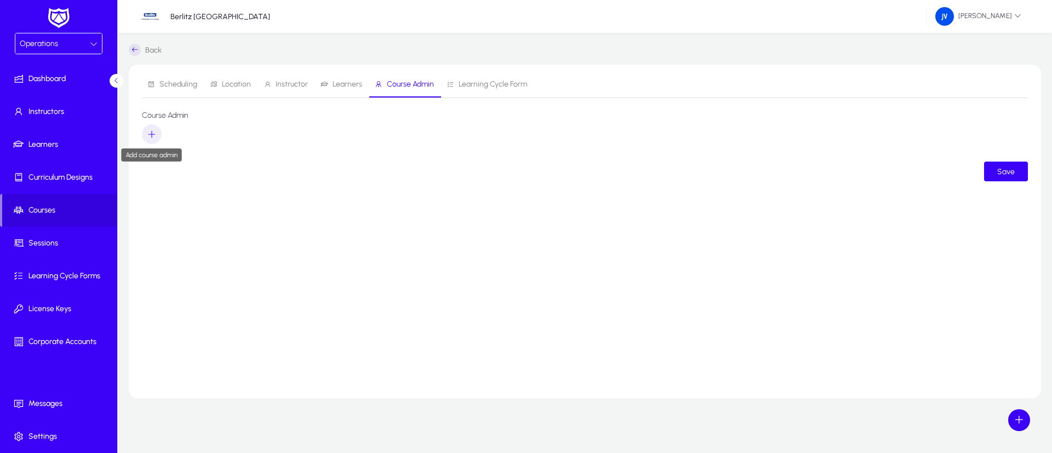
click at [152, 130] on icon "button" at bounding box center [152, 134] width 10 height 10
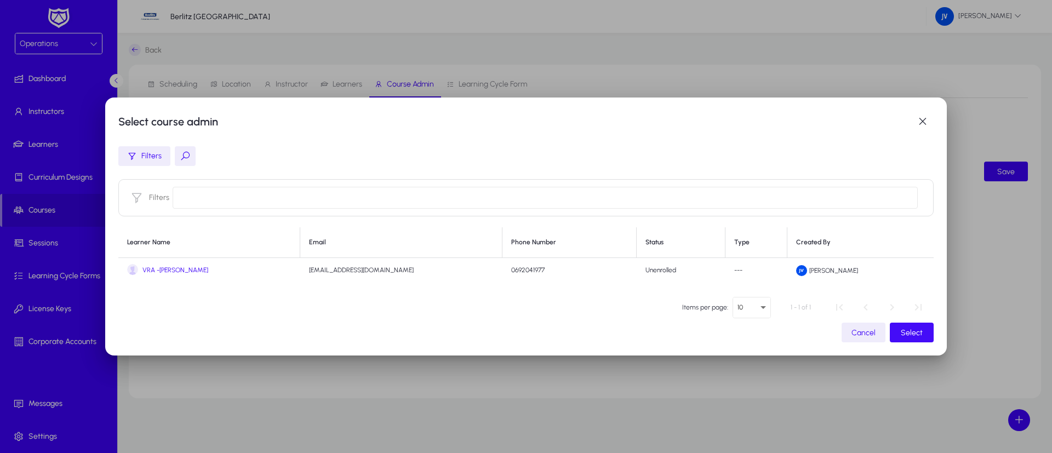
click at [899, 334] on span "button" at bounding box center [912, 333] width 44 height 26
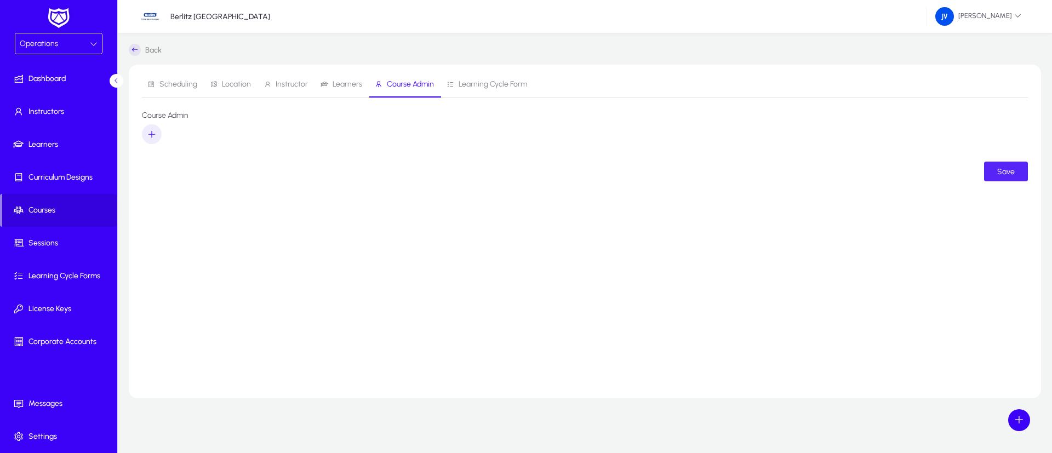
click at [1019, 166] on span "submit" at bounding box center [1006, 171] width 44 height 26
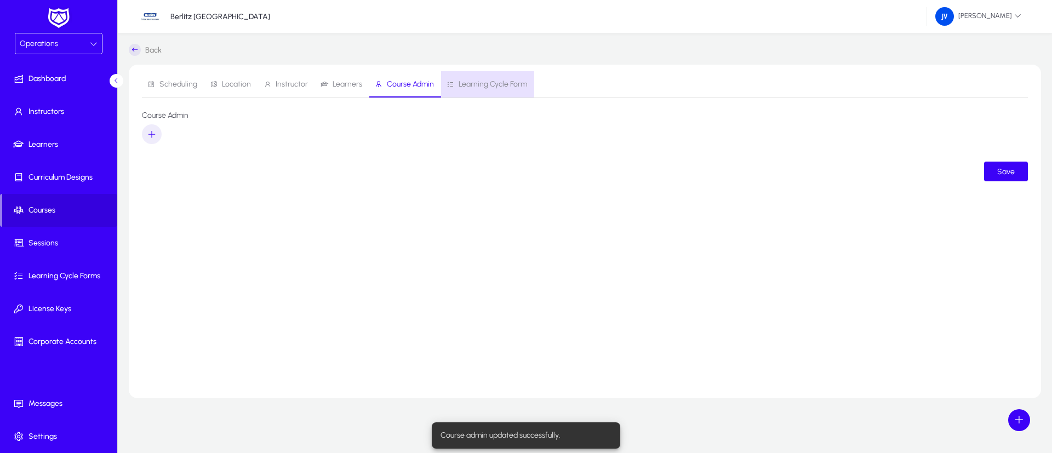
click at [483, 82] on span "Learning Cycle Form" at bounding box center [493, 85] width 69 height 8
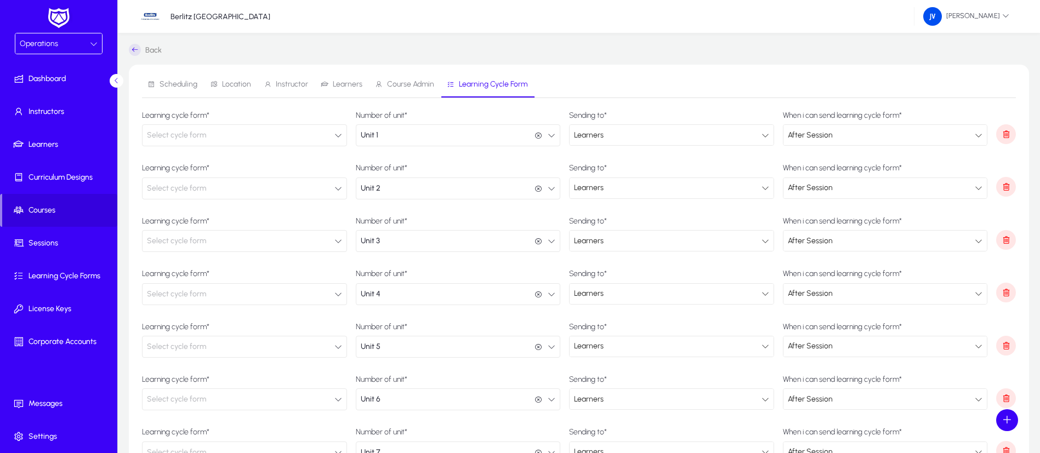
click at [333, 135] on button "Select cycle form" at bounding box center [244, 135] width 205 height 22
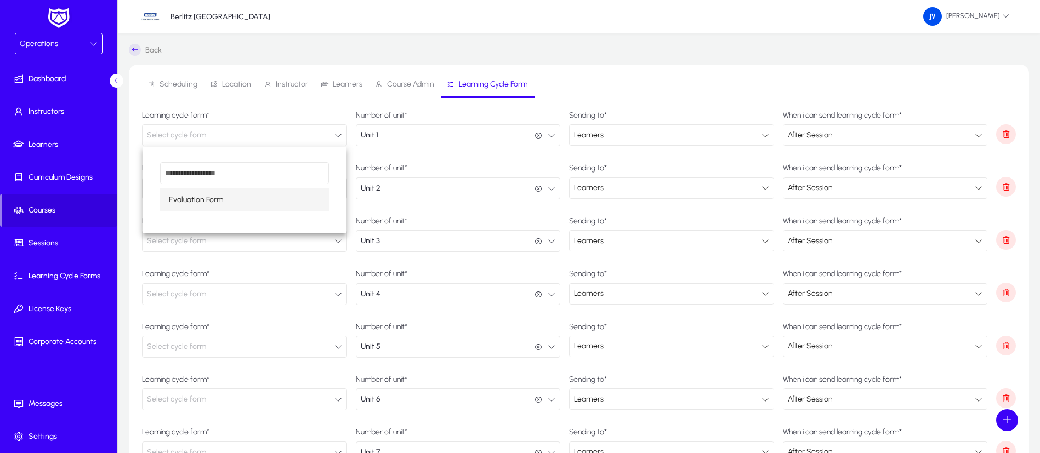
click at [333, 135] on div at bounding box center [520, 226] width 1040 height 453
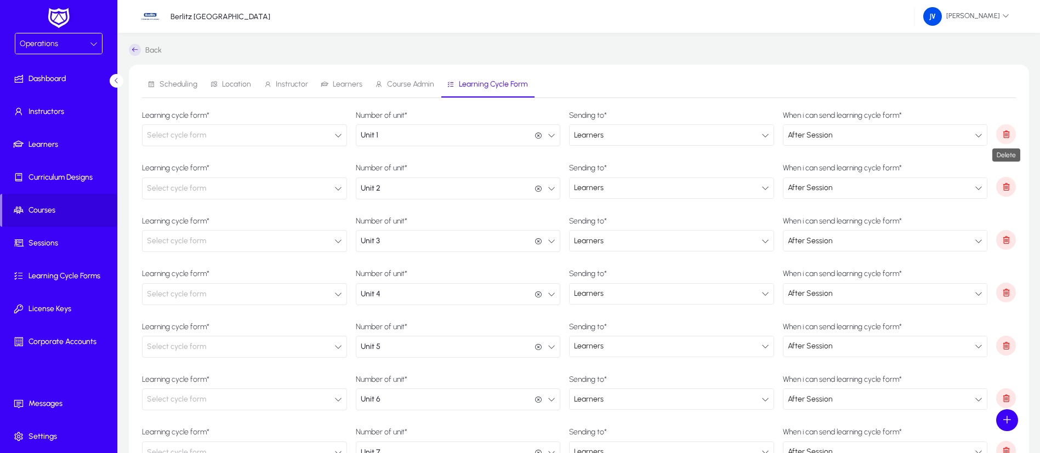
click at [1012, 130] on span "button" at bounding box center [1006, 134] width 20 height 26
click at [1011, 133] on span "button" at bounding box center [1006, 134] width 20 height 26
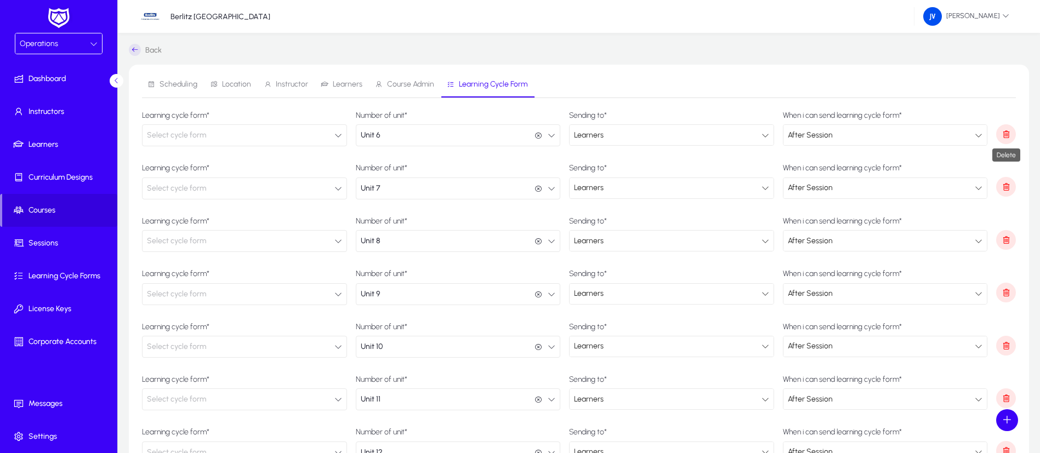
click at [1011, 133] on span "button" at bounding box center [1006, 134] width 20 height 26
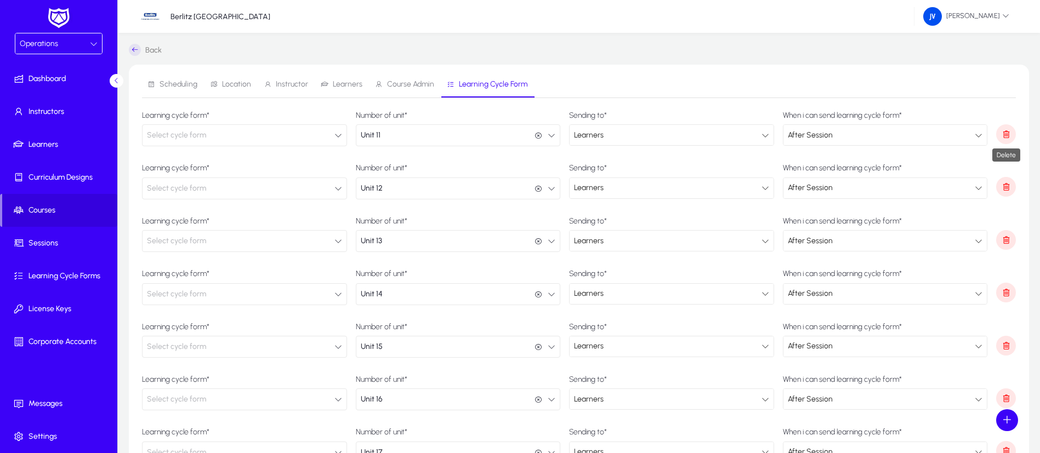
click at [1011, 133] on span "button" at bounding box center [1006, 134] width 20 height 26
click at [1011, 174] on span "button" at bounding box center [1006, 187] width 20 height 26
click at [1011, 133] on span "button" at bounding box center [1006, 134] width 20 height 26
click at [1011, 134] on span "button" at bounding box center [1006, 134] width 20 height 26
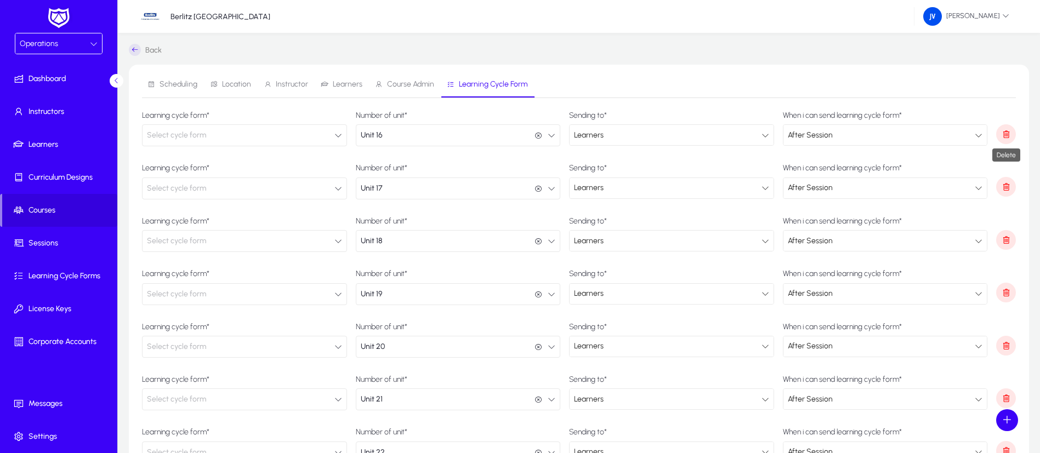
click at [1011, 134] on span "button" at bounding box center [1006, 134] width 20 height 26
click at [1011, 174] on span "button" at bounding box center [1006, 187] width 20 height 26
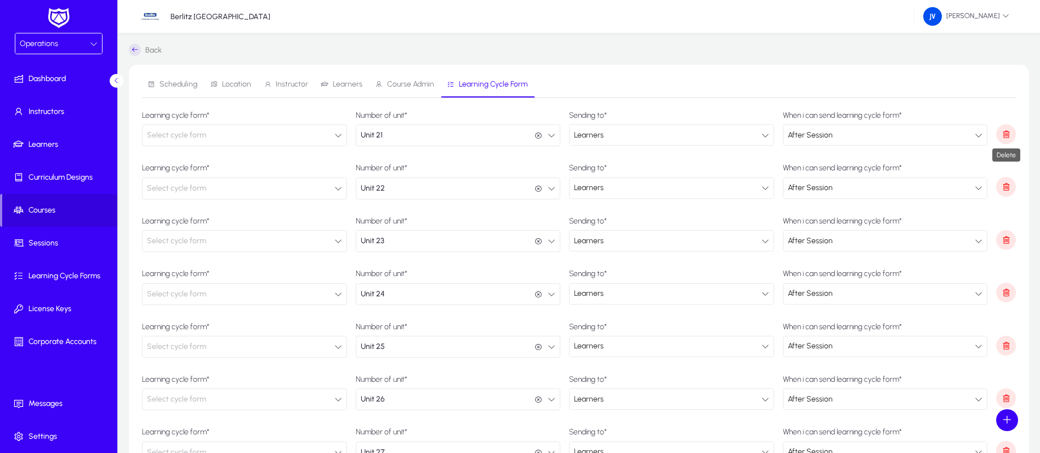
click at [1011, 134] on span "button" at bounding box center [1006, 134] width 20 height 26
click at [1001, 136] on icon "button" at bounding box center [1006, 134] width 10 height 10
click at [341, 136] on icon "button" at bounding box center [338, 136] width 8 height 8
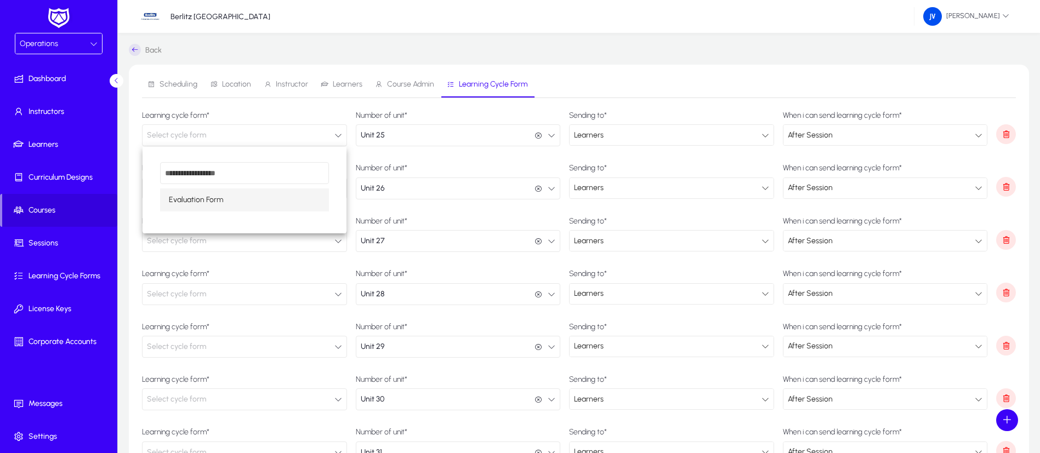
click at [300, 203] on mat-option "Evaluation Form" at bounding box center [244, 200] width 169 height 23
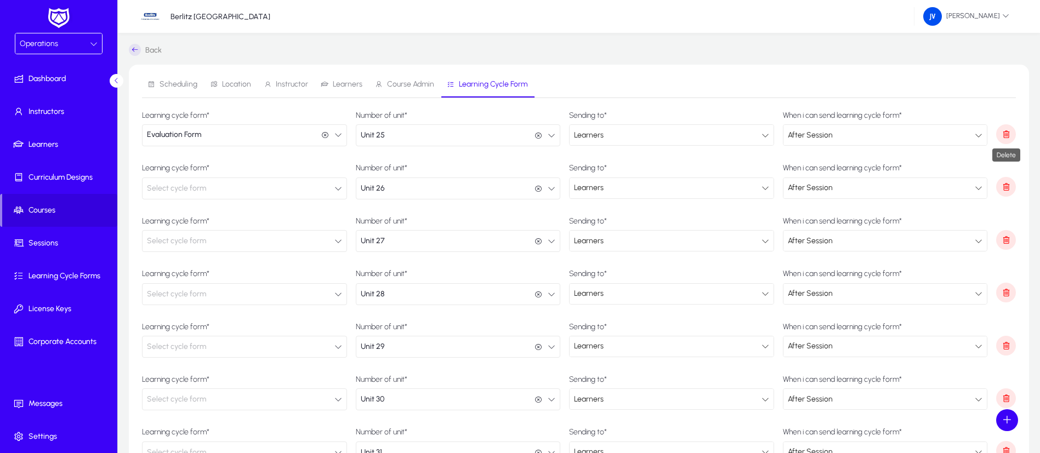
click at [1006, 136] on icon "button" at bounding box center [1006, 134] width 10 height 10
click at [340, 135] on icon "button" at bounding box center [338, 136] width 8 height 8
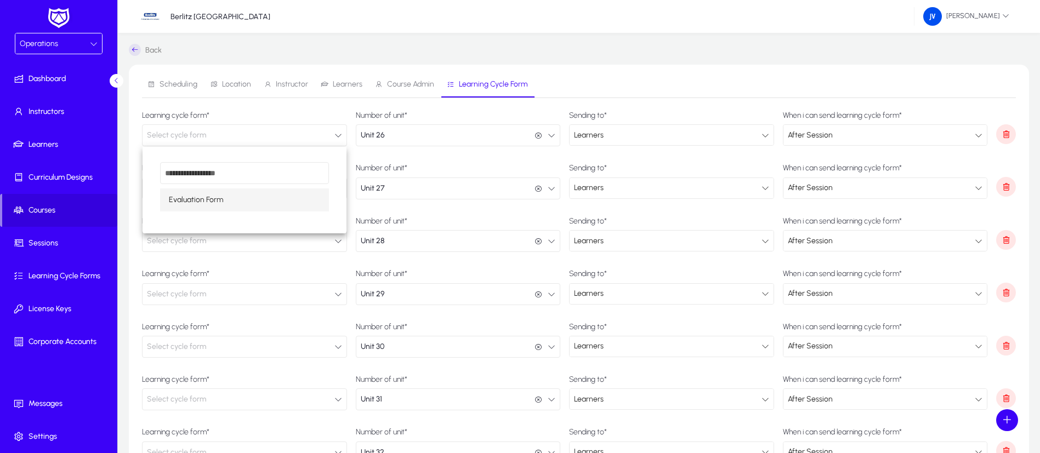
click at [293, 201] on mat-option "Evaluation Form" at bounding box center [244, 200] width 169 height 23
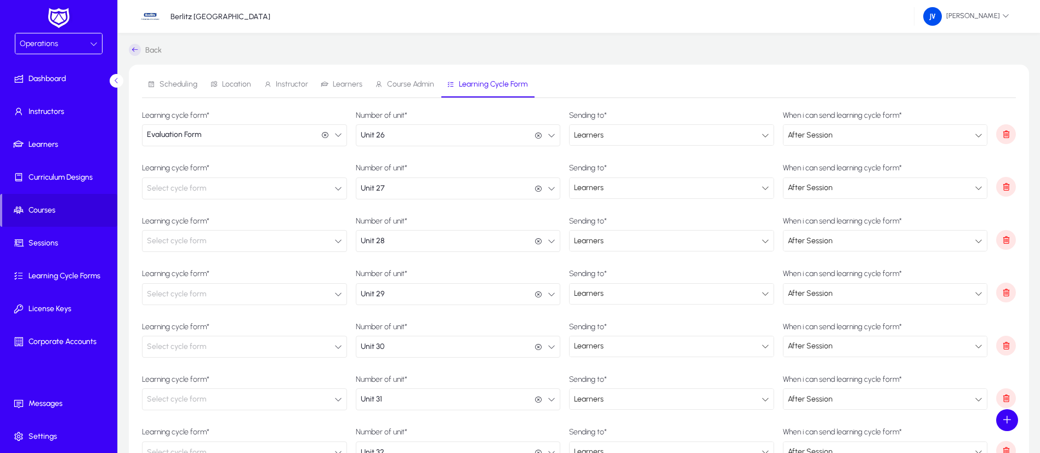
click at [760, 133] on div "Learners" at bounding box center [667, 135] width 187 height 14
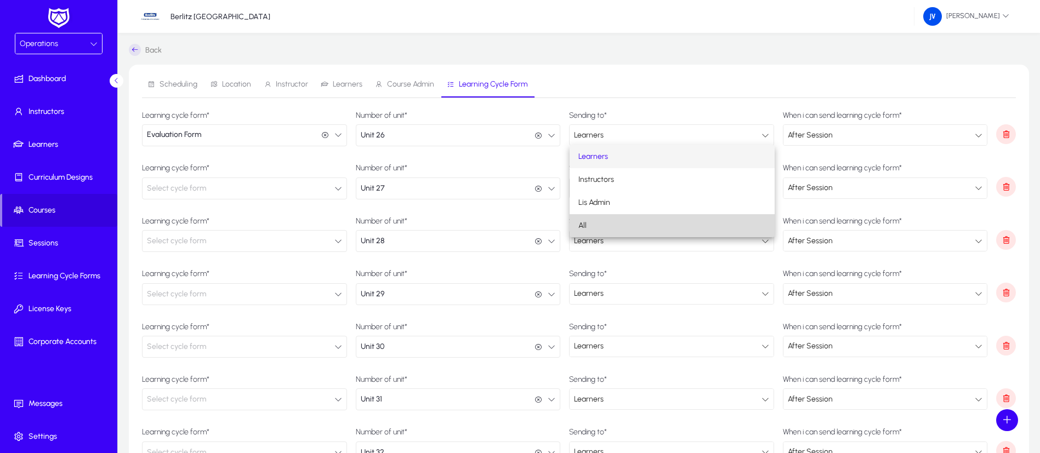
click at [647, 225] on mat-option "All" at bounding box center [671, 225] width 205 height 23
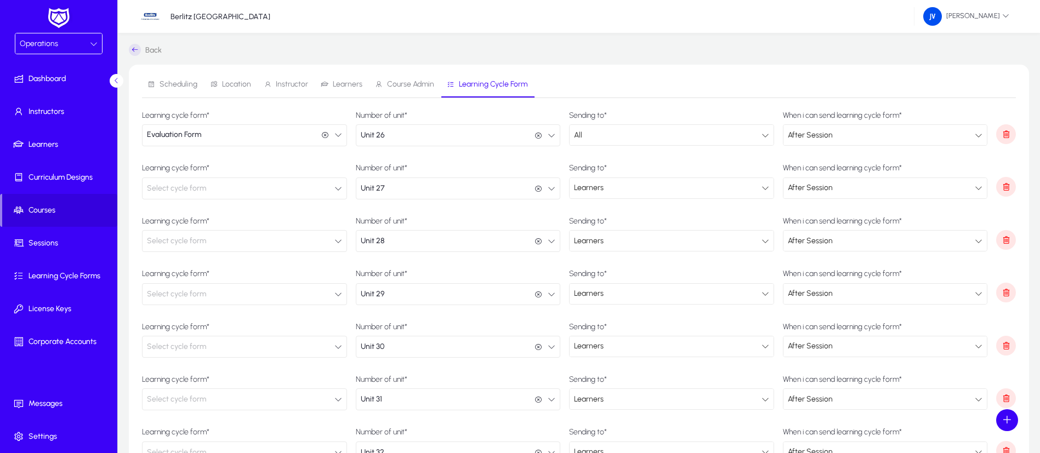
click at [761, 136] on icon at bounding box center [765, 136] width 8 height 8
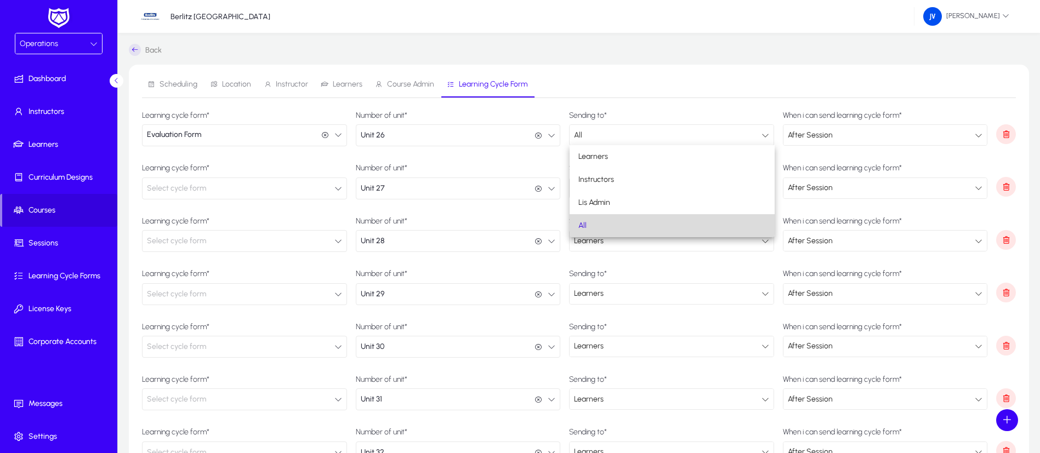
click at [671, 224] on mat-option "All" at bounding box center [671, 225] width 205 height 23
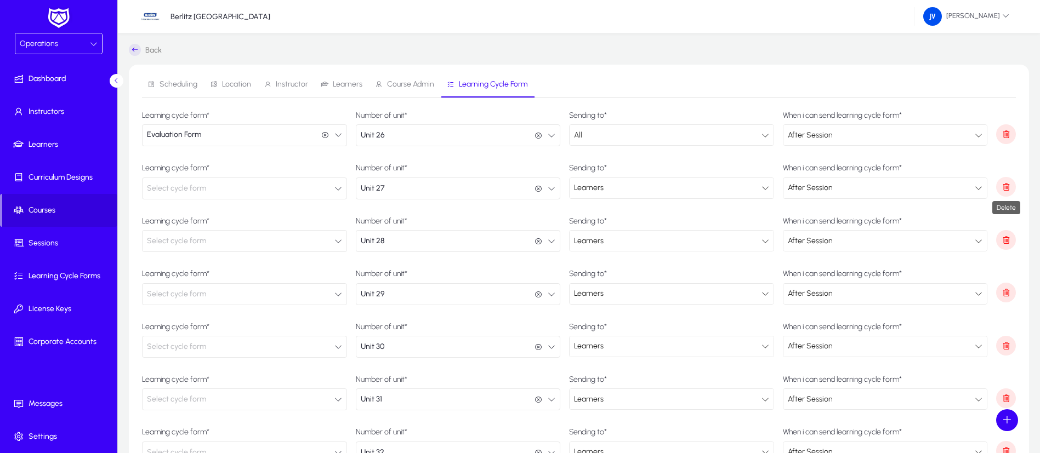
click at [1006, 185] on icon "button" at bounding box center [1006, 187] width 10 height 10
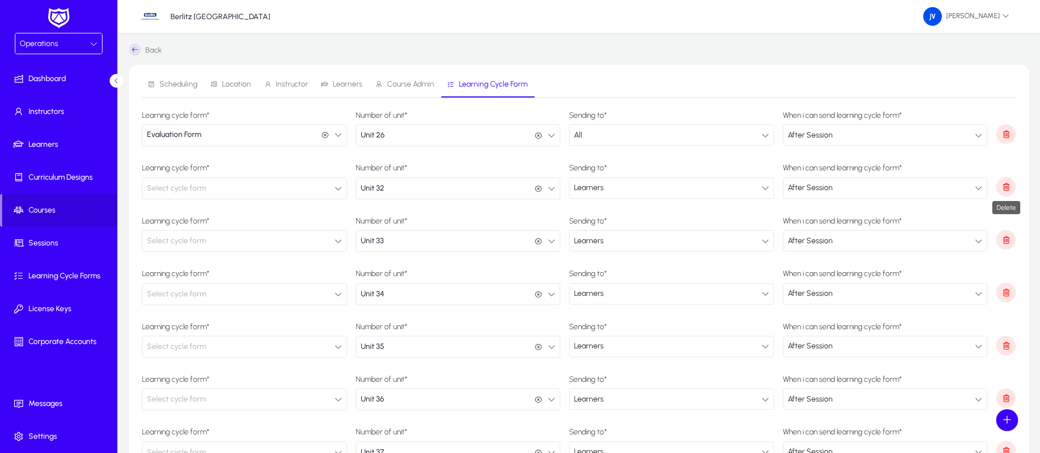
click at [1006, 185] on icon "button" at bounding box center [1006, 187] width 10 height 10
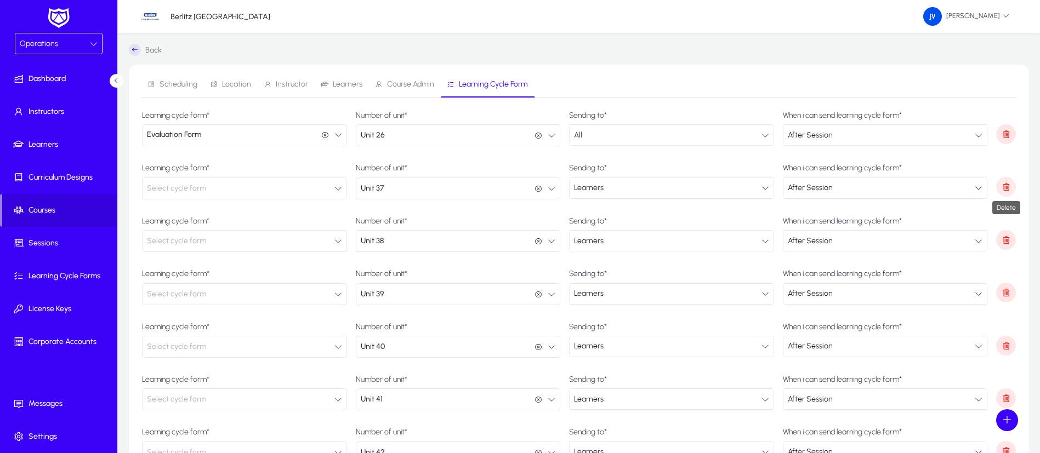
click at [1006, 187] on icon "button" at bounding box center [1006, 187] width 10 height 10
click at [1006, 235] on icon "button" at bounding box center [1006, 240] width 10 height 10
click at [1006, 187] on icon "button" at bounding box center [1006, 187] width 10 height 10
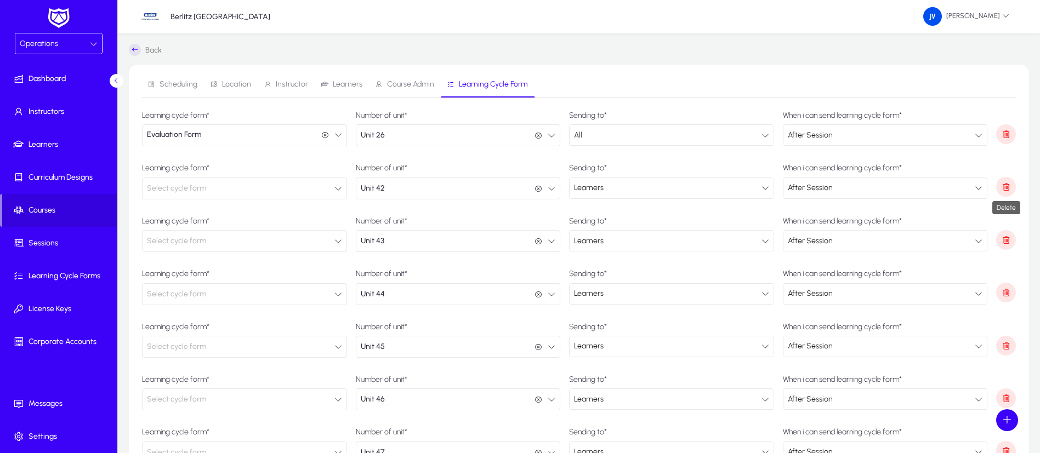
click at [1006, 188] on icon "button" at bounding box center [1006, 187] width 10 height 10
click at [1006, 189] on icon "button" at bounding box center [1006, 187] width 10 height 10
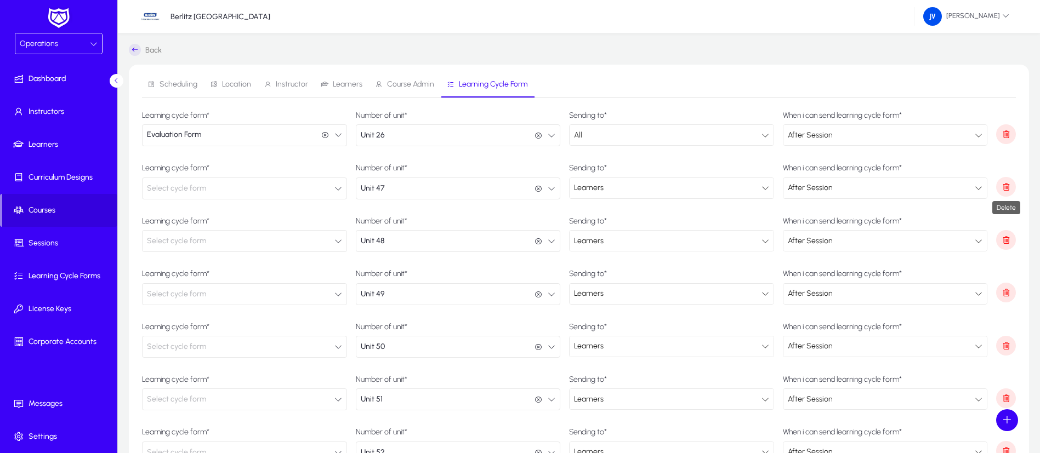
click at [1006, 189] on icon "button" at bounding box center [1006, 187] width 10 height 10
click at [1006, 235] on icon "button" at bounding box center [1006, 240] width 10 height 10
click at [1006, 190] on icon "button" at bounding box center [1006, 187] width 10 height 10
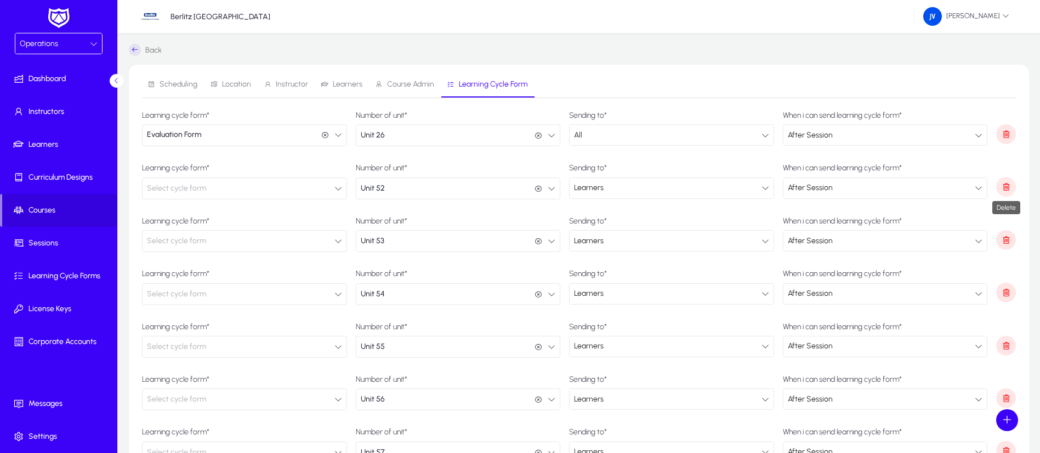
click at [1006, 190] on icon "button" at bounding box center [1006, 187] width 10 height 10
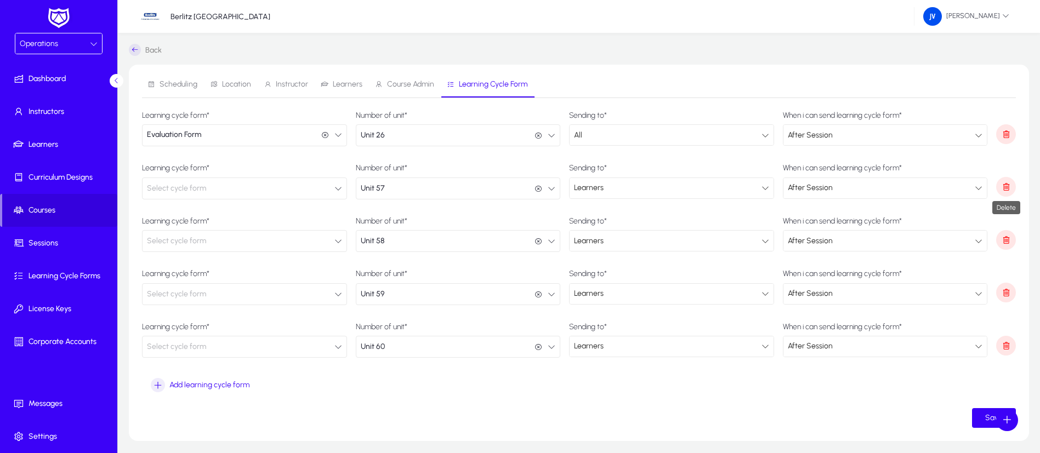
click at [1006, 190] on icon "button" at bounding box center [1006, 187] width 10 height 10
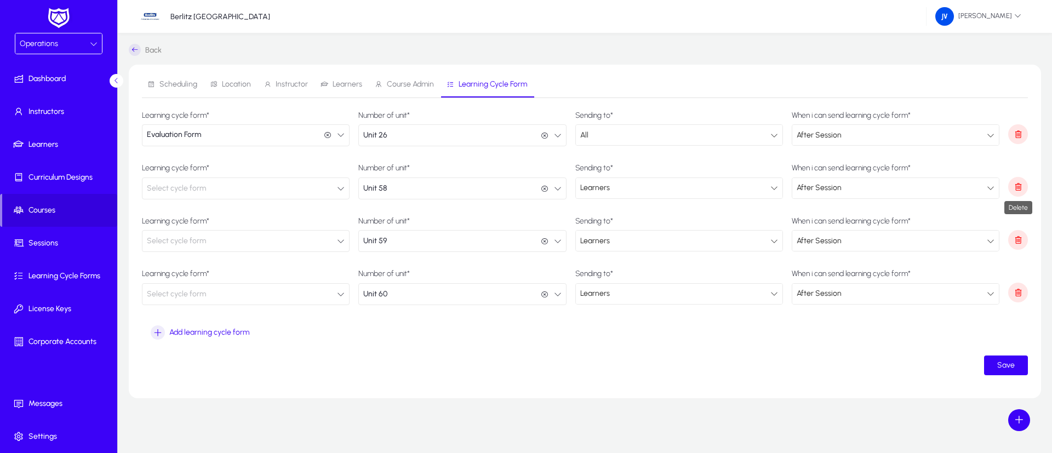
click at [1021, 187] on icon "button" at bounding box center [1018, 187] width 10 height 10
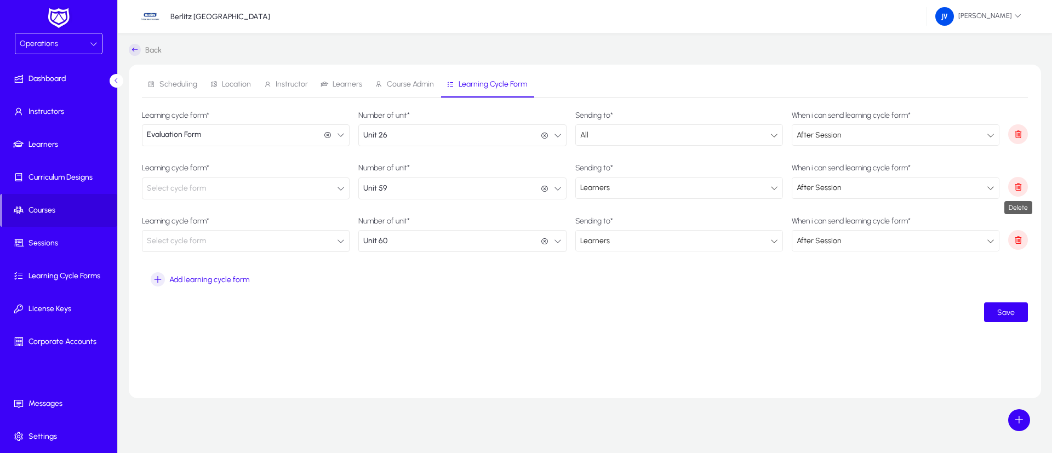
click at [1021, 187] on icon "button" at bounding box center [1018, 187] width 10 height 10
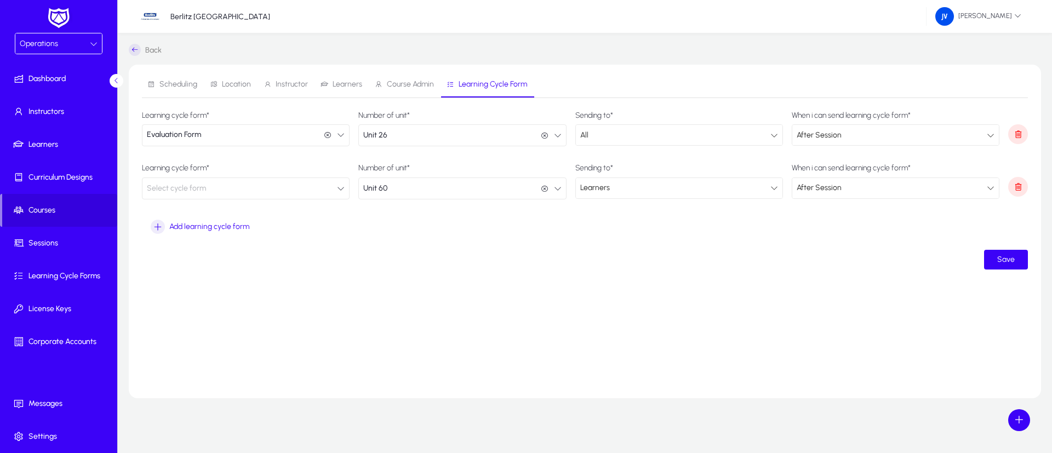
click at [339, 185] on icon "button" at bounding box center [341, 189] width 8 height 8
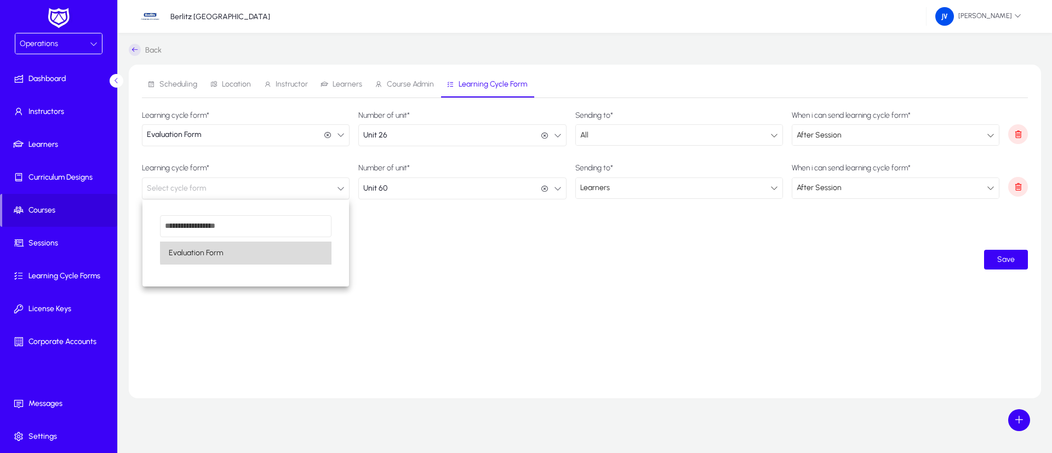
click at [295, 250] on mat-option "Evaluation Form" at bounding box center [246, 253] width 172 height 23
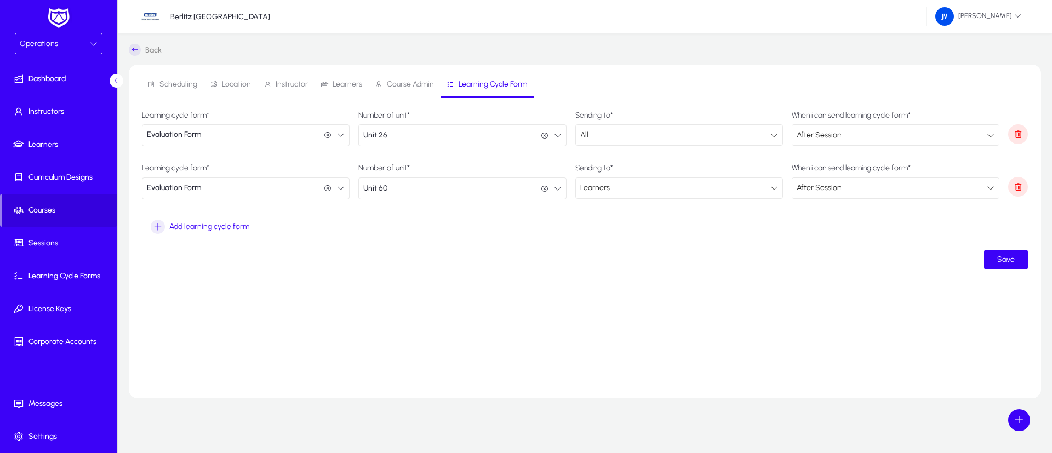
click at [777, 189] on icon at bounding box center [775, 188] width 8 height 8
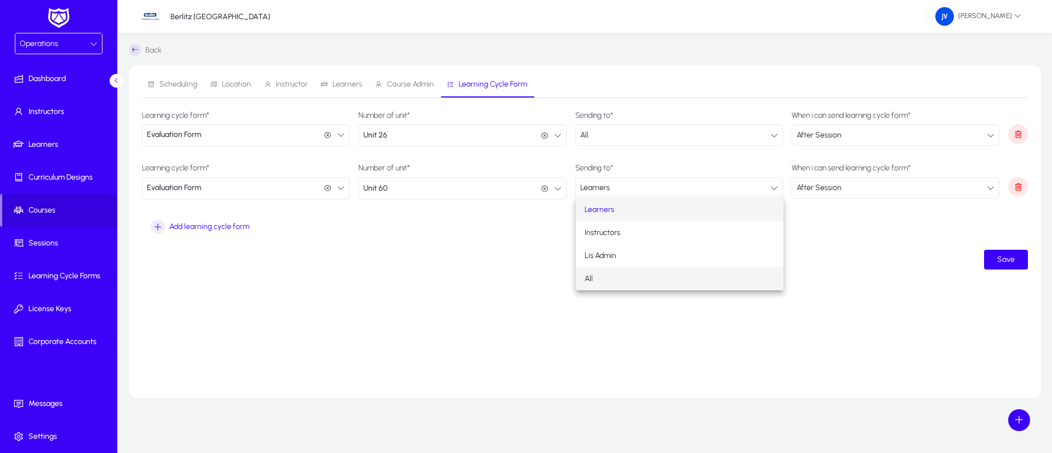
click at [662, 276] on mat-option "All" at bounding box center [680, 278] width 208 height 23
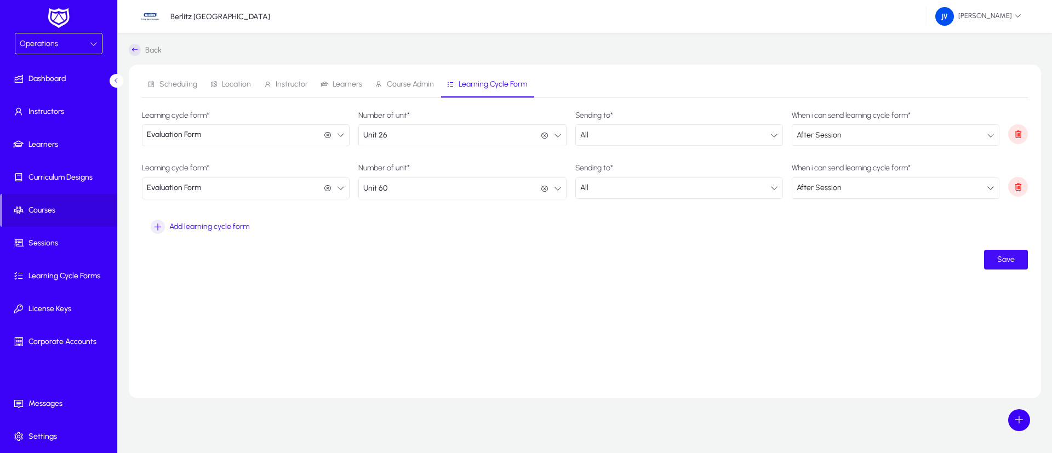
click at [1010, 255] on span "Save" at bounding box center [1007, 259] width 18 height 9
click at [44, 205] on span "Courses" at bounding box center [59, 210] width 115 height 11
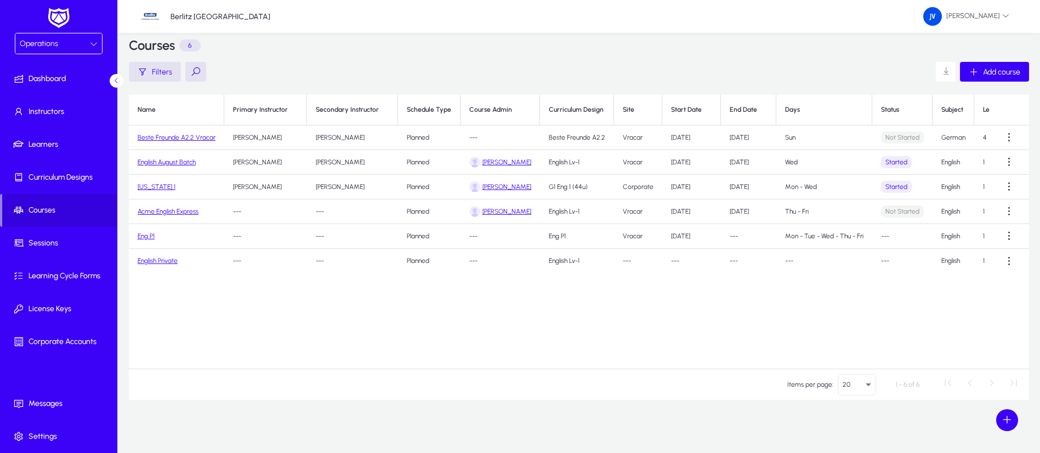
scroll to position [16, 0]
click at [33, 204] on span at bounding box center [59, 210] width 115 height 26
click at [36, 207] on span "Courses" at bounding box center [59, 210] width 115 height 11
click at [38, 237] on span at bounding box center [60, 243] width 117 height 26
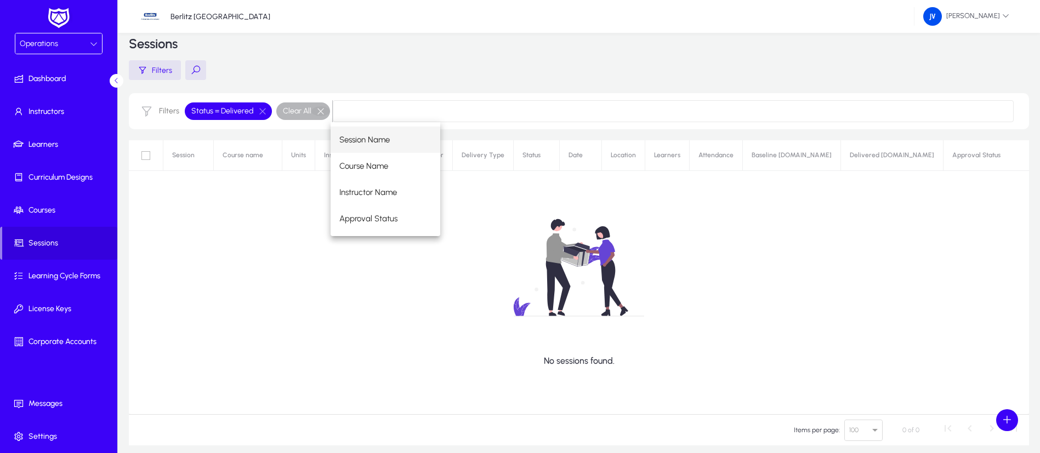
click at [318, 111] on button "button" at bounding box center [320, 111] width 19 height 10
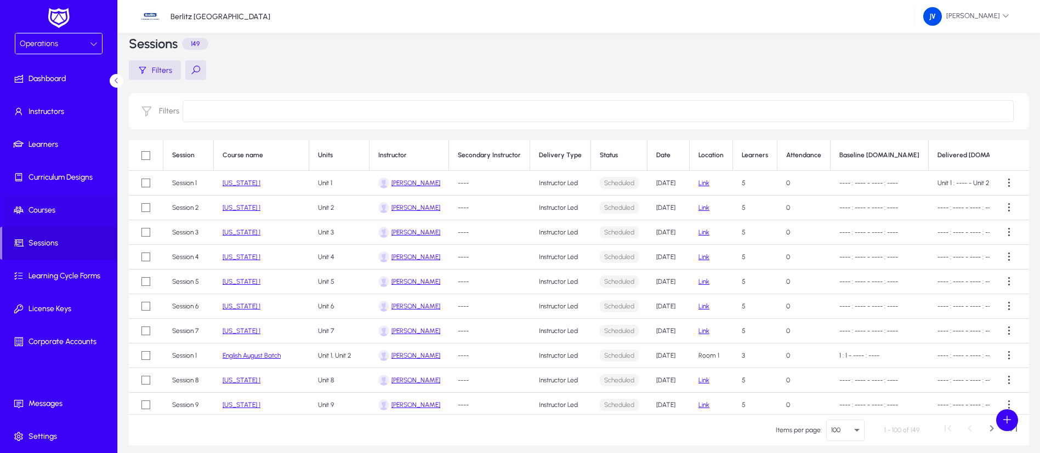
click at [36, 208] on span "Courses" at bounding box center [60, 210] width 117 height 11
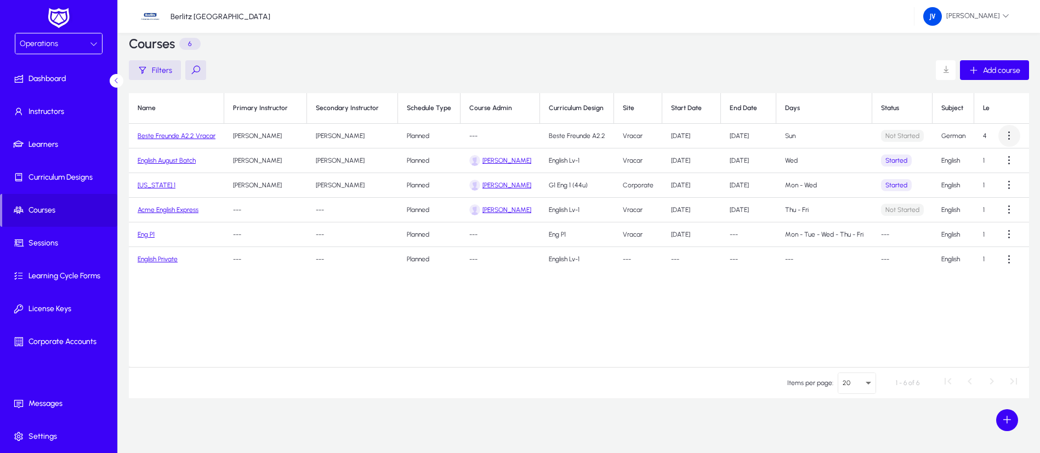
click at [1007, 135] on span at bounding box center [1009, 136] width 22 height 22
click at [915, 186] on span "Approve" at bounding box center [928, 186] width 44 height 10
click at [50, 238] on span "Sessions" at bounding box center [60, 243] width 117 height 11
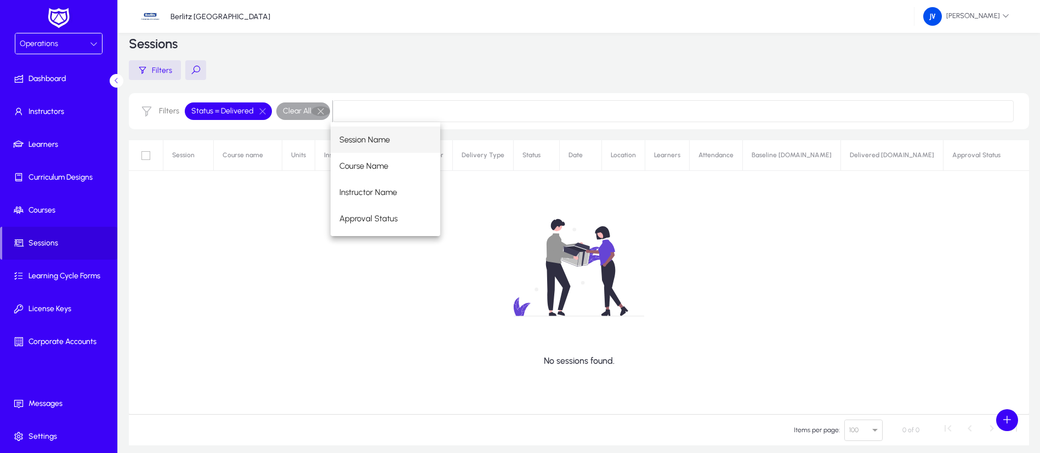
drag, startPoint x: 322, startPoint y: 106, endPoint x: 318, endPoint y: 111, distance: 6.2
click at [322, 106] on button "button" at bounding box center [320, 111] width 19 height 10
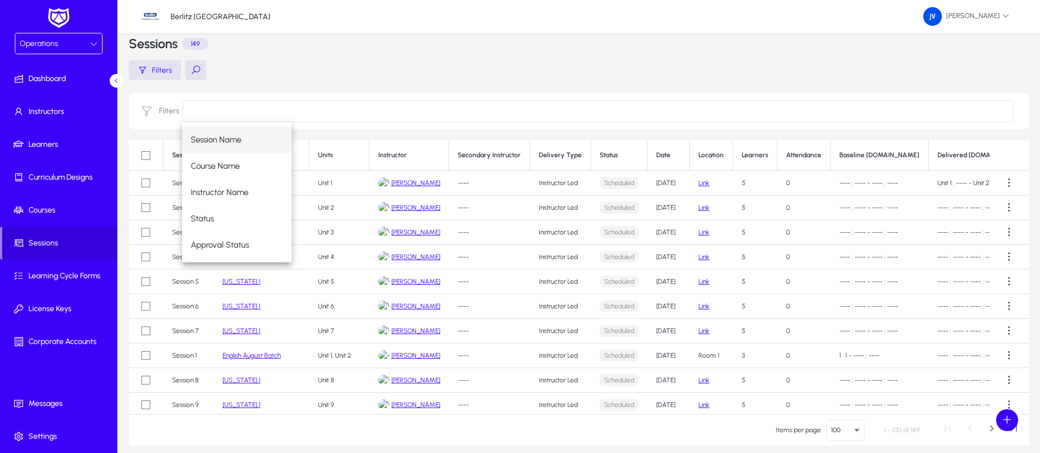
click at [378, 237] on div "Session Name Course Name Instructor Name Status Approval Status" at bounding box center [597, 192] width 831 height 140
click at [67, 275] on span "Learning Cycle Forms" at bounding box center [60, 276] width 117 height 11
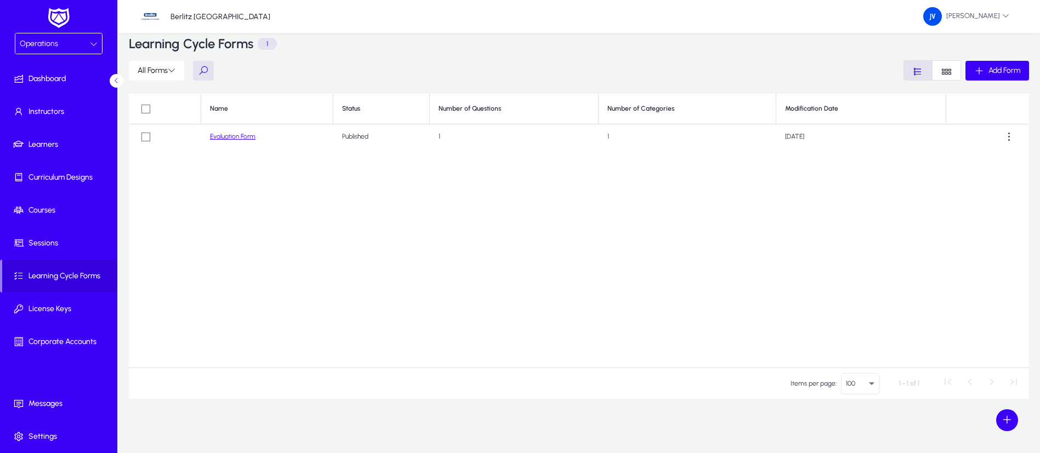
click at [232, 136] on link "Evaluation Form" at bounding box center [232, 137] width 45 height 8
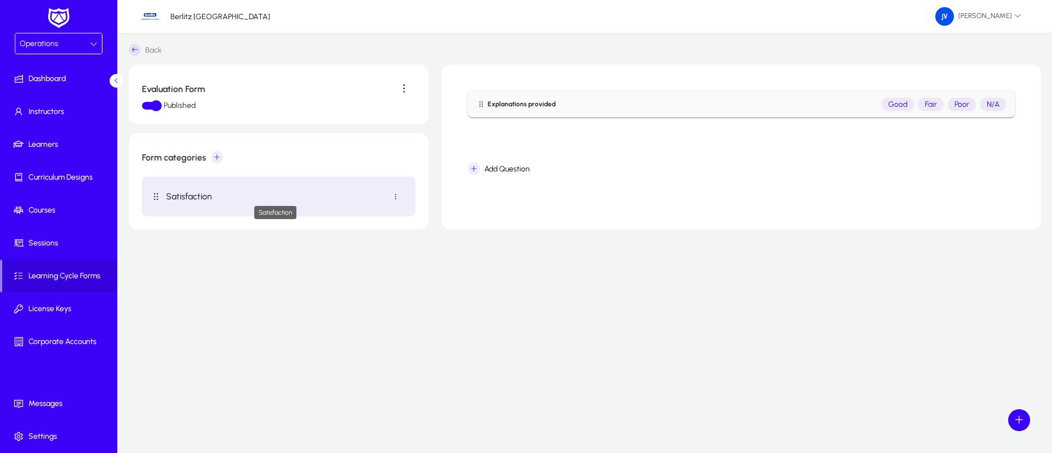
click at [192, 198] on p "Satisfaction" at bounding box center [275, 196] width 219 height 10
click at [44, 305] on span "License Keys" at bounding box center [60, 309] width 117 height 11
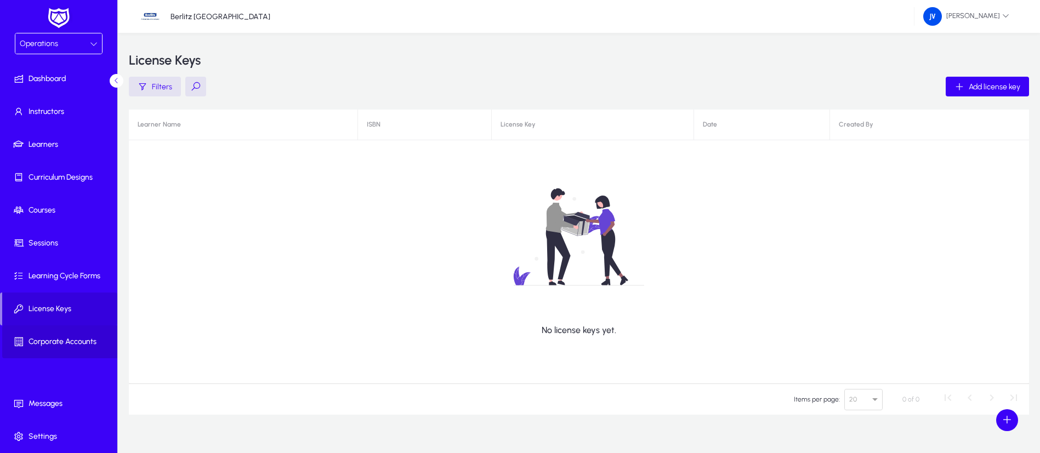
click at [59, 341] on span "Corporate Accounts" at bounding box center [60, 342] width 117 height 11
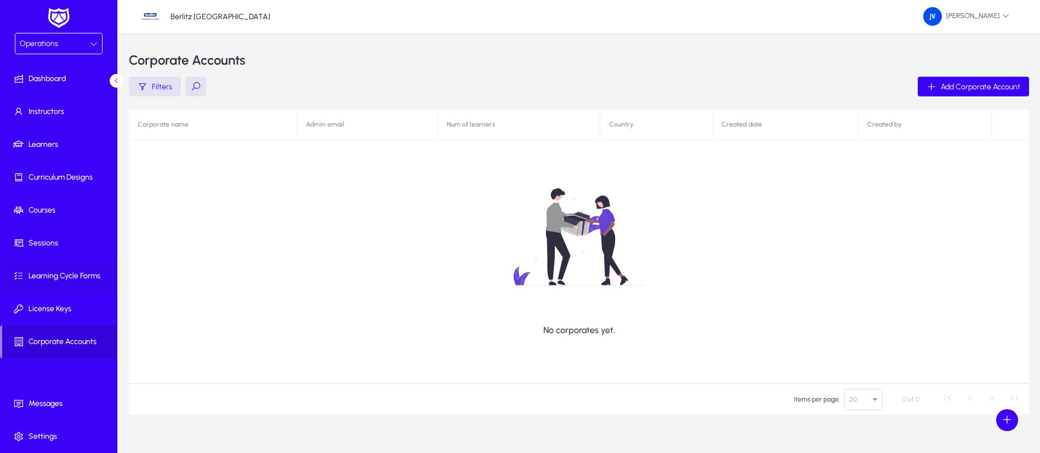
click at [63, 274] on span "Learning Cycle Forms" at bounding box center [60, 276] width 117 height 11
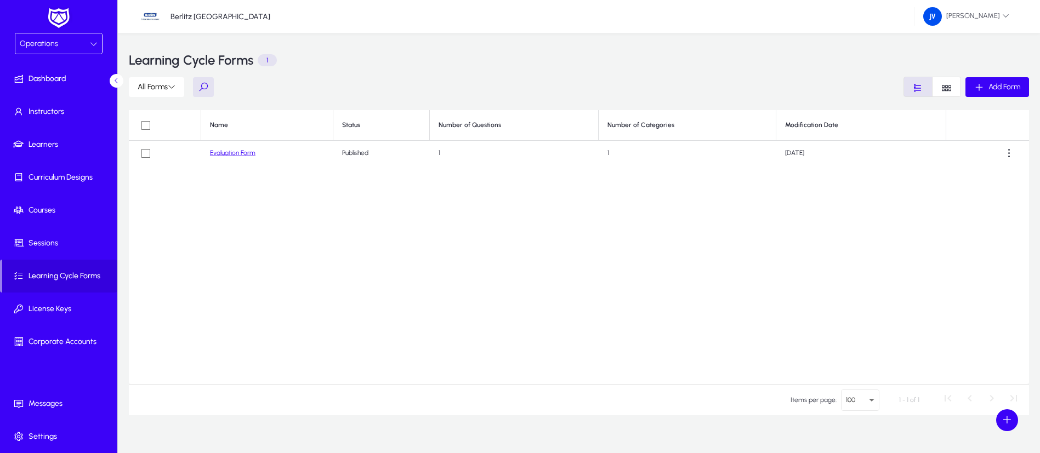
click at [243, 151] on link "Evaluation Form" at bounding box center [232, 153] width 45 height 8
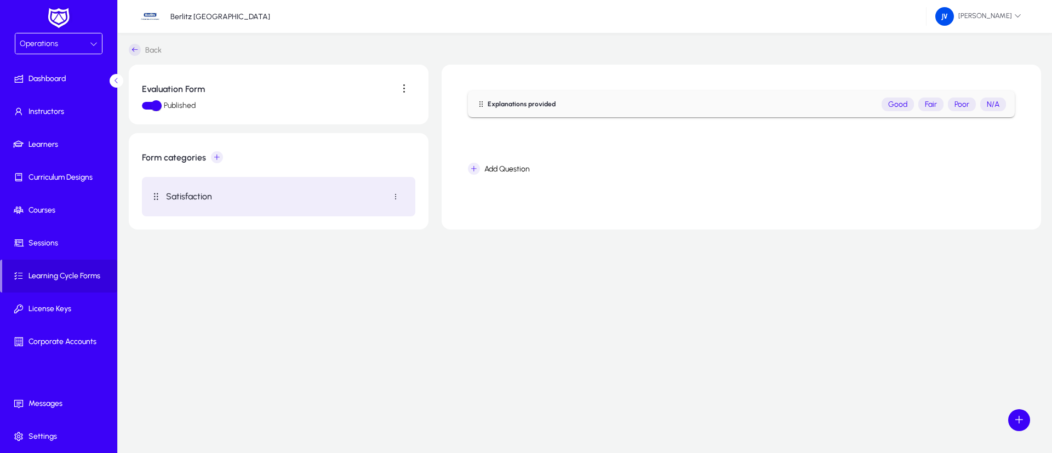
click at [158, 192] on icon "Button that displays a tooltip that drag this question" at bounding box center [156, 196] width 11 height 11
click at [184, 197] on p "Satisfaction" at bounding box center [275, 196] width 219 height 10
click at [396, 198] on span at bounding box center [396, 197] width 22 height 22
click at [361, 217] on button "Edit" at bounding box center [375, 223] width 61 height 23
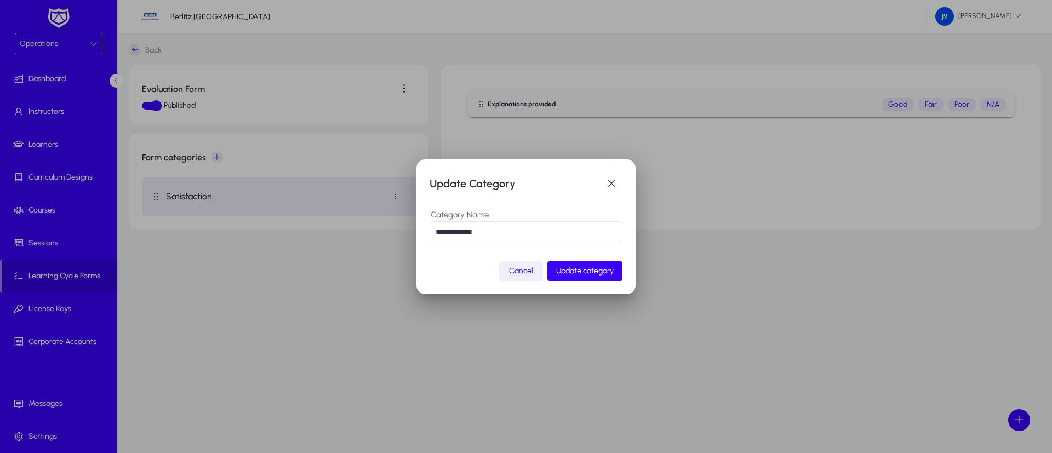
click at [522, 273] on span "Cancel" at bounding box center [521, 270] width 24 height 9
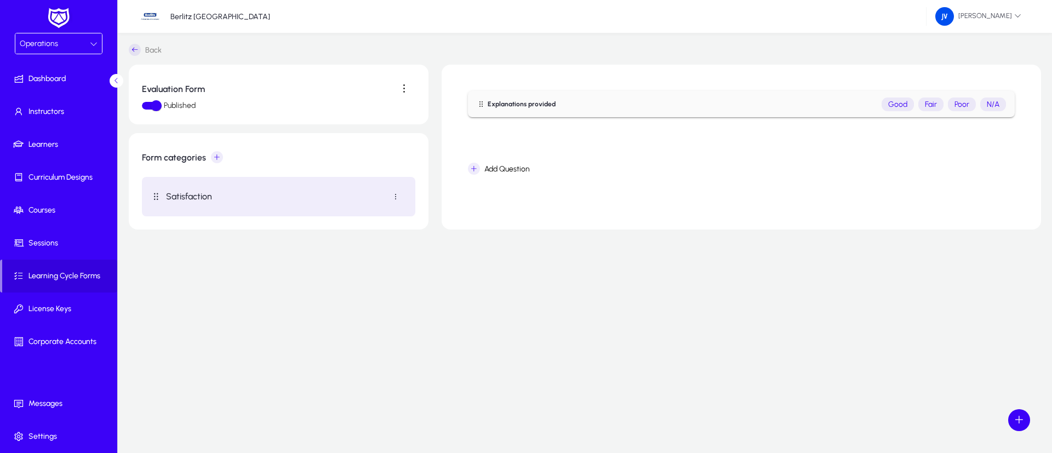
click at [397, 289] on div "Evaluation Form Published Form categories Satisfaction Explanations provided Go…" at bounding box center [585, 232] width 913 height 334
drag, startPoint x: 402, startPoint y: 98, endPoint x: 411, endPoint y: 95, distance: 9.4
click at [411, 95] on span at bounding box center [405, 89] width 22 height 22
click at [157, 106] on div at bounding box center [526, 226] width 1052 height 453
click at [599, 359] on div "Evaluation Form Published Form categories Satisfaction Explanations provided Go…" at bounding box center [585, 232] width 913 height 334
